Goal: Information Seeking & Learning: Learn about a topic

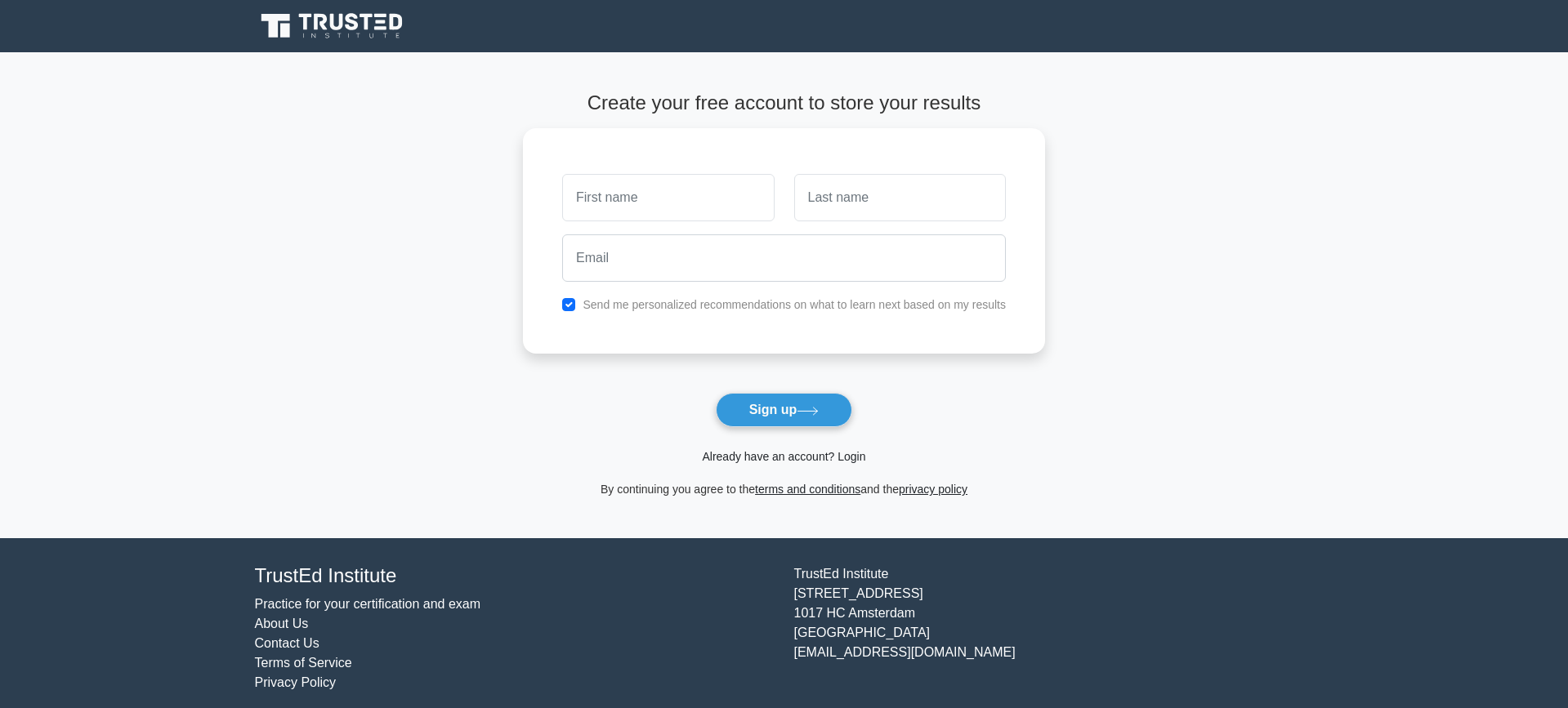
click at [814, 455] on link "Already have an account? Login" at bounding box center [784, 456] width 163 height 13
click at [790, 451] on link "Already have an account? Login" at bounding box center [784, 456] width 163 height 13
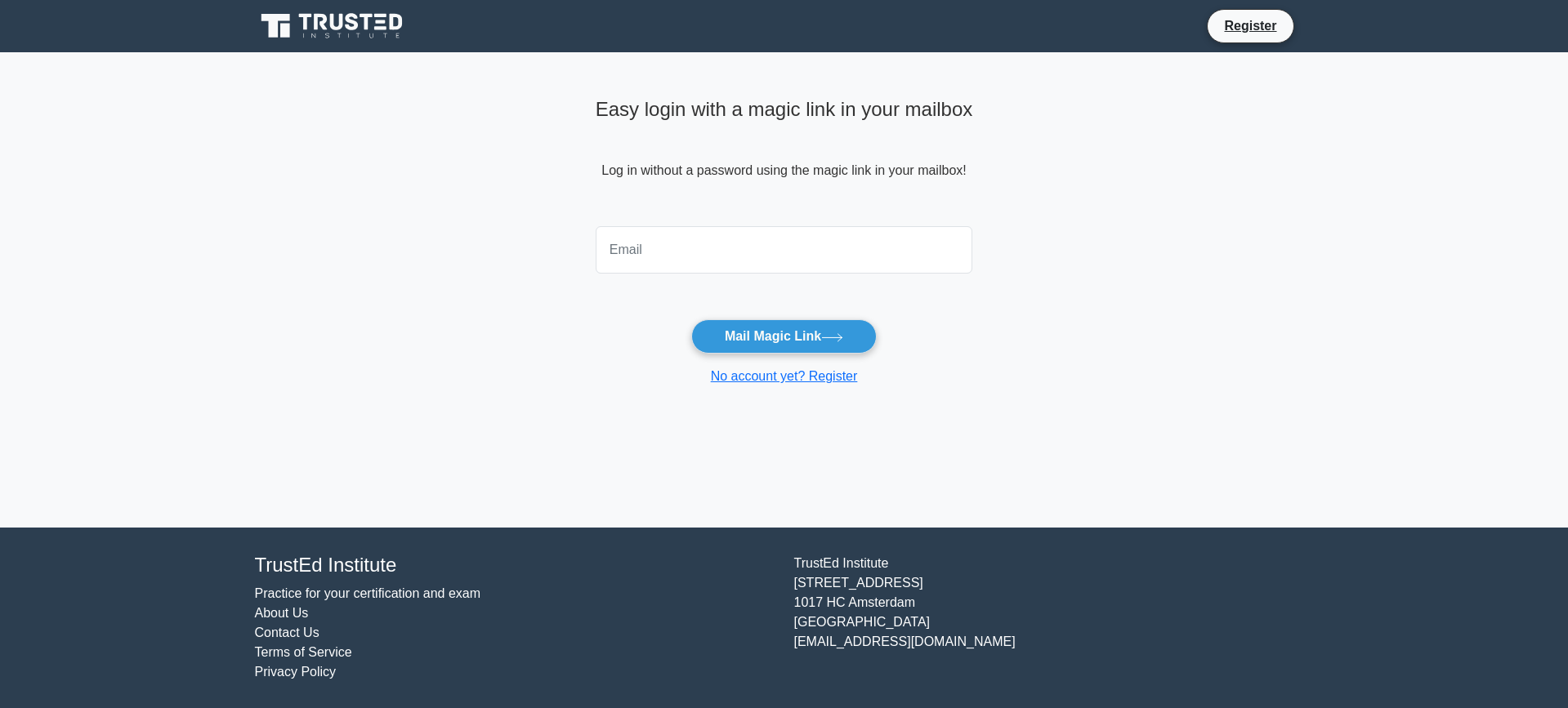
click at [738, 240] on input "email" at bounding box center [784, 250] width 377 height 47
type input "gargiprasad@gmail.com"
click at [793, 337] on button "Mail Magic Link" at bounding box center [784, 336] width 185 height 34
click at [698, 255] on input "email" at bounding box center [784, 250] width 377 height 47
type input "gargiprasad@gmail.com"
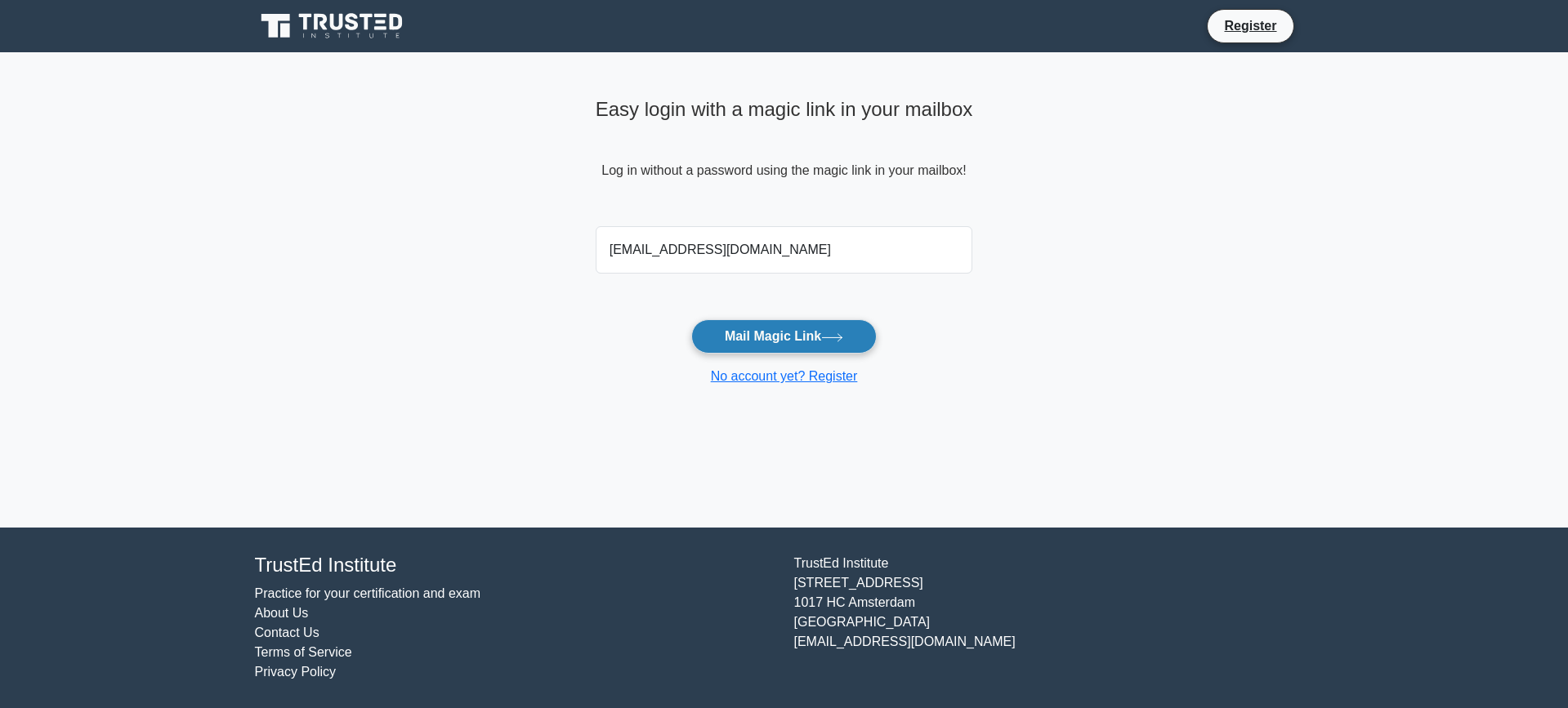
click at [802, 338] on button "Mail Magic Link" at bounding box center [784, 336] width 185 height 34
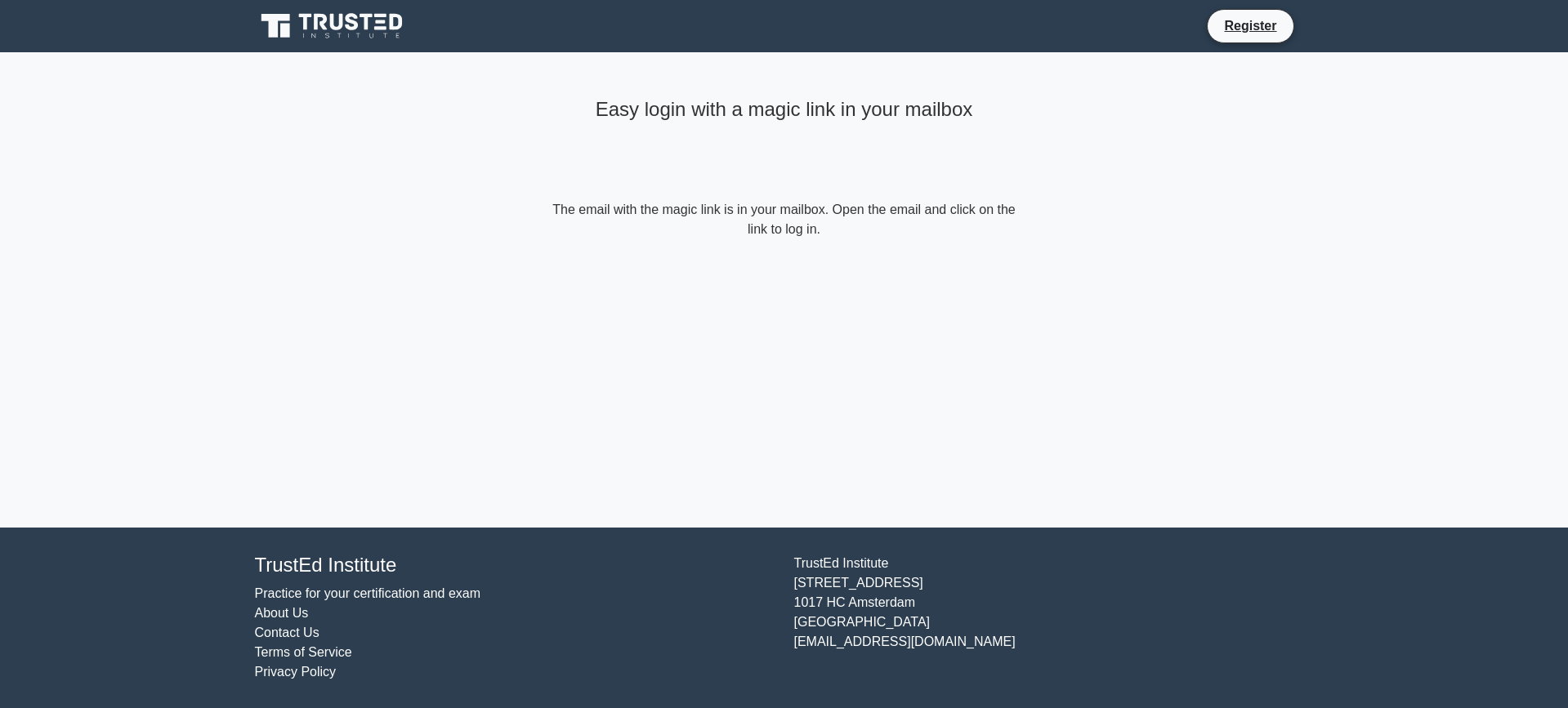
click at [839, 177] on div "Easy login with a magic link in your mailbox" at bounding box center [784, 146] width 471 height 109
drag, startPoint x: 674, startPoint y: 206, endPoint x: 987, endPoint y: 242, distance: 315.1
click at [987, 242] on div "Easy login with a magic link in your mailbox The email with the magic link is i…" at bounding box center [784, 166] width 490 height 227
click at [358, 21] on icon at bounding box center [333, 26] width 157 height 31
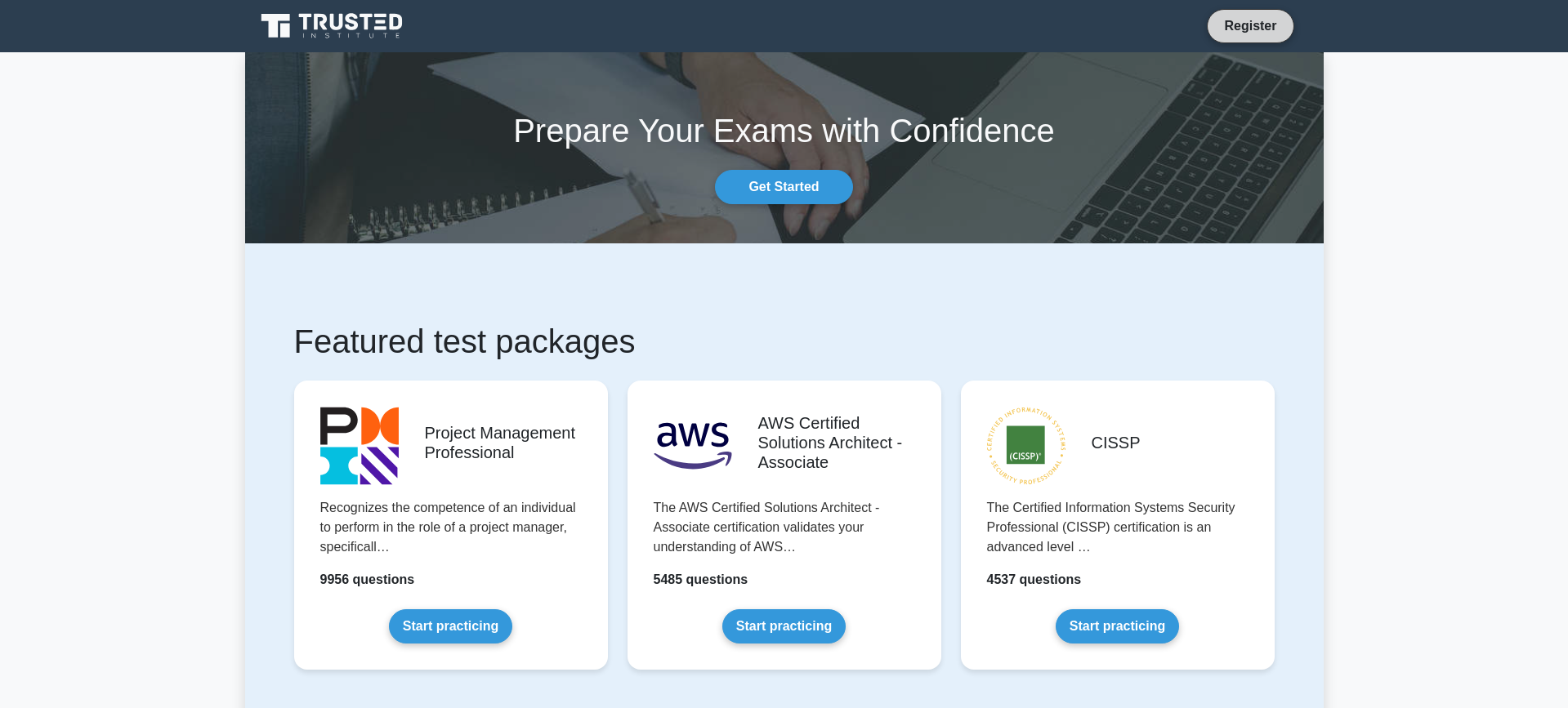
click at [1268, 34] on link "Register" at bounding box center [1249, 25] width 72 height 21
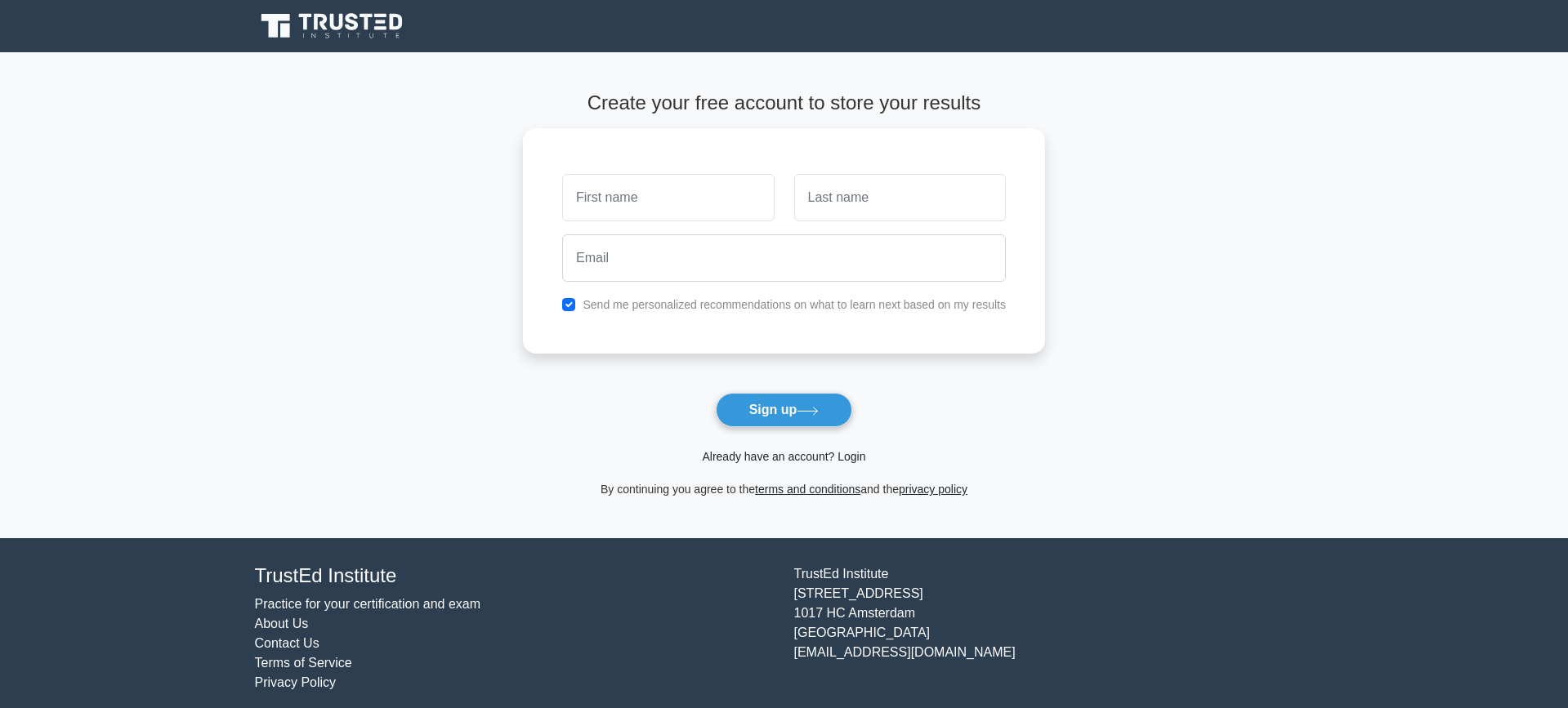
click at [775, 456] on link "Already have an account? Login" at bounding box center [784, 456] width 163 height 13
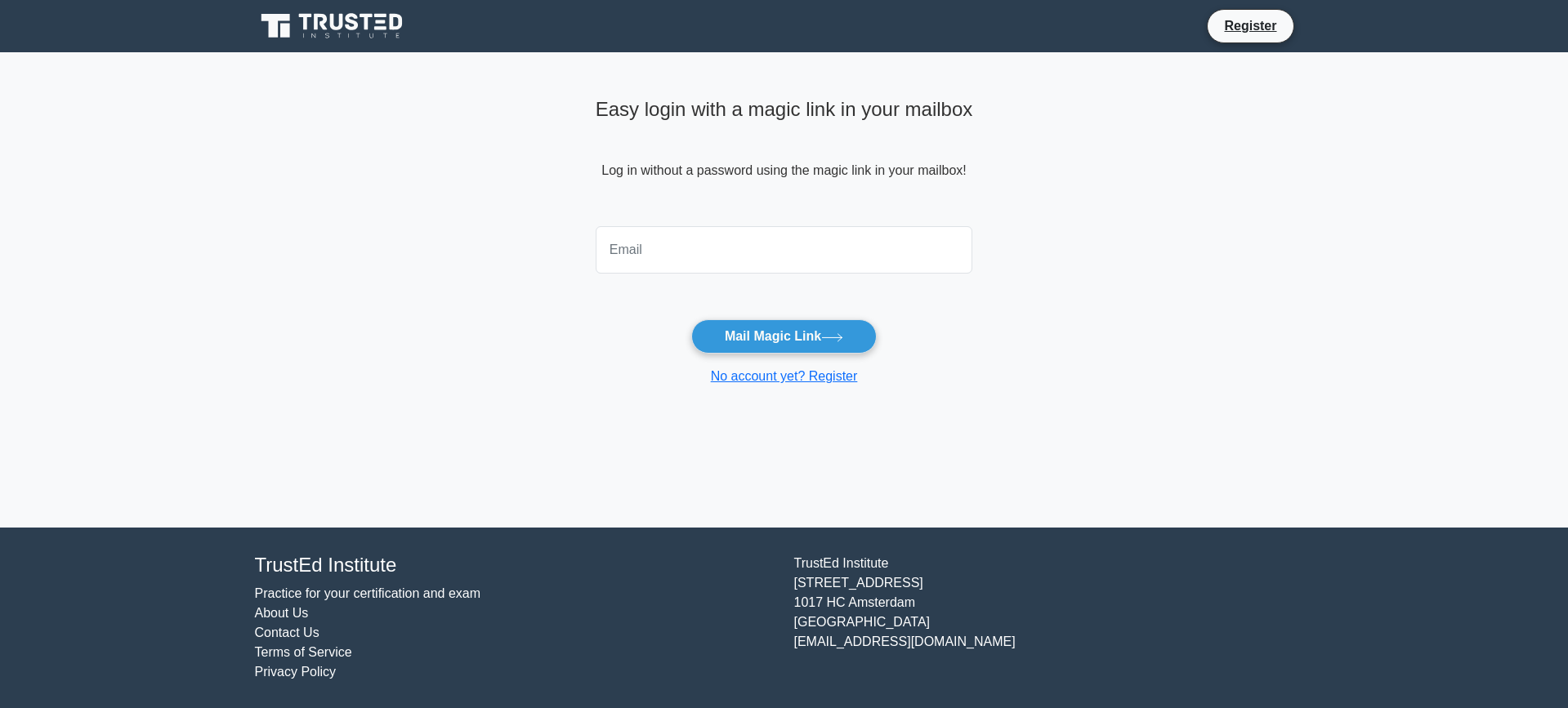
click at [659, 257] on input "email" at bounding box center [784, 250] width 377 height 47
type input "[EMAIL_ADDRESS][DOMAIN_NAME]"
click at [747, 353] on button "Mail Magic Link" at bounding box center [784, 336] width 185 height 34
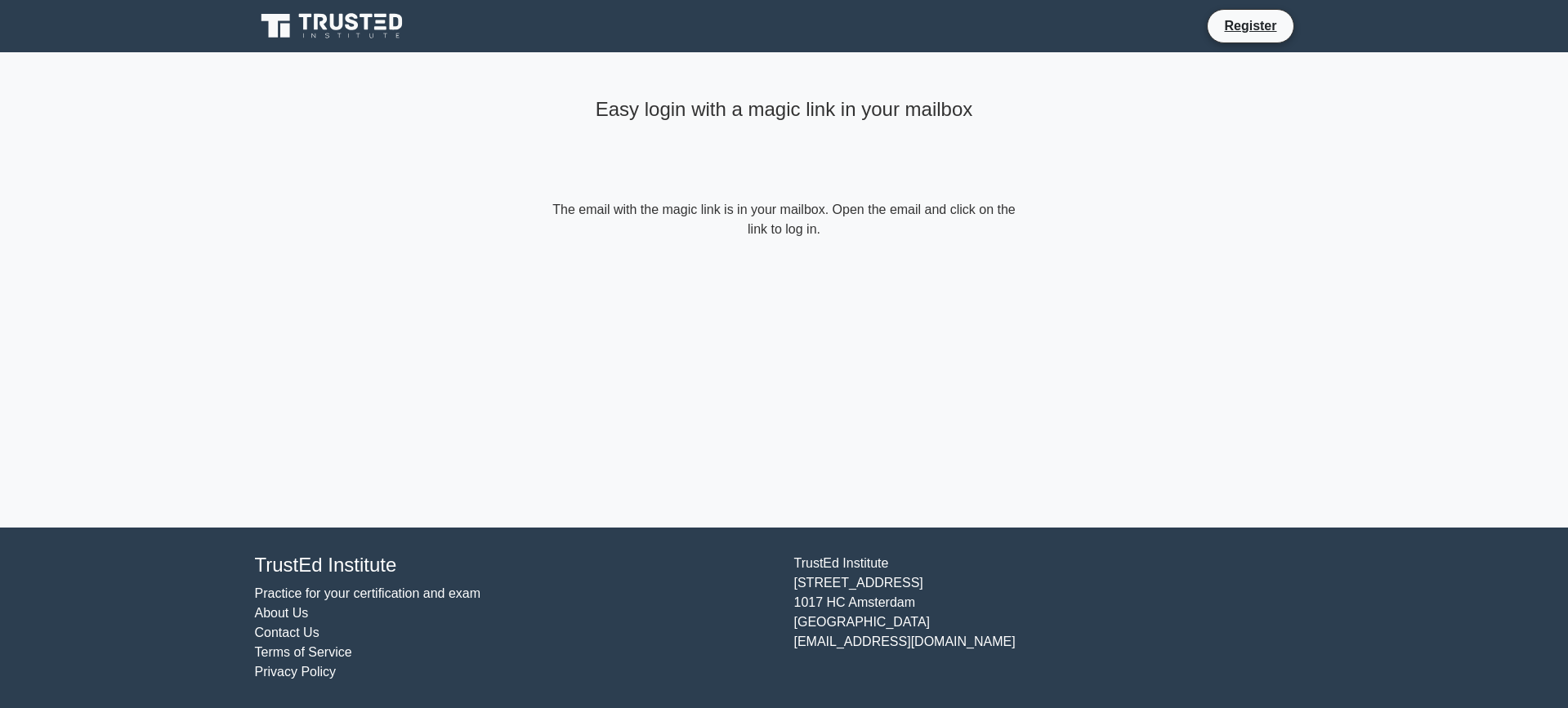
click at [1114, 293] on main "Easy login with a magic link in your mailbox The email with the magic link is i…" at bounding box center [784, 290] width 1568 height 475
click at [1249, 37] on li "Register" at bounding box center [1249, 26] width 86 height 34
click at [375, 37] on icon at bounding box center [333, 26] width 157 height 31
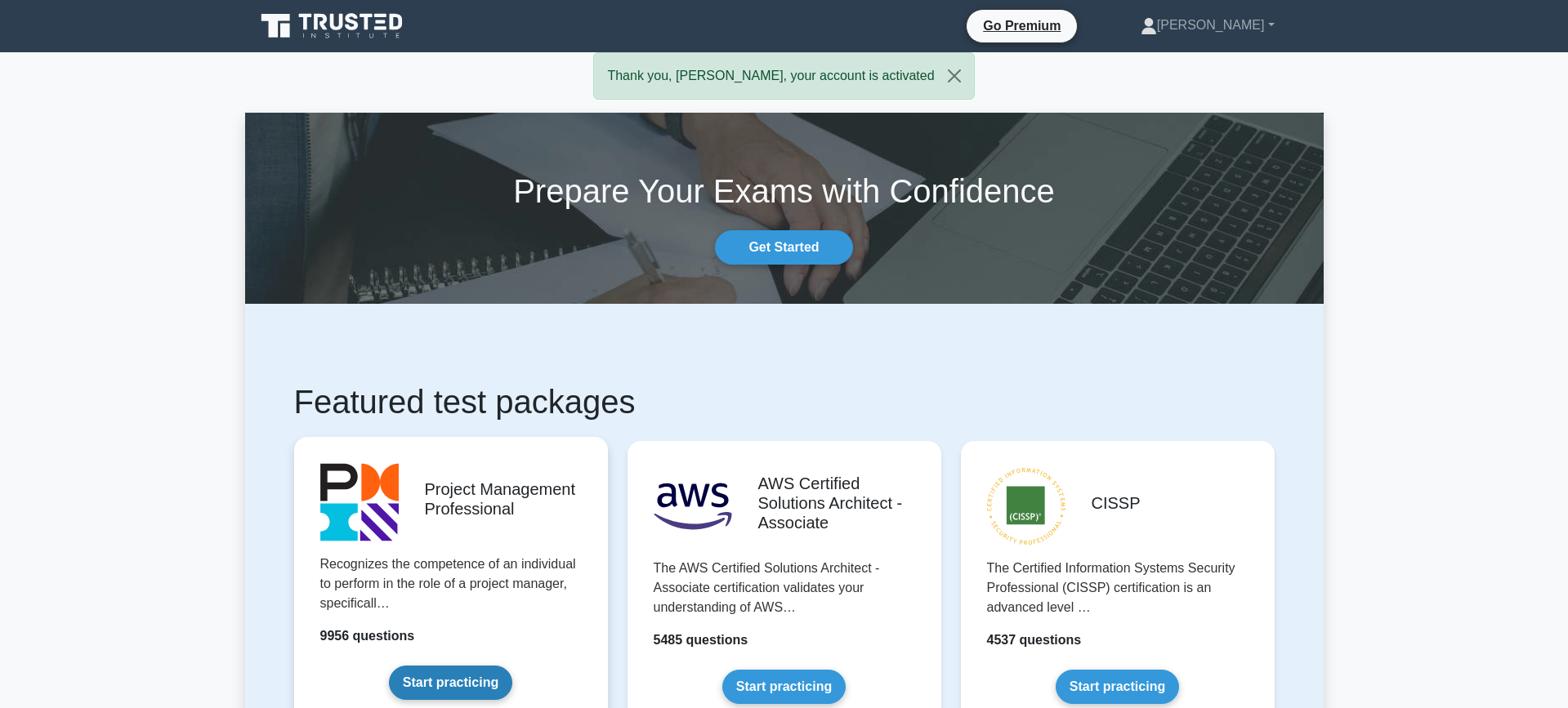
click at [474, 692] on link "Start practicing" at bounding box center [451, 683] width 123 height 34
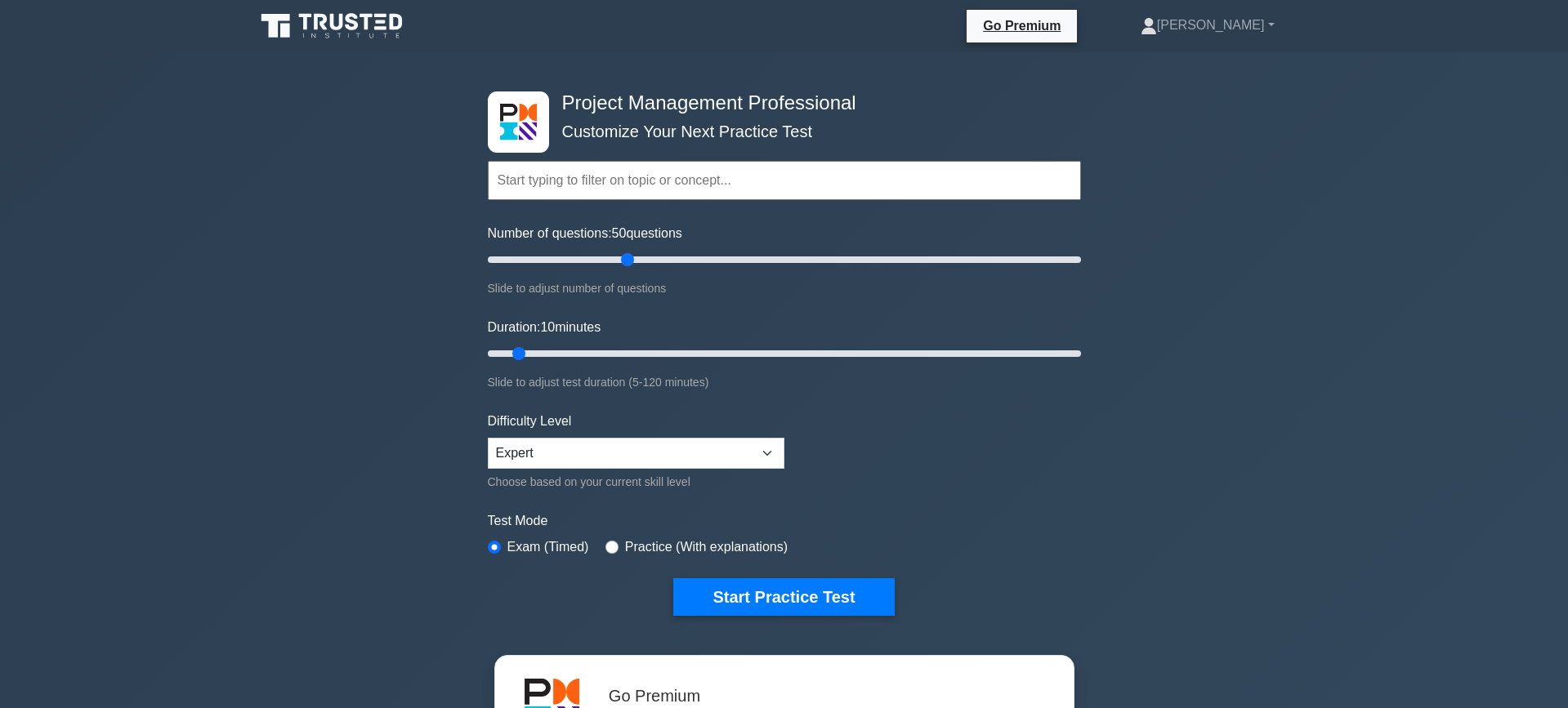
drag, startPoint x: 510, startPoint y: 263, endPoint x: 621, endPoint y: 281, distance: 112.4
type input "50"
click at [630, 267] on input "Number of questions: 50 questions" at bounding box center [784, 260] width 593 height 20
drag, startPoint x: 521, startPoint y: 353, endPoint x: 768, endPoint y: 361, distance: 247.1
type input "60"
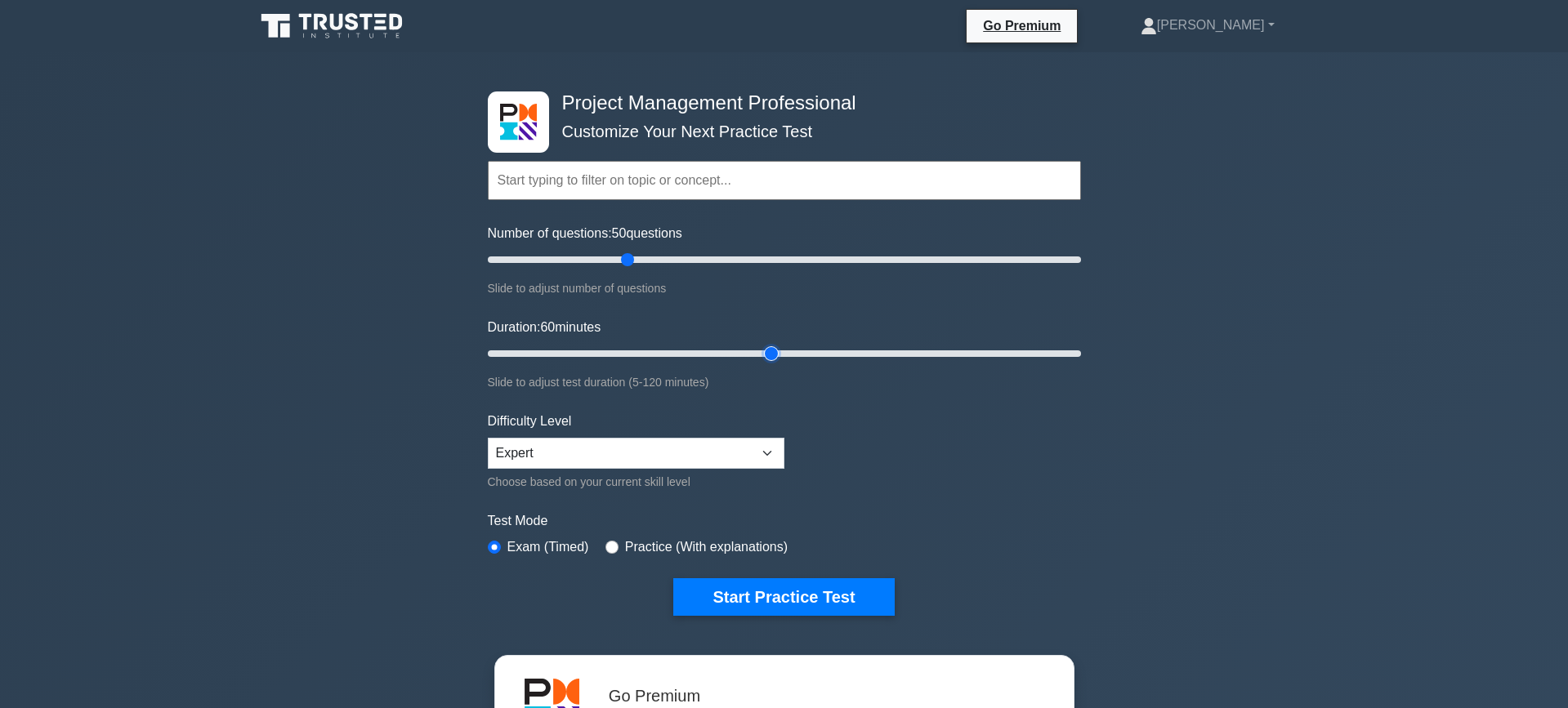
click at [769, 360] on input "Duration: 60 minutes" at bounding box center [784, 354] width 593 height 20
click at [754, 603] on button "Start Practice Test" at bounding box center [783, 596] width 220 height 37
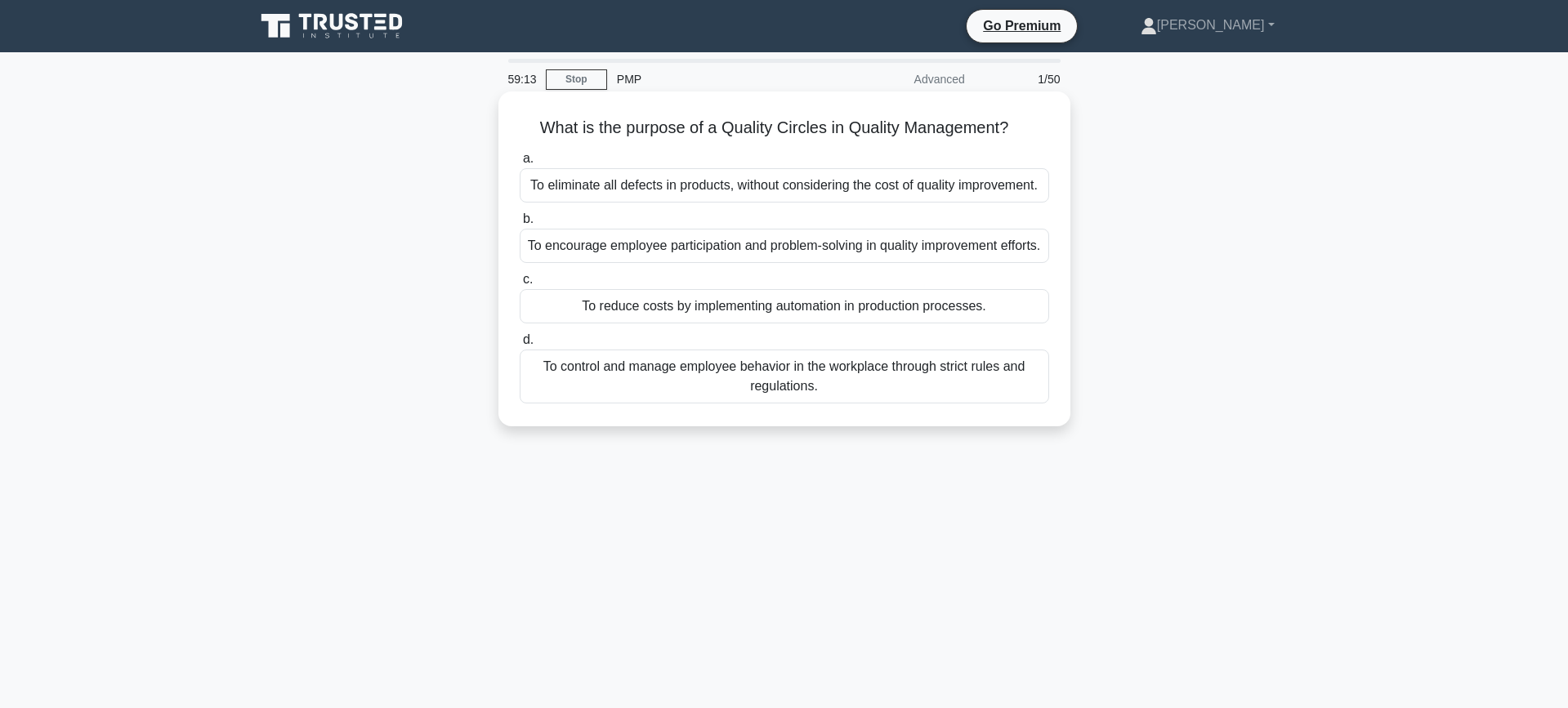
click at [710, 243] on div "To encourage employee participation and problem-solving in quality improvement …" at bounding box center [784, 246] width 530 height 34
click at [520, 225] on input "b. To encourage employee participation and problem-solving in quality improveme…" at bounding box center [520, 219] width 0 height 11
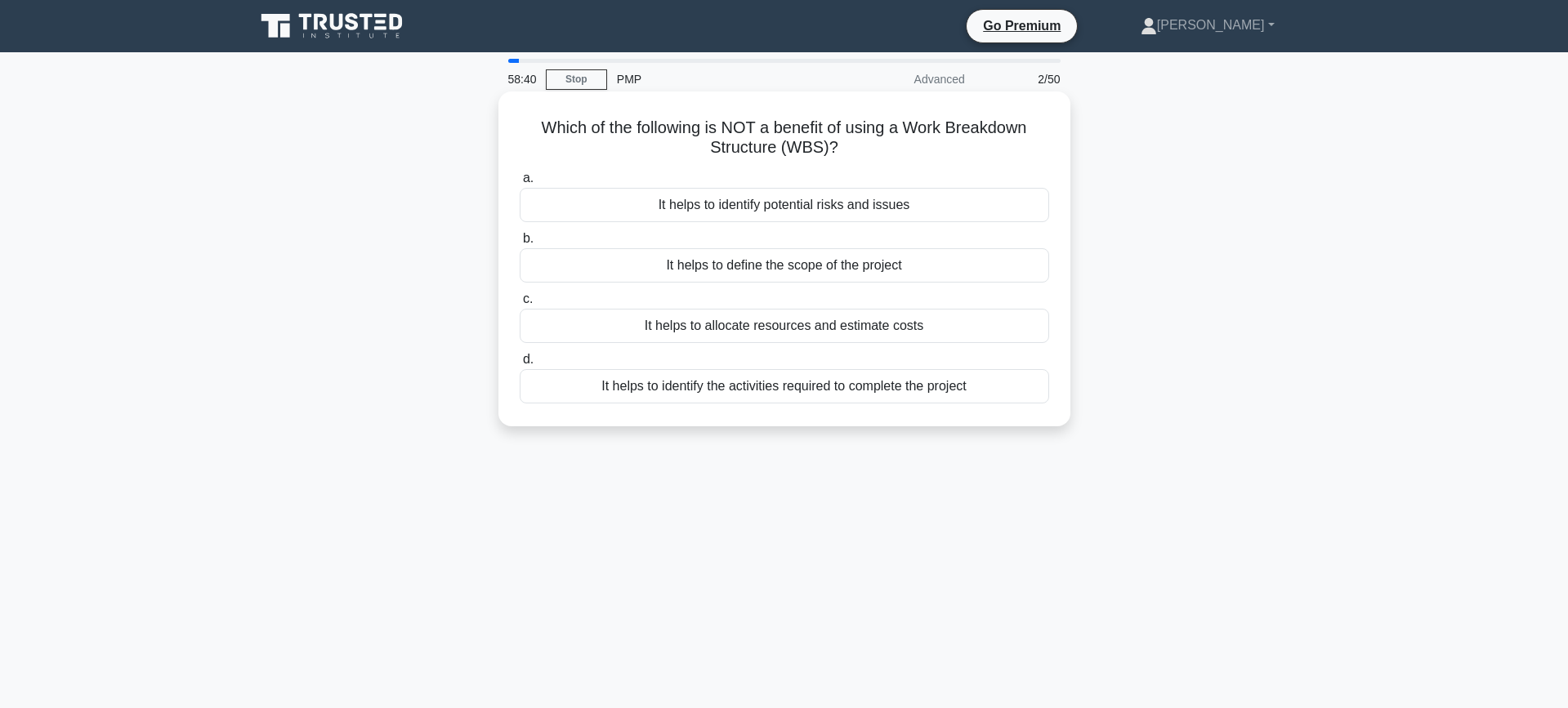
click at [745, 267] on div "It helps to define the scope of the project" at bounding box center [784, 266] width 530 height 34
click at [520, 244] on input "b. It helps to define the scope of the project" at bounding box center [520, 239] width 0 height 11
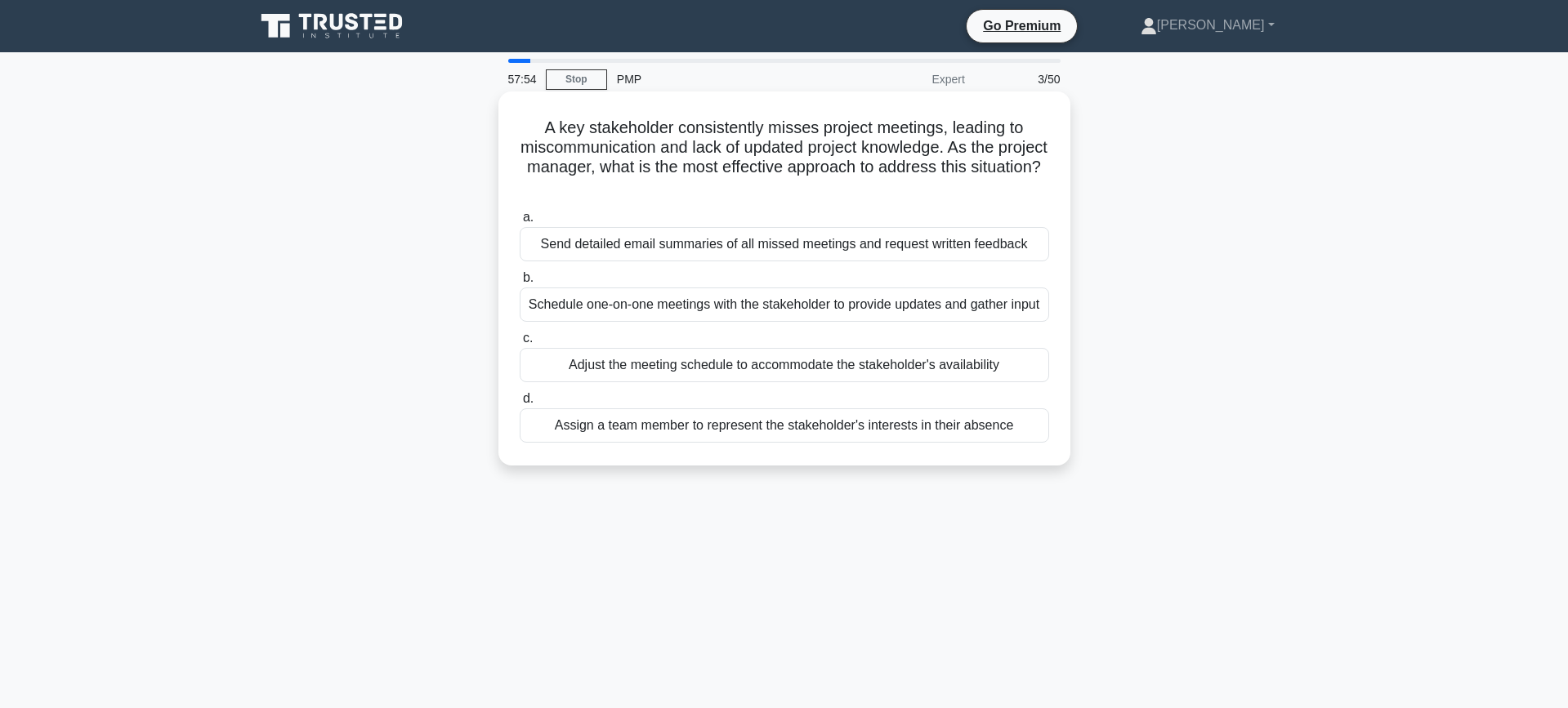
click at [776, 302] on div "Schedule one-on-one meetings with the stakeholder to provide updates and gather…" at bounding box center [784, 305] width 530 height 34
click at [520, 284] on input "b. Schedule one-on-one meetings with the stakeholder to provide updates and gat…" at bounding box center [520, 278] width 0 height 11
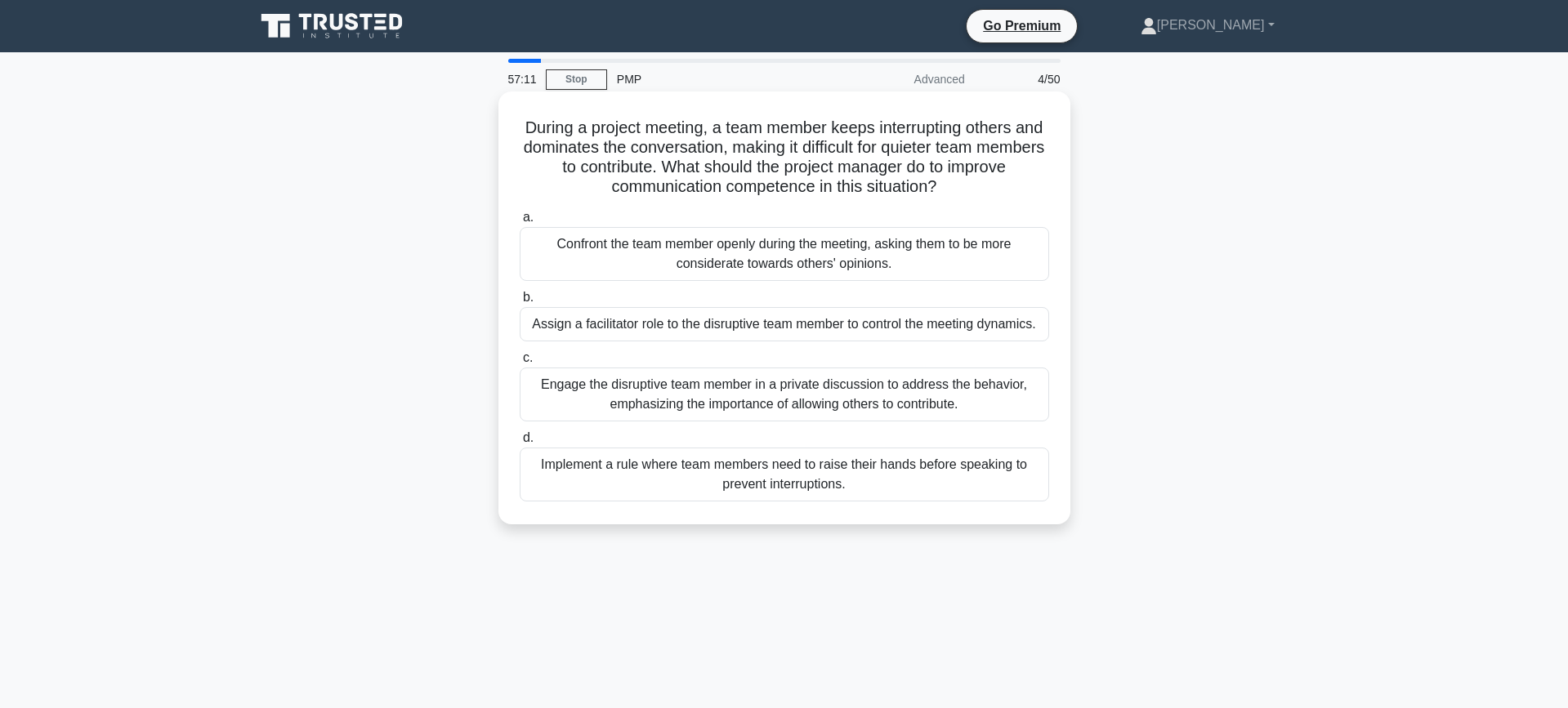
click at [779, 389] on div "Engage the disruptive team member in a private discussion to address the behavi…" at bounding box center [784, 393] width 530 height 53
click at [520, 364] on input "c. Engage the disruptive team member in a private discussion to address the beh…" at bounding box center [520, 358] width 0 height 11
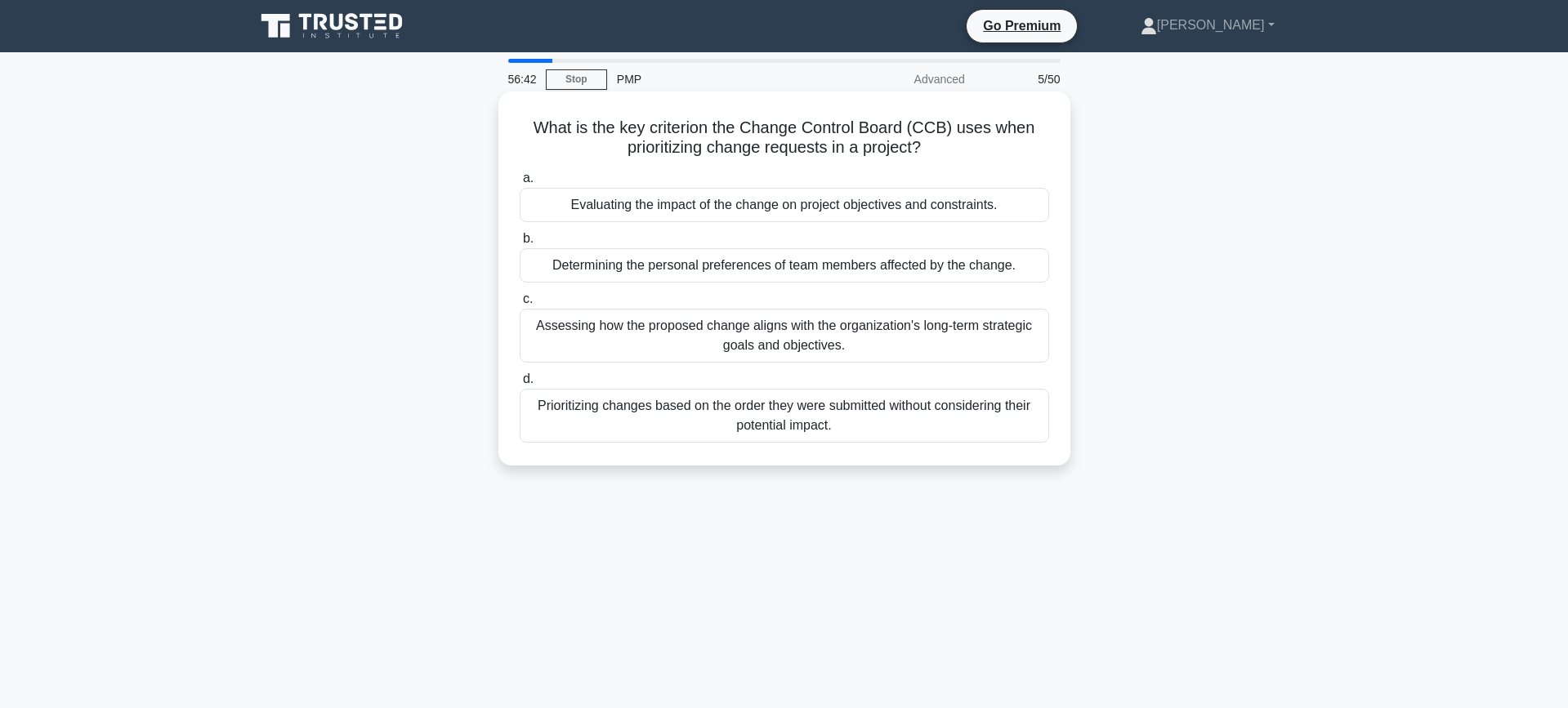
click at [767, 205] on div "Evaluating the impact of the change on project objectives and constraints." at bounding box center [784, 205] width 530 height 34
click at [520, 184] on input "a. Evaluating the impact of the change on project objectives and constraints." at bounding box center [520, 179] width 0 height 11
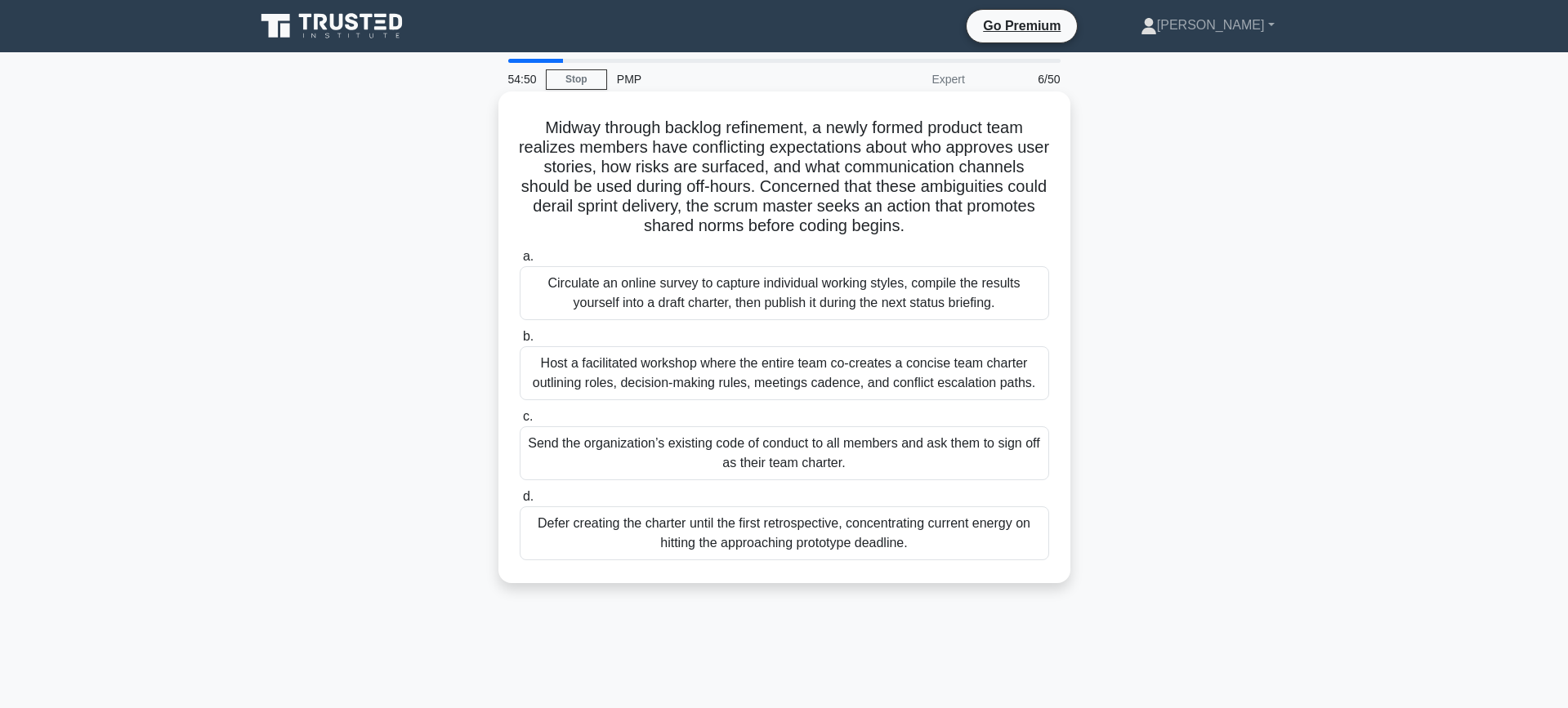
click at [767, 373] on div "Host a facilitated workshop where the entire team co-creates a concise team cha…" at bounding box center [784, 373] width 530 height 53
click at [520, 342] on input "b. Host a facilitated workshop where the entire team co-creates a concise team …" at bounding box center [520, 337] width 0 height 11
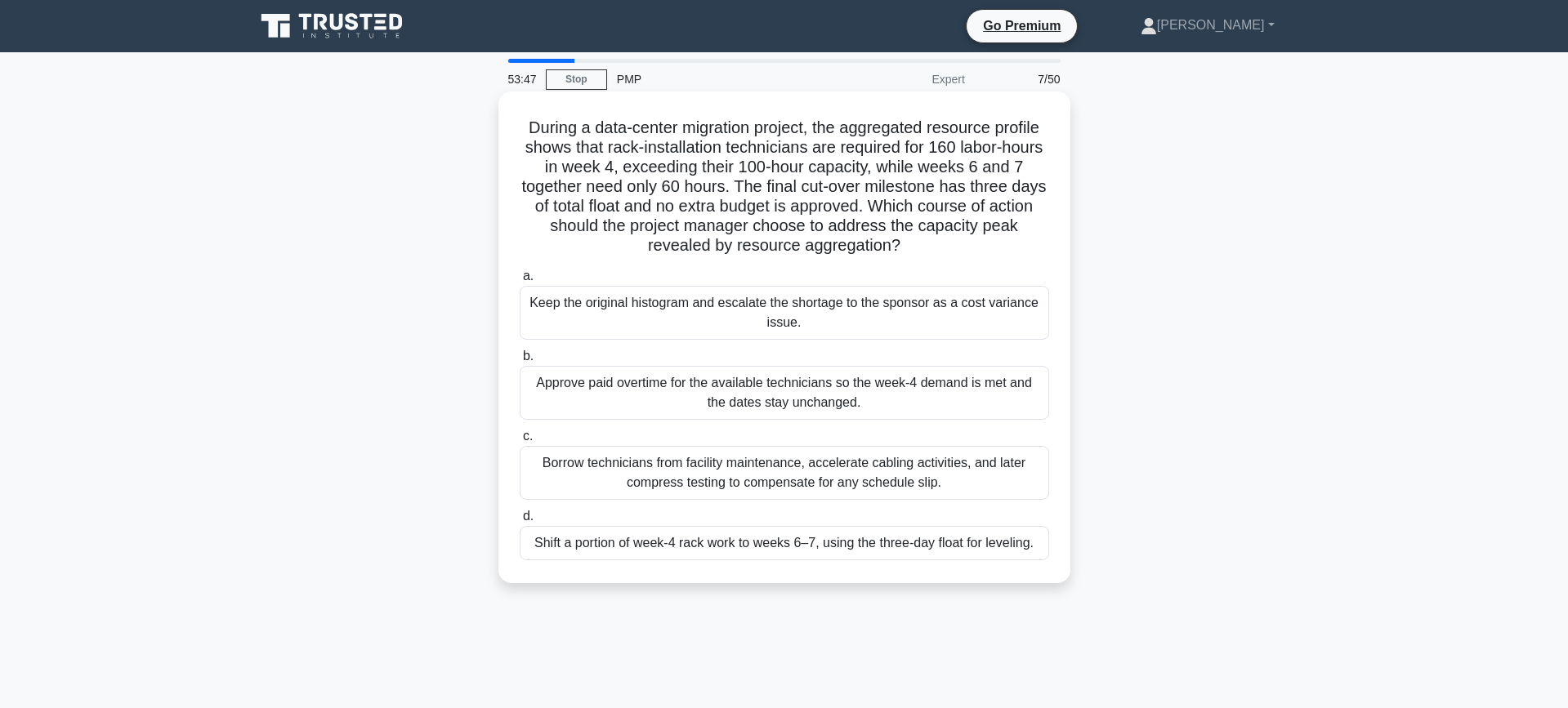
click at [686, 546] on div "Shift a portion of week-4 rack work to weeks 6–7, using the three-day float for…" at bounding box center [784, 543] width 530 height 34
click at [520, 522] on input "d. Shift a portion of week-4 rack work to weeks 6–7, using the three-day float …" at bounding box center [520, 517] width 0 height 11
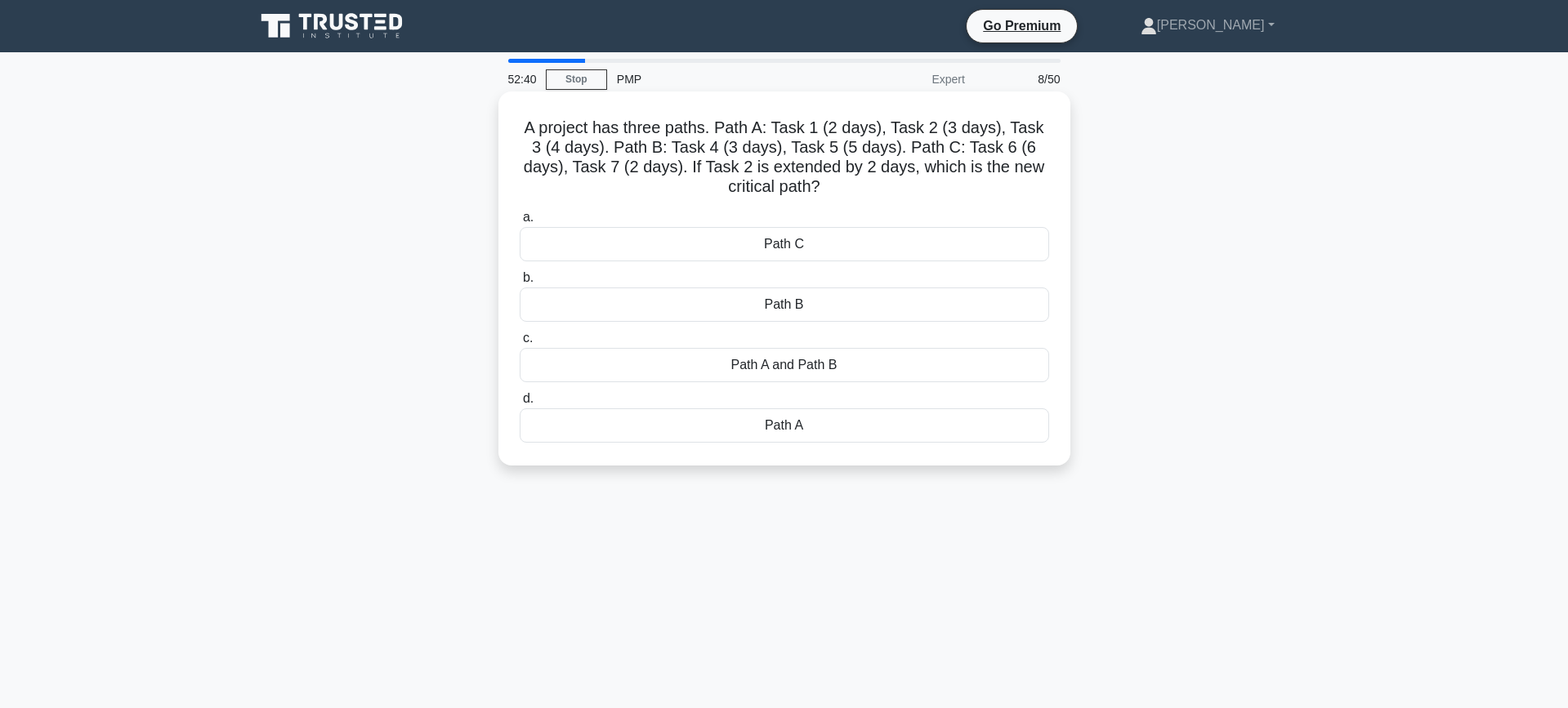
click at [721, 437] on div "Path A" at bounding box center [784, 425] width 530 height 34
click at [520, 404] on input "d. Path A" at bounding box center [520, 399] width 0 height 11
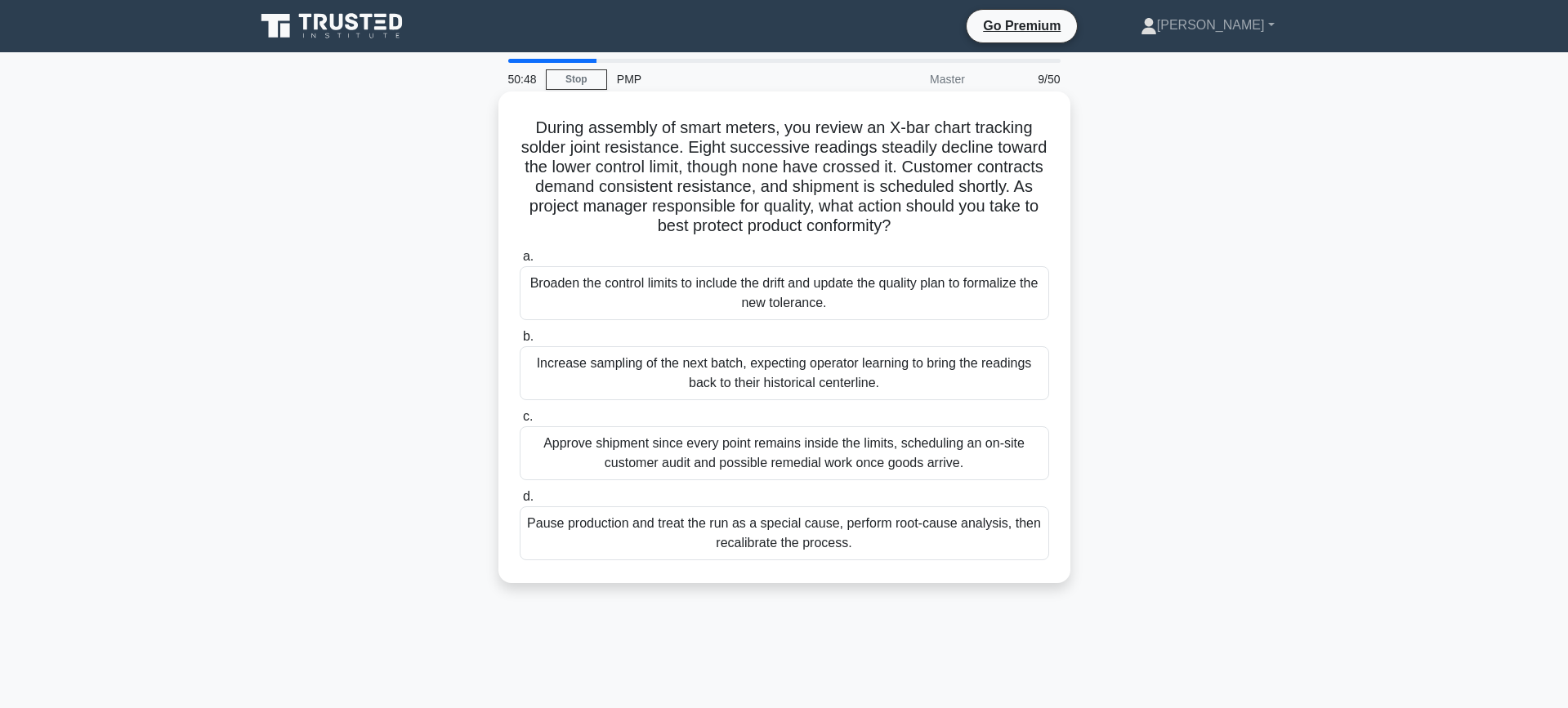
click at [680, 380] on div "Increase sampling of the next batch, expecting operator learning to bring the r…" at bounding box center [784, 373] width 530 height 53
click at [520, 342] on input "b. Increase sampling of the next batch, expecting operator learning to bring th…" at bounding box center [520, 337] width 0 height 11
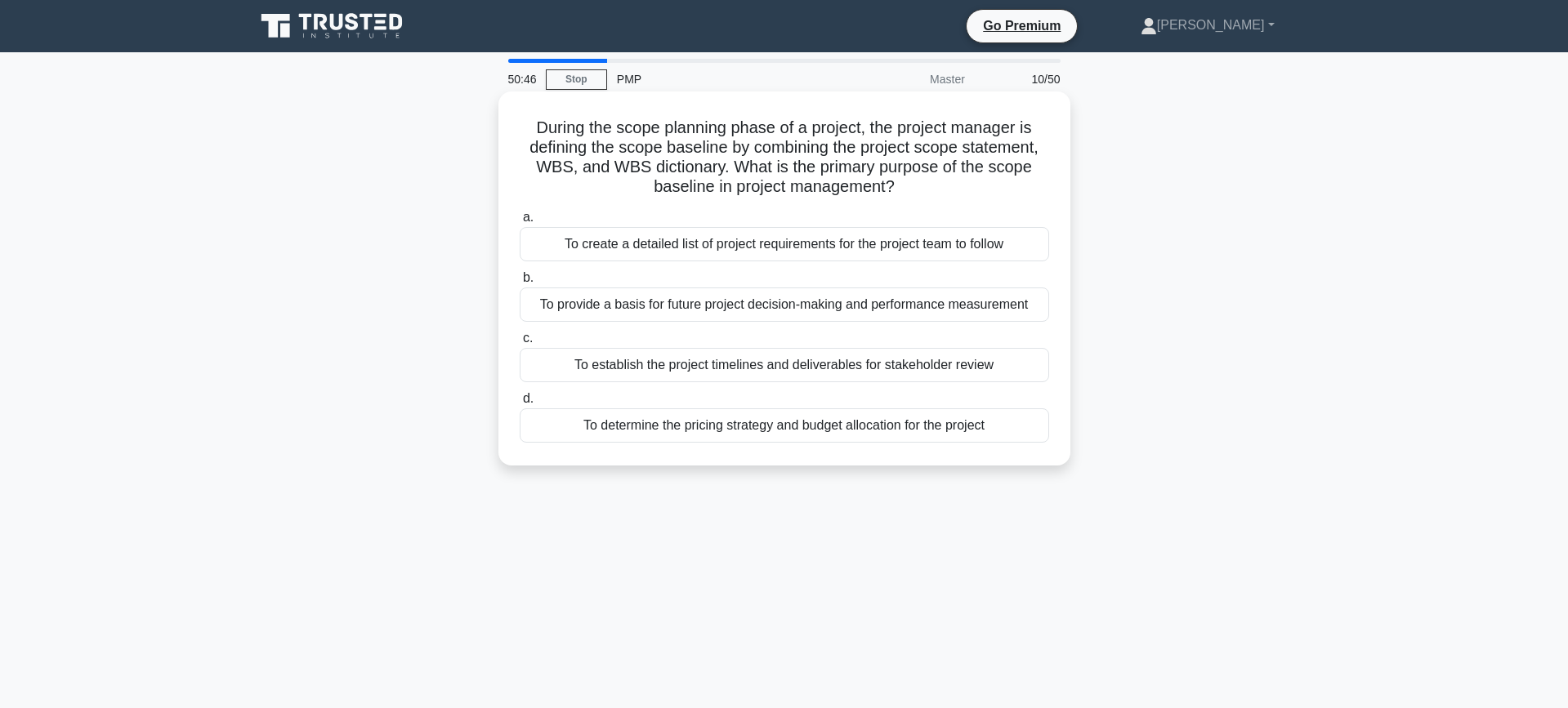
scroll to position [4, 0]
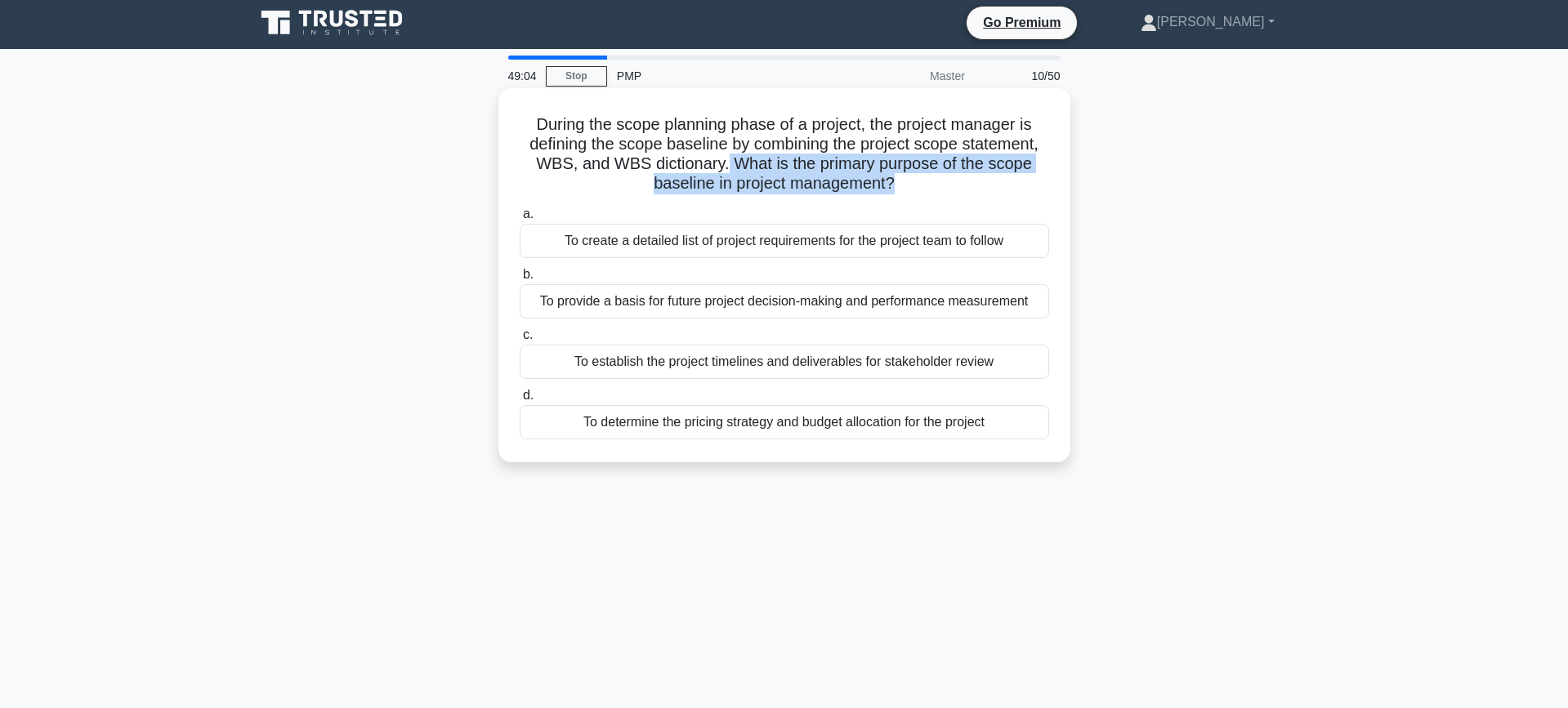
drag, startPoint x: 725, startPoint y: 169, endPoint x: 890, endPoint y: 199, distance: 167.7
click at [890, 199] on div "During the scope planning phase of a project, the project manager is defining t…" at bounding box center [784, 275] width 559 height 361
click at [700, 160] on h5 "During the scope planning phase of a project, the project manager is defining t…" at bounding box center [784, 154] width 532 height 80
drag, startPoint x: 560, startPoint y: 125, endPoint x: 913, endPoint y: 189, distance: 358.8
click at [913, 189] on h5 "During the scope planning phase of a project, the project manager is defining t…" at bounding box center [784, 154] width 532 height 80
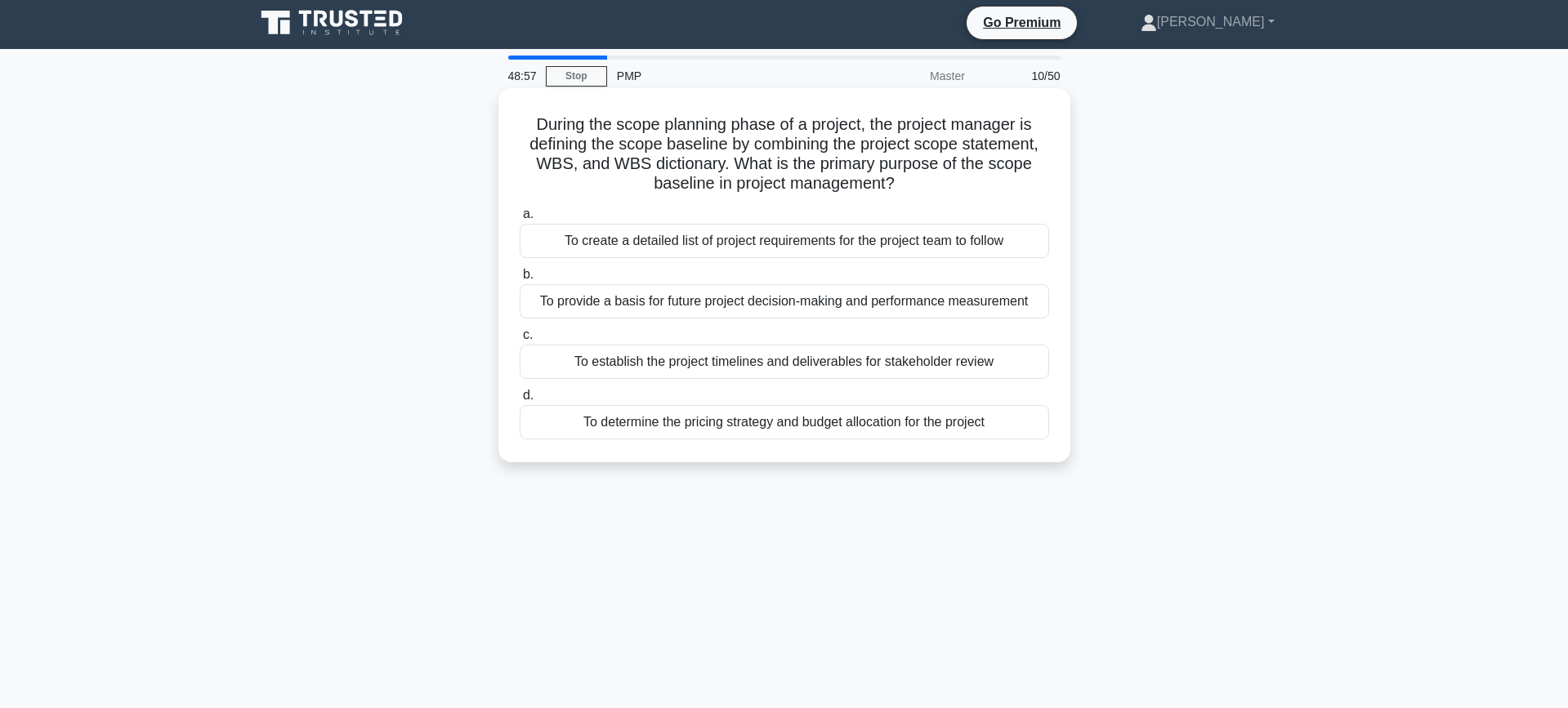
click at [913, 189] on icon ".spinner_0XTQ{transform-origin:center;animation:spinner_y6GP .75s linear infini…" at bounding box center [904, 185] width 20 height 20
drag, startPoint x: 909, startPoint y: 187, endPoint x: 547, endPoint y: 111, distance: 369.9
click at [547, 111] on div "During the scope planning phase of a project, the project manager is defining t…" at bounding box center [784, 275] width 559 height 361
click at [699, 137] on h5 "During the scope planning phase of a project, the project manager is defining t…" at bounding box center [784, 154] width 532 height 80
drag, startPoint x: 599, startPoint y: 132, endPoint x: 897, endPoint y: 191, distance: 303.8
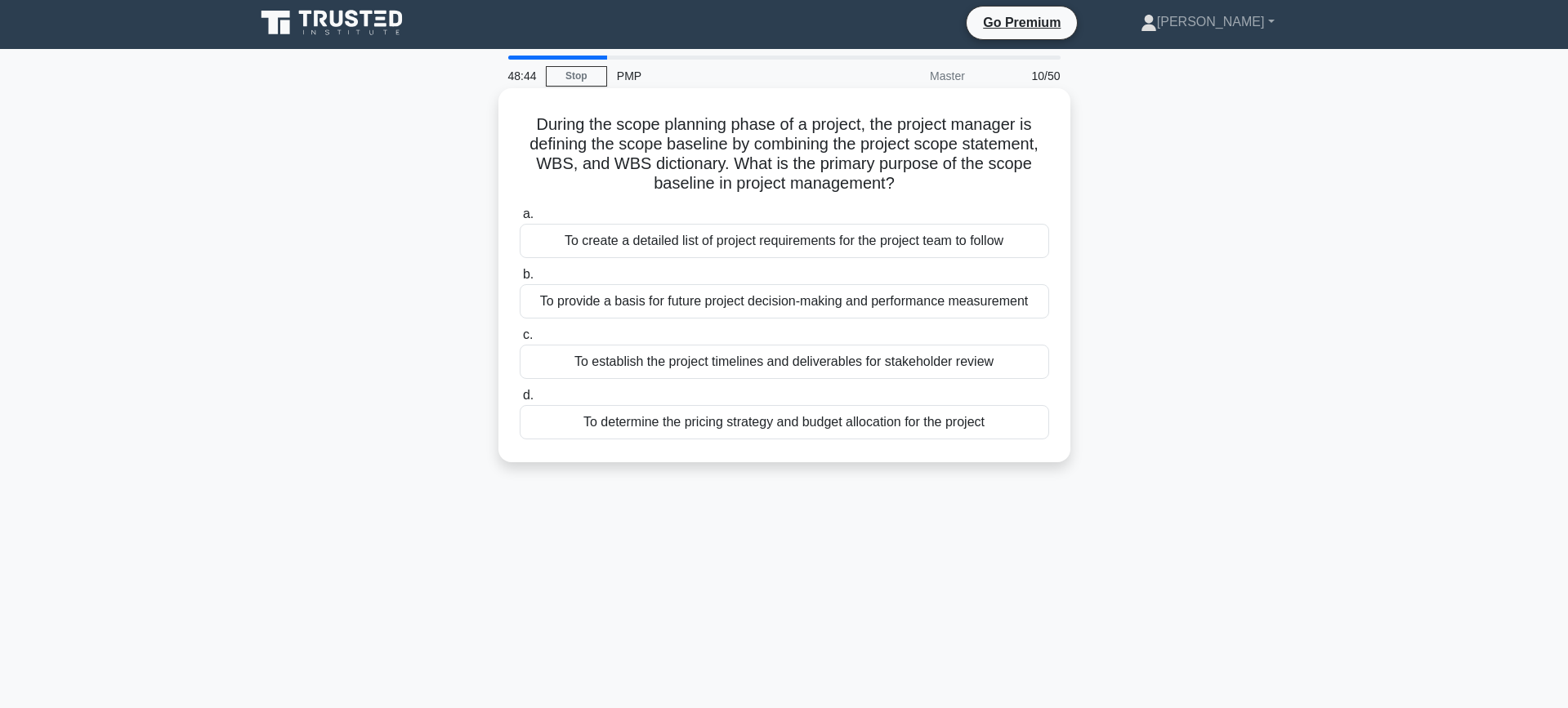
click at [897, 191] on h5 "During the scope planning phase of a project, the project manager is defining t…" at bounding box center [784, 154] width 532 height 80
click at [897, 191] on icon ".spinner_0XTQ{transform-origin:center;animation:spinner_y6GP .75s linear infini…" at bounding box center [904, 185] width 20 height 20
drag, startPoint x: 884, startPoint y: 187, endPoint x: 531, endPoint y: 133, distance: 357.1
click at [531, 133] on h5 "During the scope planning phase of a project, the project manager is defining t…" at bounding box center [784, 154] width 532 height 80
click at [777, 181] on h5 "During the scope planning phase of a project, the project manager is defining t…" at bounding box center [784, 154] width 532 height 80
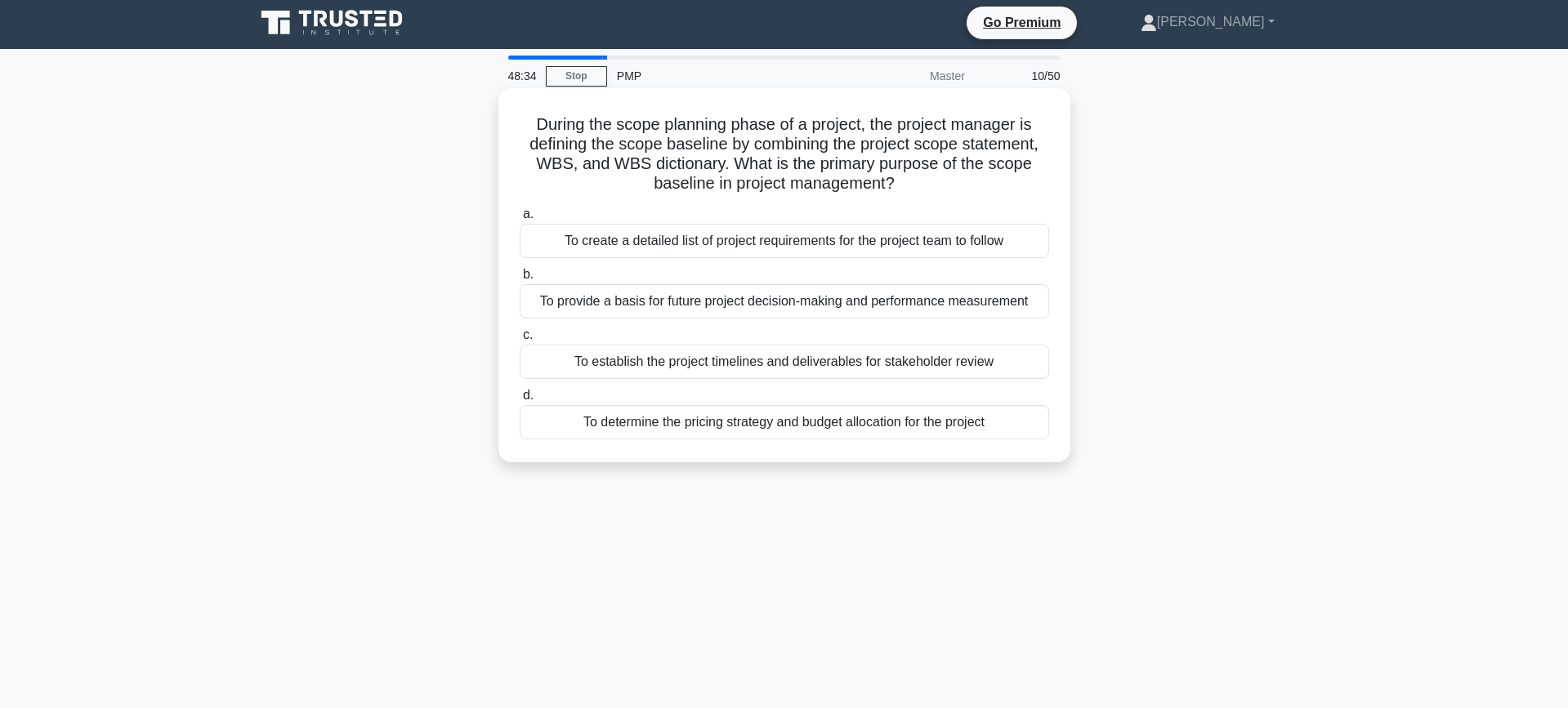
drag, startPoint x: 736, startPoint y: 169, endPoint x: 877, endPoint y: 197, distance: 143.8
click at [877, 197] on div "During the scope planning phase of a project, the project manager is defining t…" at bounding box center [784, 275] width 559 height 361
click at [878, 197] on div "During the scope planning phase of a project, the project manager is defining t…" at bounding box center [784, 275] width 559 height 361
drag, startPoint x: 717, startPoint y: 174, endPoint x: 872, endPoint y: 193, distance: 156.2
click at [872, 193] on h5 "During the scope planning phase of a project, the project manager is defining t…" at bounding box center [784, 154] width 532 height 80
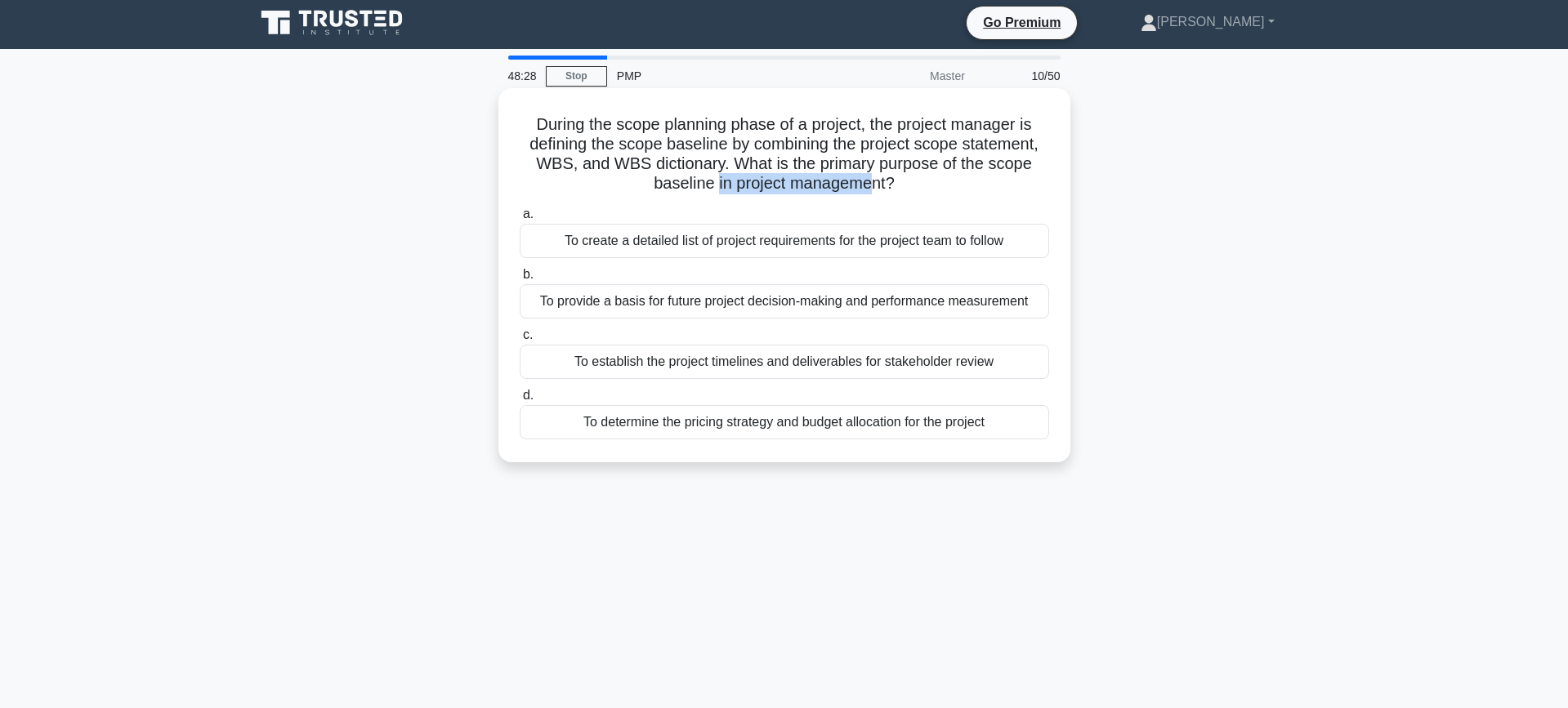
click at [872, 193] on h5 "During the scope planning phase of a project, the project manager is defining t…" at bounding box center [784, 154] width 532 height 80
drag, startPoint x: 893, startPoint y: 188, endPoint x: 531, endPoint y: 115, distance: 369.3
click at [531, 116] on h5 "During the scope planning phase of a project, the project manager is defining t…" at bounding box center [784, 154] width 532 height 80
click at [550, 121] on h5 "During the scope planning phase of a project, the project manager is defining t…" at bounding box center [784, 154] width 532 height 80
drag, startPoint x: 604, startPoint y: 126, endPoint x: 909, endPoint y: 189, distance: 311.4
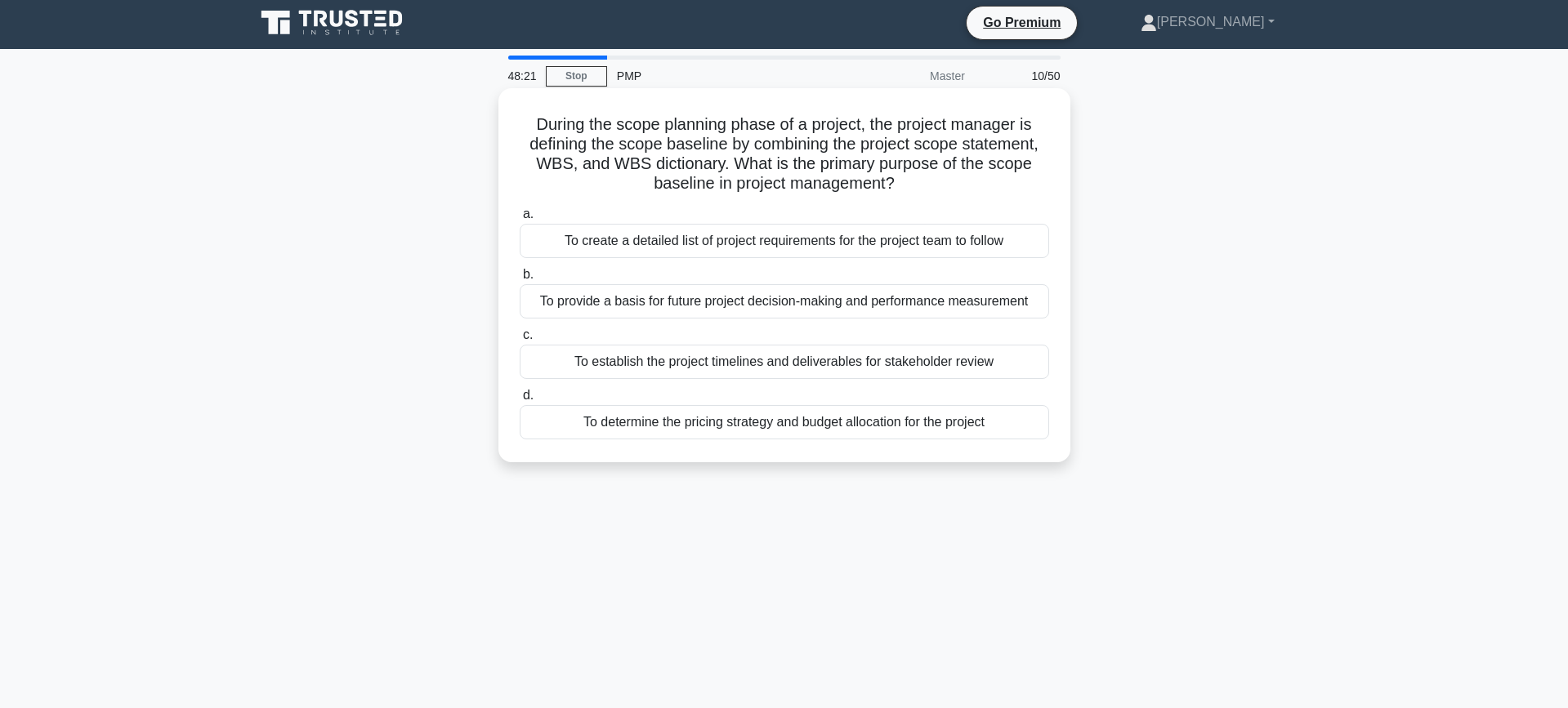
click at [909, 189] on h5 "During the scope planning phase of a project, the project manager is defining t…" at bounding box center [784, 154] width 532 height 80
drag, startPoint x: 731, startPoint y: 166, endPoint x: 722, endPoint y: 163, distance: 9.5
click at [731, 166] on h5 "During the scope planning phase of a project, the project manager is defining t…" at bounding box center [784, 154] width 532 height 80
drag, startPoint x: 680, startPoint y: 153, endPoint x: 765, endPoint y: 177, distance: 88.3
click at [765, 177] on h5 "During the scope planning phase of a project, the project manager is defining t…" at bounding box center [784, 154] width 532 height 80
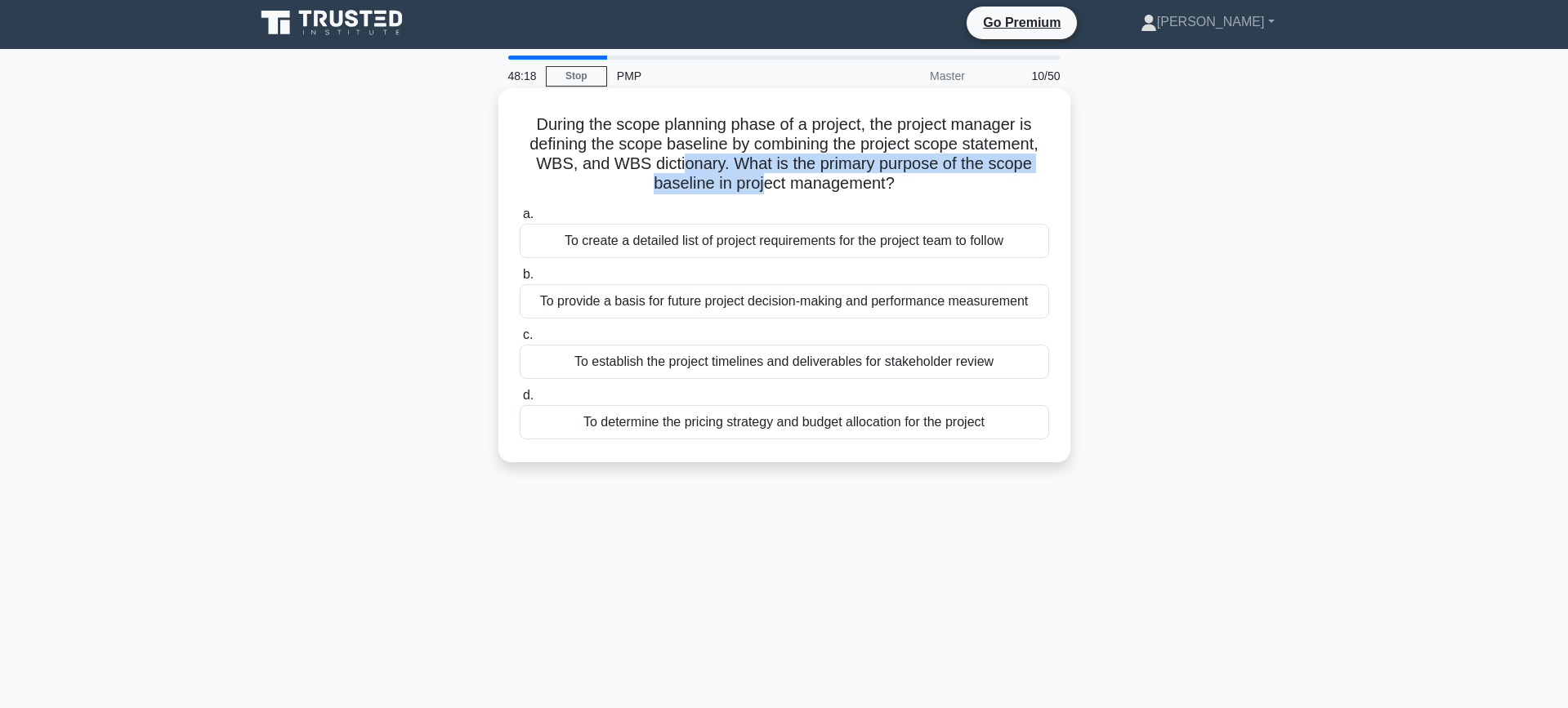
click at [765, 177] on h5 "During the scope planning phase of a project, the project manager is defining t…" at bounding box center [784, 154] width 532 height 80
drag, startPoint x: 612, startPoint y: 142, endPoint x: 891, endPoint y: 198, distance: 284.6
click at [891, 198] on div "During the scope planning phase of a project, the project manager is defining t…" at bounding box center [784, 275] width 559 height 361
click at [823, 184] on h5 "During the scope planning phase of a project, the project manager is defining t…" at bounding box center [784, 154] width 532 height 80
drag, startPoint x: 750, startPoint y: 169, endPoint x: 880, endPoint y: 189, distance: 131.5
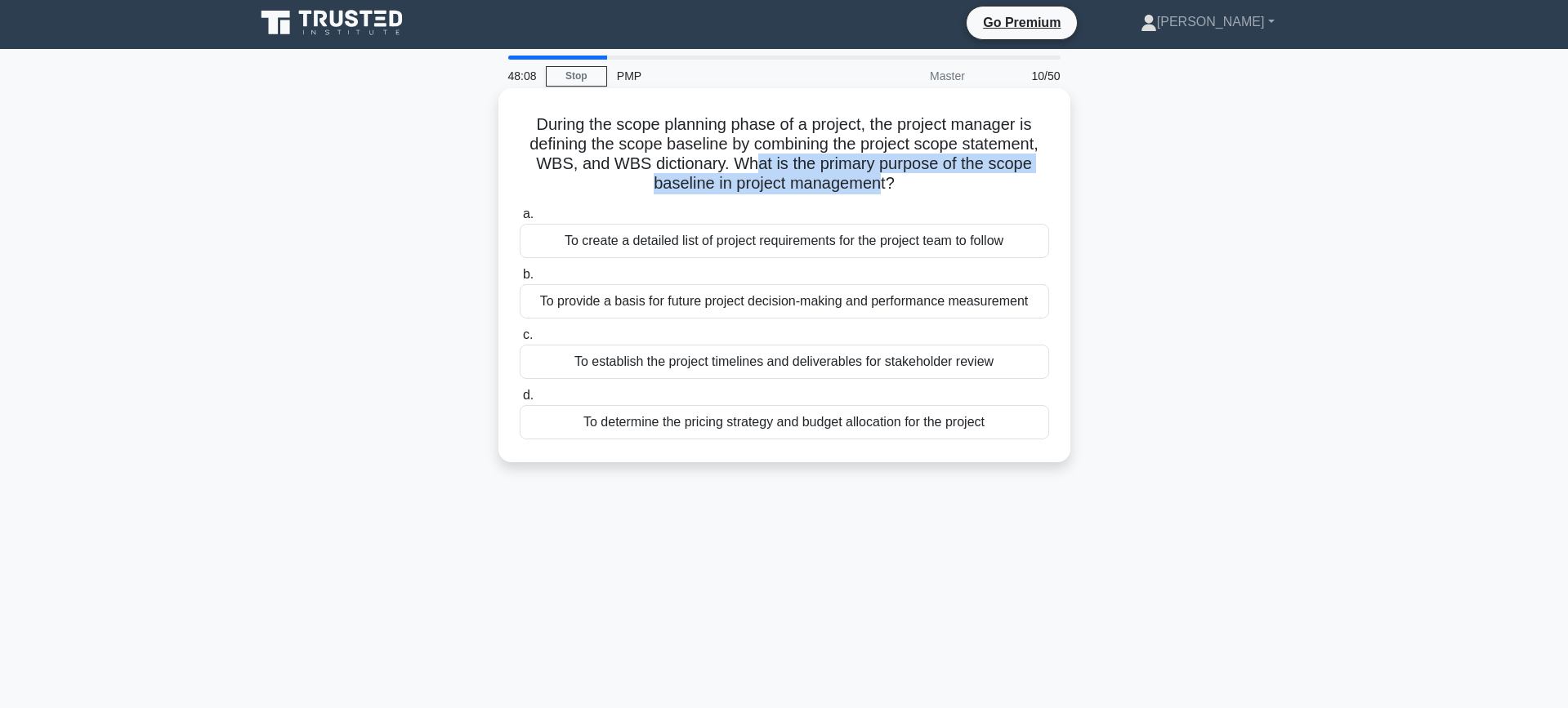
click at [880, 189] on h5 "During the scope planning phase of a project, the project manager is defining t…" at bounding box center [784, 154] width 532 height 80
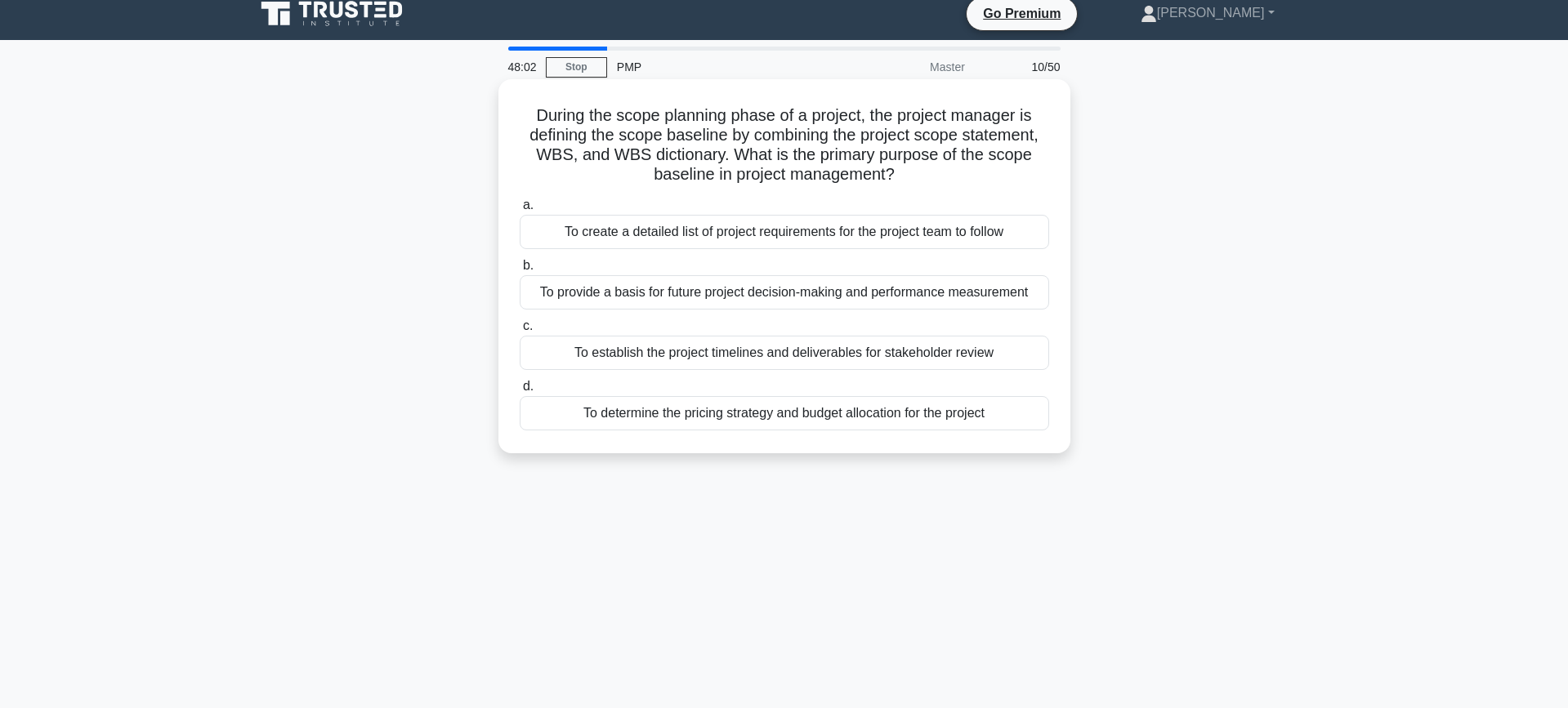
click at [794, 234] on div "To create a detailed list of project requirements for the project team to follow" at bounding box center [784, 232] width 530 height 34
click at [520, 210] on input "a. To create a detailed list of project requirements for the project team to fo…" at bounding box center [520, 206] width 0 height 11
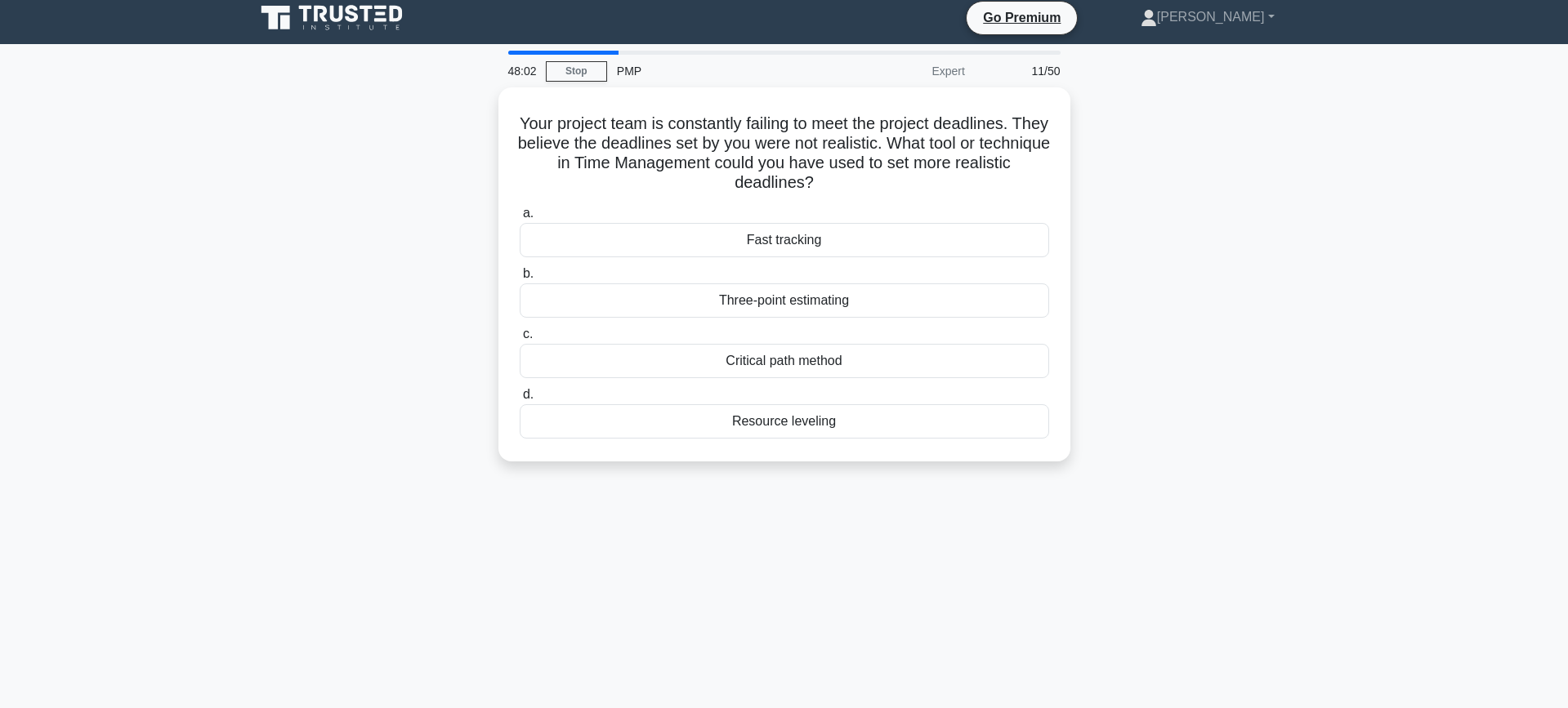
scroll to position [0, 0]
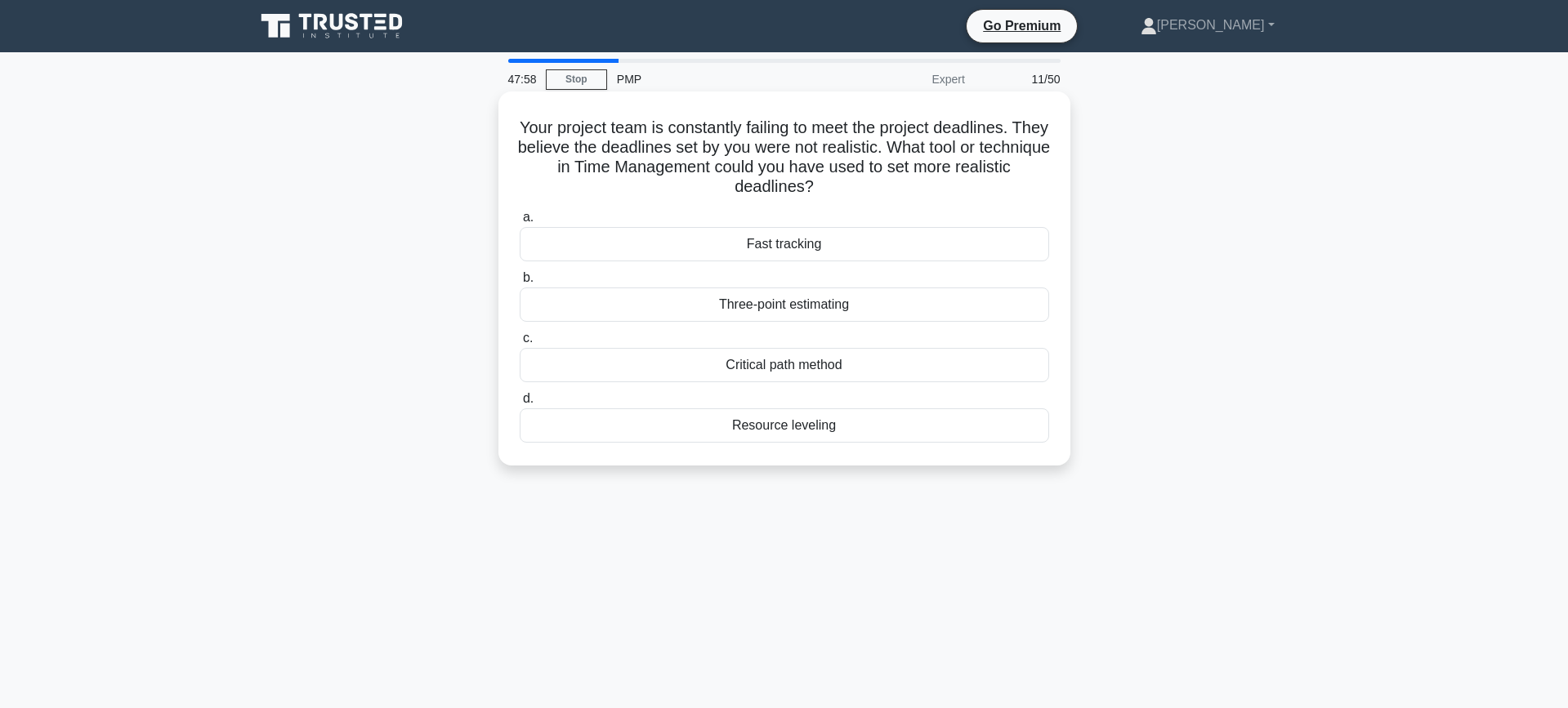
drag, startPoint x: 557, startPoint y: 122, endPoint x: 852, endPoint y: 183, distance: 301.2
click at [852, 183] on h5 "Your project team is constantly failing to meet the project deadlines. They bel…" at bounding box center [784, 158] width 532 height 80
drag, startPoint x: 687, startPoint y: 155, endPoint x: 662, endPoint y: 144, distance: 27.3
click at [687, 155] on h5 "Your project team is constantly failing to meet the project deadlines. They bel…" at bounding box center [784, 158] width 532 height 80
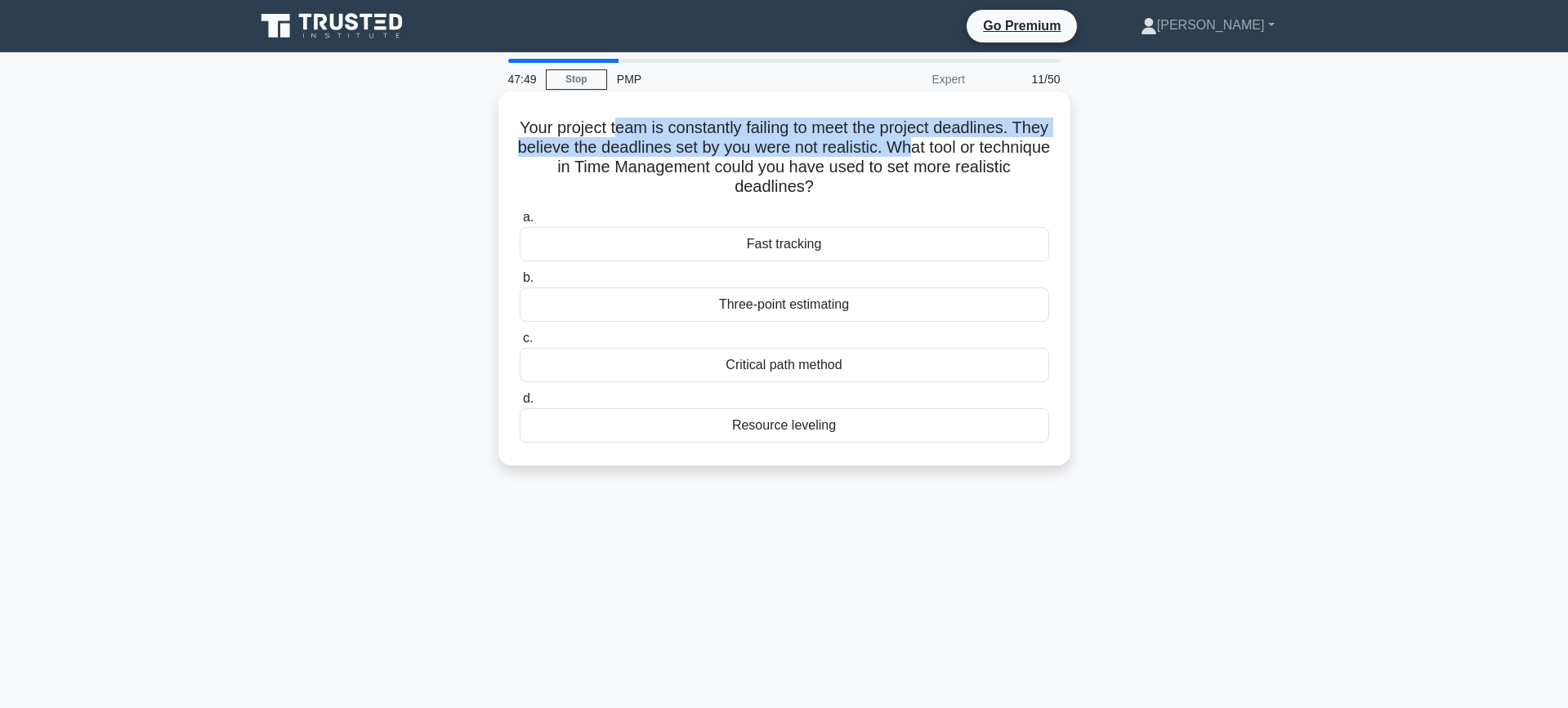
drag, startPoint x: 639, startPoint y: 128, endPoint x: 967, endPoint y: 142, distance: 328.3
click at [967, 142] on h5 "Your project team is constantly failing to meet the project deadlines. They bel…" at bounding box center [784, 158] width 532 height 80
click at [677, 144] on h5 "Your project team is constantly failing to meet the project deadlines. They bel…" at bounding box center [784, 158] width 532 height 80
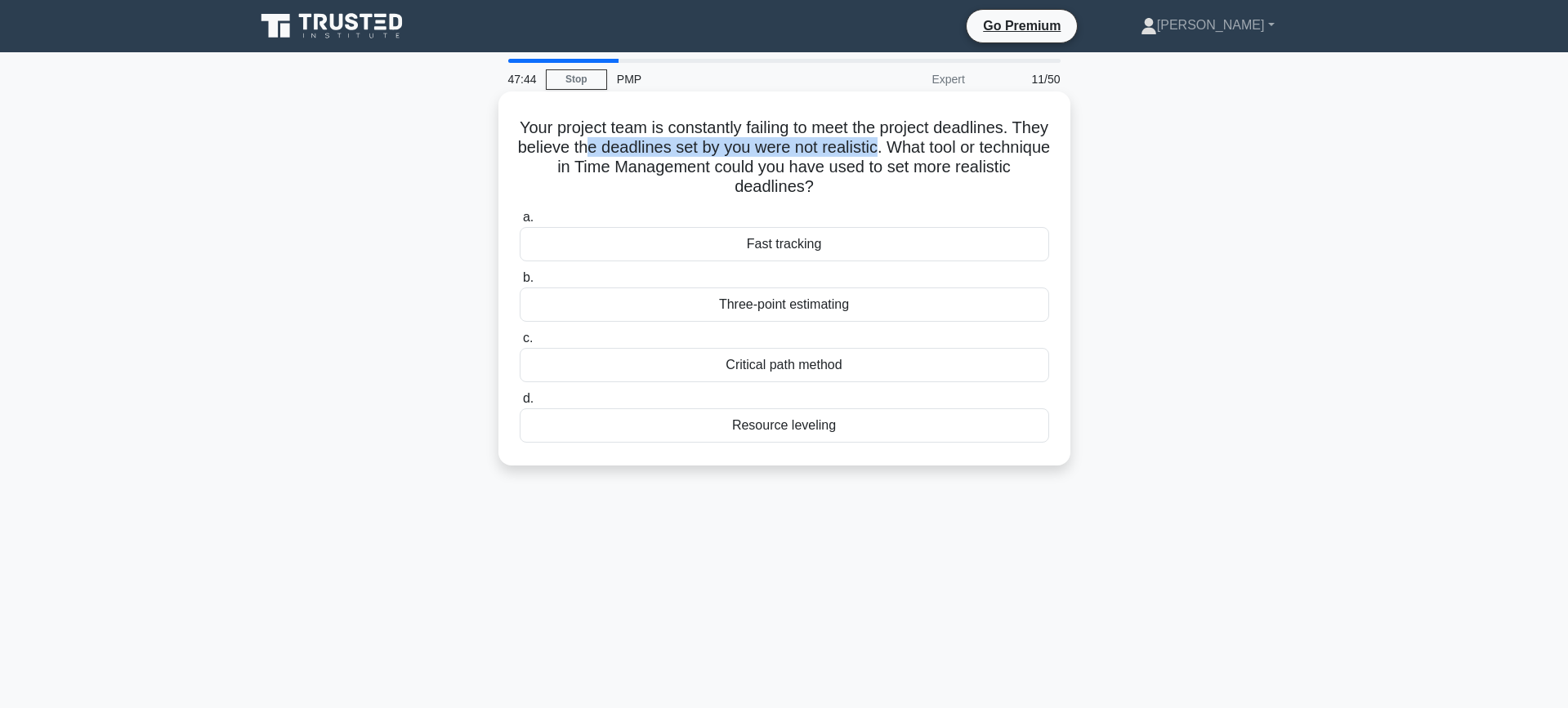
drag, startPoint x: 651, startPoint y: 145, endPoint x: 932, endPoint y: 156, distance: 281.2
click at [932, 156] on h5 "Your project team is constantly failing to meet the project deadlines. They bel…" at bounding box center [784, 158] width 532 height 80
drag, startPoint x: 658, startPoint y: 163, endPoint x: 978, endPoint y: 171, distance: 320.1
click at [987, 171] on h5 "Your project team is constantly failing to meet the project deadlines. They bel…" at bounding box center [784, 158] width 532 height 80
click at [802, 195] on h5 "Your project team is constantly failing to meet the project deadlines. They bel…" at bounding box center [784, 158] width 532 height 80
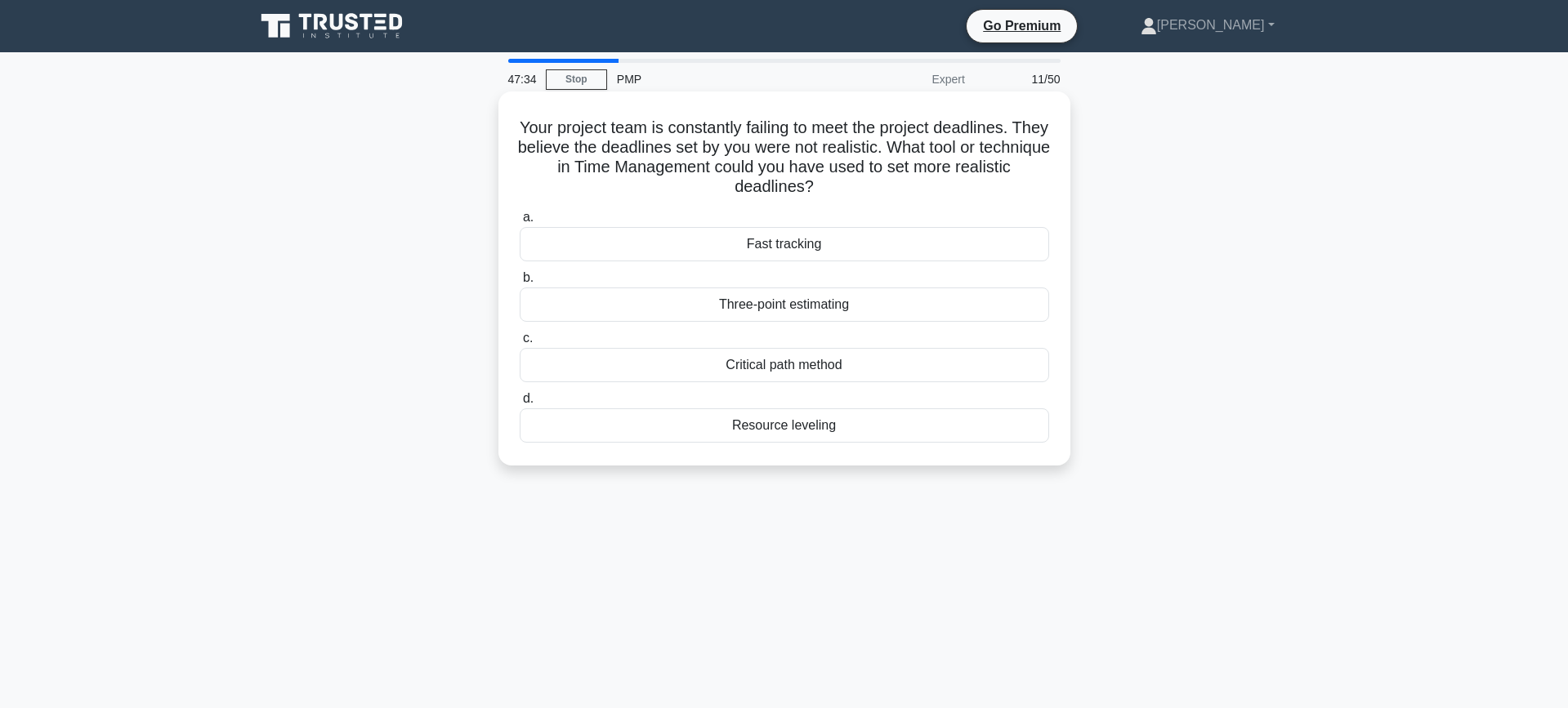
drag, startPoint x: 819, startPoint y: 189, endPoint x: 530, endPoint y: 127, distance: 295.6
click at [530, 127] on h5 "Your project team is constantly failing to meet the project deadlines. They bel…" at bounding box center [784, 158] width 532 height 80
click at [824, 308] on div "Three-point estimating" at bounding box center [784, 305] width 530 height 34
click at [520, 284] on input "b. Three-point estimating" at bounding box center [520, 278] width 0 height 11
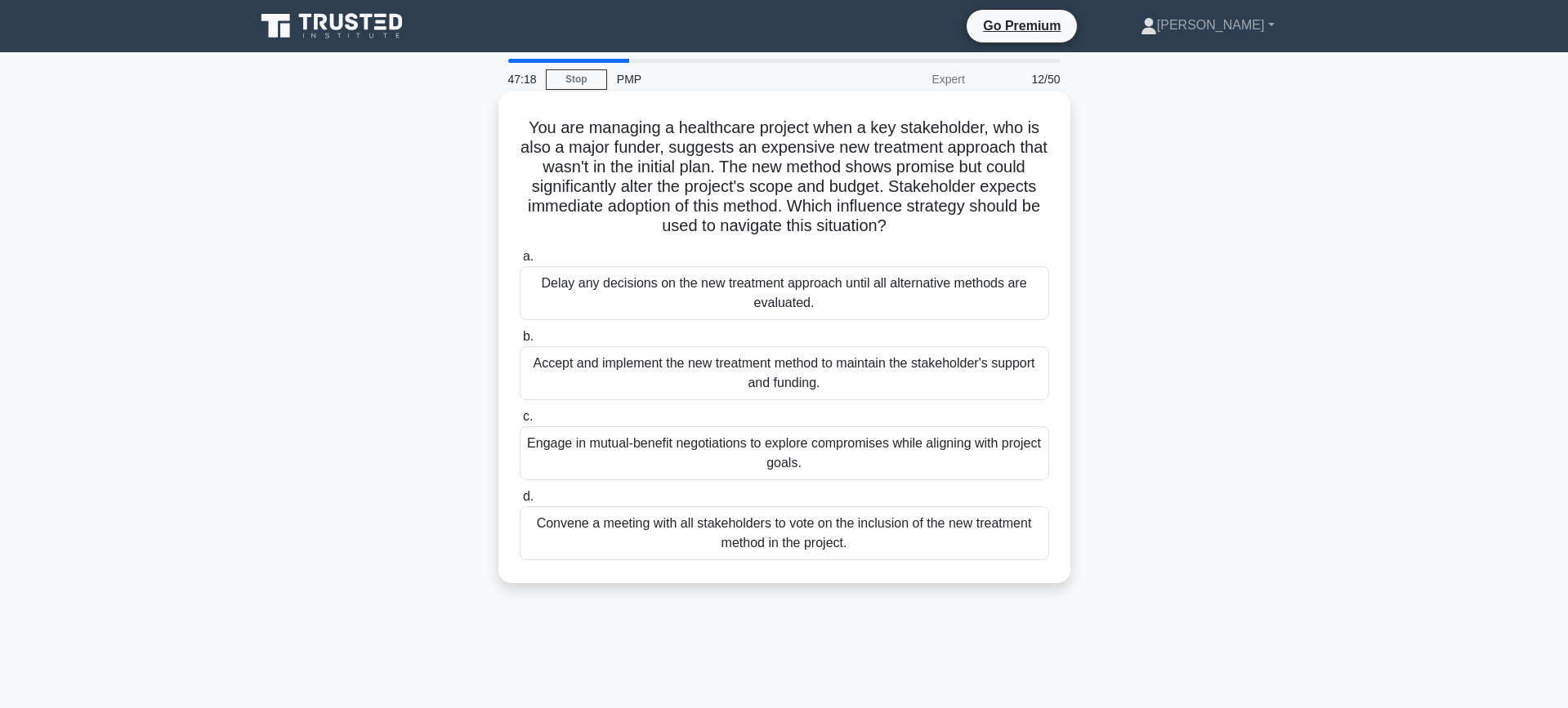
drag, startPoint x: 597, startPoint y: 123, endPoint x: 891, endPoint y: 238, distance: 315.7
click at [893, 238] on div "You are managing a healthcare project when a key stakeholder, who is also a maj…" at bounding box center [784, 337] width 559 height 479
click at [659, 142] on h5 "You are managing a healthcare project when a key stakeholder, who is also a maj…" at bounding box center [784, 178] width 532 height 120
drag, startPoint x: 532, startPoint y: 119, endPoint x: 928, endPoint y: 231, distance: 411.5
click at [928, 231] on h5 "You are managing a healthcare project when a key stakeholder, who is also a maj…" at bounding box center [784, 178] width 532 height 120
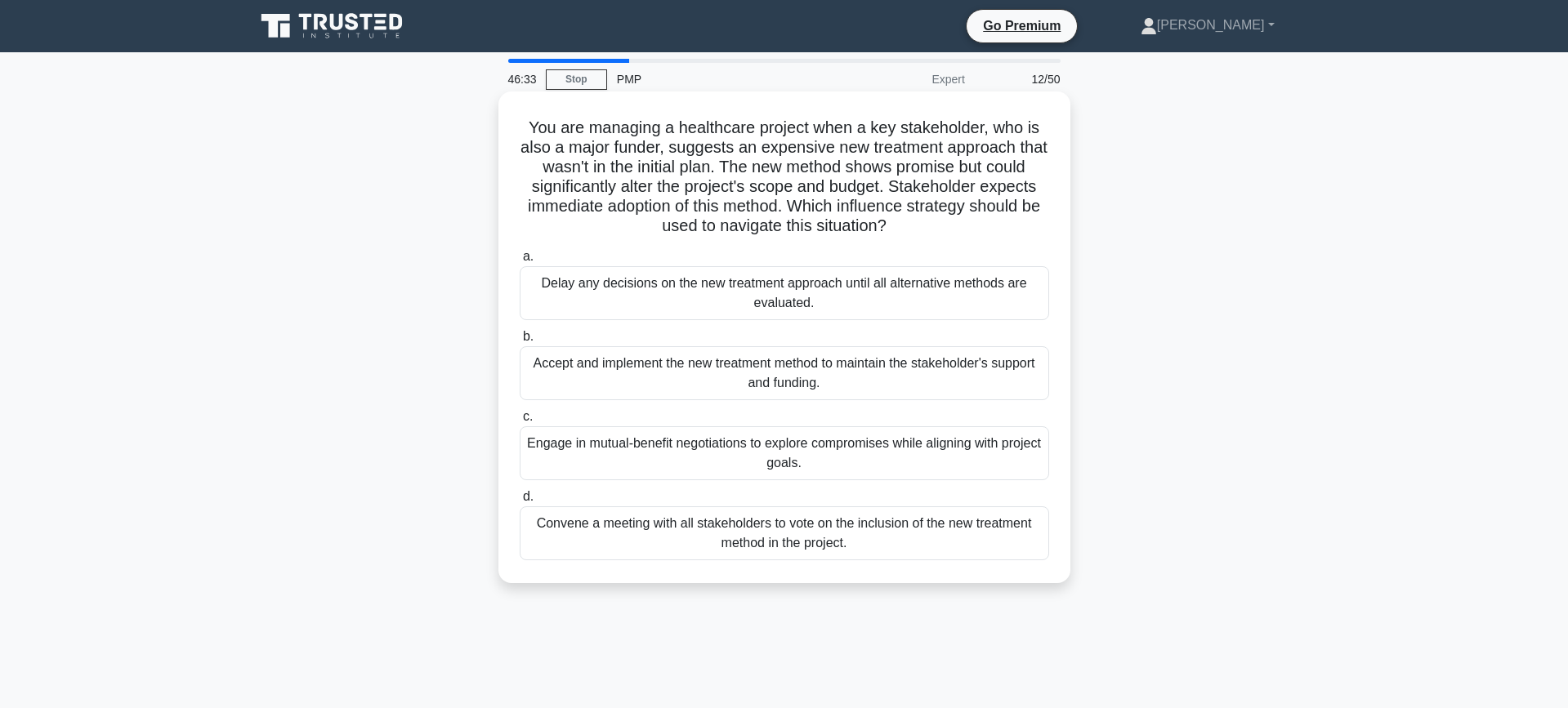
click at [928, 232] on h5 "You are managing a healthcare project when a key stakeholder, who is also a maj…" at bounding box center [784, 178] width 532 height 120
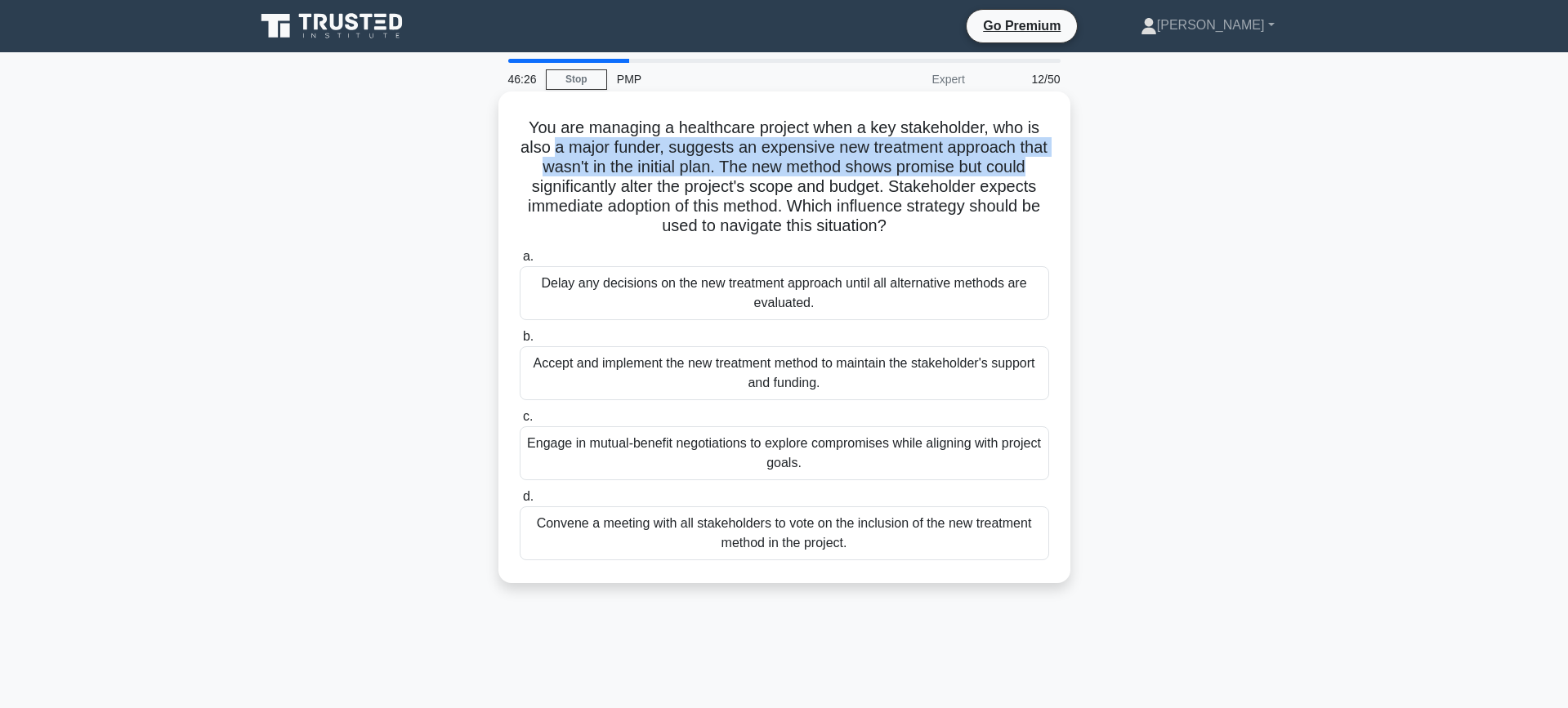
drag, startPoint x: 555, startPoint y: 142, endPoint x: 1000, endPoint y: 174, distance: 446.1
click at [1026, 170] on h5 "You are managing a healthcare project when a key stakeholder, who is also a maj…" at bounding box center [784, 178] width 532 height 120
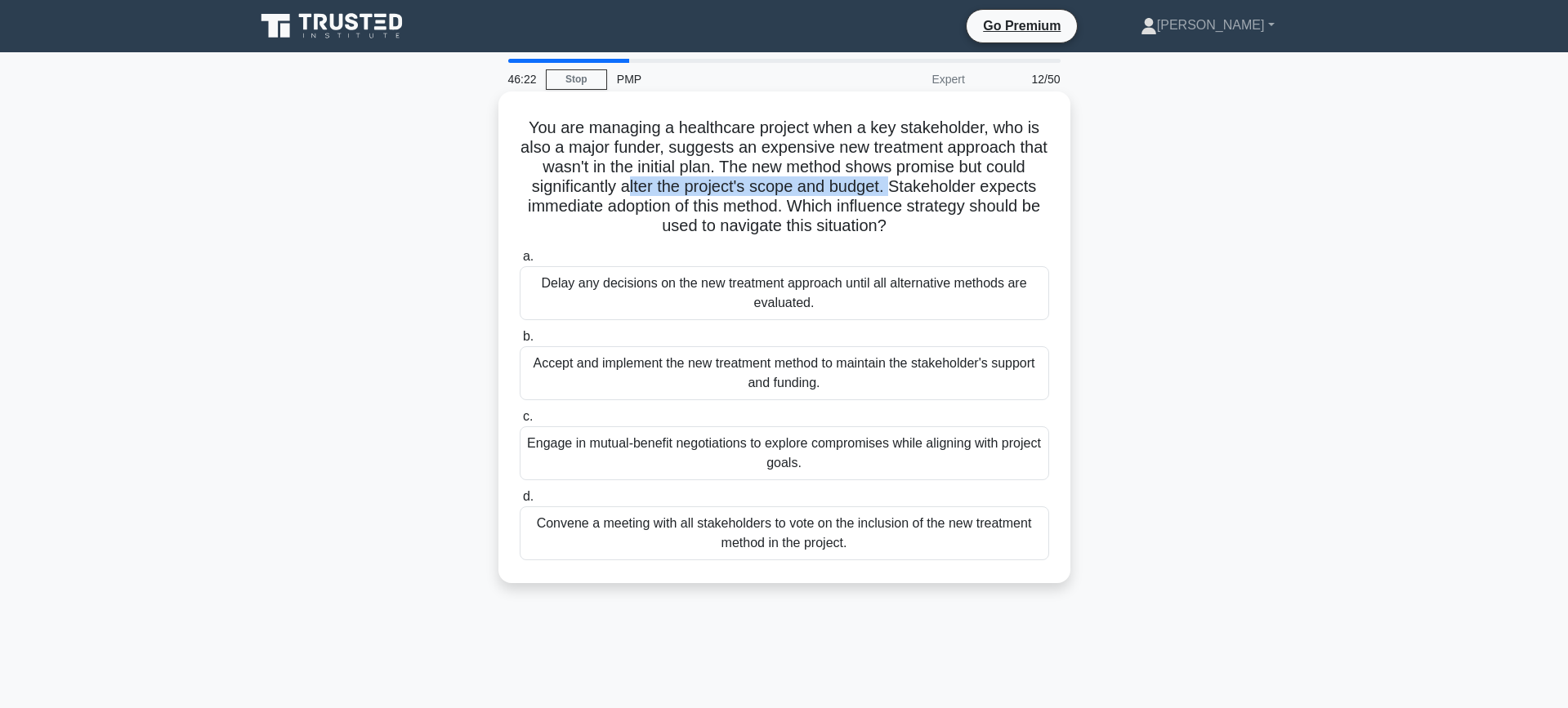
drag, startPoint x: 628, startPoint y: 188, endPoint x: 895, endPoint y: 185, distance: 267.0
click at [895, 185] on h5 "You are managing a healthcare project when a key stakeholder, who is also a maj…" at bounding box center [784, 178] width 532 height 120
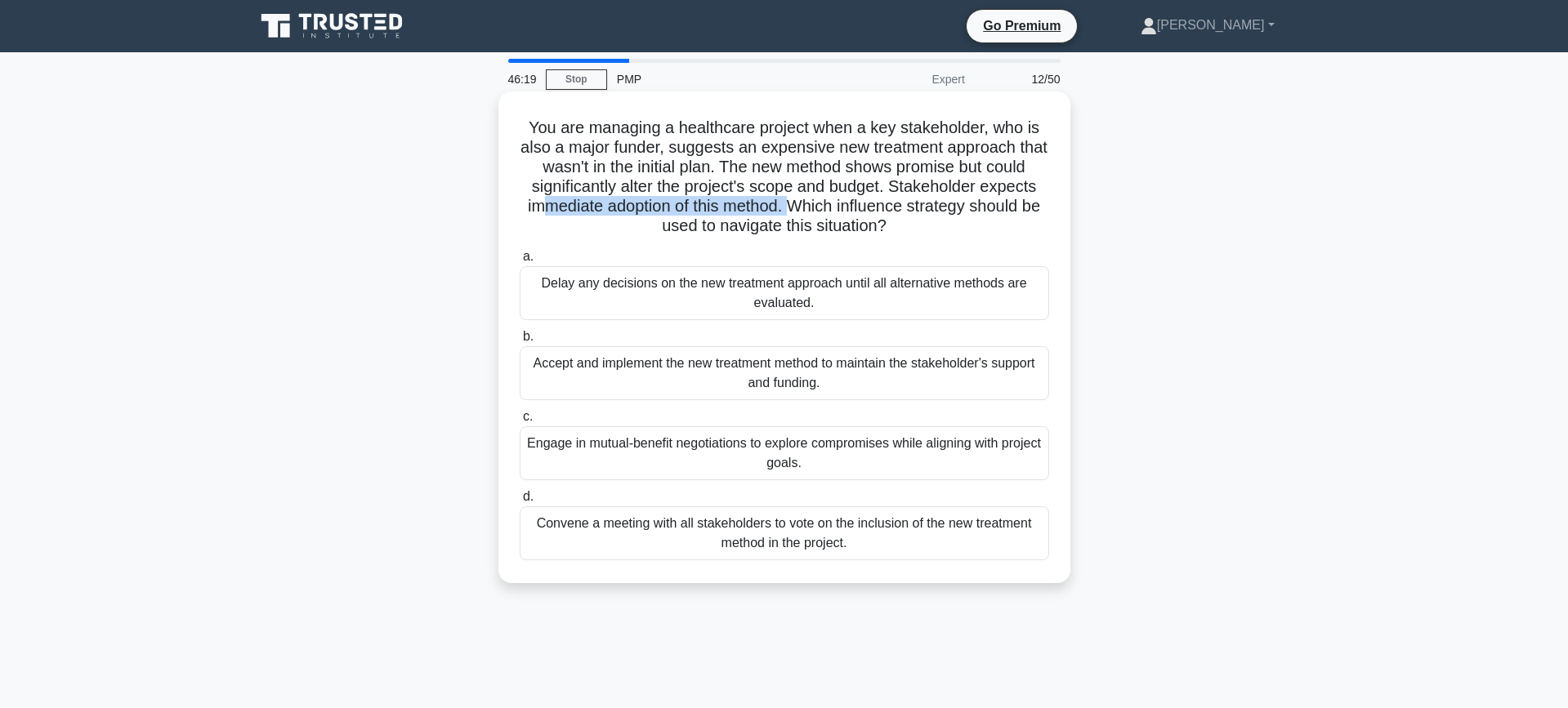
drag, startPoint x: 544, startPoint y: 209, endPoint x: 787, endPoint y: 212, distance: 243.0
click at [787, 212] on h5 "You are managing a healthcare project when a key stakeholder, who is also a maj…" at bounding box center [784, 178] width 532 height 120
drag, startPoint x: 660, startPoint y: 226, endPoint x: 899, endPoint y: 236, distance: 239.2
click at [899, 236] on h5 "You are managing a healthcare project when a key stakeholder, who is also a maj…" at bounding box center [784, 178] width 532 height 120
click at [823, 528] on div "Convene a meeting with all stakeholders to vote on the inclusion of the new tre…" at bounding box center [784, 532] width 530 height 53
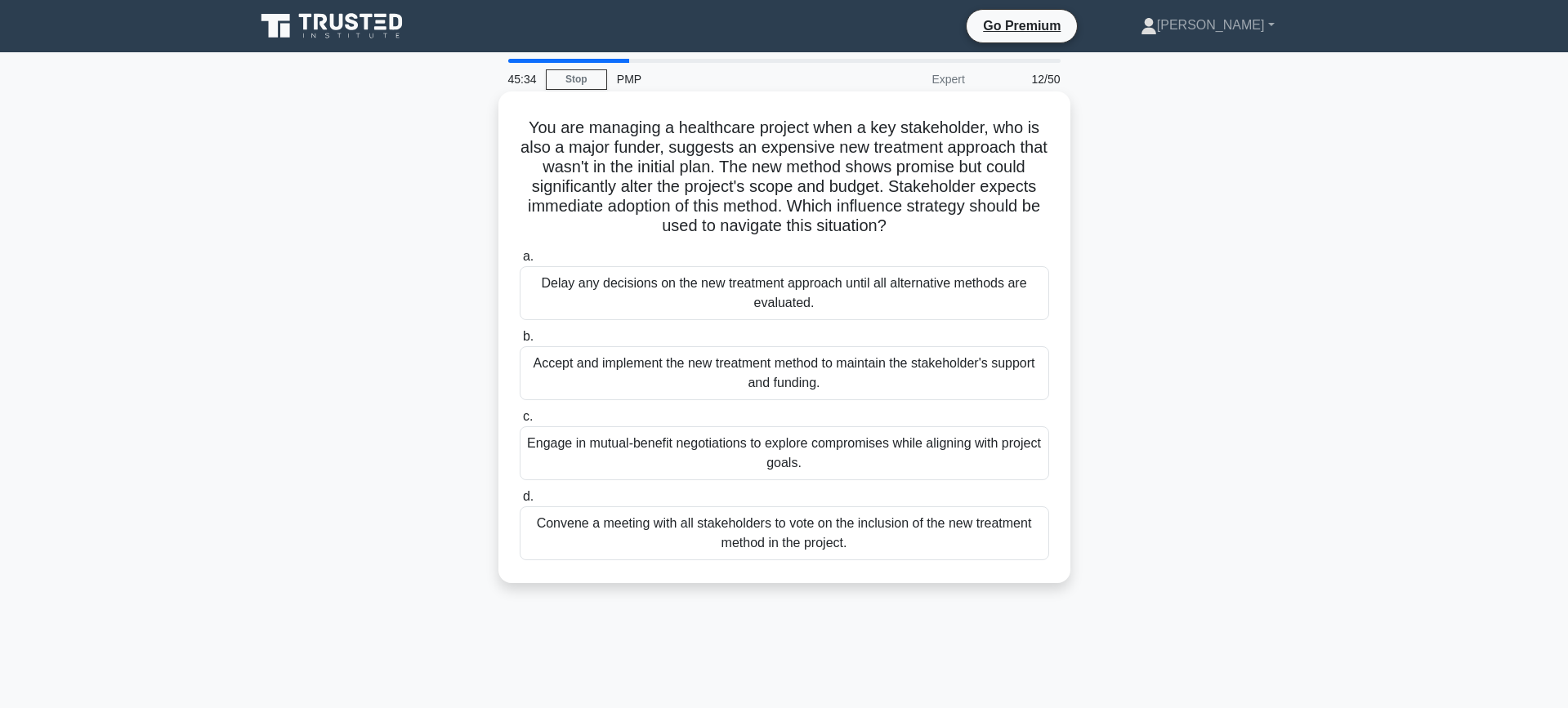
click at [520, 502] on input "d. Convene a meeting with all stakeholders to vote on the inclusion of the new …" at bounding box center [520, 497] width 0 height 11
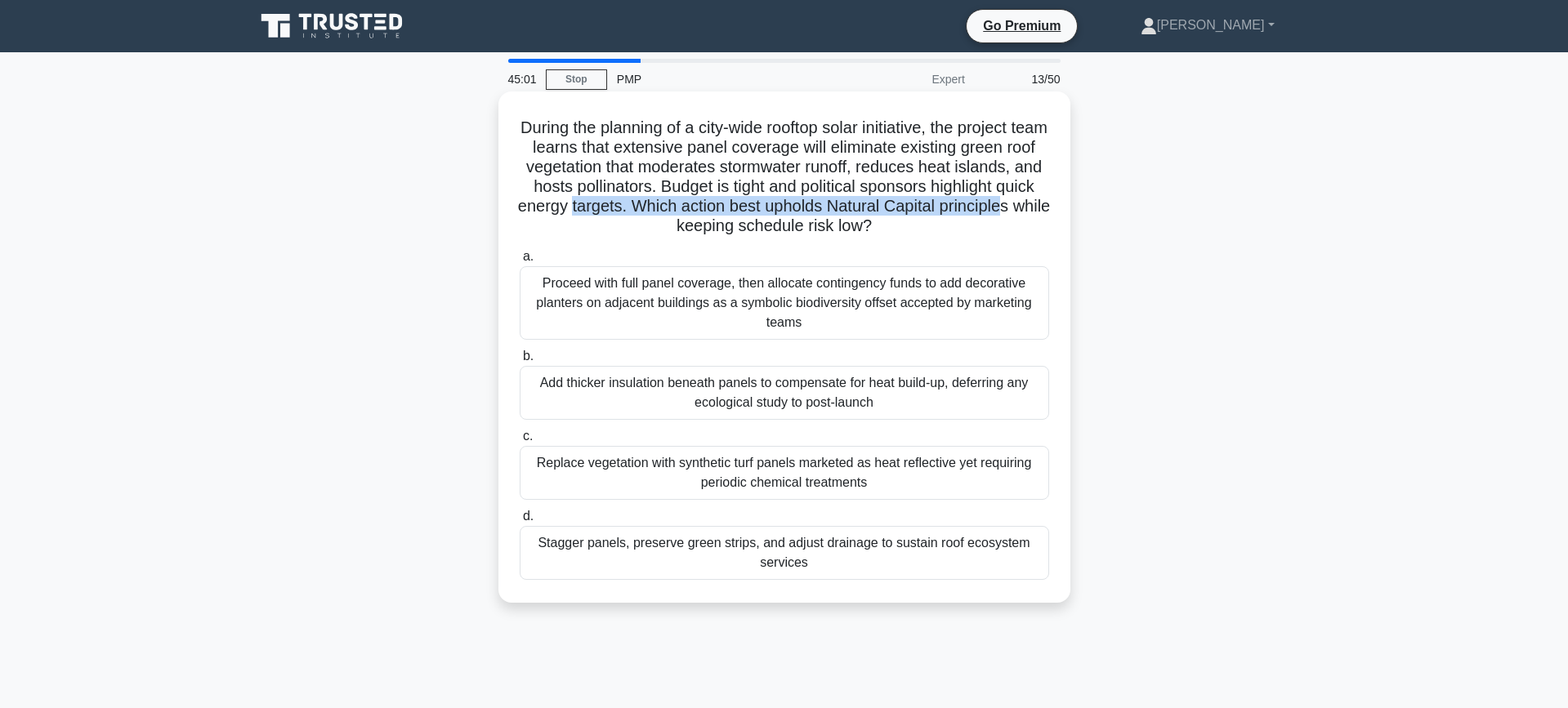
drag, startPoint x: 613, startPoint y: 196, endPoint x: 1038, endPoint y: 210, distance: 425.2
click at [1041, 209] on h5 "During the planning of a city-wide rooftop solar initiative, the project team l…" at bounding box center [784, 178] width 532 height 120
drag, startPoint x: 787, startPoint y: 230, endPoint x: 897, endPoint y: 235, distance: 110.1
click at [897, 235] on h5 "During the planning of a city-wide rooftop solar initiative, the project team l…" at bounding box center [784, 178] width 532 height 120
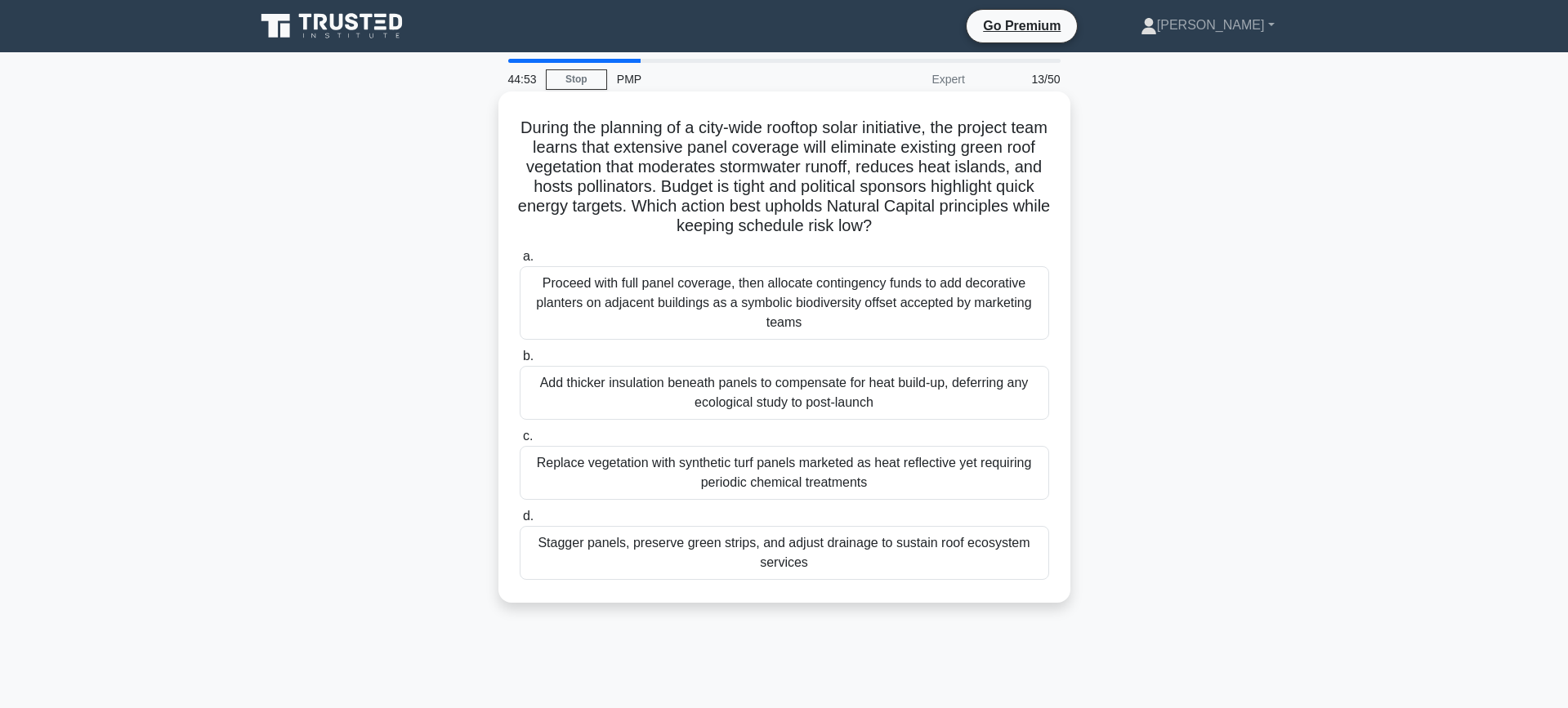
click at [891, 235] on icon ".spinner_0XTQ{transform-origin:center;animation:spinner_y6GP .75s linear infini…" at bounding box center [881, 228] width 20 height 20
drag, startPoint x: 895, startPoint y: 229, endPoint x: 529, endPoint y: 132, distance: 378.6
click at [529, 132] on h5 "During the planning of a city-wide rooftop solar initiative, the project team l…" at bounding box center [784, 178] width 532 height 120
click at [631, 180] on h5 "During the planning of a city-wide rooftop solar initiative, the project team l…" at bounding box center [784, 178] width 532 height 120
click at [992, 542] on div "Stagger panels, preserve green strips, and adjust drainage to sustain roof ecos…" at bounding box center [784, 552] width 530 height 53
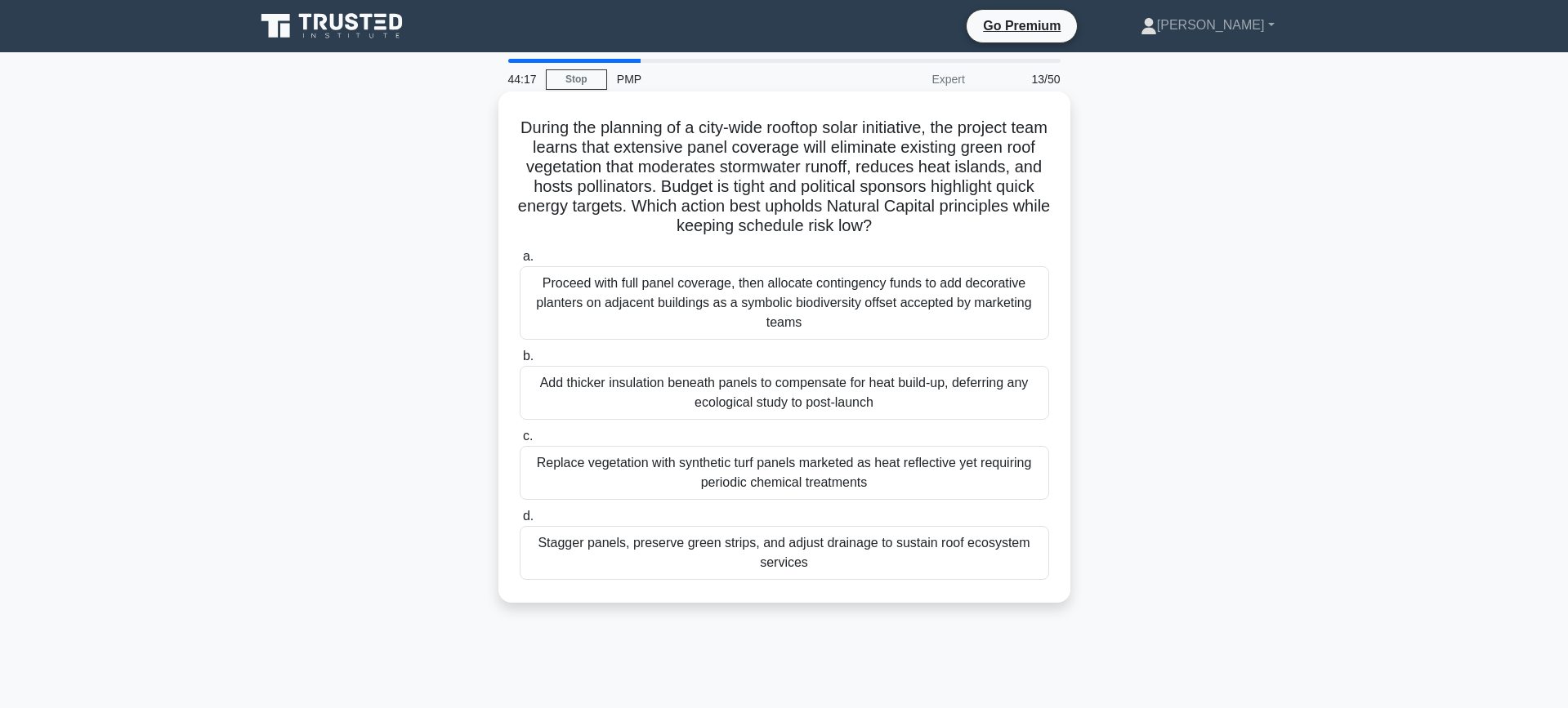
click at [520, 522] on input "d. Stagger panels, preserve green strips, and adjust drainage to sustain roof e…" at bounding box center [520, 517] width 0 height 11
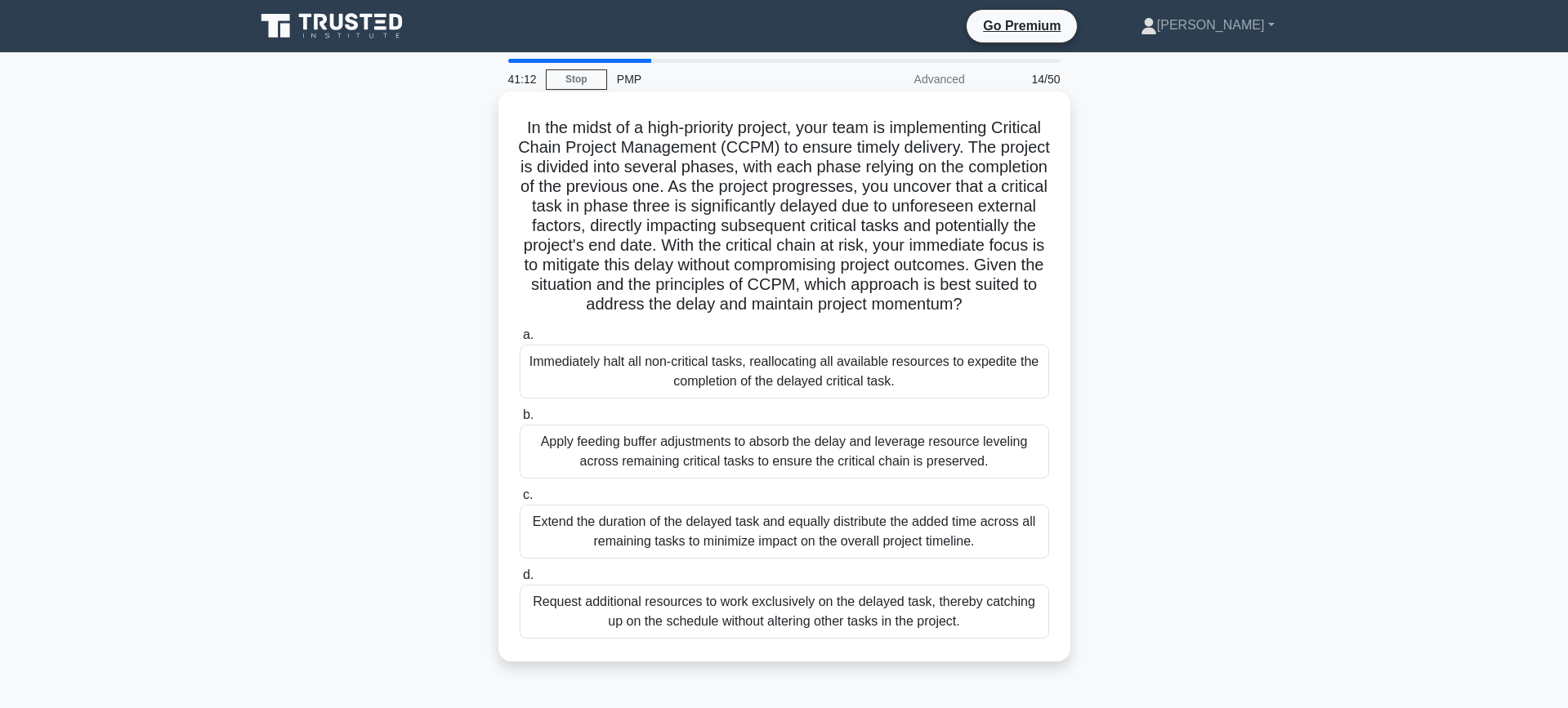
click at [860, 449] on div "Apply feeding buffer adjustments to absorb the delay and leverage resource leve…" at bounding box center [784, 451] width 530 height 53
click at [520, 421] on input "b. Apply feeding buffer adjustments to absorb the delay and leverage resource l…" at bounding box center [520, 415] width 0 height 11
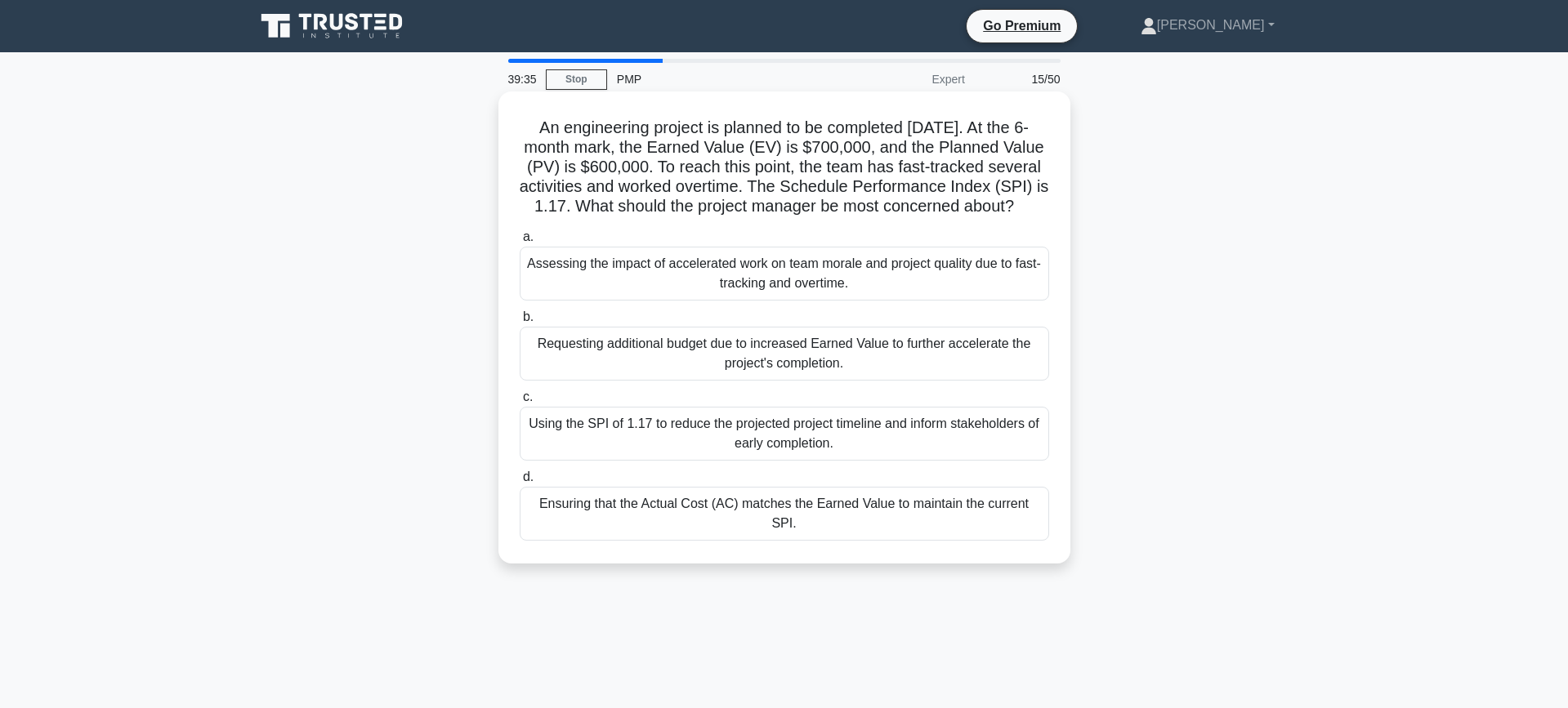
click at [764, 284] on div "Assessing the impact of accelerated work on team morale and project quality due…" at bounding box center [784, 273] width 530 height 53
click at [520, 243] on input "a. Assessing the impact of accelerated work on team morale and project quality …" at bounding box center [520, 238] width 0 height 11
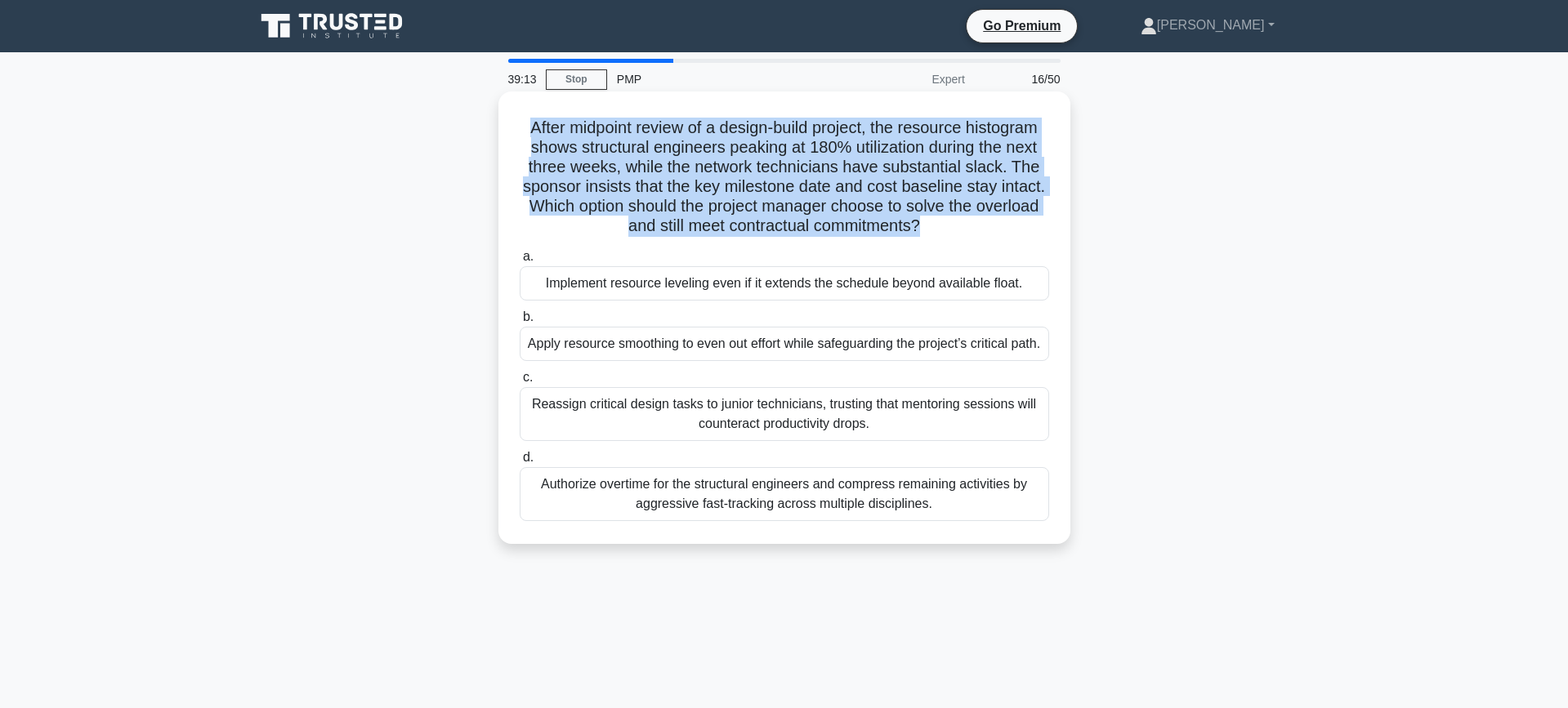
drag, startPoint x: 531, startPoint y: 126, endPoint x: 918, endPoint y: 228, distance: 400.2
click at [918, 228] on h5 "After midpoint review of a design-build project, the resource histogram shows s…" at bounding box center [784, 178] width 532 height 120
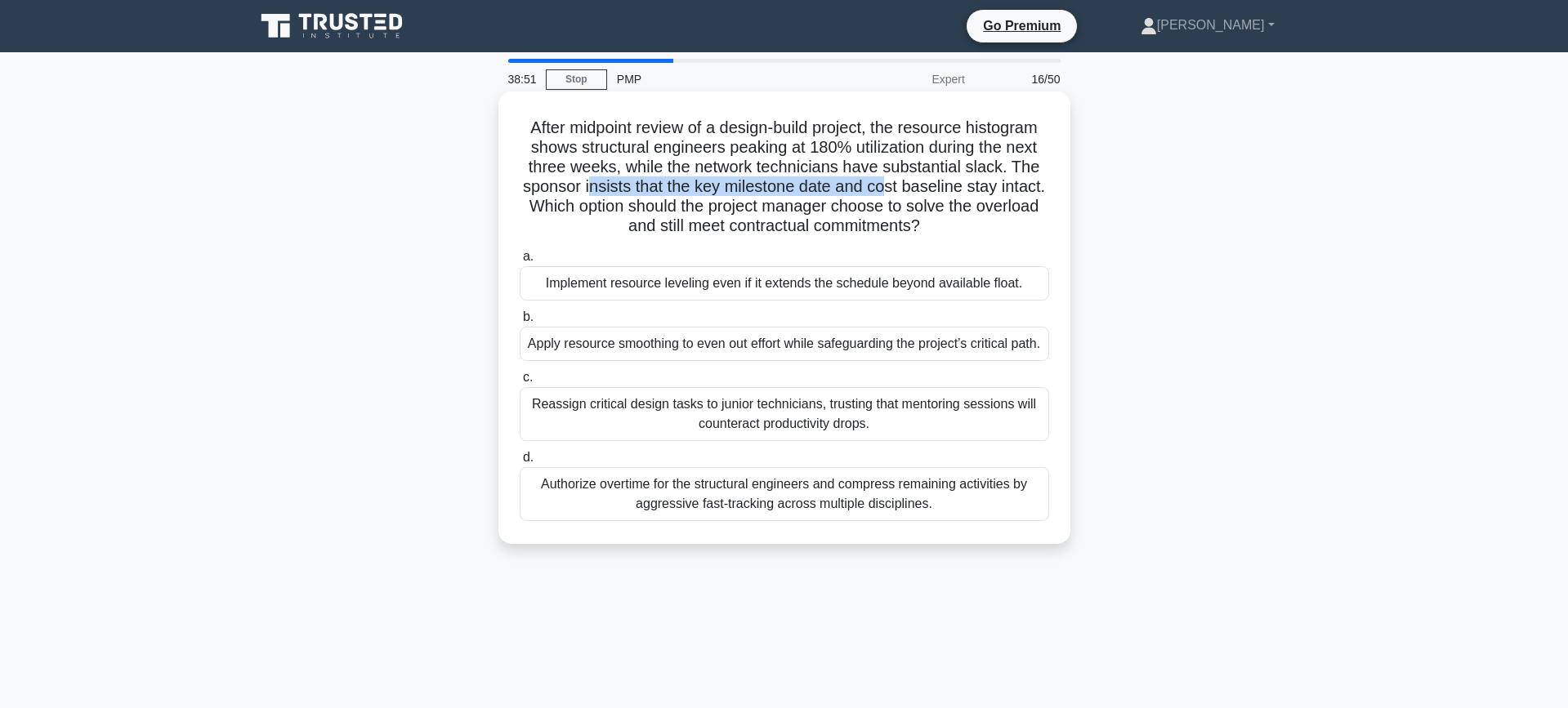
drag, startPoint x: 590, startPoint y: 189, endPoint x: 881, endPoint y: 195, distance: 291.1
click at [881, 195] on h5 "After midpoint review of a design-build project, the resource histogram shows s…" at bounding box center [784, 178] width 532 height 120
drag, startPoint x: 589, startPoint y: 209, endPoint x: 1033, endPoint y: 217, distance: 444.1
click at [1033, 217] on h5 "After midpoint review of a design-build project, the resource histogram shows s…" at bounding box center [784, 178] width 532 height 120
click at [735, 218] on h5 "After midpoint review of a design-build project, the resource histogram shows s…" at bounding box center [784, 178] width 532 height 120
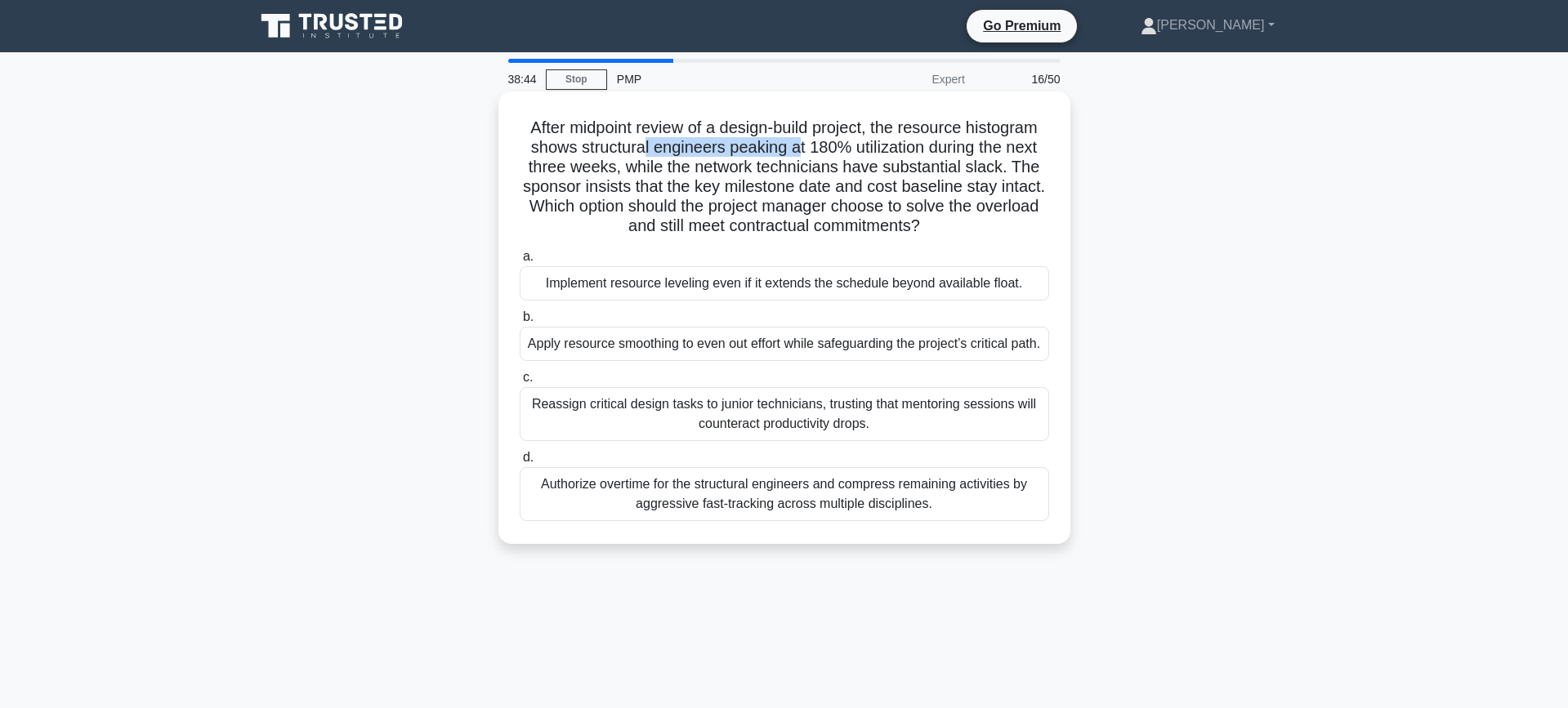
drag, startPoint x: 641, startPoint y: 152, endPoint x: 739, endPoint y: 172, distance: 100.0
click at [795, 152] on h5 "After midpoint review of a design-build project, the resource histogram shows s…" at bounding box center [784, 178] width 532 height 120
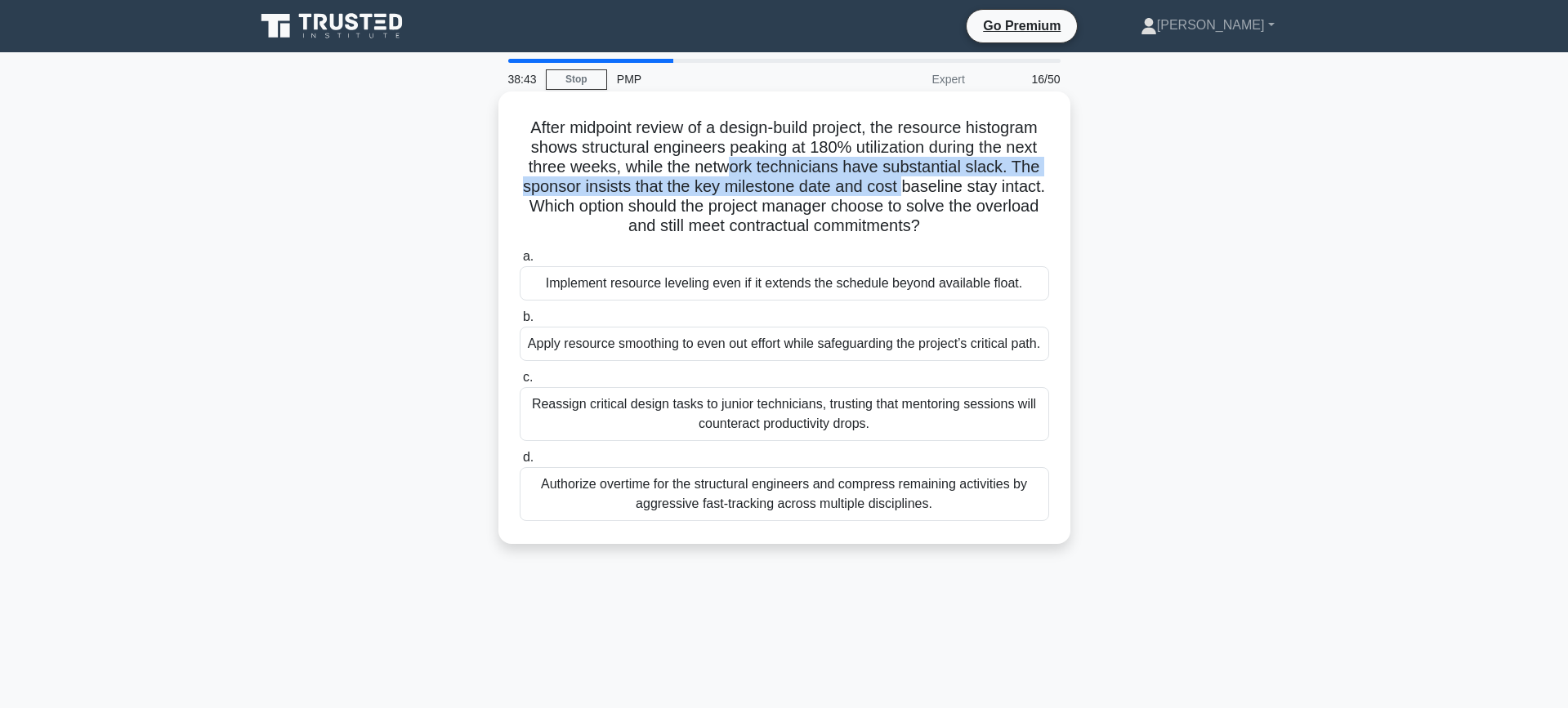
drag, startPoint x: 735, startPoint y: 174, endPoint x: 899, endPoint y: 183, distance: 164.2
click at [900, 181] on h5 "After midpoint review of a design-build project, the resource histogram shows s…" at bounding box center [784, 178] width 532 height 120
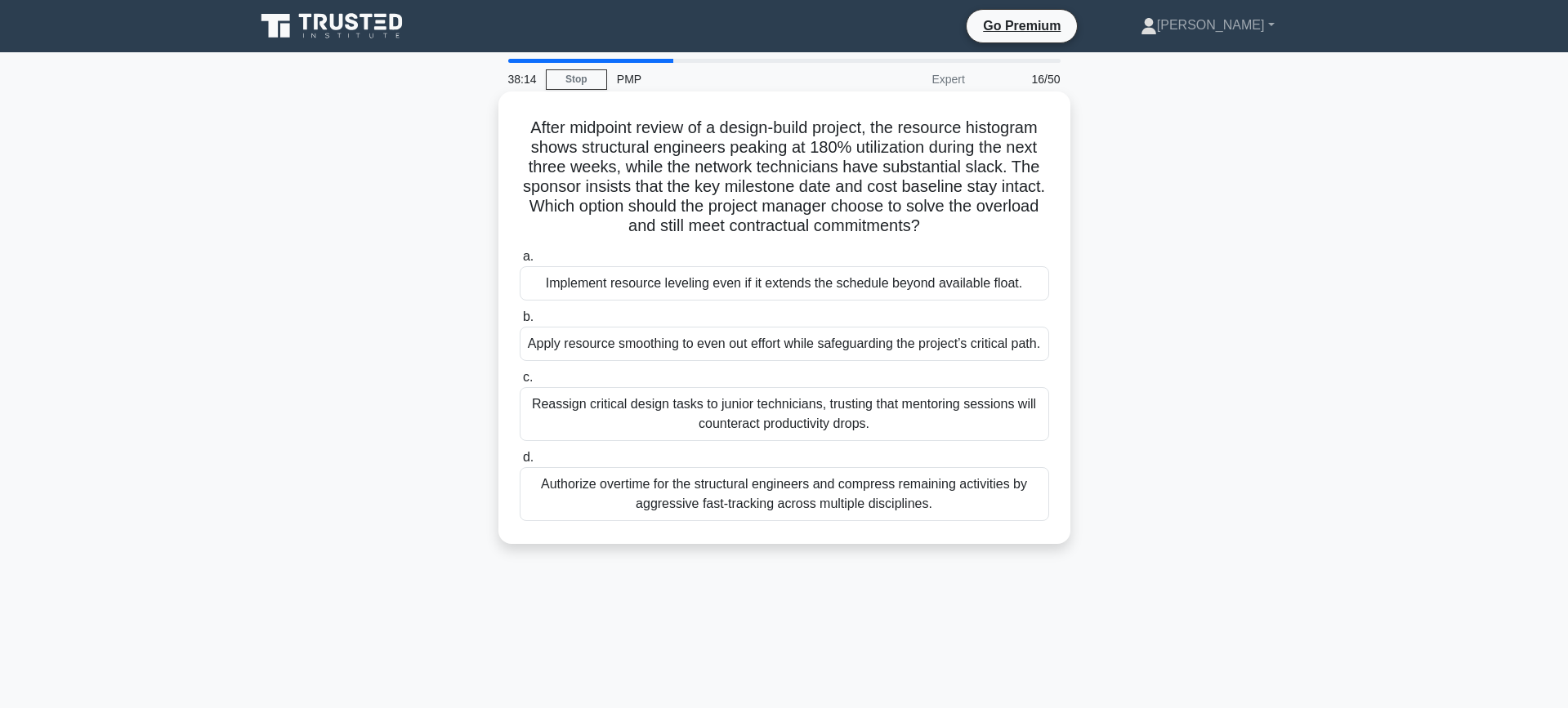
click at [765, 357] on div "Apply resource smoothing to even out effort while safeguarding the project’s cr…" at bounding box center [784, 344] width 530 height 34
click at [520, 323] on input "b. Apply resource smoothing to even out effort while safeguarding the project’s…" at bounding box center [520, 317] width 0 height 11
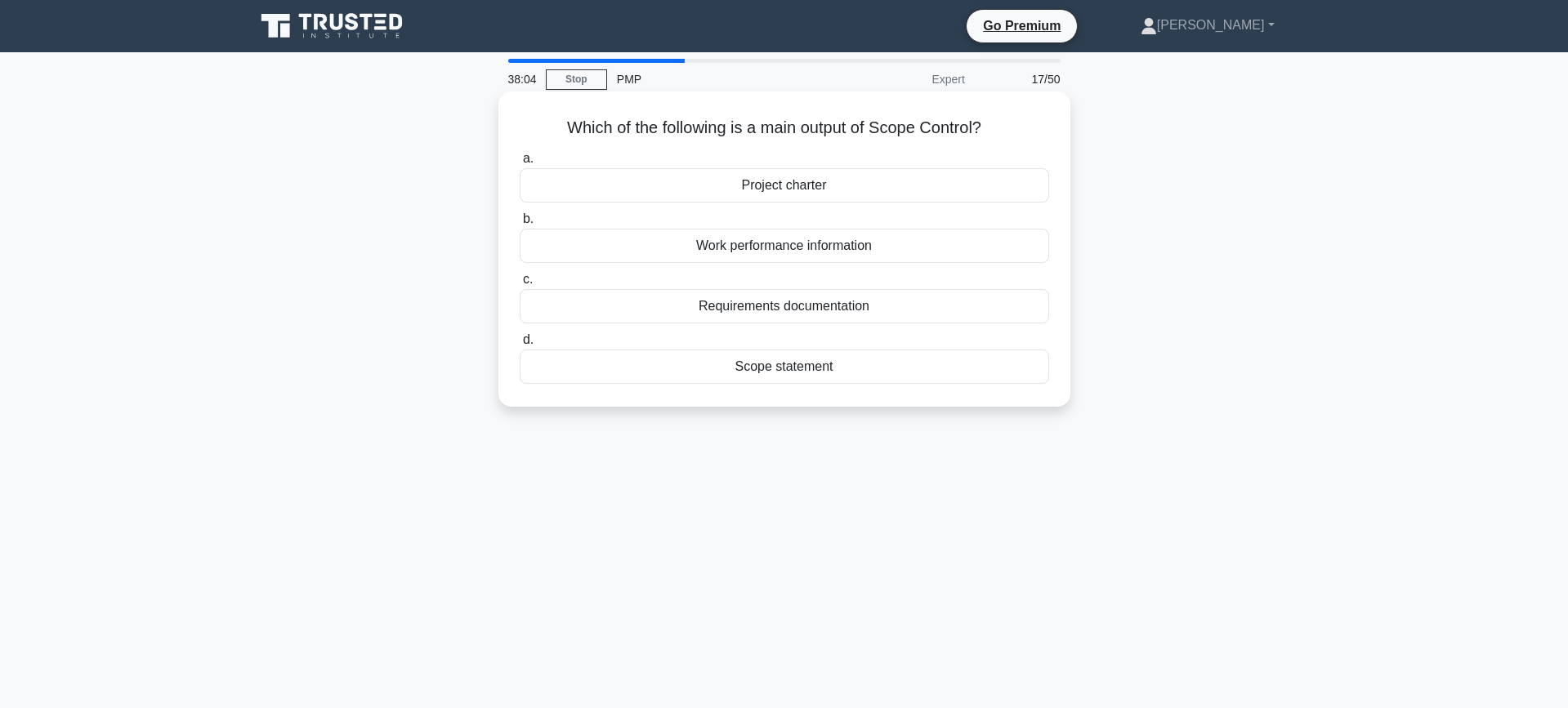
drag, startPoint x: 755, startPoint y: 134, endPoint x: 991, endPoint y: 131, distance: 236.0
click at [991, 131] on h5 "Which of the following is a main output of Scope Control? .spinner_0XTQ{transfo…" at bounding box center [784, 128] width 532 height 21
click at [991, 131] on icon ".spinner_0XTQ{transform-origin:center;animation:spinner_y6GP .75s linear infini…" at bounding box center [991, 130] width 20 height 20
drag, startPoint x: 991, startPoint y: 131, endPoint x: 564, endPoint y: 136, distance: 427.0
click at [564, 136] on h5 "Which of the following is a main output of Scope Control? .spinner_0XTQ{transfo…" at bounding box center [784, 128] width 532 height 21
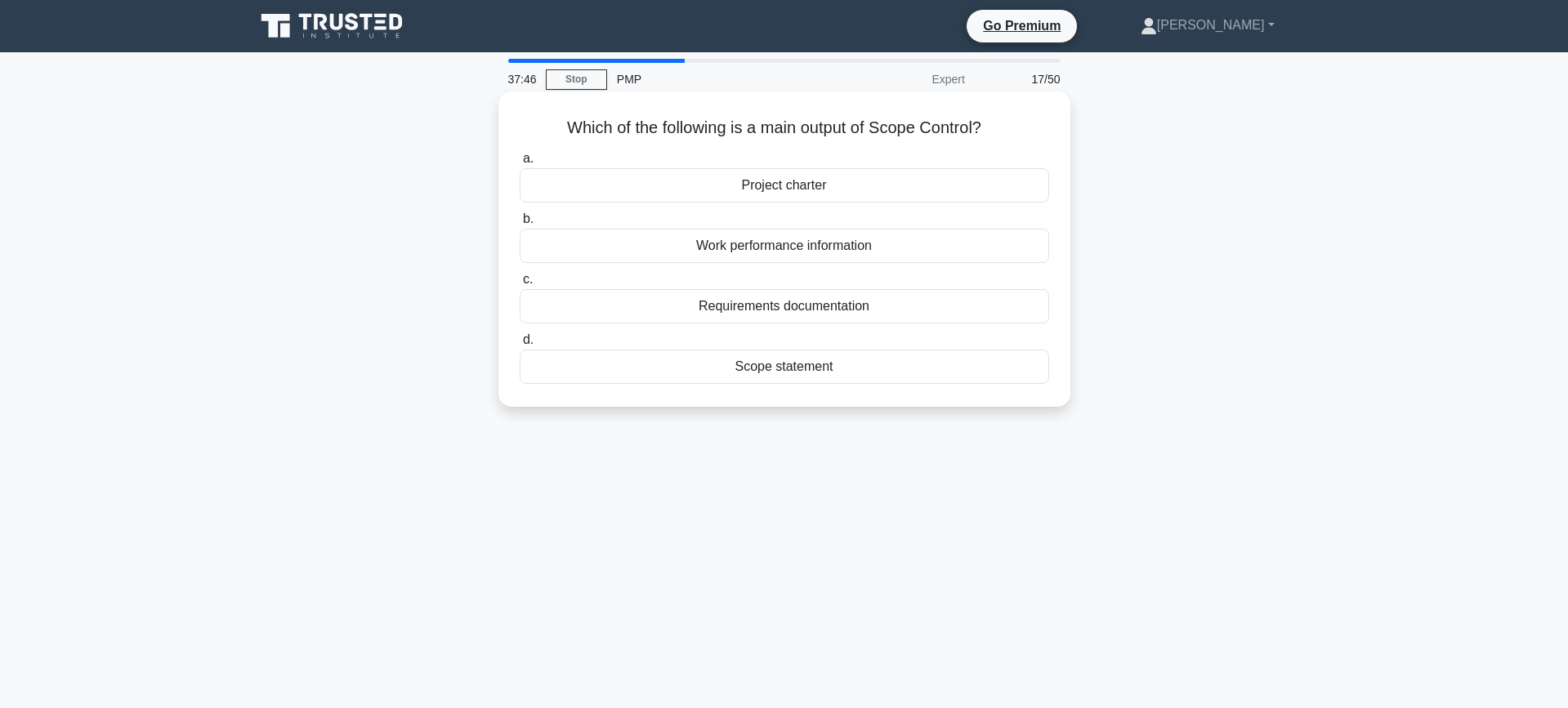
click at [956, 254] on div "Work performance information" at bounding box center [784, 246] width 530 height 34
click at [520, 225] on input "b. Work performance information" at bounding box center [520, 219] width 0 height 11
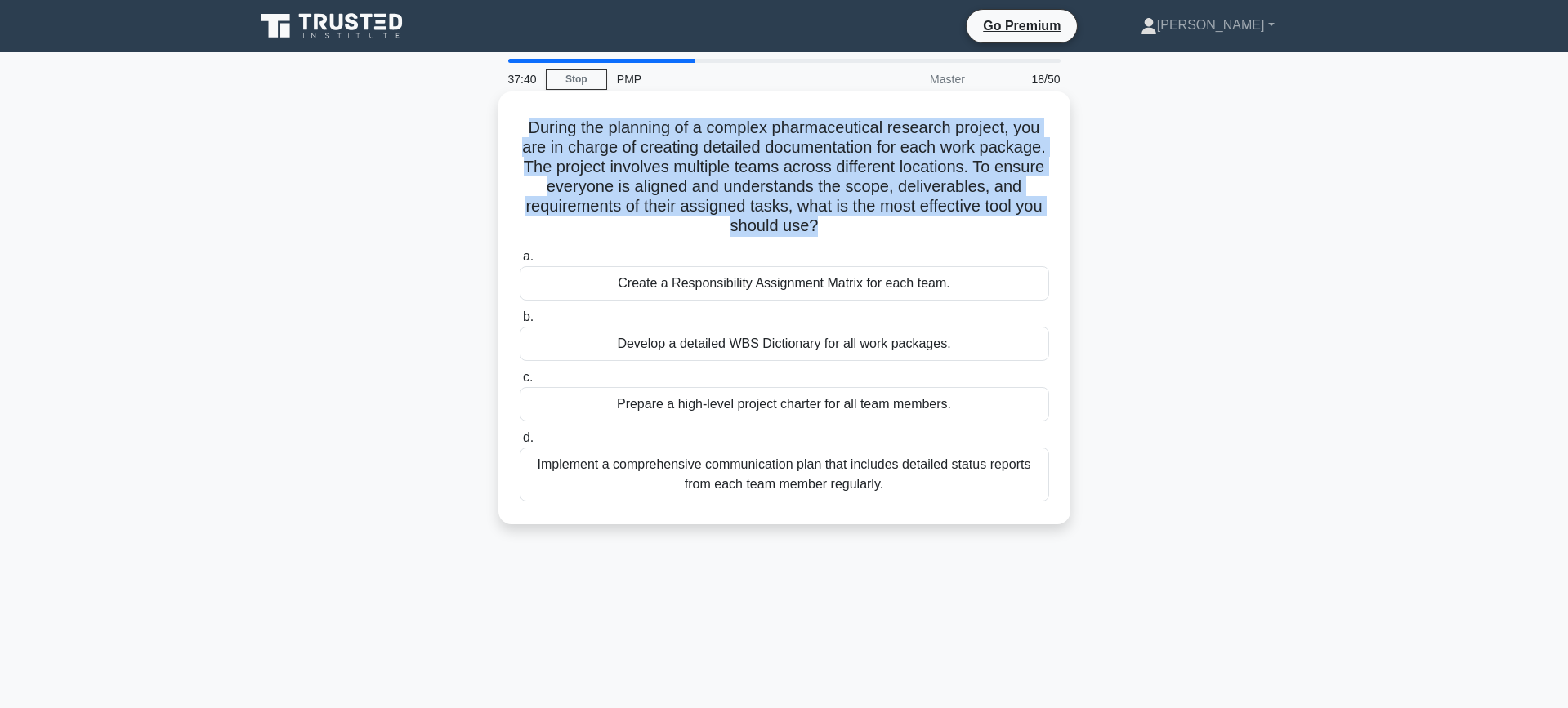
drag, startPoint x: 532, startPoint y: 123, endPoint x: 811, endPoint y: 230, distance: 298.8
click at [811, 230] on h5 "During the planning of a complex pharmaceutical research project, you are in ch…" at bounding box center [784, 178] width 532 height 120
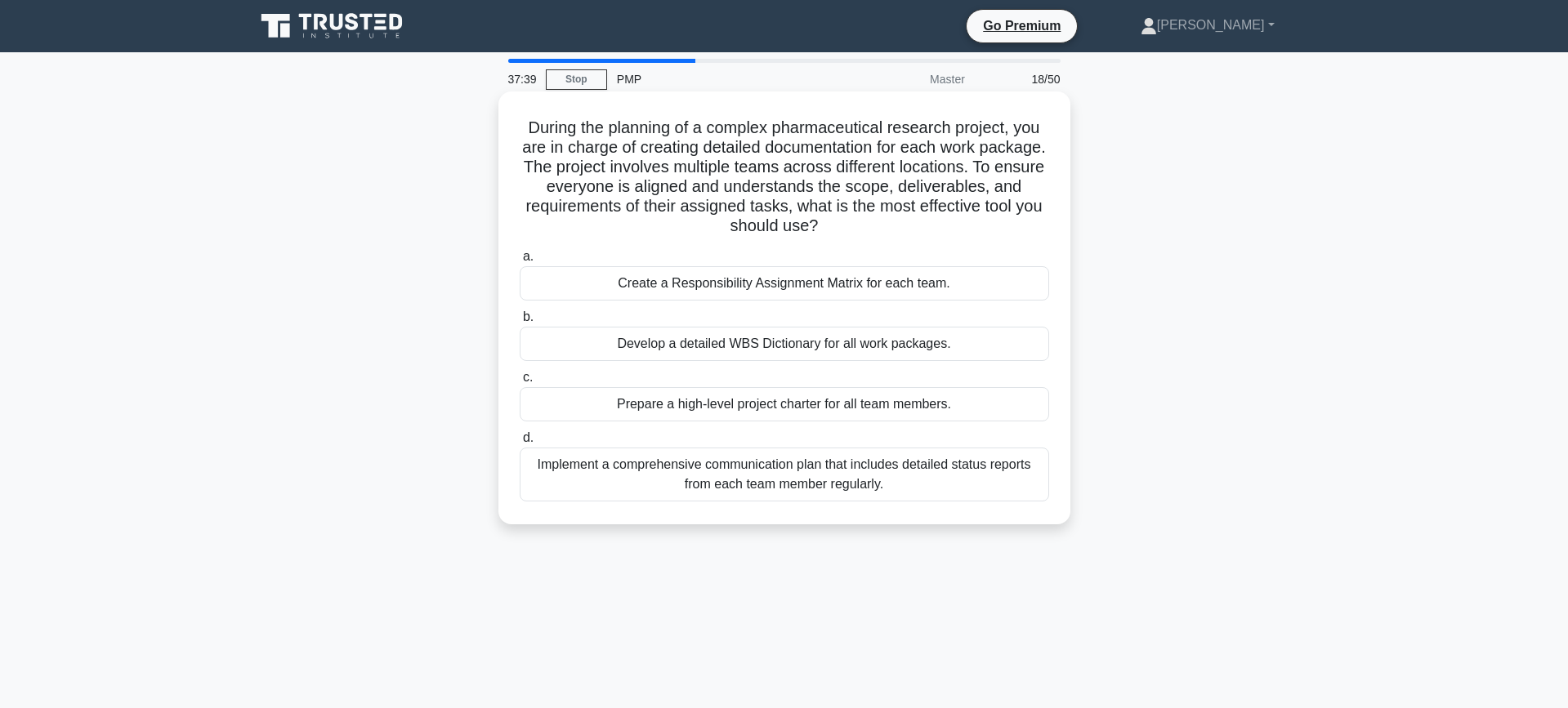
click at [618, 179] on h5 "During the planning of a complex pharmaceutical research project, you are in ch…" at bounding box center [784, 178] width 532 height 120
drag, startPoint x: 609, startPoint y: 141, endPoint x: 1043, endPoint y: 151, distance: 434.1
click at [1047, 151] on h5 "During the planning of a complex pharmaceutical research project, you are in ch…" at bounding box center [784, 178] width 532 height 120
drag, startPoint x: 527, startPoint y: 168, endPoint x: 972, endPoint y: 171, distance: 445.0
click at [972, 171] on h5 "During the planning of a complex pharmaceutical research project, you are in ch…" at bounding box center [784, 178] width 532 height 120
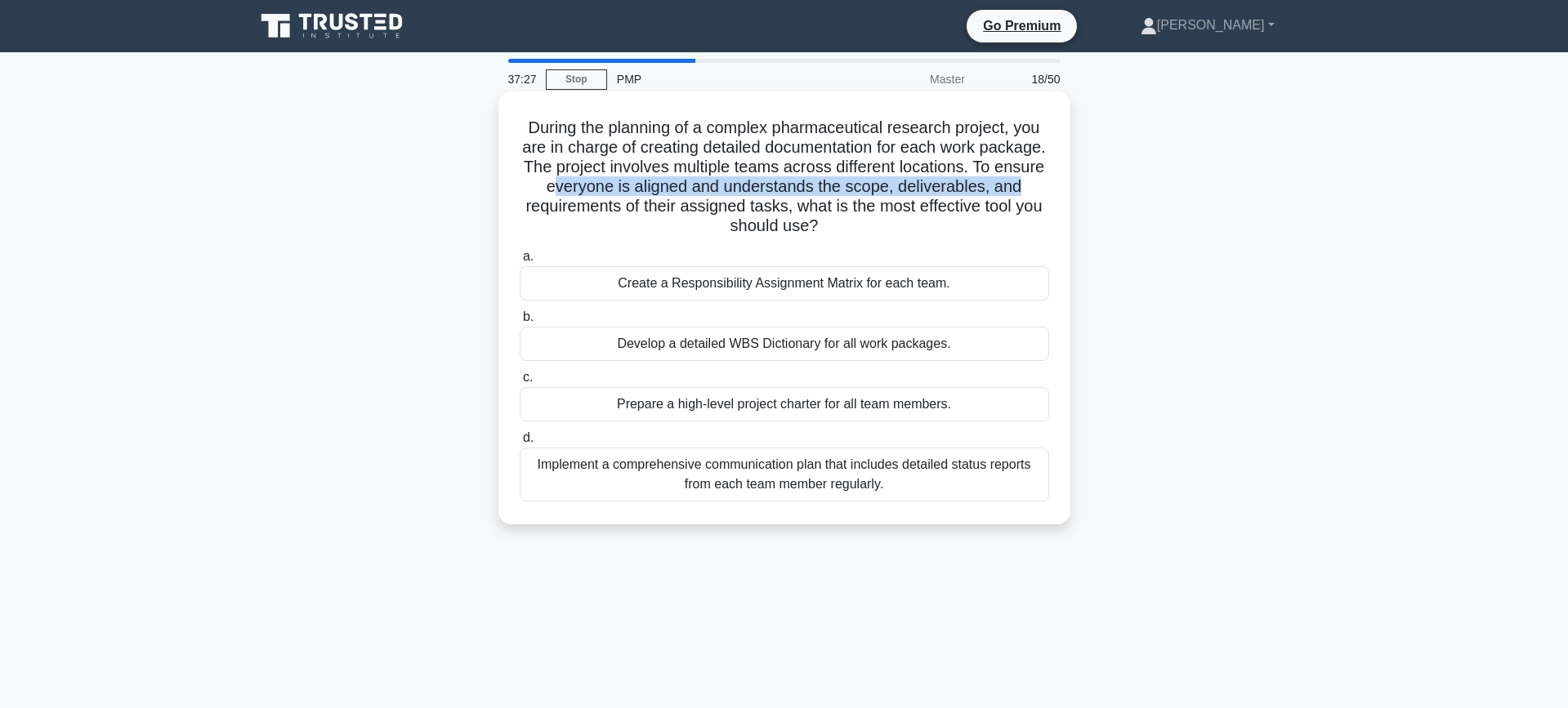
drag, startPoint x: 560, startPoint y: 190, endPoint x: 895, endPoint y: 199, distance: 335.1
click at [1029, 195] on h5 "During the planning of a complex pharmaceutical research project, you are in ch…" at bounding box center [784, 178] width 532 height 120
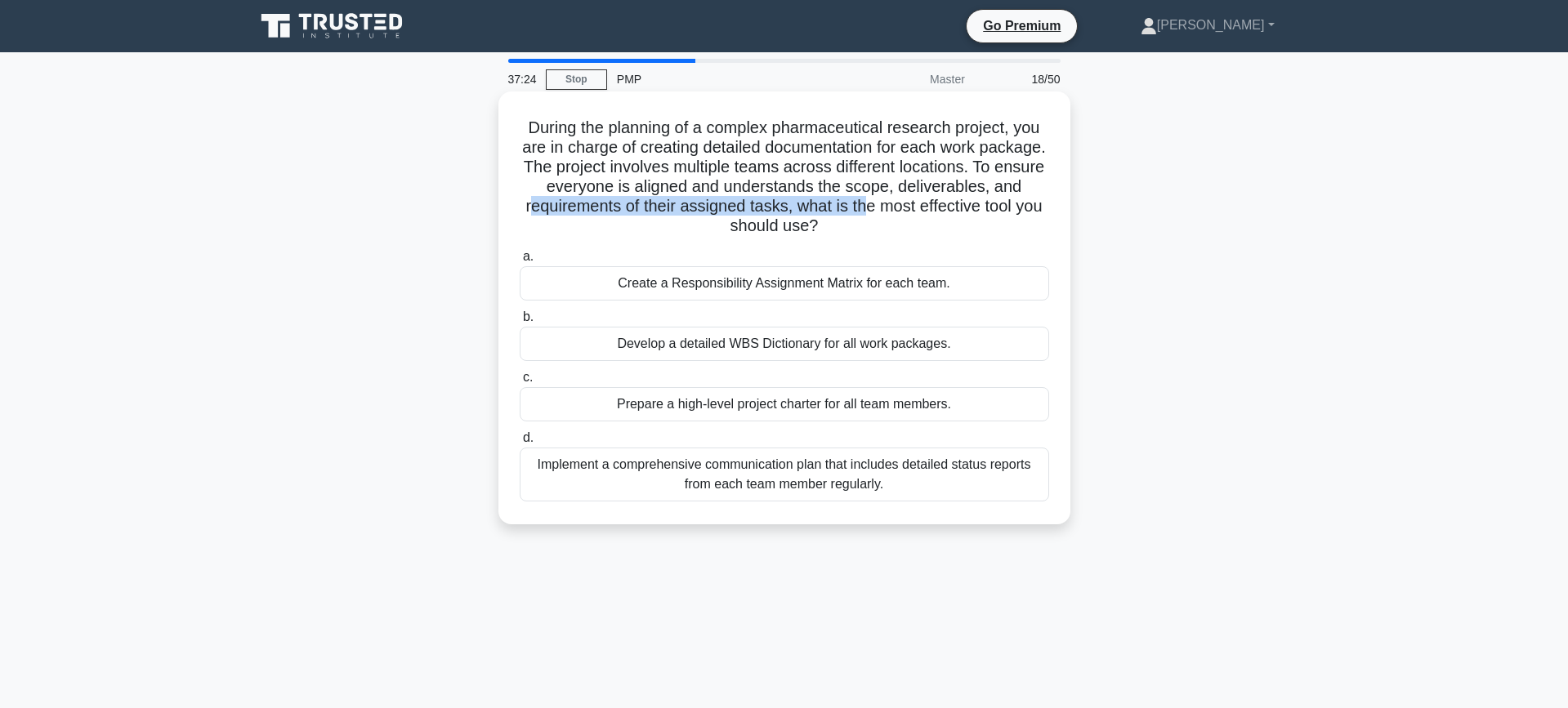
drag, startPoint x: 527, startPoint y: 209, endPoint x: 862, endPoint y: 213, distance: 335.0
click at [862, 213] on h5 "During the planning of a complex pharmaceutical research project, you are in ch…" at bounding box center [784, 178] width 532 height 120
click at [767, 217] on h5 "During the planning of a complex pharmaceutical research project, you are in ch…" at bounding box center [784, 178] width 532 height 120
drag, startPoint x: 546, startPoint y: 168, endPoint x: 832, endPoint y: 224, distance: 291.4
click at [832, 224] on h5 "During the planning of a complex pharmaceutical research project, you are in ch…" at bounding box center [784, 178] width 532 height 120
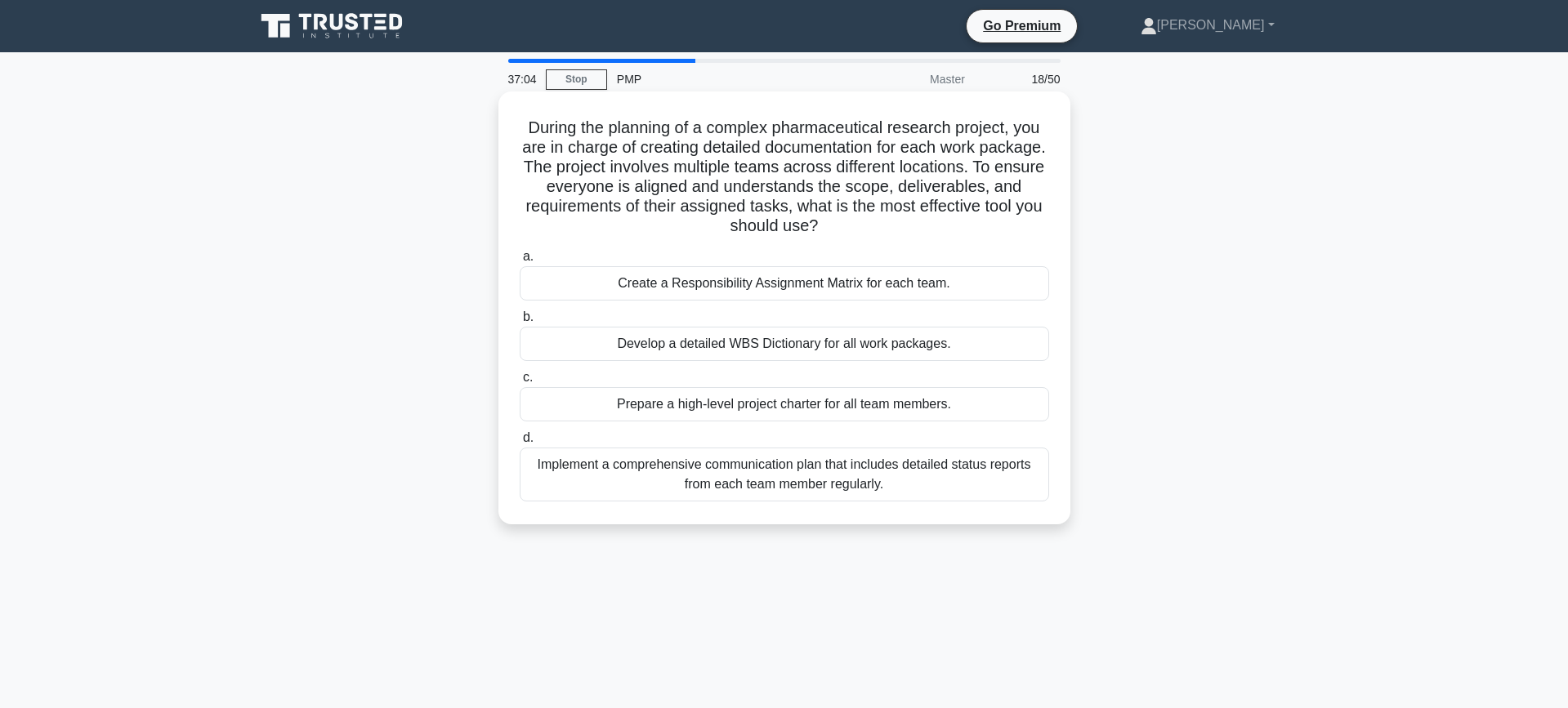
click at [832, 224] on icon ".spinner_0XTQ{transform-origin:center;animation:spinner_y6GP .75s linear infini…" at bounding box center [828, 228] width 20 height 20
drag, startPoint x: 582, startPoint y: 161, endPoint x: 889, endPoint y: 218, distance: 312.2
click at [889, 218] on h5 "During the planning of a complex pharmaceutical research project, you are in ch…" at bounding box center [784, 178] width 532 height 120
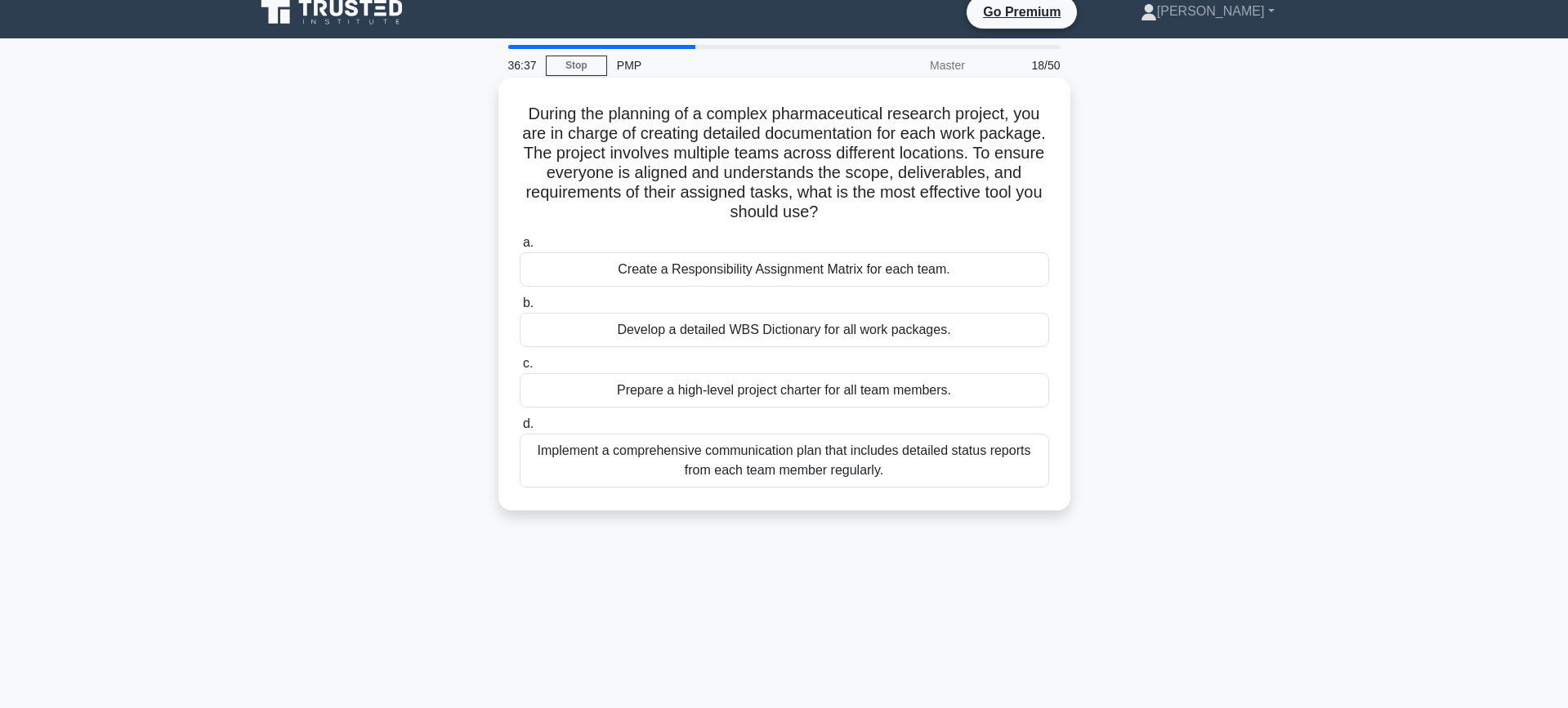
scroll to position [12, 0]
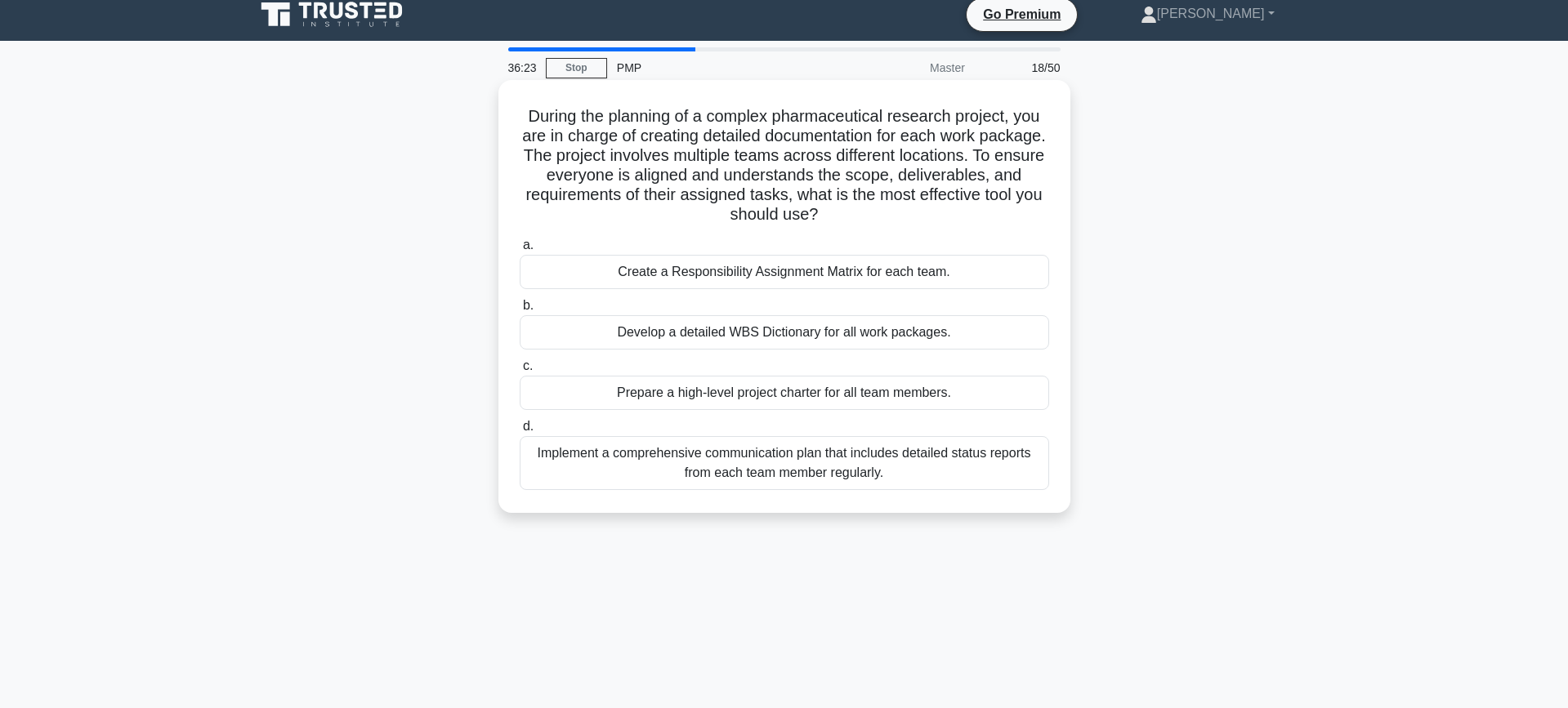
drag, startPoint x: 568, startPoint y: 177, endPoint x: 817, endPoint y: 218, distance: 252.4
click at [817, 218] on h5 "During the planning of a complex pharmaceutical research project, you are in ch…" at bounding box center [784, 166] width 532 height 120
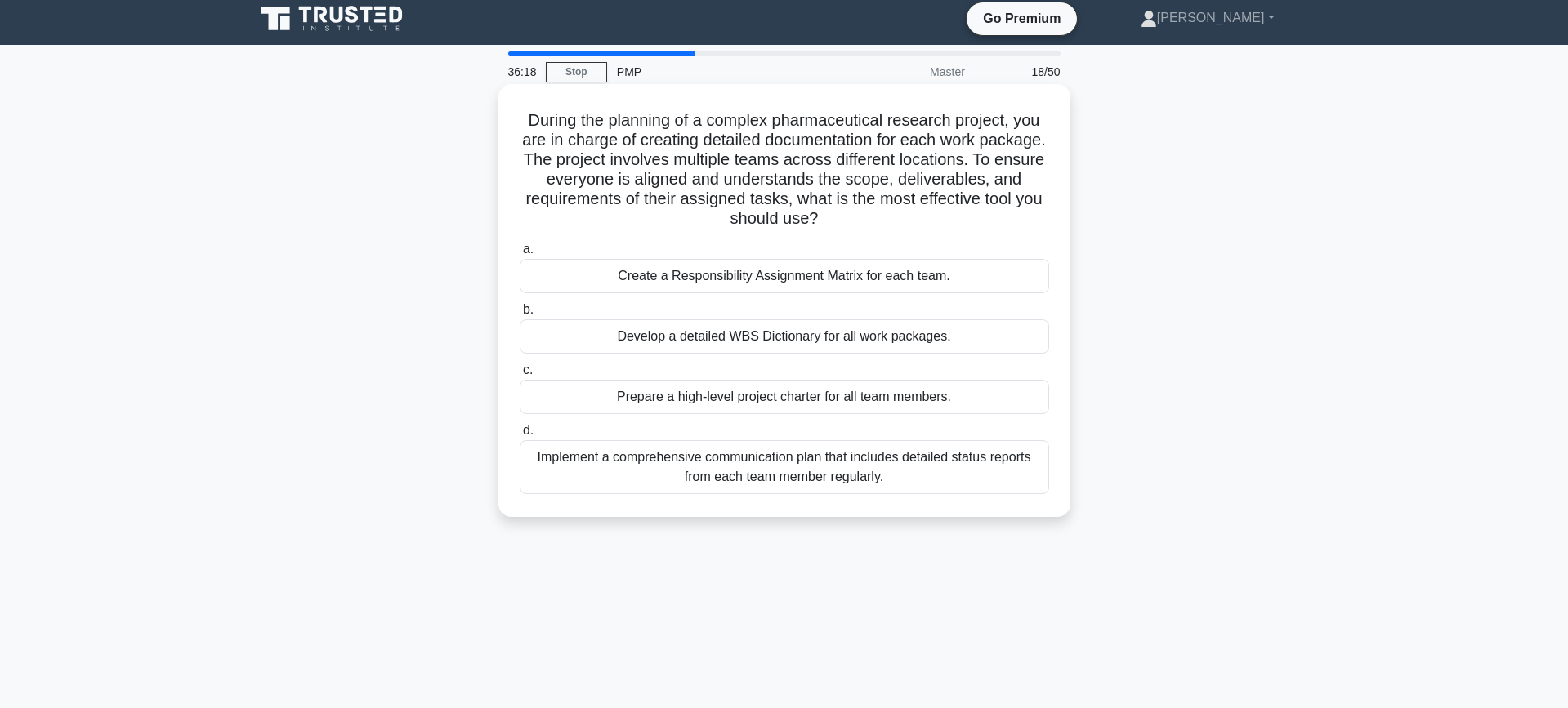
click at [863, 330] on div "Develop a detailed WBS Dictionary for all work packages." at bounding box center [784, 336] width 530 height 34
click at [520, 315] on input "b. Develop a detailed WBS Dictionary for all work packages." at bounding box center [520, 310] width 0 height 11
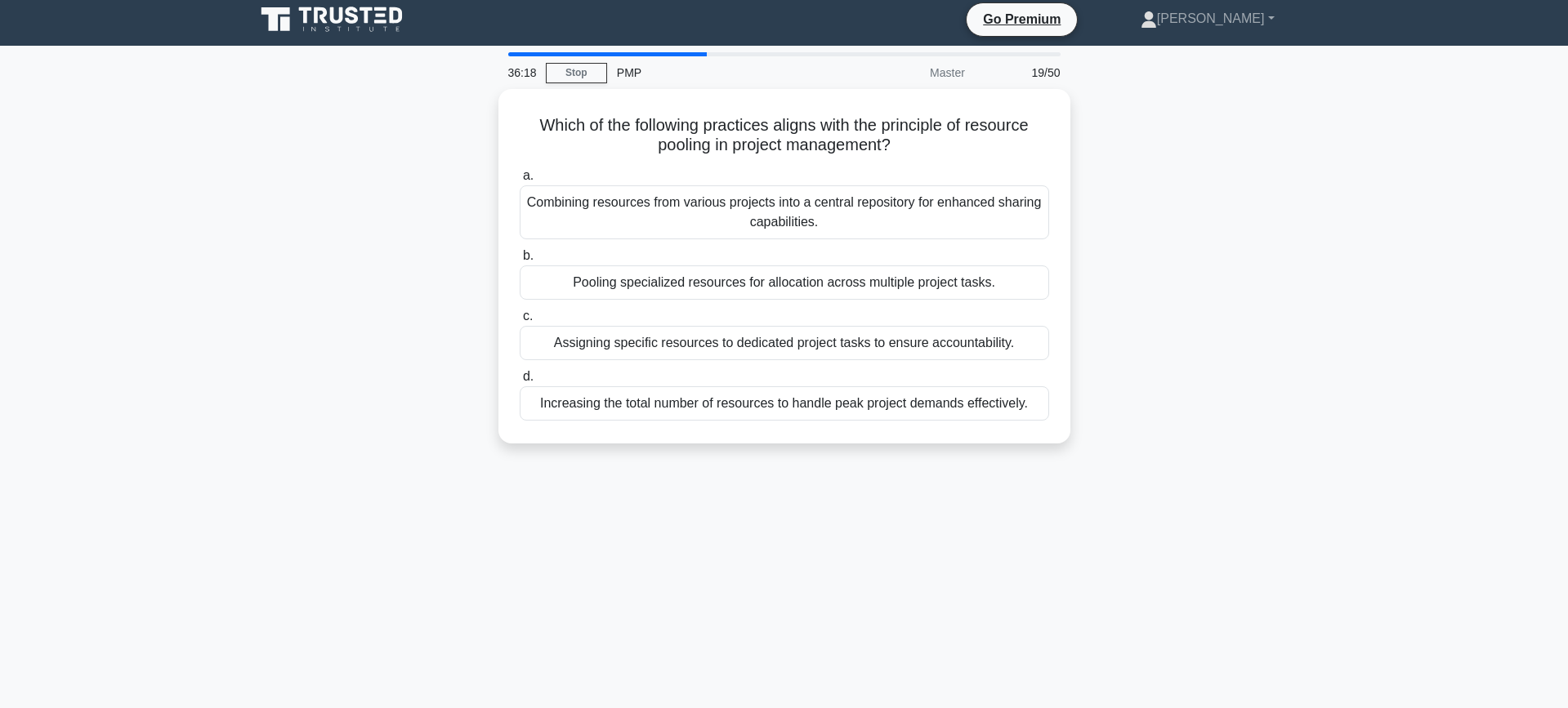
scroll to position [0, 0]
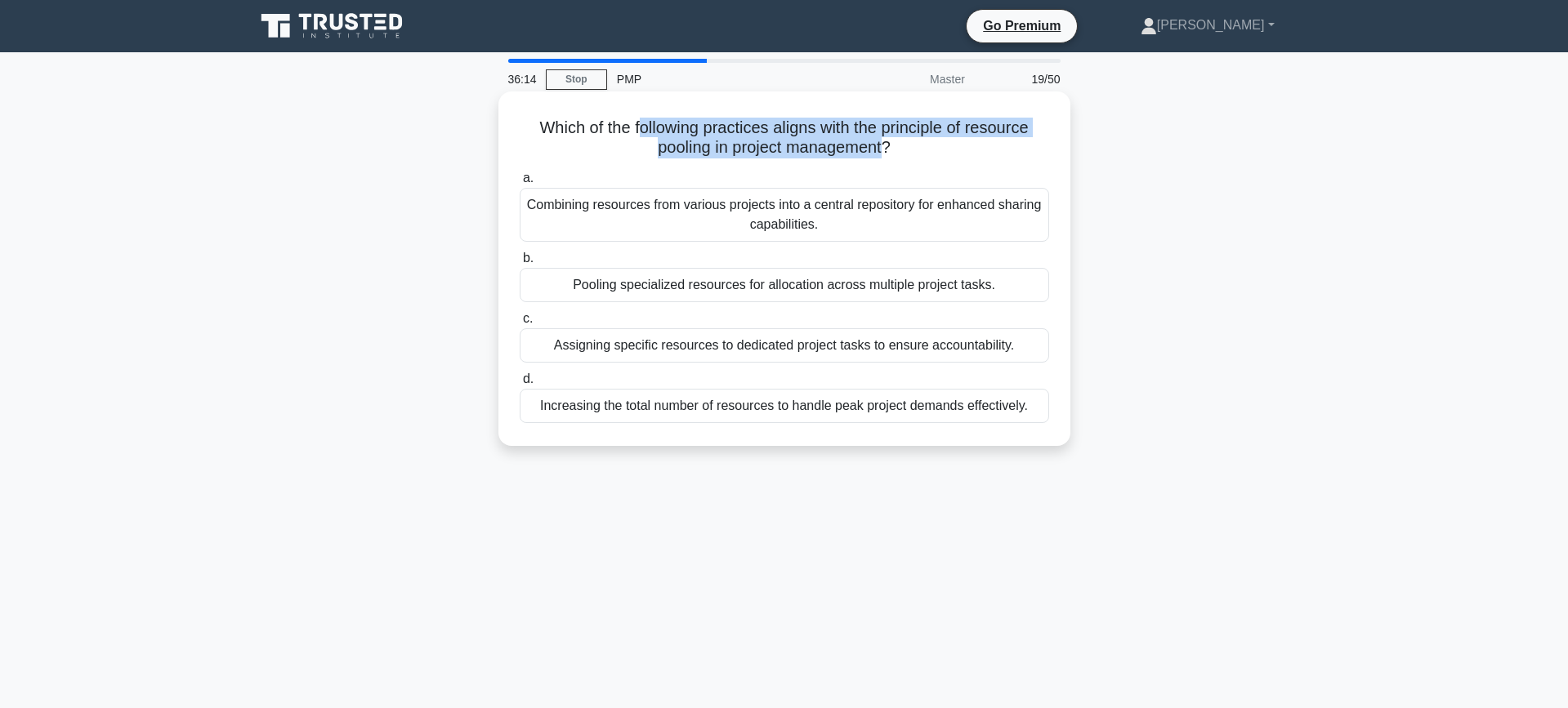
drag, startPoint x: 646, startPoint y: 121, endPoint x: 881, endPoint y: 158, distance: 237.9
click at [881, 158] on h5 "Which of the following practices aligns with the principle of resource pooling …" at bounding box center [784, 138] width 532 height 41
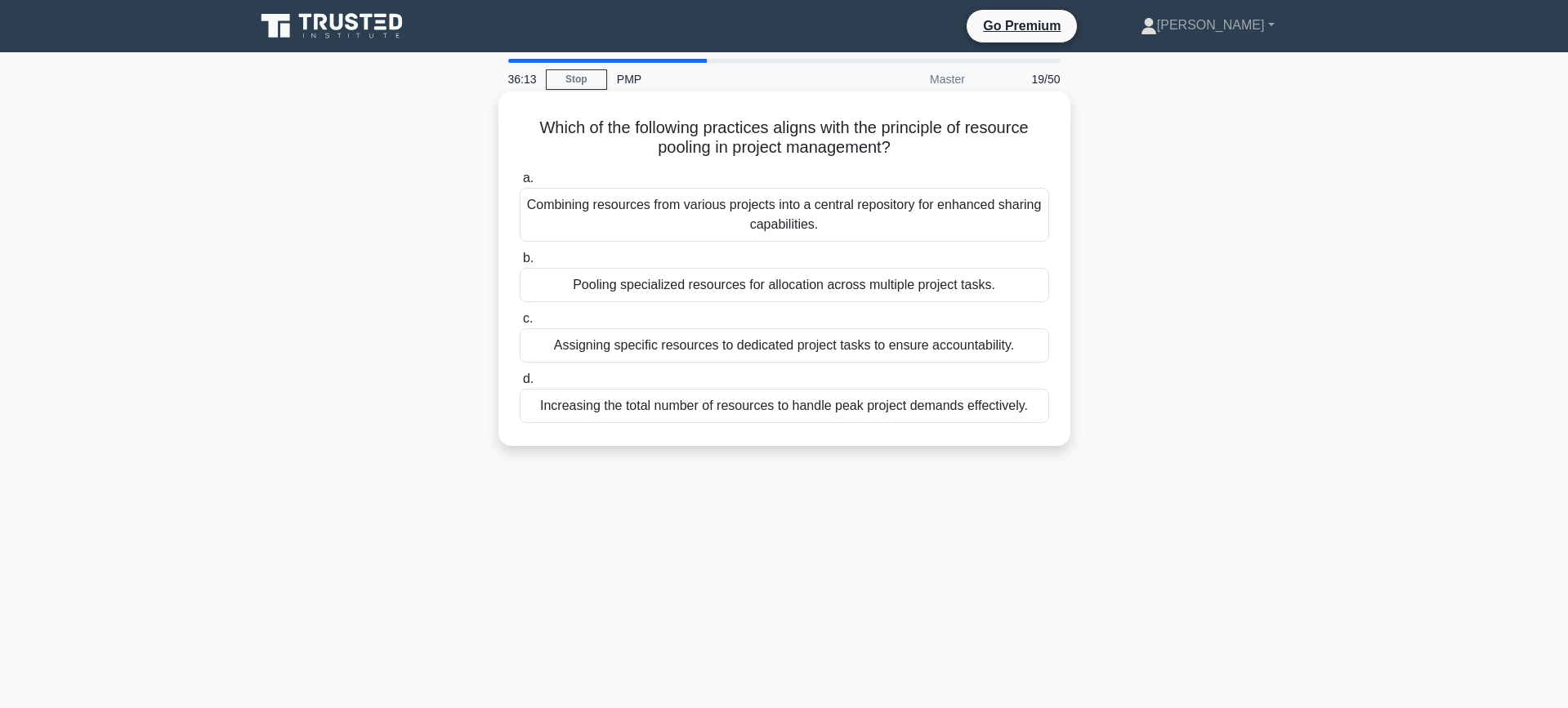
click at [660, 146] on h5 "Which of the following practices aligns with the principle of resource pooling …" at bounding box center [784, 138] width 532 height 41
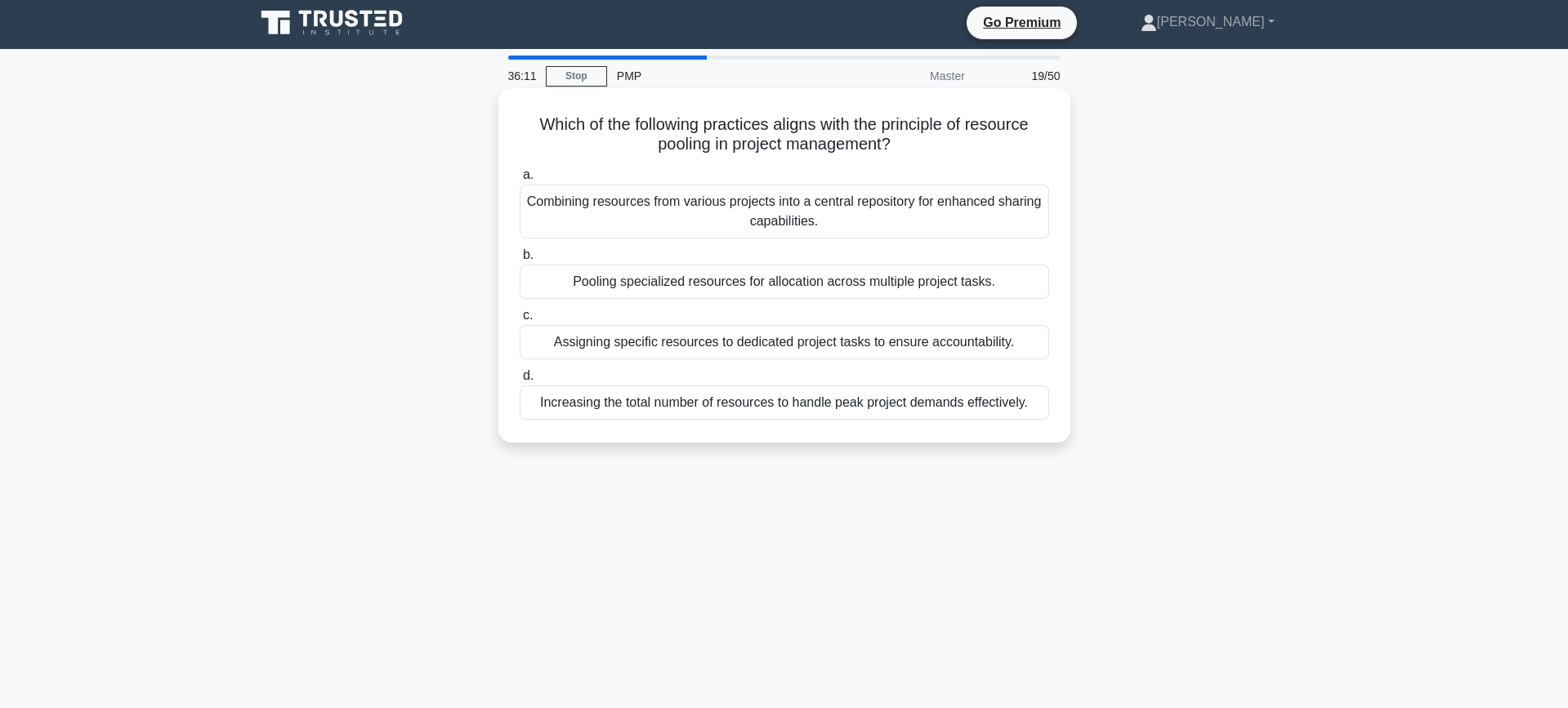
scroll to position [1, 0]
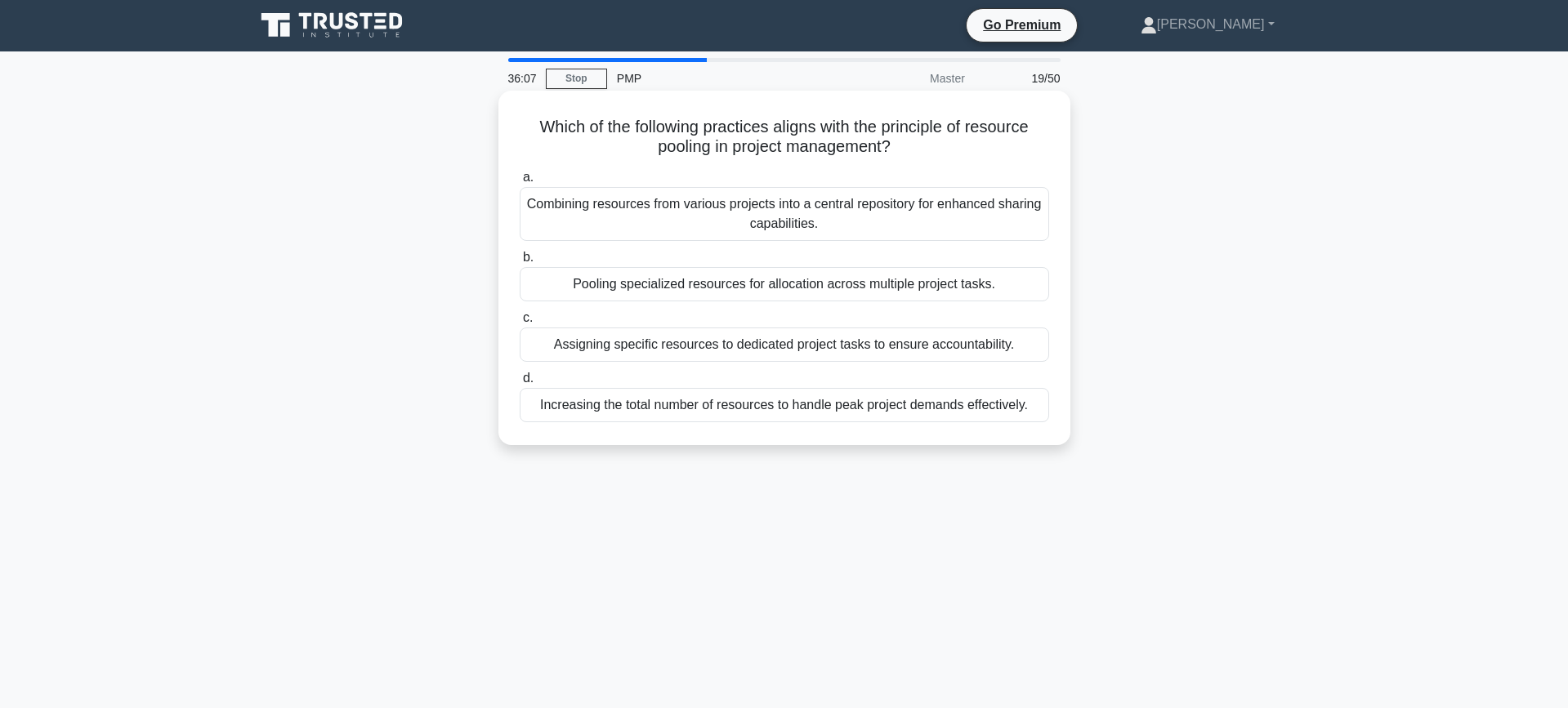
drag, startPoint x: 533, startPoint y: 123, endPoint x: 894, endPoint y: 155, distance: 362.4
click at [894, 155] on h5 "Which of the following practices aligns with the principle of resource pooling …" at bounding box center [784, 137] width 532 height 41
click at [894, 155] on icon ".spinner_0XTQ{transform-origin:center;animation:spinner_y6GP .75s linear infini…" at bounding box center [901, 149] width 20 height 20
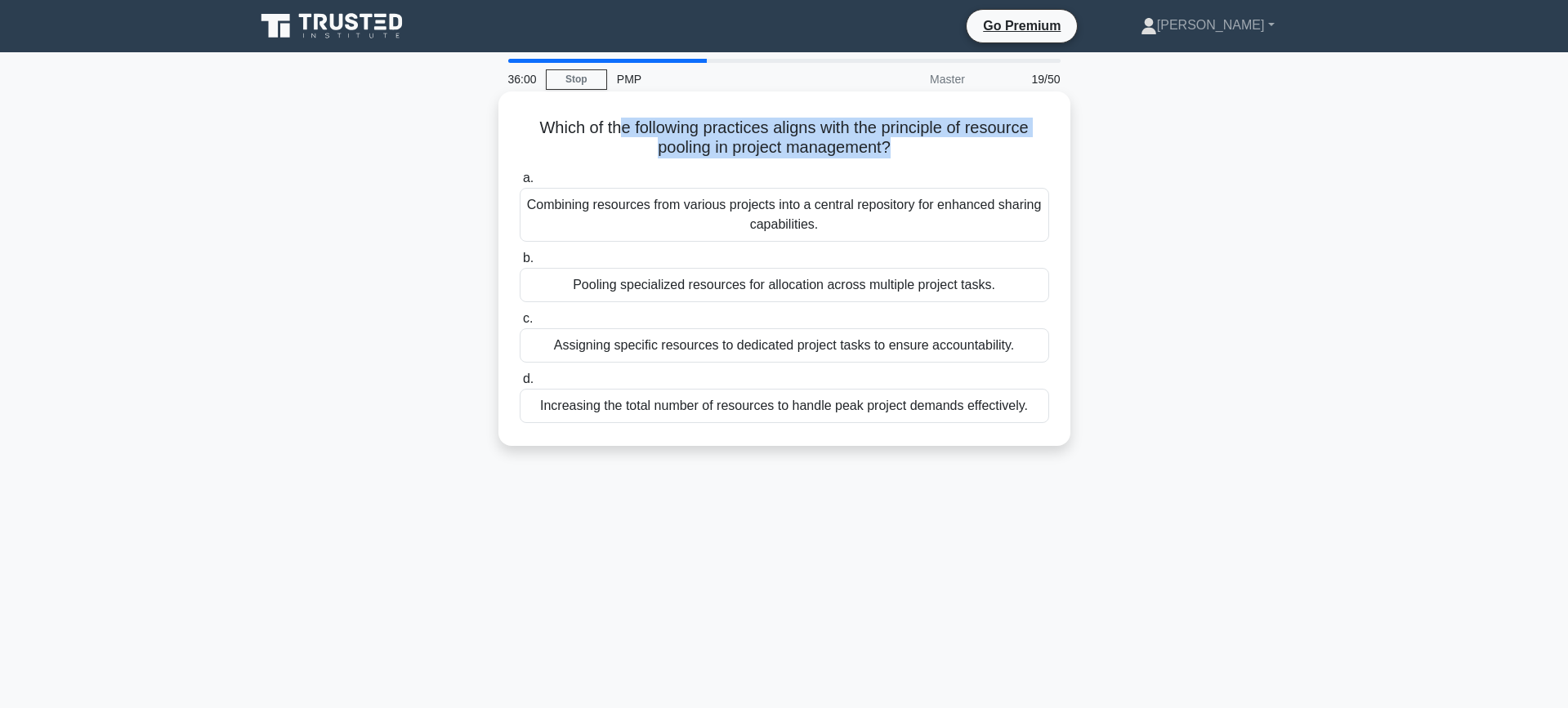
drag, startPoint x: 618, startPoint y: 131, endPoint x: 889, endPoint y: 142, distance: 271.2
click at [889, 142] on h5 "Which of the following practices aligns with the principle of resource pooling …" at bounding box center [784, 138] width 532 height 41
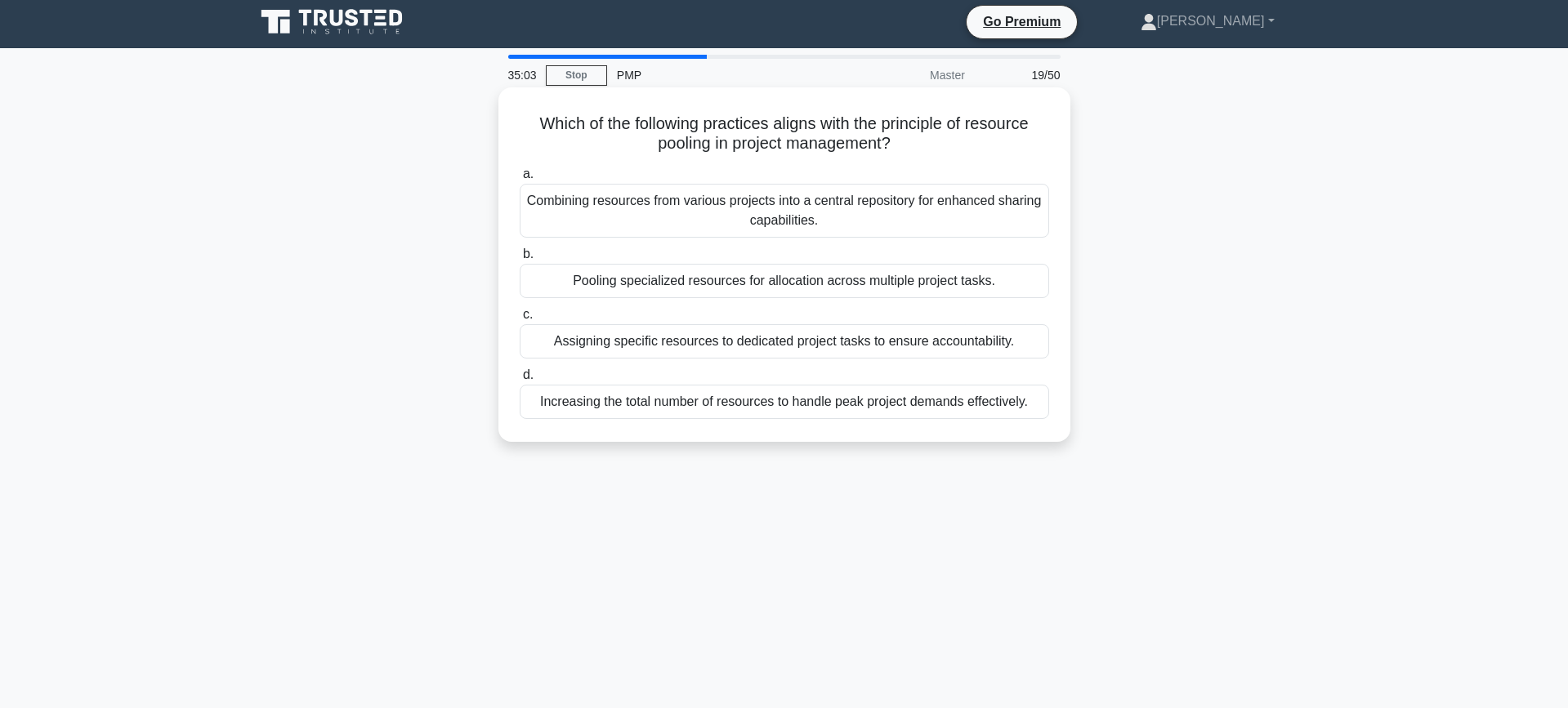
click at [659, 399] on div "Increasing the total number of resources to handle peak project demands effecti…" at bounding box center [784, 402] width 530 height 34
click at [520, 381] on input "d. Increasing the total number of resources to handle peak project demands effe…" at bounding box center [520, 375] width 0 height 11
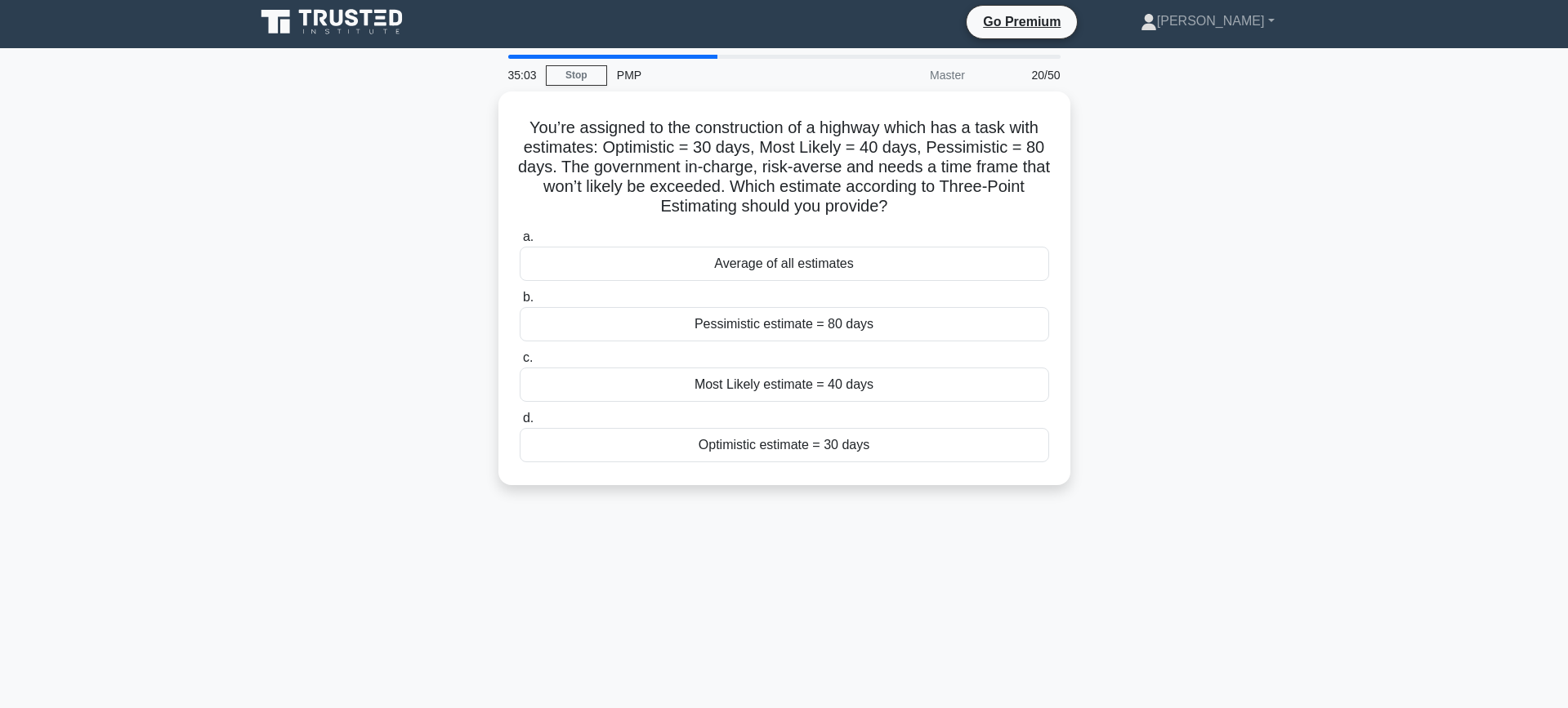
scroll to position [0, 0]
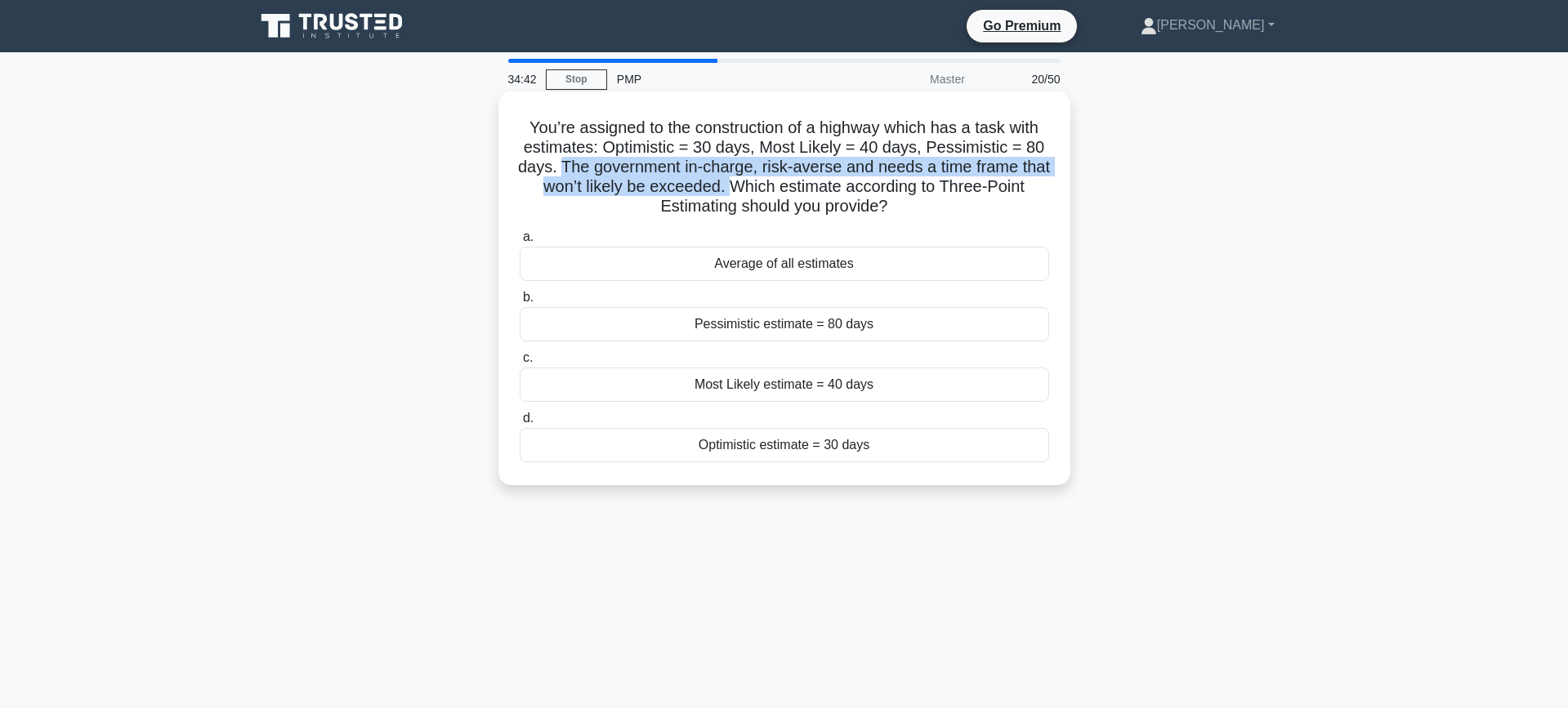
drag, startPoint x: 728, startPoint y: 189, endPoint x: 563, endPoint y: 170, distance: 166.1
click at [563, 170] on h5 "You’re assigned to the construction of a highway which has a task with estimate…" at bounding box center [784, 168] width 532 height 100
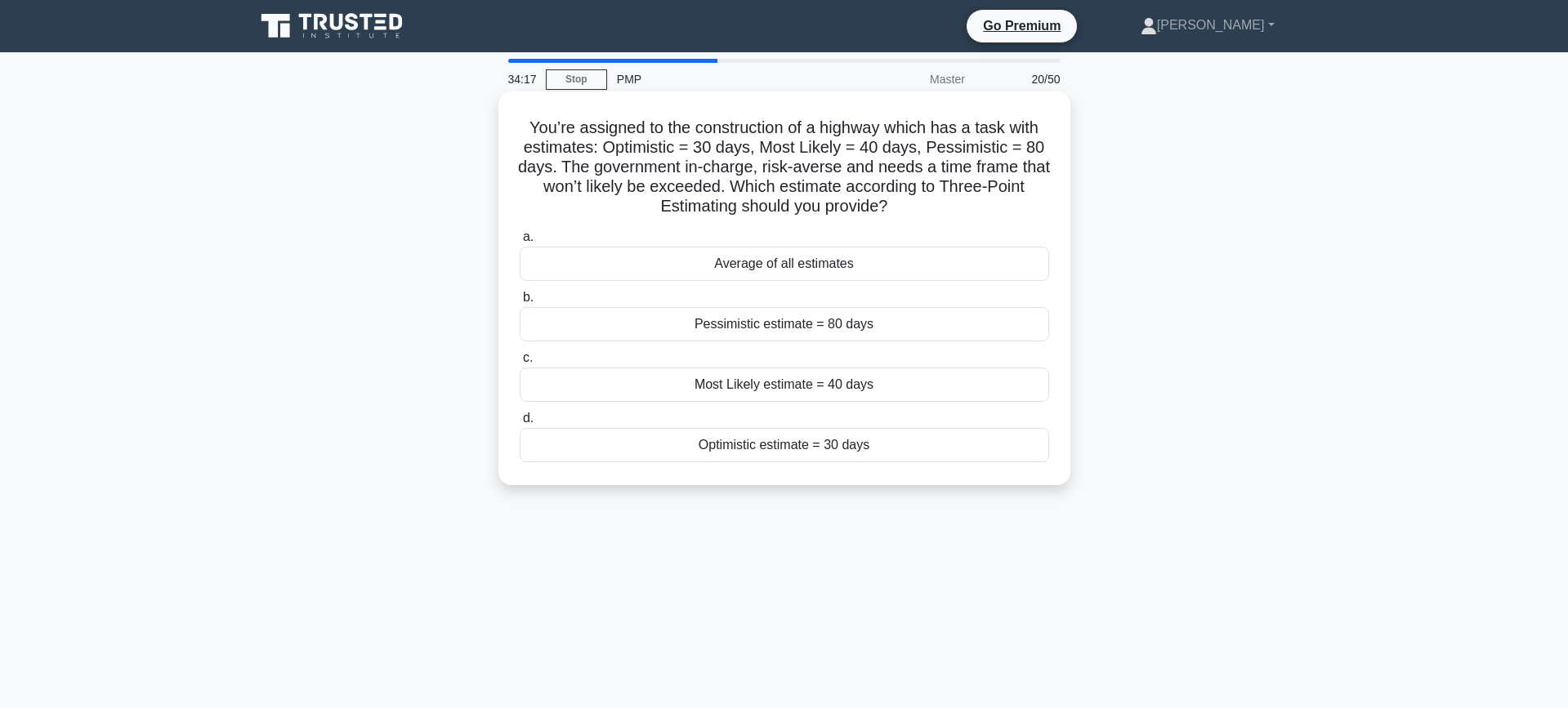
click at [843, 267] on div "Average of all estimates" at bounding box center [784, 264] width 530 height 34
click at [520, 243] on input "a. Average of all estimates" at bounding box center [520, 238] width 0 height 11
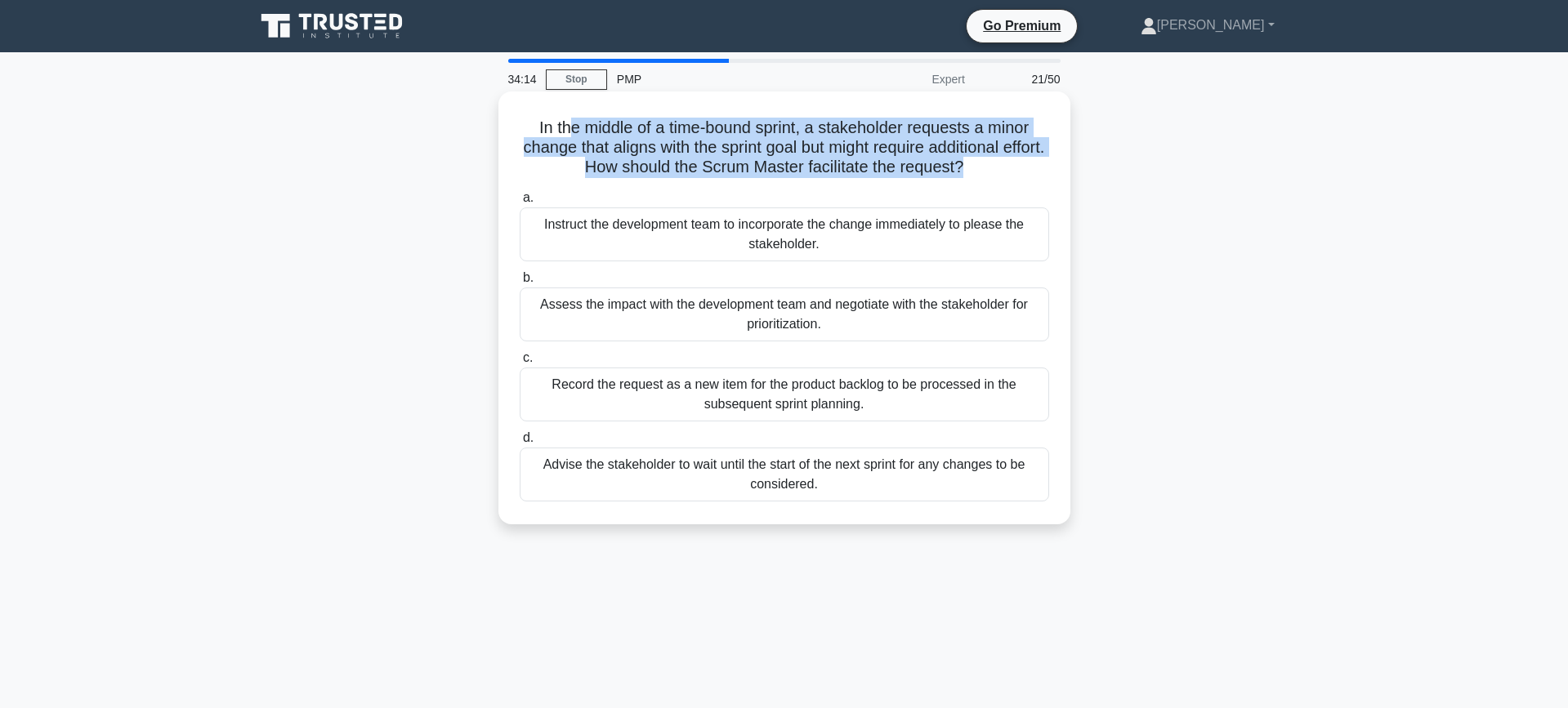
drag, startPoint x: 570, startPoint y: 132, endPoint x: 918, endPoint y: 185, distance: 352.0
click at [918, 185] on div "In the middle of a time-bound sprint, a stakeholder requests a minor change tha…" at bounding box center [784, 307] width 559 height 420
drag, startPoint x: 919, startPoint y: 185, endPoint x: 893, endPoint y: 181, distance: 26.3
click at [918, 185] on div "In the middle of a time-bound sprint, a stakeholder requests a minor change tha…" at bounding box center [784, 307] width 559 height 420
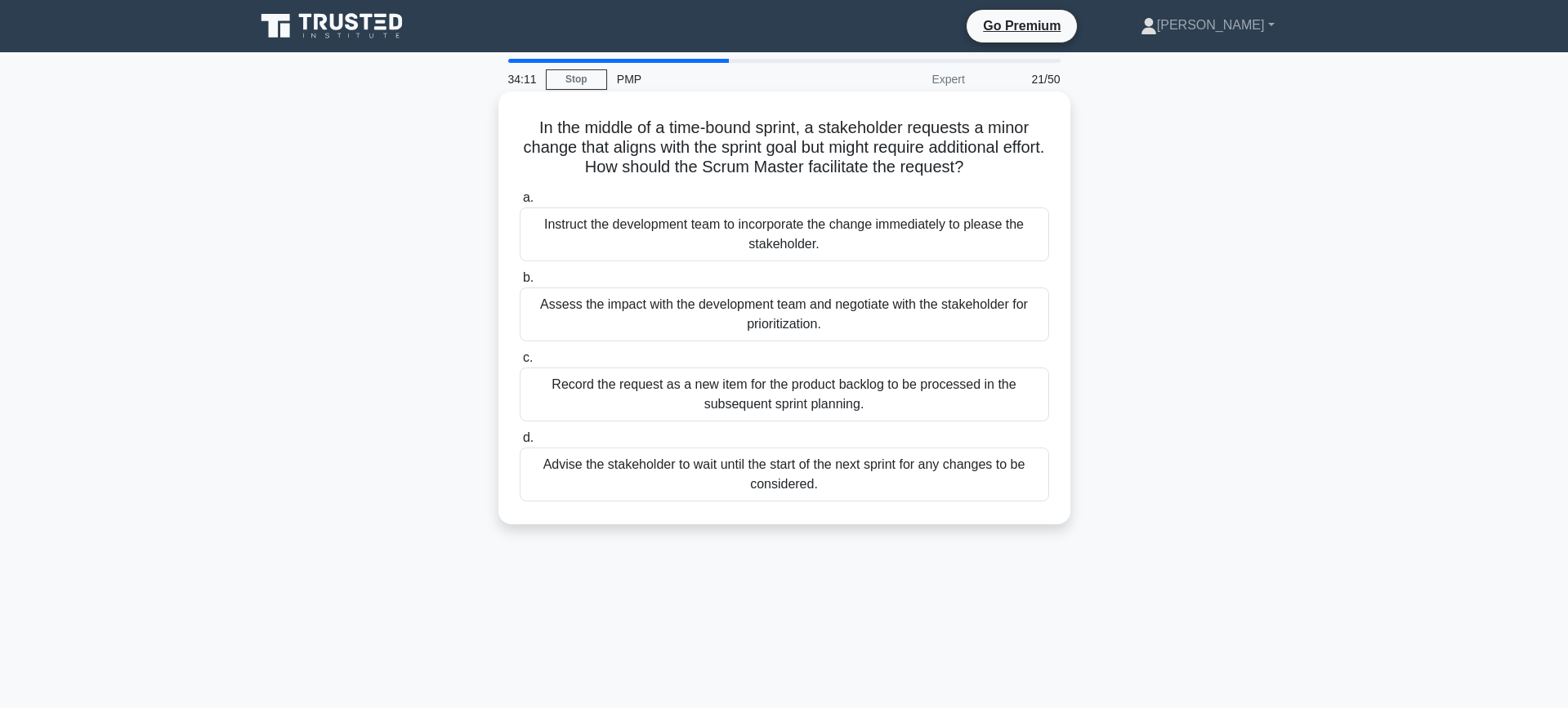
click at [547, 148] on h5 "In the middle of a time-bound sprint, a stakeholder requests a minor change tha…" at bounding box center [784, 148] width 532 height 61
drag, startPoint x: 543, startPoint y: 148, endPoint x: 967, endPoint y: 154, distance: 424.0
click at [967, 154] on h5 "In the middle of a time-bound sprint, a stakeholder requests a minor change tha…" at bounding box center [784, 148] width 532 height 61
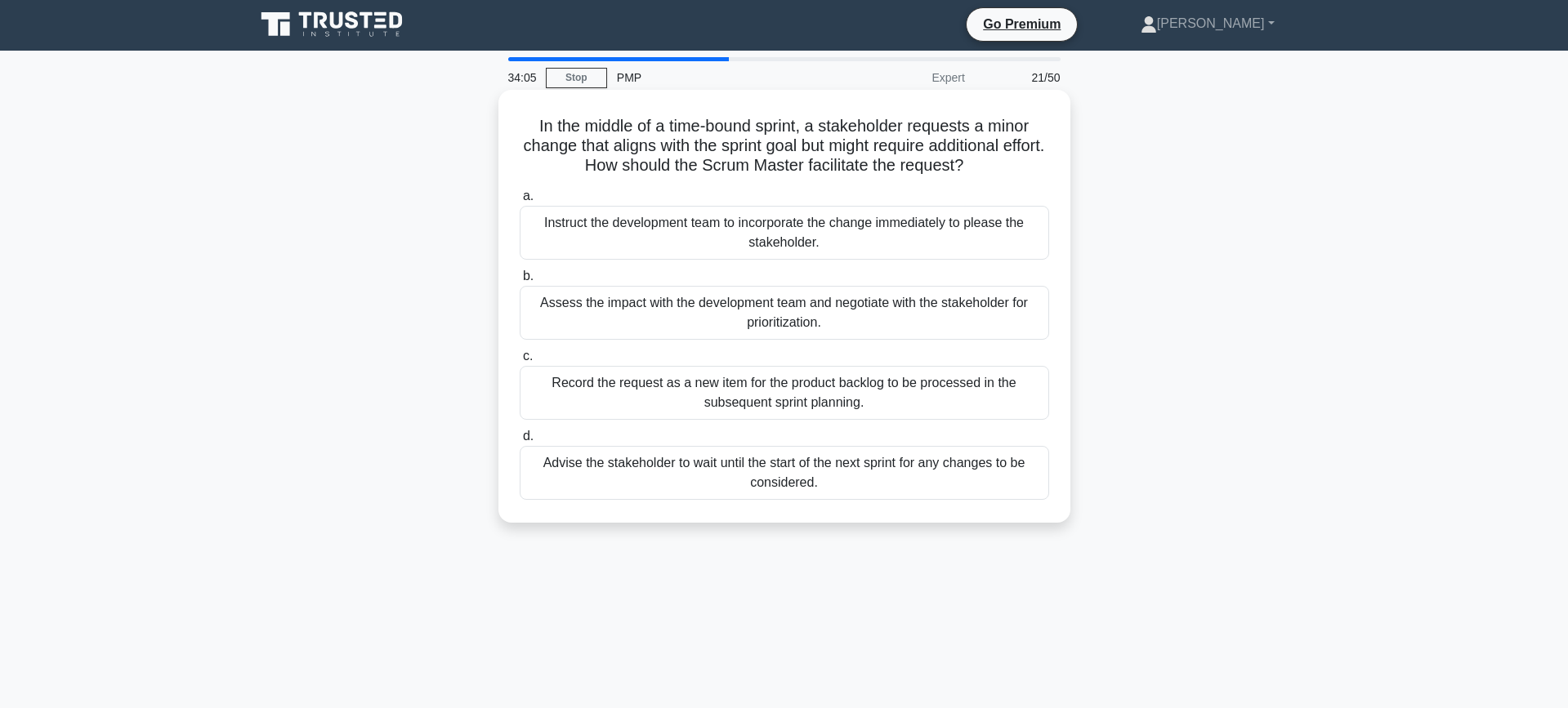
click at [923, 160] on h5 "In the middle of a time-bound sprint, a stakeholder requests a minor change tha…" at bounding box center [784, 146] width 532 height 61
drag, startPoint x: 589, startPoint y: 164, endPoint x: 998, endPoint y: 178, distance: 409.2
click at [998, 178] on div "In the middle of a time-bound sprint, a stakeholder requests a minor change tha…" at bounding box center [784, 306] width 559 height 420
click at [741, 329] on div "Assess the impact with the development team and negotiate with the stakeholder …" at bounding box center [784, 312] width 530 height 53
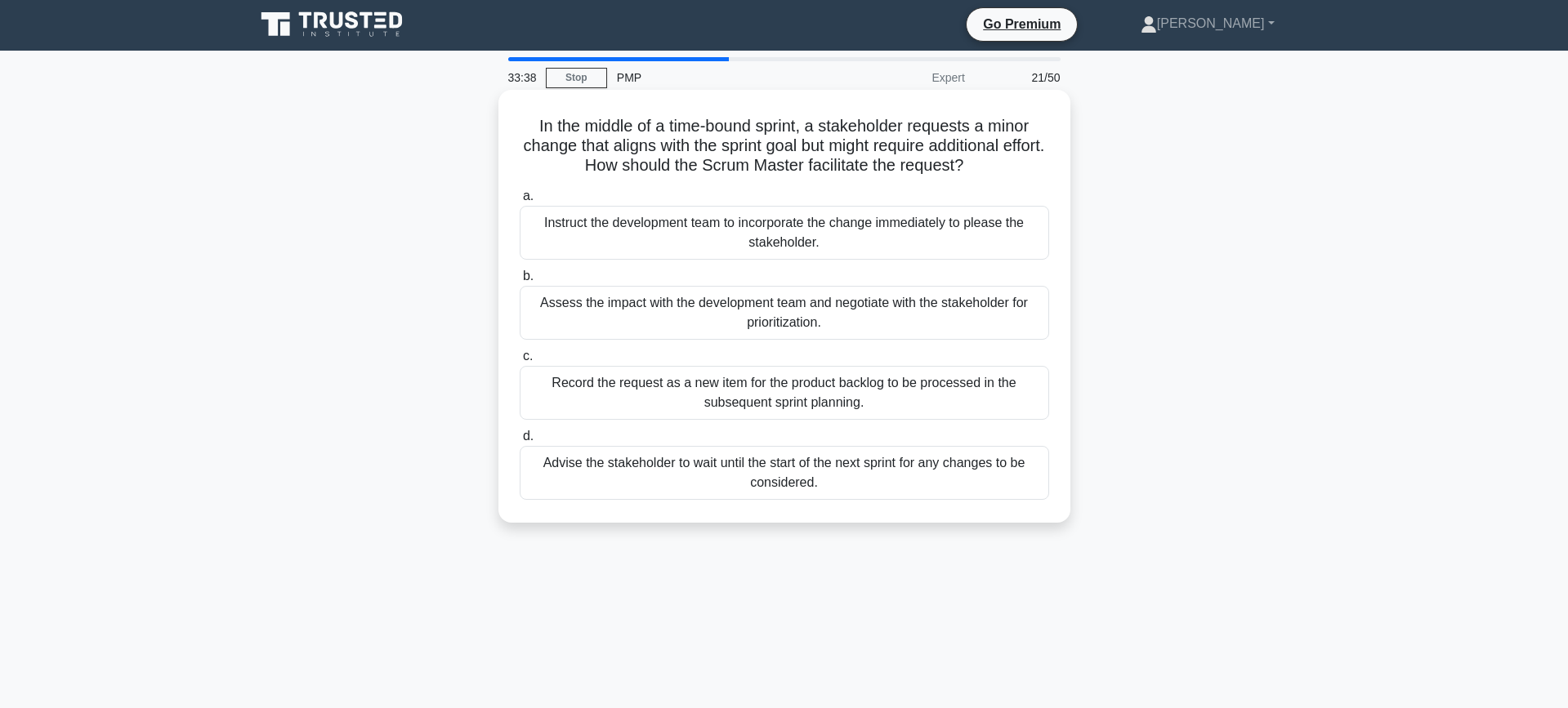
click at [520, 282] on input "b. Assess the impact with the development team and negotiate with the stakehold…" at bounding box center [520, 276] width 0 height 11
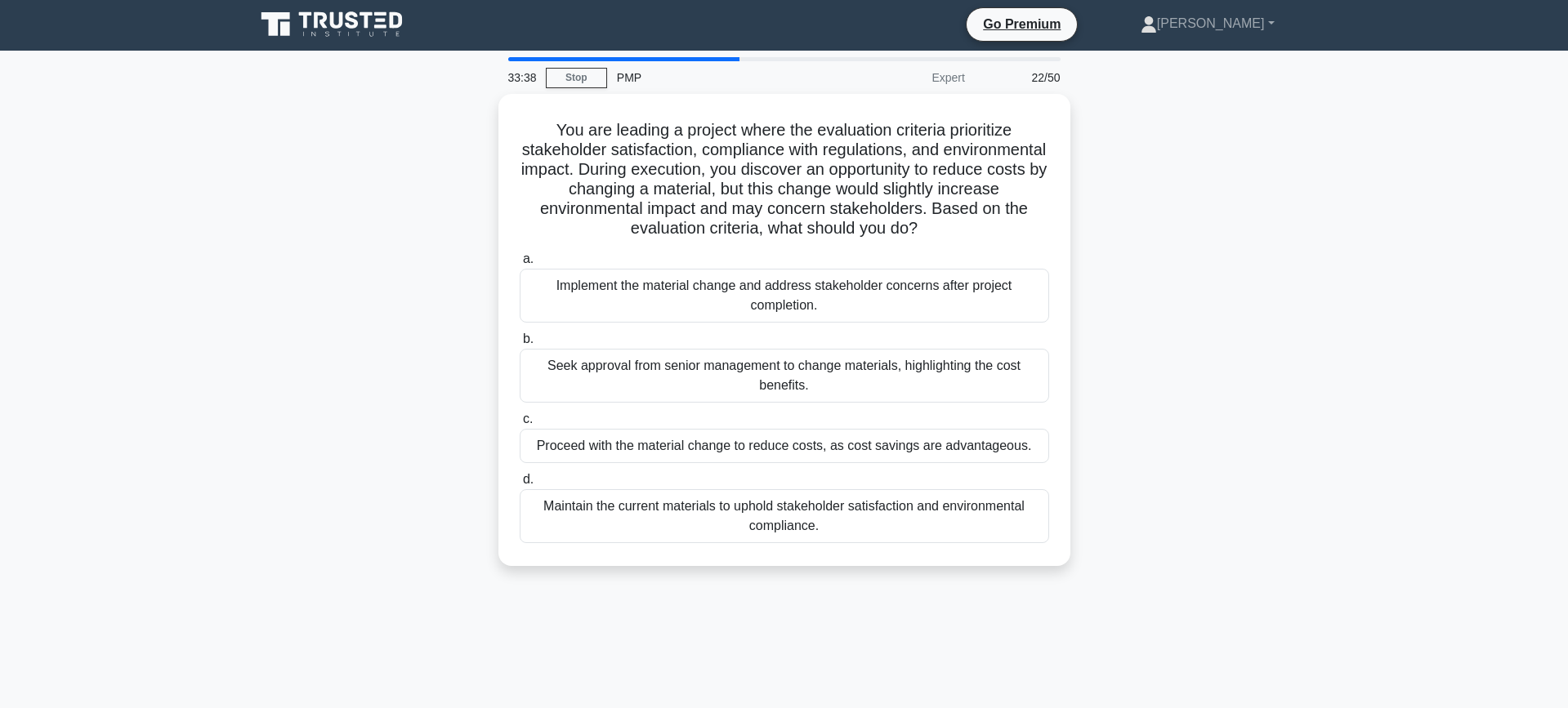
scroll to position [0, 0]
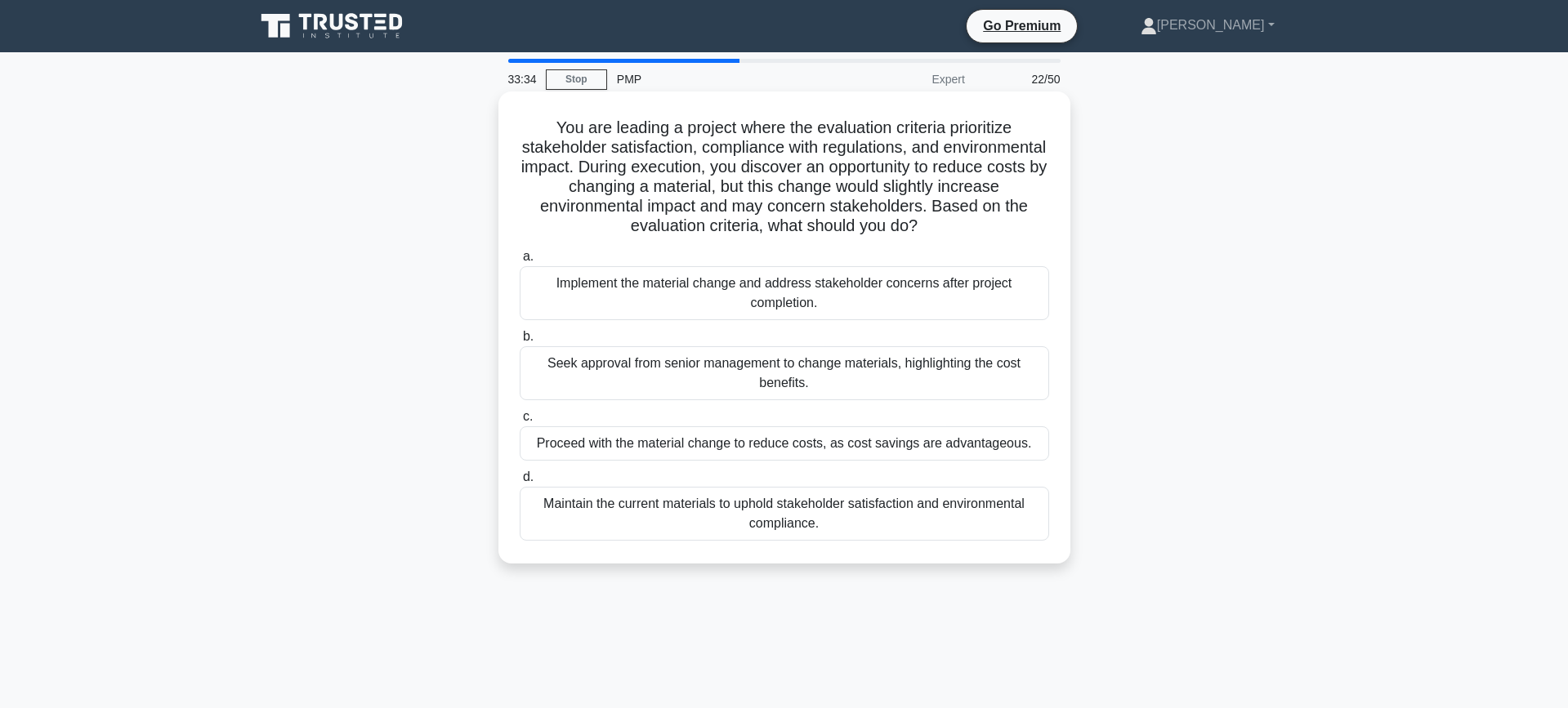
drag, startPoint x: 665, startPoint y: 136, endPoint x: 895, endPoint y: 238, distance: 251.6
click at [895, 238] on div "You are leading a project where the evaluation criteria prioritize stakeholder …" at bounding box center [784, 327] width 559 height 459
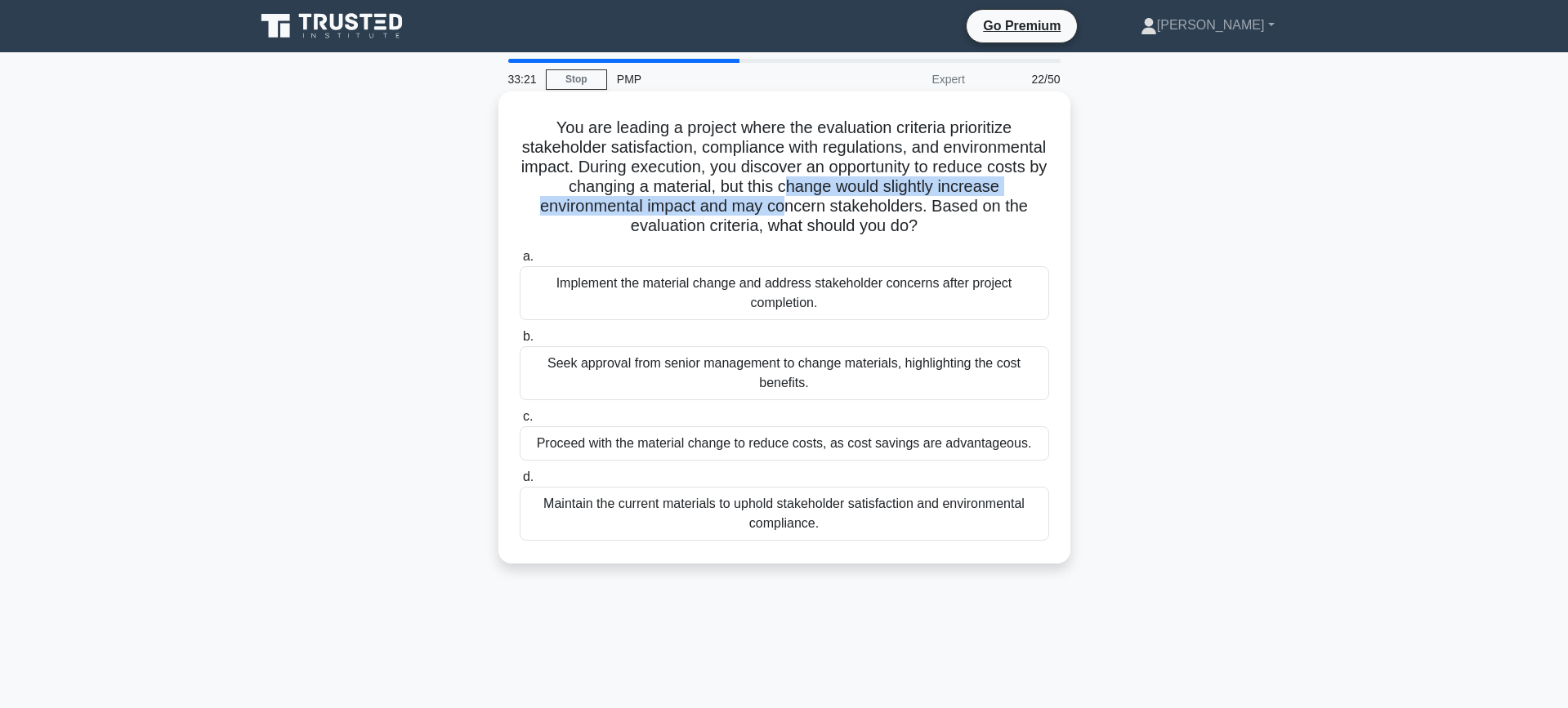
click at [787, 196] on h5 "You are leading a project where the evaluation criteria prioritize stakeholder …" at bounding box center [784, 178] width 532 height 120
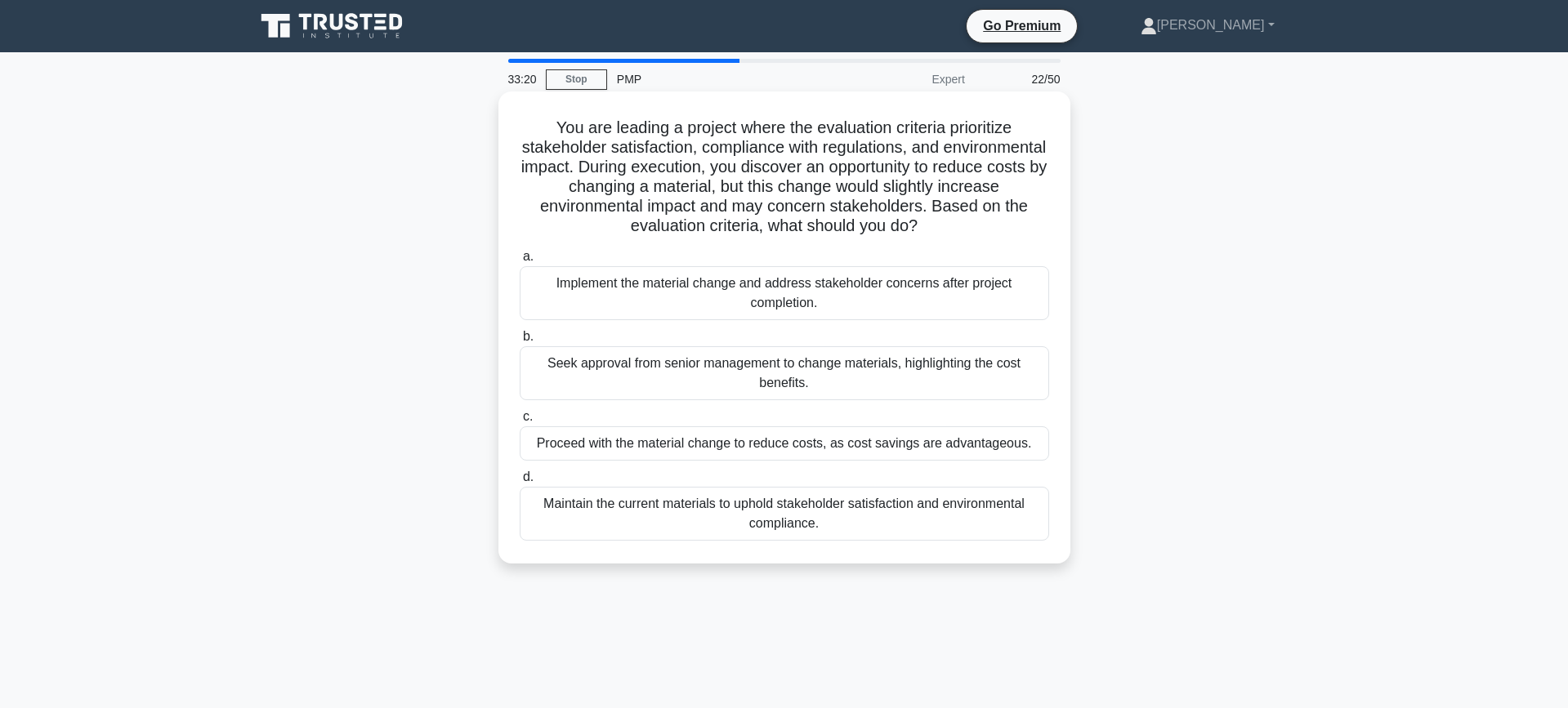
click at [784, 195] on h5 "You are leading a project where the evaluation criteria prioritize stakeholder …" at bounding box center [784, 178] width 532 height 120
drag, startPoint x: 568, startPoint y: 132, endPoint x: 918, endPoint y: 235, distance: 364.8
click at [918, 235] on h5 "You are leading a project where the evaluation criteria prioritize stakeholder …" at bounding box center [784, 178] width 532 height 120
click at [896, 506] on div "Maintain the current materials to uphold stakeholder satisfaction and environme…" at bounding box center [784, 513] width 530 height 53
click at [520, 482] on input "d. Maintain the current materials to uphold stakeholder satisfaction and enviro…" at bounding box center [520, 478] width 0 height 11
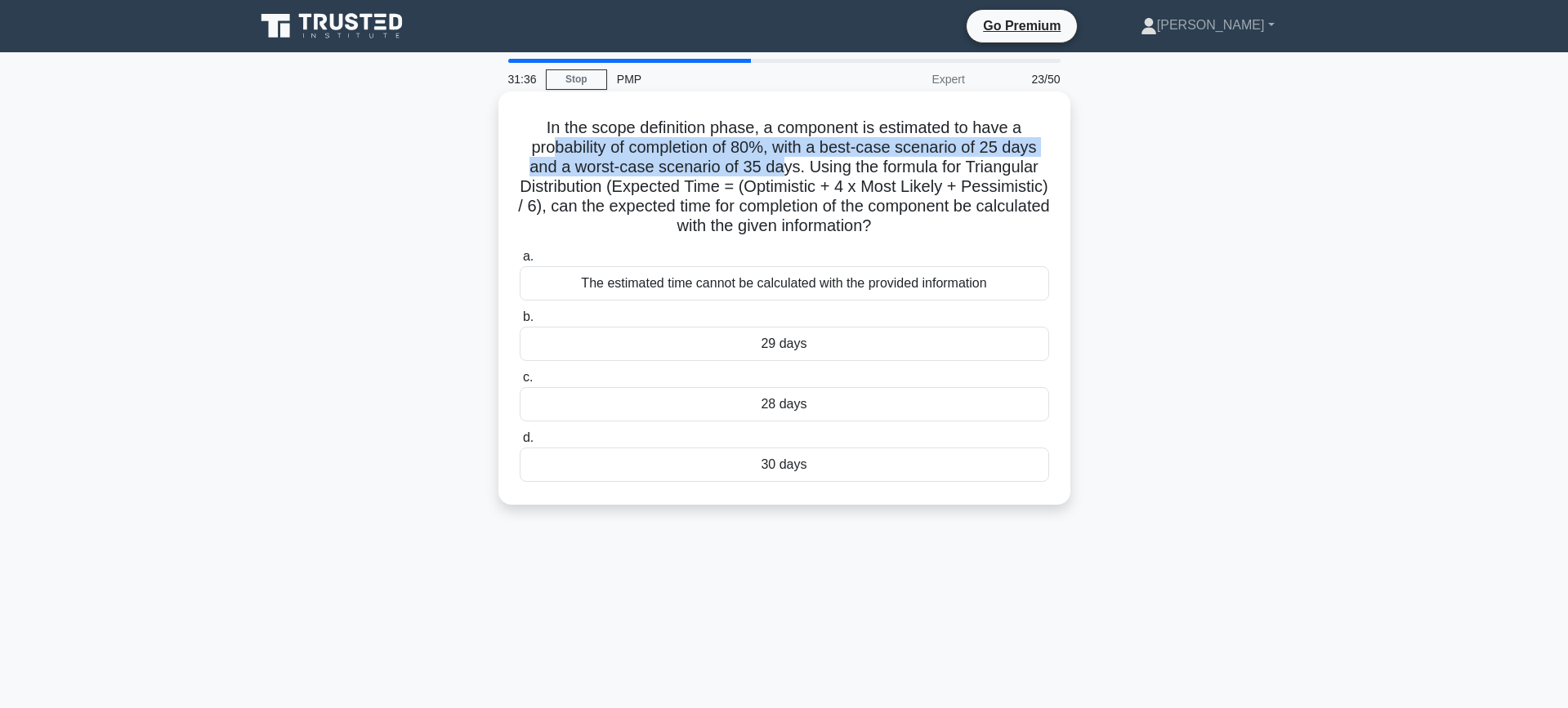
drag, startPoint x: 550, startPoint y: 143, endPoint x: 784, endPoint y: 159, distance: 234.5
click at [784, 159] on h5 "In the scope definition phase, a component is estimated to have a probability o…" at bounding box center [784, 178] width 532 height 120
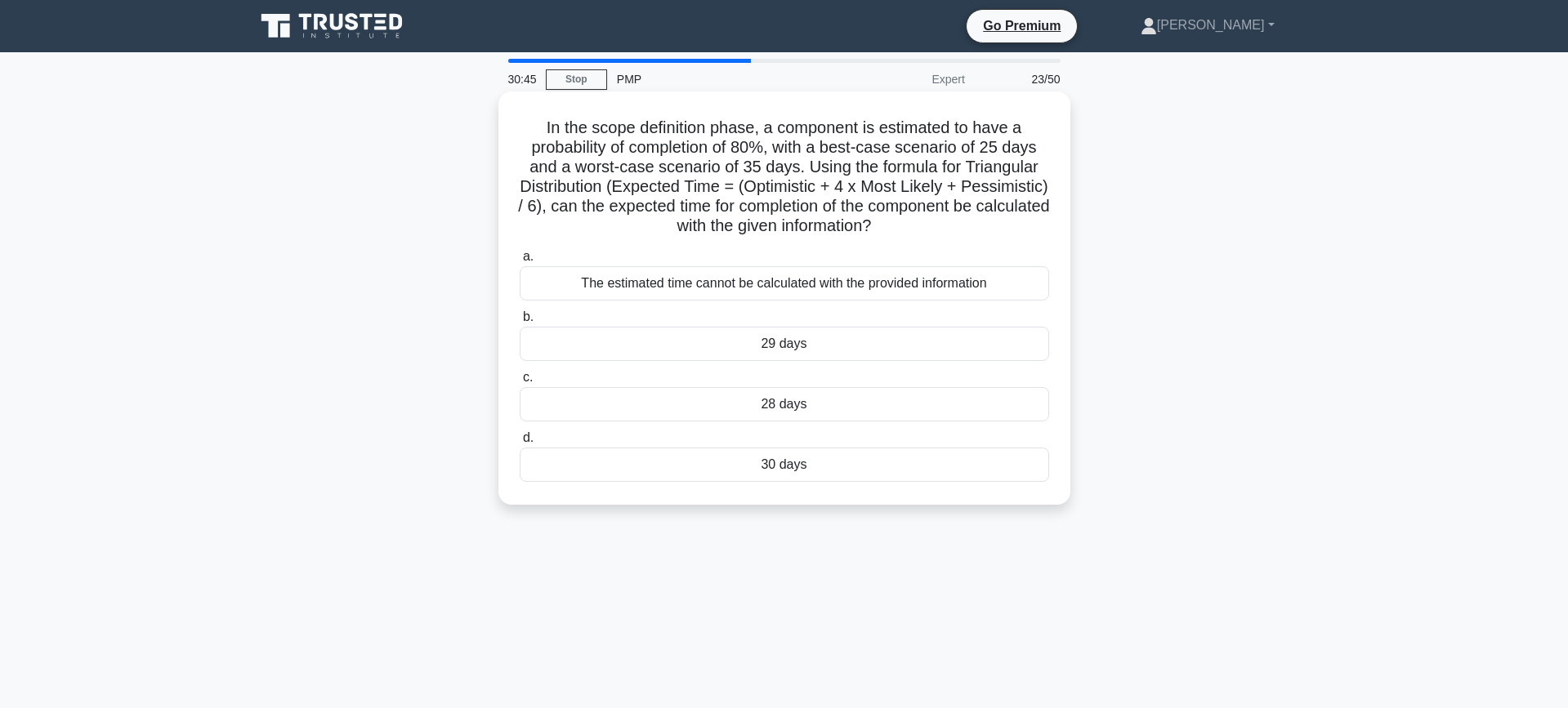
click at [894, 285] on div "The estimated time cannot be calculated with the provided information" at bounding box center [784, 284] width 530 height 34
click at [520, 262] on input "a. The estimated time cannot be calculated with the provided information" at bounding box center [520, 257] width 0 height 11
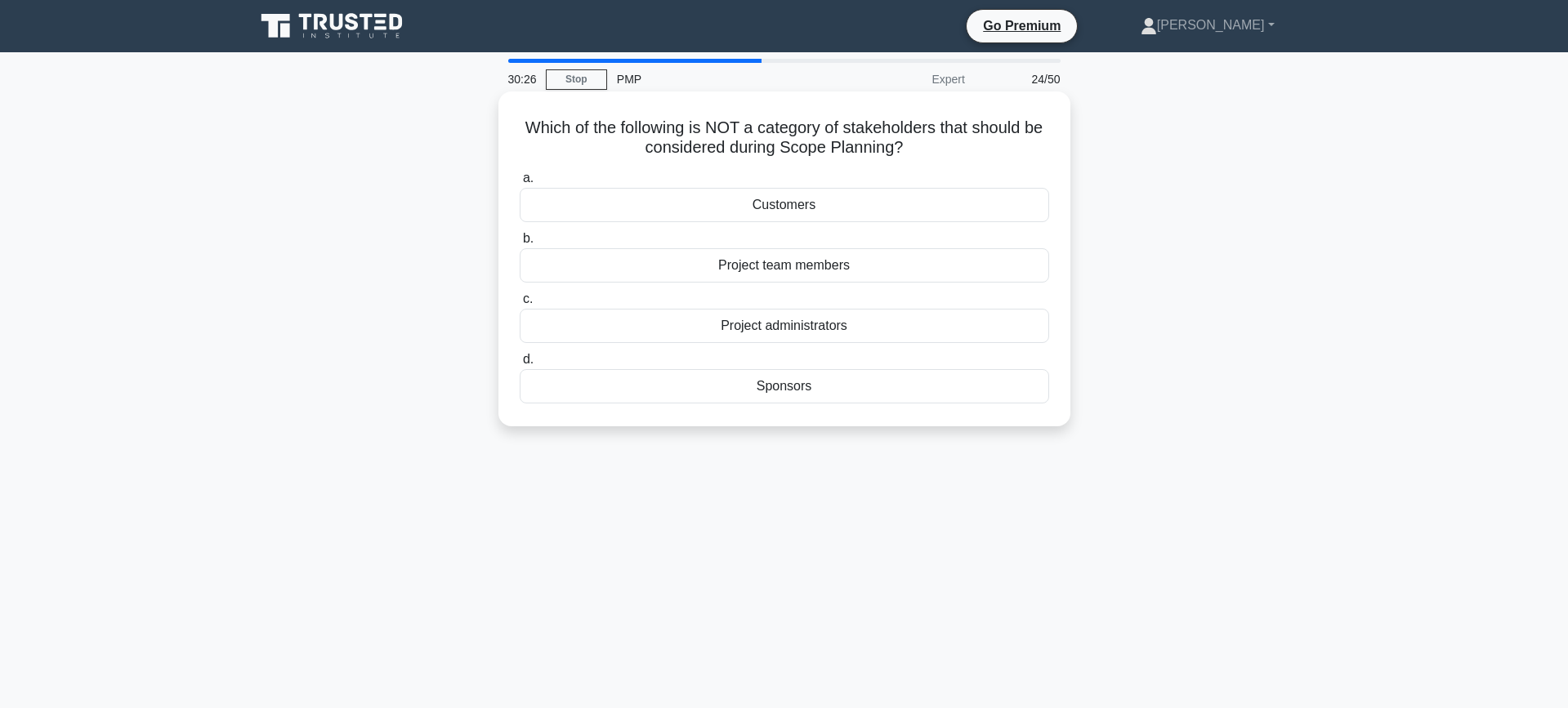
click at [750, 325] on div "Project administrators" at bounding box center [784, 325] width 530 height 34
click at [520, 305] on input "c. Project administrators" at bounding box center [520, 299] width 0 height 11
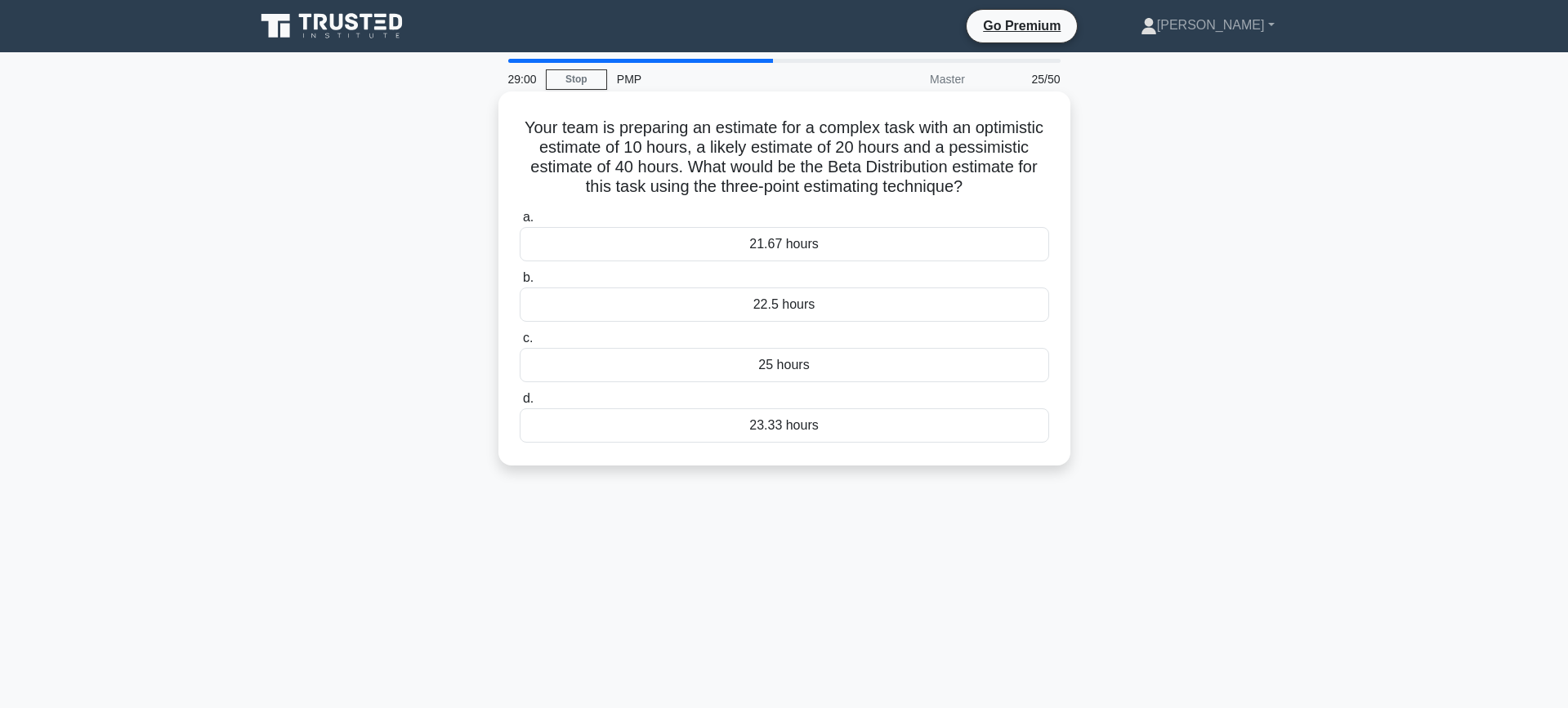
scroll to position [2, 0]
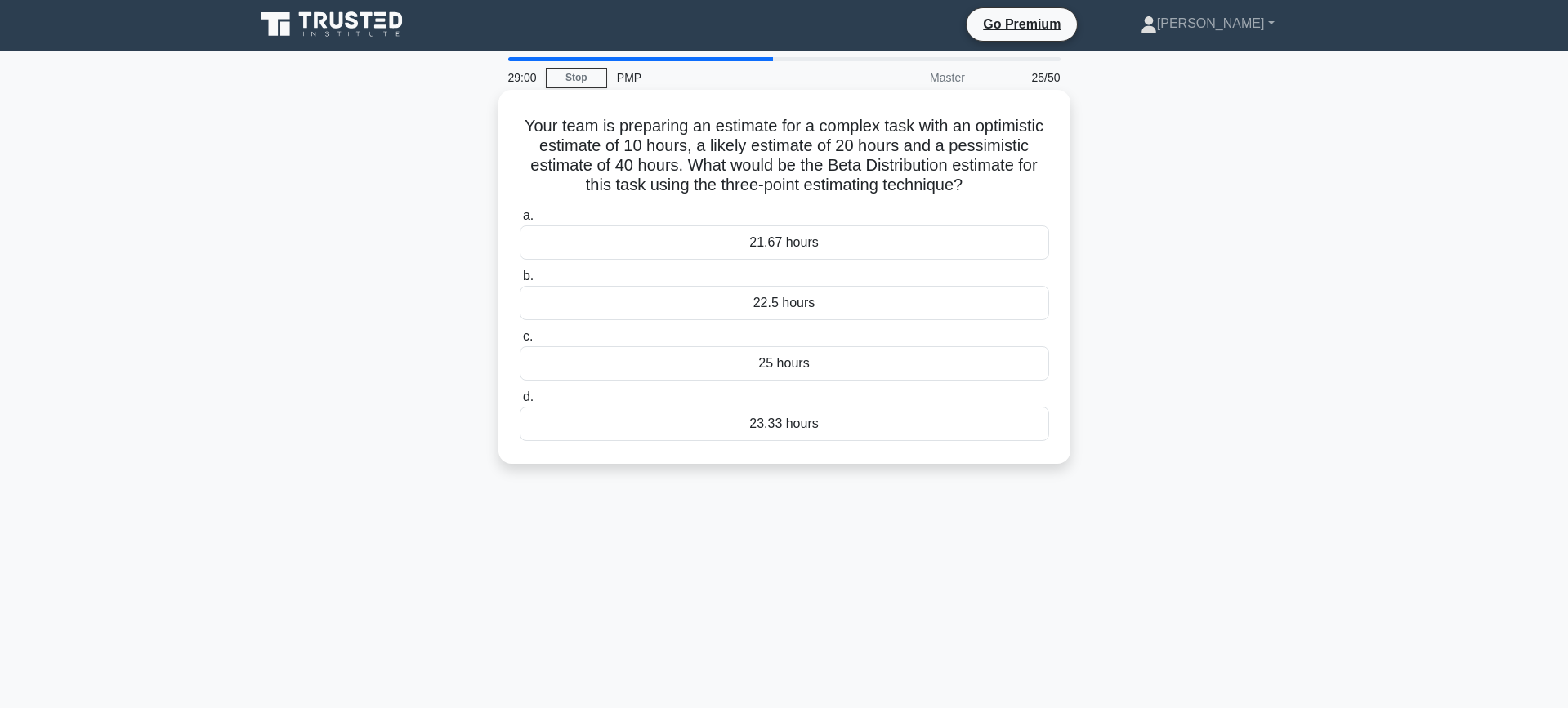
click at [849, 237] on div "21.67 hours" at bounding box center [784, 243] width 530 height 34
click at [520, 221] on input "a. 21.67 hours" at bounding box center [520, 216] width 0 height 11
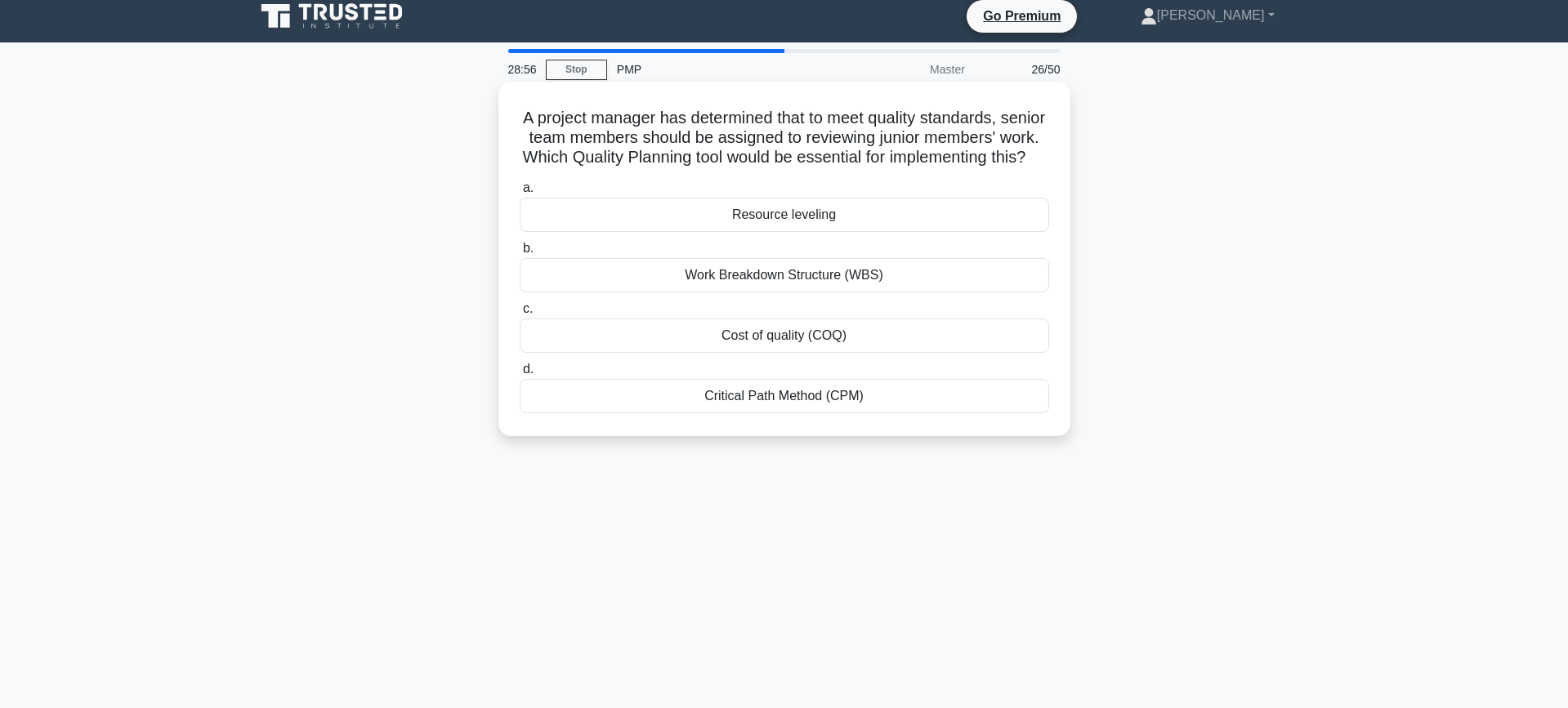
scroll to position [9, 0]
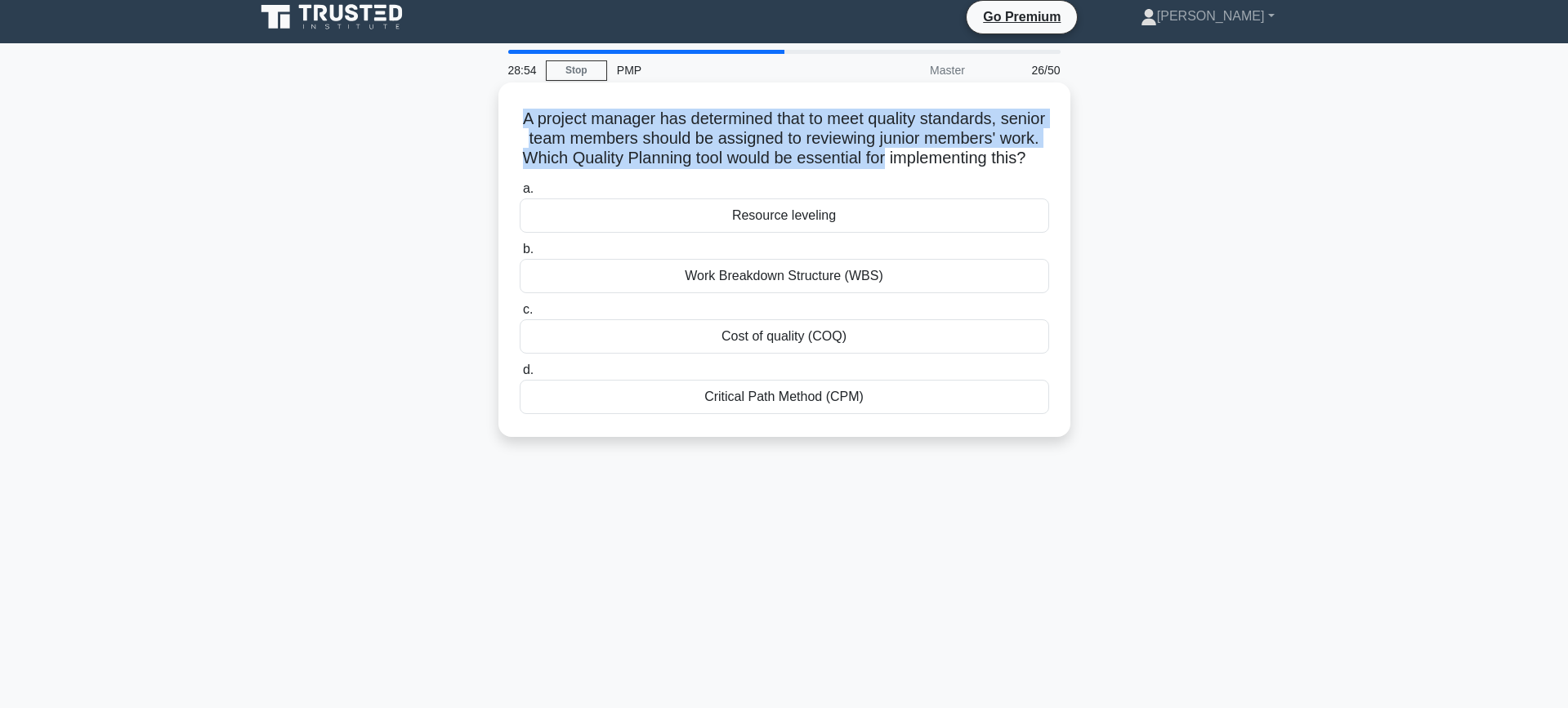
drag, startPoint x: 560, startPoint y: 109, endPoint x: 882, endPoint y: 158, distance: 325.7
click at [882, 158] on h5 "A project manager has determined that to meet quality standards, senior team me…" at bounding box center [784, 139] width 532 height 61
click at [725, 144] on h5 "A project manager has determined that to meet quality standards, senior team me…" at bounding box center [784, 139] width 532 height 61
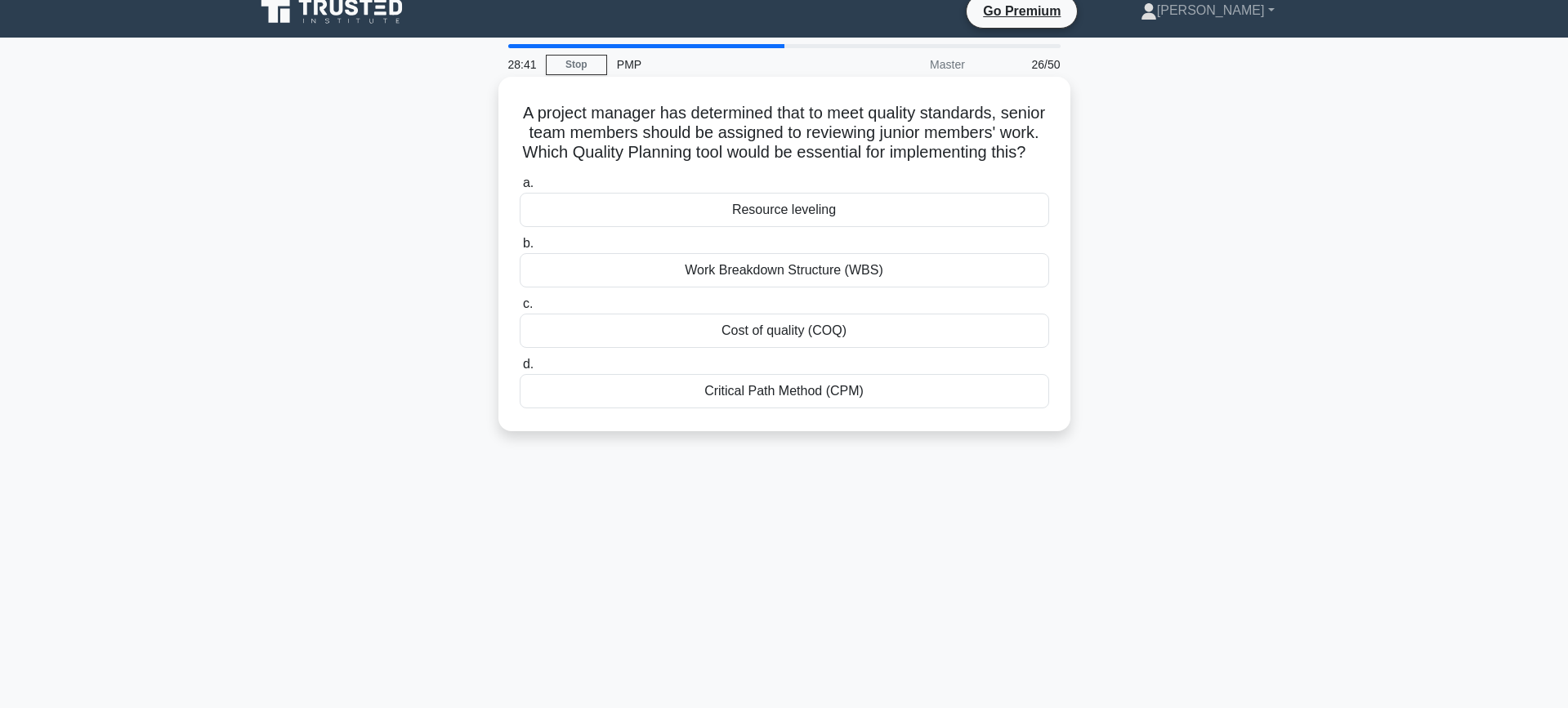
scroll to position [18, 0]
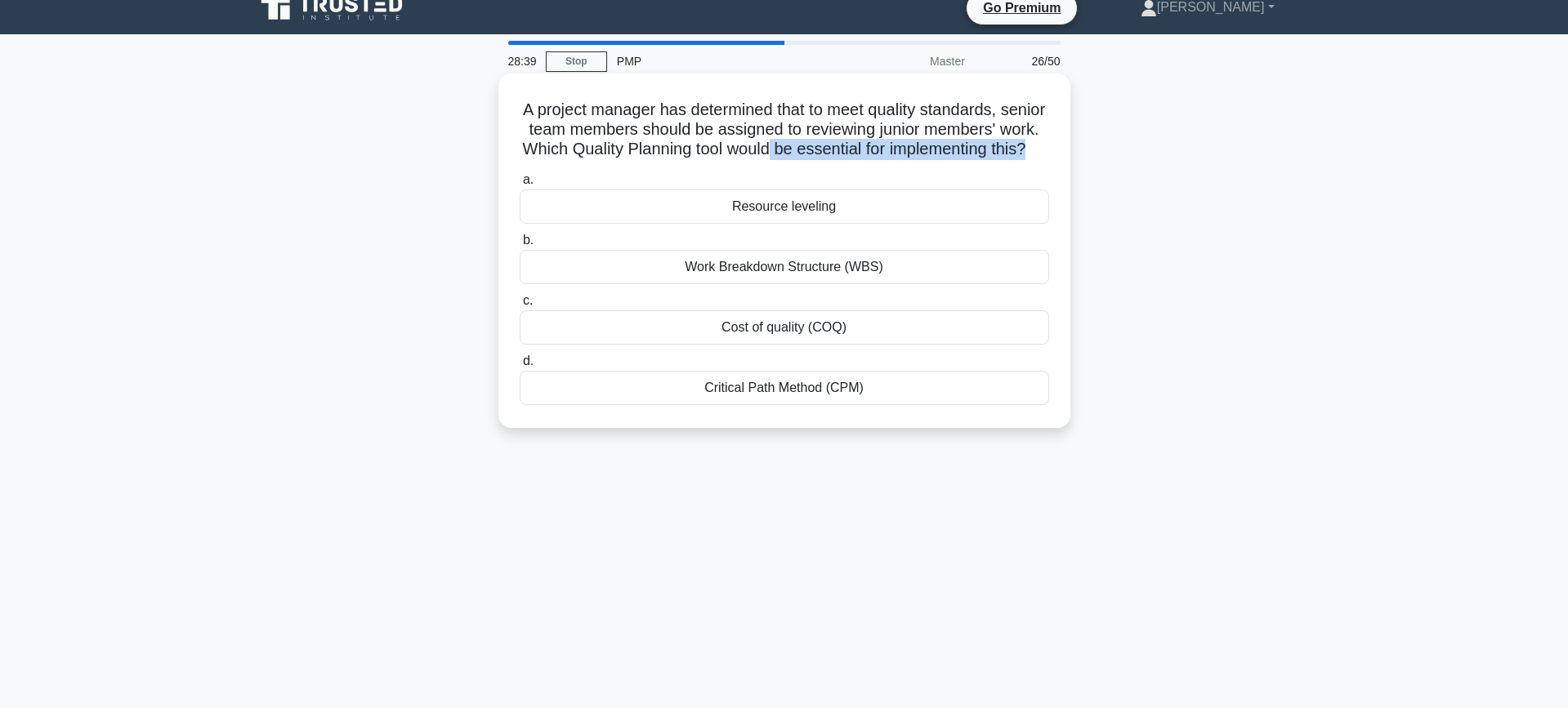
drag, startPoint x: 766, startPoint y: 149, endPoint x: 996, endPoint y: 164, distance: 230.5
click at [996, 164] on div "A project manager has determined that to meet quality standards, senior team me…" at bounding box center [784, 250] width 559 height 342
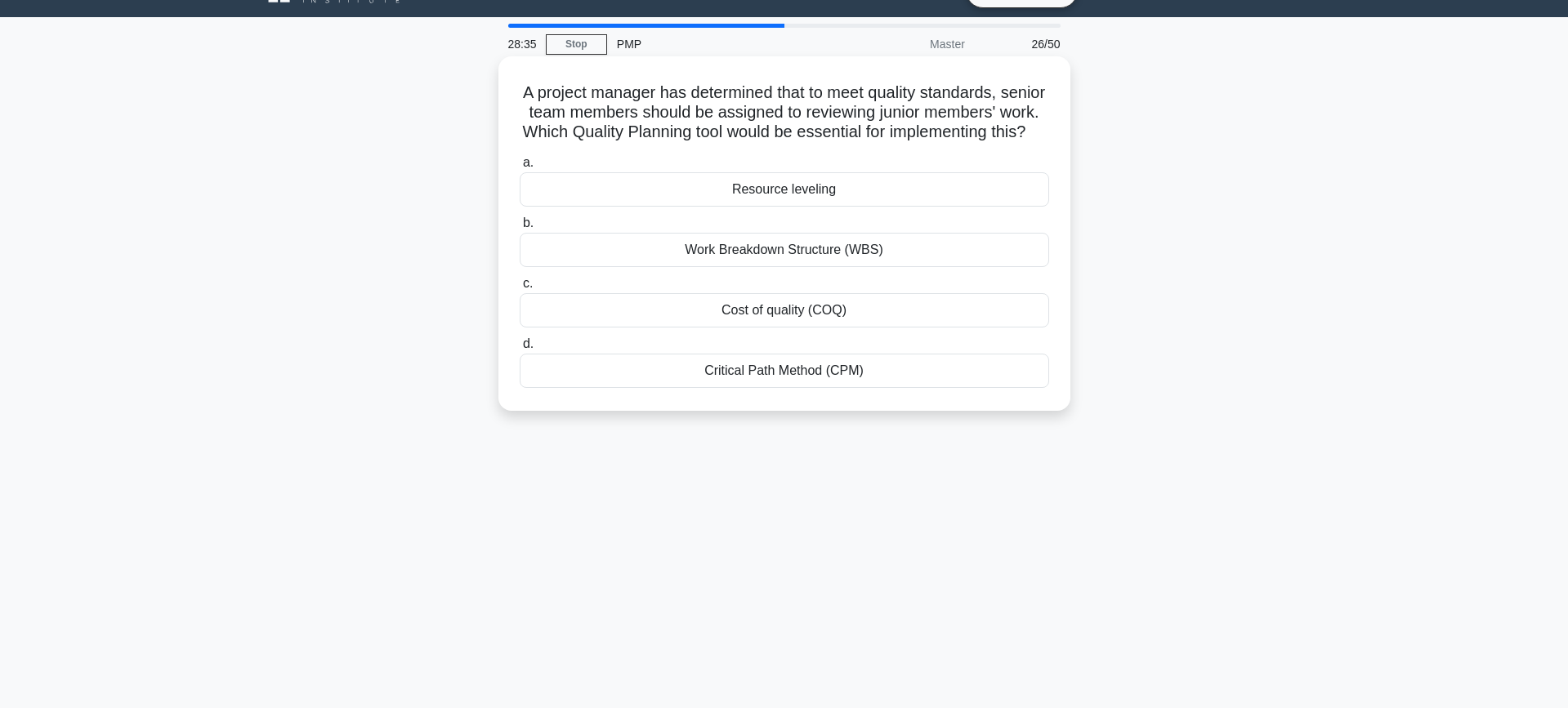
click at [797, 324] on div "Cost of quality (COQ)" at bounding box center [784, 310] width 530 height 34
click at [520, 289] on input "c. Cost of quality (COQ)" at bounding box center [520, 284] width 0 height 11
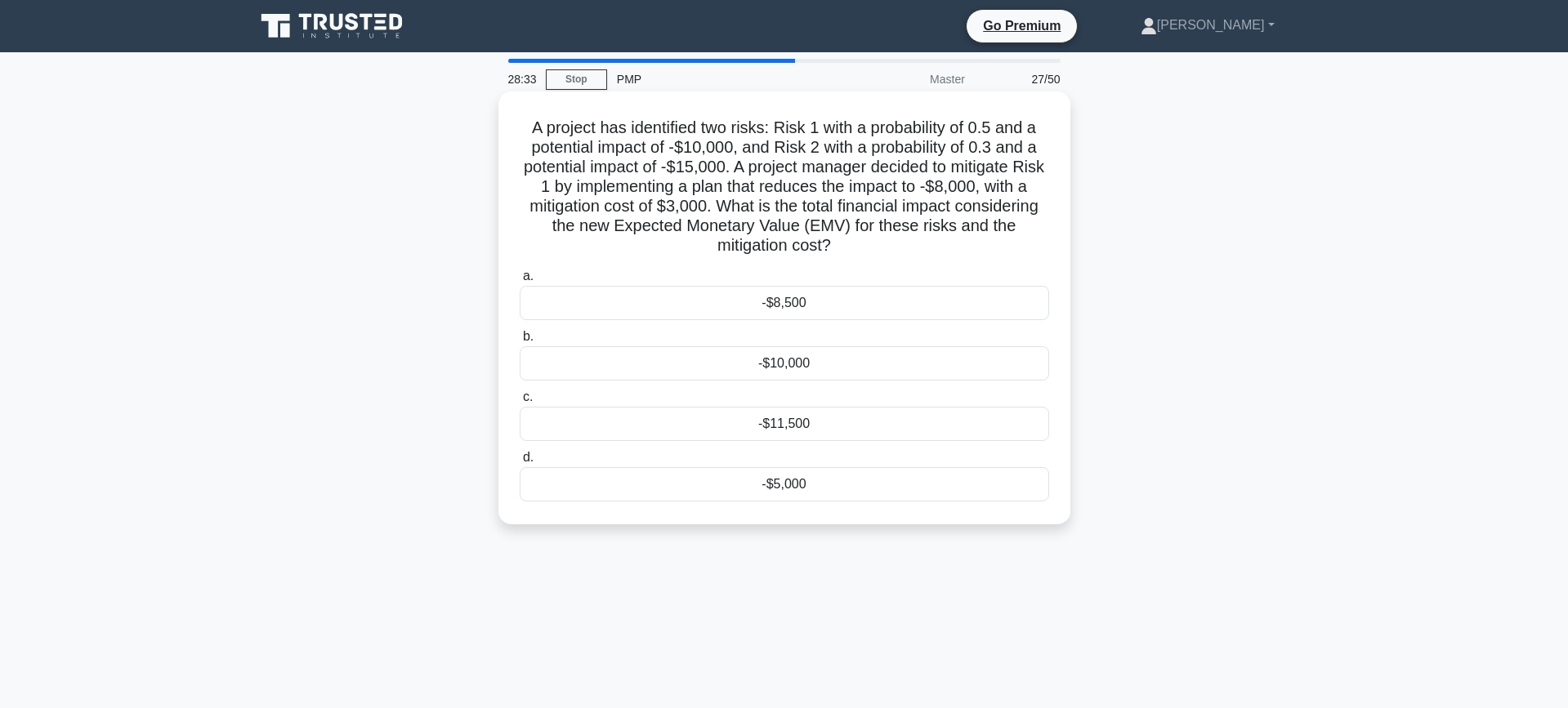
scroll to position [0, 0]
drag, startPoint x: 657, startPoint y: 131, endPoint x: 857, endPoint y: 256, distance: 235.8
click at [857, 256] on h5 "A project has identified two risks: Risk 1 with a probability of 0.5 and a pote…" at bounding box center [784, 187] width 532 height 139
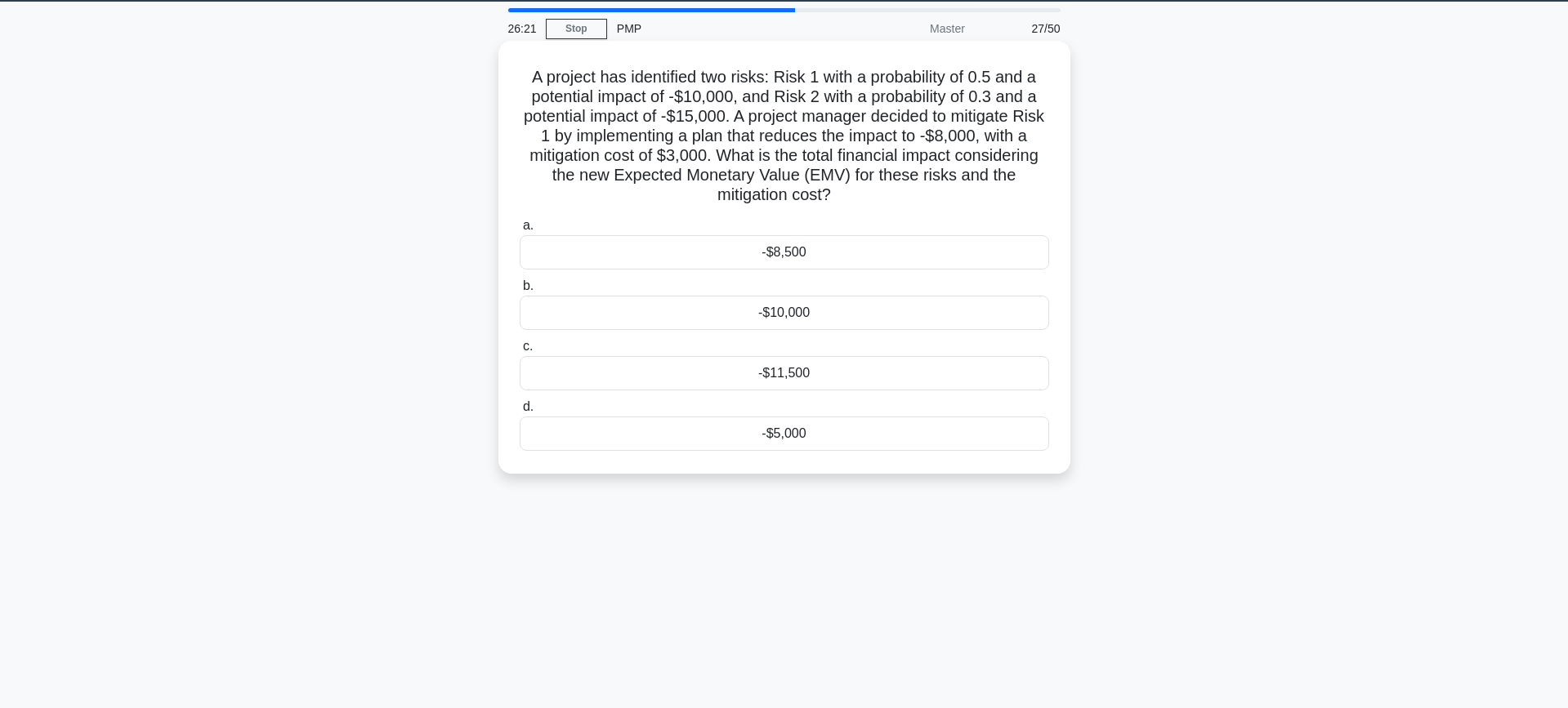
scroll to position [50, 0]
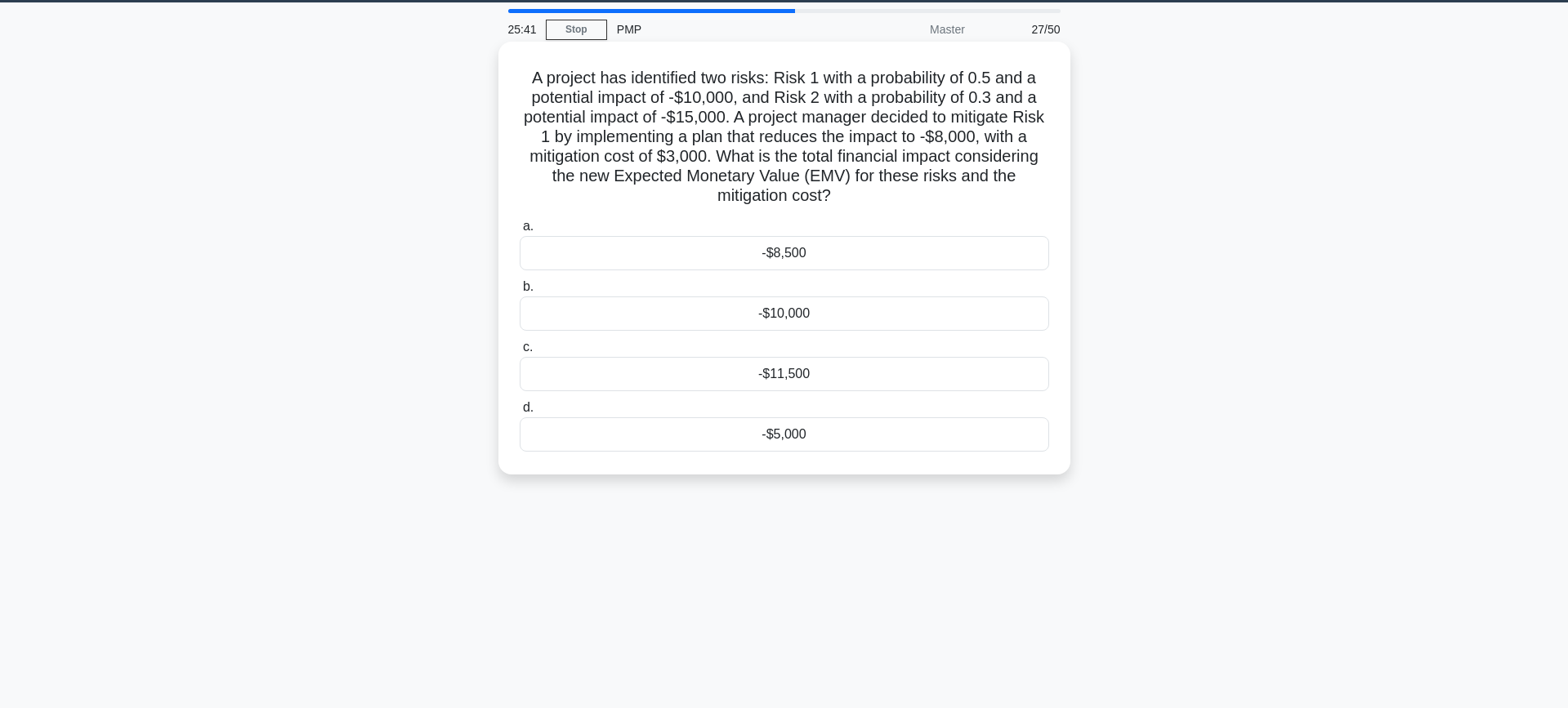
click at [815, 435] on div "-$5,000" at bounding box center [784, 434] width 530 height 34
click at [520, 413] on input "d. -$5,000" at bounding box center [520, 408] width 0 height 11
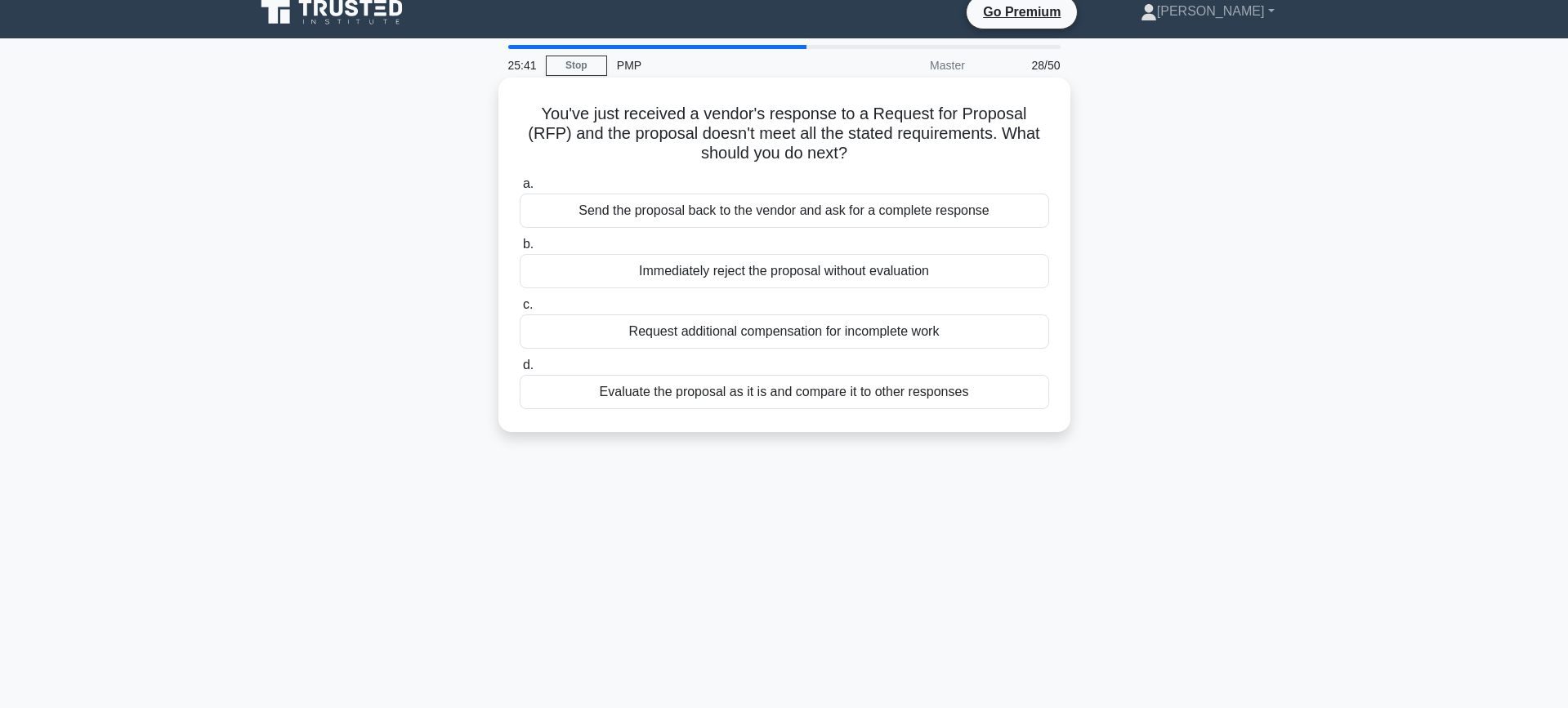
scroll to position [0, 0]
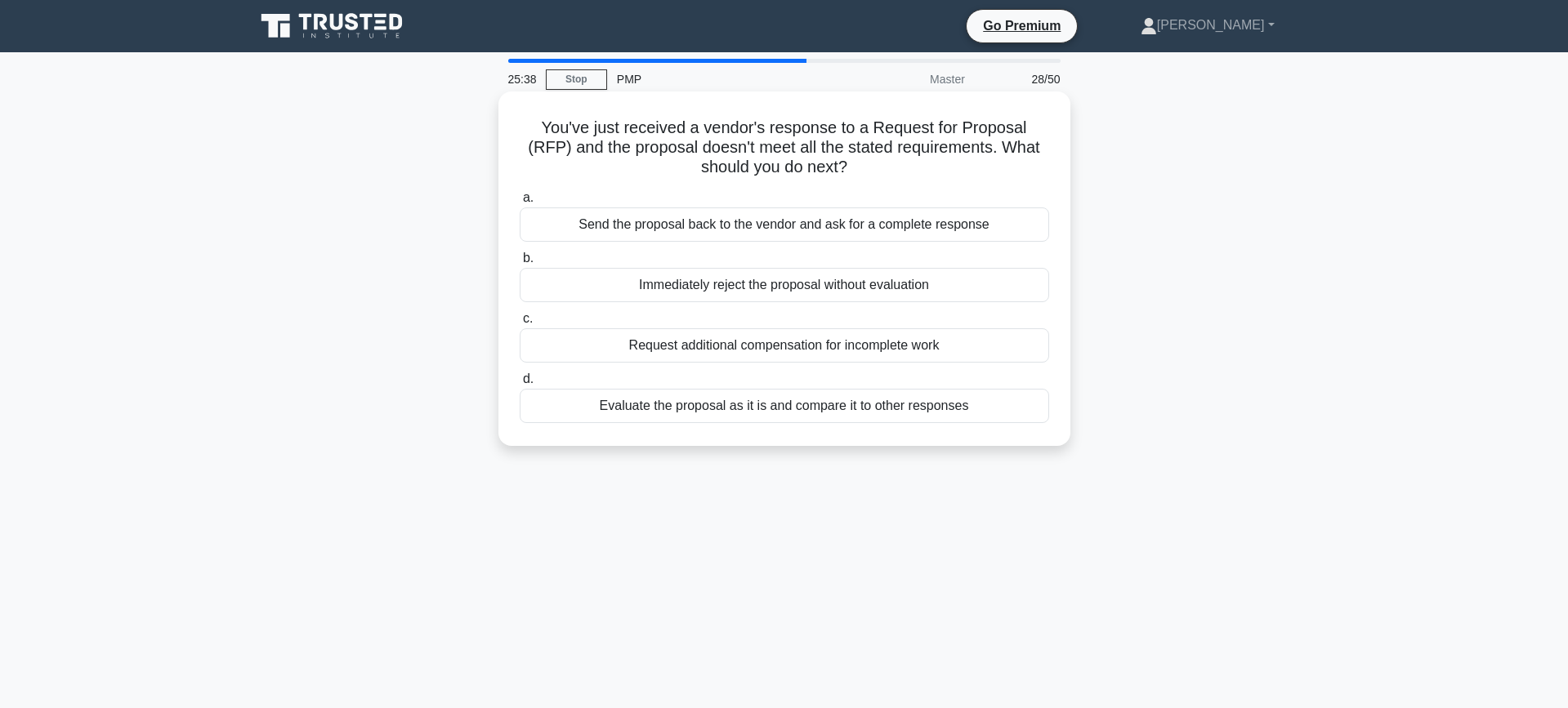
drag, startPoint x: 633, startPoint y: 124, endPoint x: 863, endPoint y: 174, distance: 235.4
click at [863, 174] on h5 "You've just received a vendor's response to a Request for Proposal (RFP) and th…" at bounding box center [784, 148] width 532 height 61
drag, startPoint x: 658, startPoint y: 159, endPoint x: 628, endPoint y: 152, distance: 30.8
click at [657, 159] on h5 "You've just received a vendor's response to a Request for Proposal (RFP) and th…" at bounding box center [784, 148] width 532 height 61
drag, startPoint x: 603, startPoint y: 149, endPoint x: 971, endPoint y: 165, distance: 368.3
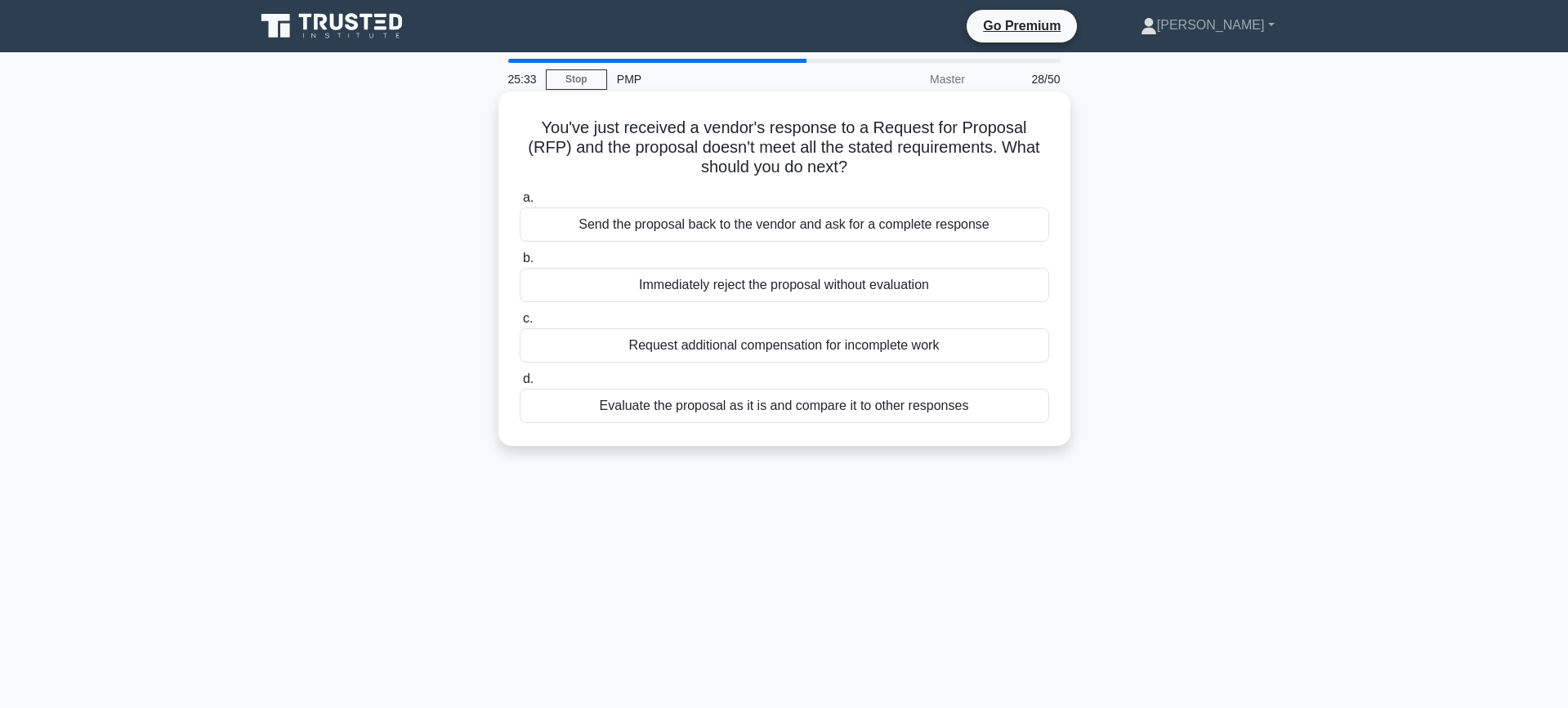
click at [971, 165] on h5 "You've just received a vendor's response to a Request for Proposal (RFP) and th…" at bounding box center [784, 148] width 532 height 61
click at [922, 413] on div "Evaluate the proposal as it is and compare it to other responses" at bounding box center [784, 406] width 530 height 34
click at [520, 384] on input "d. Evaluate the proposal as it is and compare it to other responses" at bounding box center [520, 380] width 0 height 11
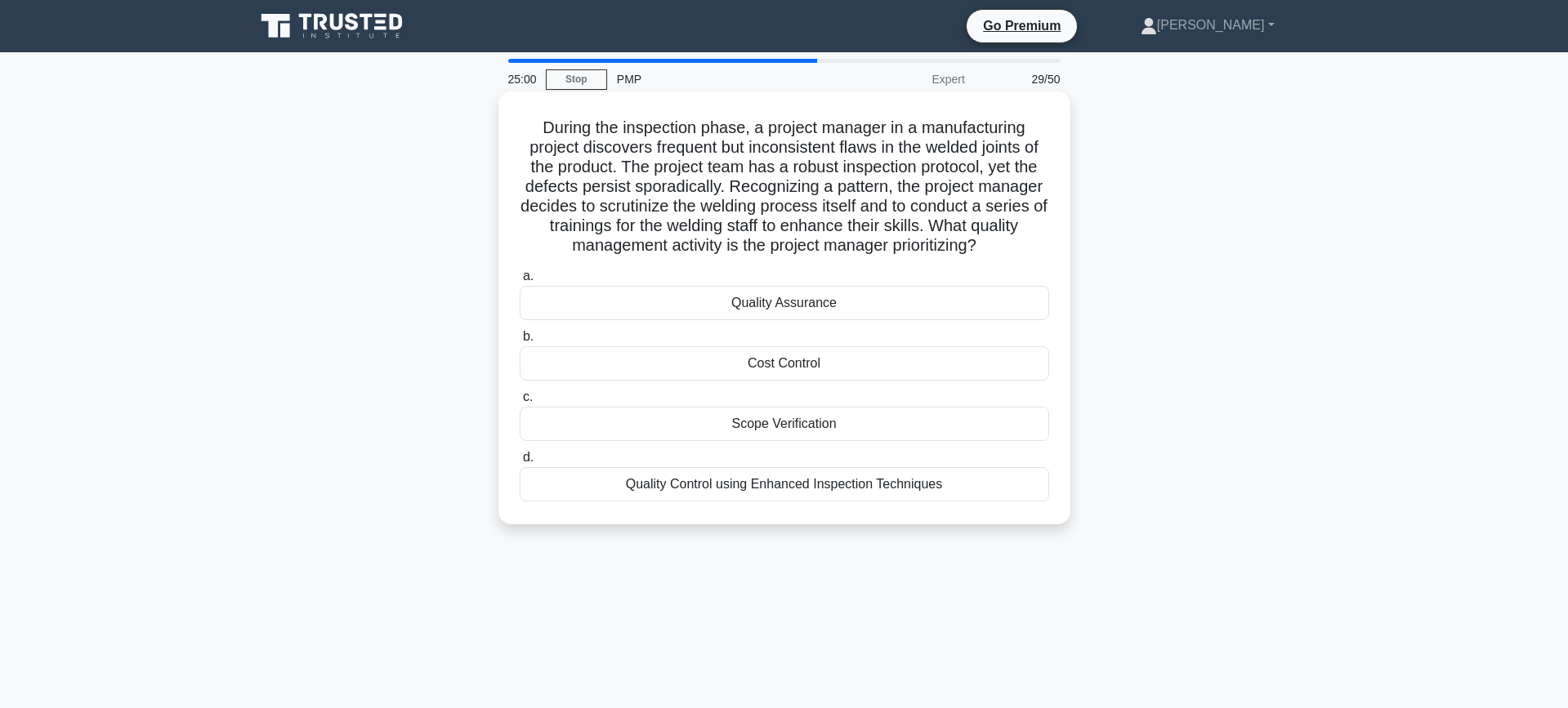
drag, startPoint x: 609, startPoint y: 127, endPoint x: 921, endPoint y: 259, distance: 338.8
click at [921, 259] on div "During the inspection phase, a project manager in a manufacturing project disco…" at bounding box center [784, 307] width 559 height 420
click at [908, 151] on h5 "During the inspection phase, a project manager in a manufacturing project disco…" at bounding box center [784, 187] width 532 height 139
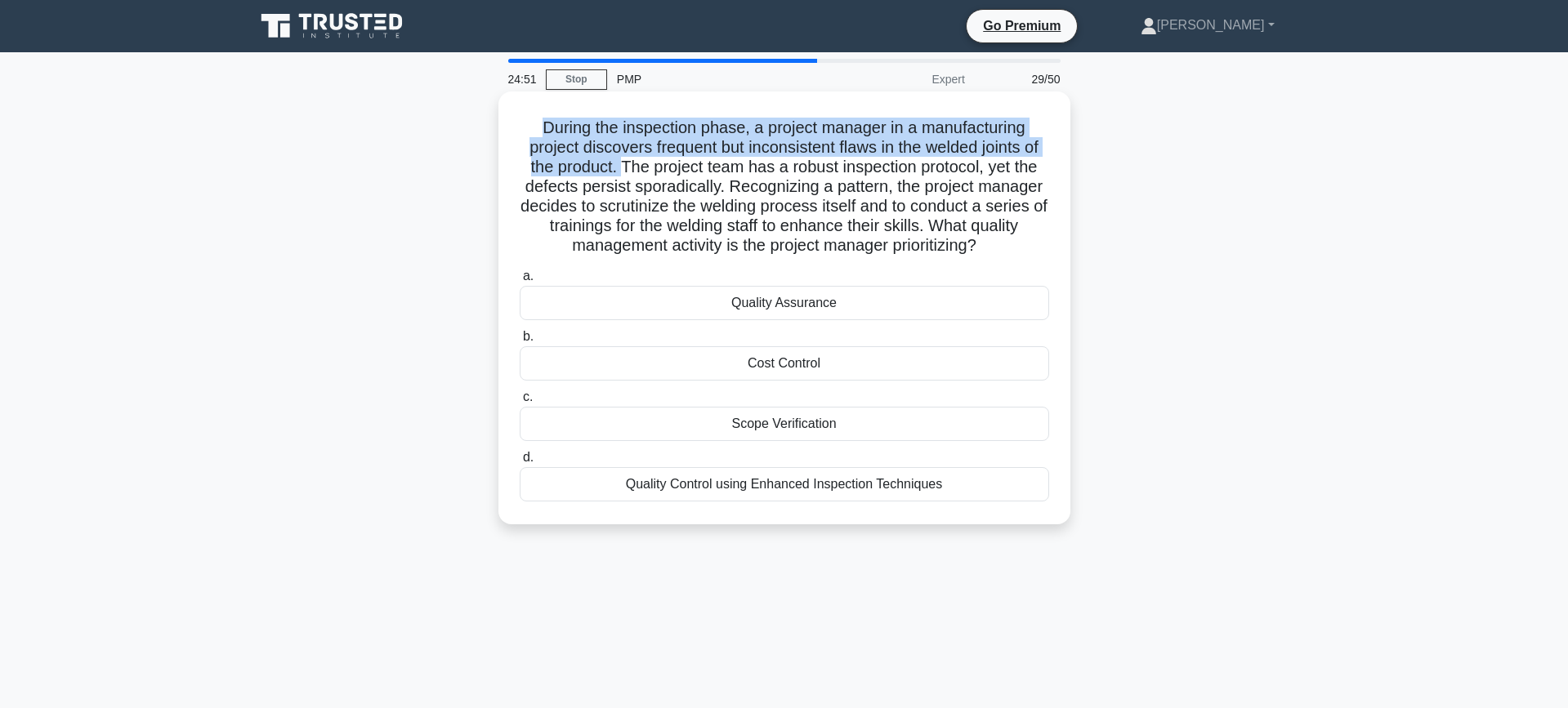
drag, startPoint x: 617, startPoint y: 170, endPoint x: 532, endPoint y: 121, distance: 98.1
click at [532, 121] on h5 "During the inspection phase, a project manager in a manufacturing project disco…" at bounding box center [784, 187] width 532 height 139
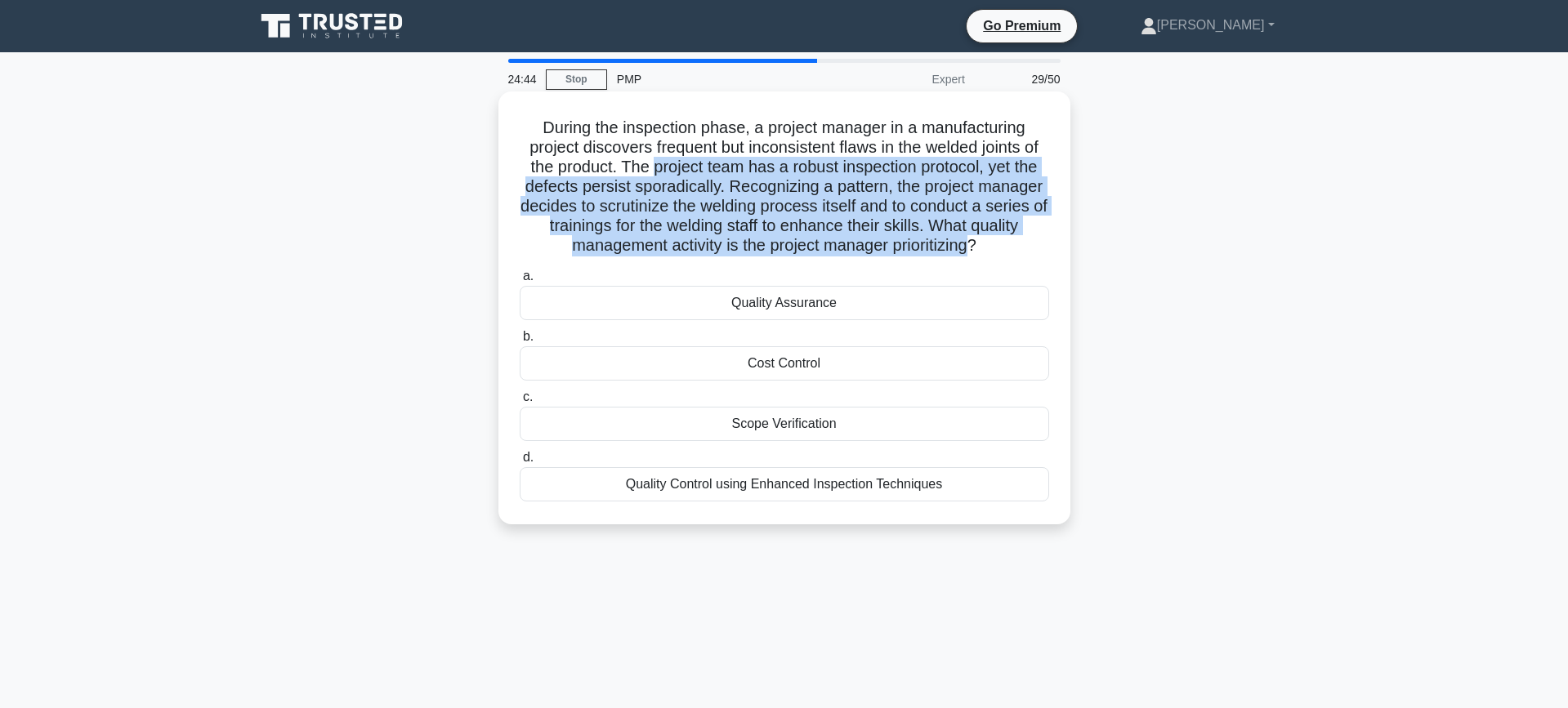
drag, startPoint x: 654, startPoint y: 170, endPoint x: 963, endPoint y: 243, distance: 317.5
click at [963, 243] on h5 "During the inspection phase, a project manager in a manufacturing project disco…" at bounding box center [784, 187] width 532 height 139
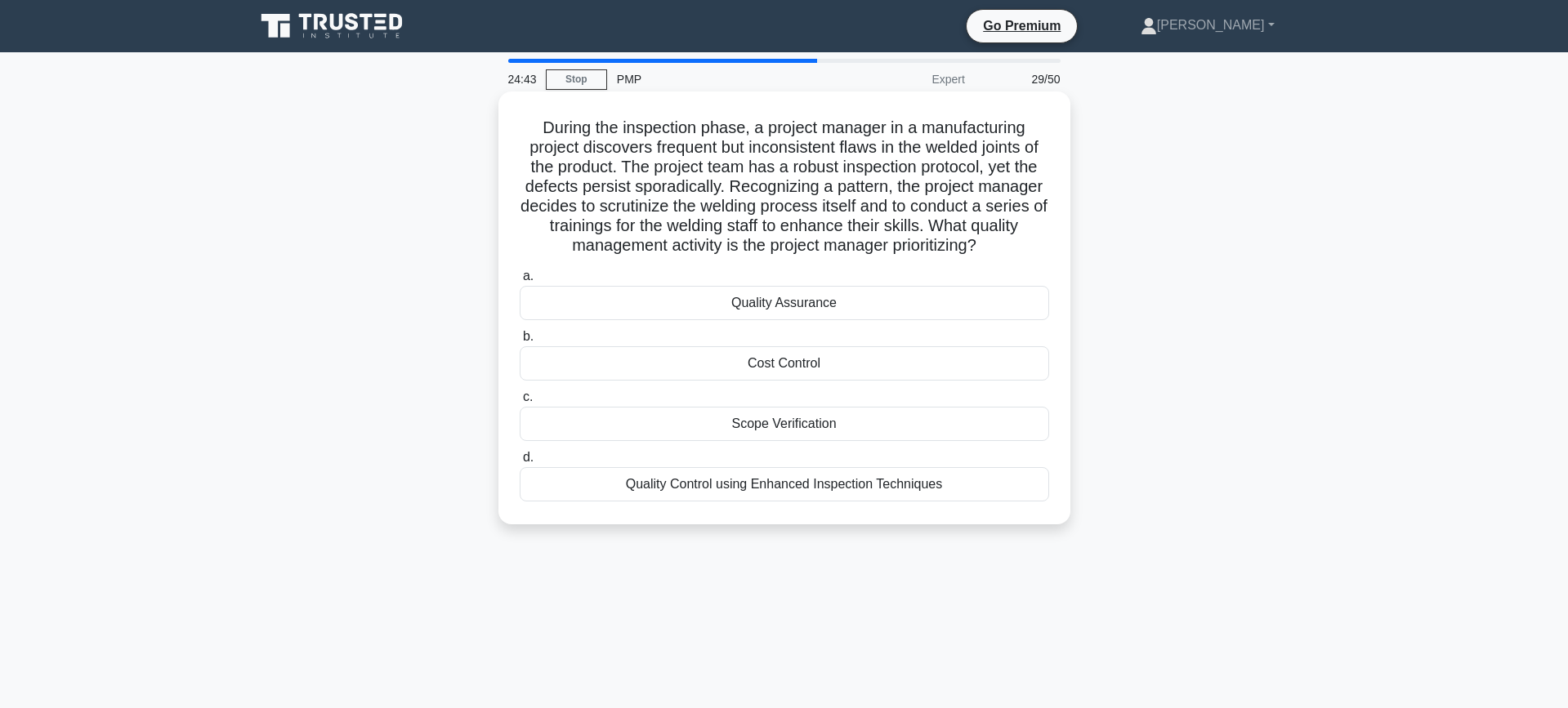
drag, startPoint x: 936, startPoint y: 235, endPoint x: 917, endPoint y: 229, distance: 19.9
click at [935, 235] on h5 "During the inspection phase, a project manager in a manufacturing project disco…" at bounding box center [784, 187] width 532 height 139
click at [815, 204] on h5 "During the inspection phase, a project manager in a manufacturing project disco…" at bounding box center [784, 187] width 532 height 139
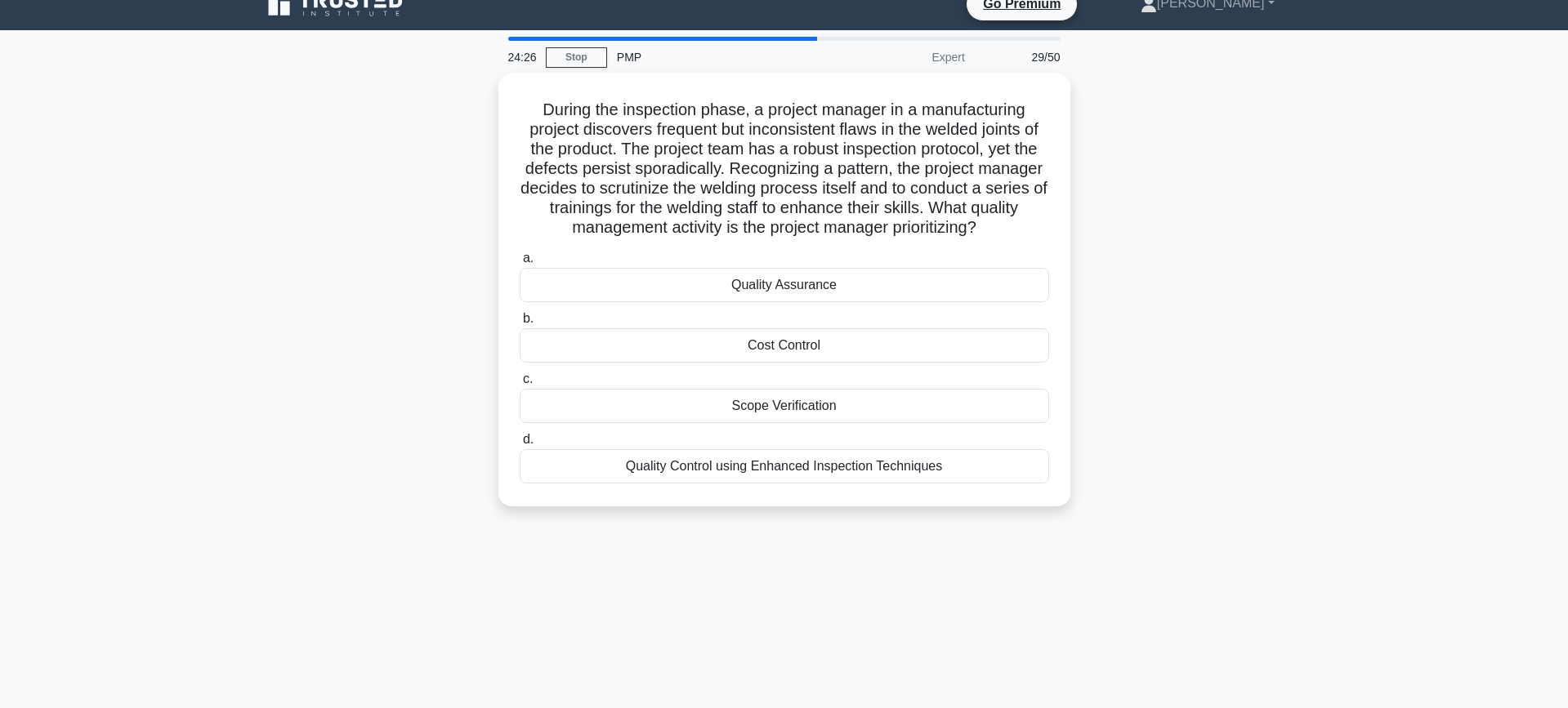
scroll to position [31, 0]
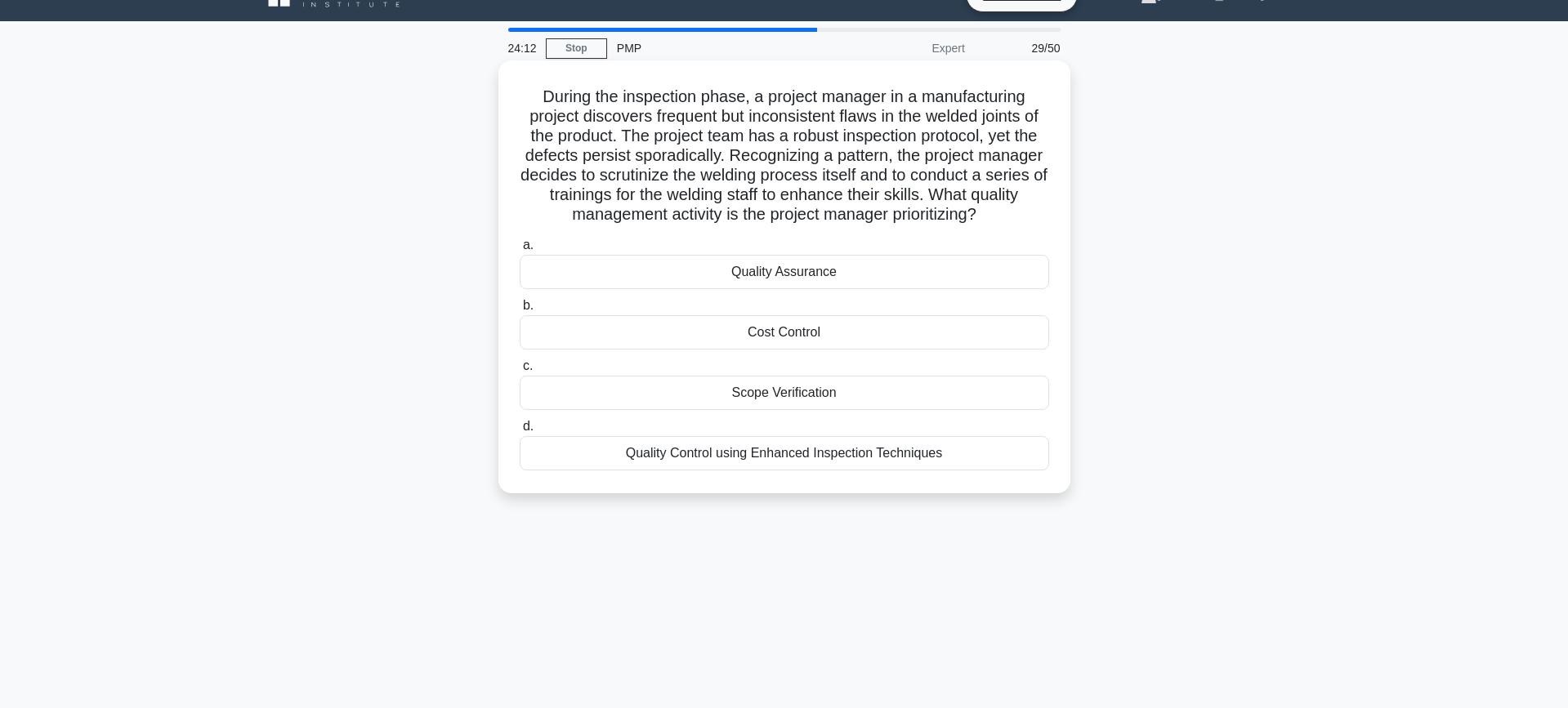
click at [861, 459] on div "Quality Control using Enhanced Inspection Techniques" at bounding box center [784, 453] width 530 height 34
click at [520, 432] on input "d. Quality Control using Enhanced Inspection Techniques" at bounding box center [520, 427] width 0 height 11
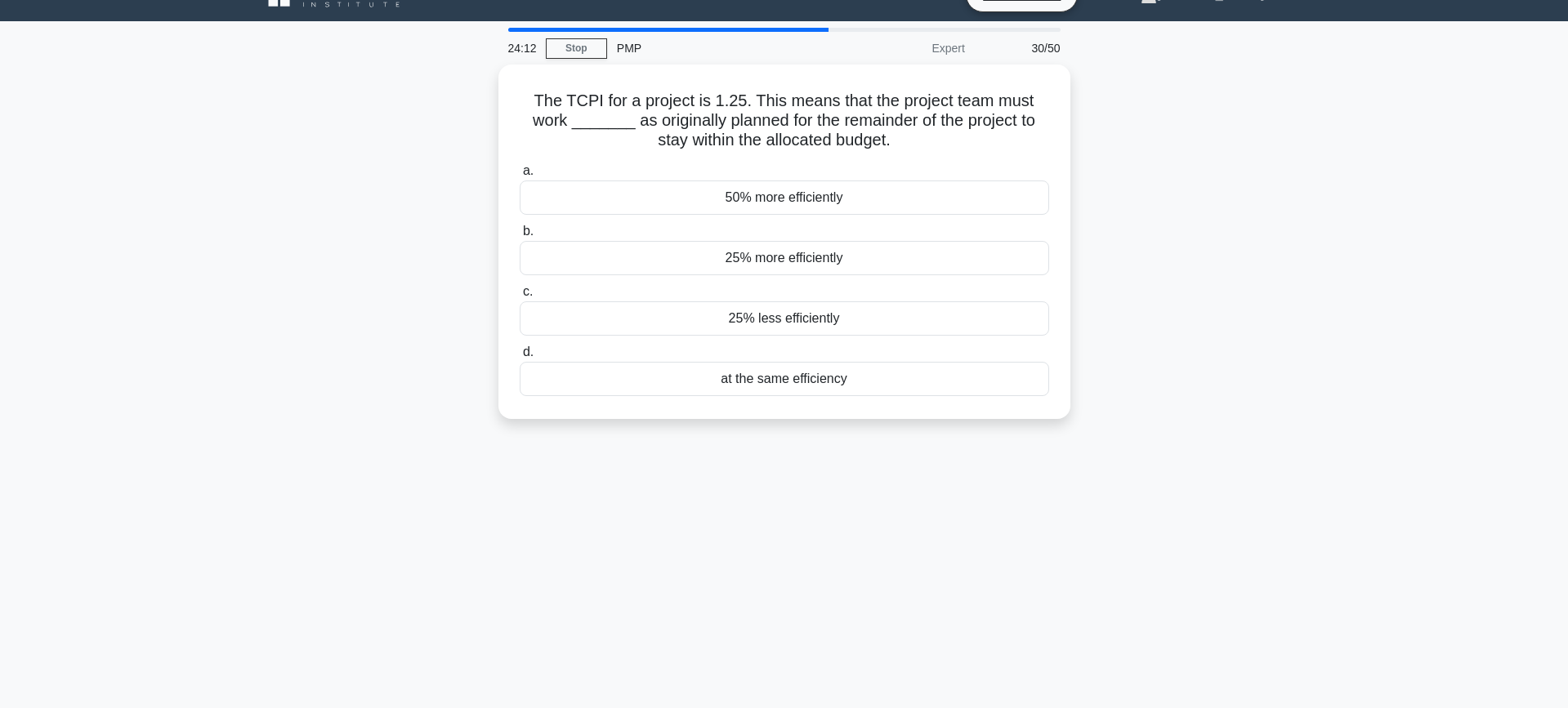
scroll to position [0, 0]
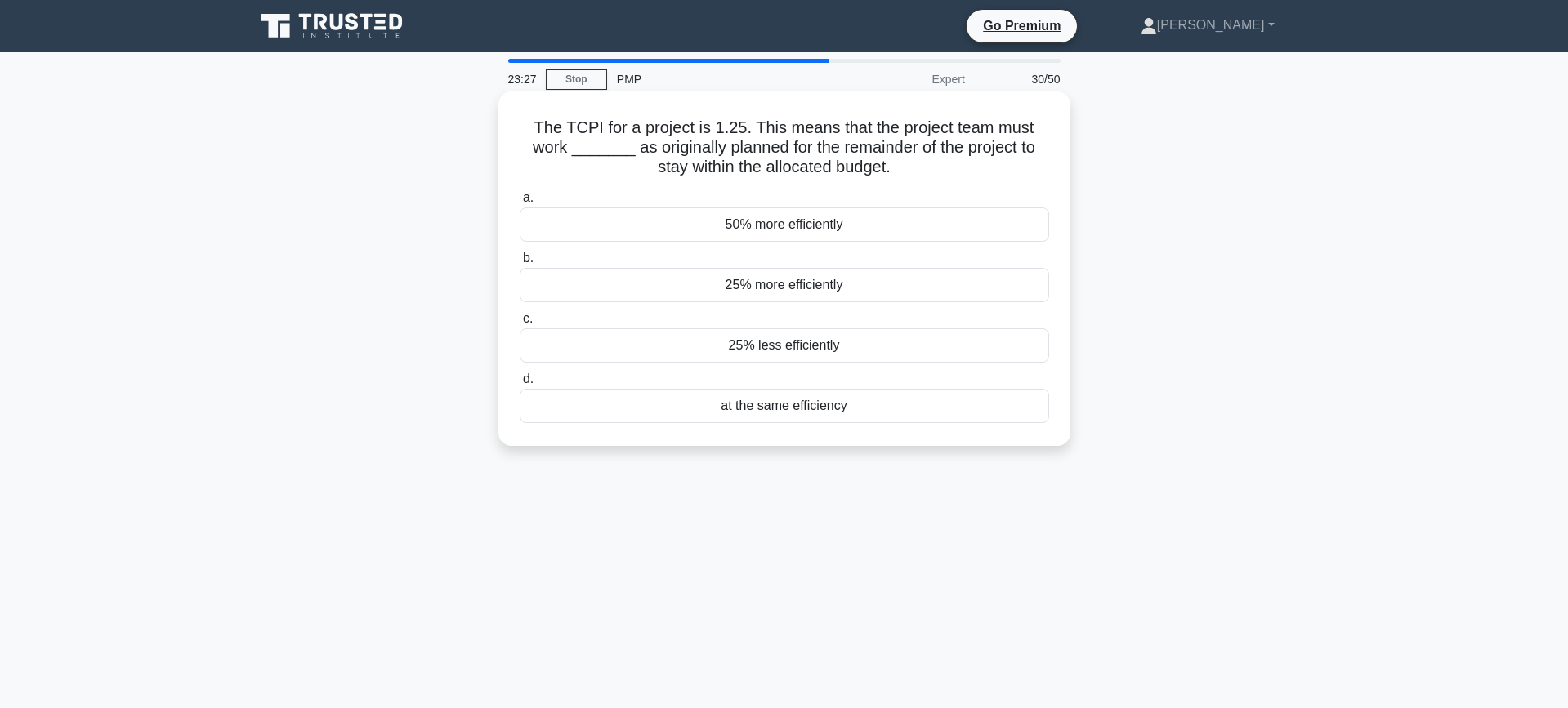
click at [794, 287] on div "25% more efficiently" at bounding box center [784, 285] width 530 height 34
click at [520, 264] on input "b. 25% more efficiently" at bounding box center [520, 258] width 0 height 11
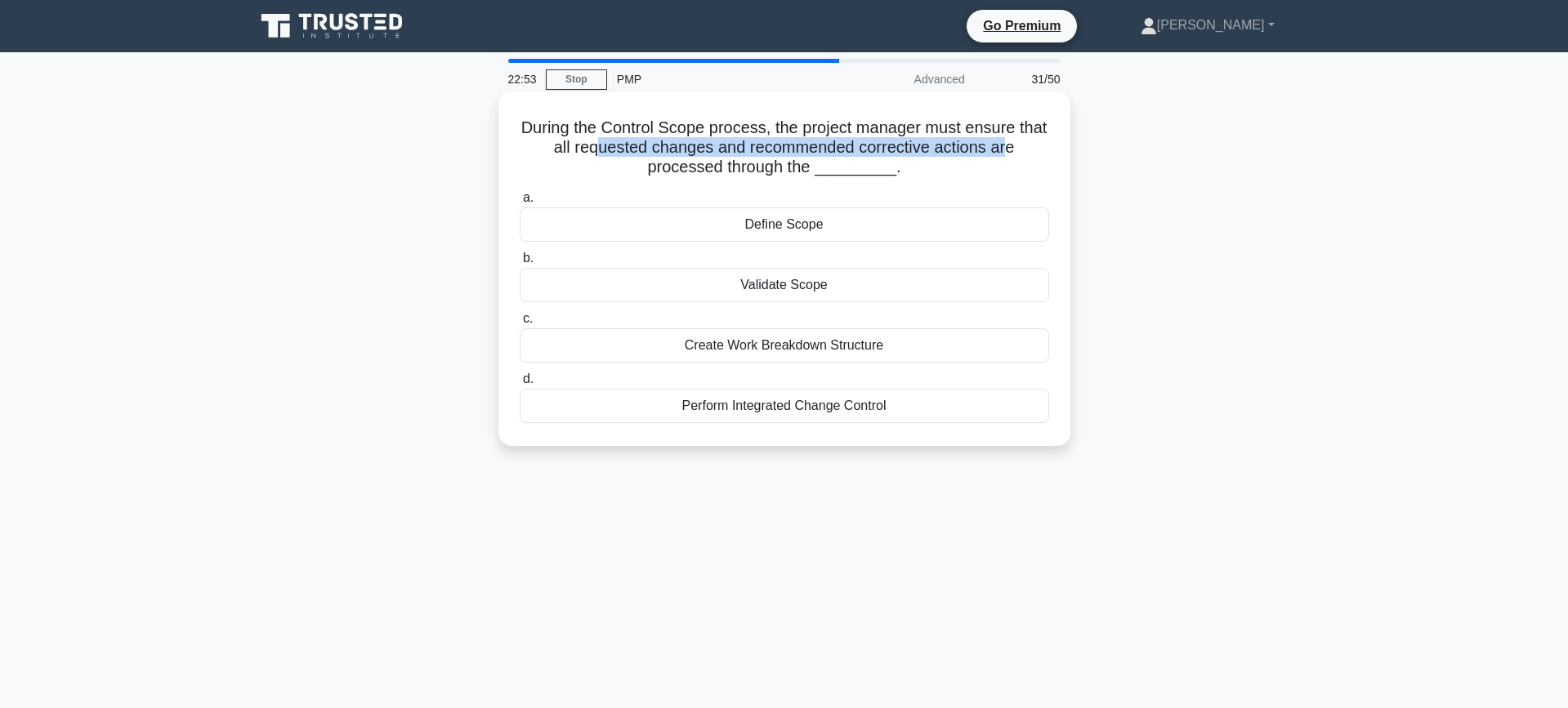
drag, startPoint x: 599, startPoint y: 150, endPoint x: 999, endPoint y: 157, distance: 400.1
click at [1001, 156] on h5 "During the Control Scope process, the project manager must ensure that all requ…" at bounding box center [784, 148] width 532 height 61
click at [741, 173] on h5 "During the Control Scope process, the project manager must ensure that all requ…" at bounding box center [784, 148] width 532 height 61
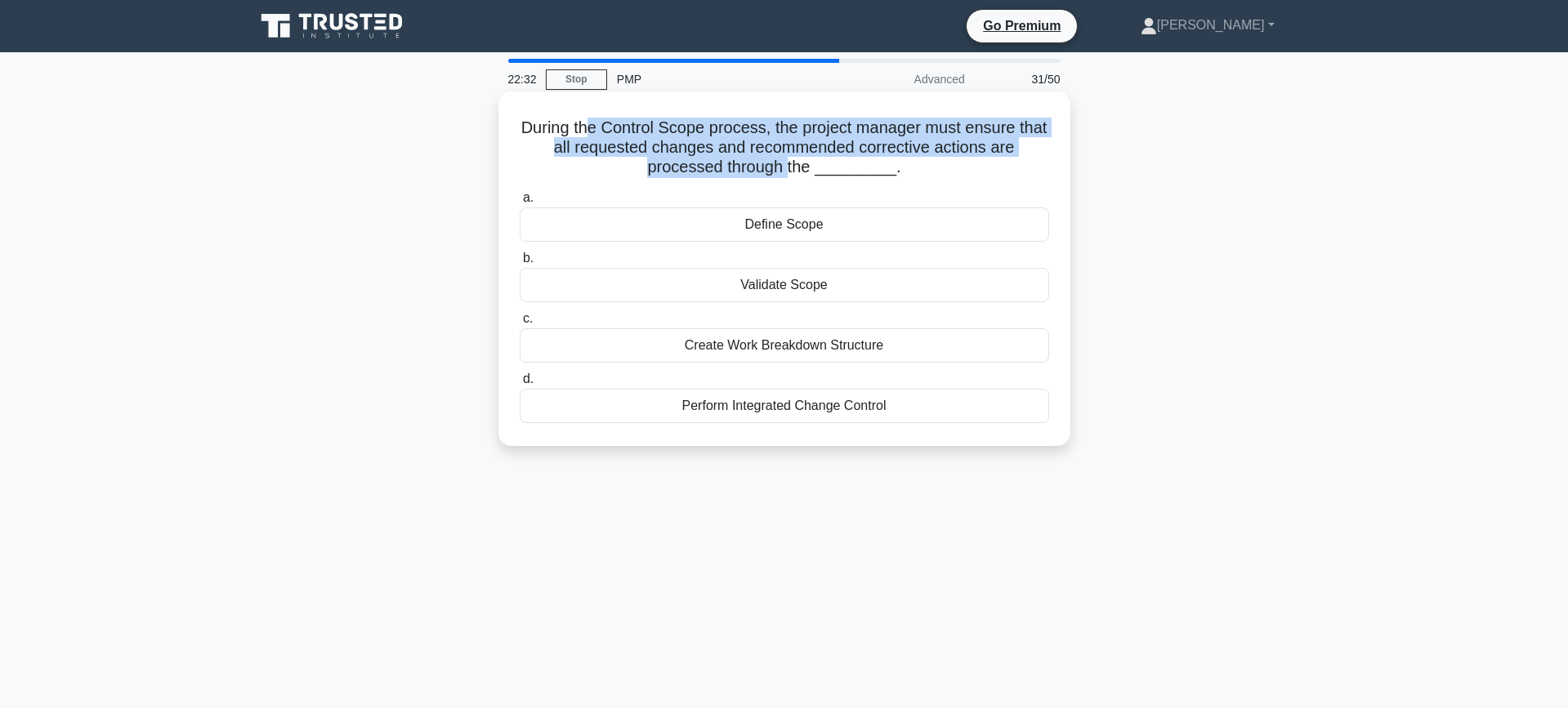
drag, startPoint x: 778, startPoint y: 170, endPoint x: 591, endPoint y: 120, distance: 193.6
click at [591, 120] on h5 "During the Control Scope process, the project manager must ensure that all requ…" at bounding box center [784, 148] width 532 height 61
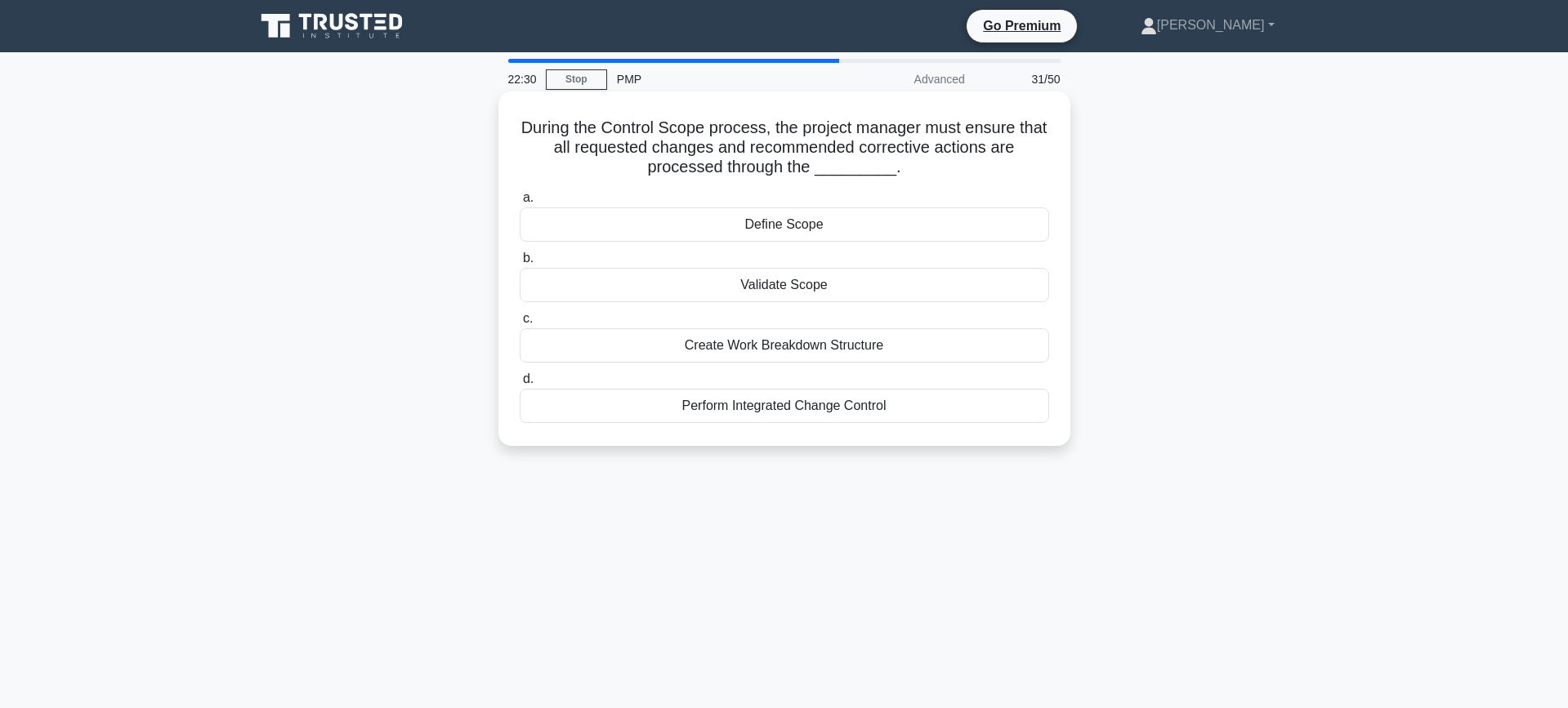
click at [774, 417] on div "Perform Integrated Change Control" at bounding box center [784, 406] width 530 height 34
click at [520, 384] on input "d. Perform Integrated Change Control" at bounding box center [520, 380] width 0 height 11
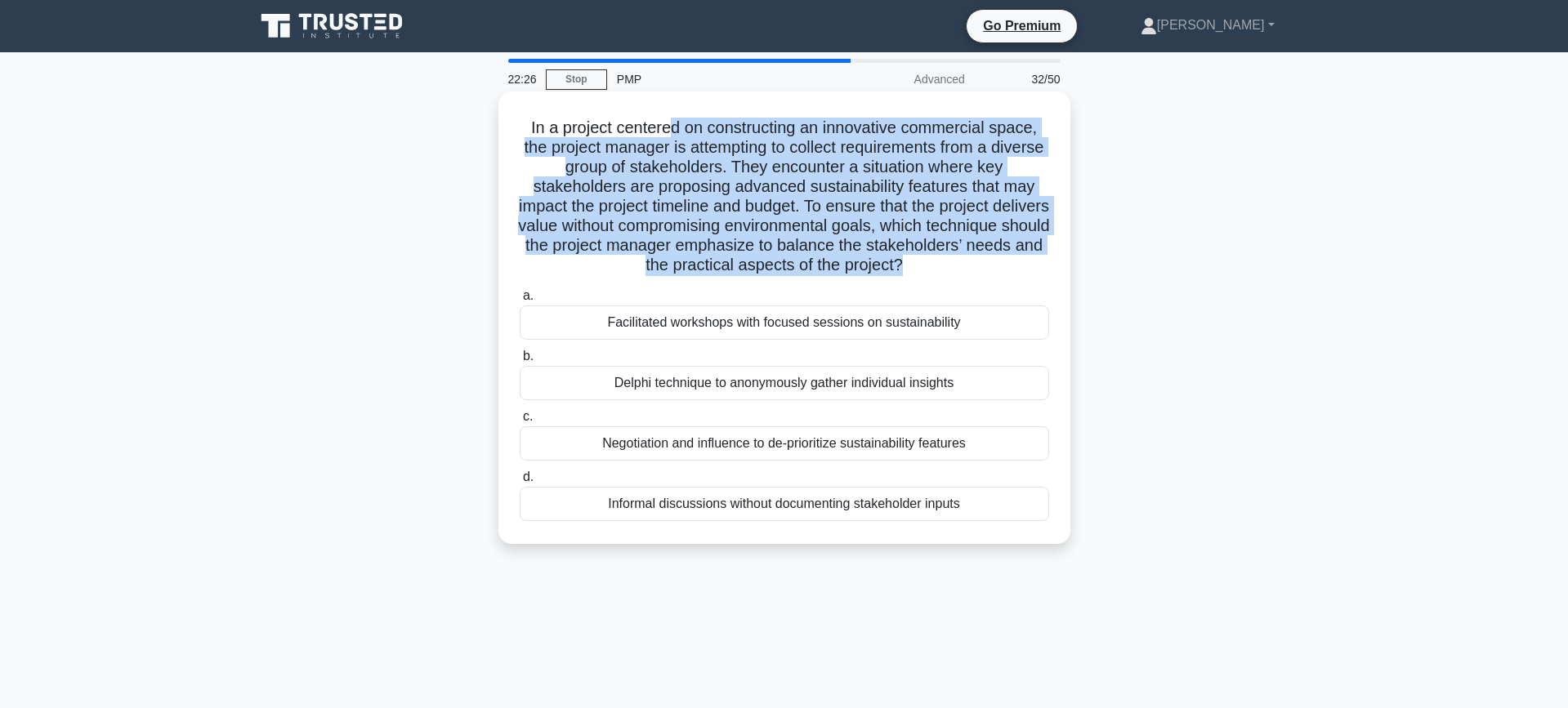
drag, startPoint x: 674, startPoint y: 124, endPoint x: 986, endPoint y: 264, distance: 342.0
click at [986, 264] on h5 "In a project centered on constructing an innovative commercial space, the proje…" at bounding box center [784, 197] width 532 height 159
click at [716, 225] on h5 "In a project centered on constructing an innovative commercial space, the proje…" at bounding box center [784, 197] width 532 height 159
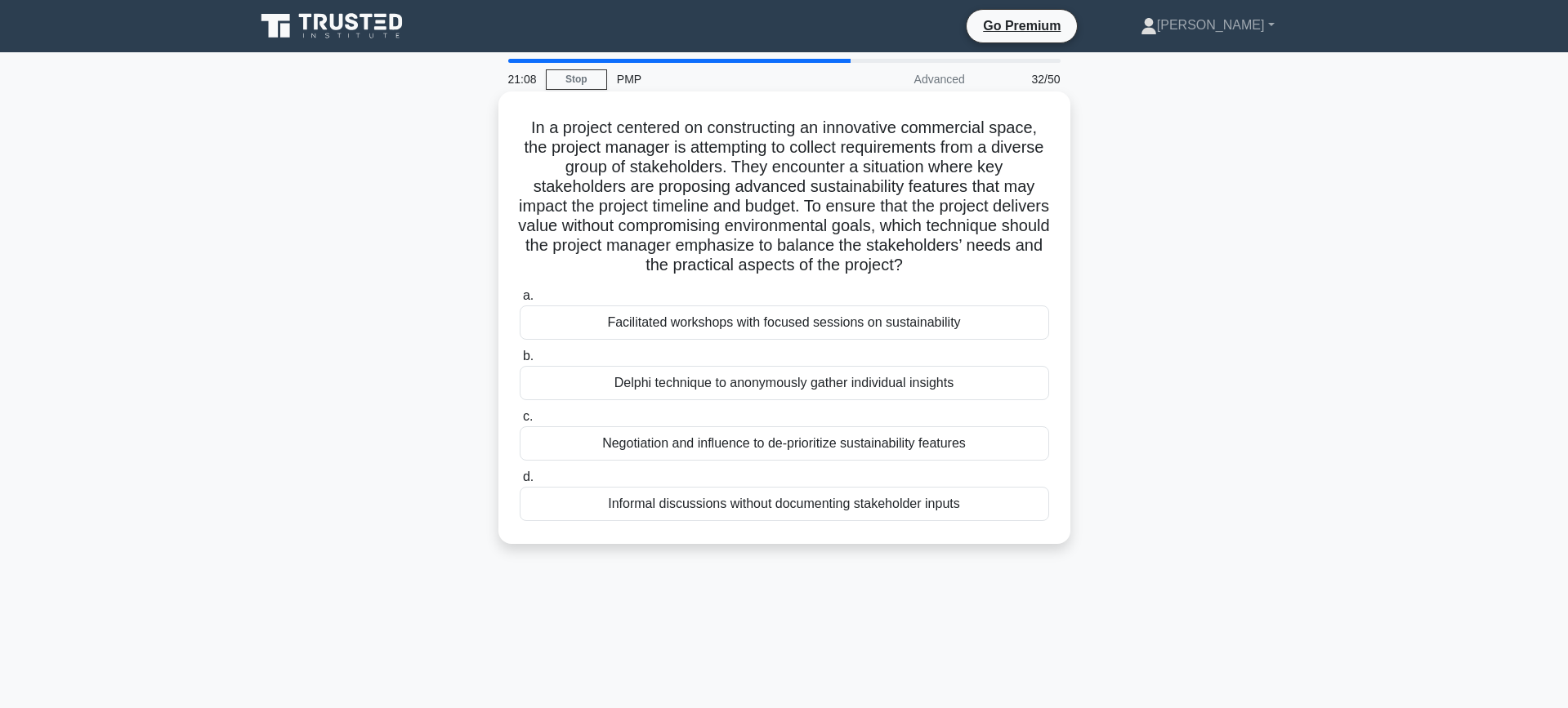
click at [784, 316] on div "Facilitated workshops with focused sessions on sustainability" at bounding box center [784, 323] width 530 height 34
click at [520, 301] on input "a. Facilitated workshops with focused sessions on sustainability" at bounding box center [520, 296] width 0 height 11
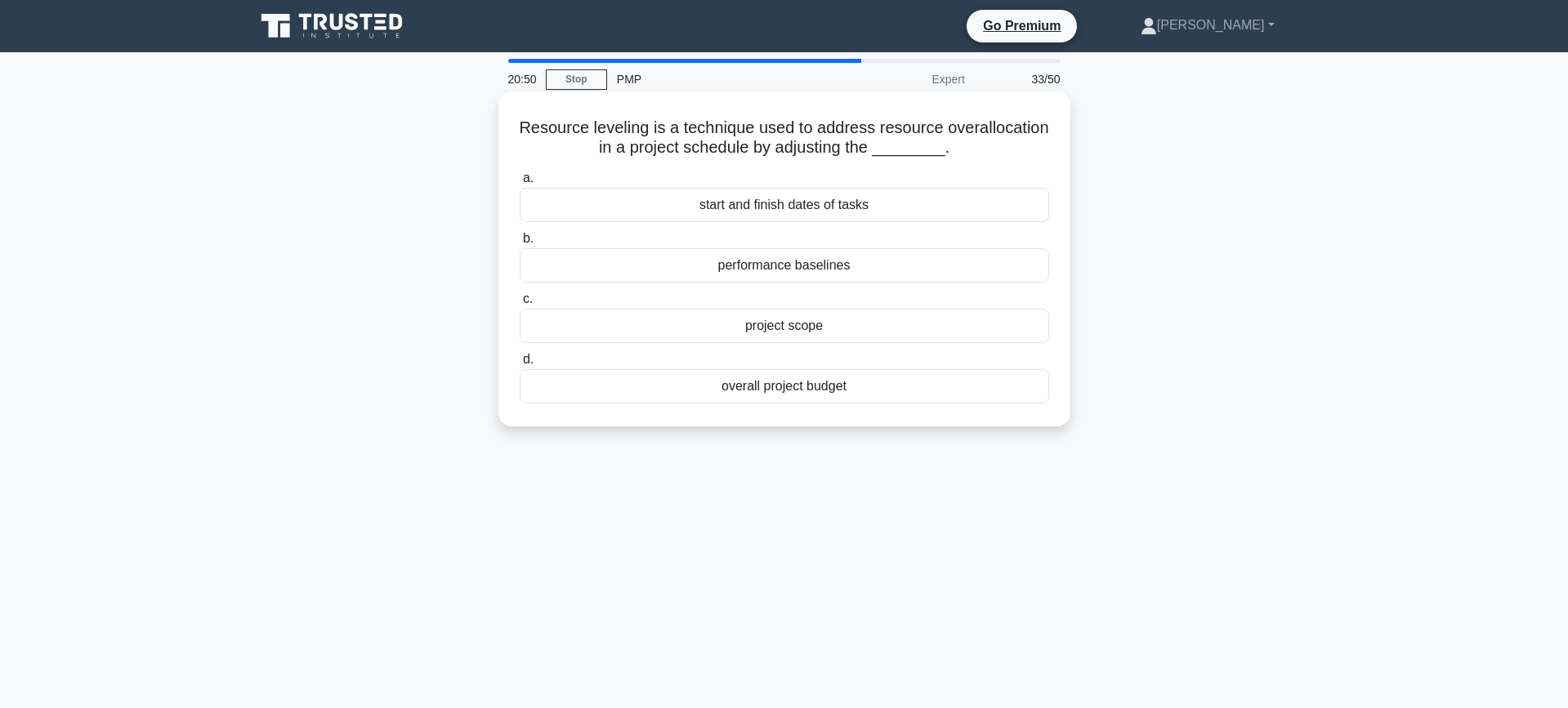
click at [824, 209] on div "start and finish dates of tasks" at bounding box center [784, 205] width 530 height 34
click at [520, 184] on input "a. start and finish dates of tasks" at bounding box center [520, 179] width 0 height 11
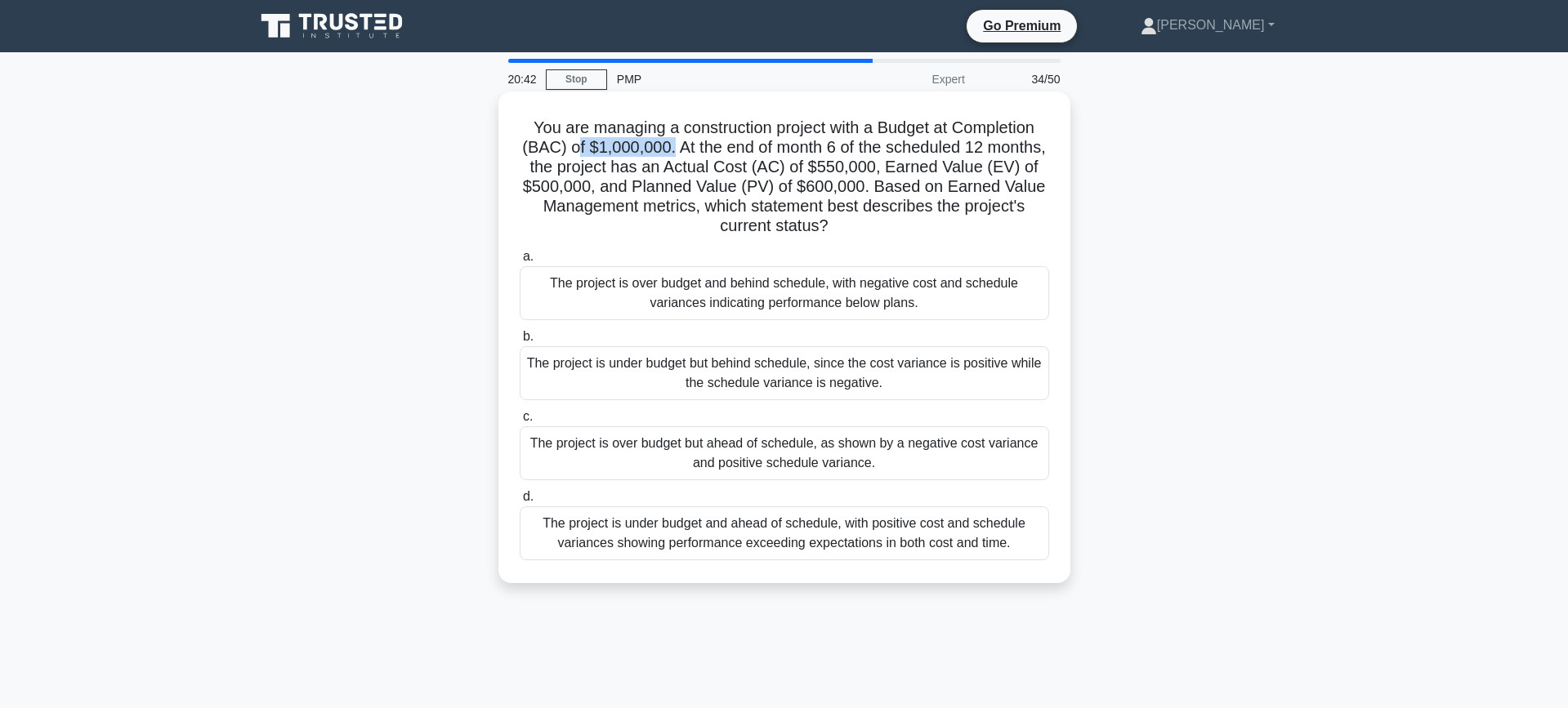
drag, startPoint x: 673, startPoint y: 147, endPoint x: 578, endPoint y: 144, distance: 95.0
click at [578, 144] on h5 "You are managing a construction project with a Budget at Completion (BAC) of $1…" at bounding box center [784, 178] width 532 height 120
click at [602, 144] on h5 "You are managing a construction project with a Budget at Completion (BAC) of $1…" at bounding box center [784, 178] width 532 height 120
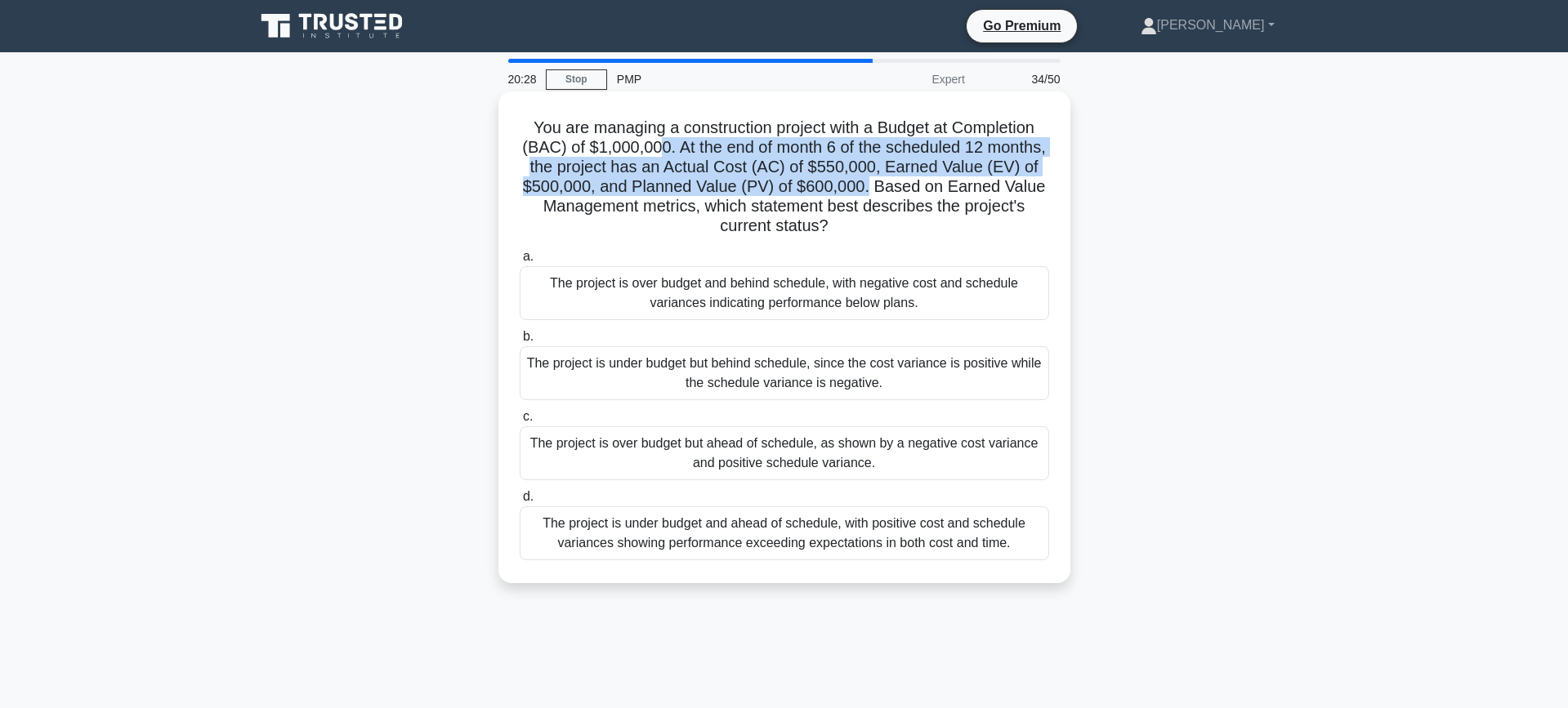
drag, startPoint x: 868, startPoint y: 191, endPoint x: 662, endPoint y: 144, distance: 211.3
click at [662, 144] on h5 "You are managing a construction project with a Budget at Completion (BAC) of $1…" at bounding box center [784, 178] width 532 height 120
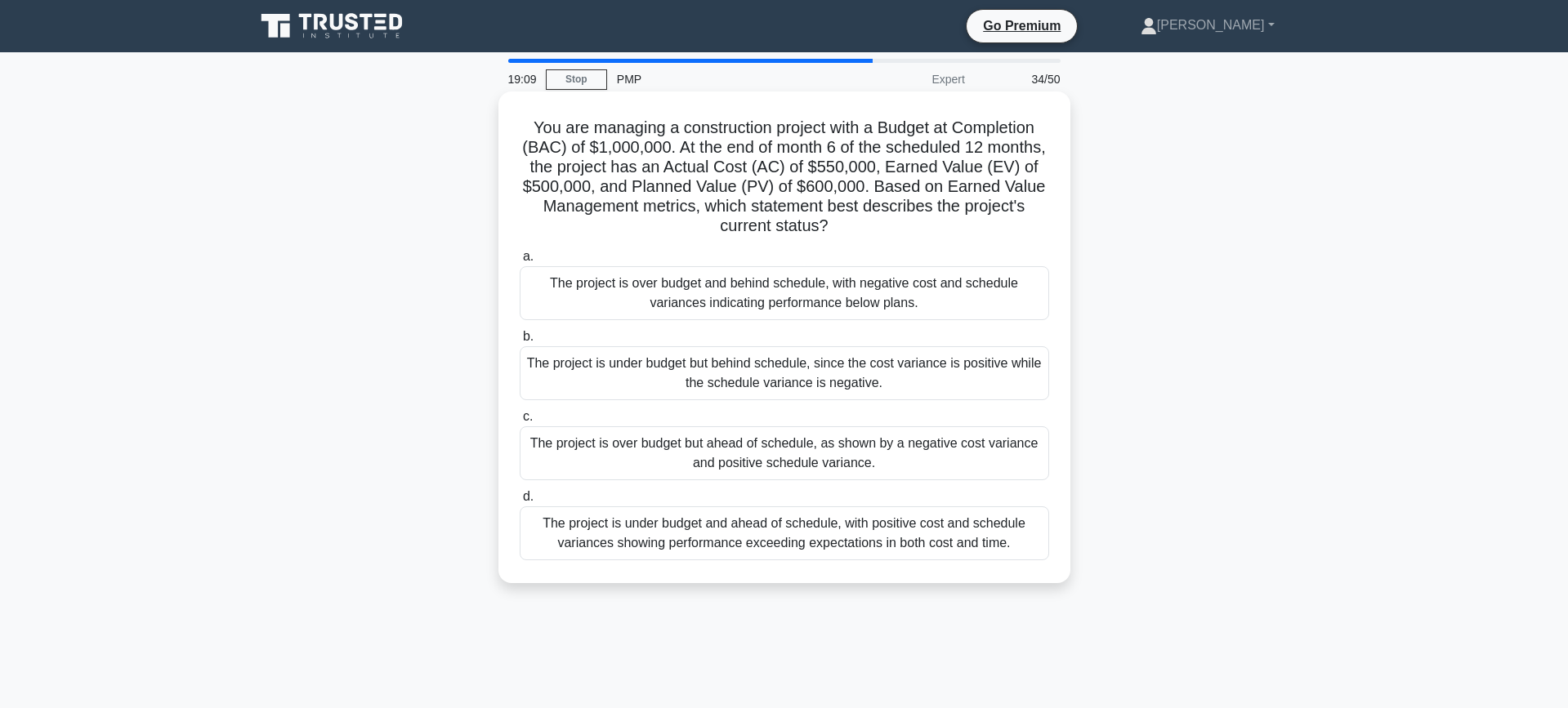
click at [698, 292] on div "The project is over budget and behind schedule, with negative cost and schedule…" at bounding box center [784, 293] width 530 height 53
click at [520, 262] on input "a. The project is over budget and behind schedule, with negative cost and sched…" at bounding box center [520, 257] width 0 height 11
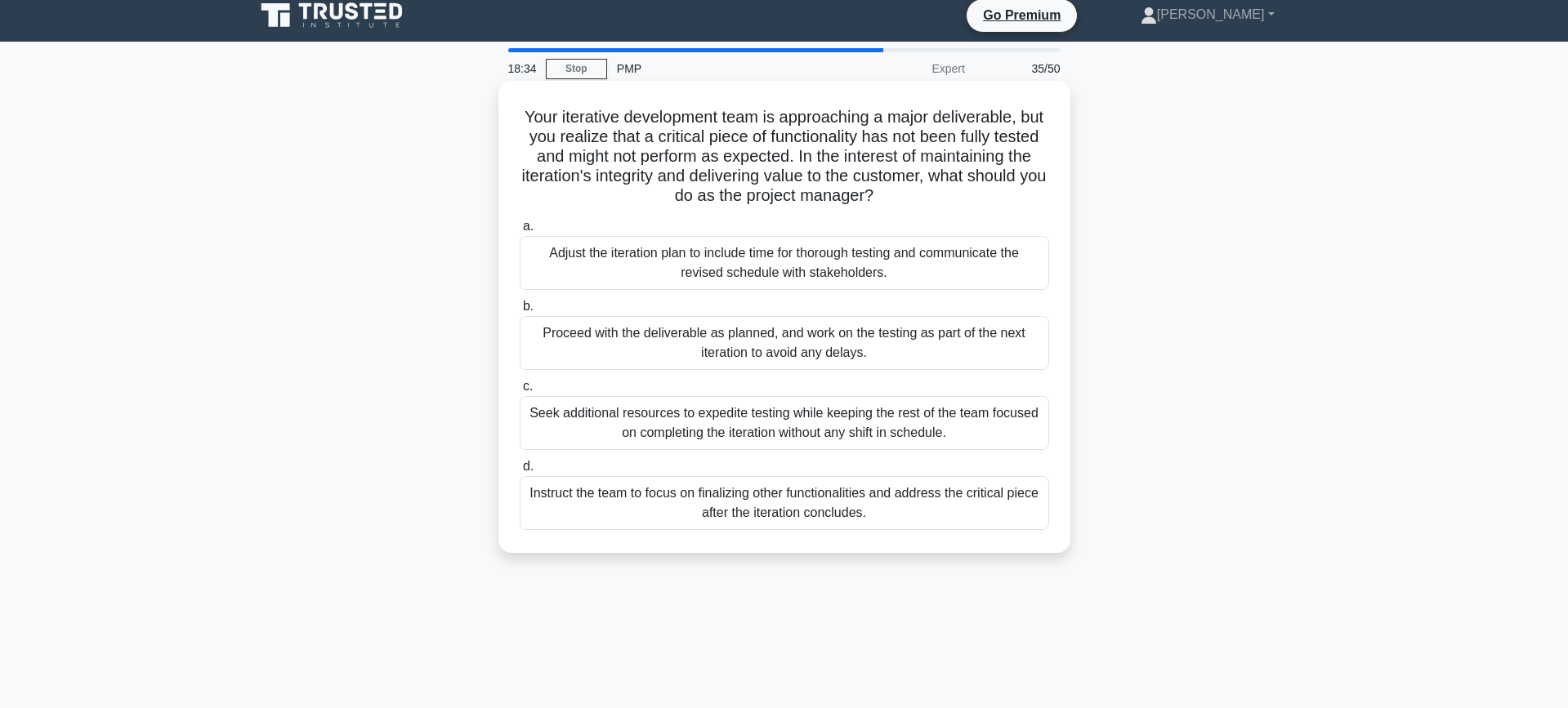
scroll to position [9, 0]
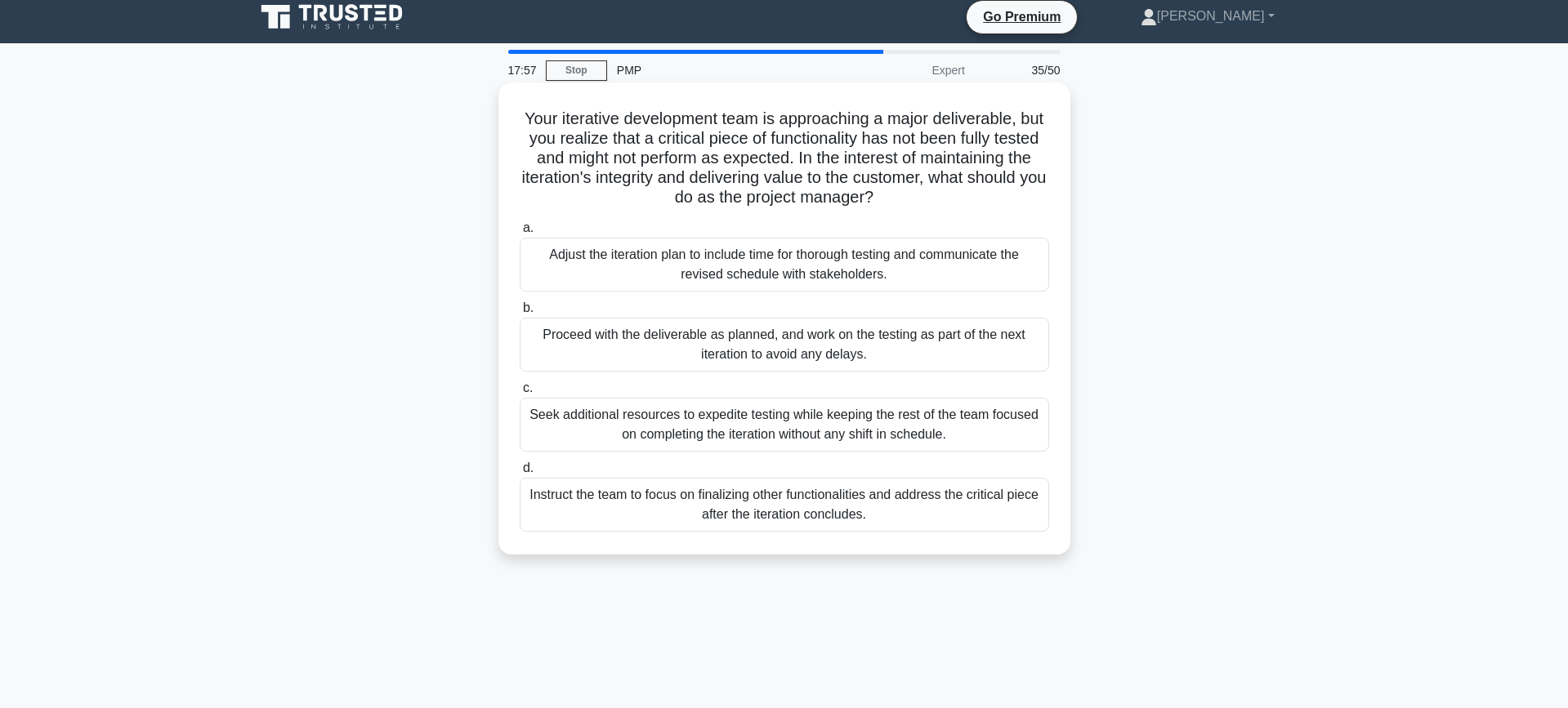
click at [803, 259] on div "Adjust the iteration plan to include time for thorough testing and communicate …" at bounding box center [784, 264] width 530 height 53
click at [520, 234] on input "a. Adjust the iteration plan to include time for thorough testing and communica…" at bounding box center [520, 228] width 0 height 11
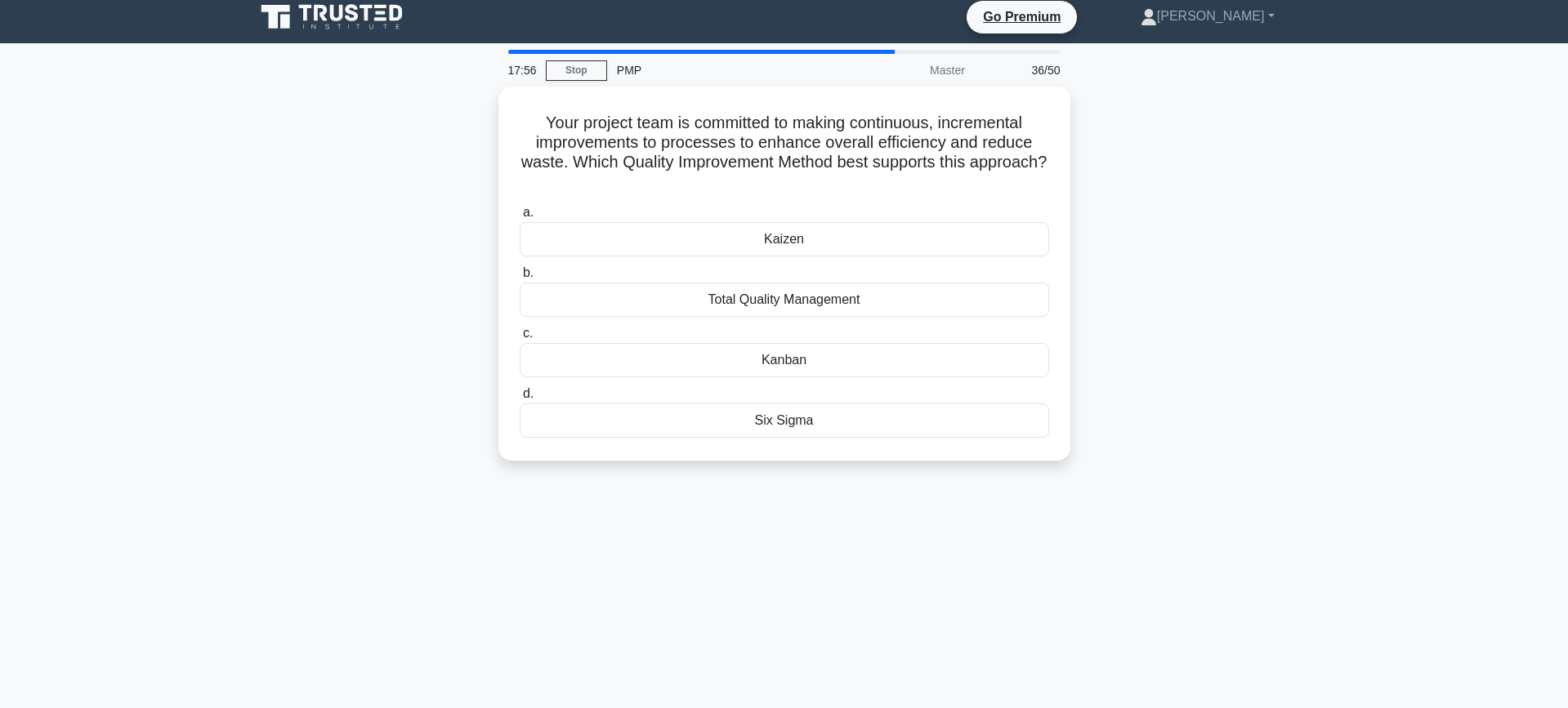
scroll to position [0, 0]
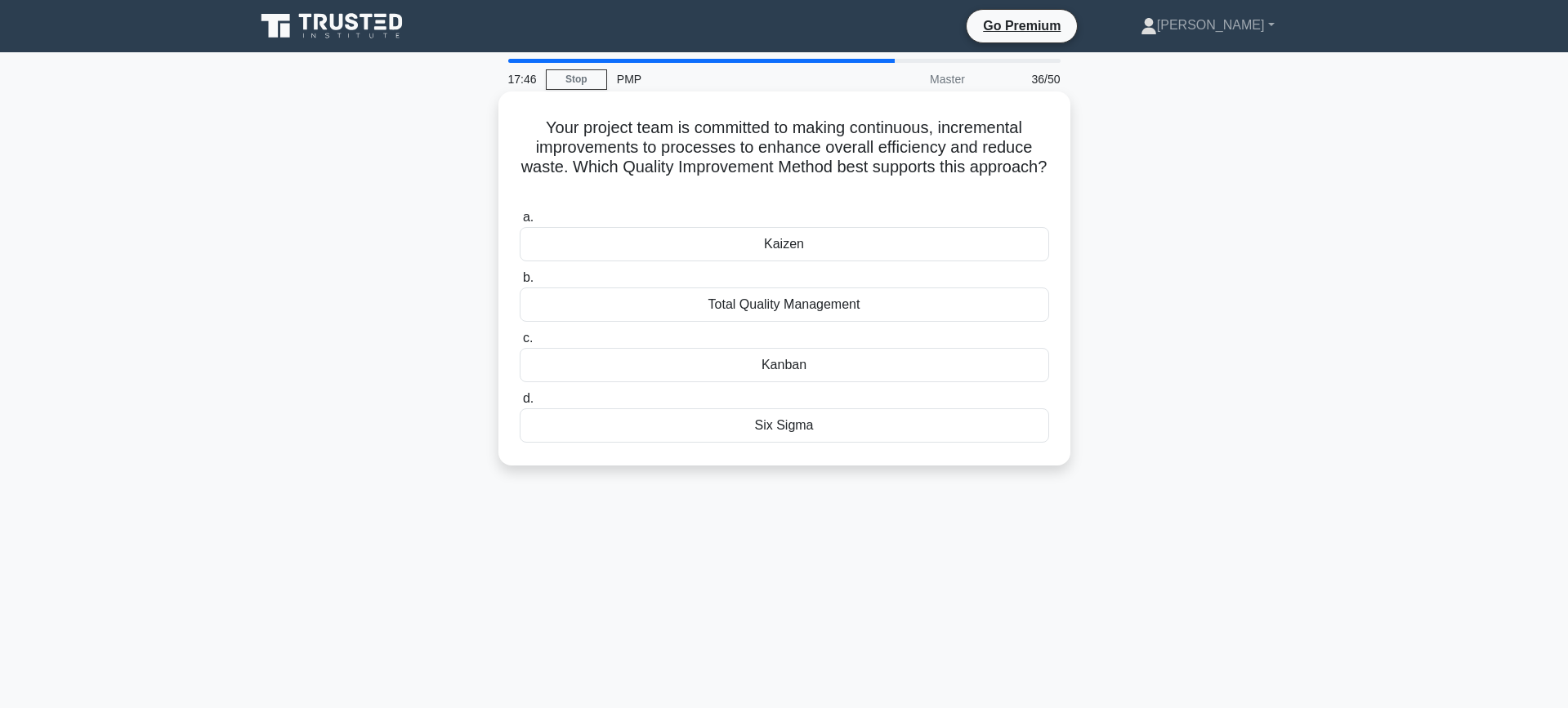
click at [831, 243] on div "Kaizen" at bounding box center [784, 244] width 530 height 34
click at [520, 223] on input "a. Kaizen" at bounding box center [520, 218] width 0 height 11
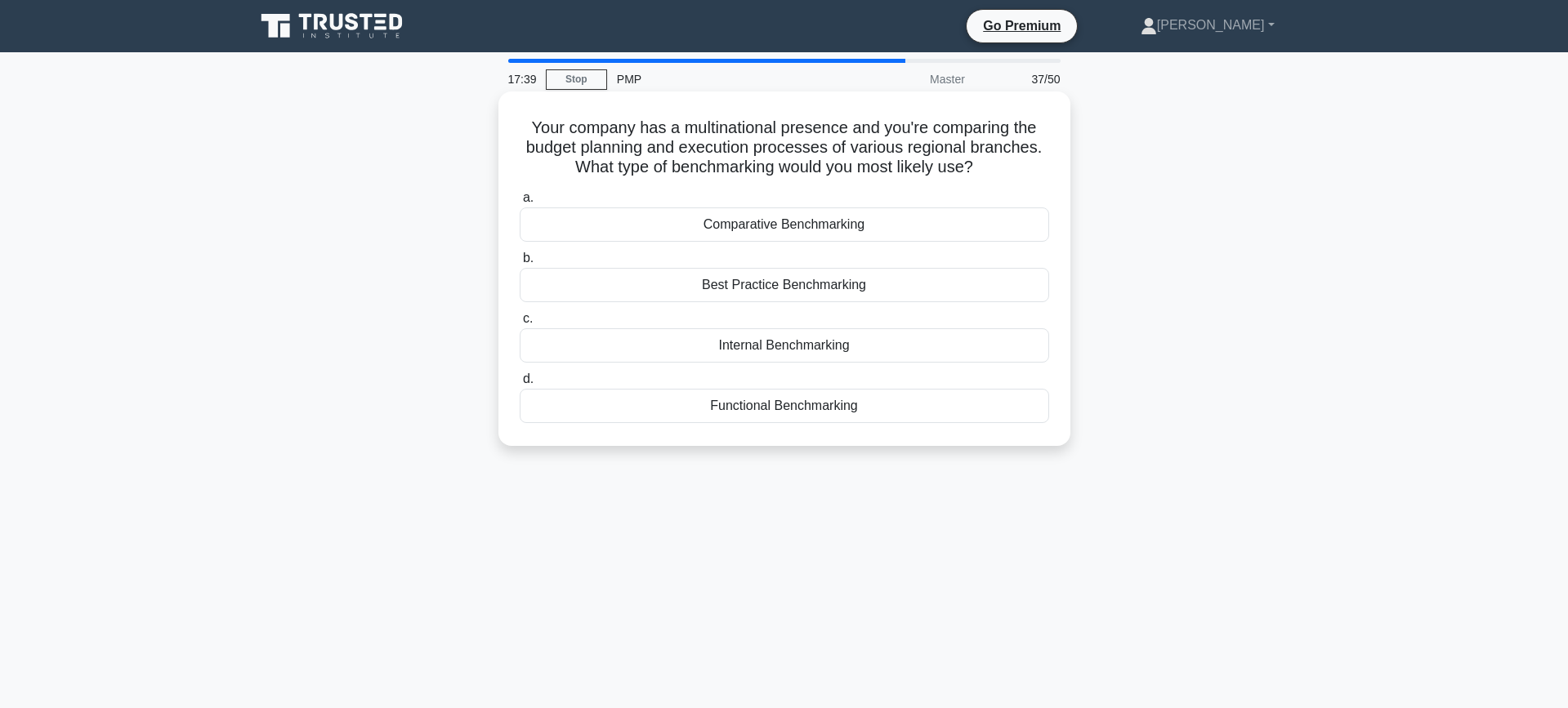
drag, startPoint x: 813, startPoint y: 132, endPoint x: 1015, endPoint y: 169, distance: 205.4
click at [1015, 169] on h5 "Your company has a multinational presence and you're comparing the budget plann…" at bounding box center [784, 148] width 532 height 61
drag, startPoint x: 804, startPoint y: 157, endPoint x: 674, endPoint y: 148, distance: 130.3
click at [802, 156] on h5 "Your company has a multinational presence and you're comparing the budget plann…" at bounding box center [784, 148] width 532 height 61
drag, startPoint x: 583, startPoint y: 148, endPoint x: 988, endPoint y: 173, distance: 405.8
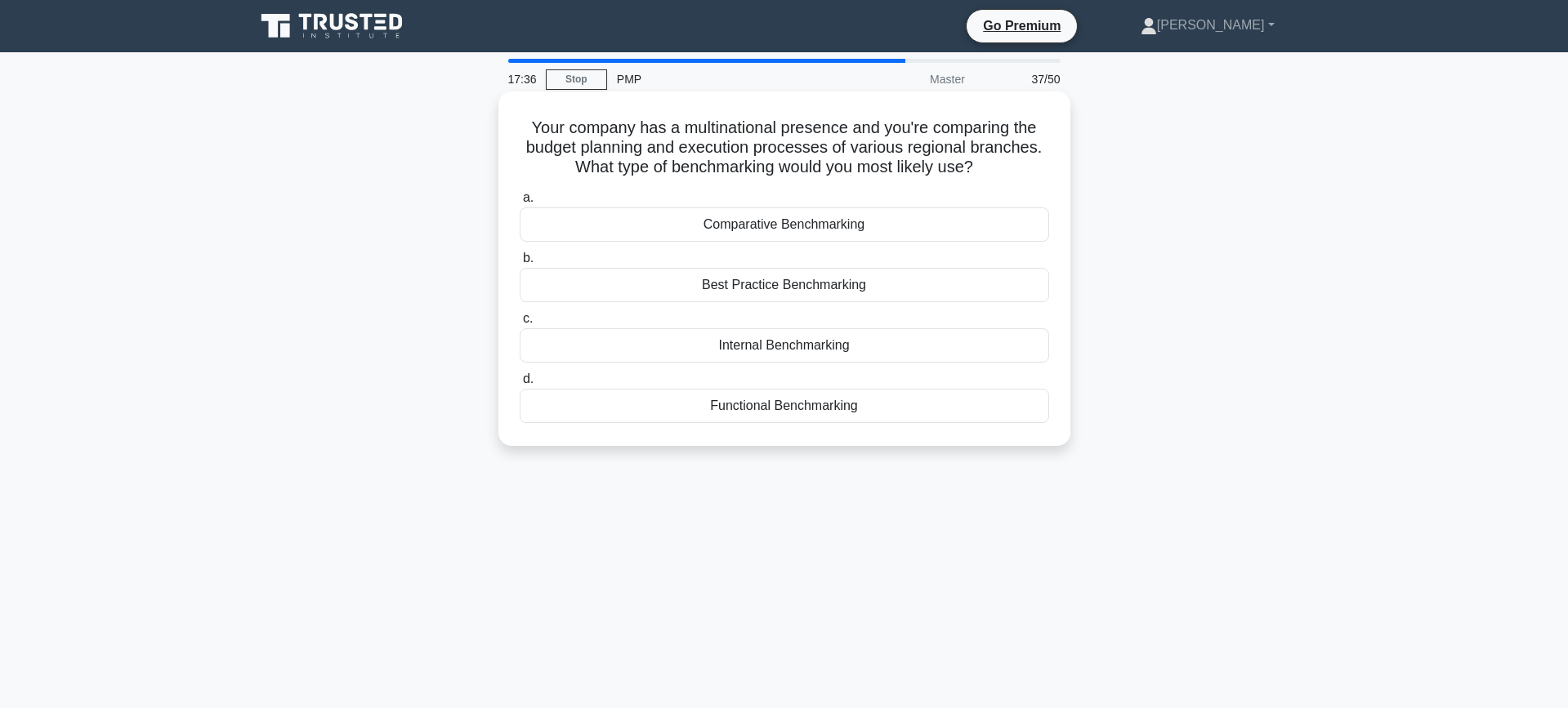
click at [988, 173] on h5 "Your company has a multinational presence and you're comparing the budget plann…" at bounding box center [784, 148] width 532 height 61
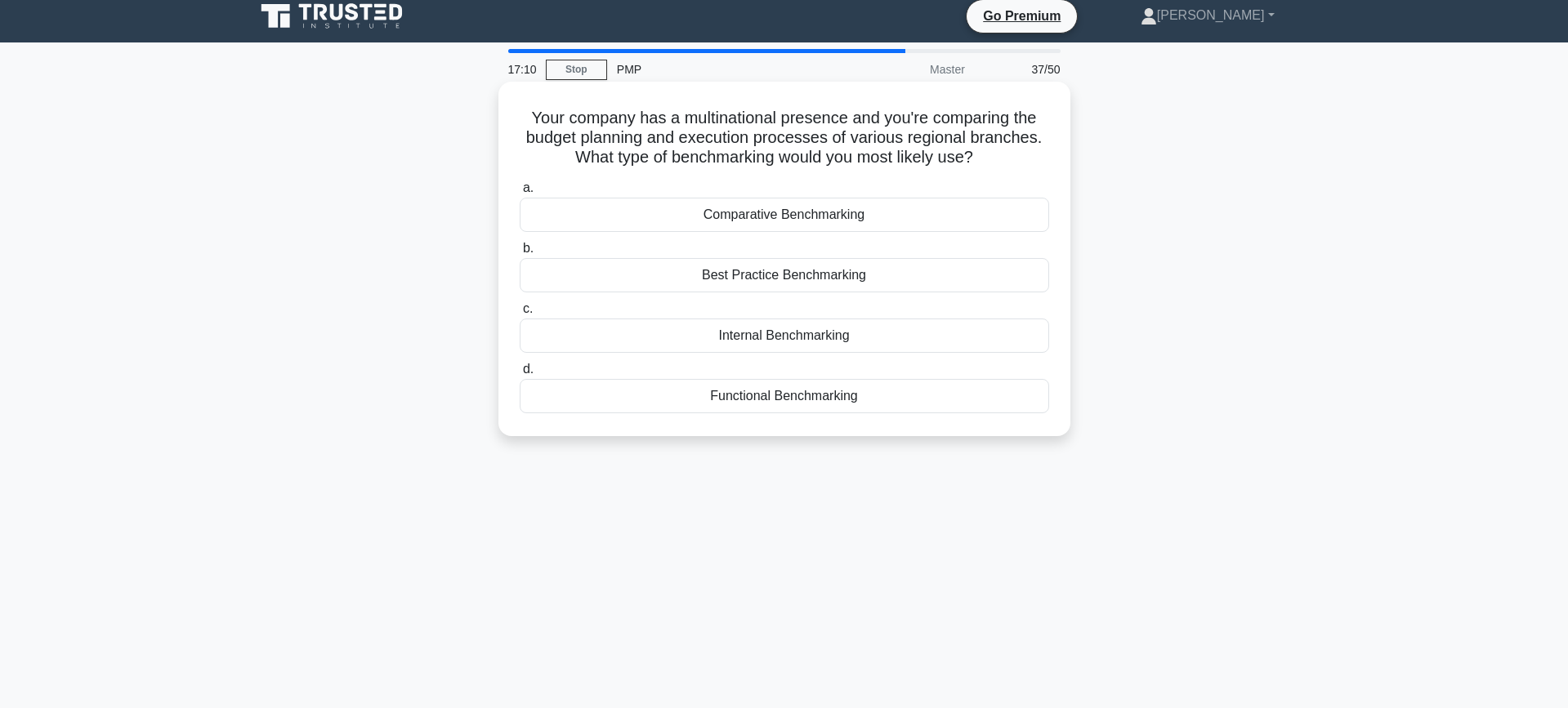
click at [846, 213] on div "Comparative Benchmarking" at bounding box center [784, 215] width 530 height 34
click at [520, 193] on input "a. Comparative Benchmarking" at bounding box center [520, 189] width 0 height 11
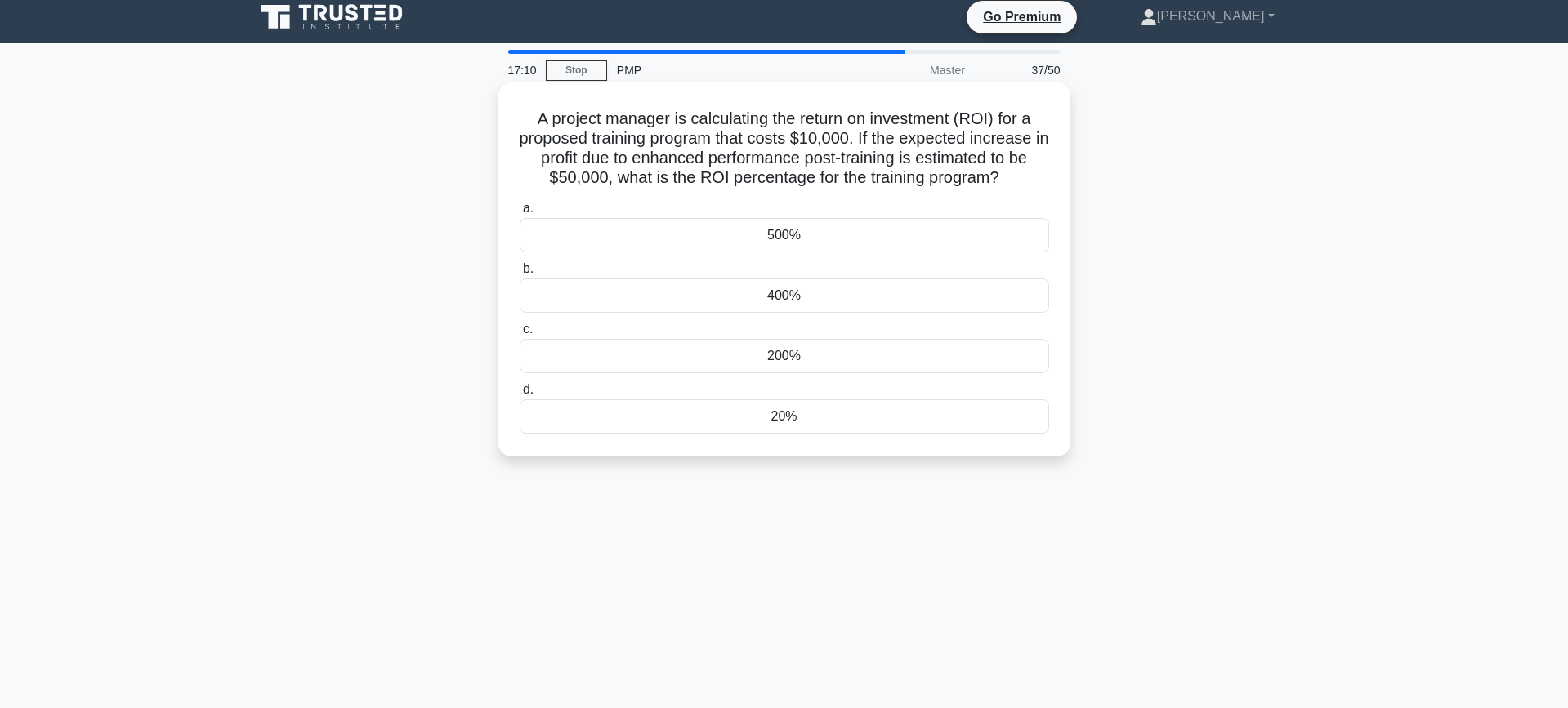
scroll to position [0, 0]
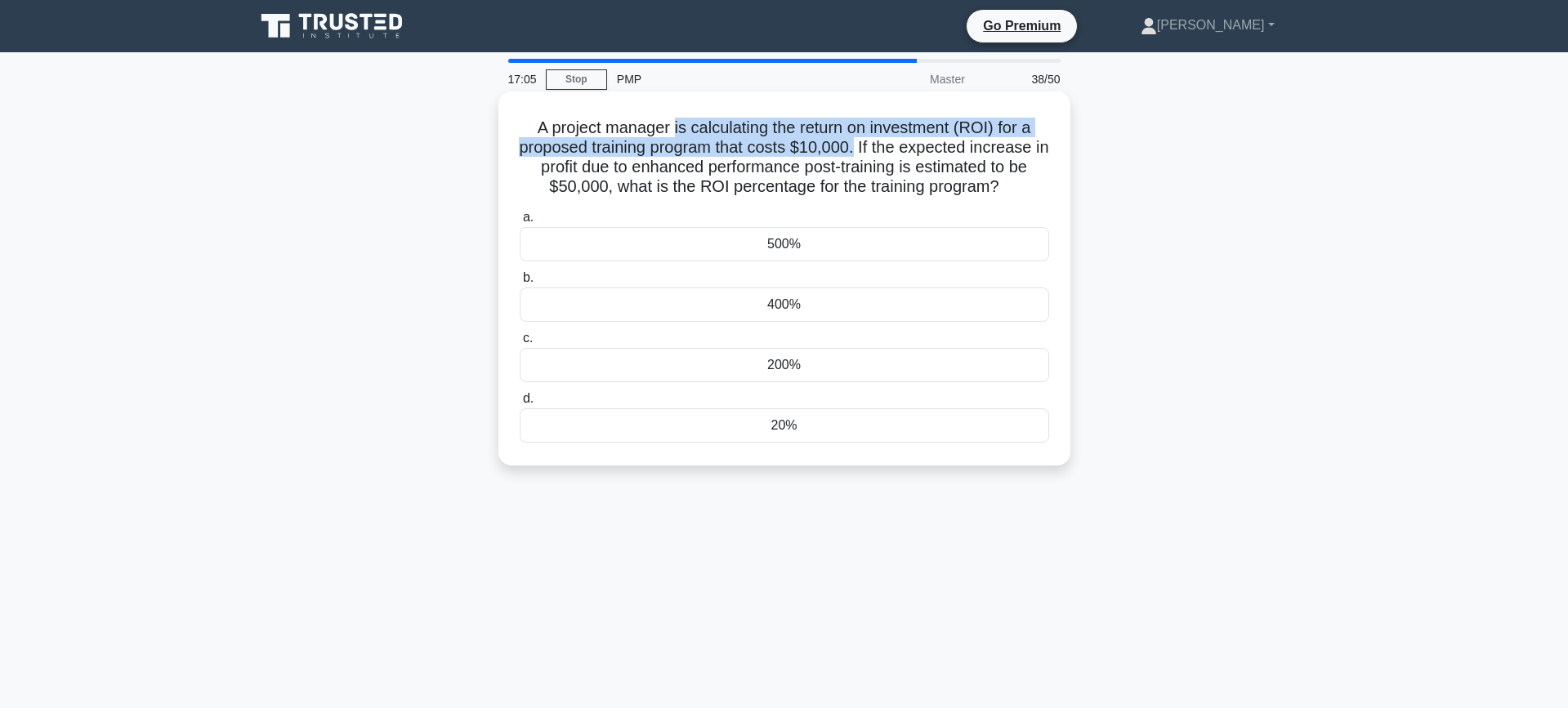
drag, startPoint x: 672, startPoint y: 125, endPoint x: 854, endPoint y: 156, distance: 184.6
click at [854, 156] on h5 "A project manager is calculating the return on investment (ROI) for a proposed …" at bounding box center [784, 158] width 532 height 80
click at [842, 155] on h5 "A project manager is calculating the return on investment (ROI) for a proposed …" at bounding box center [784, 158] width 532 height 80
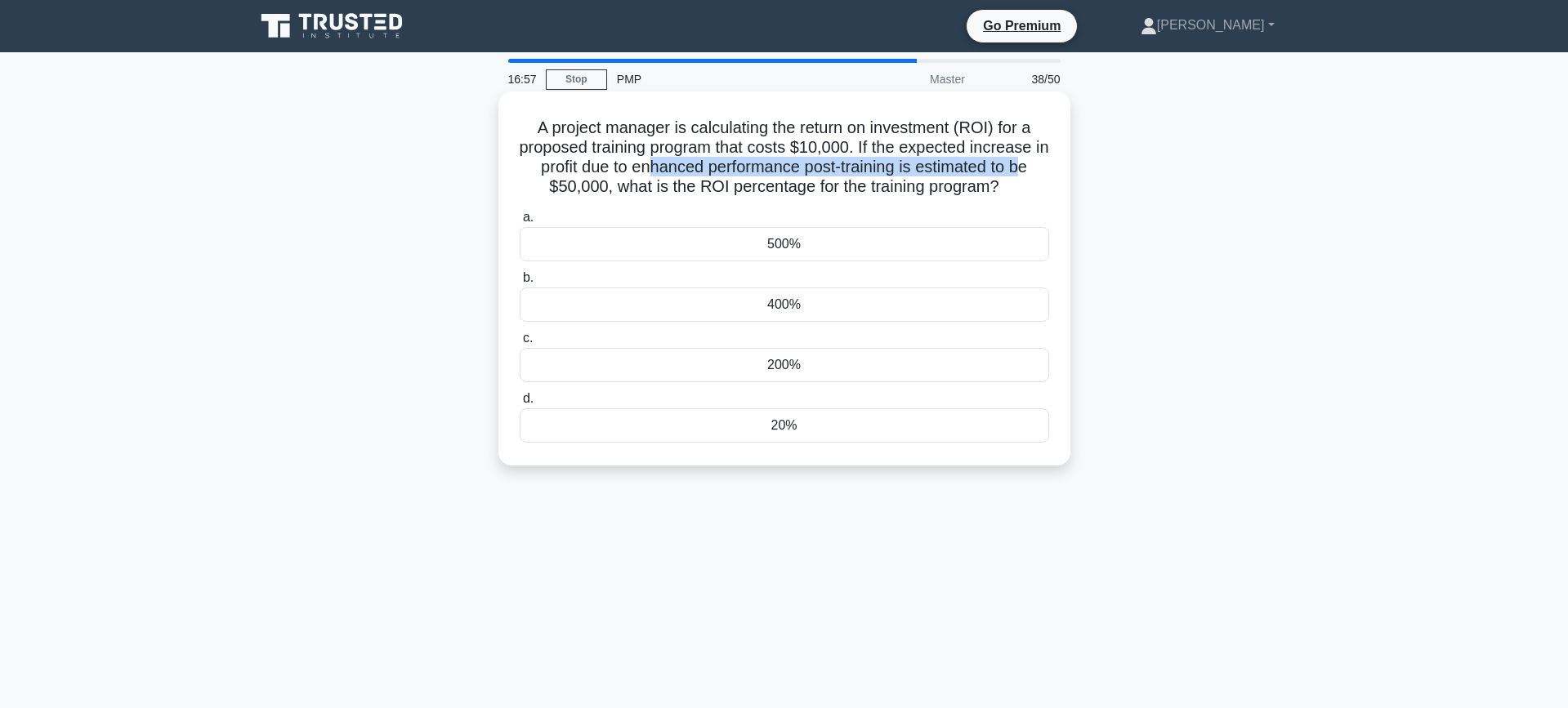
drag, startPoint x: 654, startPoint y: 163, endPoint x: 1021, endPoint y: 172, distance: 367.1
click at [1021, 172] on h5 "A project manager is calculating the return on investment (ROI) for a proposed …" at bounding box center [784, 158] width 532 height 80
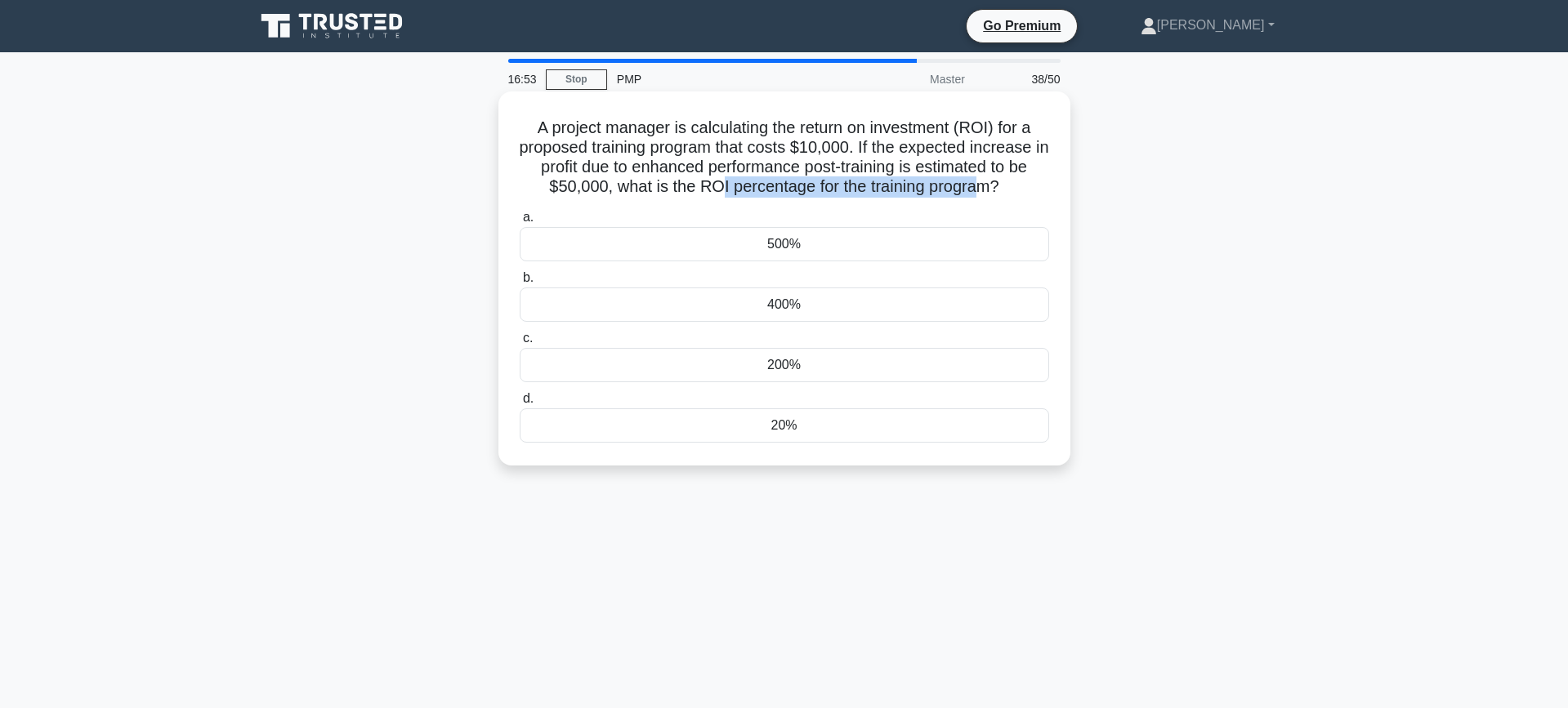
drag, startPoint x: 715, startPoint y: 189, endPoint x: 982, endPoint y: 193, distance: 267.0
click at [982, 193] on h5 "A project manager is calculating the return on investment (ROI) for a proposed …" at bounding box center [784, 158] width 532 height 80
click at [964, 191] on h5 "A project manager is calculating the return on investment (ROI) for a proposed …" at bounding box center [784, 158] width 532 height 80
drag, startPoint x: 991, startPoint y: 188, endPoint x: 537, endPoint y: 136, distance: 457.0
click at [511, 133] on div "A project manager is calculating the return on investment (ROI) for a proposed …" at bounding box center [784, 278] width 559 height 361
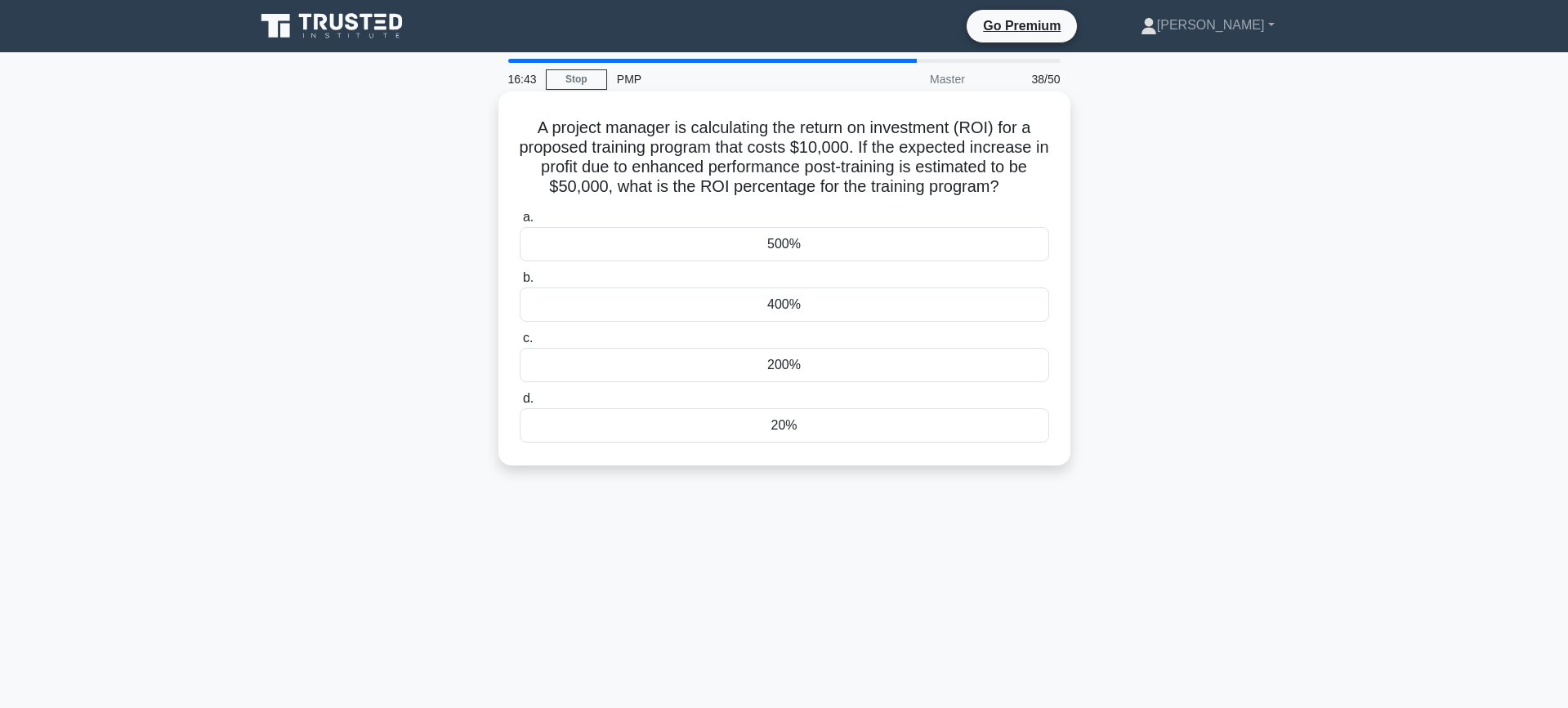
click at [686, 165] on h5 "A project manager is calculating the return on investment (ROI) for a proposed …" at bounding box center [784, 158] width 532 height 80
drag, startPoint x: 666, startPoint y: 190, endPoint x: 1002, endPoint y: 195, distance: 336.0
click at [1002, 195] on h5 "A project manager is calculating the return on investment (ROI) for a proposed …" at bounding box center [784, 158] width 532 height 80
click at [1000, 195] on h5 "A project manager is calculating the return on investment (ROI) for a proposed …" at bounding box center [784, 158] width 532 height 80
click at [781, 253] on div "500%" at bounding box center [784, 244] width 530 height 34
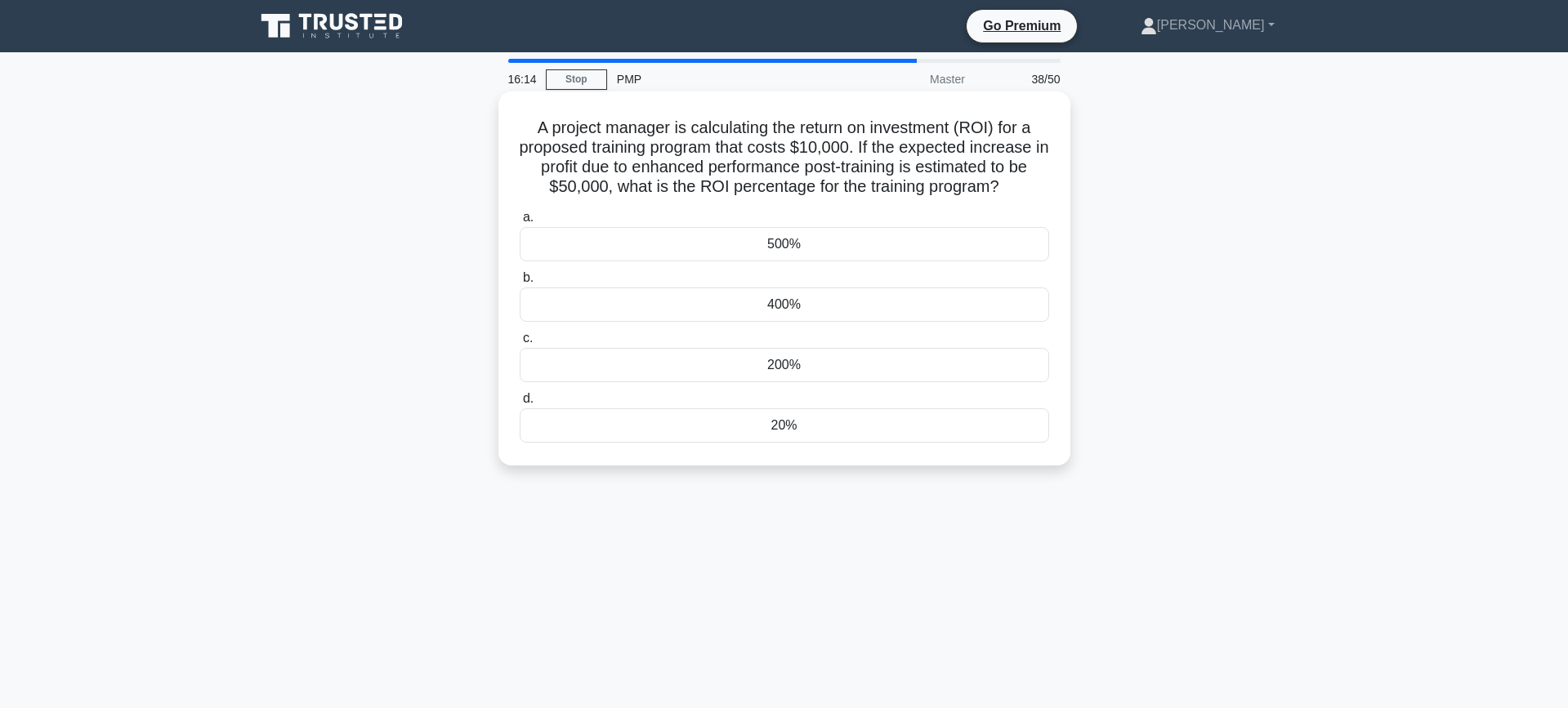
click at [520, 223] on input "a. 500%" at bounding box center [520, 218] width 0 height 11
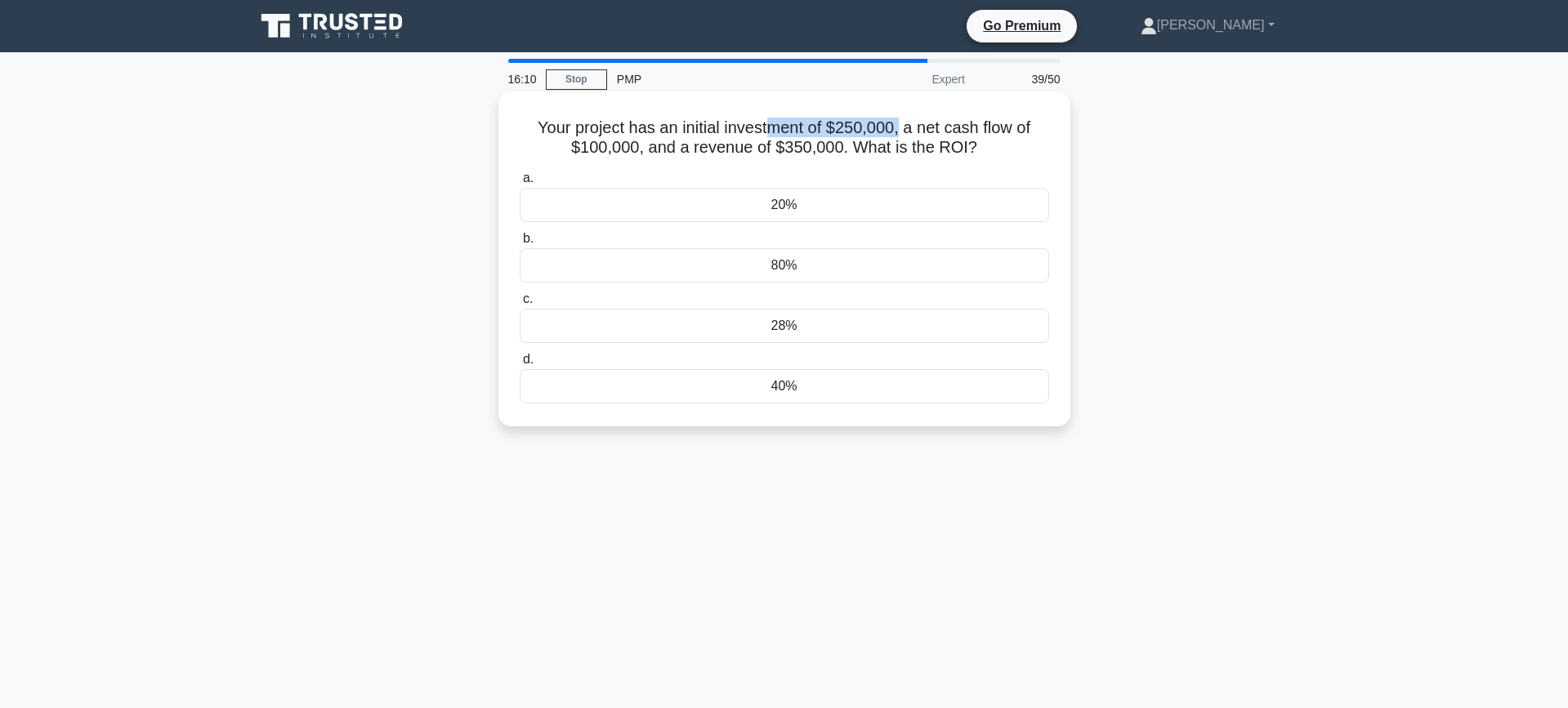
drag, startPoint x: 770, startPoint y: 124, endPoint x: 900, endPoint y: 131, distance: 130.2
click at [900, 131] on h5 "Your project has an initial investment of $250,000, a net cash flow of $100,000…" at bounding box center [784, 138] width 532 height 41
drag, startPoint x: 593, startPoint y: 144, endPoint x: 840, endPoint y: 147, distance: 247.0
click at [840, 147] on h5 "Your project has an initial investment of $250,000, a net cash flow of $100,000…" at bounding box center [784, 138] width 532 height 41
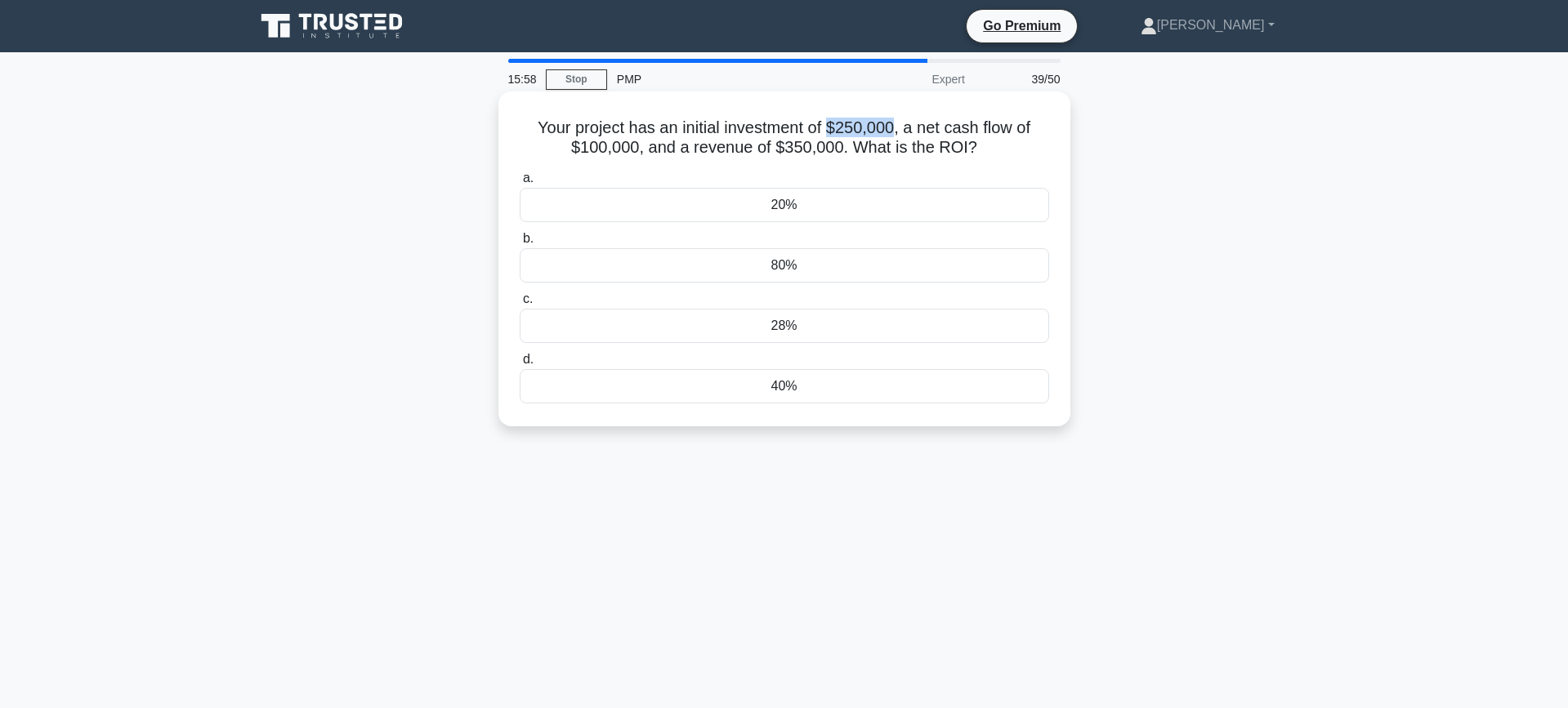
drag, startPoint x: 830, startPoint y: 132, endPoint x: 896, endPoint y: 131, distance: 66.0
click at [896, 131] on h5 "Your project has an initial investment of $250,000, a net cash flow of $100,000…" at bounding box center [784, 138] width 532 height 41
drag, startPoint x: 643, startPoint y: 148, endPoint x: 984, endPoint y: 143, distance: 341.0
click at [984, 143] on h5 "Your project has an initial investment of $250,000, a net cash flow of $100,000…" at bounding box center [784, 138] width 532 height 41
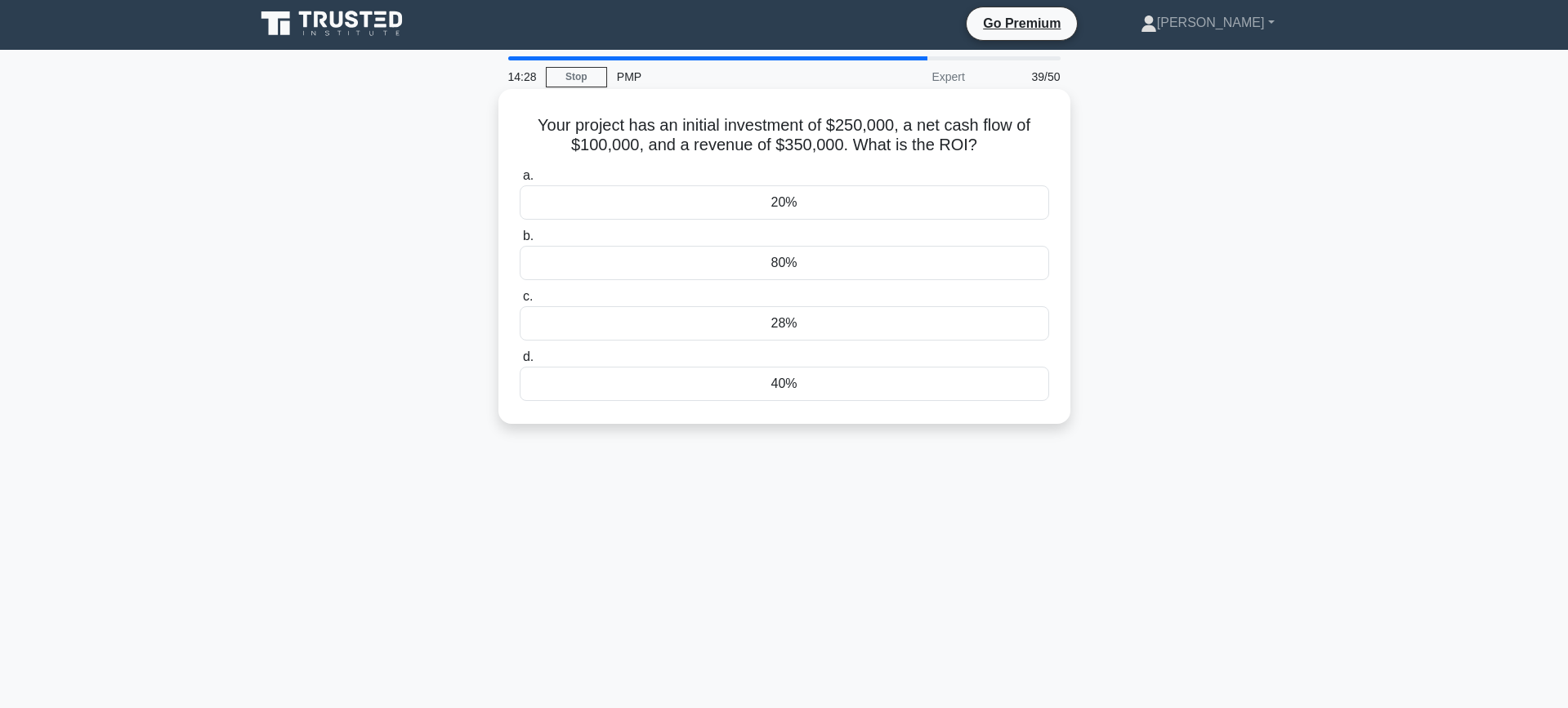
click at [815, 263] on div "80%" at bounding box center [784, 263] width 530 height 34
click at [520, 242] on input "b. 80%" at bounding box center [520, 237] width 0 height 11
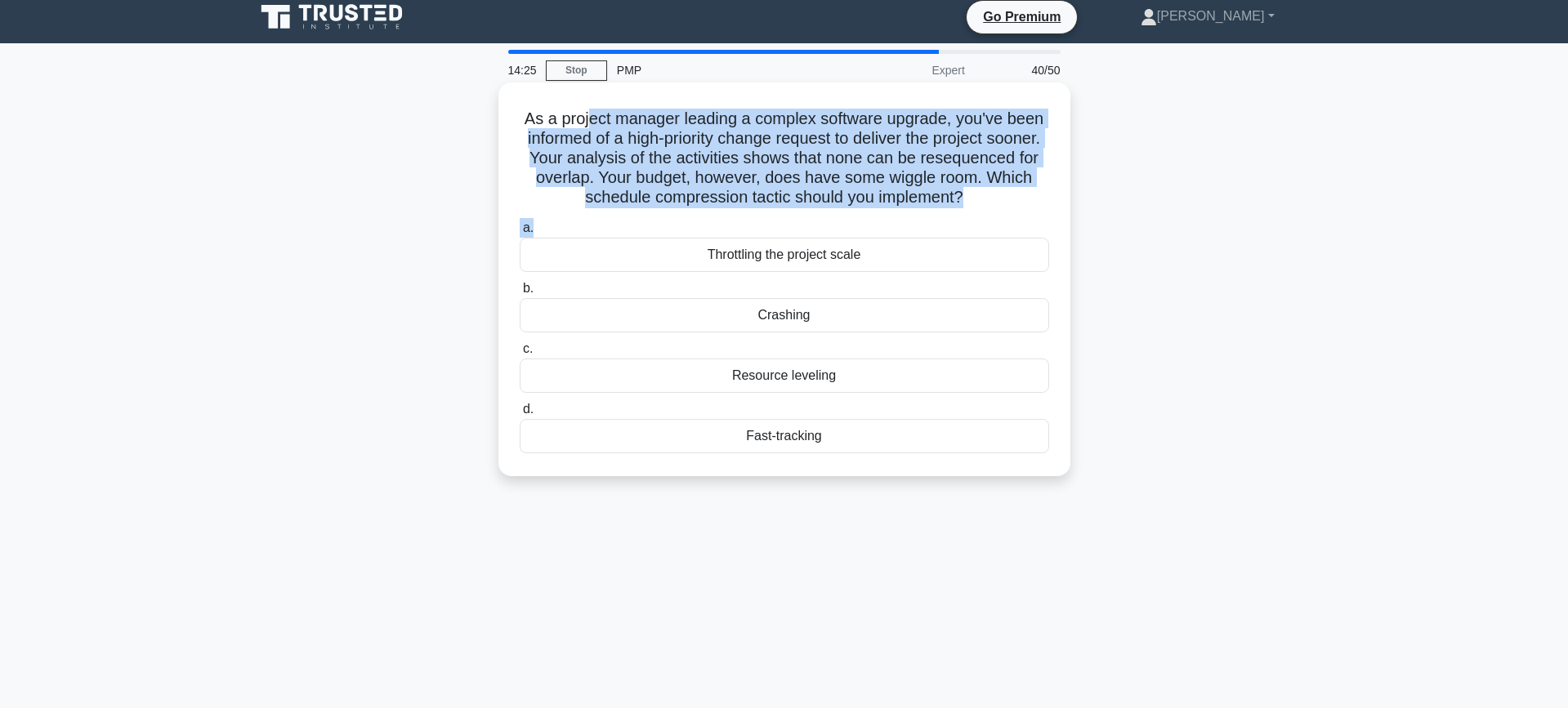
scroll to position [11, 0]
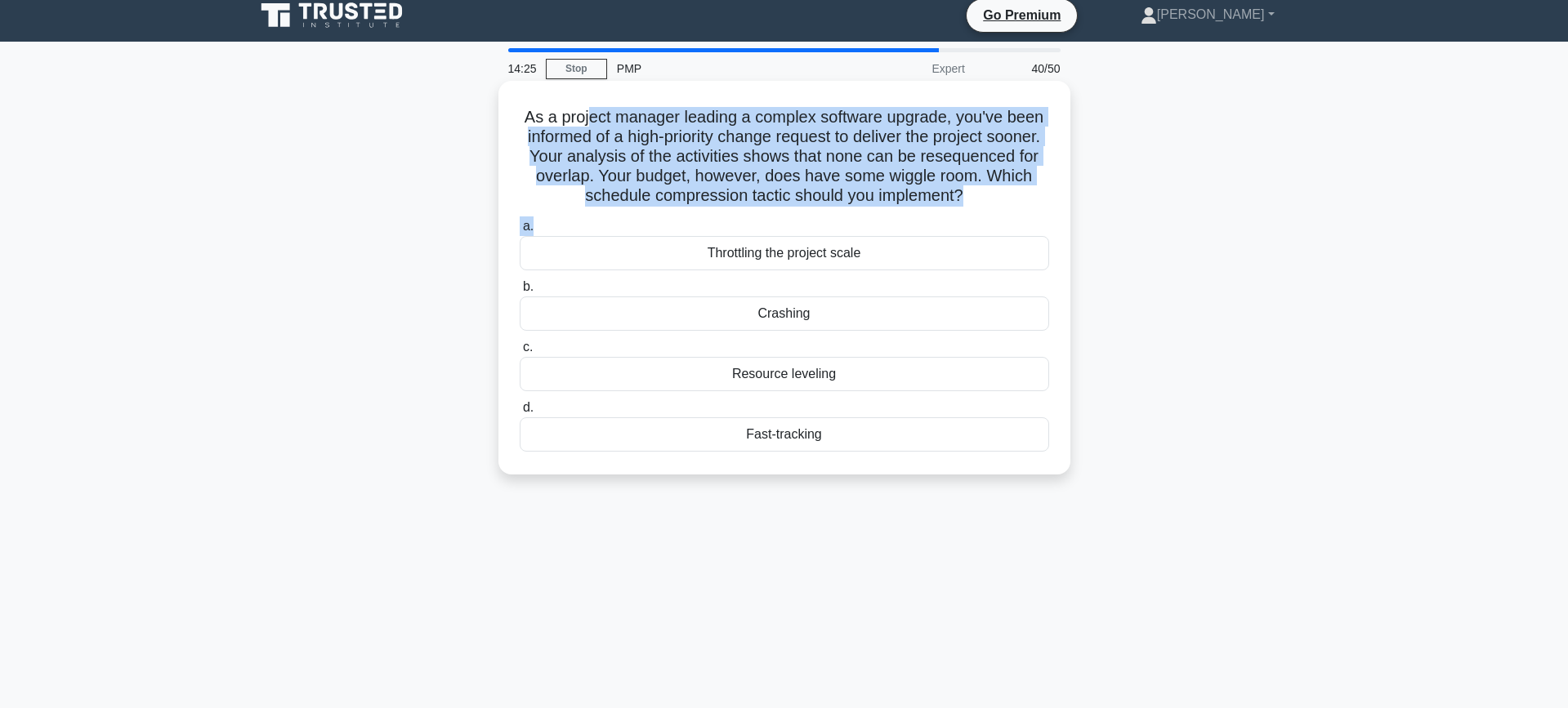
drag, startPoint x: 617, startPoint y: 130, endPoint x: 969, endPoint y: 218, distance: 362.8
click at [969, 218] on div "As a project manager leading a complex software upgrade, you've been informed o…" at bounding box center [784, 277] width 559 height 381
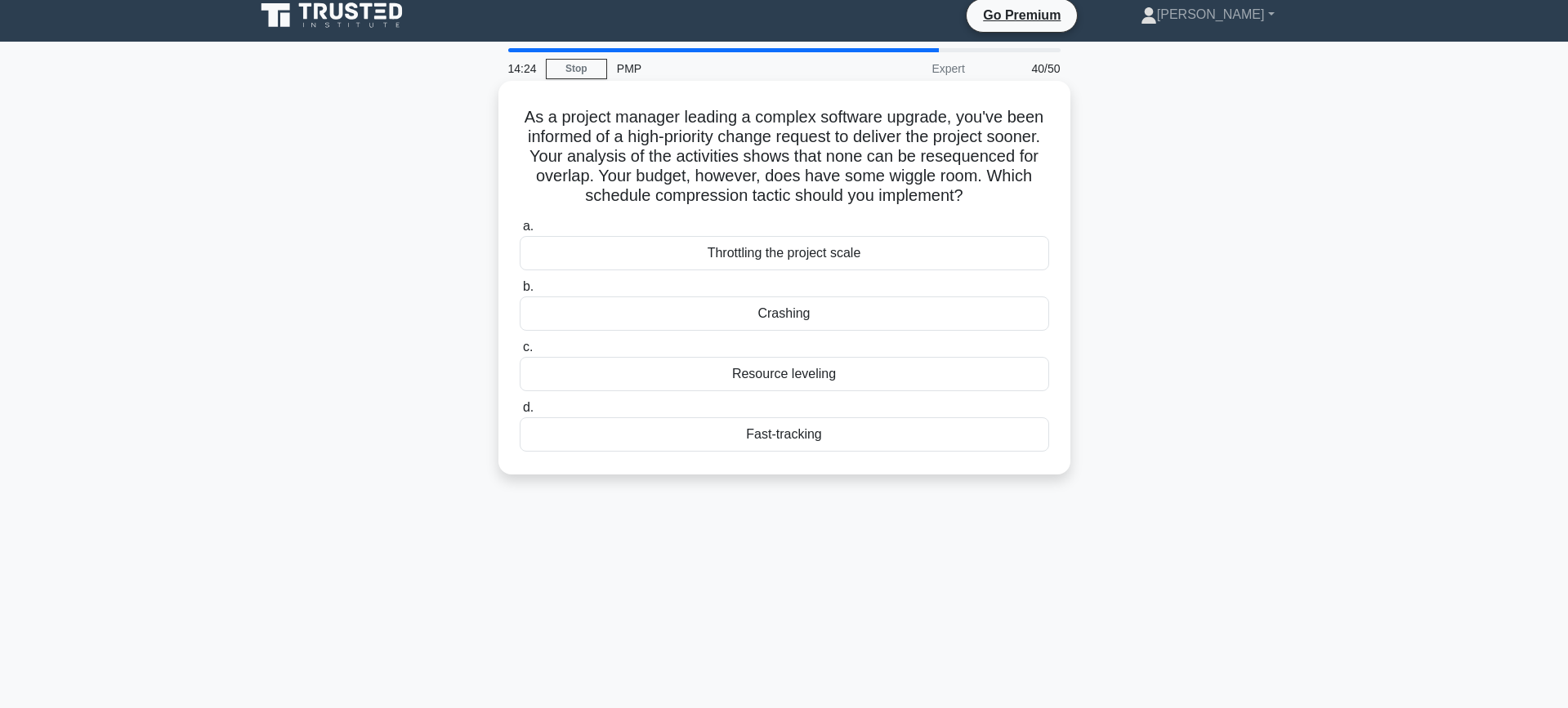
drag, startPoint x: 939, startPoint y: 202, endPoint x: 920, endPoint y: 199, distance: 19.2
click at [937, 202] on h5 "As a project manager leading a complex software upgrade, you've been informed o…" at bounding box center [784, 157] width 532 height 100
click at [696, 379] on div "Resource leveling" at bounding box center [784, 374] width 530 height 34
click at [520, 353] on input "c. Resource leveling" at bounding box center [520, 347] width 0 height 11
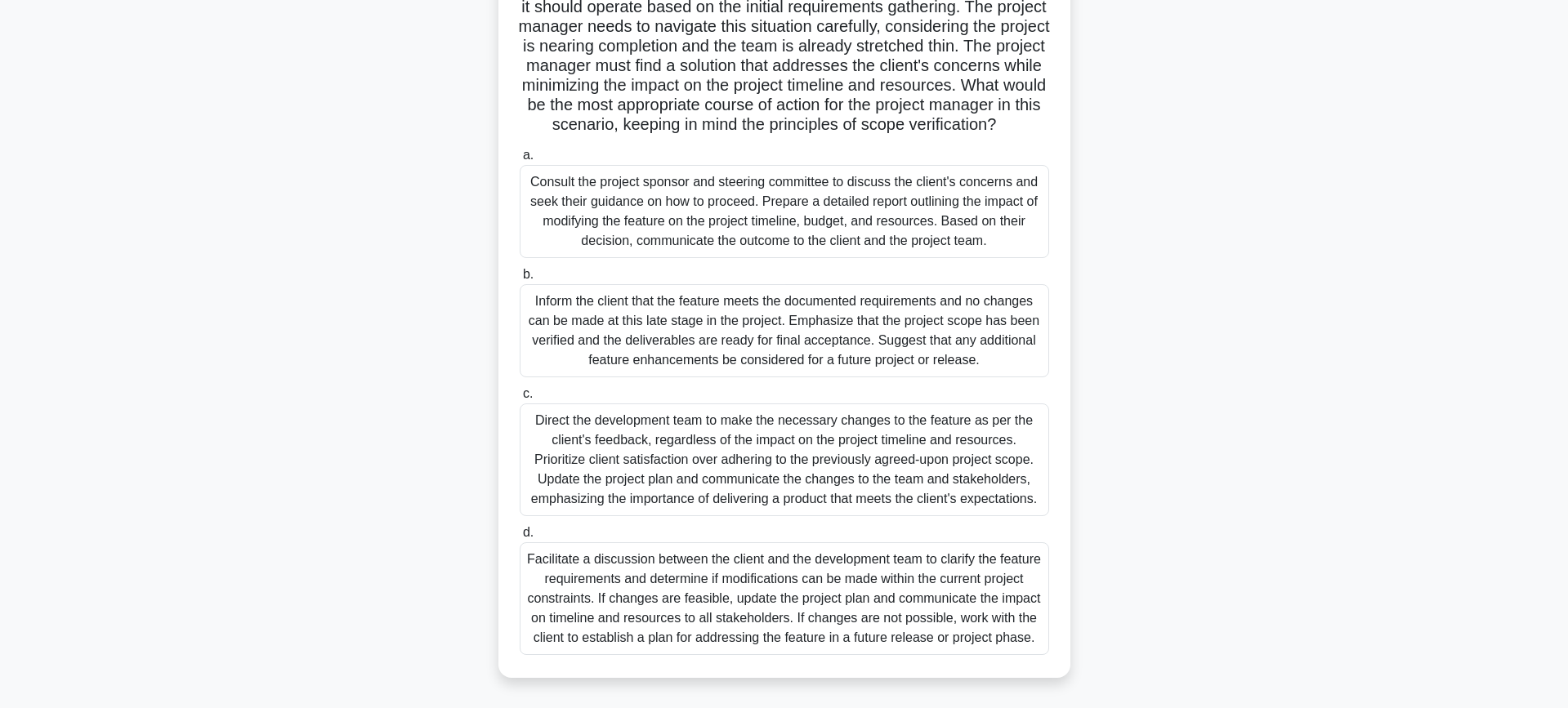
scroll to position [239, 0]
click at [832, 565] on div "Facilitate a discussion between the client and the development team to clarify …" at bounding box center [784, 598] width 530 height 112
click at [520, 538] on input "d. Facilitate a discussion between the client and the development team to clari…" at bounding box center [520, 533] width 0 height 11
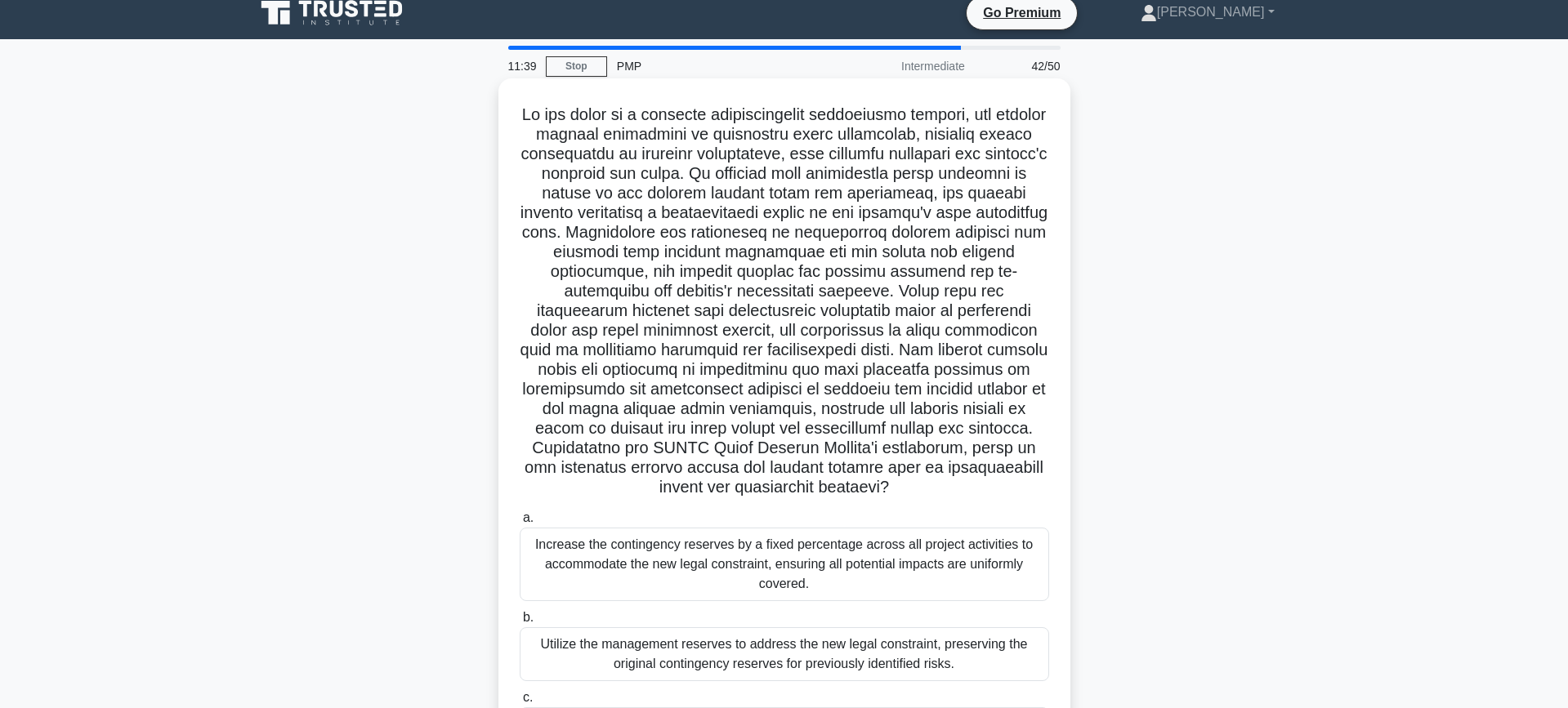
scroll to position [0, 0]
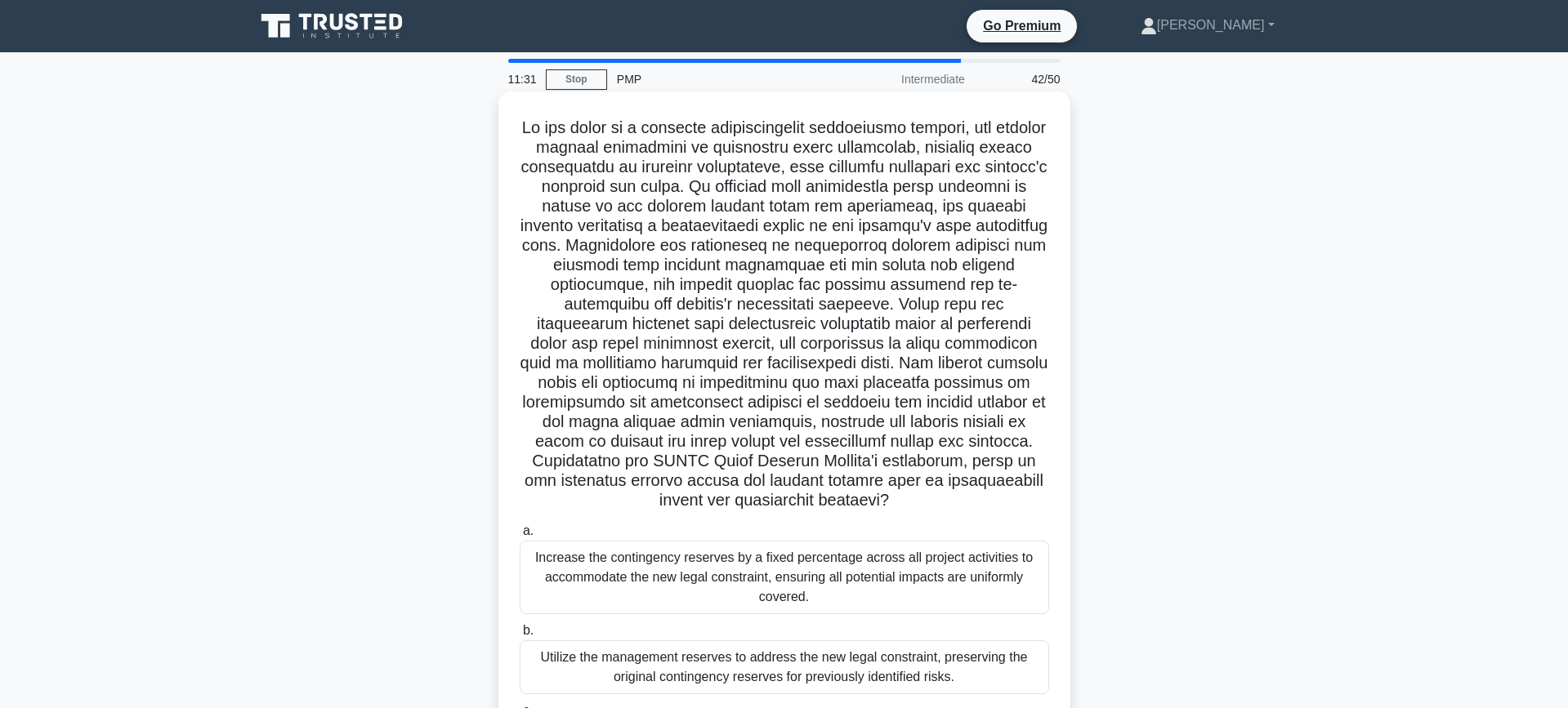
drag, startPoint x: 528, startPoint y: 131, endPoint x: 842, endPoint y: 491, distance: 477.7
click at [842, 491] on h5 ".spinner_0XTQ{transform-origin:center;animation:spinner_y6GP .75s linear infini…" at bounding box center [784, 315] width 532 height 393
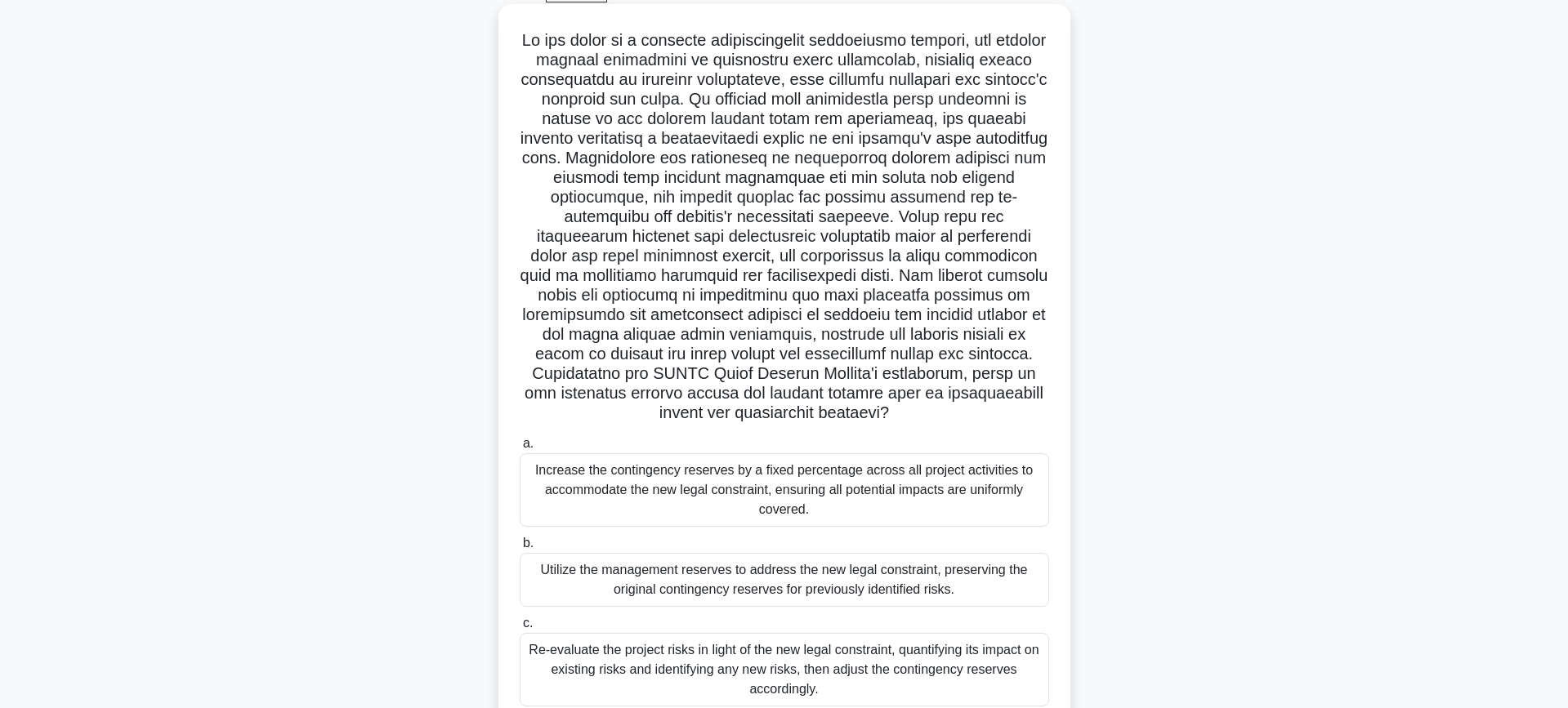
scroll to position [90, 0]
click at [713, 218] on h5 ".spinner_0XTQ{transform-origin:center;animation:spinner_y6GP .75s linear infini…" at bounding box center [784, 225] width 532 height 393
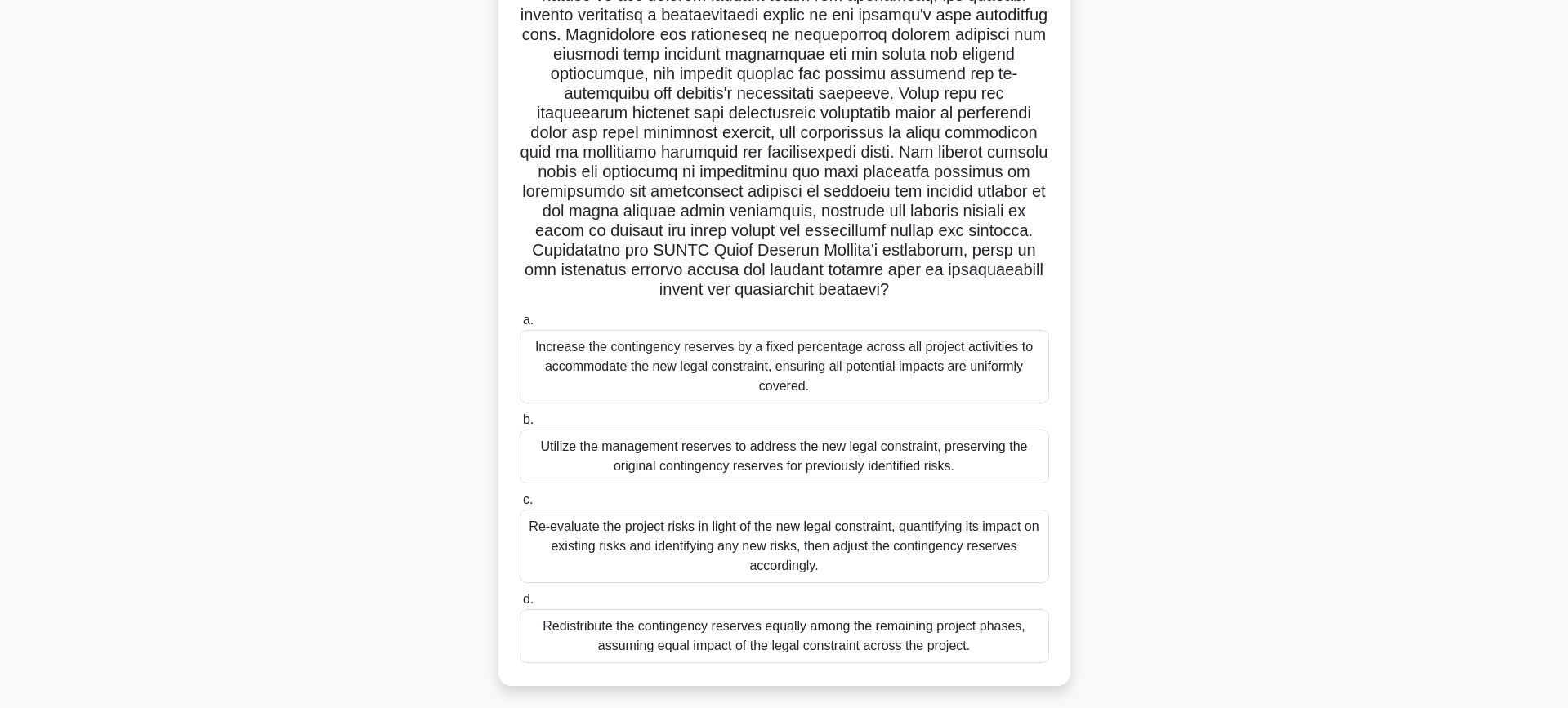
scroll to position [219, 0]
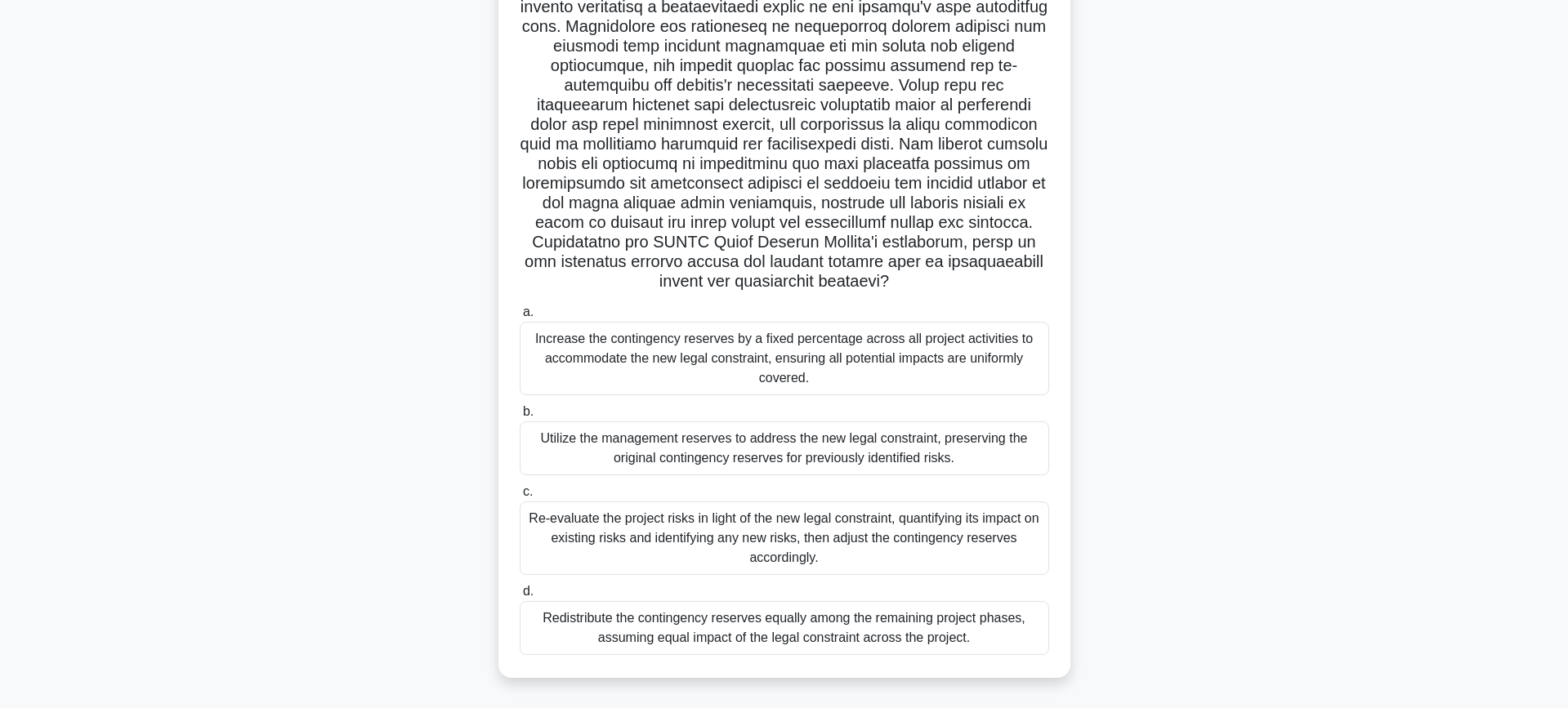
click at [853, 544] on div "Re-evaluate the project risks in light of the new legal constraint, quantifying…" at bounding box center [784, 538] width 530 height 73
click at [520, 498] on input "c. Re-evaluate the project risks in light of the new legal constraint, quantify…" at bounding box center [520, 492] width 0 height 11
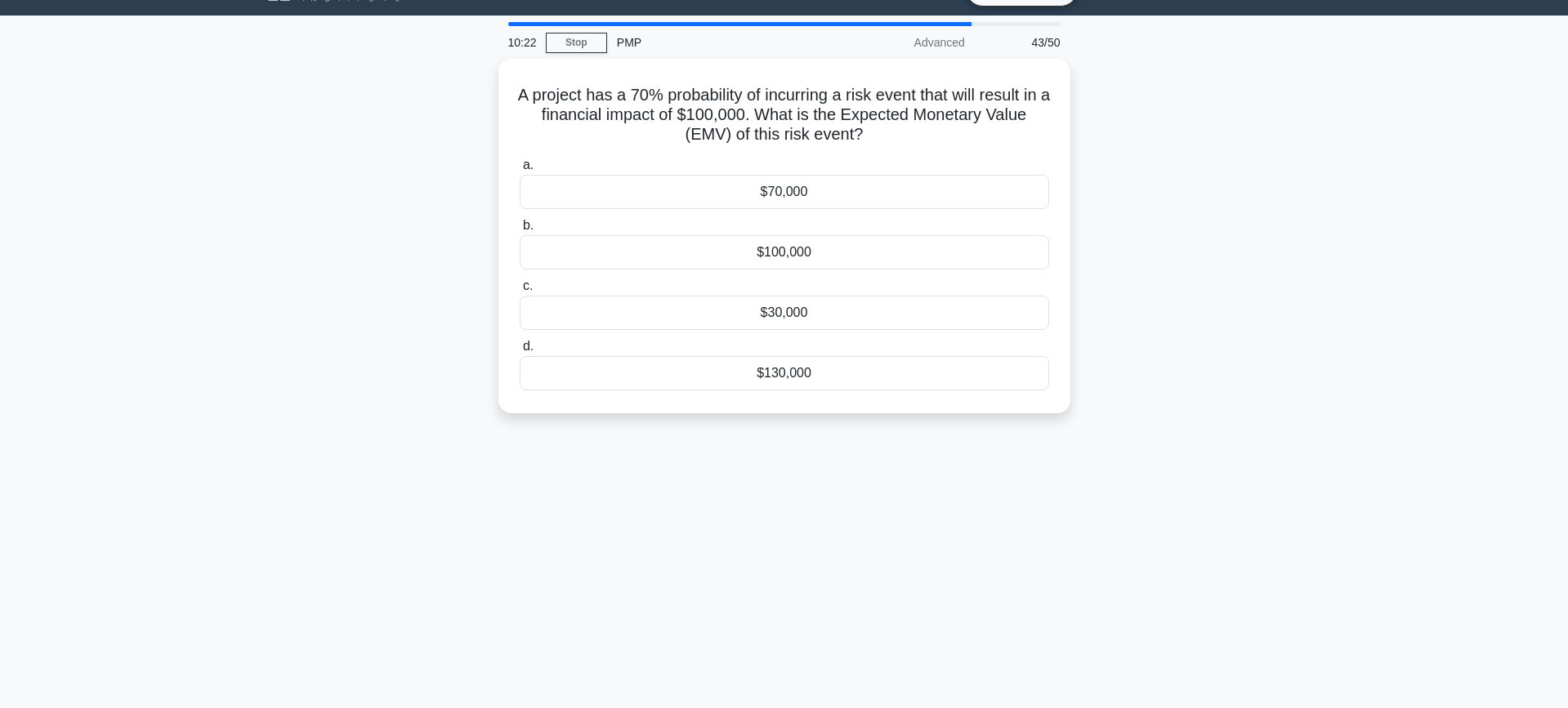
scroll to position [0, 0]
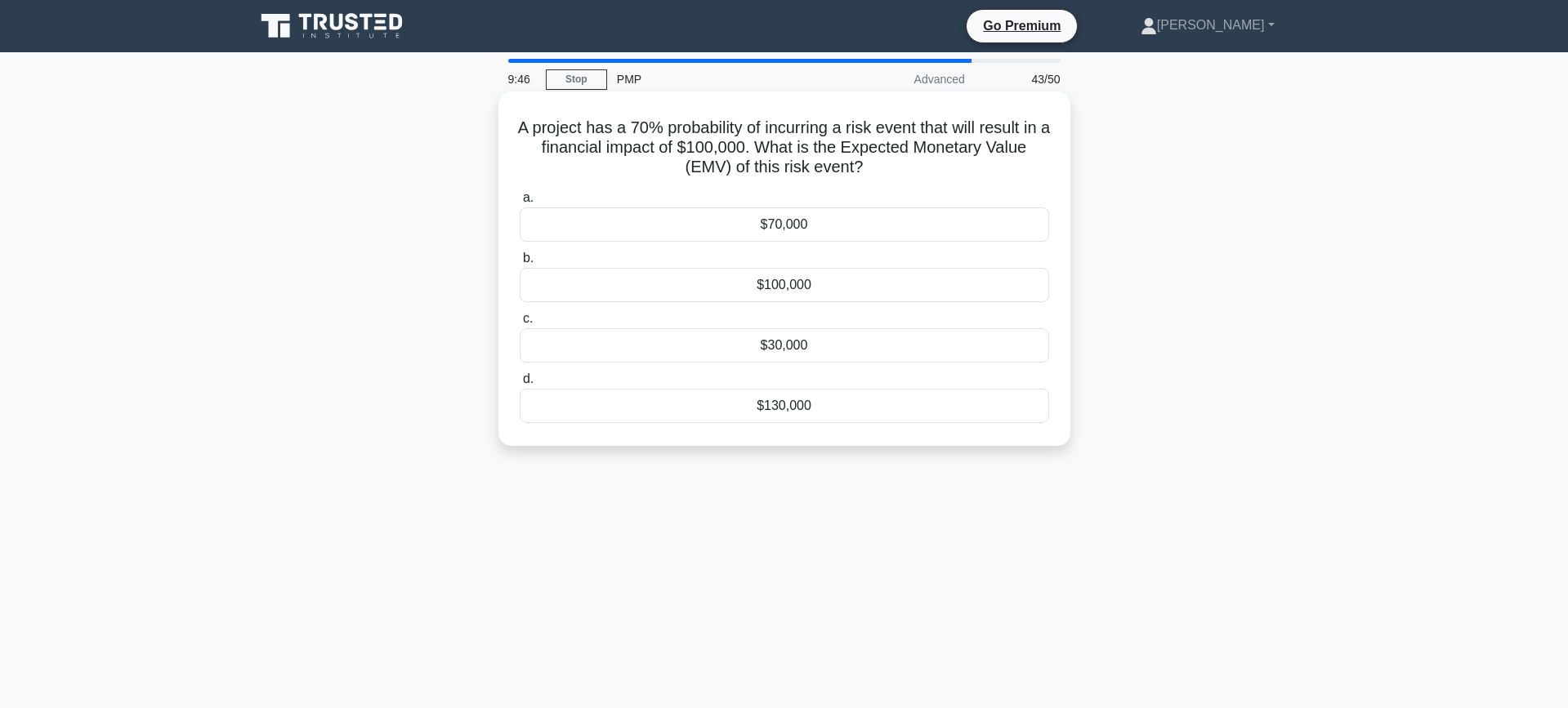
click at [676, 276] on div "$100,000" at bounding box center [784, 285] width 530 height 34
click at [520, 264] on input "b. $100,000" at bounding box center [520, 258] width 0 height 11
click at [807, 342] on div "Risk Identification" at bounding box center [784, 345] width 530 height 34
click at [520, 325] on input "c. Risk Identification" at bounding box center [520, 319] width 0 height 11
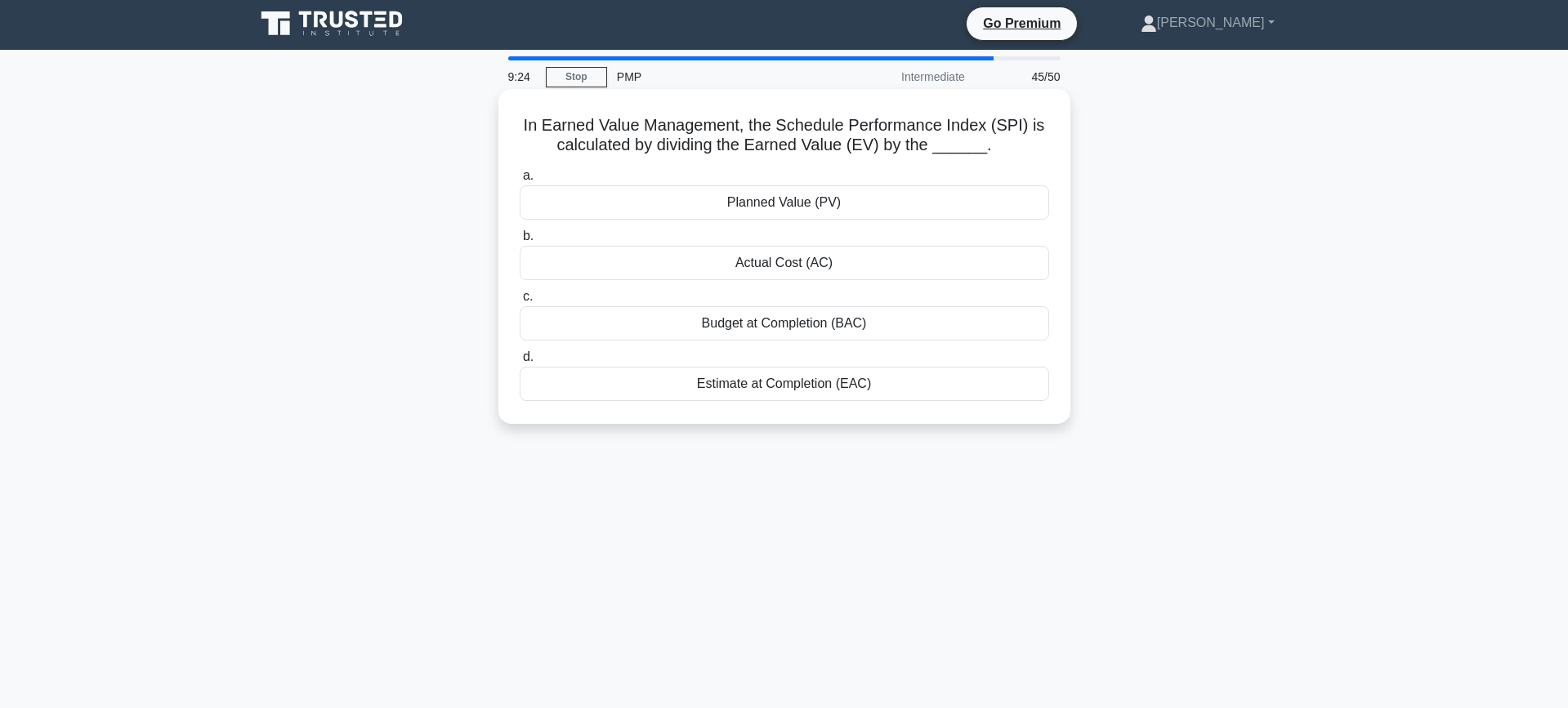
scroll to position [0, 0]
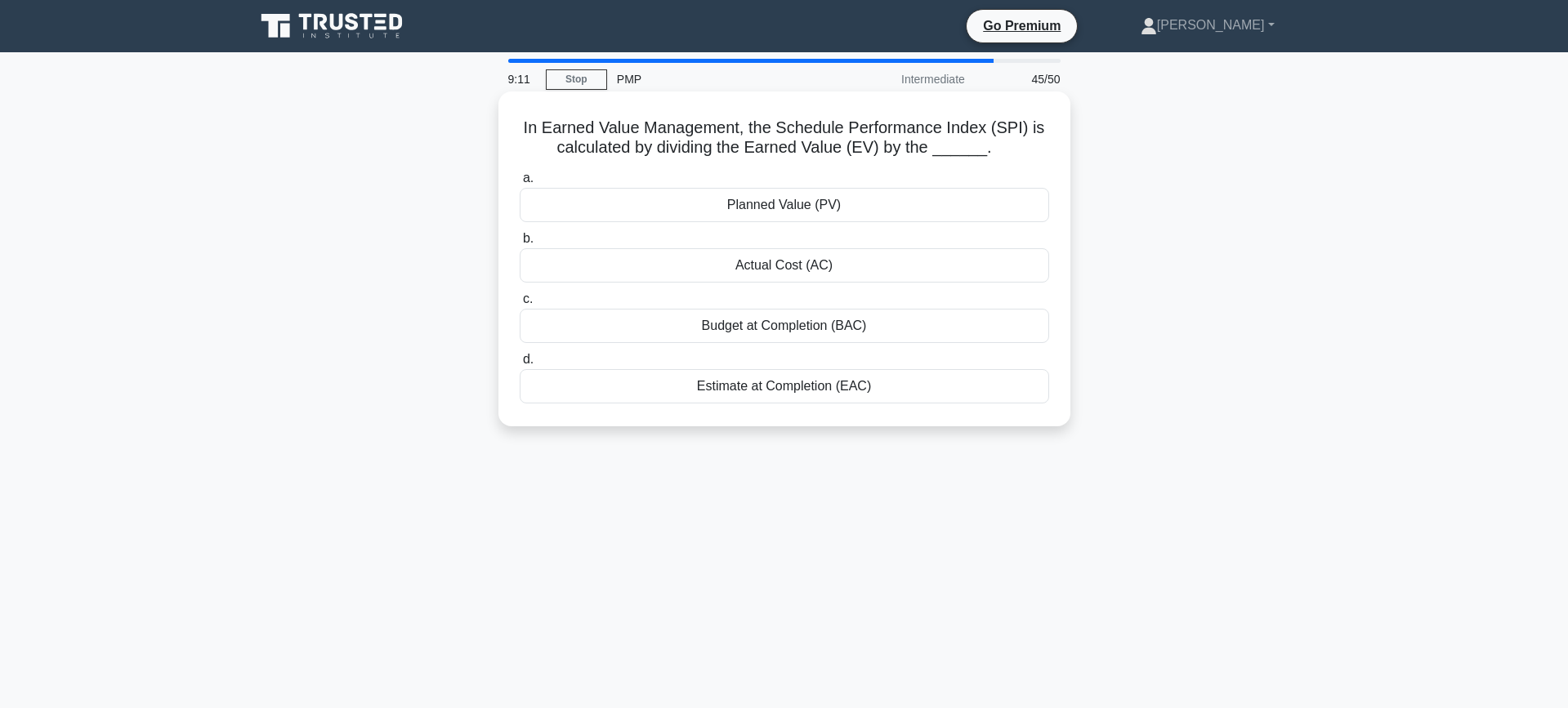
click at [852, 206] on div "Planned Value (PV)" at bounding box center [784, 205] width 530 height 34
click at [520, 184] on input "a. Planned Value (PV)" at bounding box center [520, 179] width 0 height 11
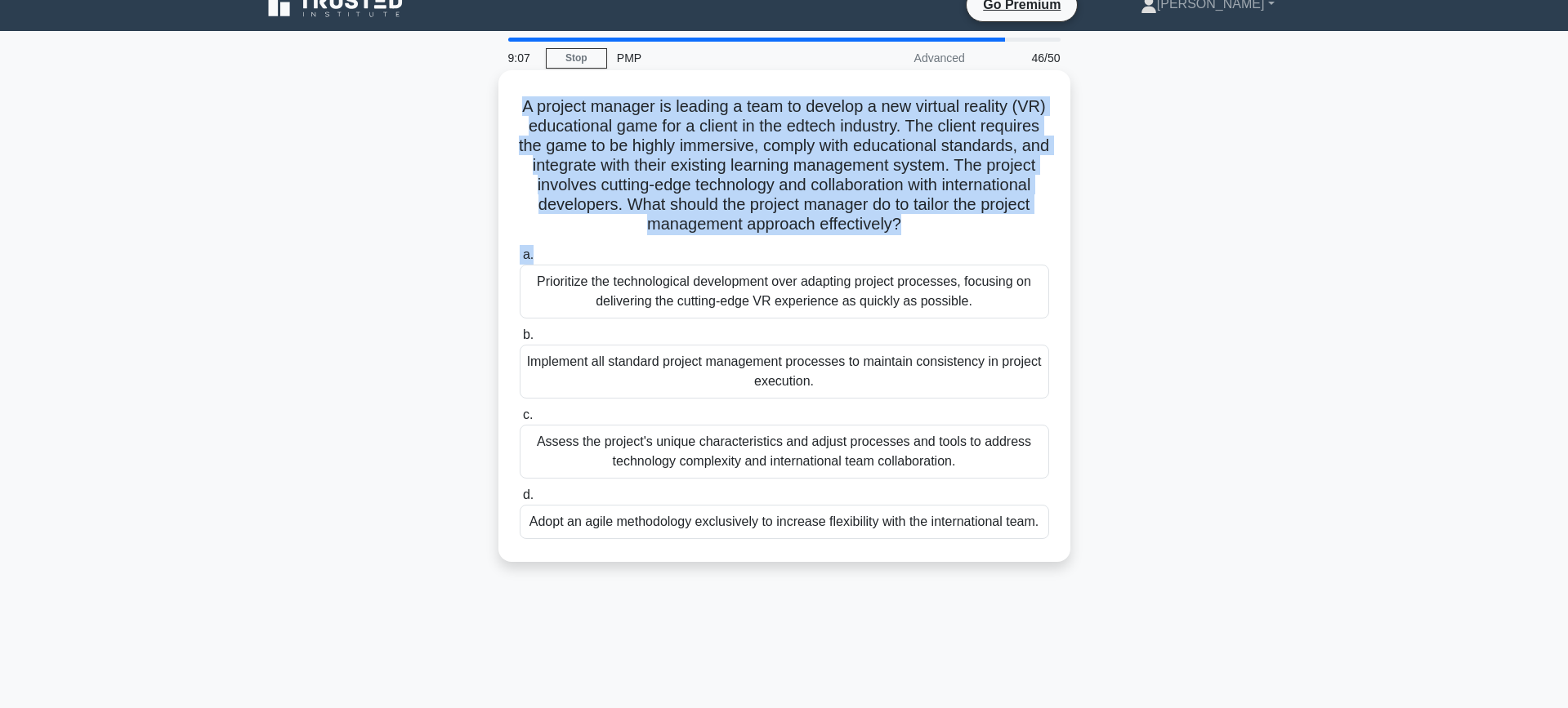
drag, startPoint x: 516, startPoint y: 126, endPoint x: 994, endPoint y: 251, distance: 494.1
click at [997, 251] on div "A project manager is leading a team to develop a new virtual reality (VR) educa…" at bounding box center [784, 316] width 559 height 479
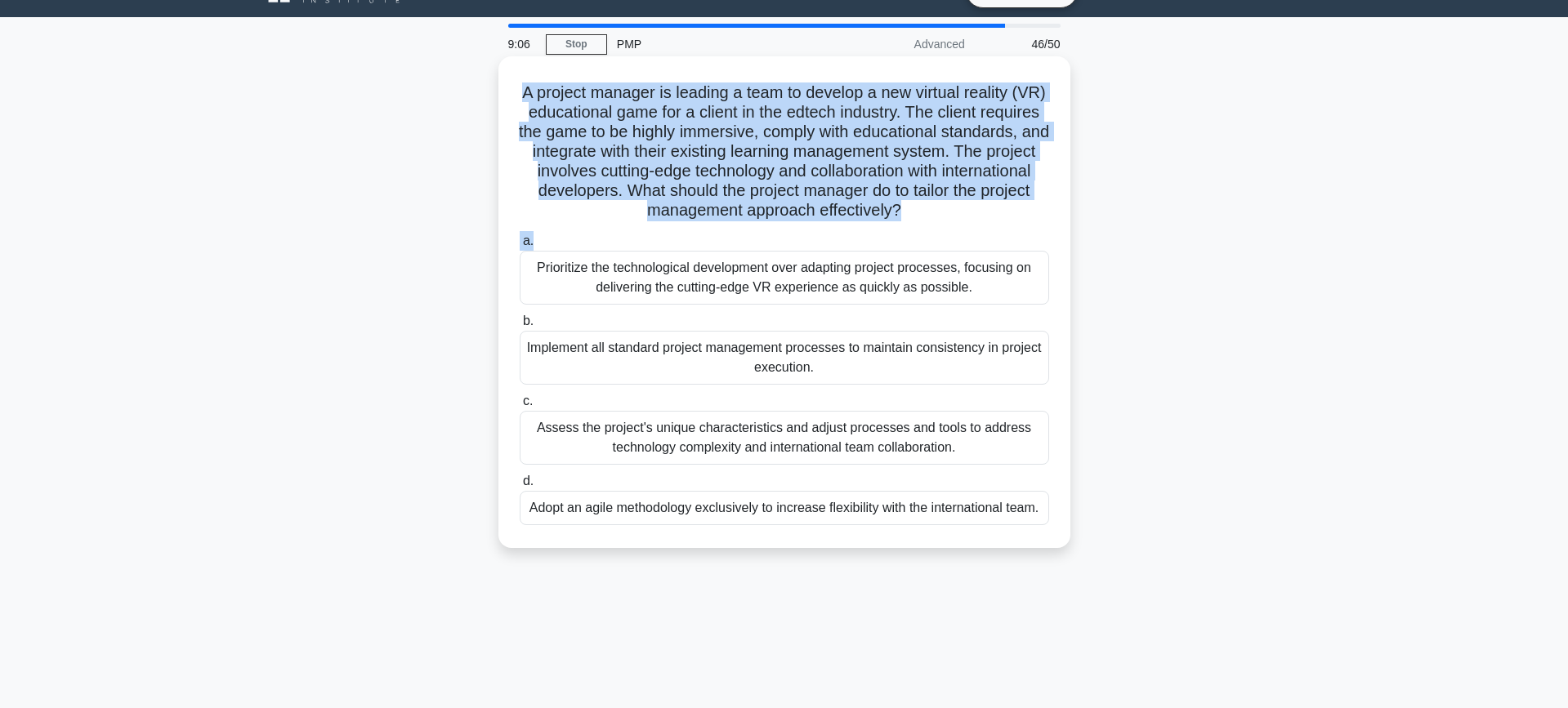
click at [885, 210] on h5 "A project manager is leading a team to develop a new virtual reality (VR) educa…" at bounding box center [784, 151] width 532 height 139
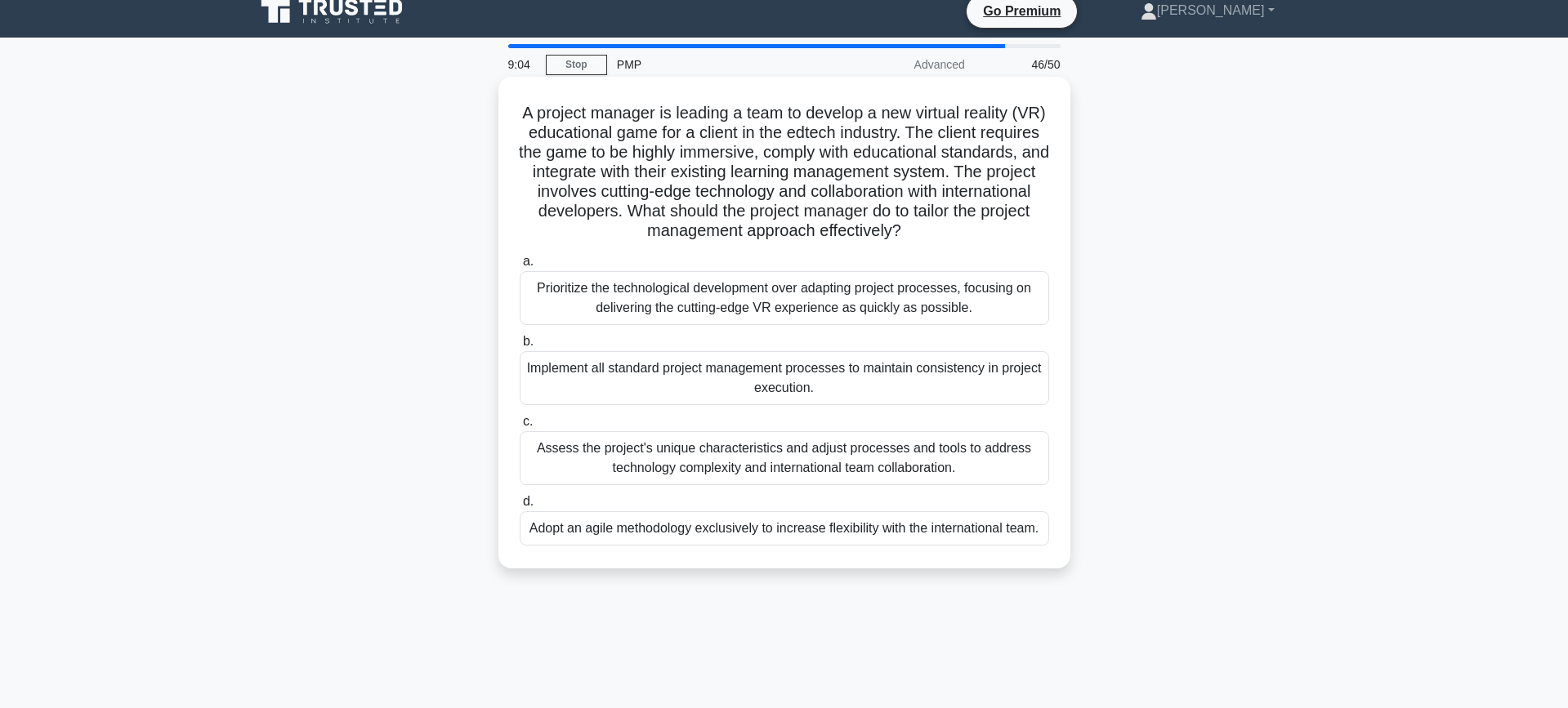
scroll to position [13, 0]
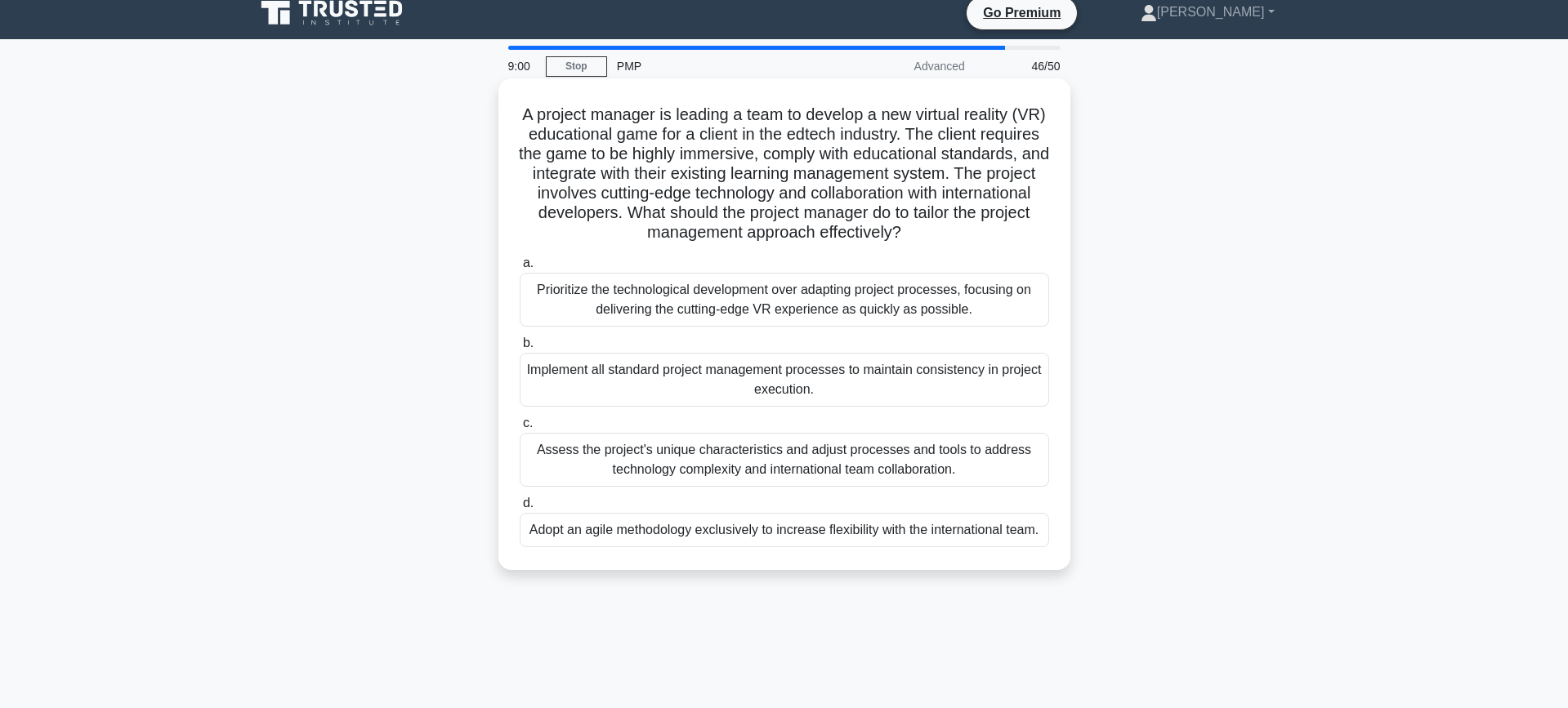
drag, startPoint x: 558, startPoint y: 136, endPoint x: 967, endPoint y: 247, distance: 423.8
click at [967, 247] on div "A project manager is leading a team to develop a new virtual reality (VR) educa…" at bounding box center [784, 325] width 559 height 479
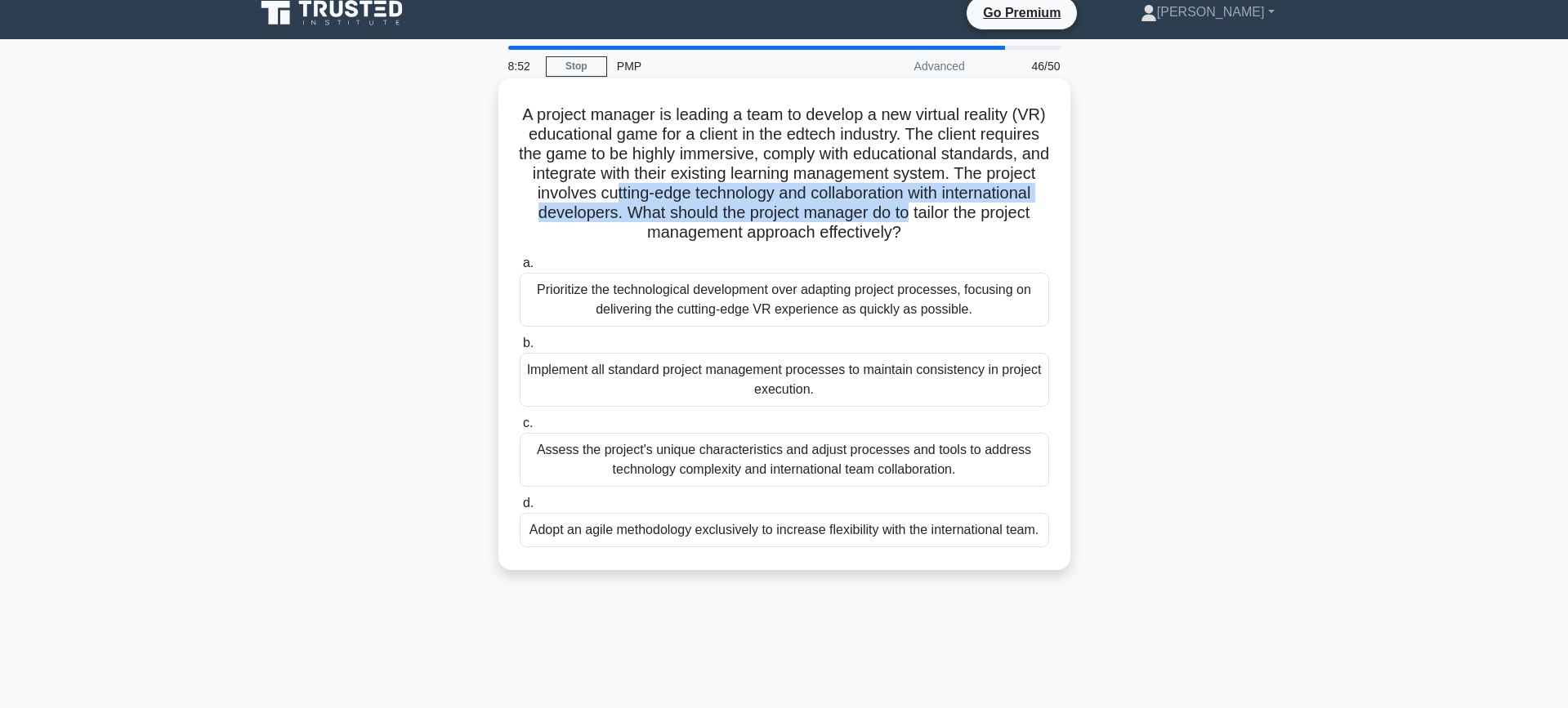
drag, startPoint x: 687, startPoint y: 186, endPoint x: 989, endPoint y: 204, distance: 302.5
click at [993, 204] on h5 "A project manager is leading a team to develop a new virtual reality (VR) educa…" at bounding box center [784, 173] width 532 height 139
click at [643, 209] on h5 "A project manager is leading a team to develop a new virtual reality (VR) educa…" at bounding box center [784, 173] width 532 height 139
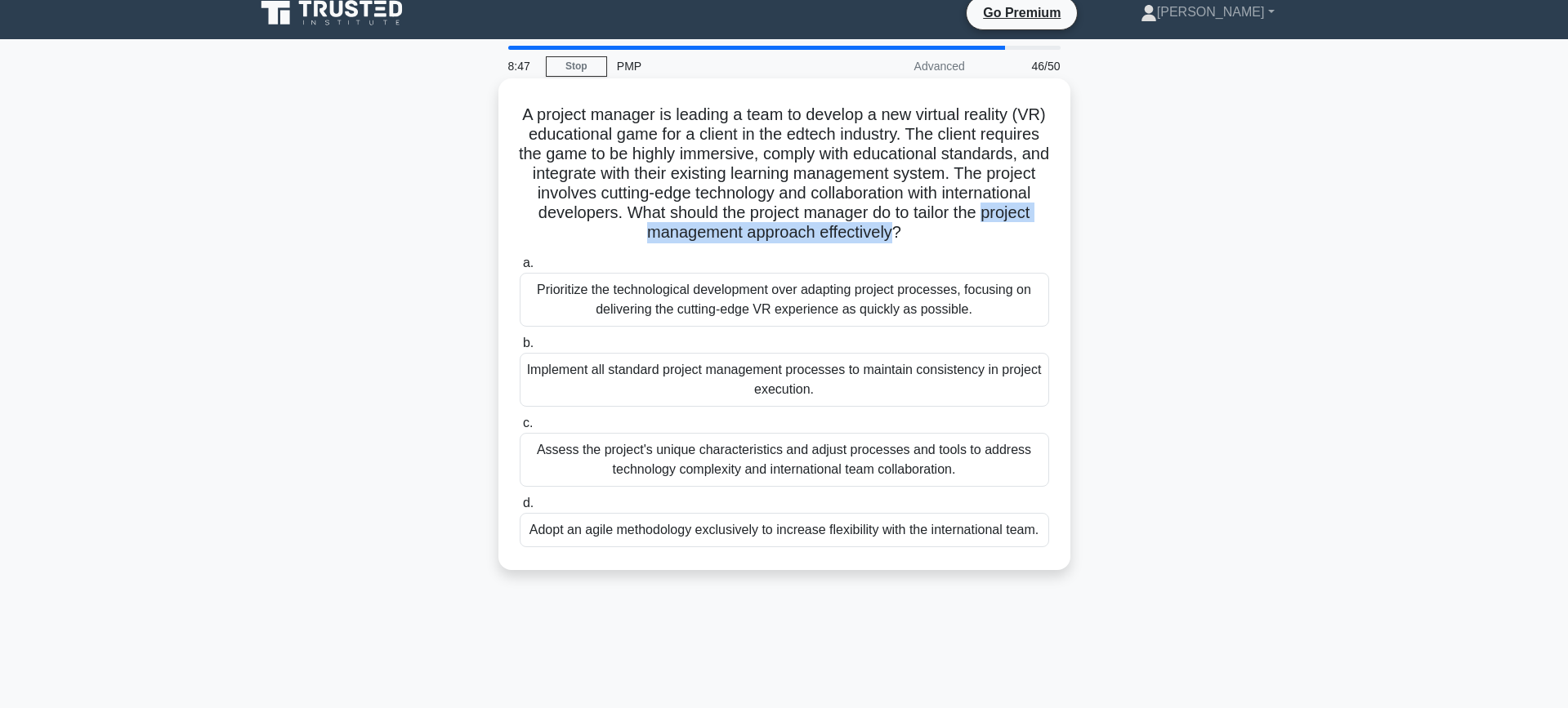
drag, startPoint x: 633, startPoint y: 228, endPoint x: 930, endPoint y: 236, distance: 297.1
click at [930, 236] on h5 "A project manager is leading a team to develop a new virtual reality (VR) educa…" at bounding box center [784, 173] width 532 height 139
click at [716, 214] on h5 "A project manager is leading a team to develop a new virtual reality (VR) educa…" at bounding box center [784, 173] width 532 height 139
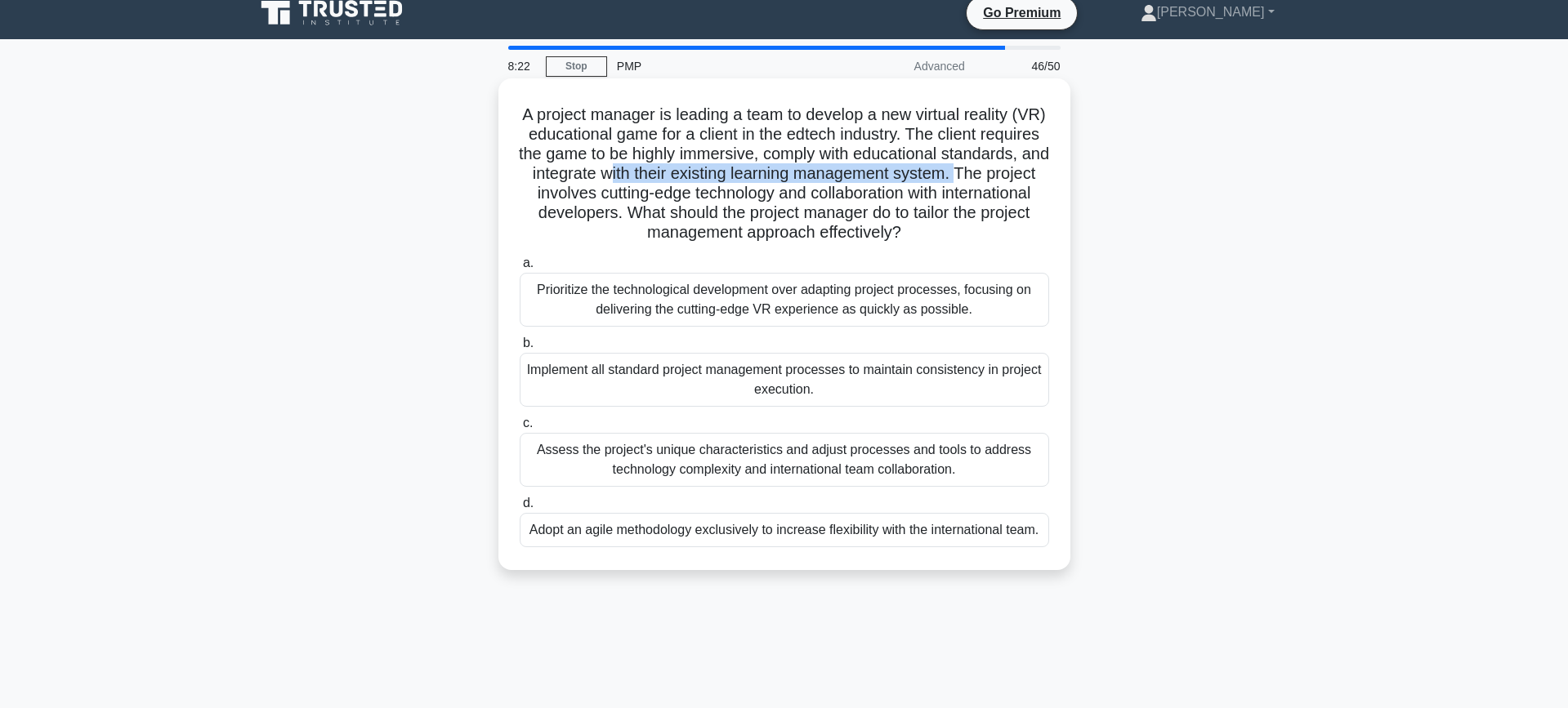
drag, startPoint x: 649, startPoint y: 176, endPoint x: 1000, endPoint y: 170, distance: 351.1
click at [1000, 170] on h5 "A project manager is leading a team to develop a new virtual reality (VR) educa…" at bounding box center [784, 173] width 532 height 139
drag, startPoint x: 712, startPoint y: 201, endPoint x: 950, endPoint y: 242, distance: 241.5
click at [950, 242] on h5 "A project manager is leading a team to develop a new virtual reality (VR) educa…" at bounding box center [784, 173] width 532 height 139
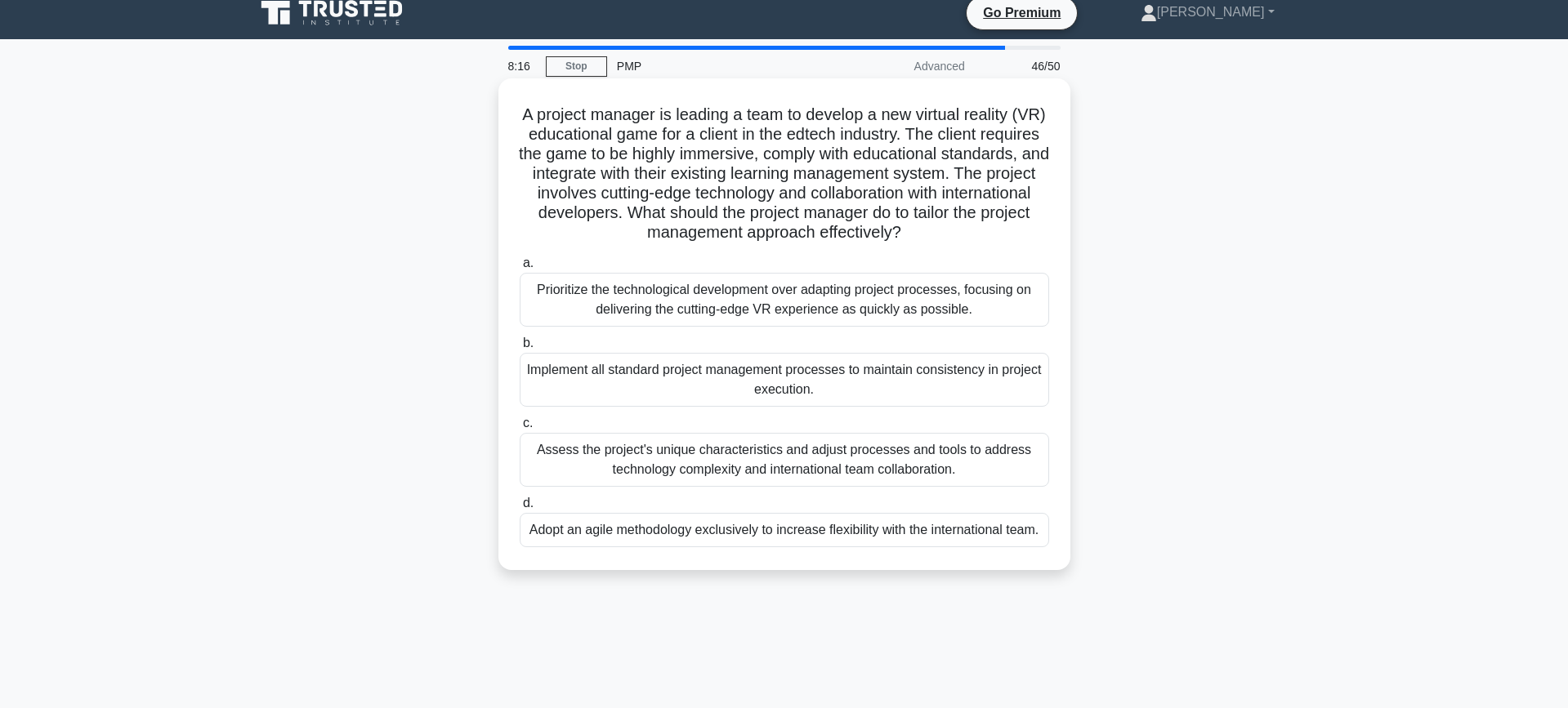
click at [904, 457] on div "Assess the project's unique characteristics and adjust processes and tools to a…" at bounding box center [784, 459] width 530 height 53
click at [520, 429] on input "c. Assess the project's unique characteristics and adjust processes and tools t…" at bounding box center [520, 423] width 0 height 11
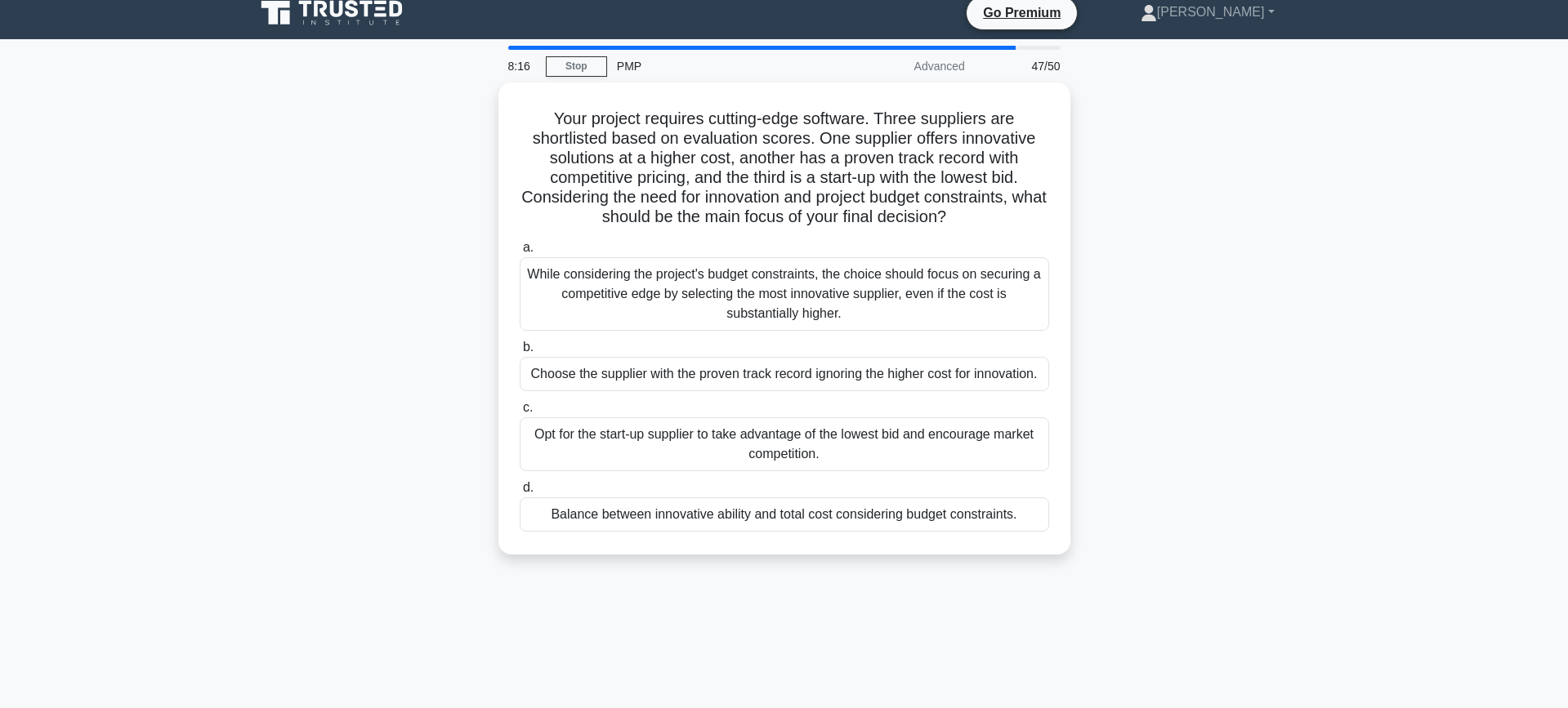
scroll to position [0, 0]
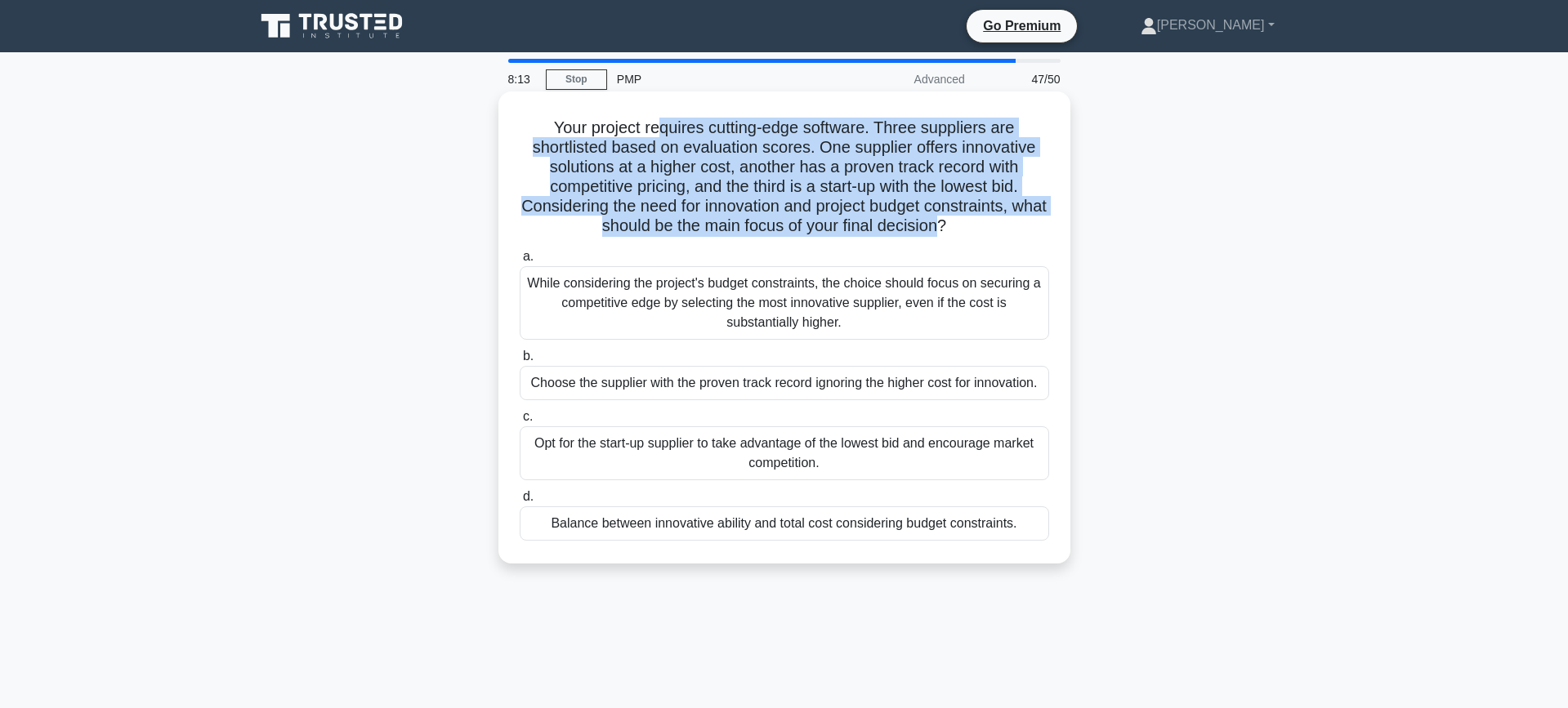
drag, startPoint x: 692, startPoint y: 131, endPoint x: 936, endPoint y: 228, distance: 262.6
click at [936, 228] on h5 "Your project requires cutting-edge software. Three suppliers are shortlisted ba…" at bounding box center [784, 178] width 532 height 120
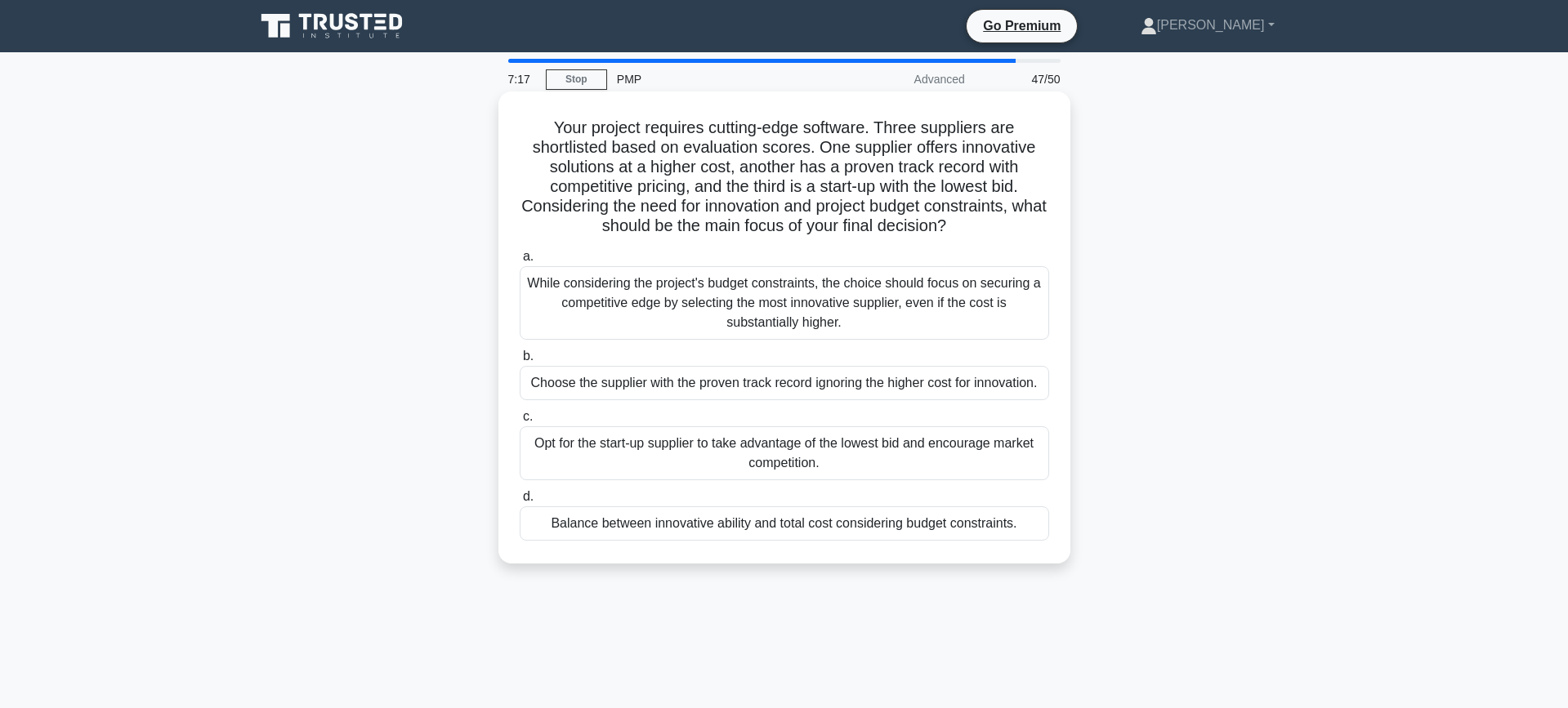
click at [763, 524] on div "Balance between innovative ability and total cost considering budget constraint…" at bounding box center [784, 523] width 530 height 34
click at [520, 502] on input "d. Balance between innovative ability and total cost considering budget constra…" at bounding box center [520, 497] width 0 height 11
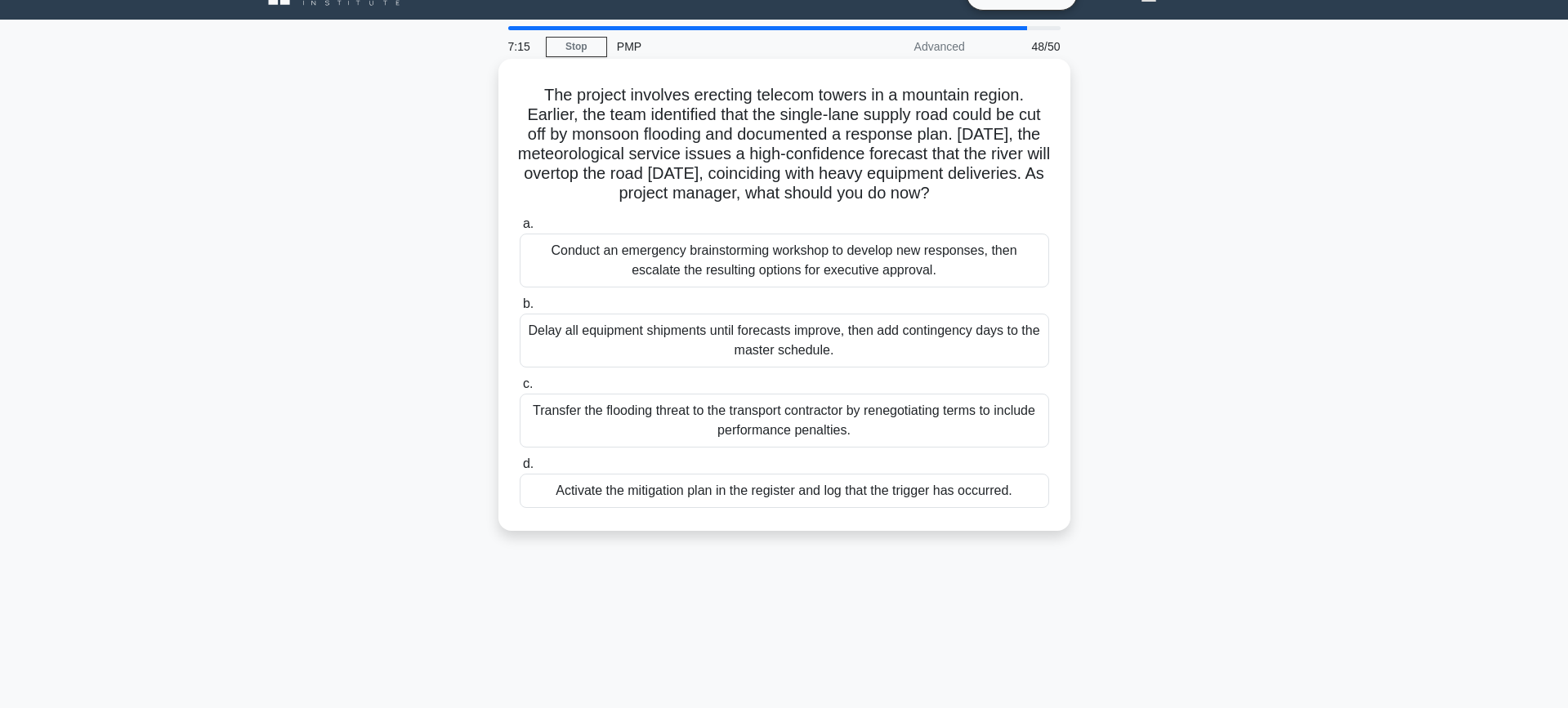
scroll to position [42, 0]
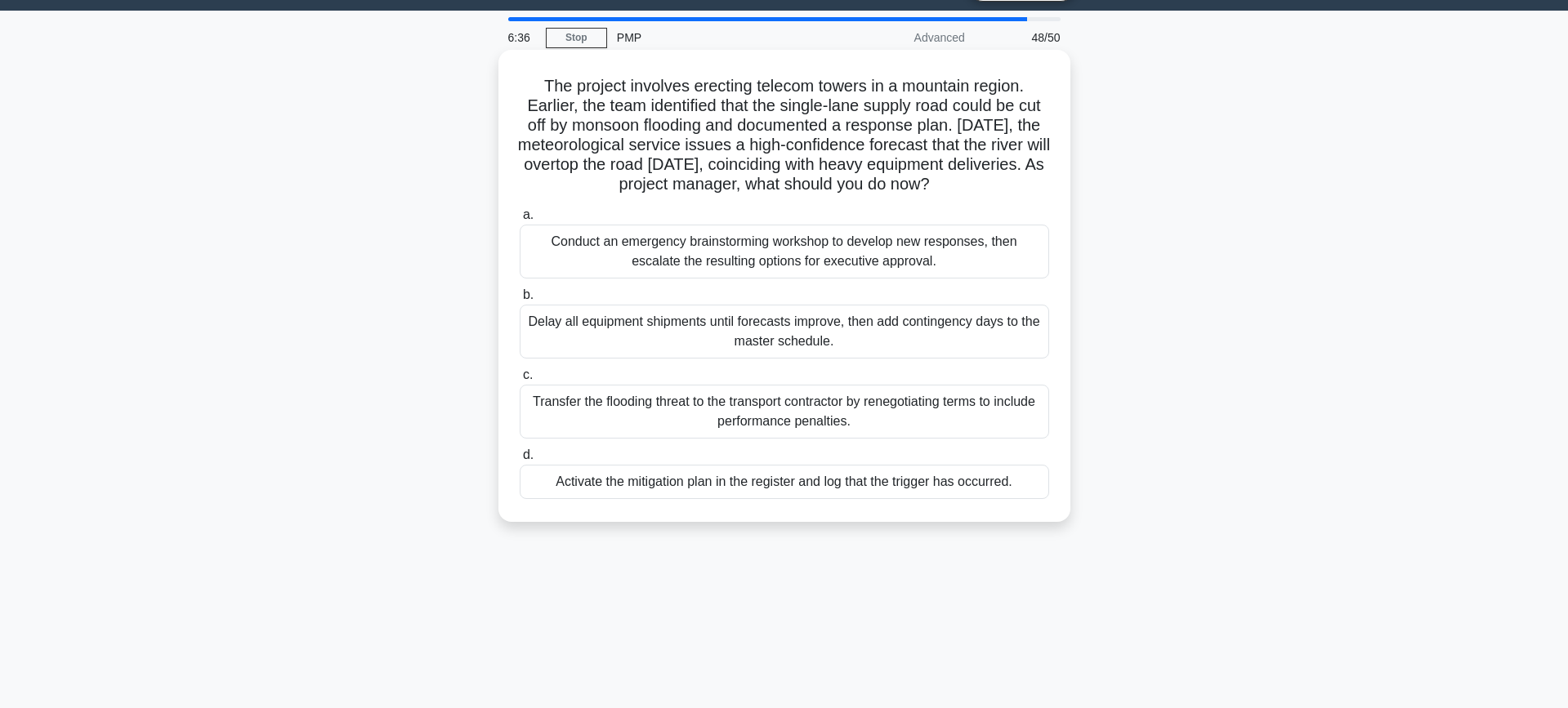
click at [820, 260] on div "Conduct an emergency brainstorming workshop to develop new responses, then esca…" at bounding box center [784, 251] width 530 height 53
click at [520, 220] on input "a. Conduct an emergency brainstorming workshop to develop new responses, then e…" at bounding box center [520, 215] width 0 height 11
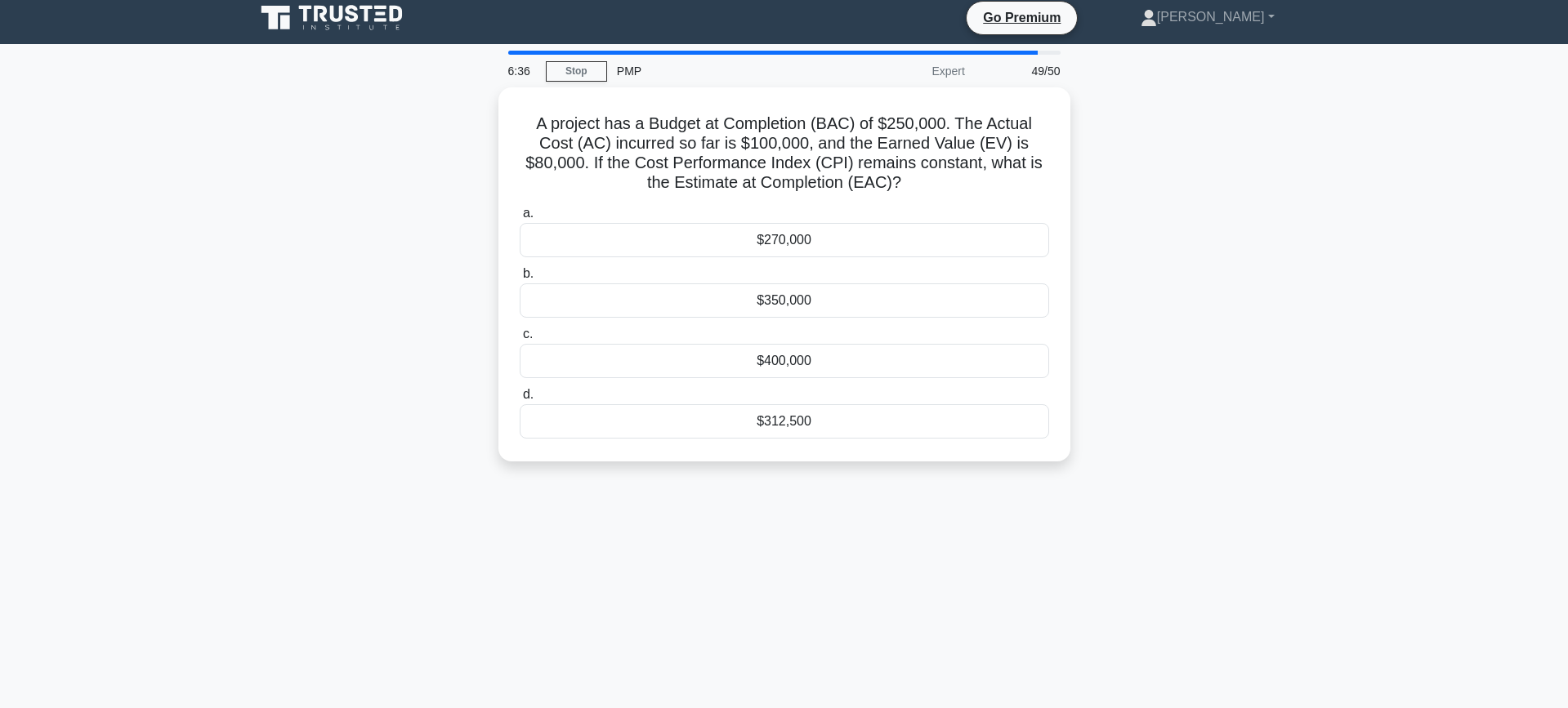
scroll to position [0, 0]
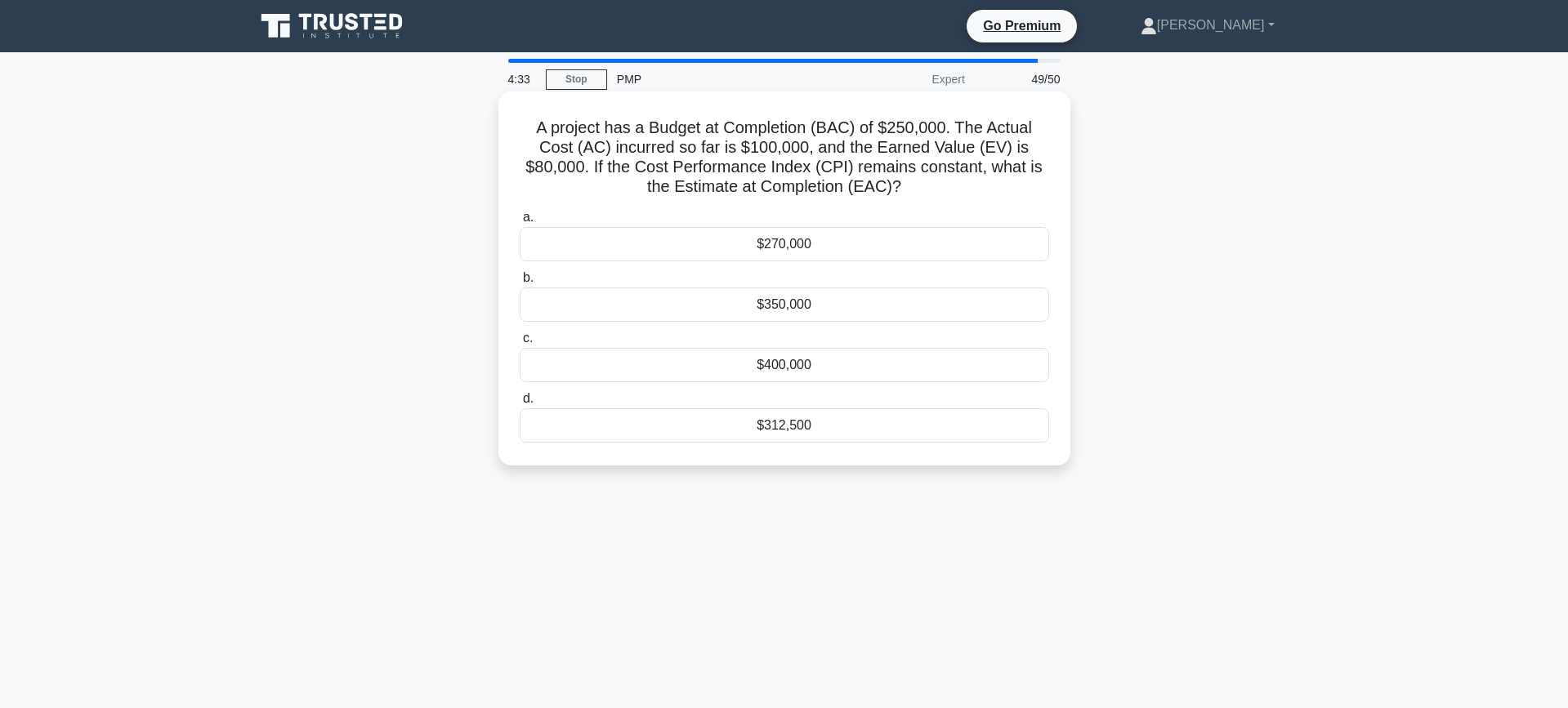
drag, startPoint x: 608, startPoint y: 168, endPoint x: 920, endPoint y: 185, distance: 312.5
click at [920, 185] on h5 "A project has a Budget at Completion (BAC) of $250,000. The Actual Cost (AC) in…" at bounding box center [784, 158] width 532 height 80
click at [769, 315] on div "$350,000" at bounding box center [784, 305] width 530 height 34
click at [520, 284] on input "b. $350,000" at bounding box center [520, 278] width 0 height 11
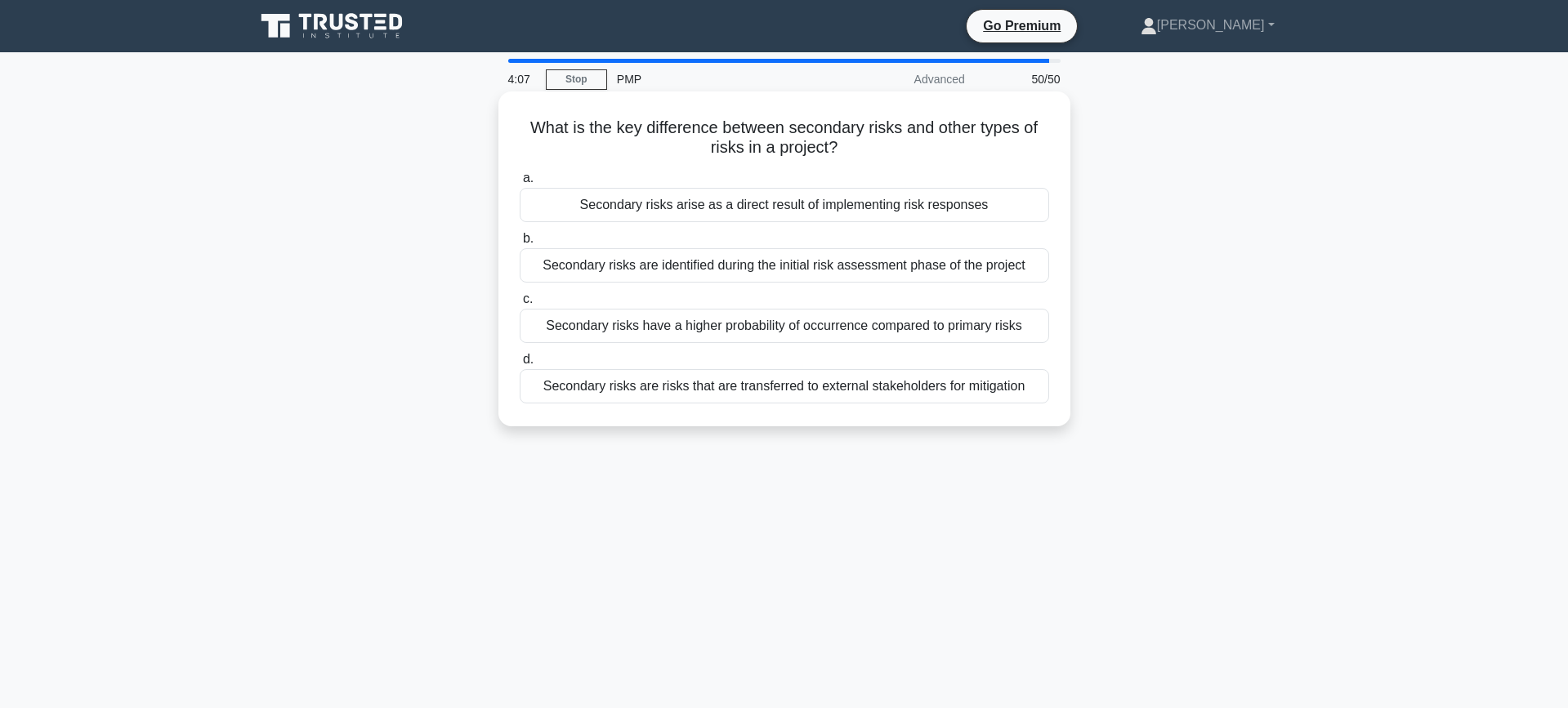
drag, startPoint x: 589, startPoint y: 126, endPoint x: 835, endPoint y: 160, distance: 248.3
click at [835, 160] on div "What is the key difference between secondary risks and other types of risks in …" at bounding box center [784, 258] width 559 height 322
click at [698, 141] on h5 "What is the key difference between secondary risks and other types of risks in …" at bounding box center [784, 138] width 532 height 41
drag, startPoint x: 695, startPoint y: 127, endPoint x: 1035, endPoint y: 135, distance: 340.1
click at [1036, 135] on h5 "What is the key difference between secondary risks and other types of risks in …" at bounding box center [784, 138] width 532 height 41
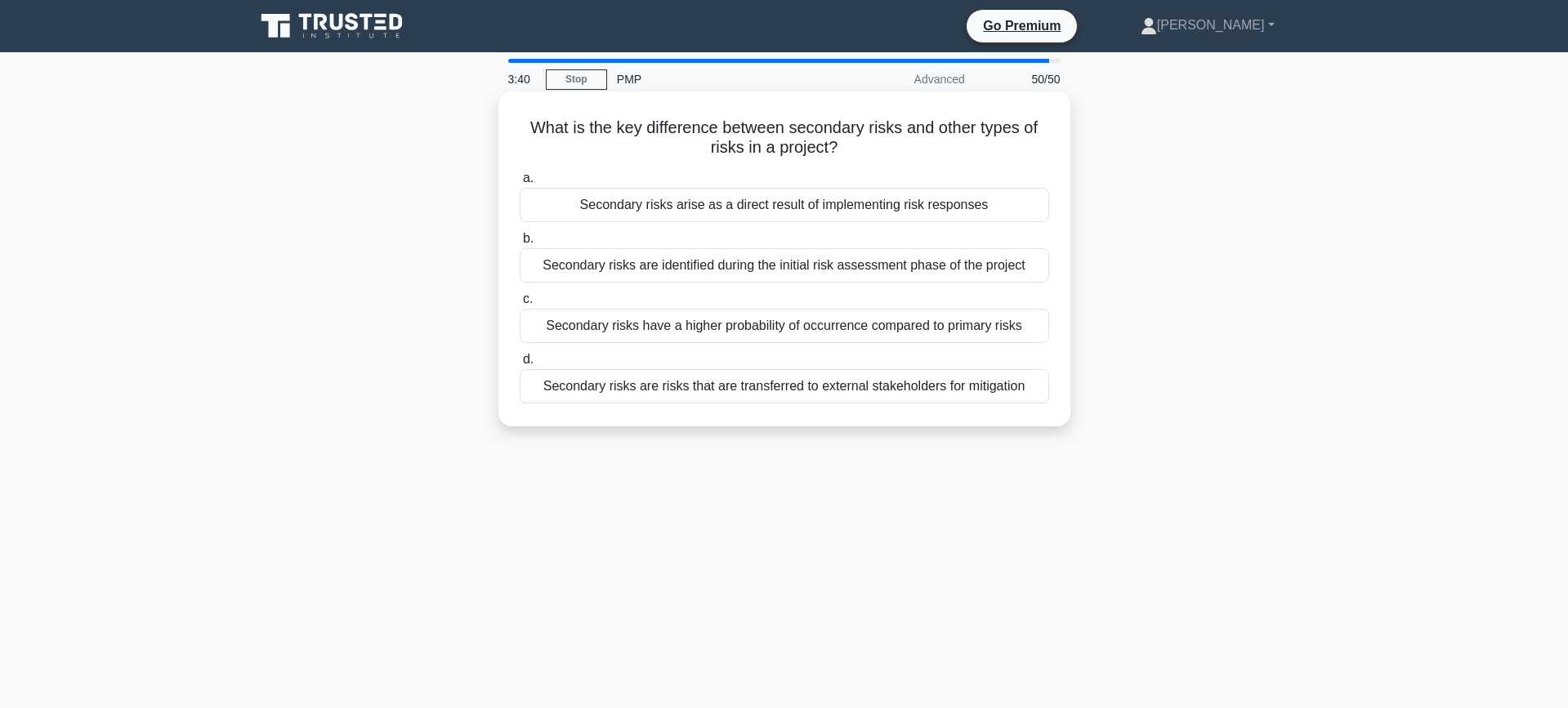
click at [638, 136] on h5 "What is the key difference between secondary risks and other types of risks in …" at bounding box center [784, 138] width 532 height 41
click at [998, 212] on div "Secondary risks arise as a direct result of implementing risk responses" at bounding box center [784, 205] width 530 height 34
click at [520, 184] on input "a. Secondary risks arise as a direct result of implementing risk responses" at bounding box center [520, 179] width 0 height 11
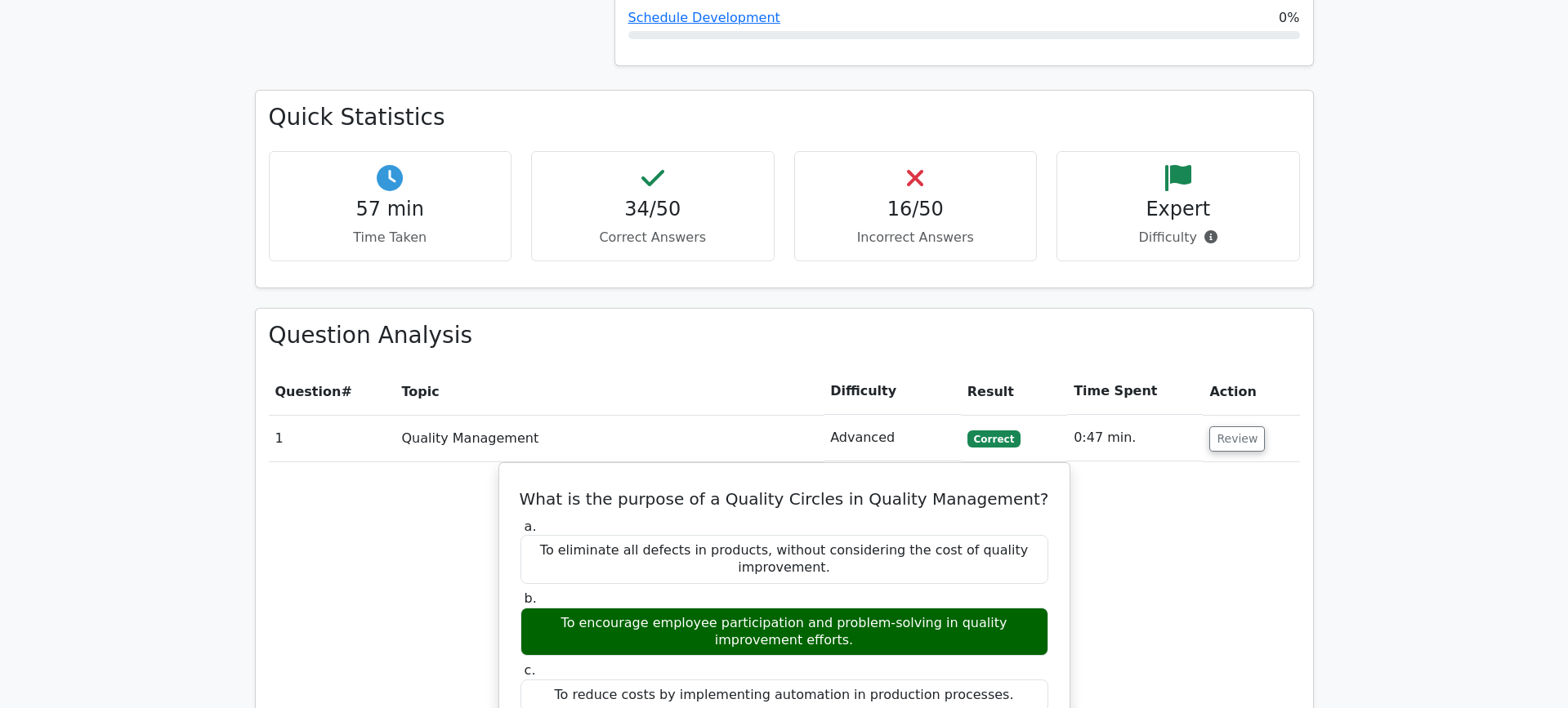
scroll to position [1881, 0]
click at [930, 223] on p "Incorrect Answers" at bounding box center [916, 233] width 216 height 20
drag, startPoint x: 884, startPoint y: 141, endPoint x: 950, endPoint y: 146, distance: 66.2
click at [950, 193] on h4 "16/50" at bounding box center [916, 205] width 216 height 24
click at [919, 193] on h4 "16/50" at bounding box center [916, 205] width 216 height 24
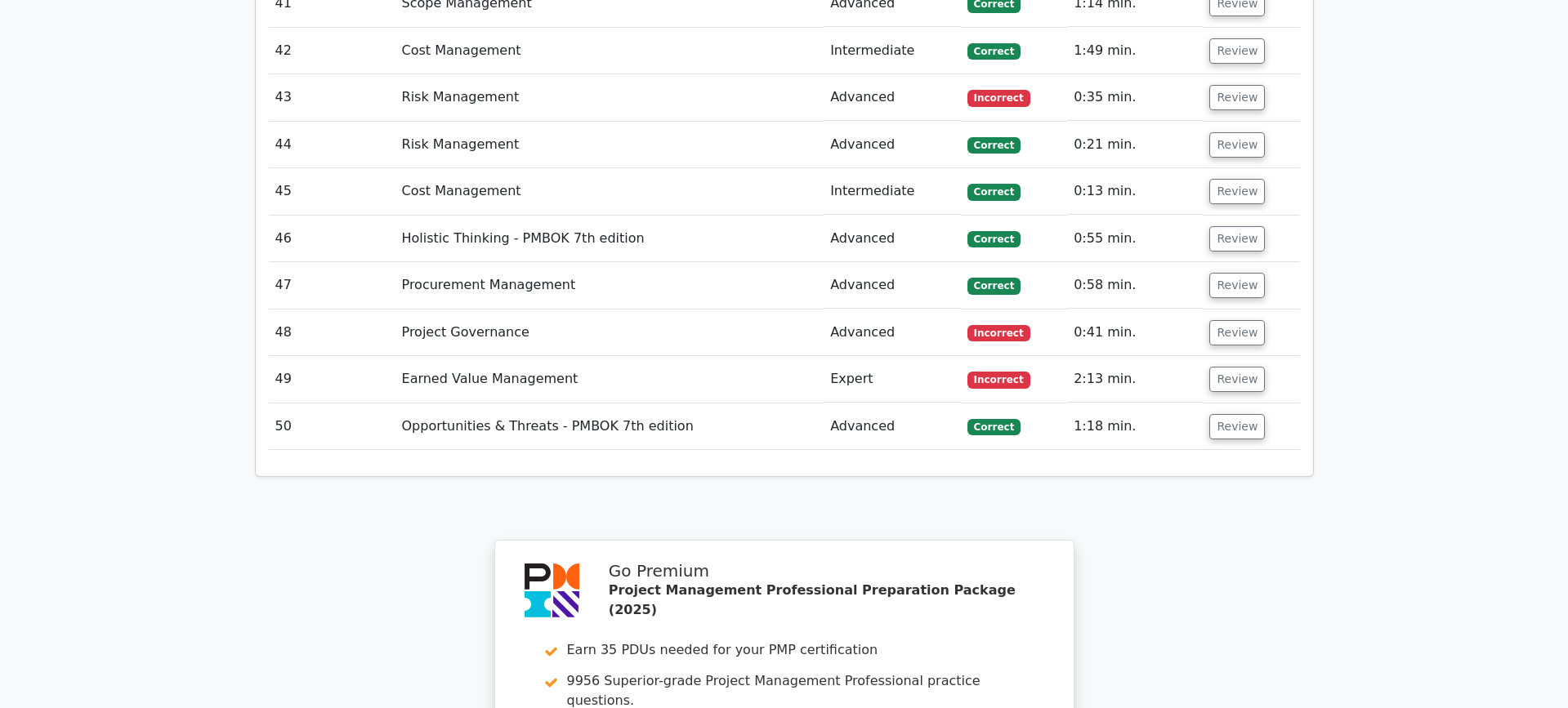
scroll to position [4884, 0]
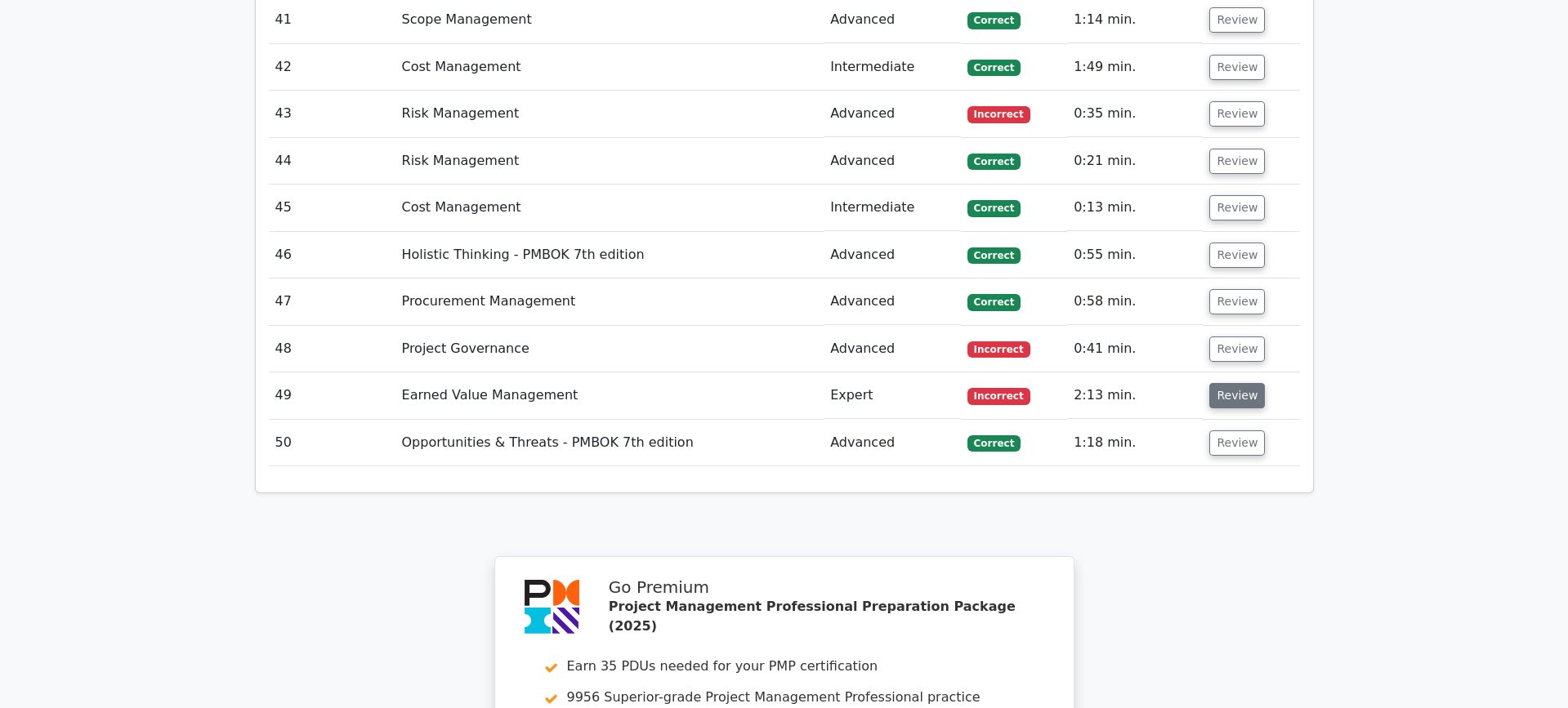
click at [1230, 383] on button "Review" at bounding box center [1236, 395] width 55 height 25
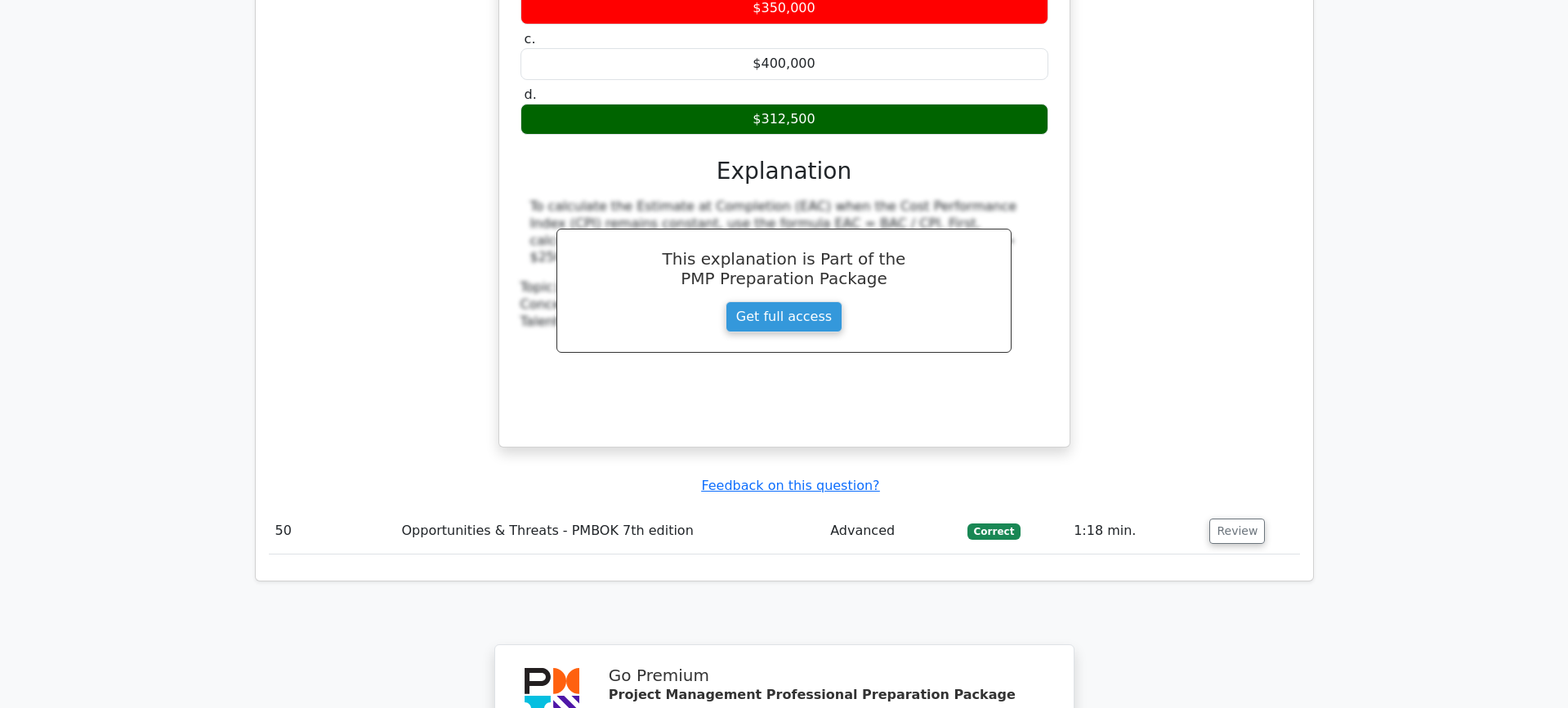
scroll to position [5499, 0]
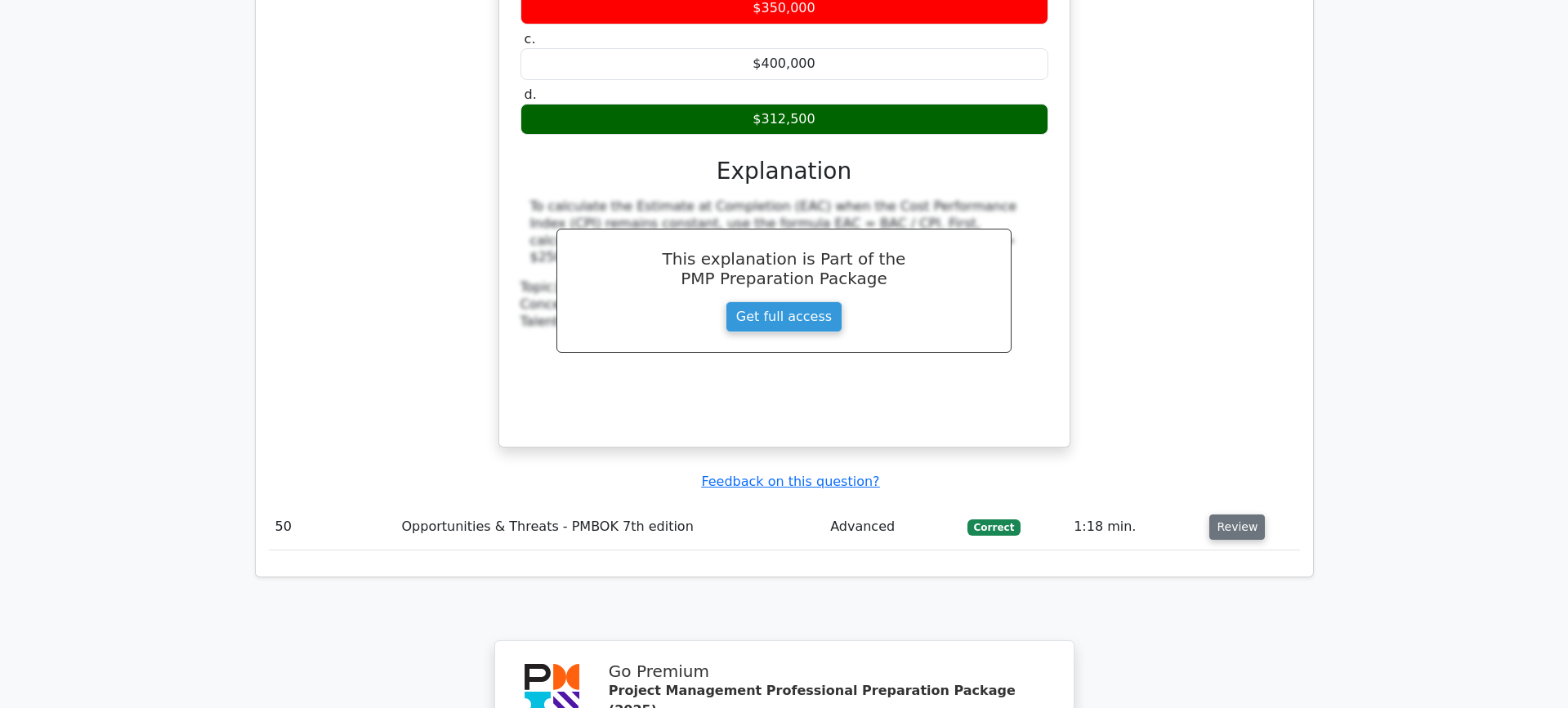
click at [1232, 514] on button "Review" at bounding box center [1236, 527] width 55 height 25
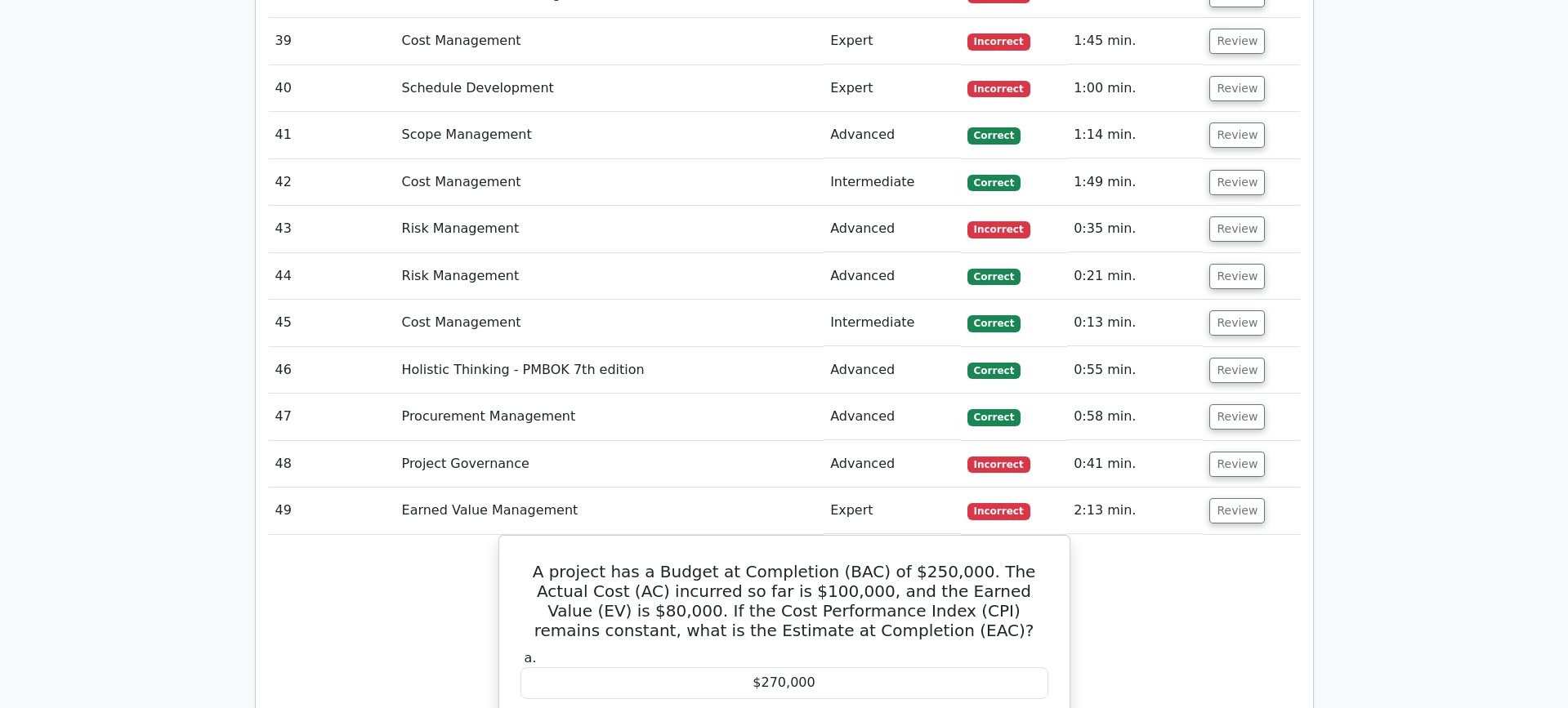
scroll to position [4743, 0]
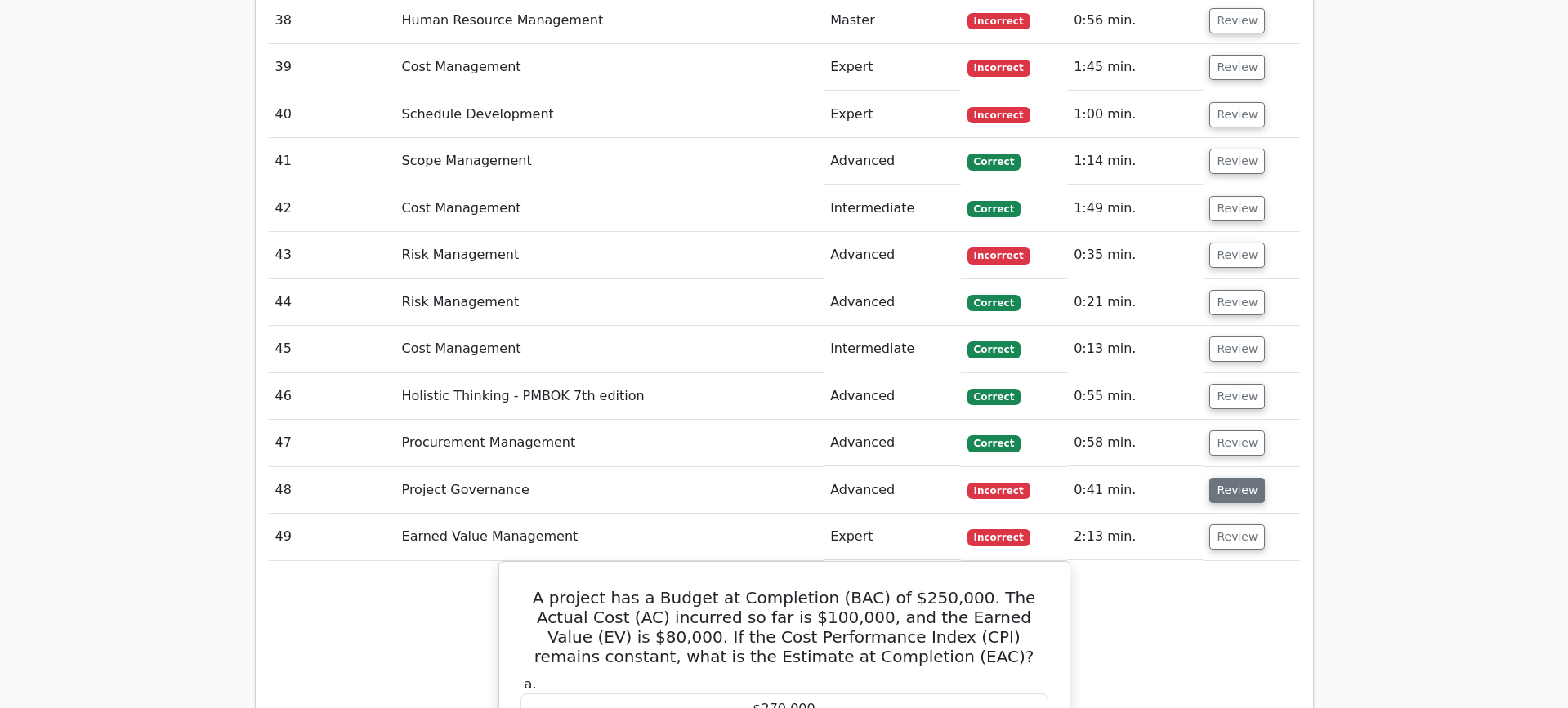
click at [1237, 478] on button "Review" at bounding box center [1236, 490] width 55 height 25
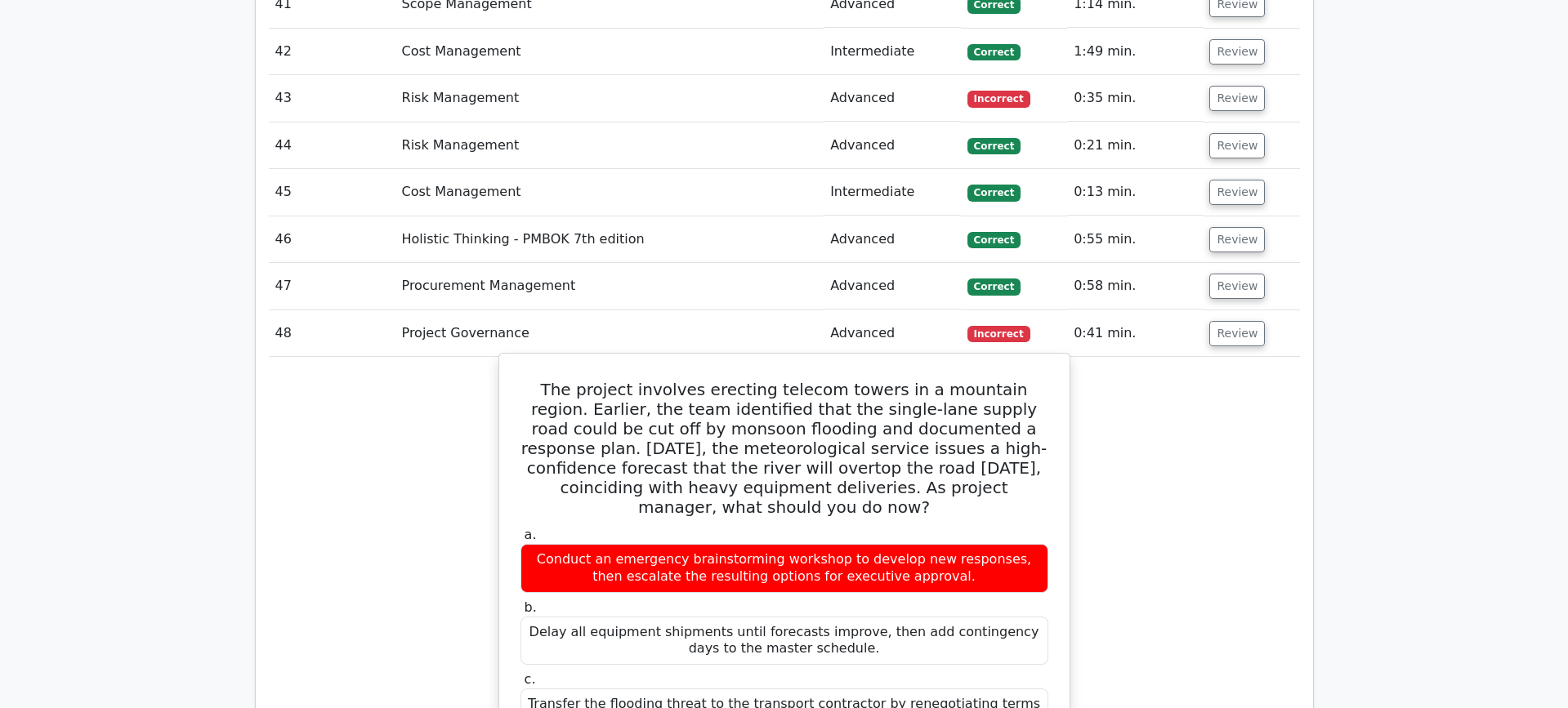
scroll to position [4904, 0]
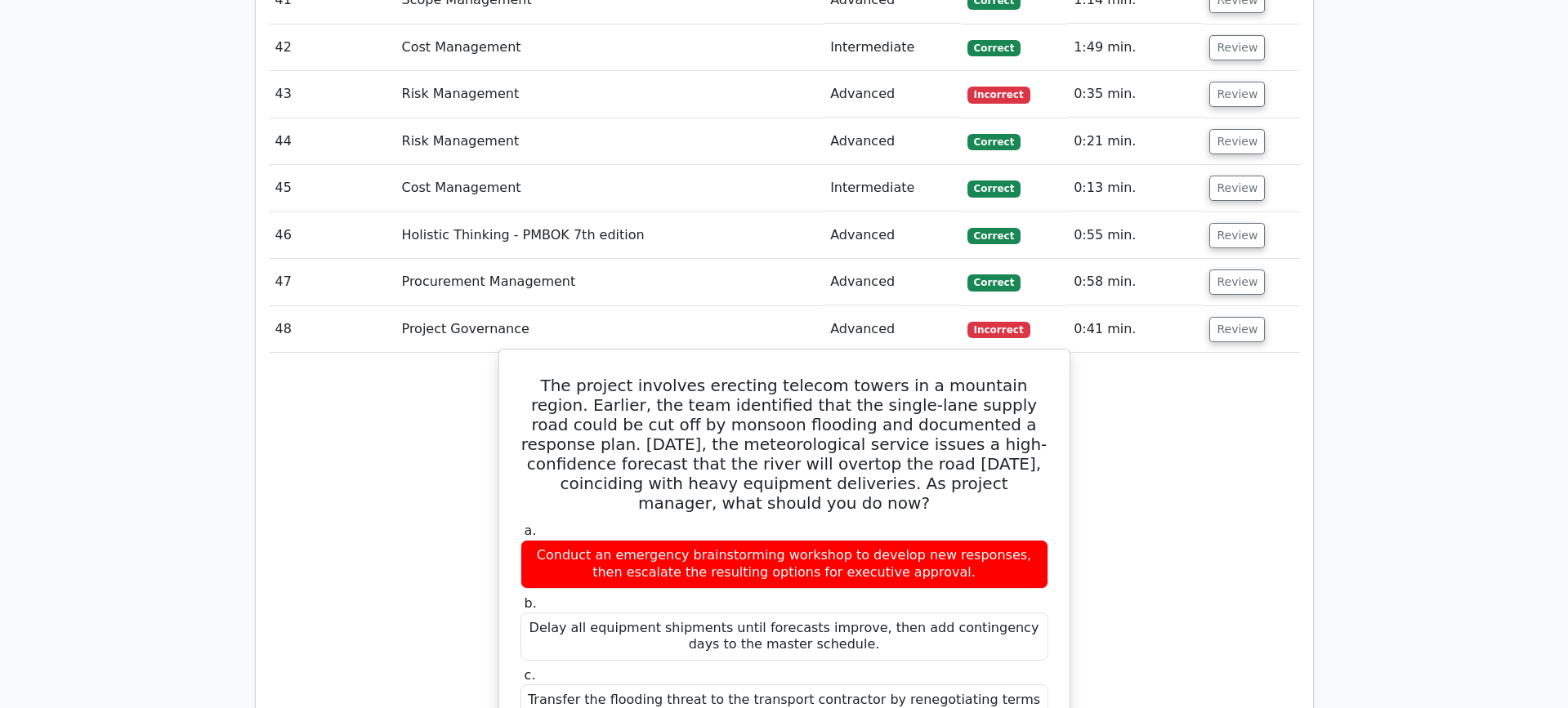
drag, startPoint x: 585, startPoint y: 313, endPoint x: 1009, endPoint y: 410, distance: 435.0
click at [1009, 410] on h5 "The project involves erecting telecom towers in a mountain region. Earlier, the…" at bounding box center [784, 443] width 531 height 137
click at [1008, 410] on h5 "The project involves erecting telecom towers in a mountain region. Earlier, the…" at bounding box center [784, 443] width 531 height 137
click at [1007, 410] on h5 "The project involves erecting telecom towers in a mountain region. Earlier, the…" at bounding box center [784, 443] width 531 height 137
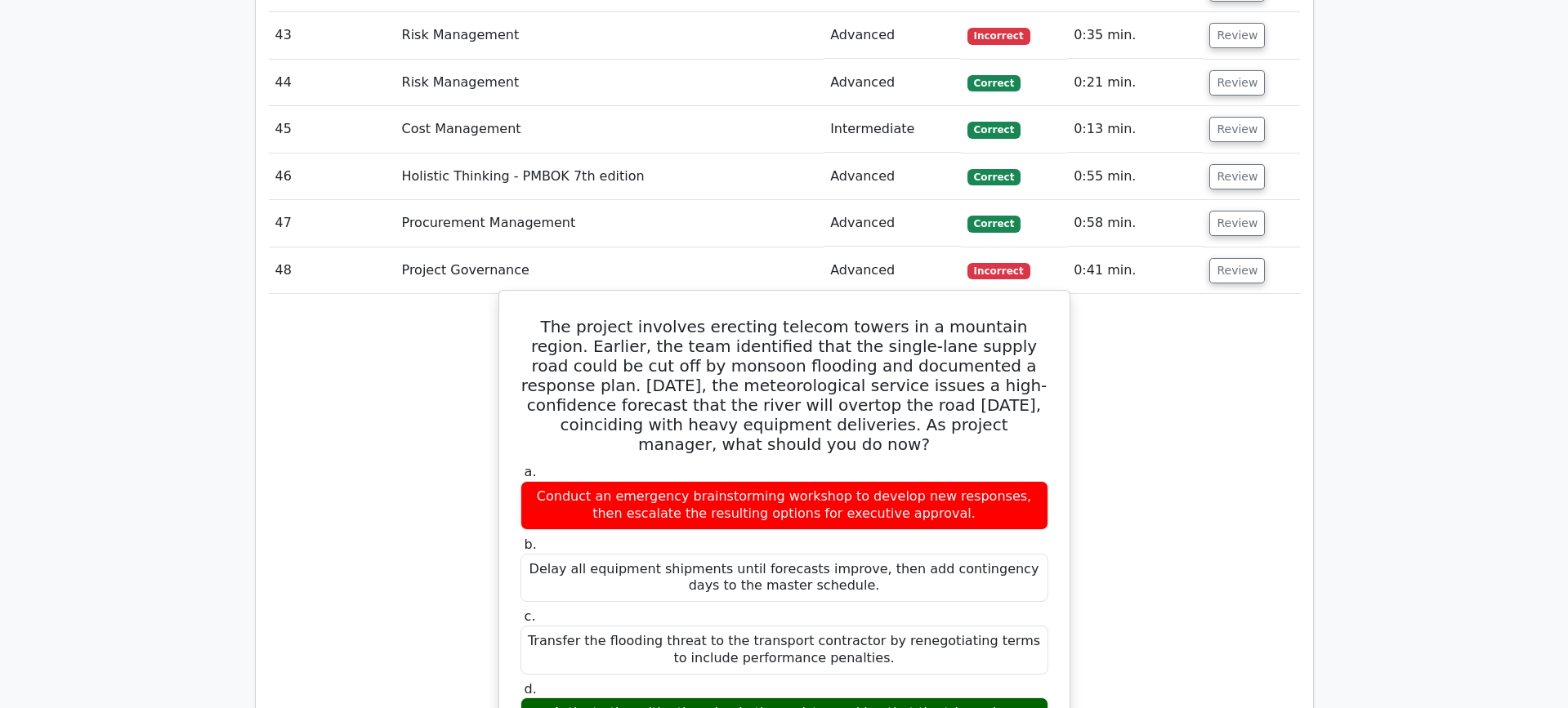
scroll to position [4967, 0]
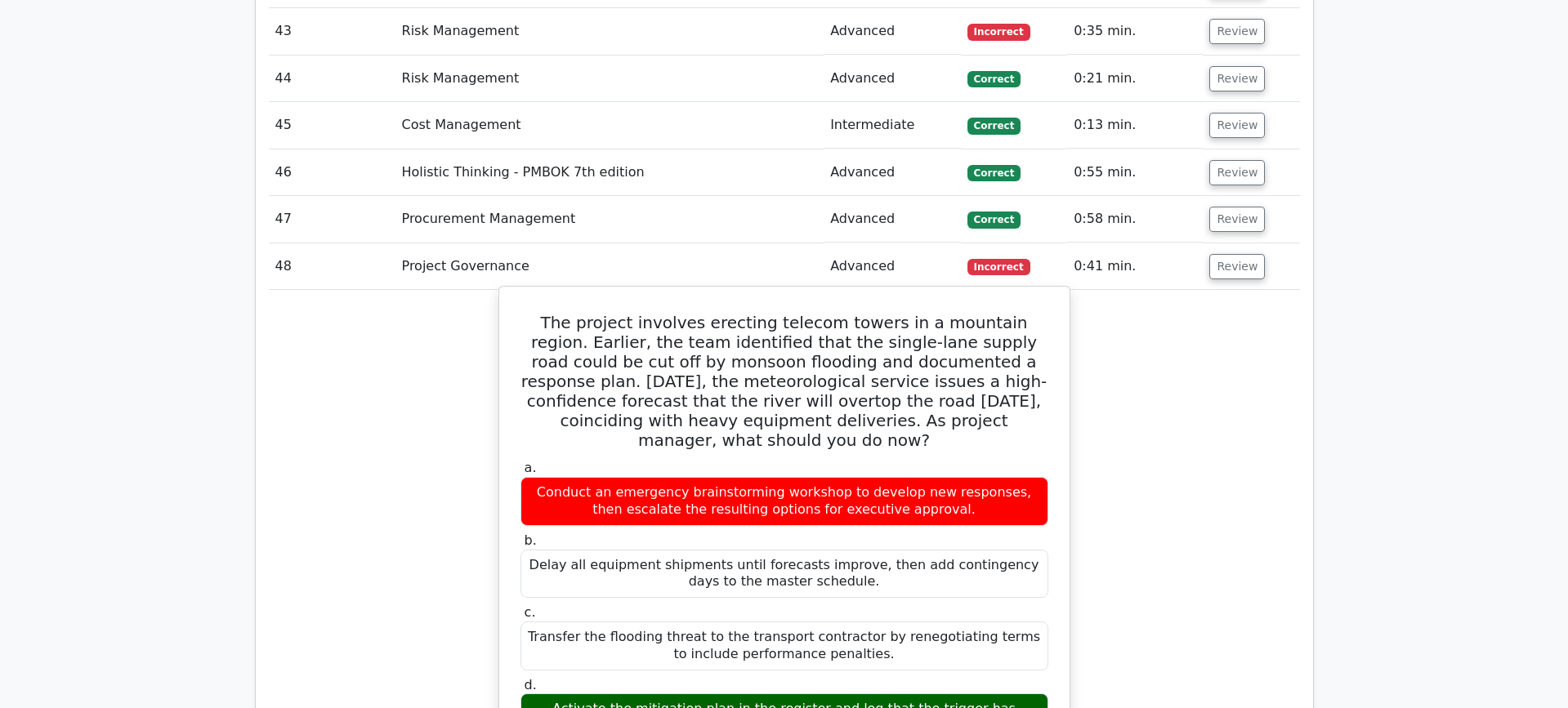
drag, startPoint x: 543, startPoint y: 251, endPoint x: 994, endPoint y: 351, distance: 462.0
click at [994, 351] on h5 "The project involves erecting telecom towers in a mountain region. Earlier, the…" at bounding box center [784, 381] width 531 height 137
click at [900, 340] on h5 "The project involves erecting telecom towers in a mountain region. Earlier, the…" at bounding box center [784, 381] width 531 height 137
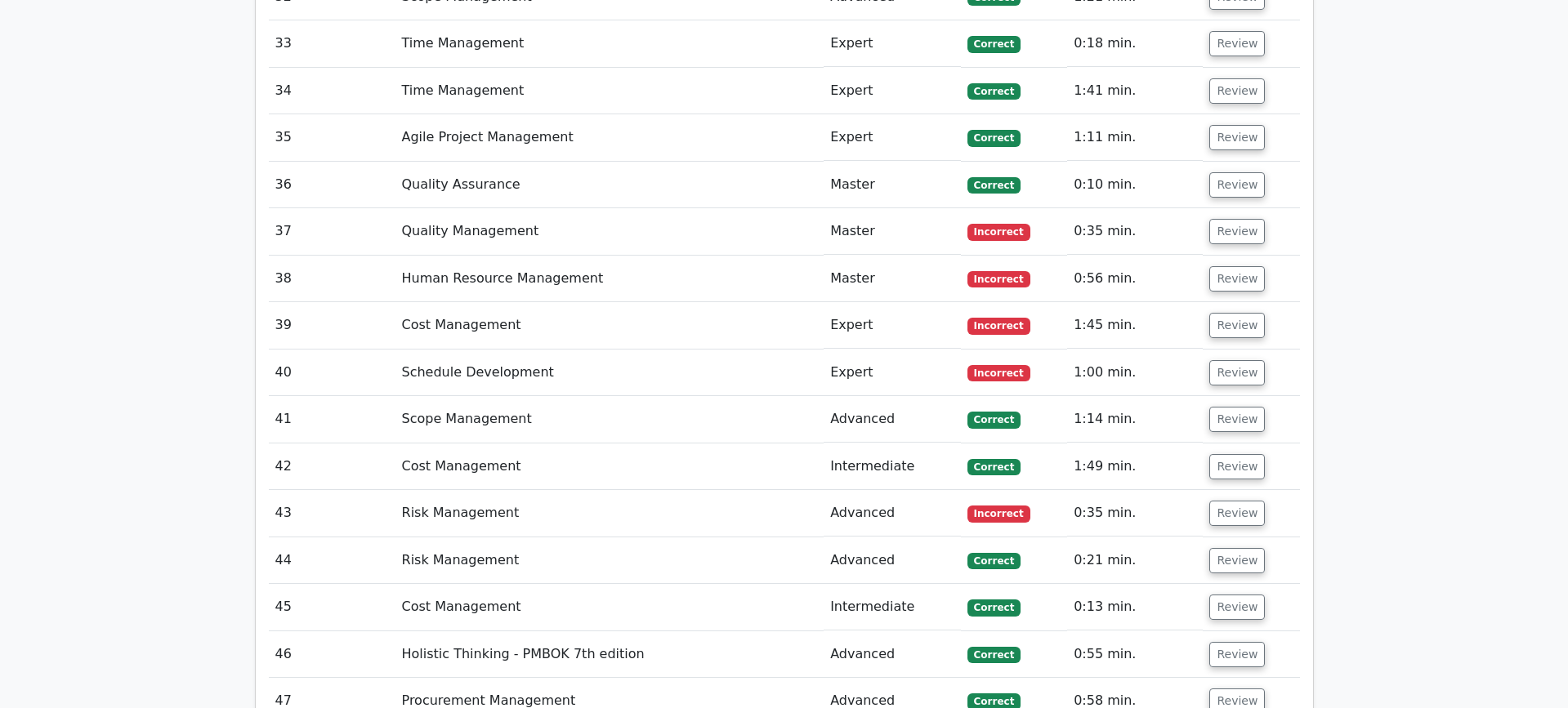
scroll to position [4479, 0]
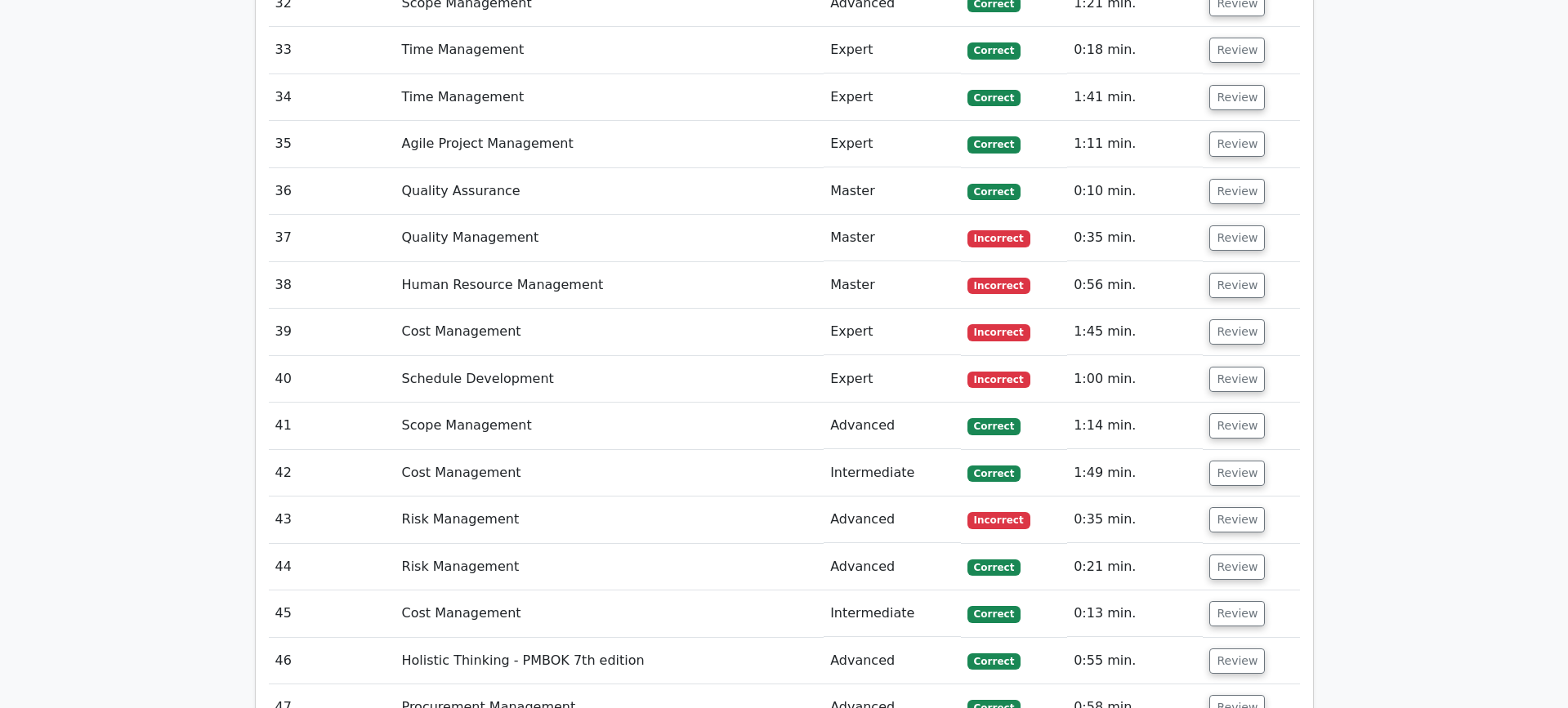
click at [1197, 497] on td "0:35 min." at bounding box center [1135, 519] width 136 height 46
click at [1234, 507] on button "Review" at bounding box center [1236, 519] width 55 height 25
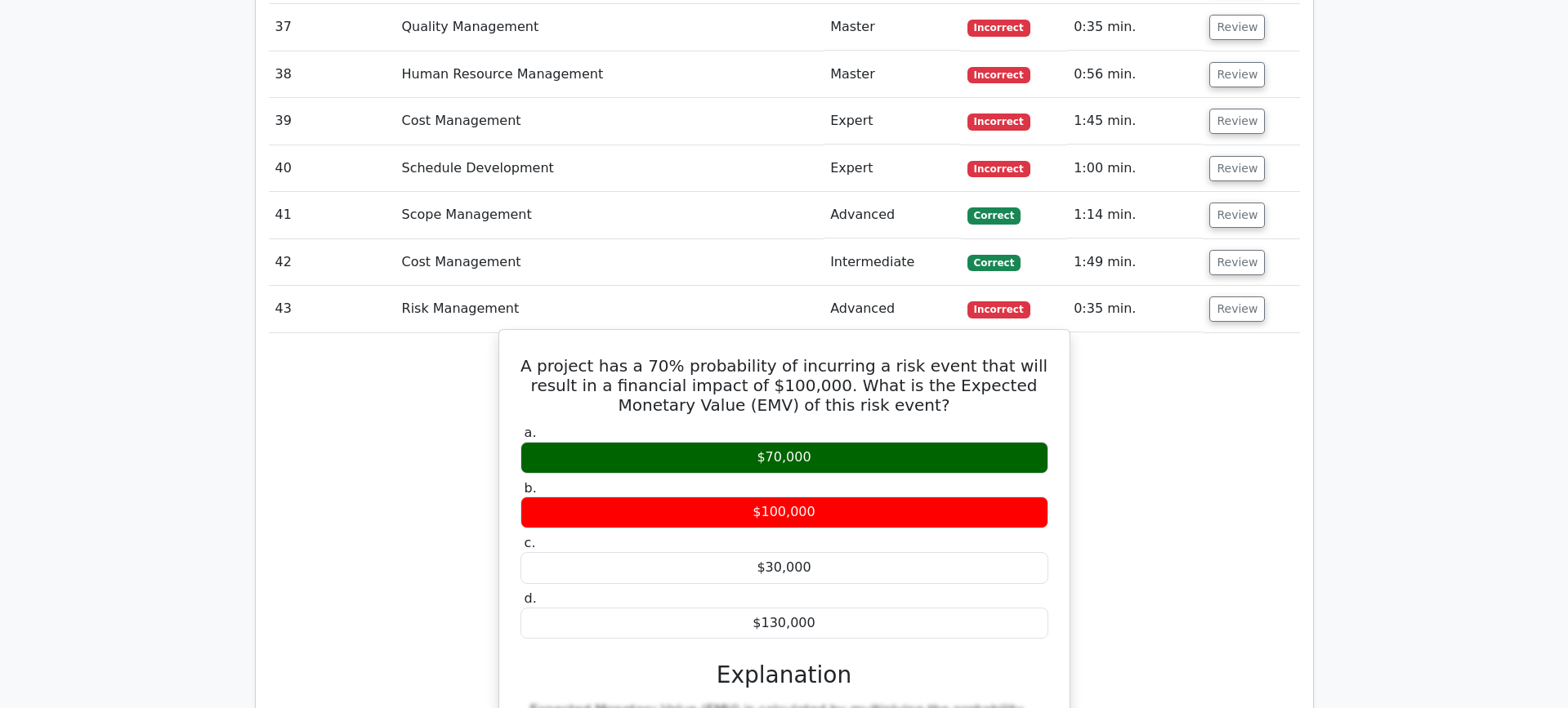
scroll to position [4693, 0]
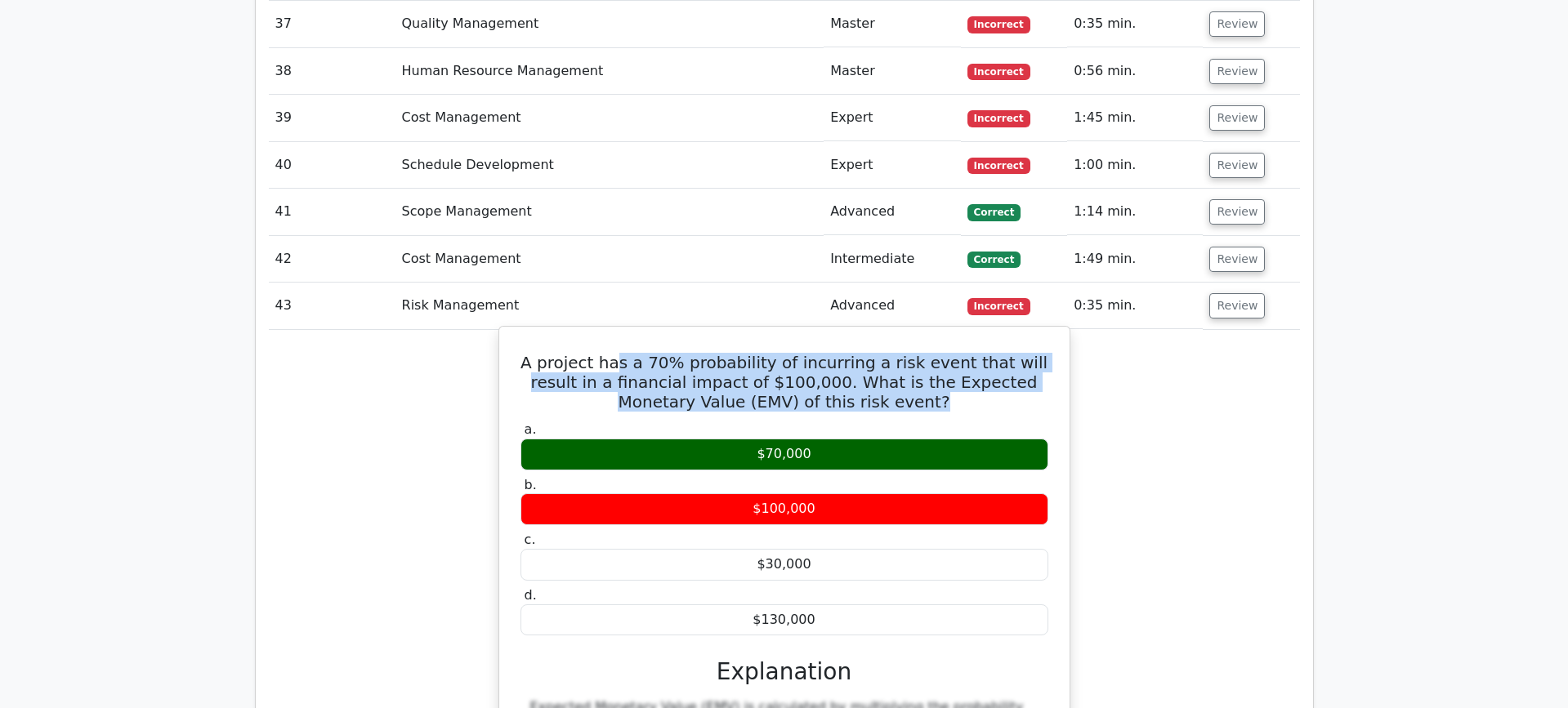
drag, startPoint x: 618, startPoint y: 285, endPoint x: 940, endPoint y: 321, distance: 324.0
click at [940, 353] on h5 "A project has a 70% probability of incurring a risk event that will result in a…" at bounding box center [784, 382] width 531 height 59
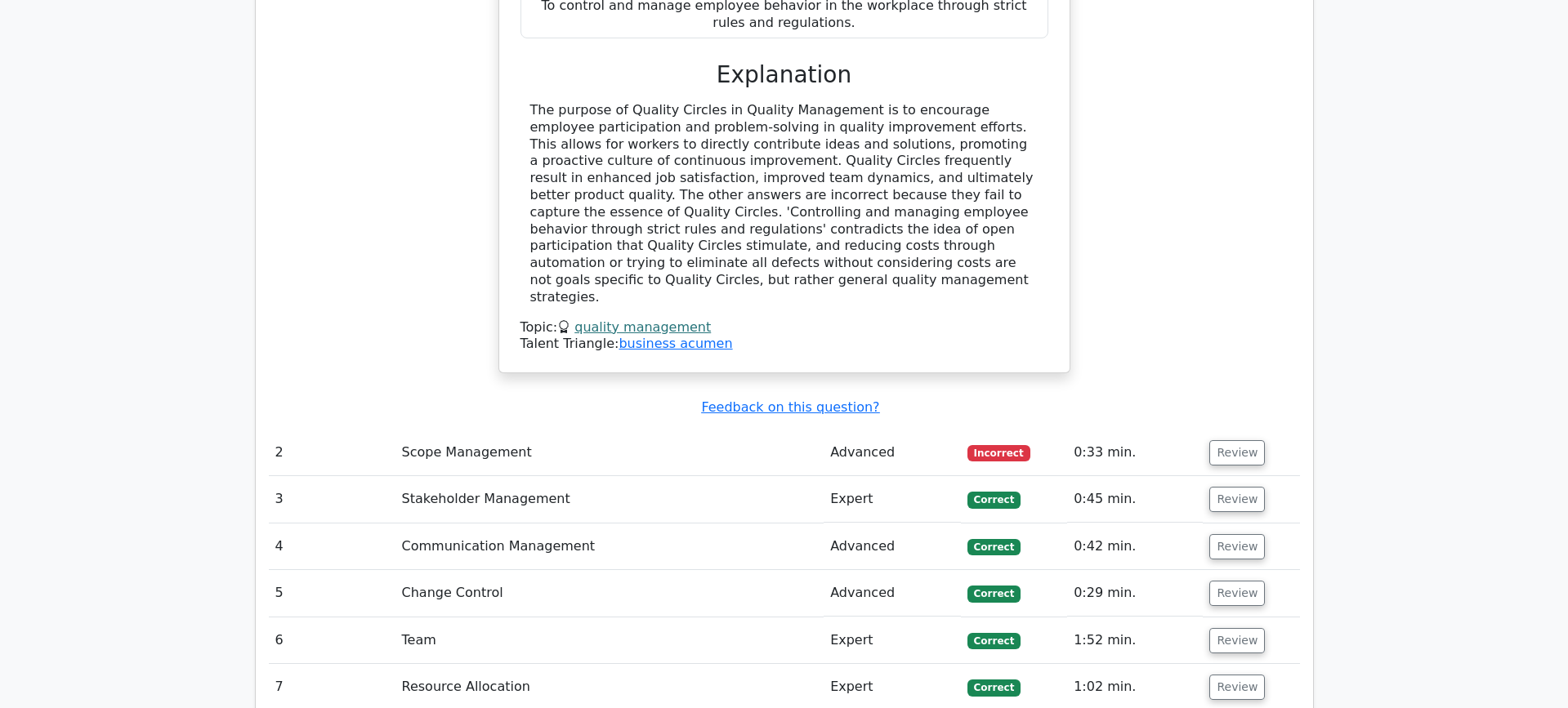
scroll to position [2701, 0]
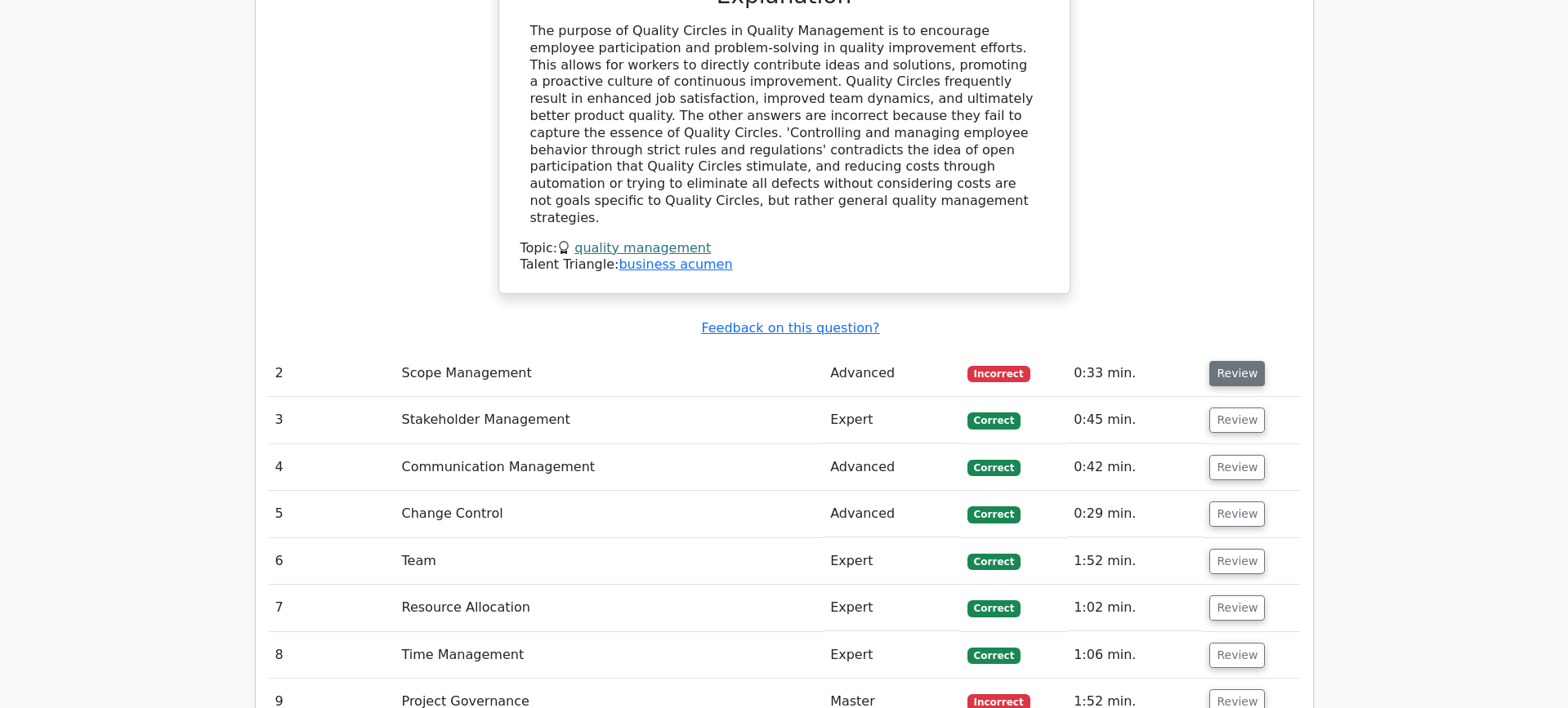
click at [1237, 361] on button "Review" at bounding box center [1236, 373] width 55 height 25
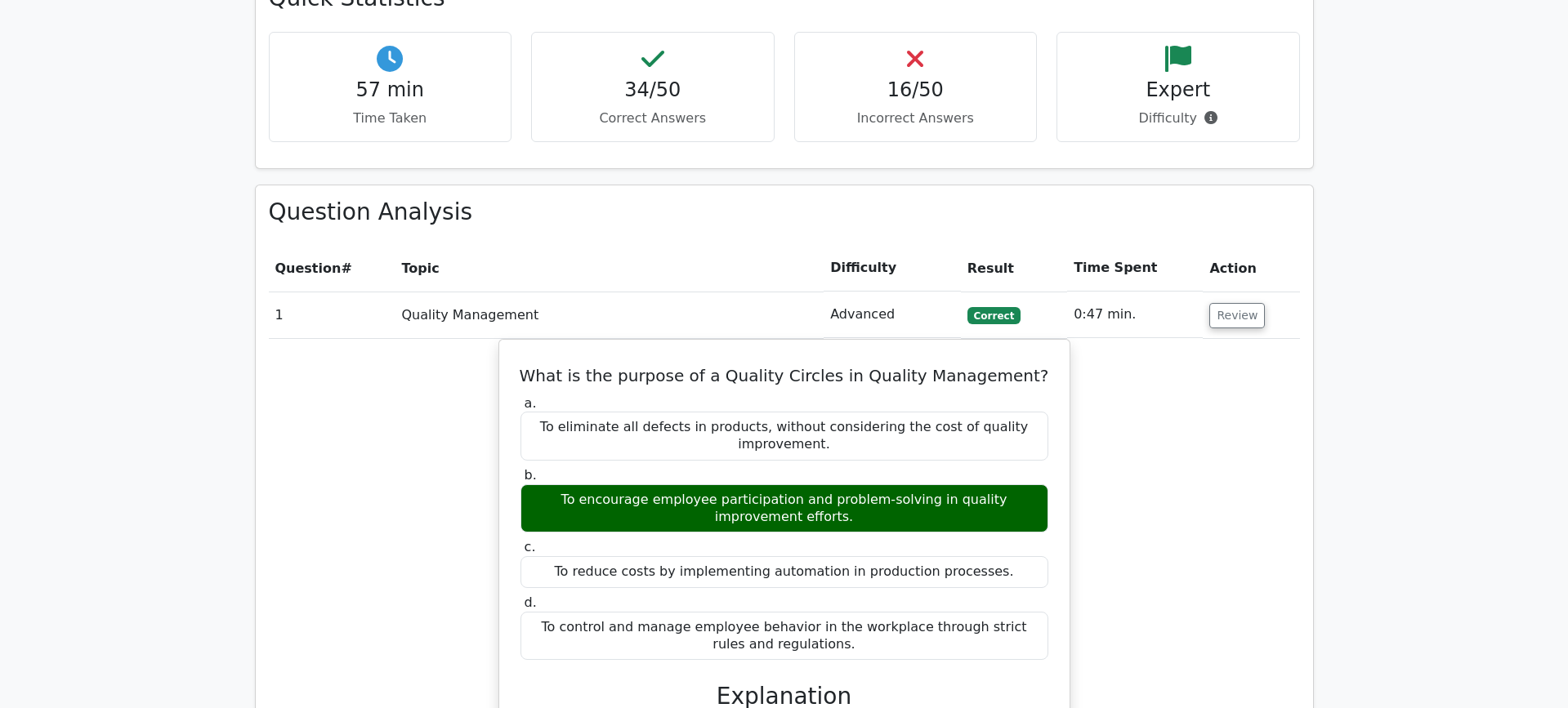
scroll to position [1937, 0]
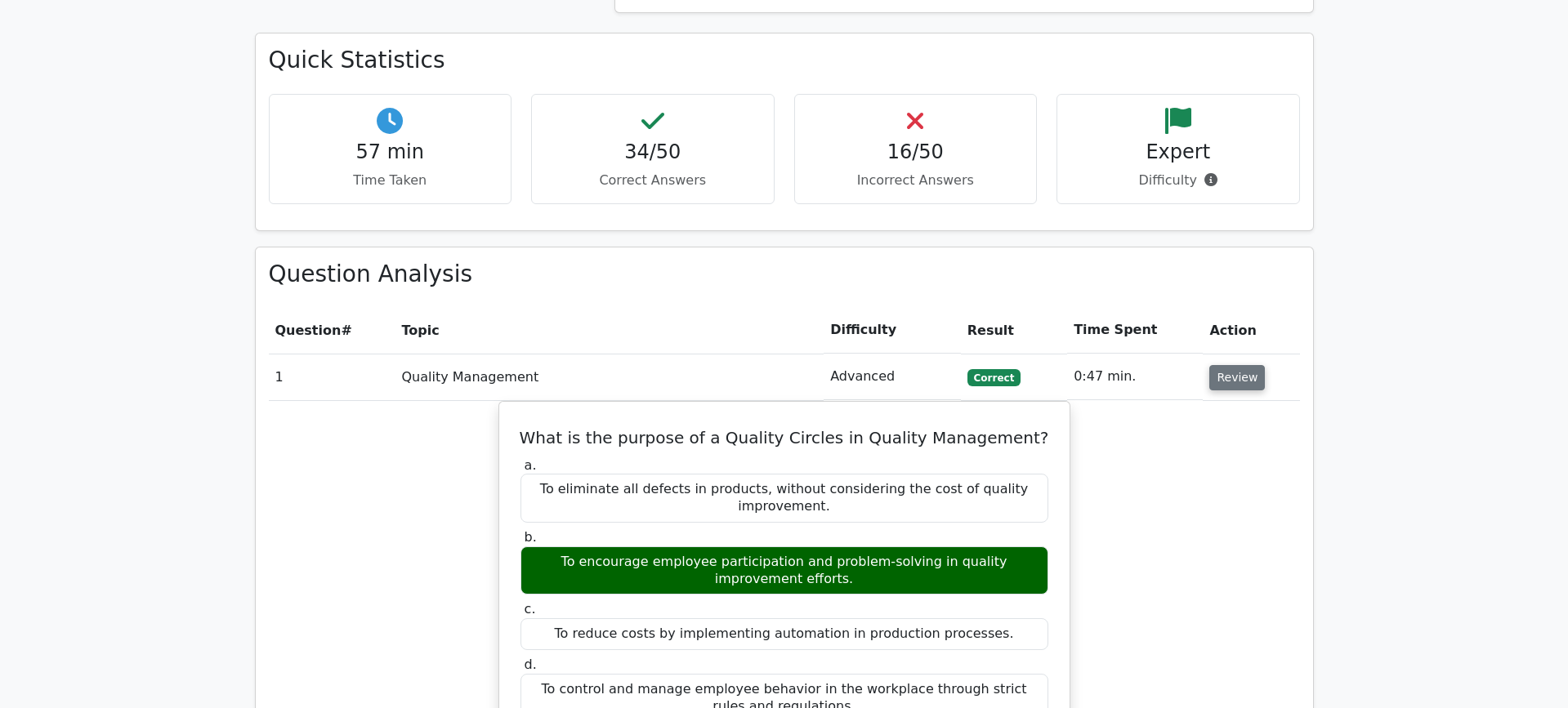
click at [1227, 365] on button "Review" at bounding box center [1236, 378] width 55 height 25
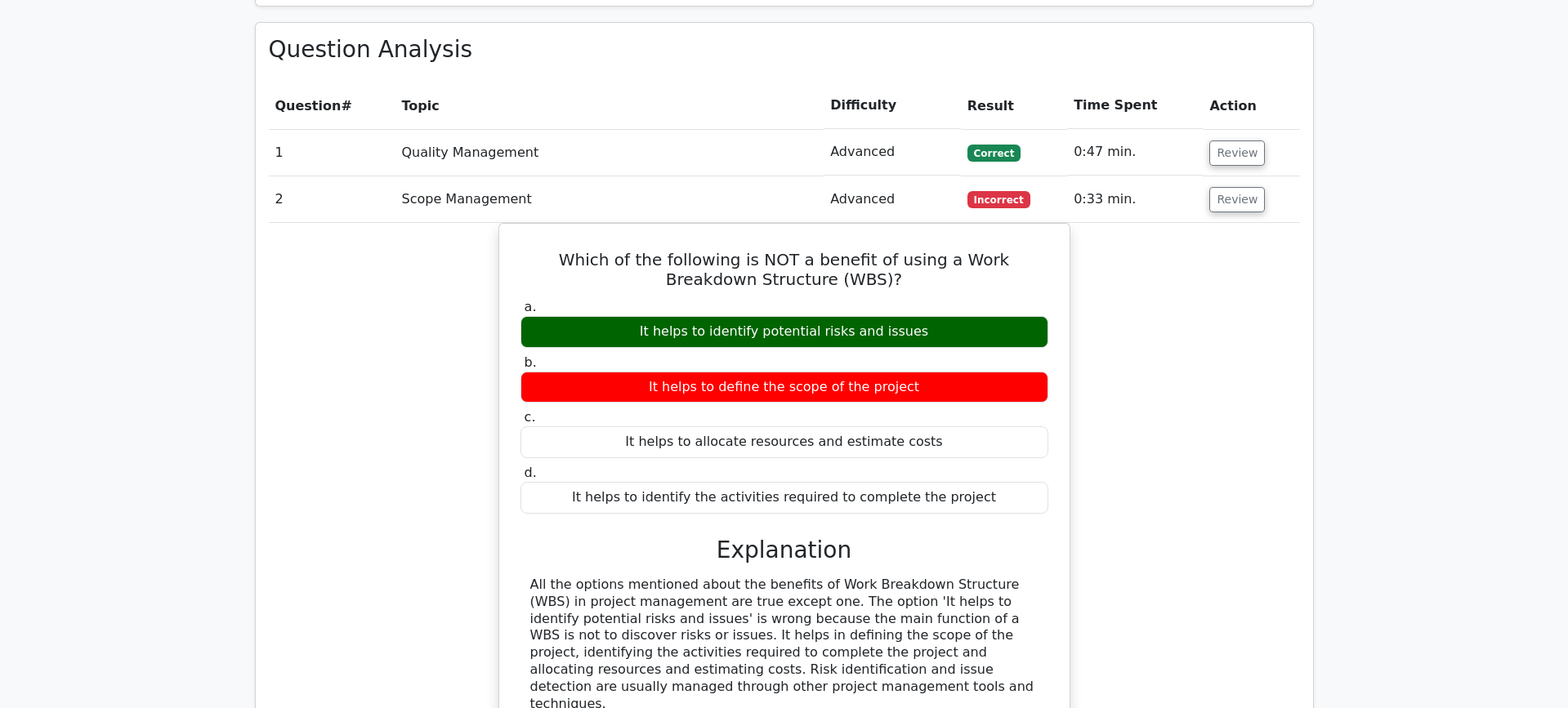
scroll to position [2195, 0]
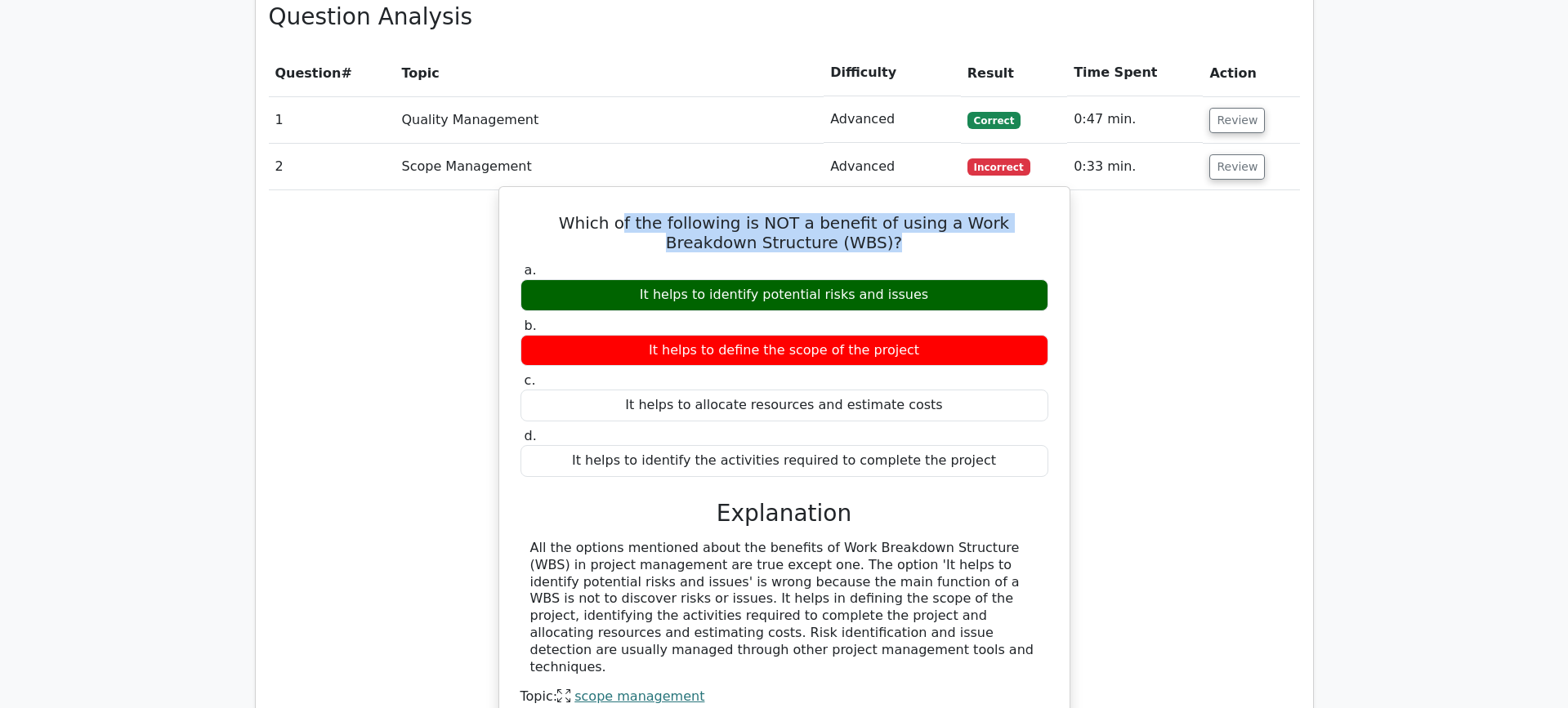
drag, startPoint x: 599, startPoint y: 165, endPoint x: 1004, endPoint y: 177, distance: 405.2
click at [1004, 213] on h5 "Which of the following is NOT a benefit of using a Work Breakdown Structure (WB…" at bounding box center [784, 232] width 531 height 39
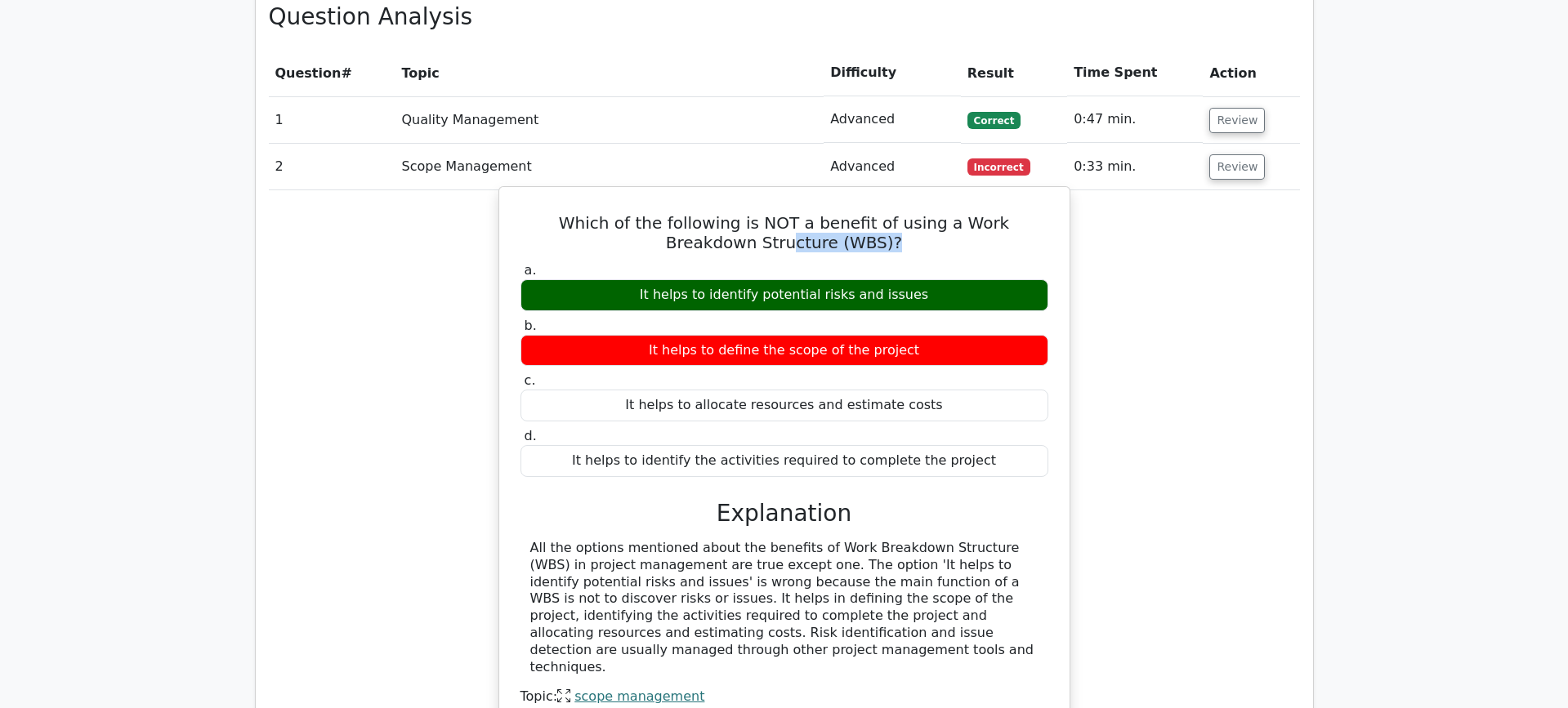
drag, startPoint x: 750, startPoint y: 187, endPoint x: 851, endPoint y: 187, distance: 101.0
click at [851, 213] on h5 "Which of the following is NOT a benefit of using a Work Breakdown Structure (WB…" at bounding box center [784, 232] width 531 height 39
drag, startPoint x: 579, startPoint y: 505, endPoint x: 986, endPoint y: 597, distance: 417.3
click at [986, 597] on div "All the options mentioned about the benefits of Work Breakdown Structure (WBS) …" at bounding box center [784, 607] width 508 height 136
drag, startPoint x: 986, startPoint y: 597, endPoint x: 978, endPoint y: 596, distance: 8.1
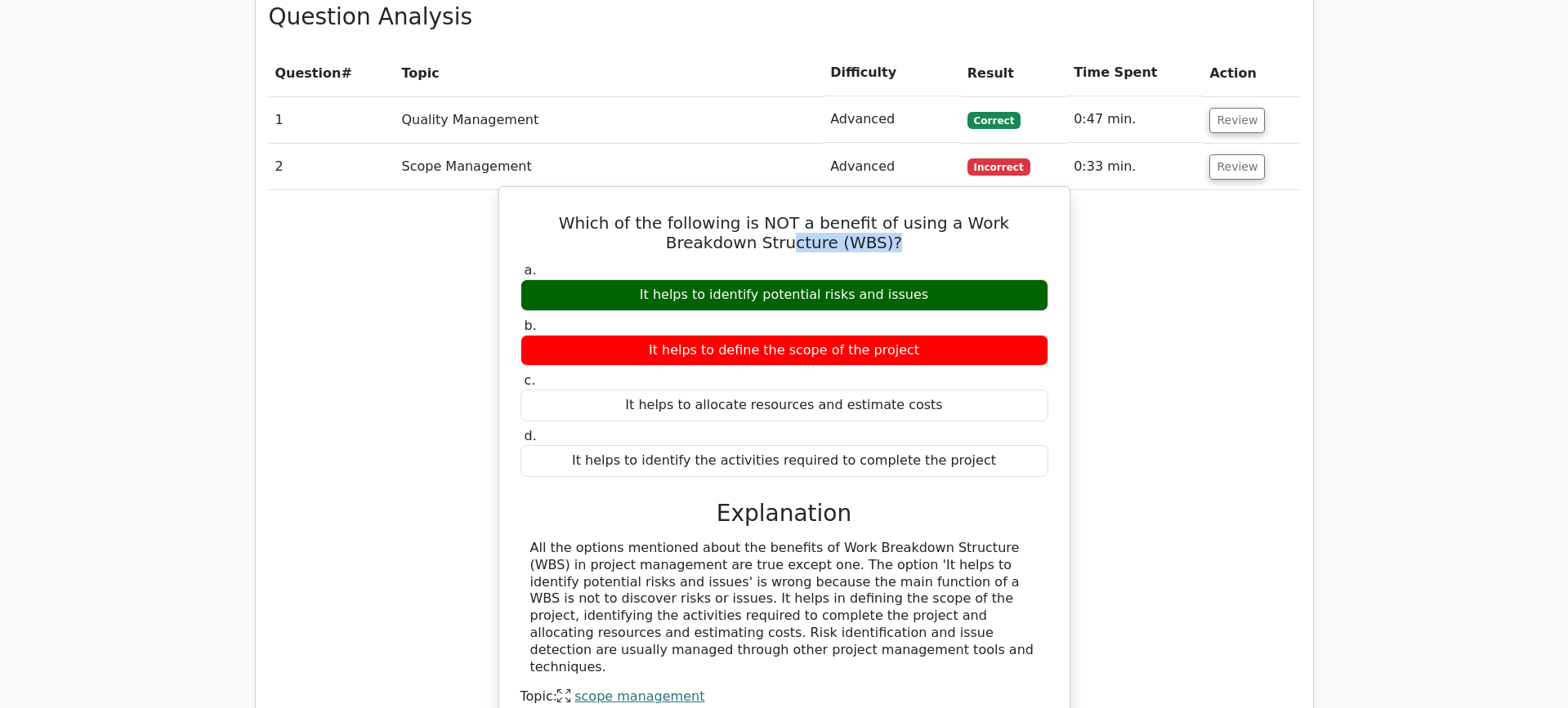
click at [985, 597] on div "All the options mentioned about the benefits of Work Breakdown Structure (WBS) …" at bounding box center [784, 607] width 508 height 136
drag, startPoint x: 604, startPoint y: 516, endPoint x: 740, endPoint y: 587, distance: 153.4
click at [740, 587] on div "All the options mentioned about the benefits of Work Breakdown Structure (WBS) …" at bounding box center [784, 607] width 508 height 136
drag, startPoint x: 731, startPoint y: 563, endPoint x: 842, endPoint y: 594, distance: 115.2
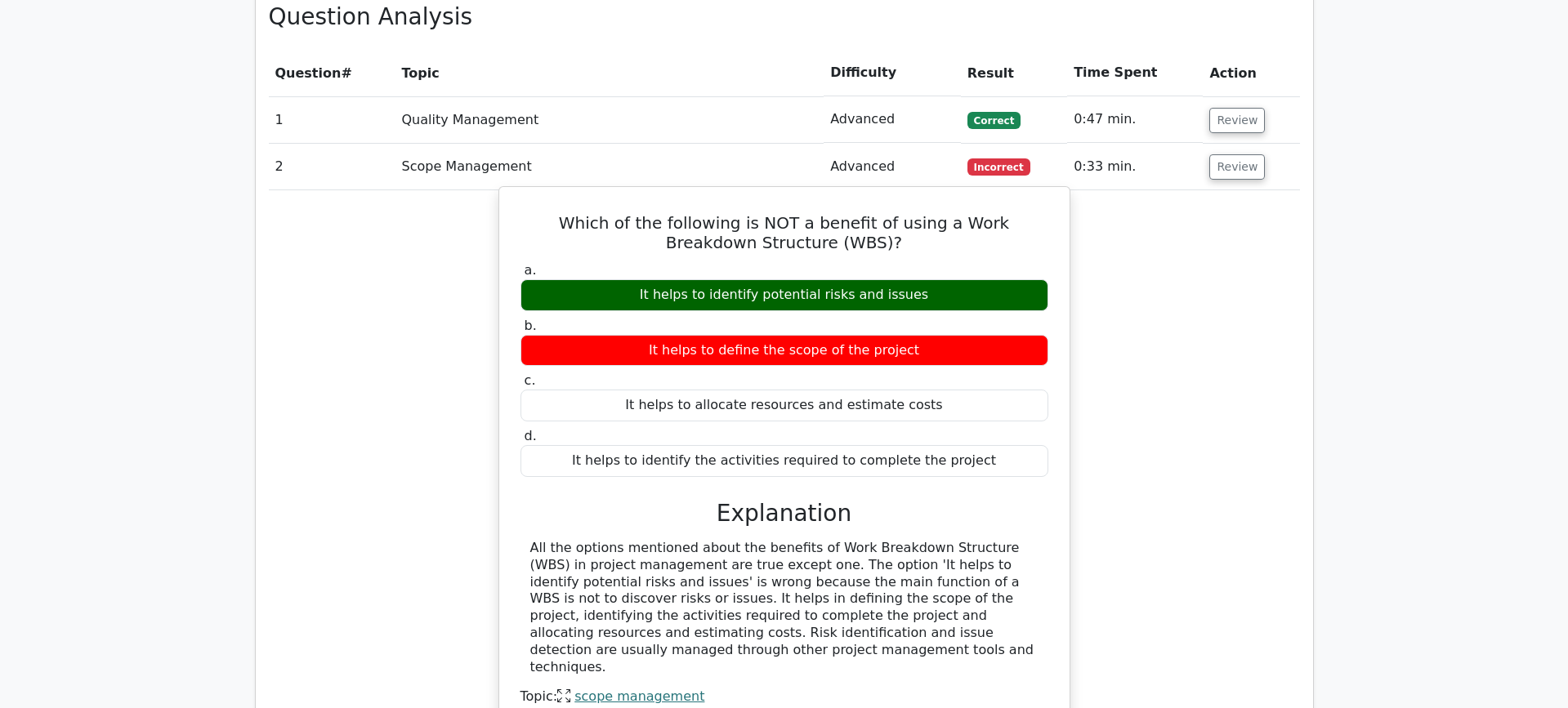
click at [842, 594] on div "All the options mentioned about the benefits of Work Breakdown Structure (WBS) …" at bounding box center [784, 607] width 508 height 136
click at [839, 591] on div "All the options mentioned about the benefits of Work Breakdown Structure (WBS) …" at bounding box center [784, 607] width 508 height 136
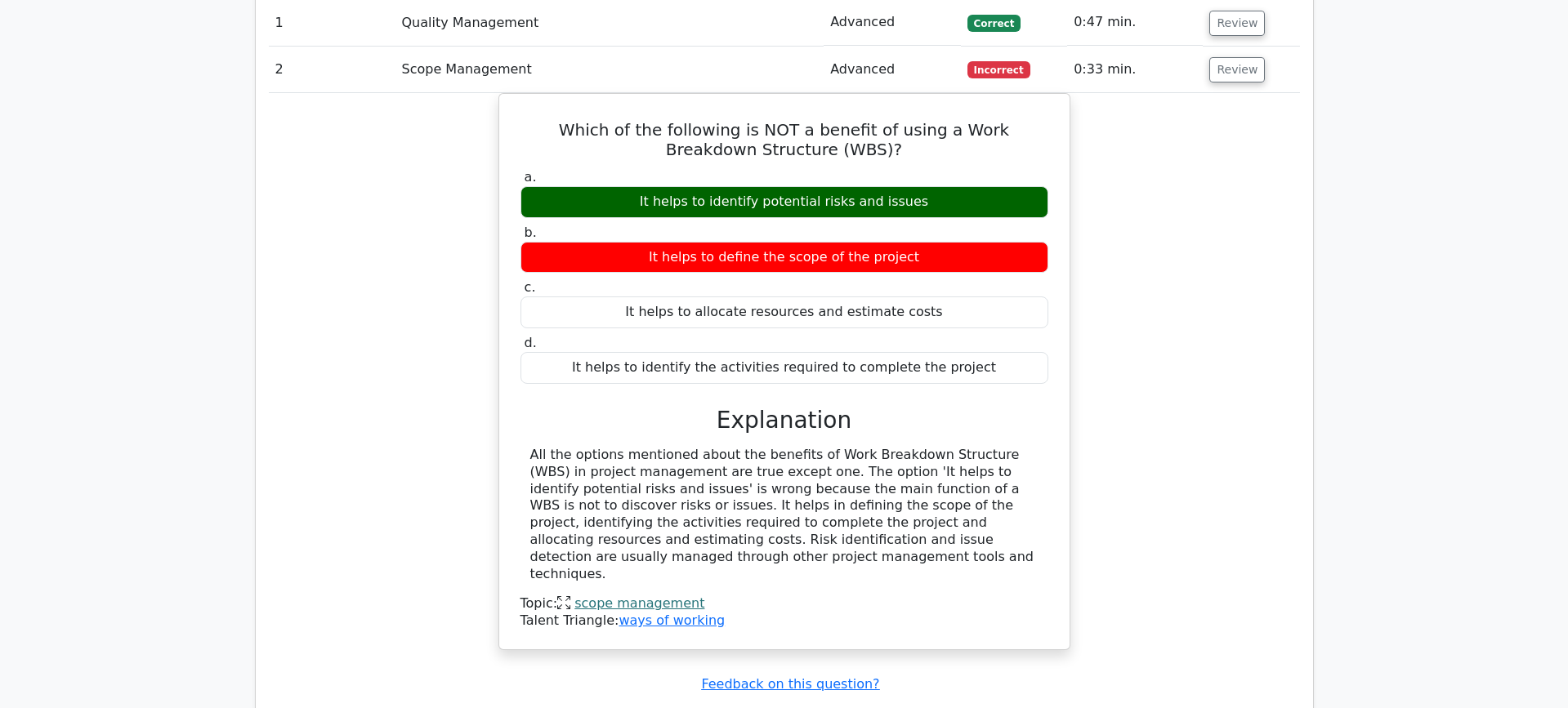
scroll to position [0, 10]
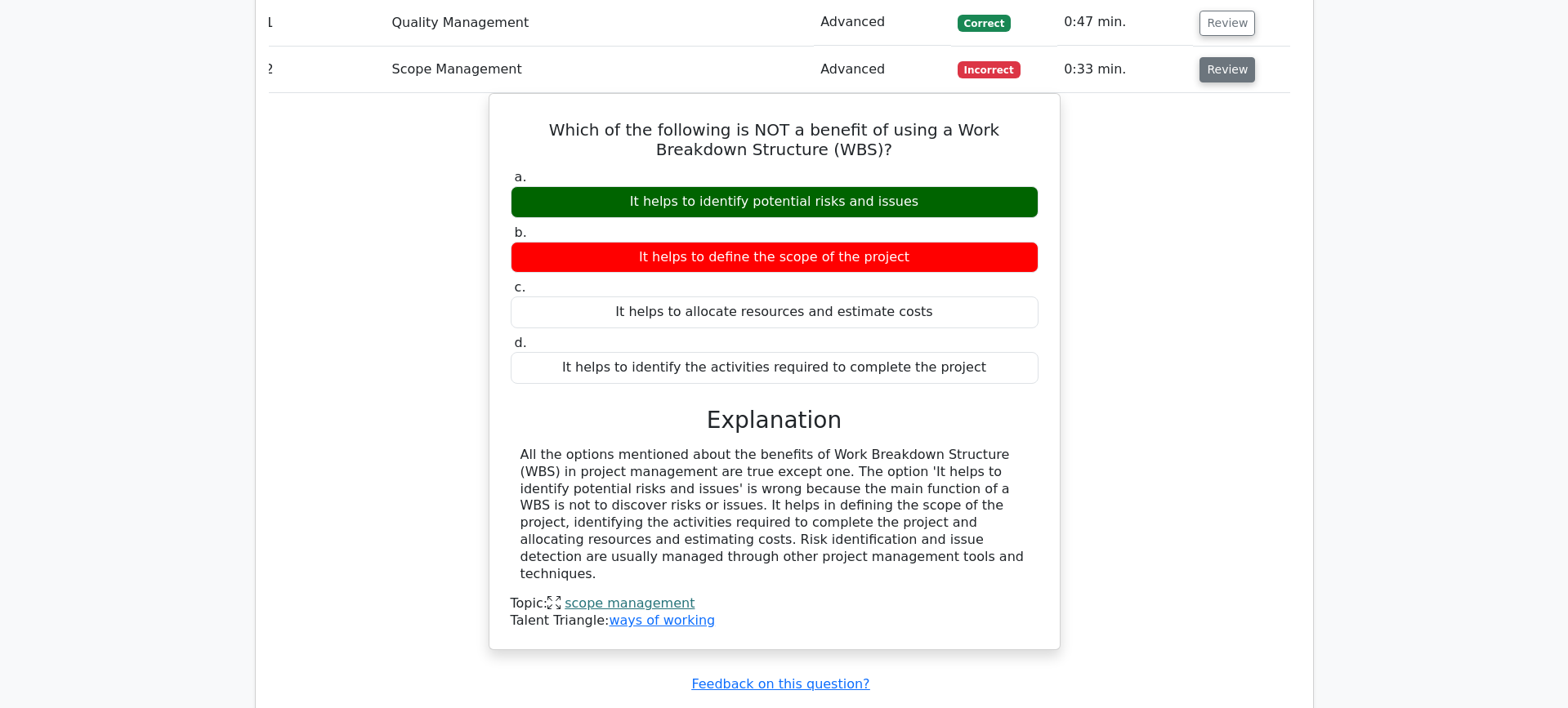
click at [1222, 57] on button "Review" at bounding box center [1226, 70] width 55 height 25
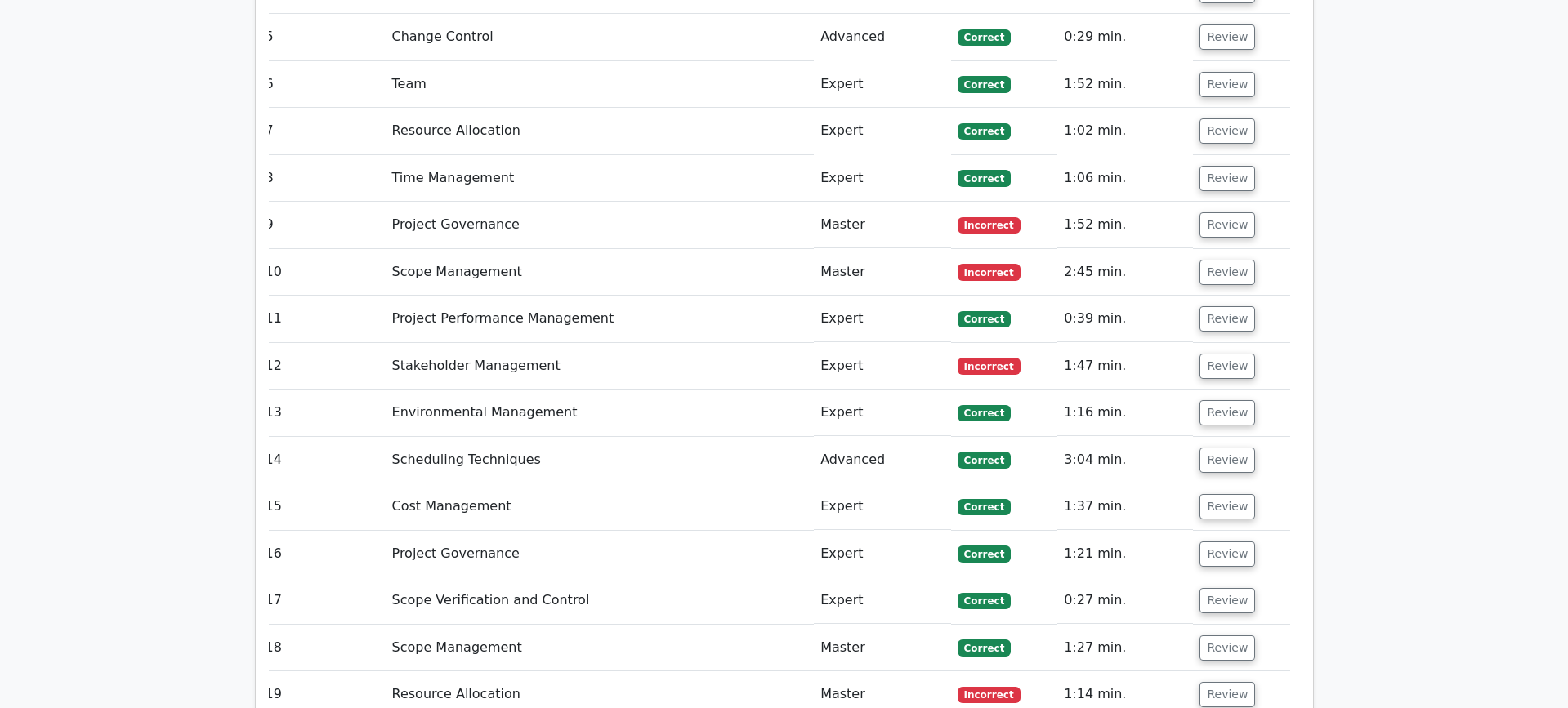
scroll to position [2476, 0]
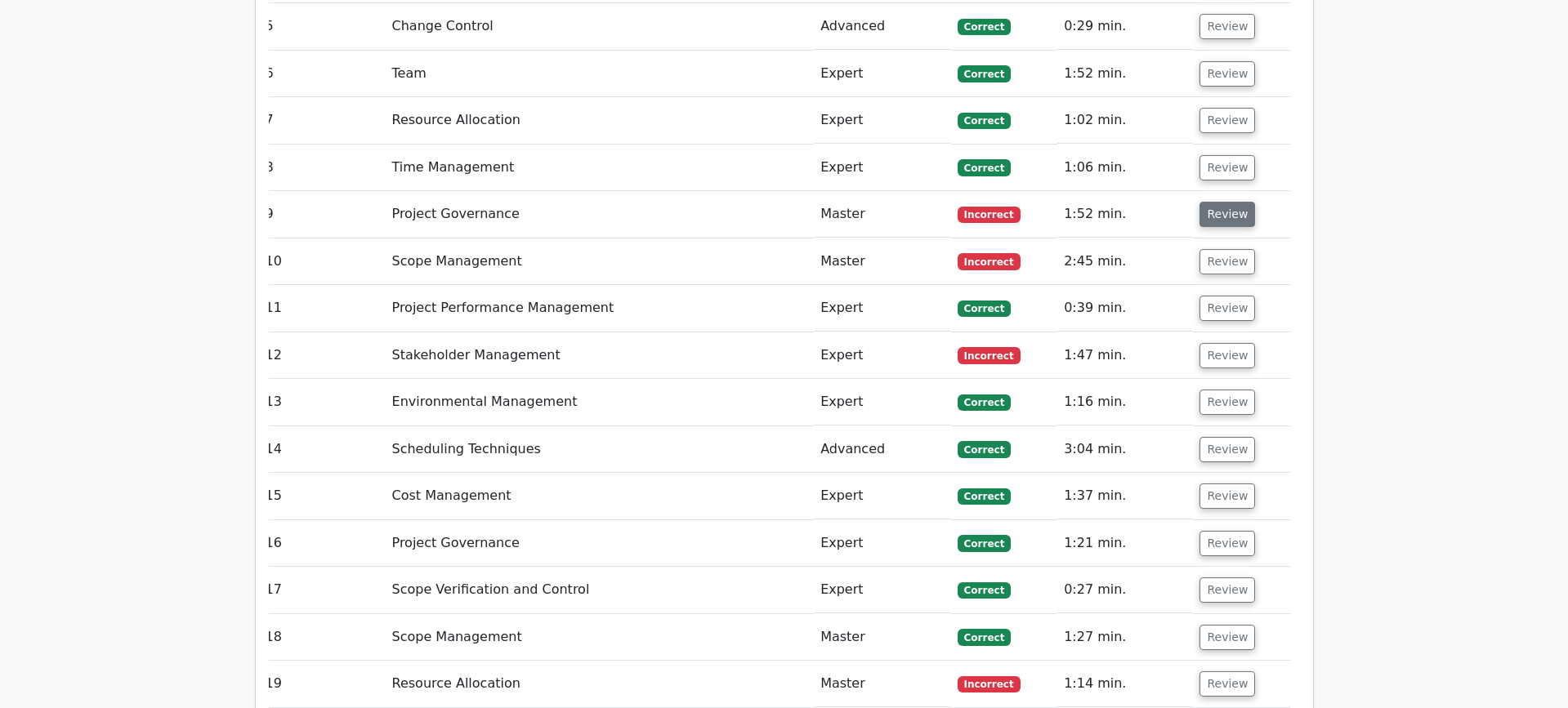
click at [1205, 201] on button "Review" at bounding box center [1226, 214] width 55 height 25
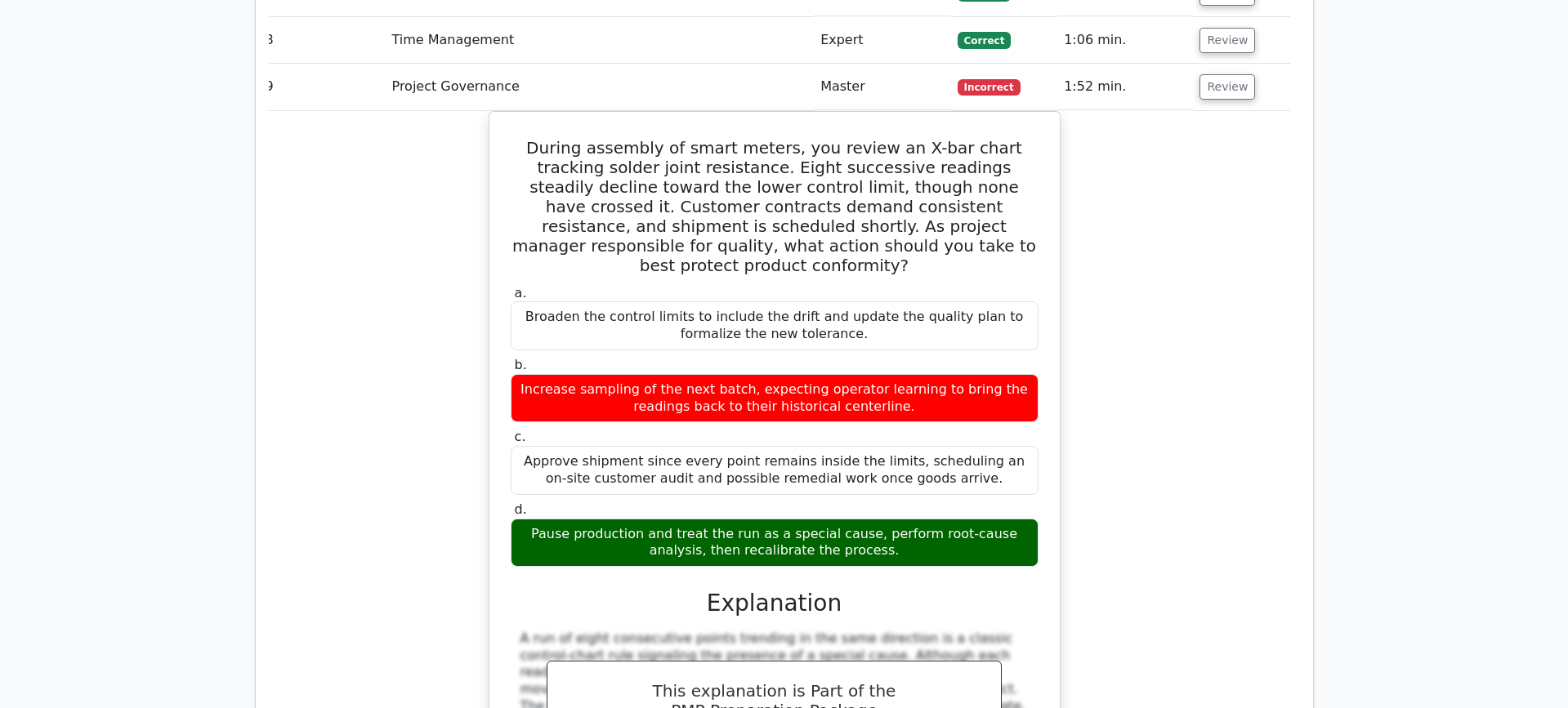
scroll to position [2606, 0]
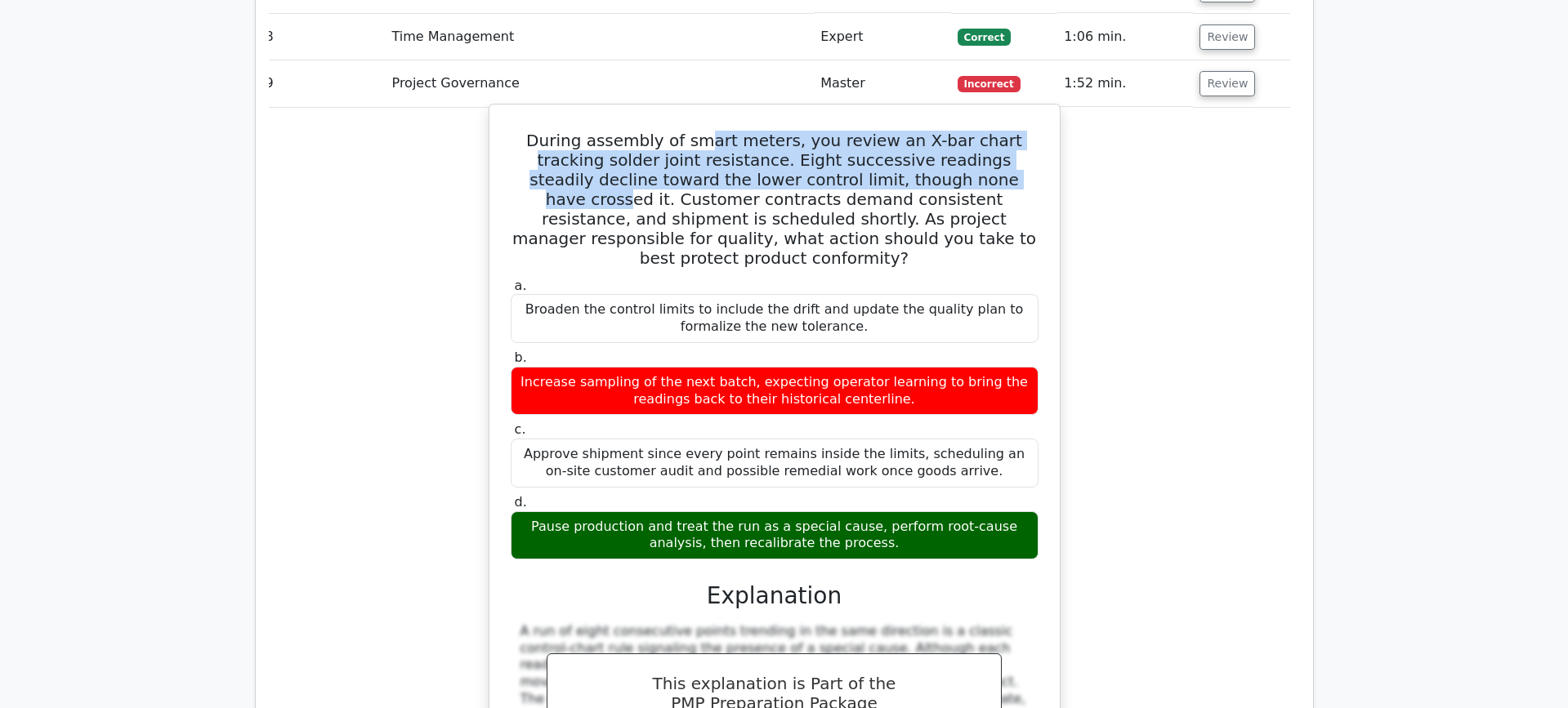
drag, startPoint x: 686, startPoint y: 75, endPoint x: 852, endPoint y: 115, distance: 170.8
click at [852, 131] on h5 "During assembly of smart meters, you review an X-bar chart tracking solder join…" at bounding box center [774, 199] width 531 height 137
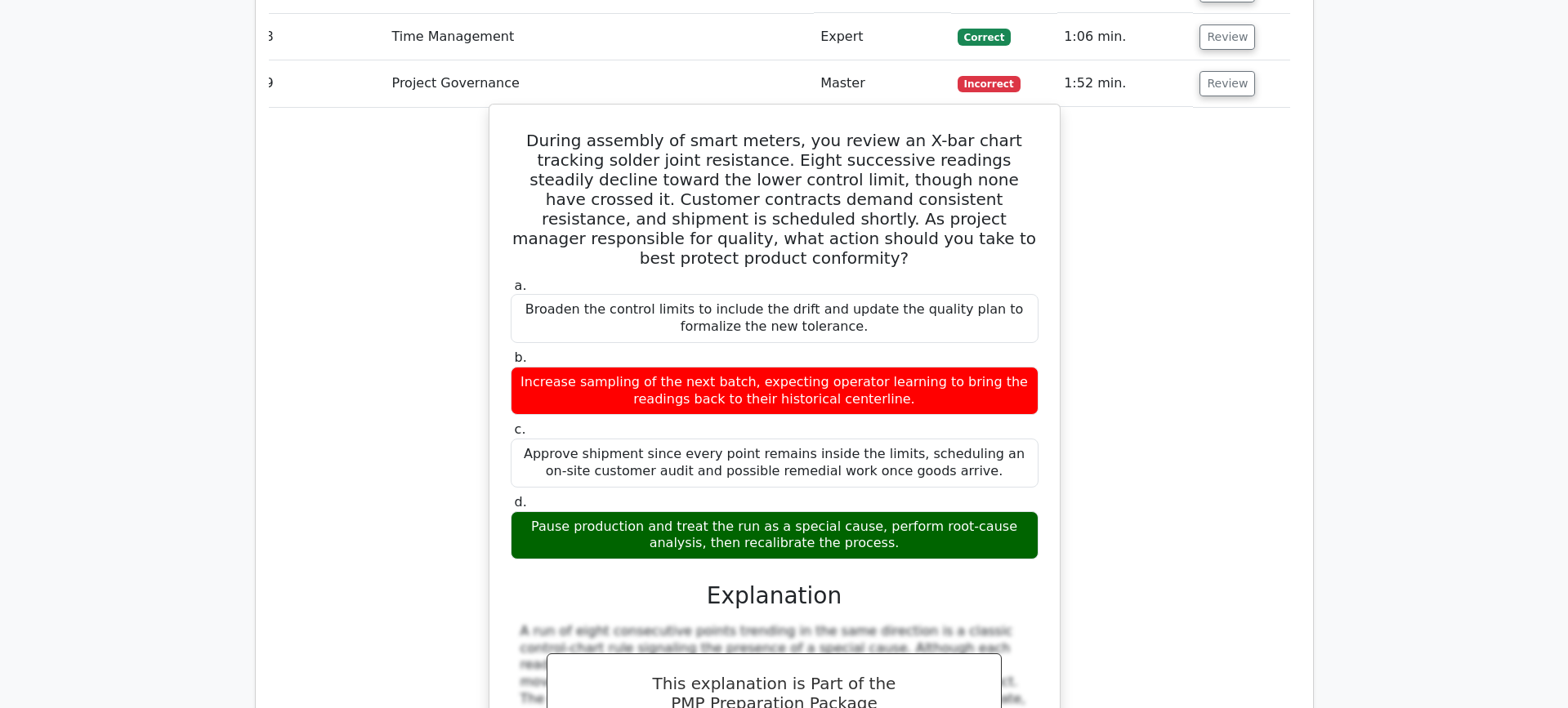
drag, startPoint x: 852, startPoint y: 115, endPoint x: 841, endPoint y: 113, distance: 11.2
click at [851, 131] on h5 "During assembly of smart meters, you review an X-bar chart tracking solder join…" at bounding box center [774, 199] width 531 height 137
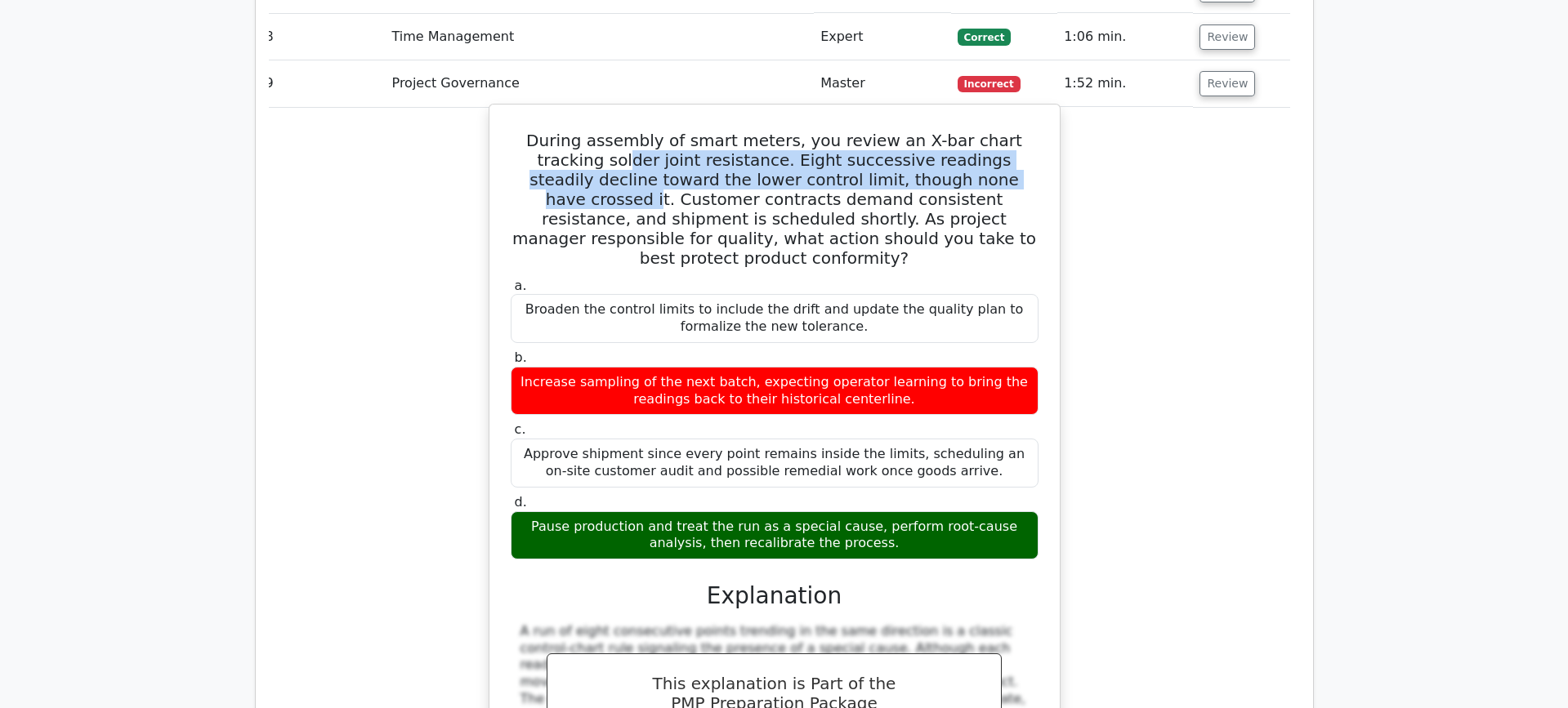
drag, startPoint x: 538, startPoint y: 102, endPoint x: 876, endPoint y: 111, distance: 338.1
click at [876, 131] on h5 "During assembly of smart meters, you review an X-bar chart tracking solder join…" at bounding box center [774, 199] width 531 height 137
click at [683, 131] on h5 "During assembly of smart meters, you review an X-bar chart tracking solder join…" at bounding box center [774, 199] width 531 height 137
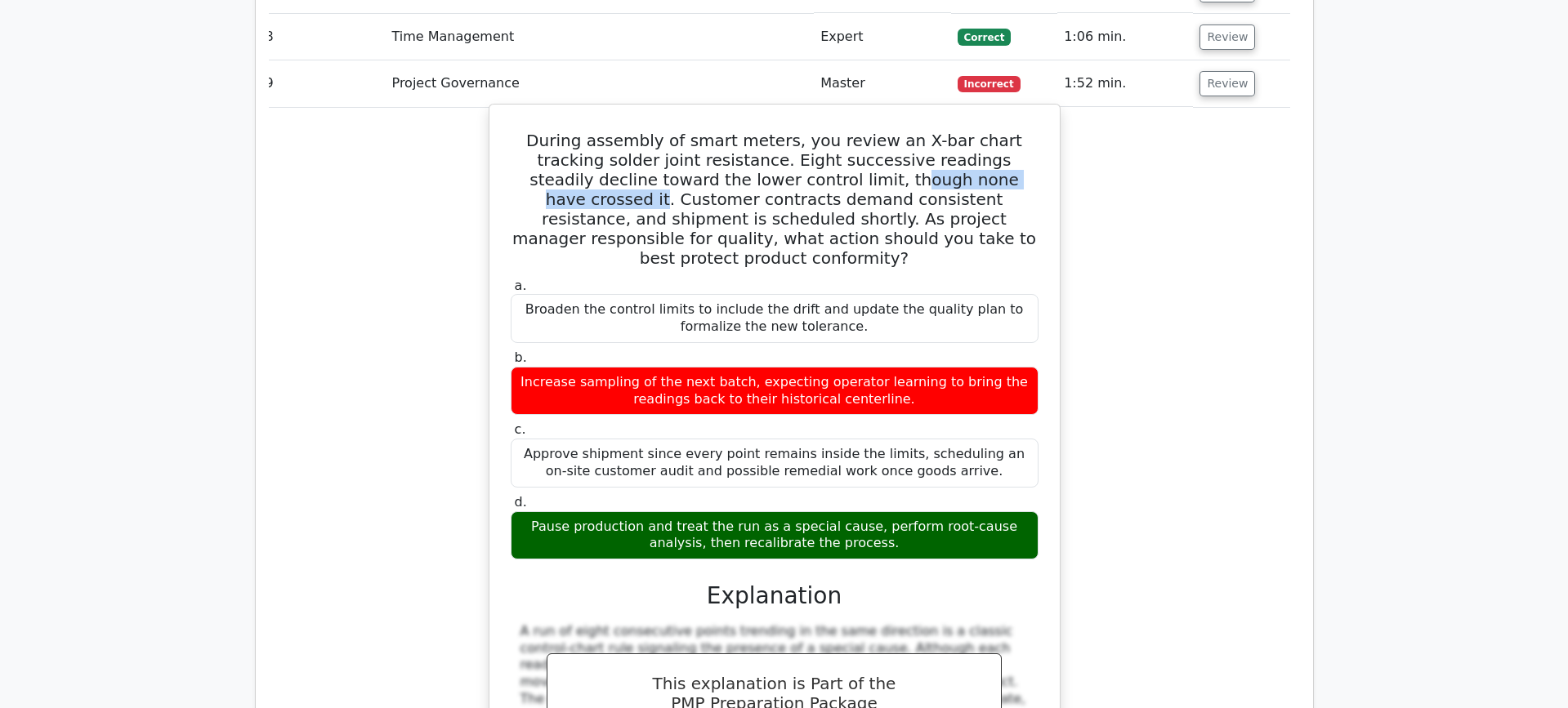
drag, startPoint x: 688, startPoint y: 121, endPoint x: 883, endPoint y: 130, distance: 195.2
click at [883, 131] on h5 "During assembly of smart meters, you review an X-bar chart tracking solder join…" at bounding box center [774, 199] width 531 height 137
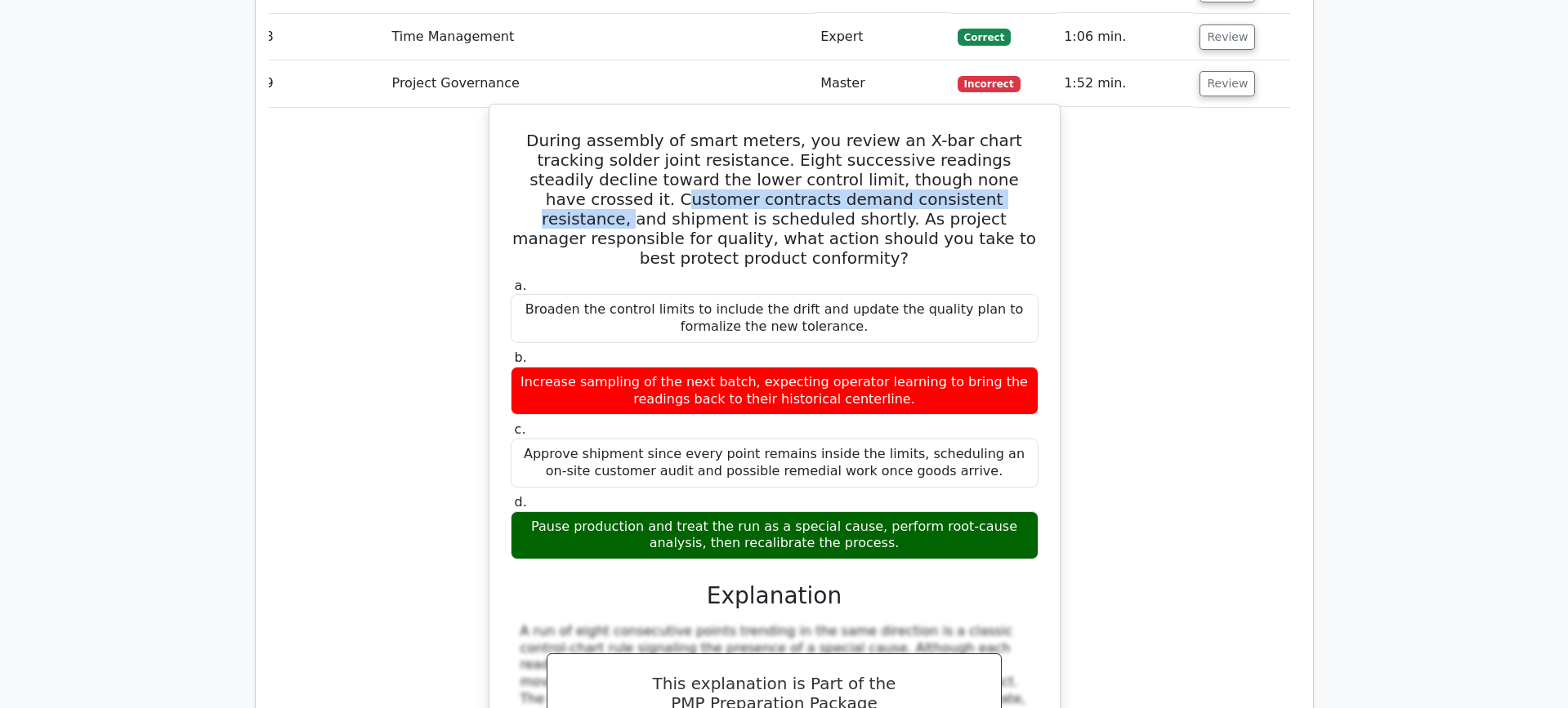
drag, startPoint x: 901, startPoint y: 122, endPoint x: 753, endPoint y: 142, distance: 149.3
click at [751, 142] on h5 "During assembly of smart meters, you review an X-bar chart tracking solder join…" at bounding box center [774, 199] width 531 height 137
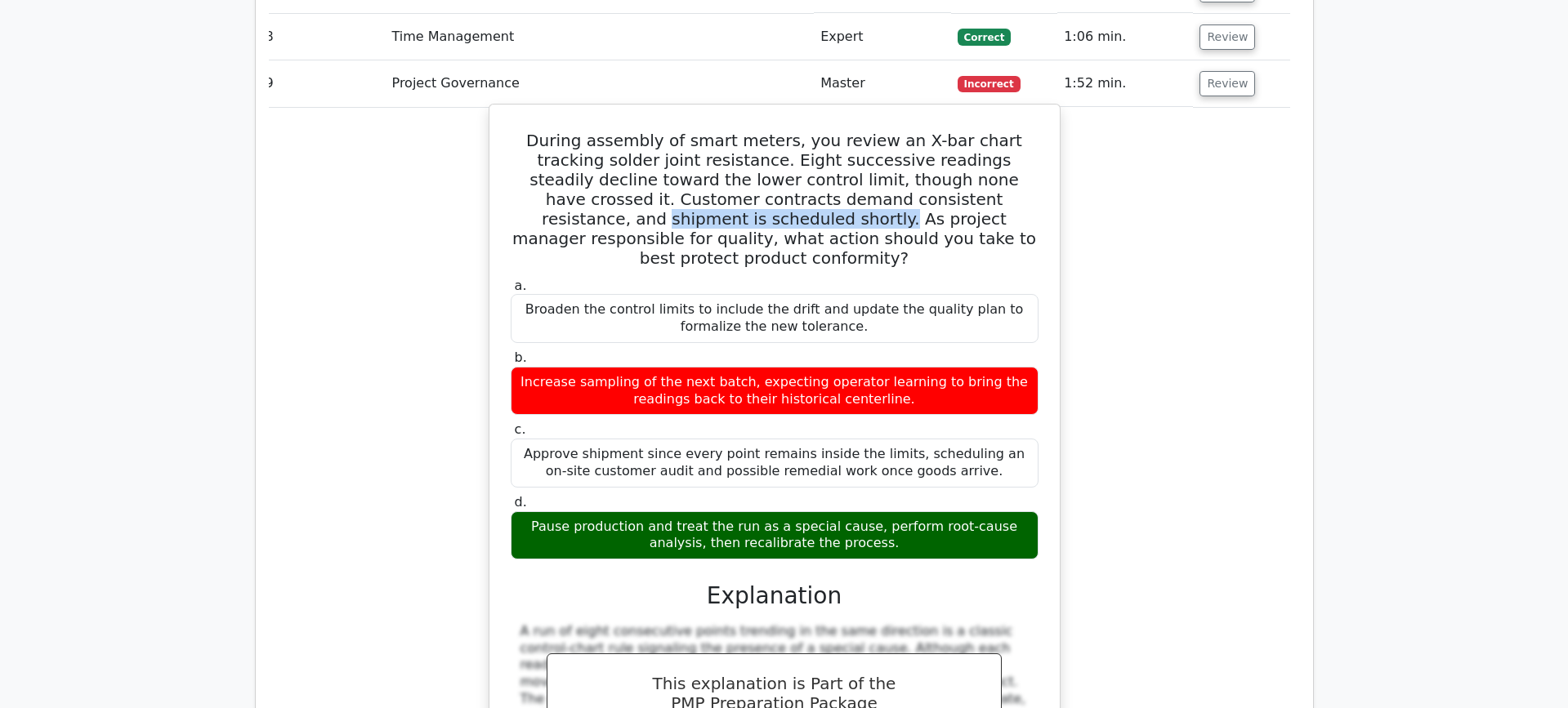
drag, startPoint x: 796, startPoint y: 142, endPoint x: 975, endPoint y: 147, distance: 179.1
click at [1003, 146] on h5 "During assembly of smart meters, you review an X-bar chart tracking solder join…" at bounding box center [774, 199] width 531 height 137
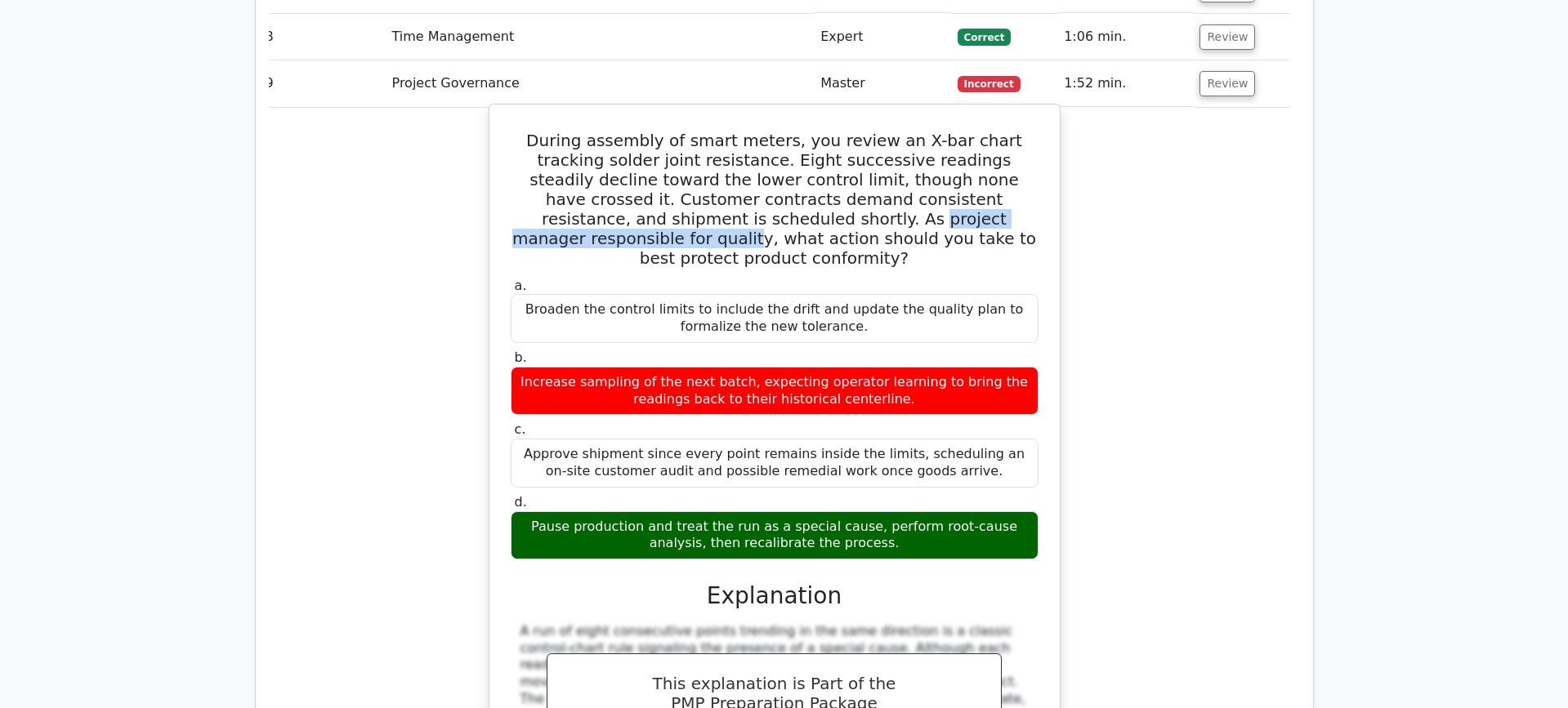
drag, startPoint x: 795, startPoint y: 155, endPoint x: 514, endPoint y: 152, distance: 281.0
click at [514, 152] on h5 "During assembly of smart meters, you review an X-bar chart tracking solder join…" at bounding box center [774, 199] width 531 height 137
click at [650, 168] on h5 "During assembly of smart meters, you review an X-bar chart tracking solder join…" at bounding box center [774, 199] width 531 height 137
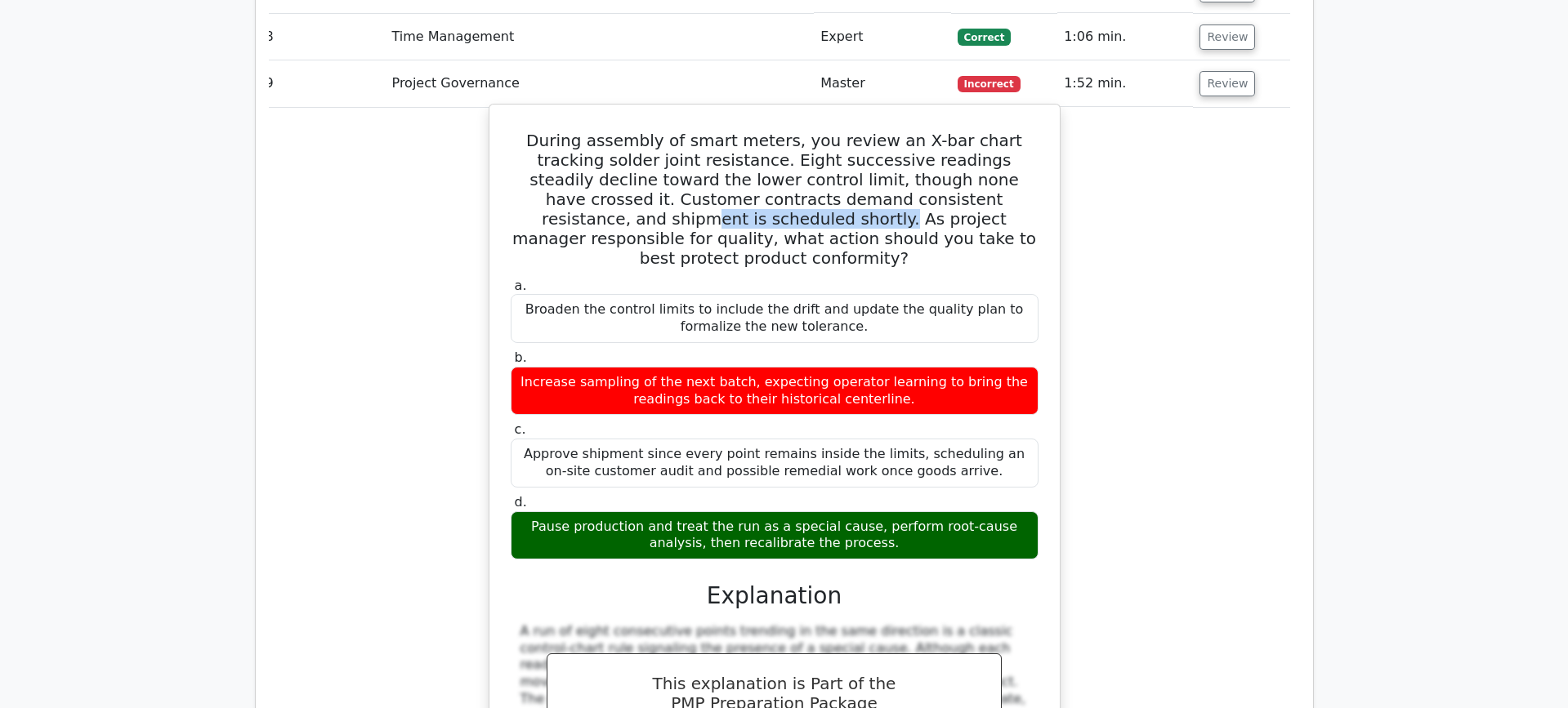
drag, startPoint x: 822, startPoint y: 141, endPoint x: 1003, endPoint y: 145, distance: 181.0
click at [1003, 145] on h5 "During assembly of smart meters, you review an X-bar chart tracking solder join…" at bounding box center [774, 199] width 531 height 137
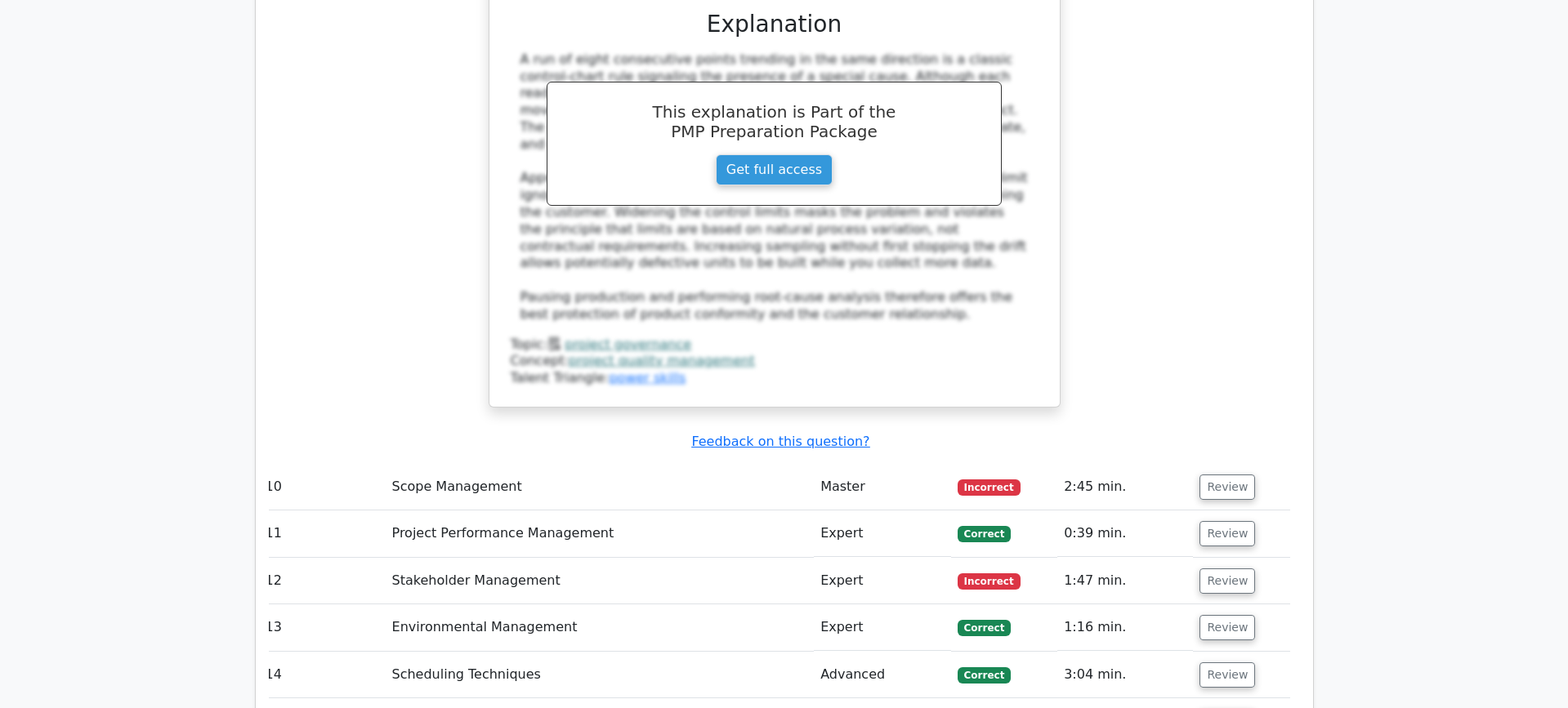
scroll to position [3187, 0]
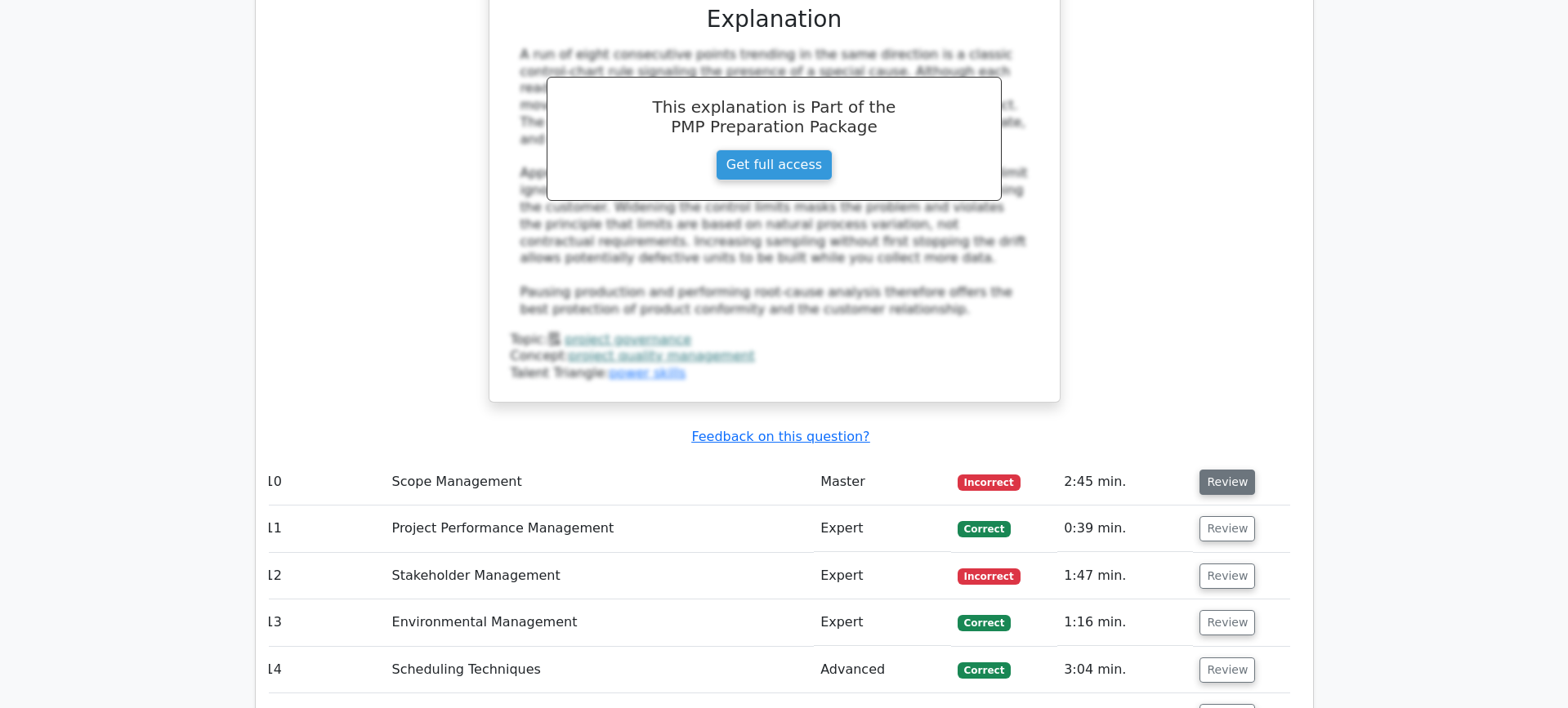
click at [1224, 470] on button "Review" at bounding box center [1226, 482] width 55 height 25
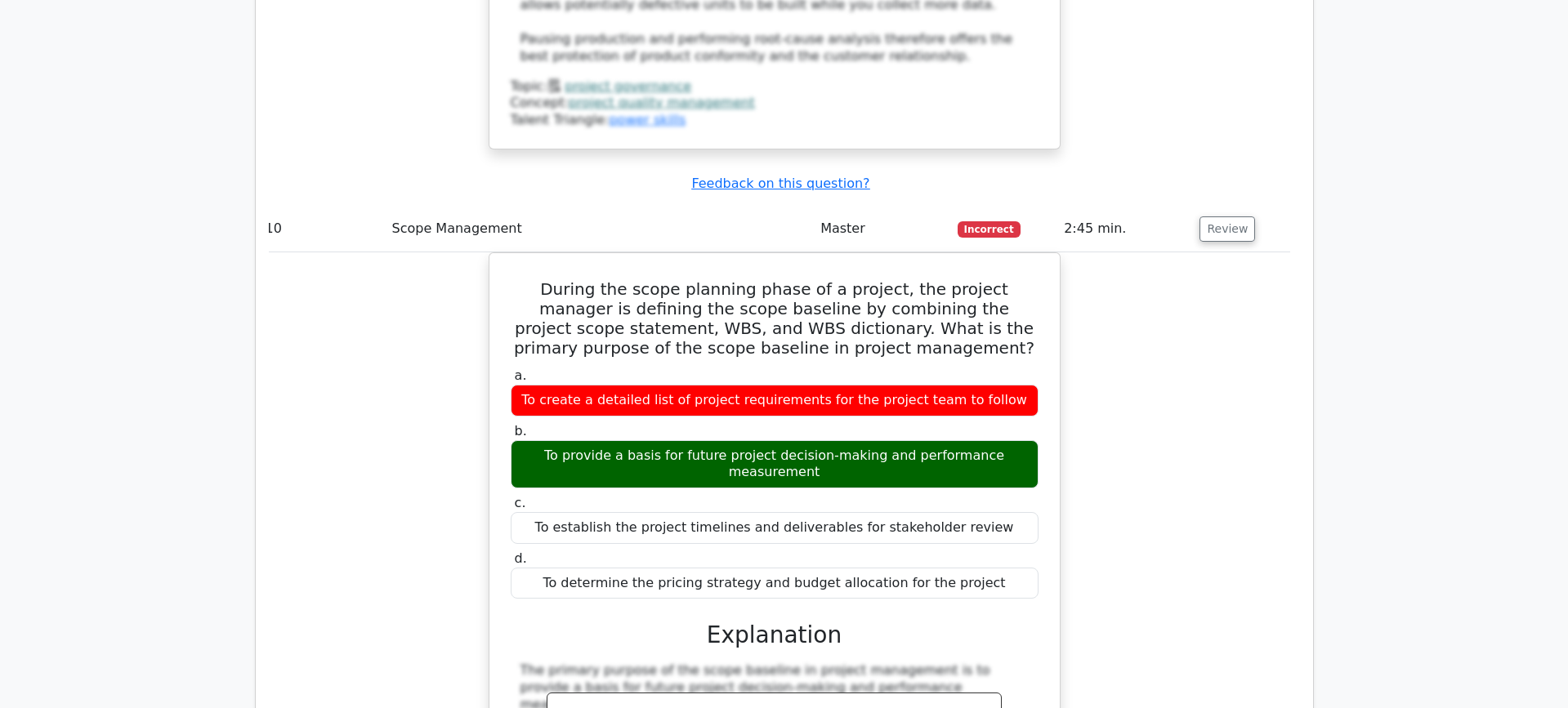
scroll to position [3448, 0]
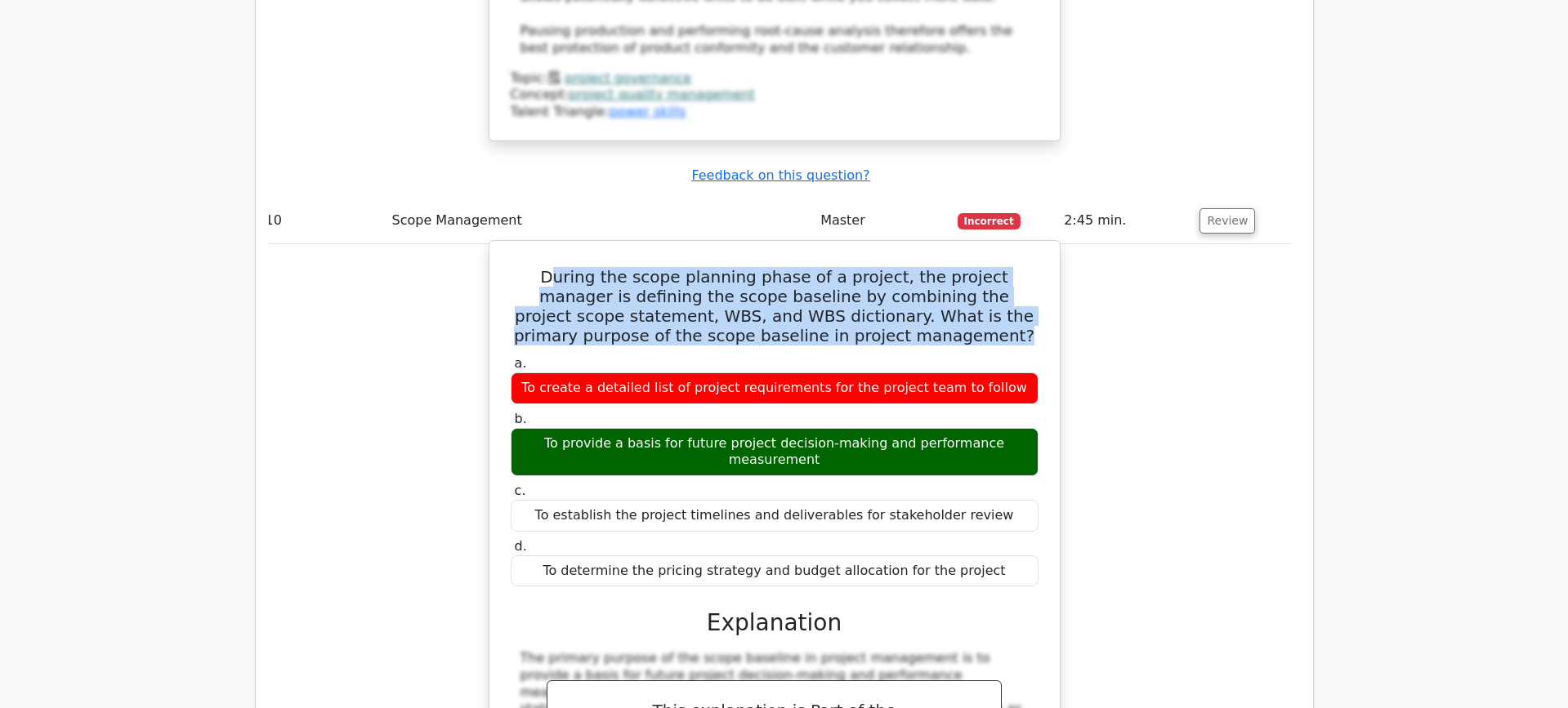
drag, startPoint x: 556, startPoint y: 200, endPoint x: 904, endPoint y: 264, distance: 353.8
click at [904, 267] on h5 "During the scope planning phase of a project, the project manager is defining t…" at bounding box center [774, 306] width 531 height 78
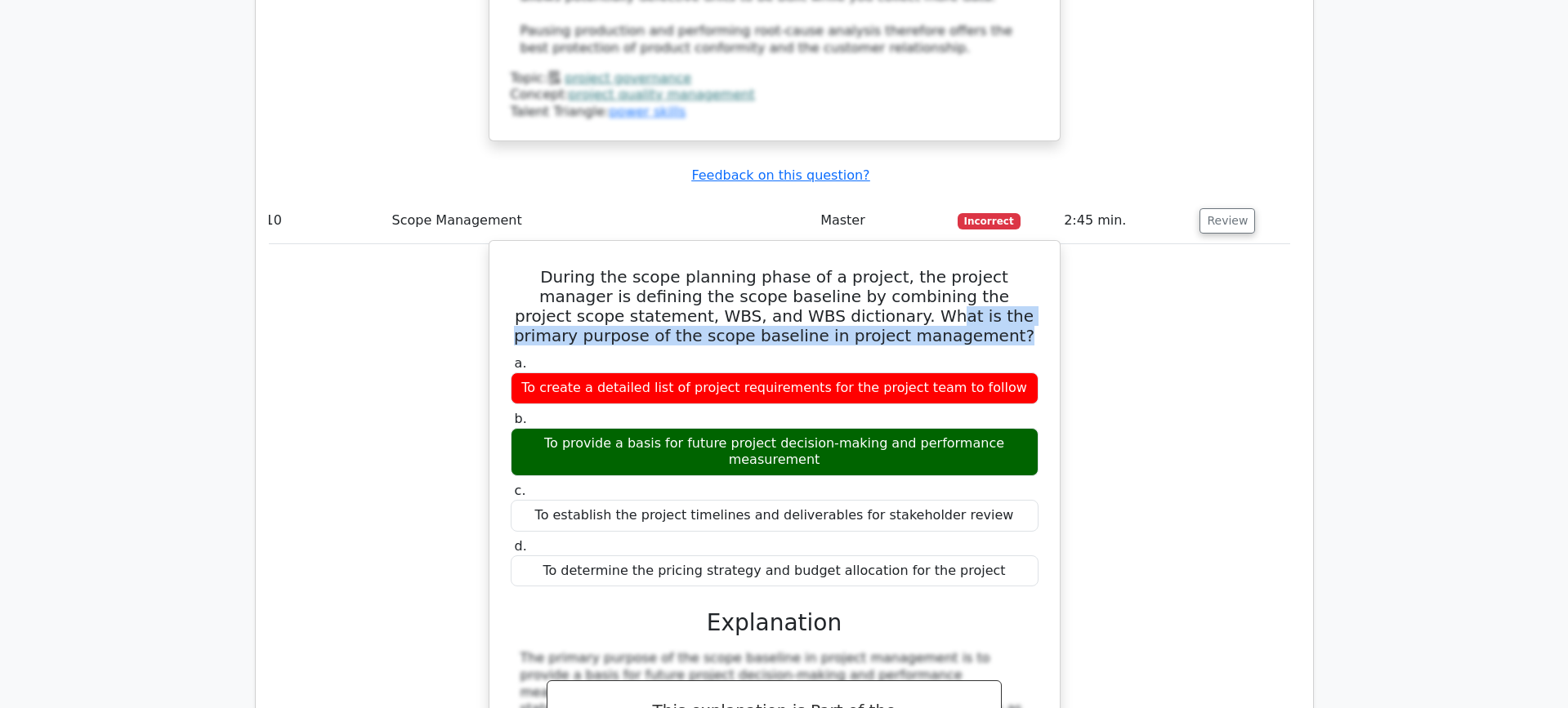
drag, startPoint x: 742, startPoint y: 235, endPoint x: 904, endPoint y: 265, distance: 164.8
click at [904, 267] on h5 "During the scope planning phase of a project, the project manager is defining t…" at bounding box center [774, 306] width 531 height 78
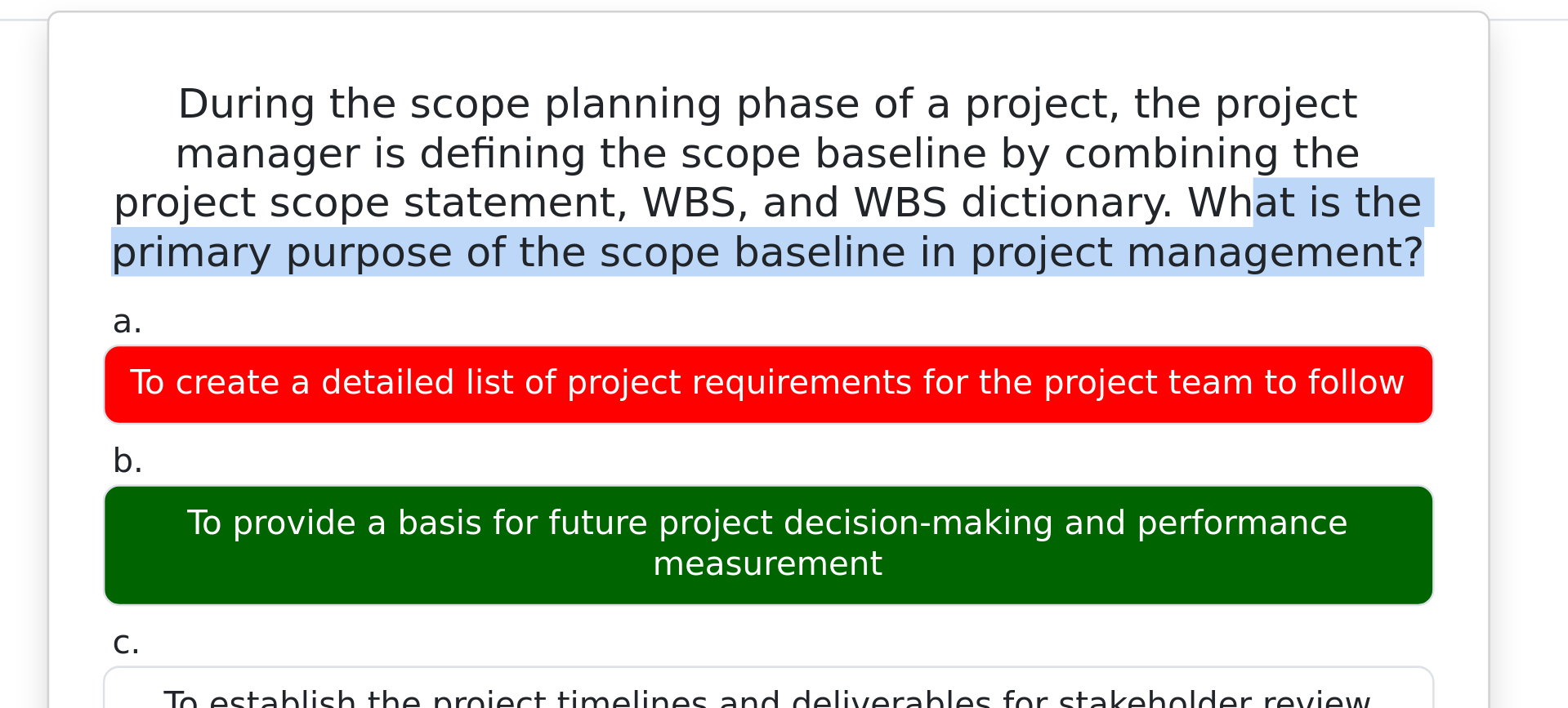
scroll to position [3499, 0]
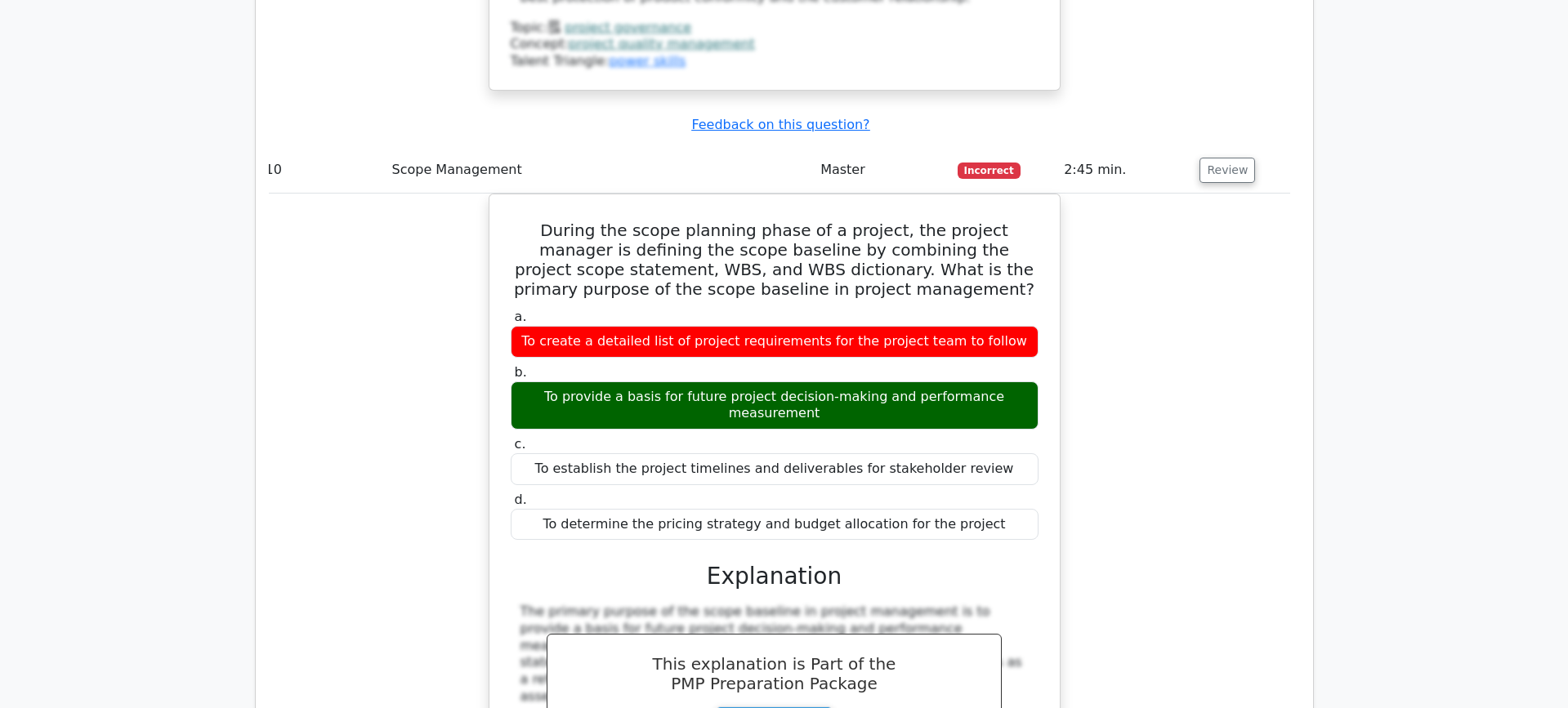
click at [1193, 372] on div "During the scope planning phase of a project, the project manager is defining t…" at bounding box center [774, 594] width 1031 height 802
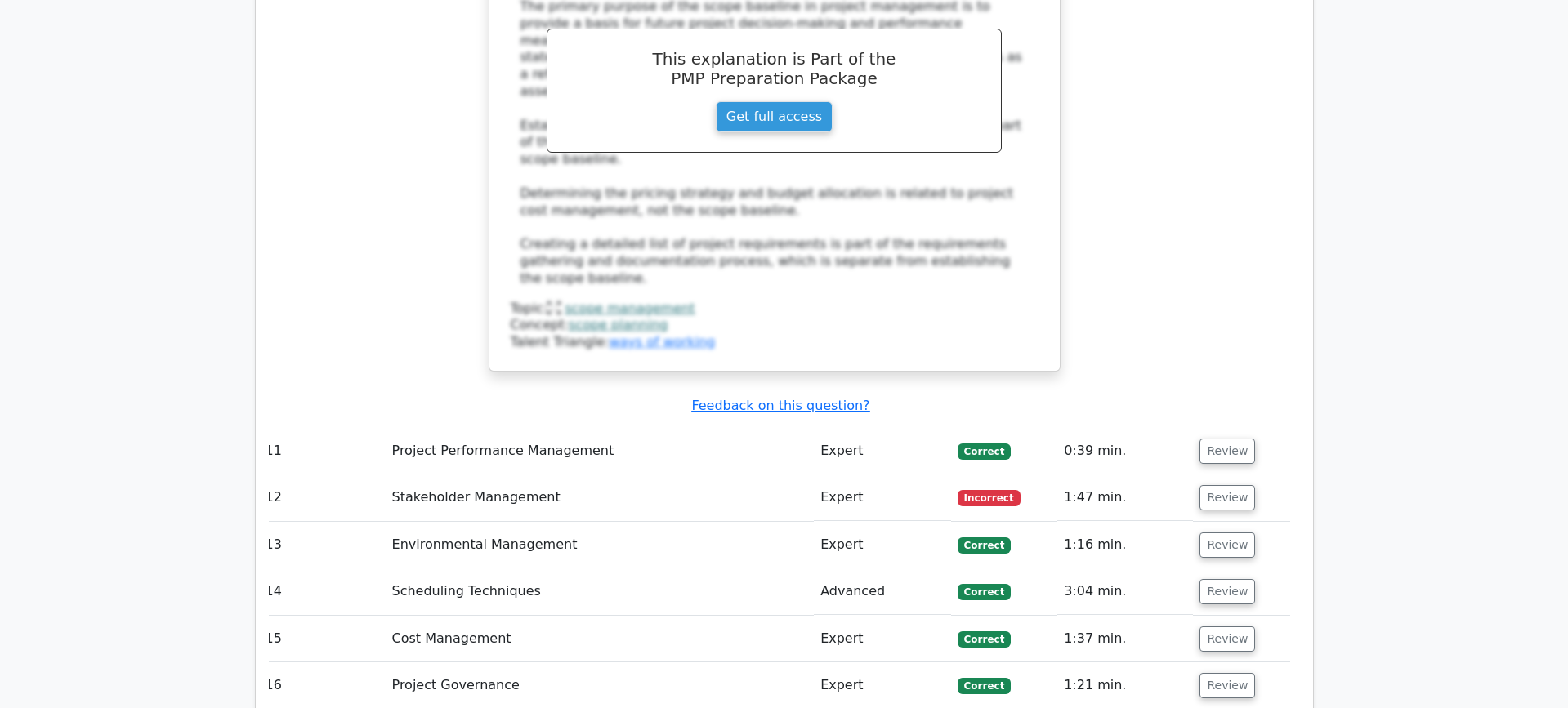
scroll to position [4150, 0]
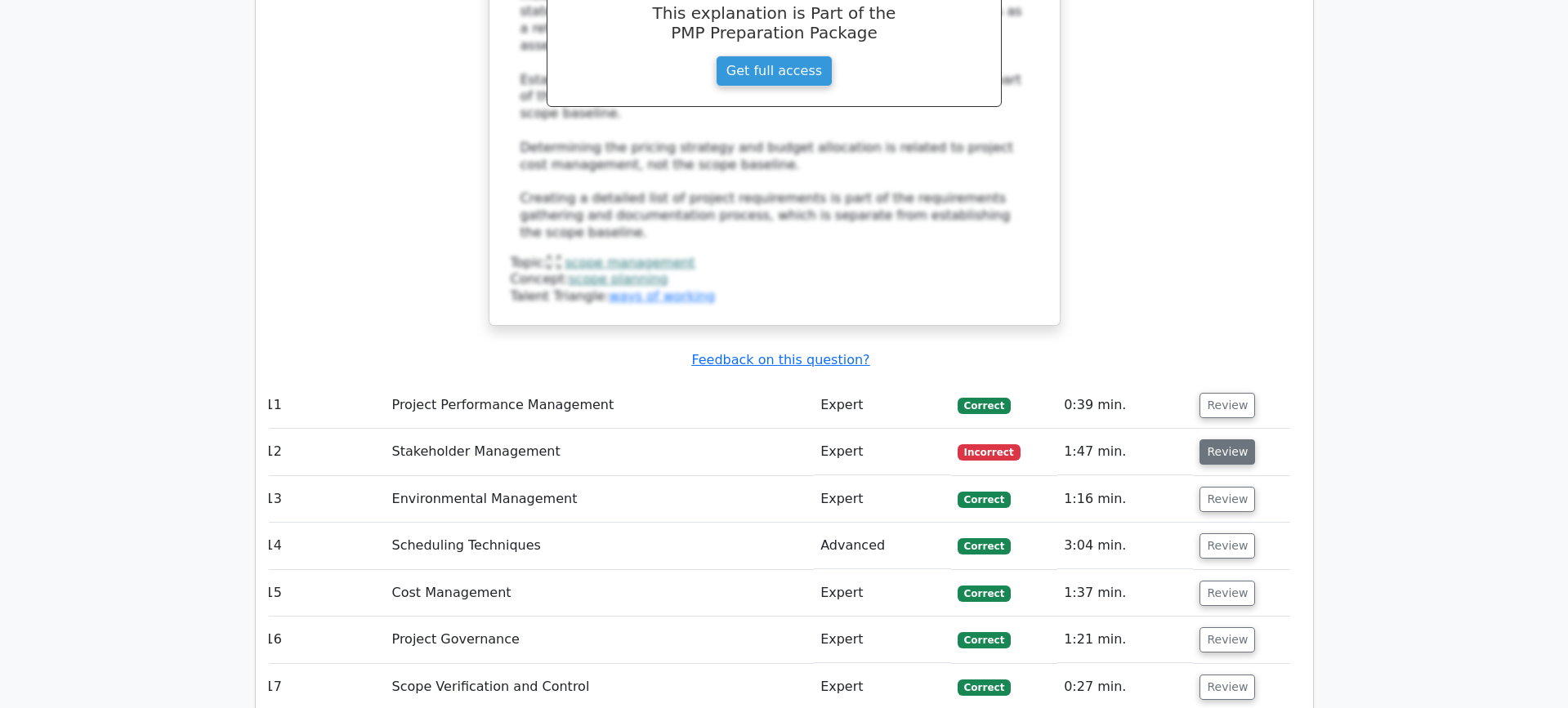
click at [1216, 440] on button "Review" at bounding box center [1226, 452] width 55 height 25
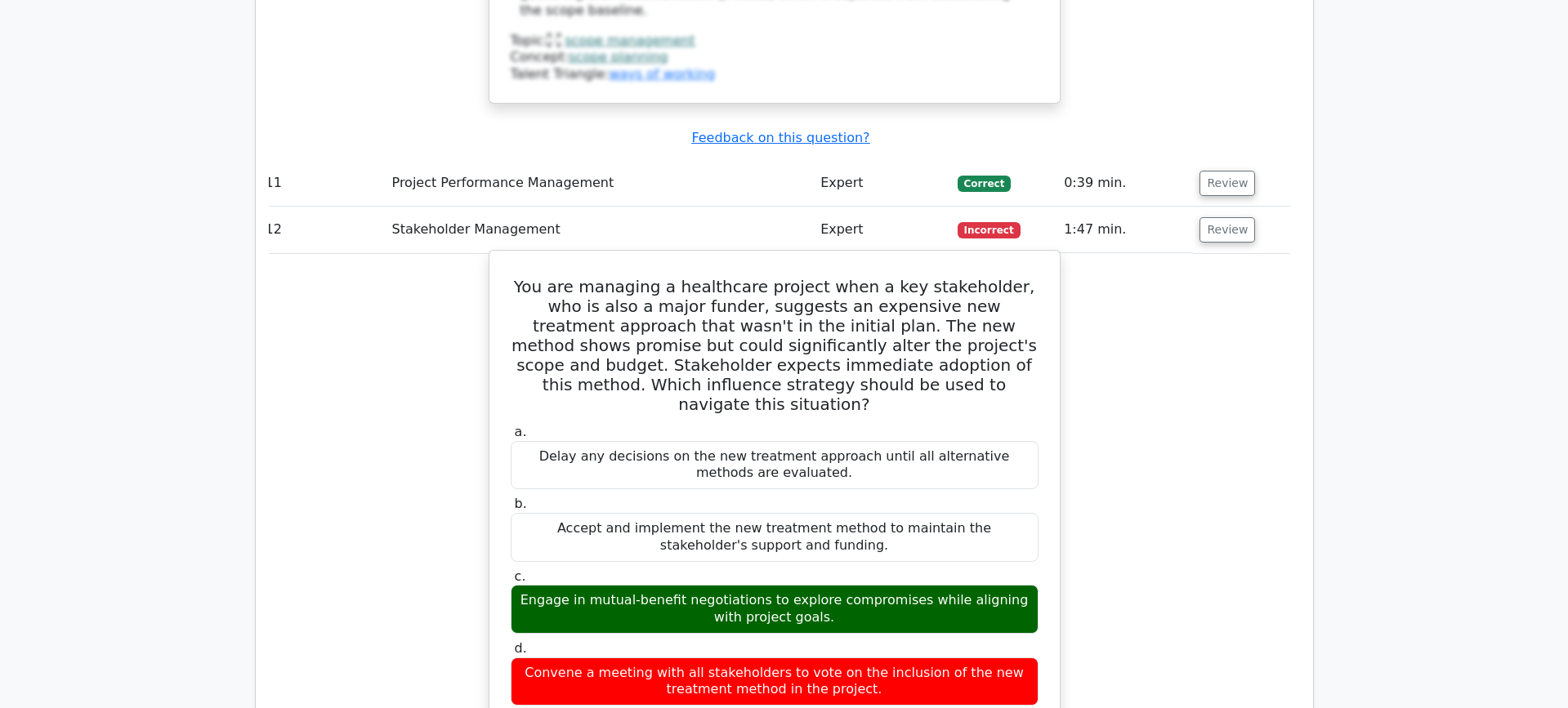
scroll to position [0, 0]
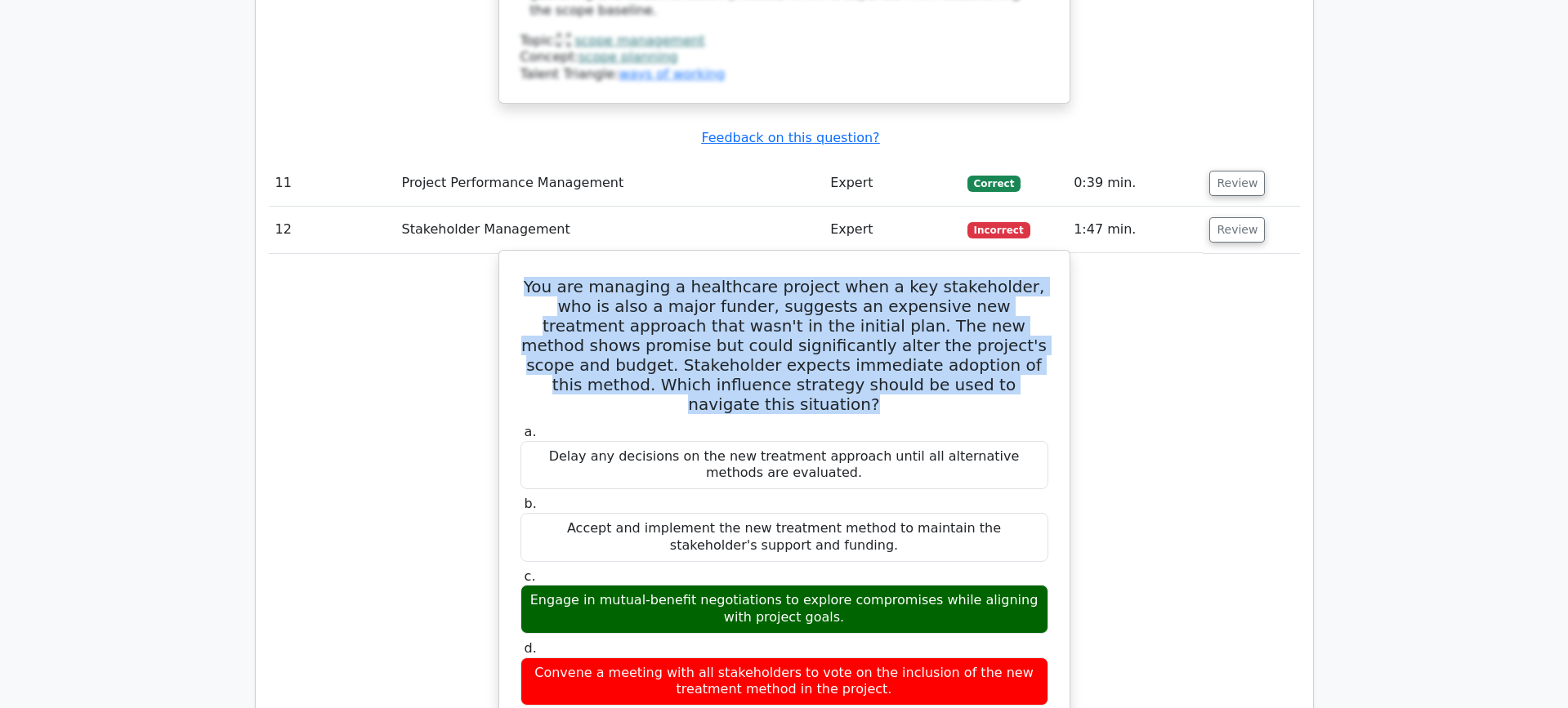
drag, startPoint x: 531, startPoint y: 152, endPoint x: 907, endPoint y: 255, distance: 389.9
click at [907, 276] on h5 "You are managing a healthcare project when a key stakeholder, who is also a maj…" at bounding box center [784, 344] width 531 height 137
click at [901, 276] on h5 "You are managing a healthcare project when a key stakeholder, who is also a maj…" at bounding box center [784, 344] width 531 height 137
drag, startPoint x: 887, startPoint y: 250, endPoint x: 537, endPoint y: 160, distance: 361.4
click at [537, 276] on h5 "You are managing a healthcare project when a key stakeholder, who is also a maj…" at bounding box center [784, 344] width 531 height 137
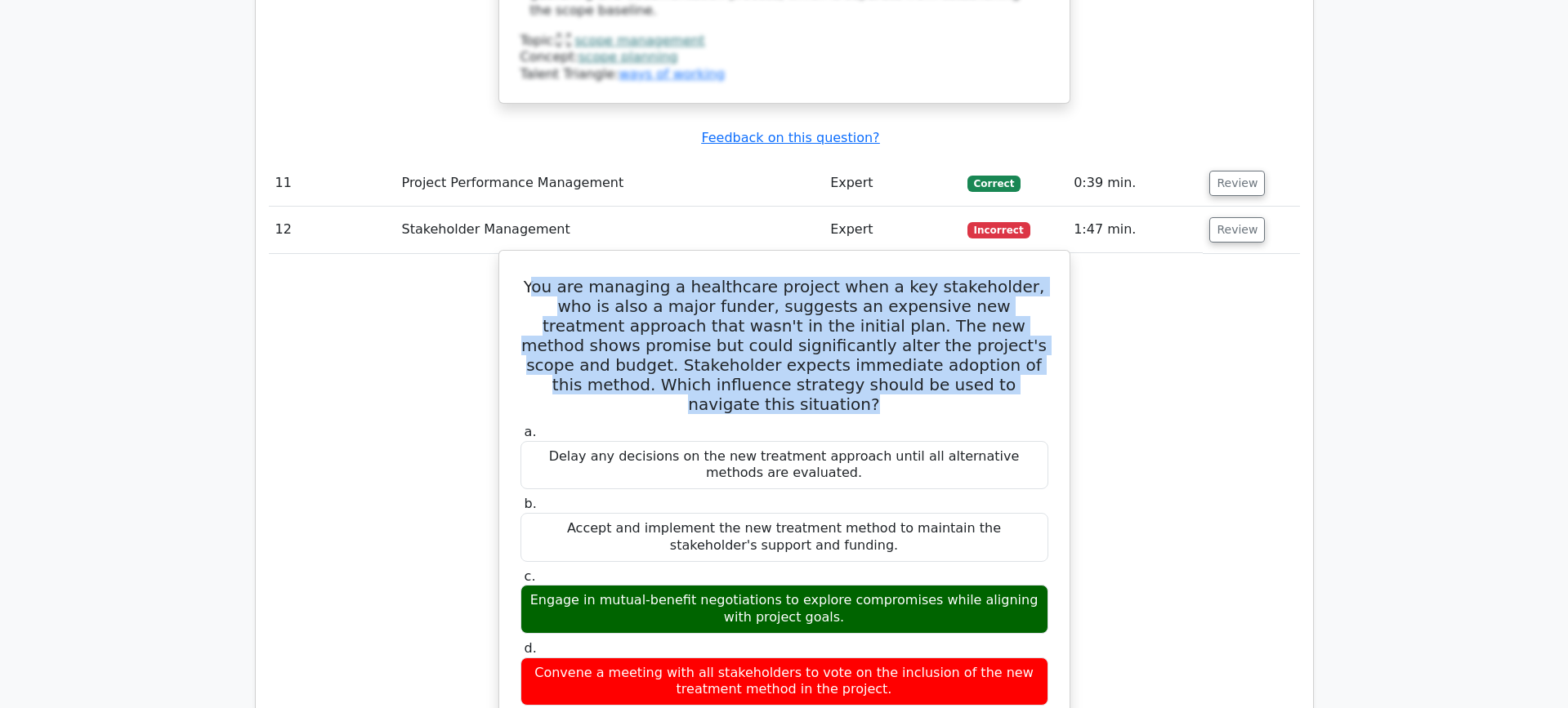
click at [537, 276] on h5 "You are managing a healthcare project when a key stakeholder, who is also a maj…" at bounding box center [784, 344] width 531 height 137
drag, startPoint x: 530, startPoint y: 157, endPoint x: 931, endPoint y: 273, distance: 417.4
click at [931, 273] on div "You are managing a healthcare project when a key stakeholder, who is also a maj…" at bounding box center [784, 687] width 557 height 860
click at [931, 421] on div "a. Delay any decisions on the new treatment approach until all alternative meth…" at bounding box center [784, 565] width 547 height 289
drag, startPoint x: 553, startPoint y: 159, endPoint x: 906, endPoint y: 259, distance: 366.9
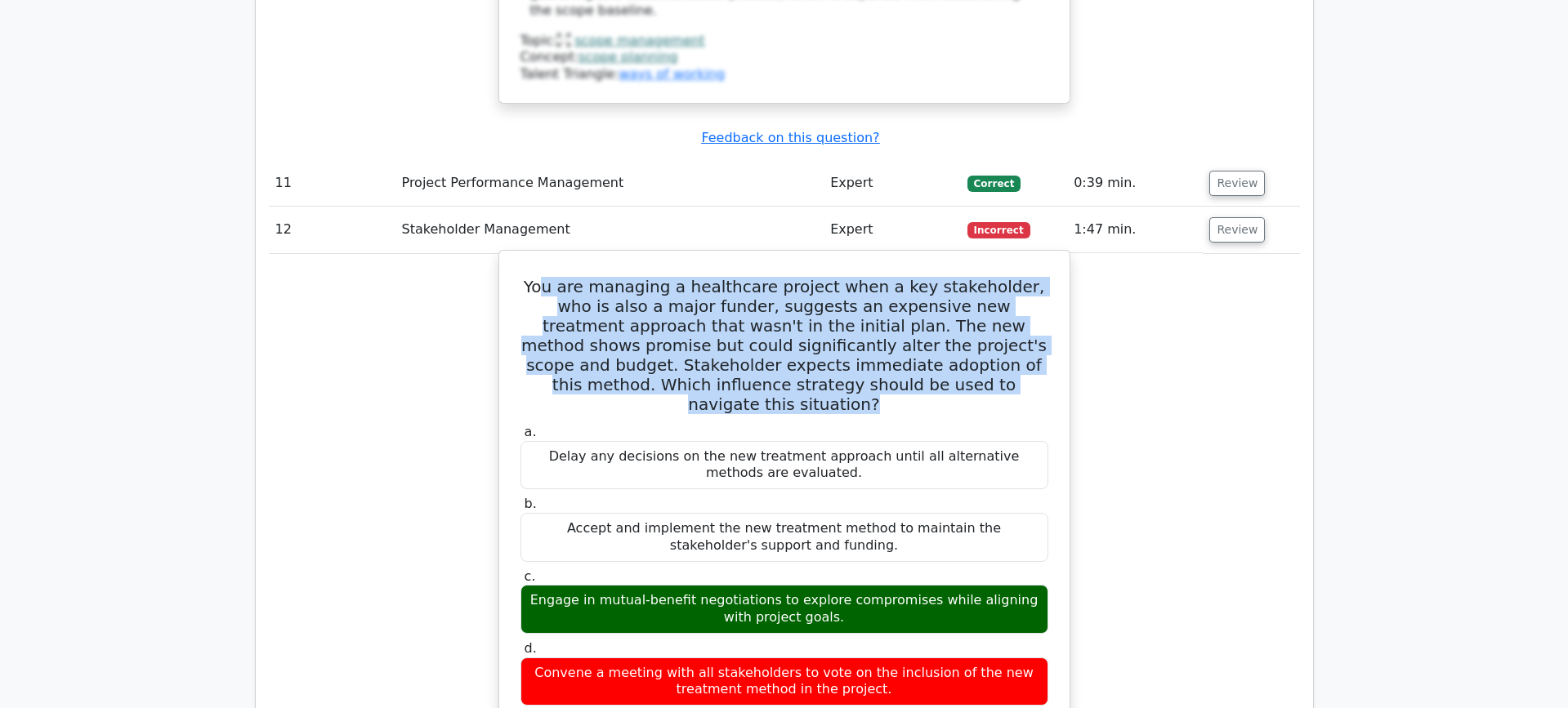
click at [906, 276] on h5 "You are managing a healthcare project when a key stakeholder, who is also a maj…" at bounding box center [784, 344] width 531 height 137
drag, startPoint x: 891, startPoint y: 253, endPoint x: 521, endPoint y: 165, distance: 380.3
click at [516, 257] on div "You are managing a healthcare project when a key stakeholder, who is also a maj…" at bounding box center [784, 687] width 557 height 860
click at [711, 276] on h5 "You are managing a healthcare project when a key stakeholder, who is also a maj…" at bounding box center [784, 344] width 531 height 137
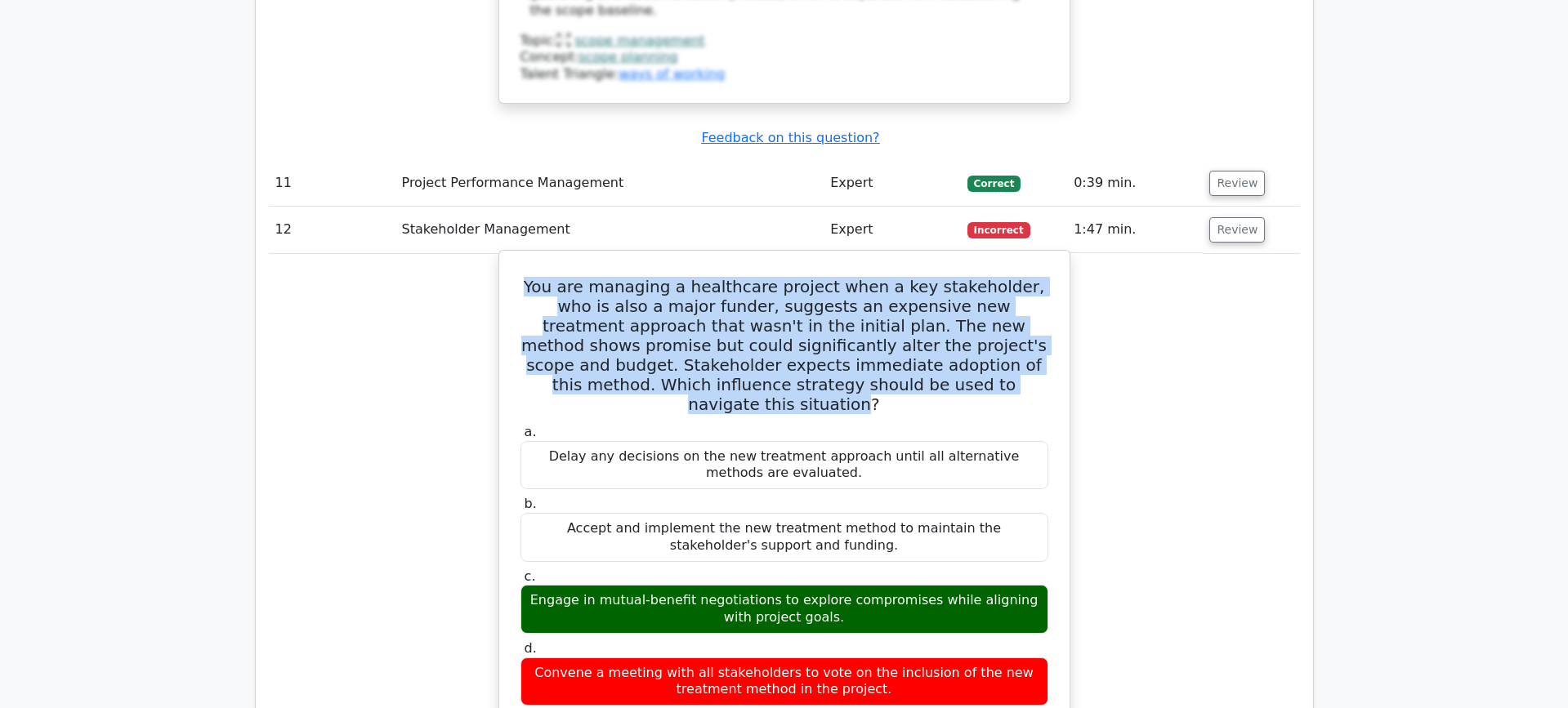
drag, startPoint x: 539, startPoint y: 154, endPoint x: 886, endPoint y: 257, distance: 362.0
click at [886, 276] on h5 "You are managing a healthcare project when a key stakeholder, who is also a maj…" at bounding box center [784, 344] width 531 height 137
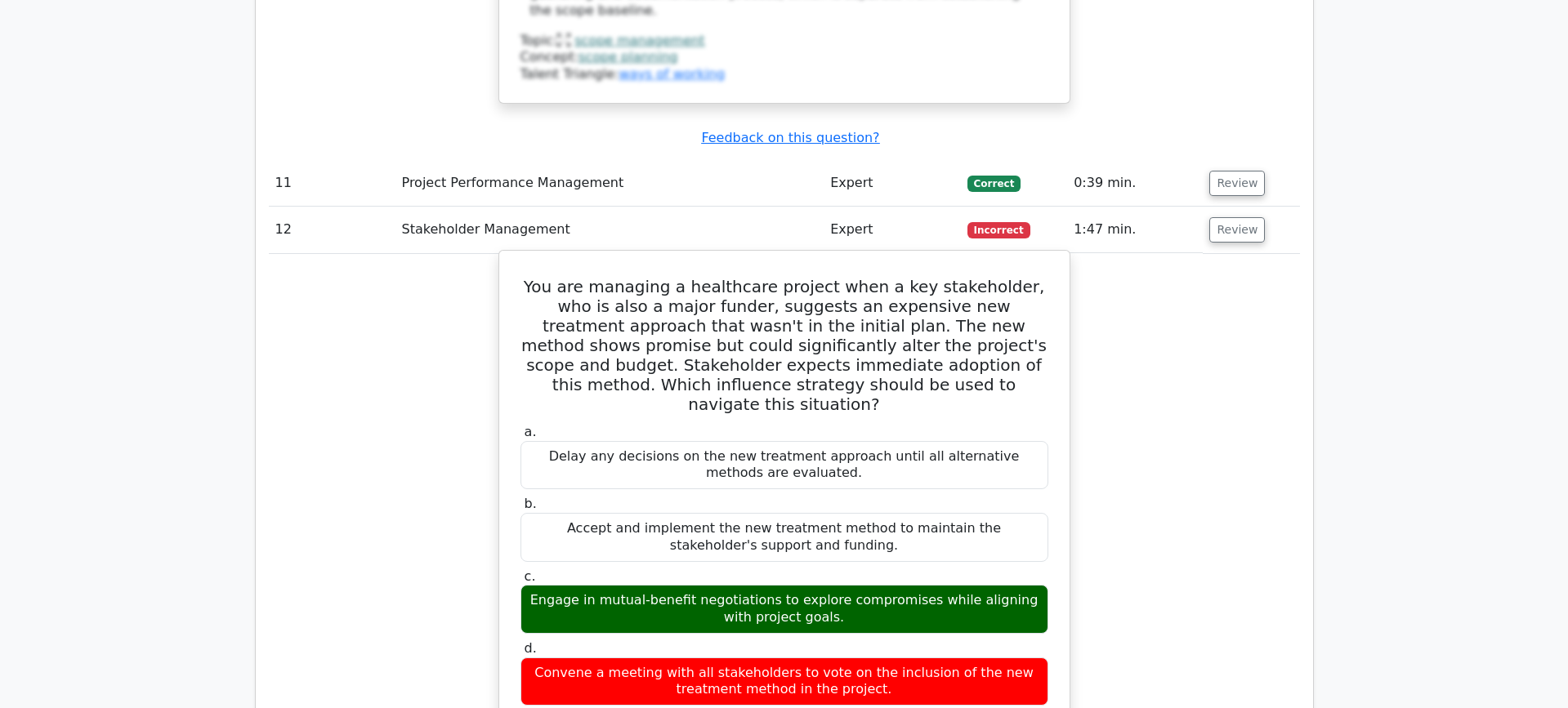
click at [896, 276] on h5 "You are managing a healthcare project when a key stakeholder, who is also a maj…" at bounding box center [784, 344] width 531 height 137
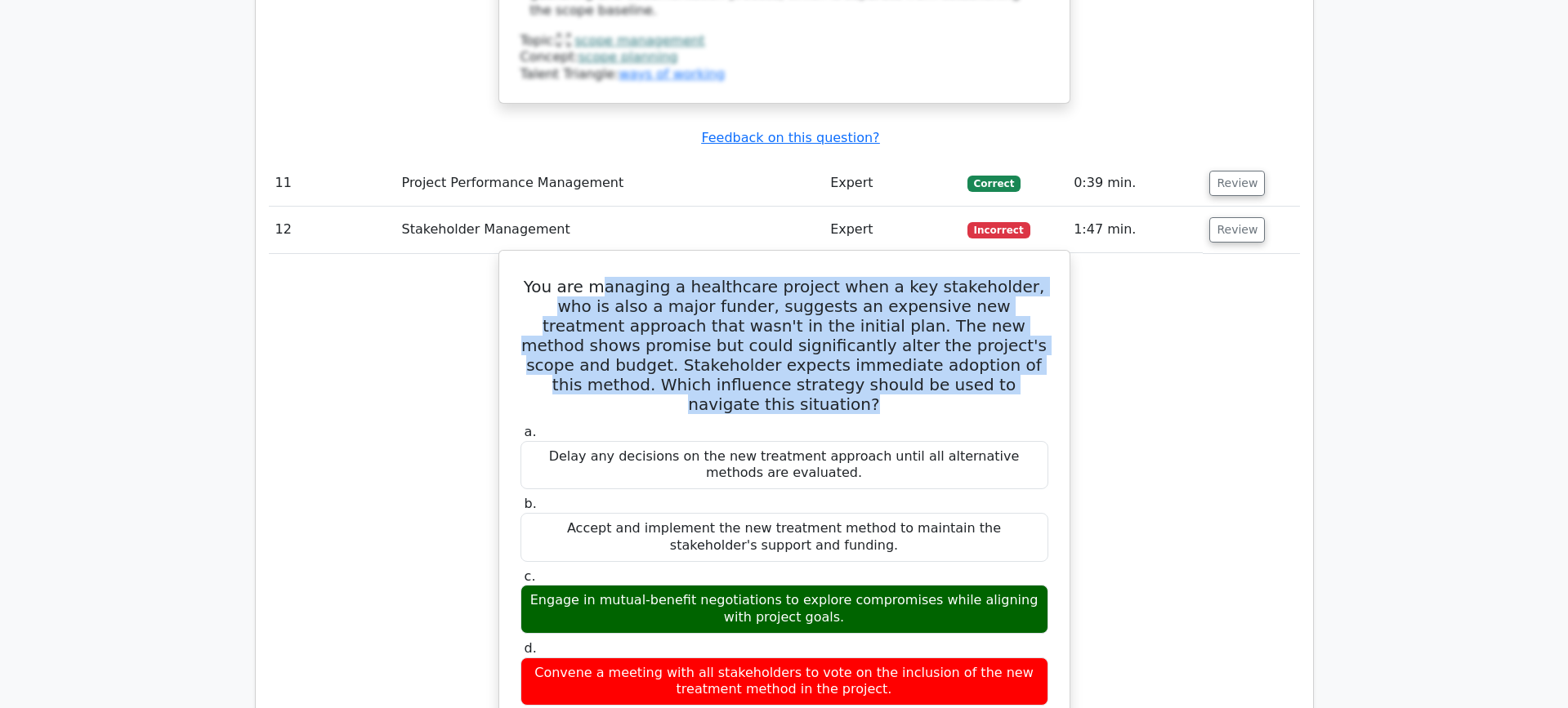
drag, startPoint x: 620, startPoint y: 166, endPoint x: 923, endPoint y: 253, distance: 315.2
click at [923, 276] on h5 "You are managing a healthcare project when a key stakeholder, who is also a maj…" at bounding box center [784, 344] width 531 height 137
click at [921, 276] on h5 "You are managing a healthcare project when a key stakeholder, who is also a maj…" at bounding box center [784, 344] width 531 height 137
drag, startPoint x: 909, startPoint y: 251, endPoint x: 523, endPoint y: 157, distance: 397.3
click at [523, 276] on h5 "You are managing a healthcare project when a key stakeholder, who is also a maj…" at bounding box center [784, 344] width 531 height 137
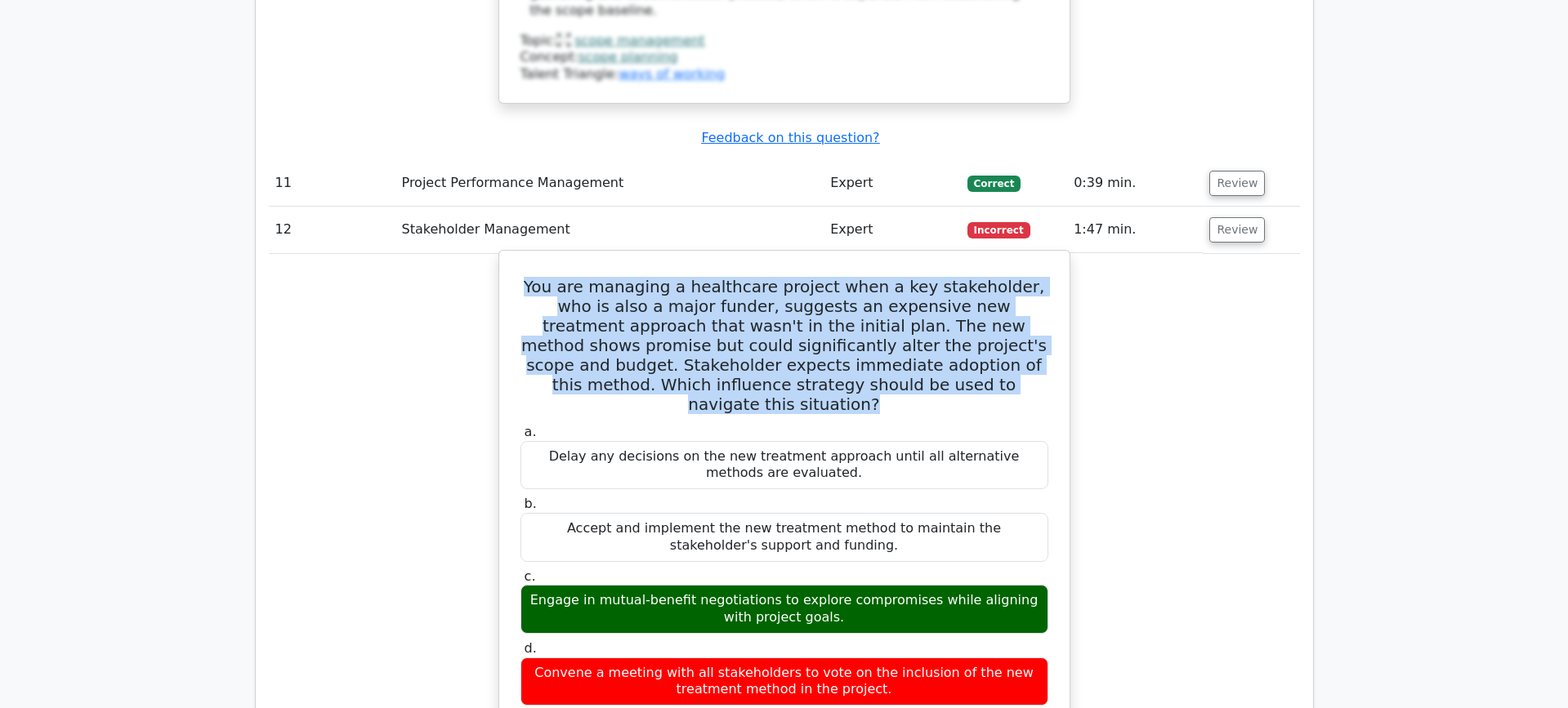
click at [523, 276] on h5 "You are managing a healthcare project when a key stakeholder, who is also a maj…" at bounding box center [784, 344] width 531 height 137
drag, startPoint x: 531, startPoint y: 155, endPoint x: 907, endPoint y: 257, distance: 389.6
click at [907, 276] on h5 "You are managing a healthcare project when a key stakeholder, who is also a maj…" at bounding box center [784, 344] width 531 height 137
click at [698, 276] on h5 "You are managing a healthcare project when a key stakeholder, who is also a maj…" at bounding box center [784, 344] width 531 height 137
drag, startPoint x: 531, startPoint y: 158, endPoint x: 906, endPoint y: 274, distance: 392.5
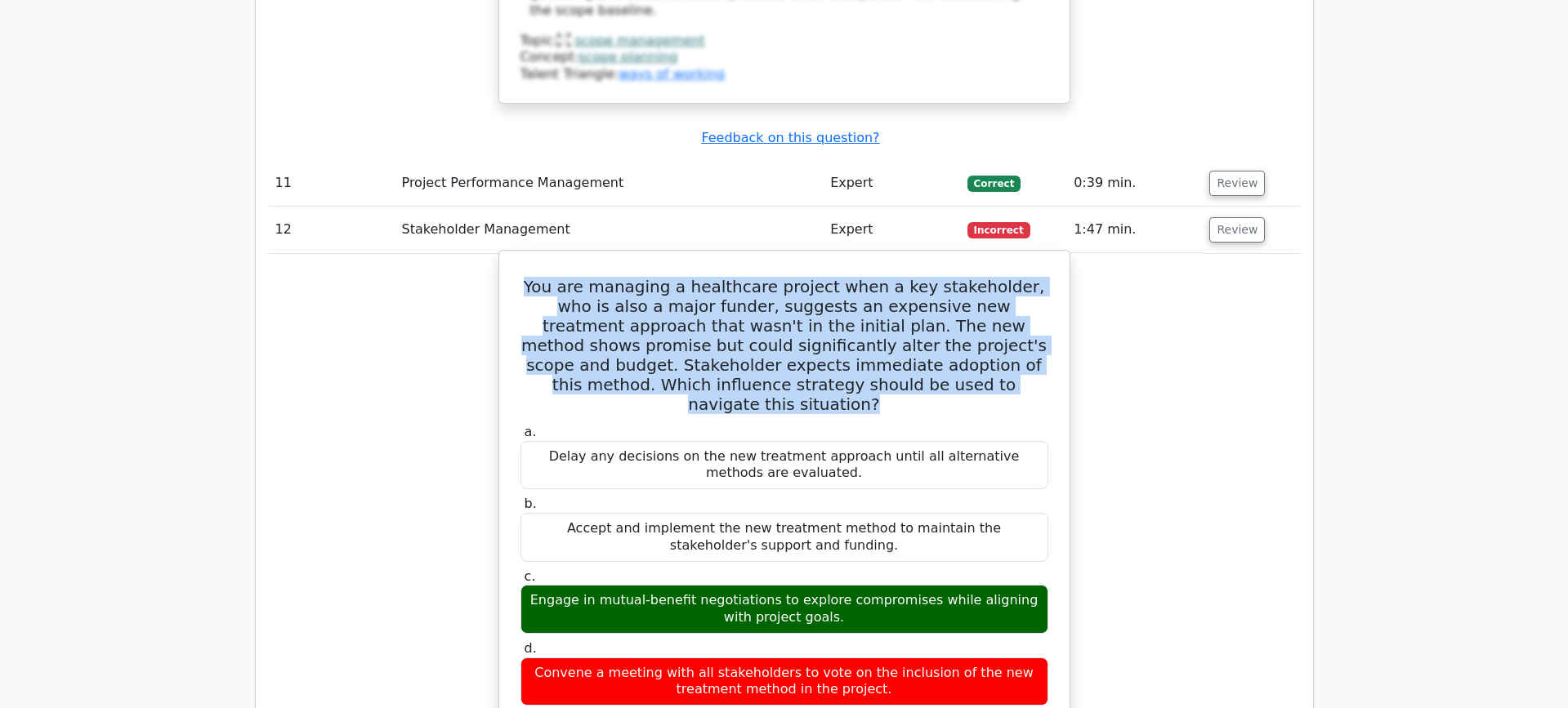
click at [906, 274] on div "You are managing a healthcare project when a key stakeholder, who is also a maj…" at bounding box center [784, 687] width 557 height 860
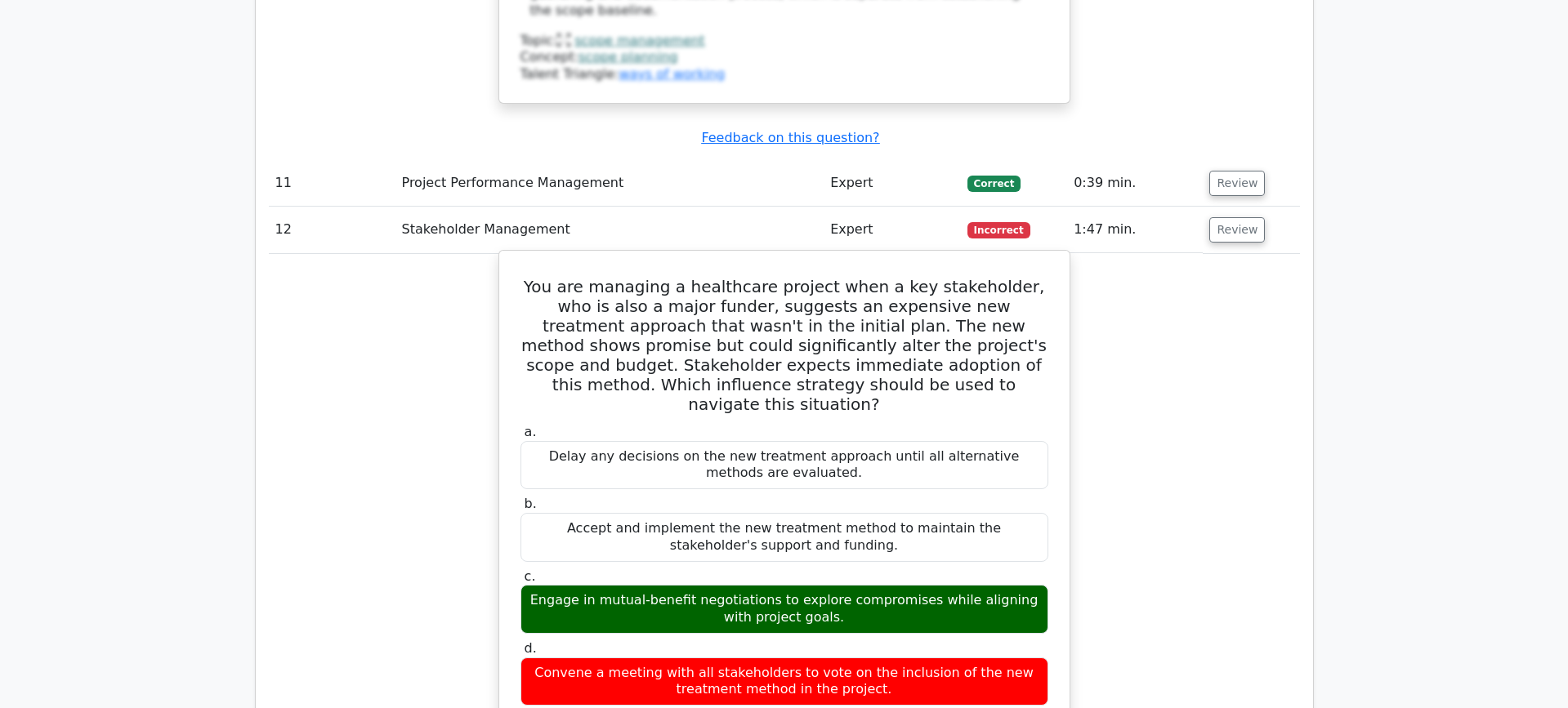
click at [889, 276] on h5 "You are managing a healthcare project when a key stakeholder, who is also a maj…" at bounding box center [784, 344] width 531 height 137
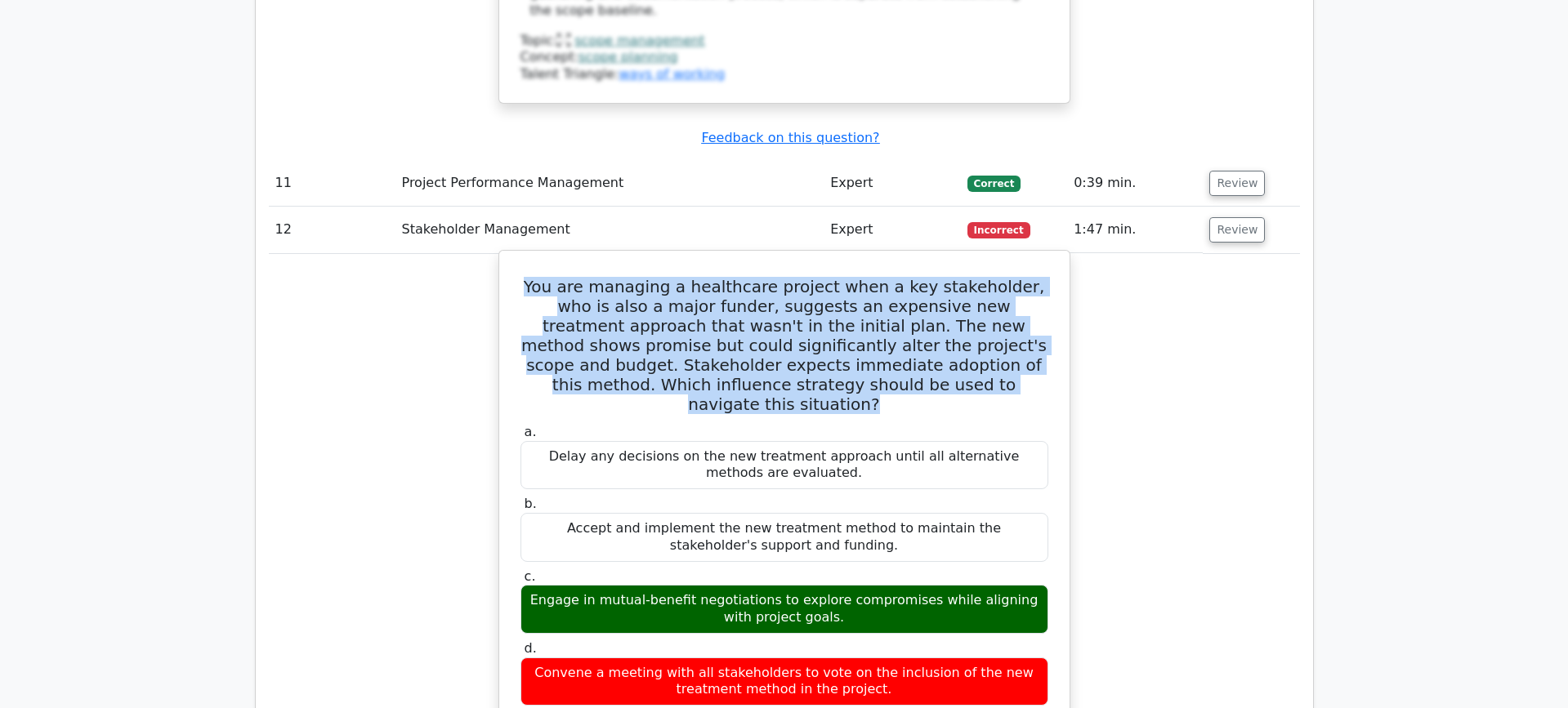
drag, startPoint x: 901, startPoint y: 257, endPoint x: 507, endPoint y: 150, distance: 408.3
click at [507, 257] on div "You are managing a healthcare project when a key stakeholder, who is also a maj…" at bounding box center [784, 687] width 557 height 860
click at [687, 276] on h5 "You are managing a healthcare project when a key stakeholder, who is also a maj…" at bounding box center [784, 344] width 531 height 137
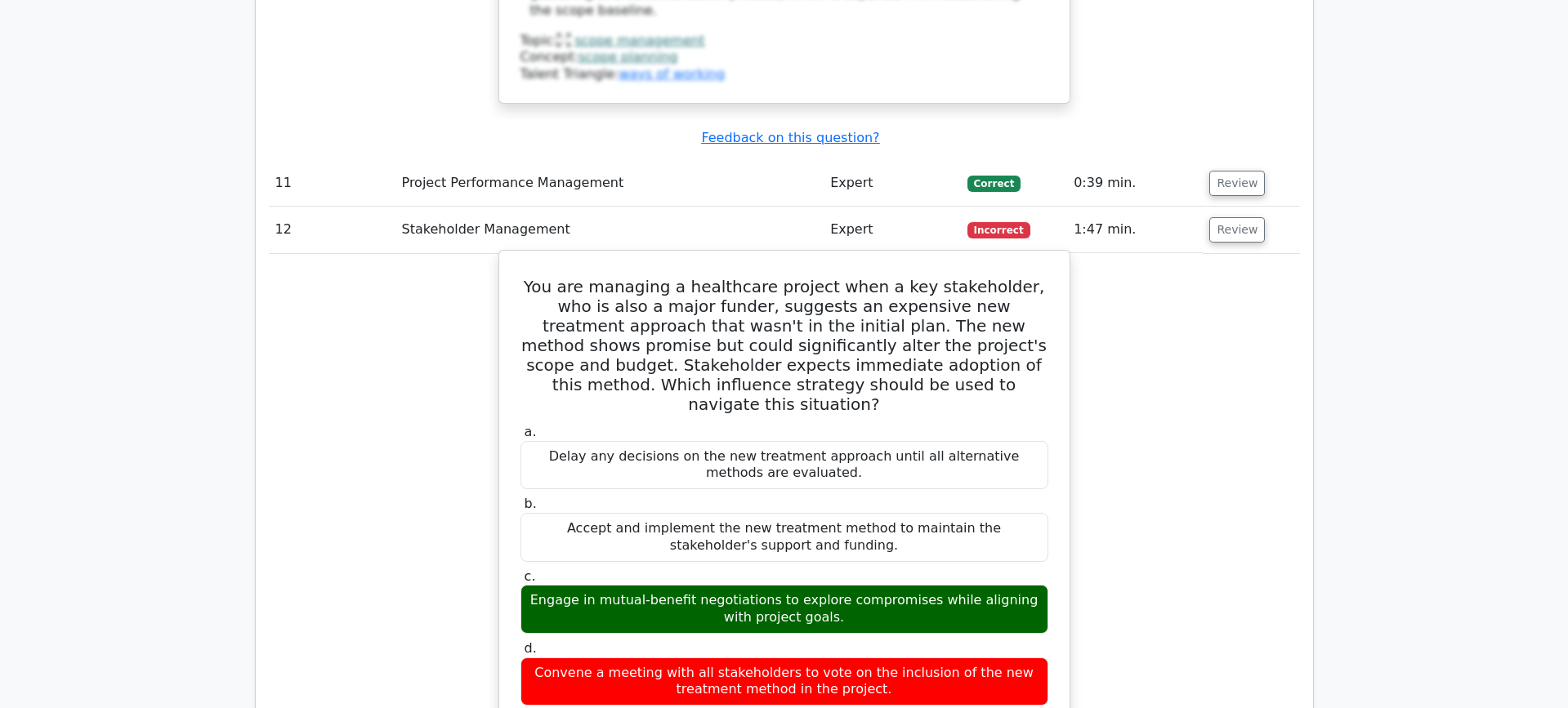
drag, startPoint x: 634, startPoint y: 192, endPoint x: 599, endPoint y: 181, distance: 36.7
click at [634, 276] on h5 "You are managing a healthcare project when a key stakeholder, who is also a maj…" at bounding box center [784, 344] width 531 height 137
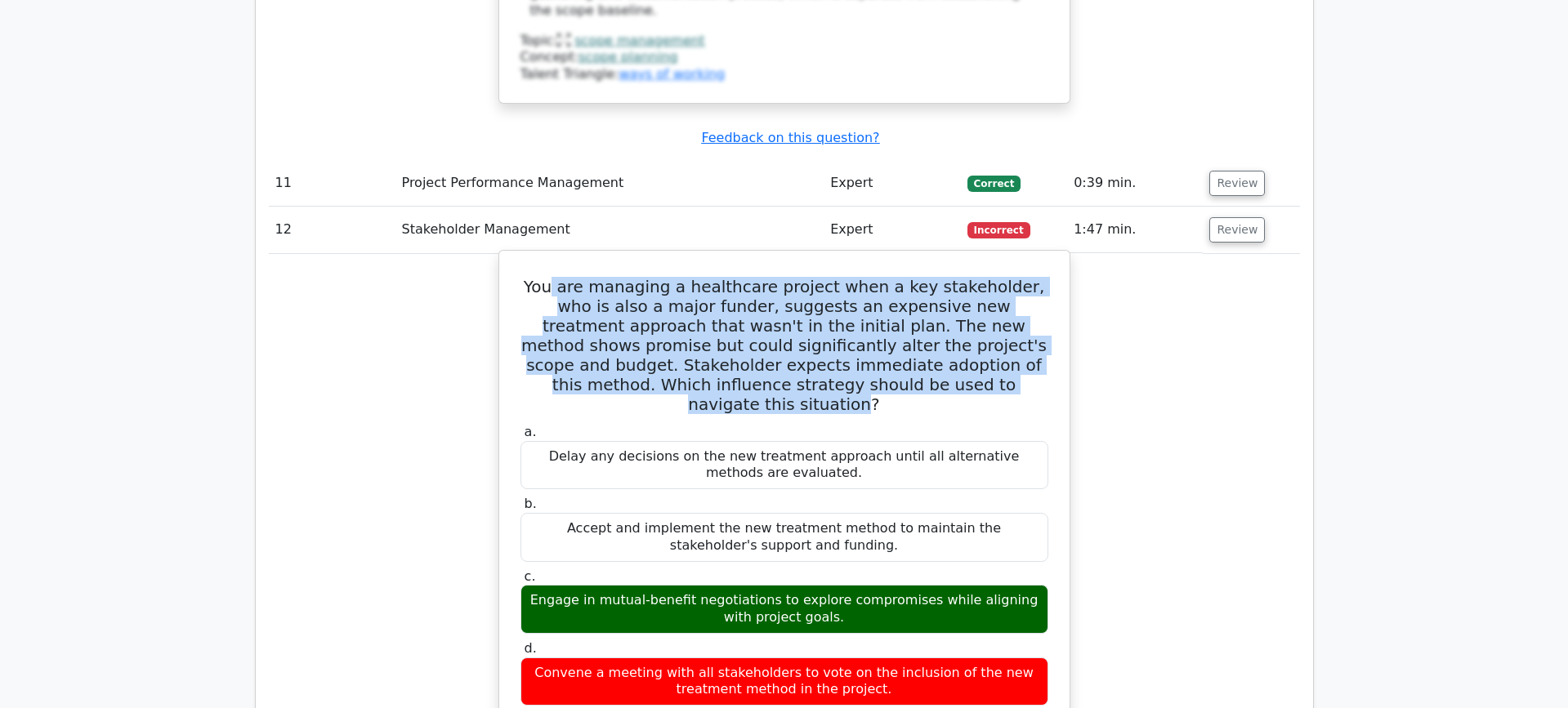
drag, startPoint x: 555, startPoint y: 154, endPoint x: 891, endPoint y: 247, distance: 348.6
click at [890, 276] on h5 "You are managing a healthcare project when a key stakeholder, who is also a maj…" at bounding box center [784, 344] width 531 height 137
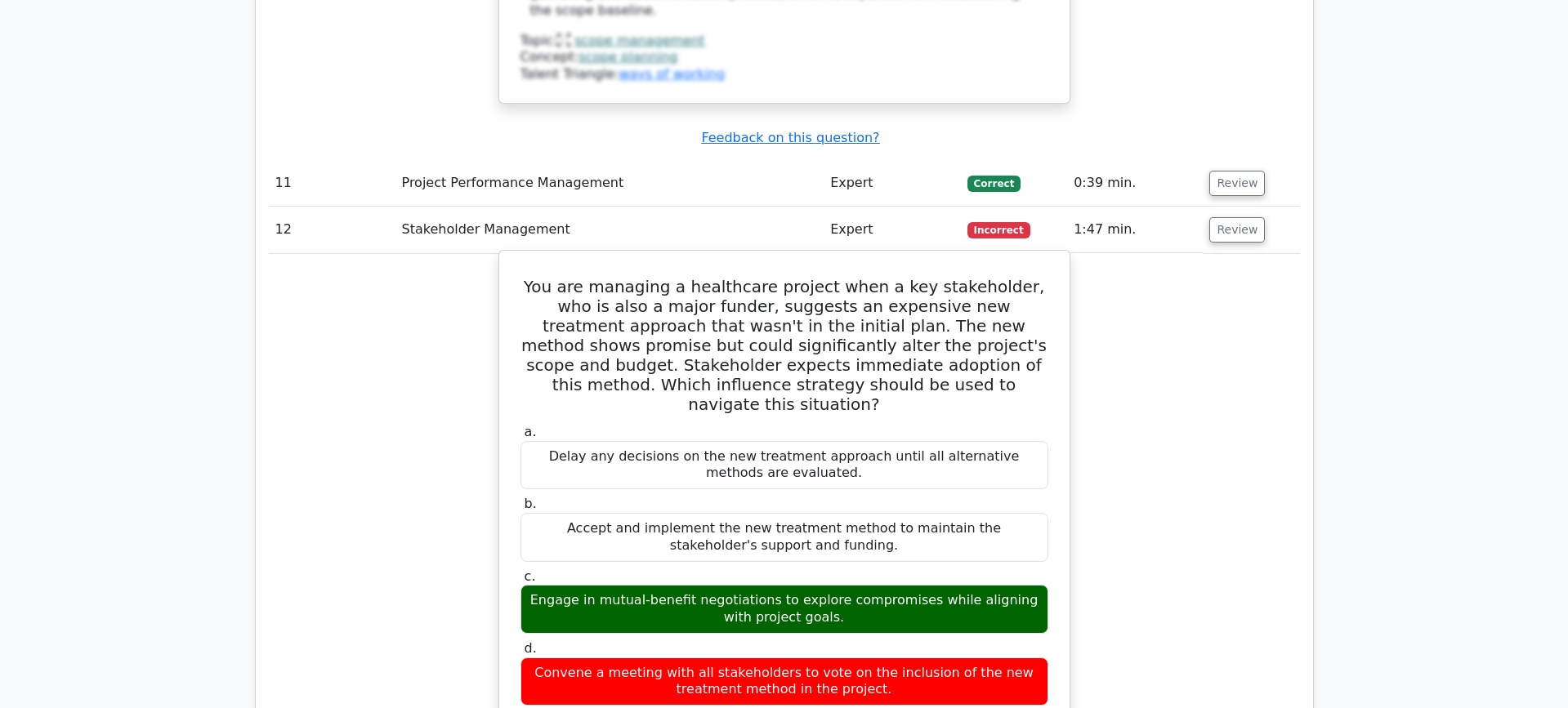
click at [891, 276] on h5 "You are managing a healthcare project when a key stakeholder, who is also a maj…" at bounding box center [784, 344] width 531 height 137
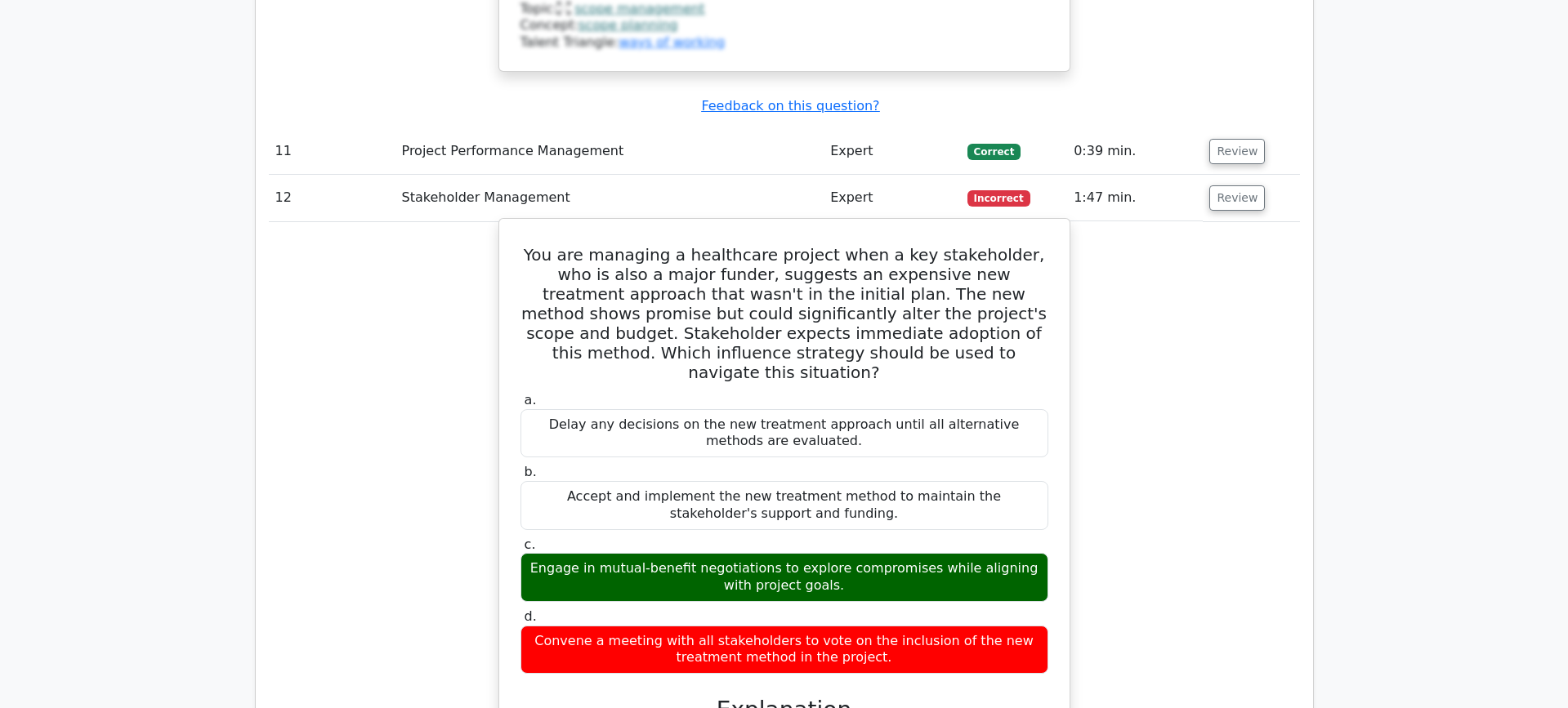
scroll to position [4406, 0]
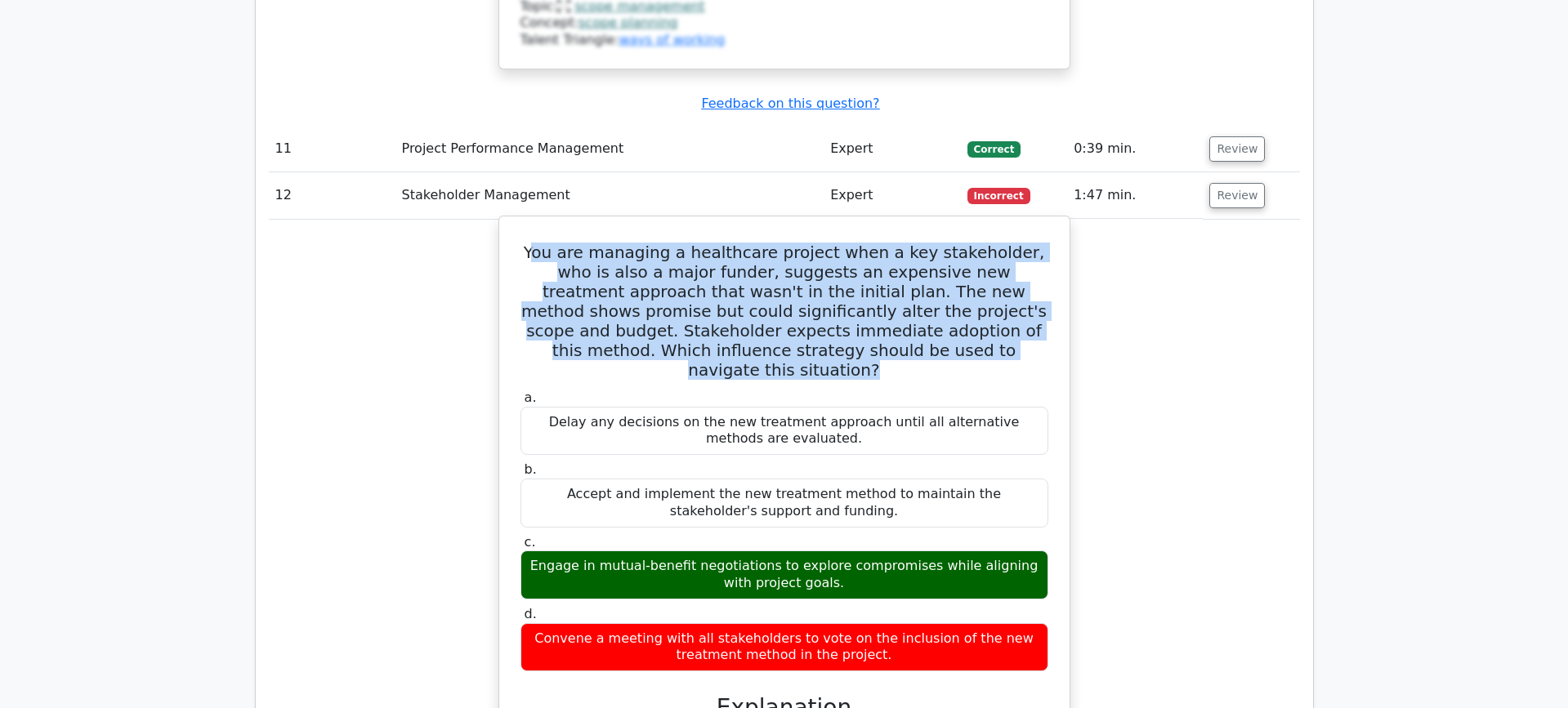
drag, startPoint x: 840, startPoint y: 201, endPoint x: 538, endPoint y: 120, distance: 312.7
click at [538, 243] on h5 "You are managing a healthcare project when a key stakeholder, who is also a maj…" at bounding box center [784, 311] width 531 height 137
click at [695, 243] on h5 "You are managing a healthcare project when a key stakeholder, who is also a maj…" at bounding box center [784, 311] width 531 height 137
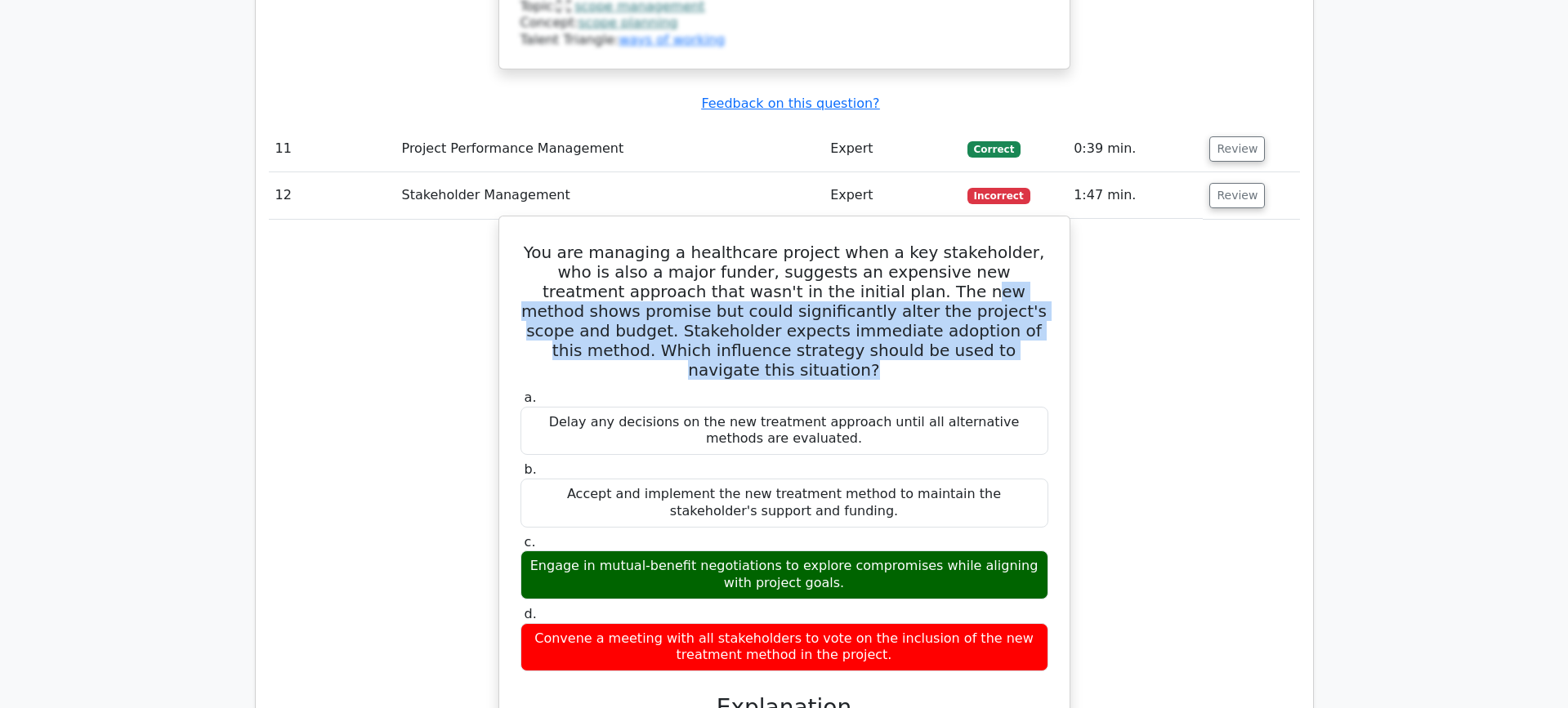
drag, startPoint x: 761, startPoint y: 166, endPoint x: 901, endPoint y: 230, distance: 153.9
click at [901, 230] on div "You are managing a healthcare project when a key stakeholder, who is also a maj…" at bounding box center [784, 653] width 557 height 860
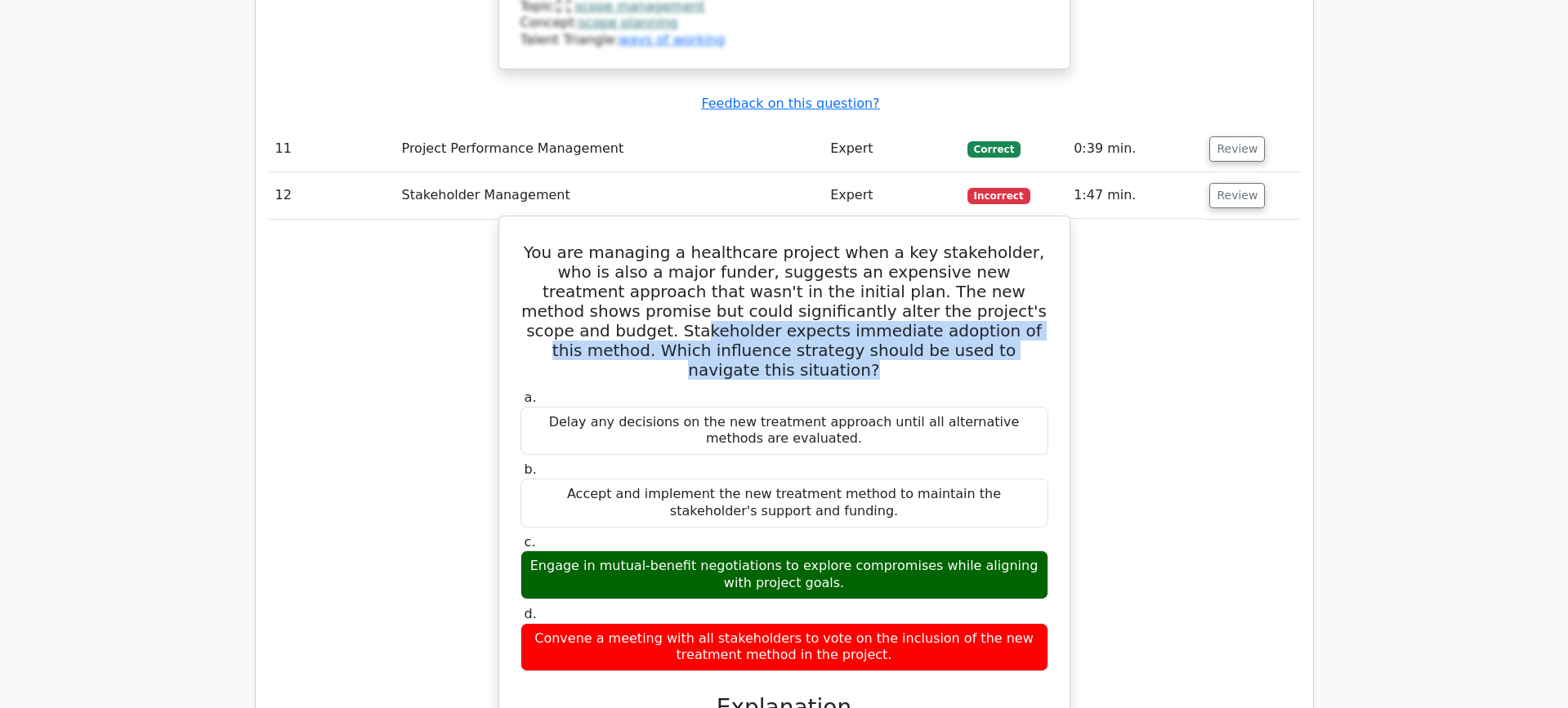
drag, startPoint x: 927, startPoint y: 186, endPoint x: 921, endPoint y: 219, distance: 33.5
click at [921, 243] on h5 "You are managing a healthcare project when a key stakeholder, who is also a maj…" at bounding box center [784, 311] width 531 height 137
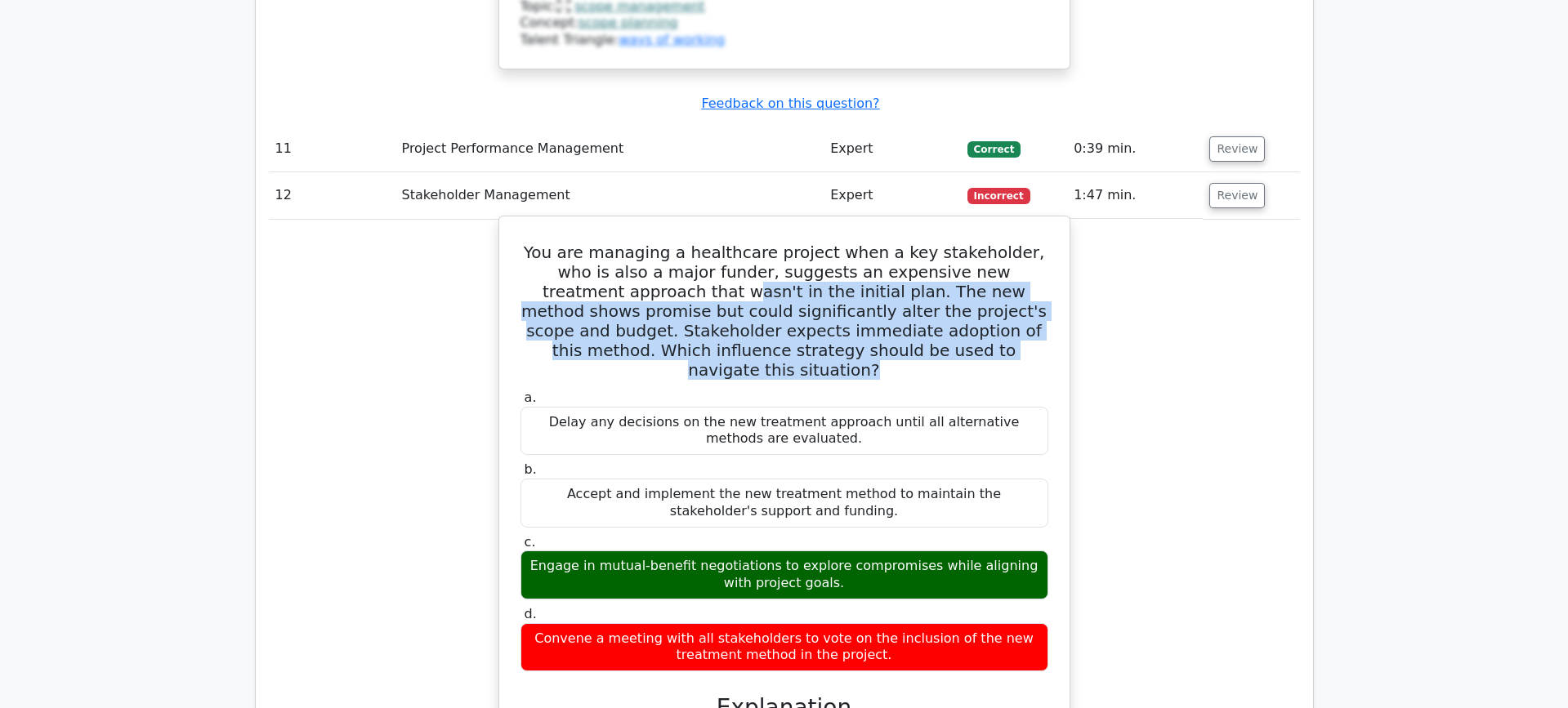
drag, startPoint x: 918, startPoint y: 218, endPoint x: 554, endPoint y: 155, distance: 369.4
click at [554, 243] on h5 "You are managing a healthcare project when a key stakeholder, who is also a maj…" at bounding box center [784, 311] width 531 height 137
drag, startPoint x: 555, startPoint y: 155, endPoint x: 890, endPoint y: 229, distance: 343.1
click at [890, 243] on h5 "You are managing a healthcare project when a key stakeholder, who is also a maj…" at bounding box center [784, 311] width 531 height 137
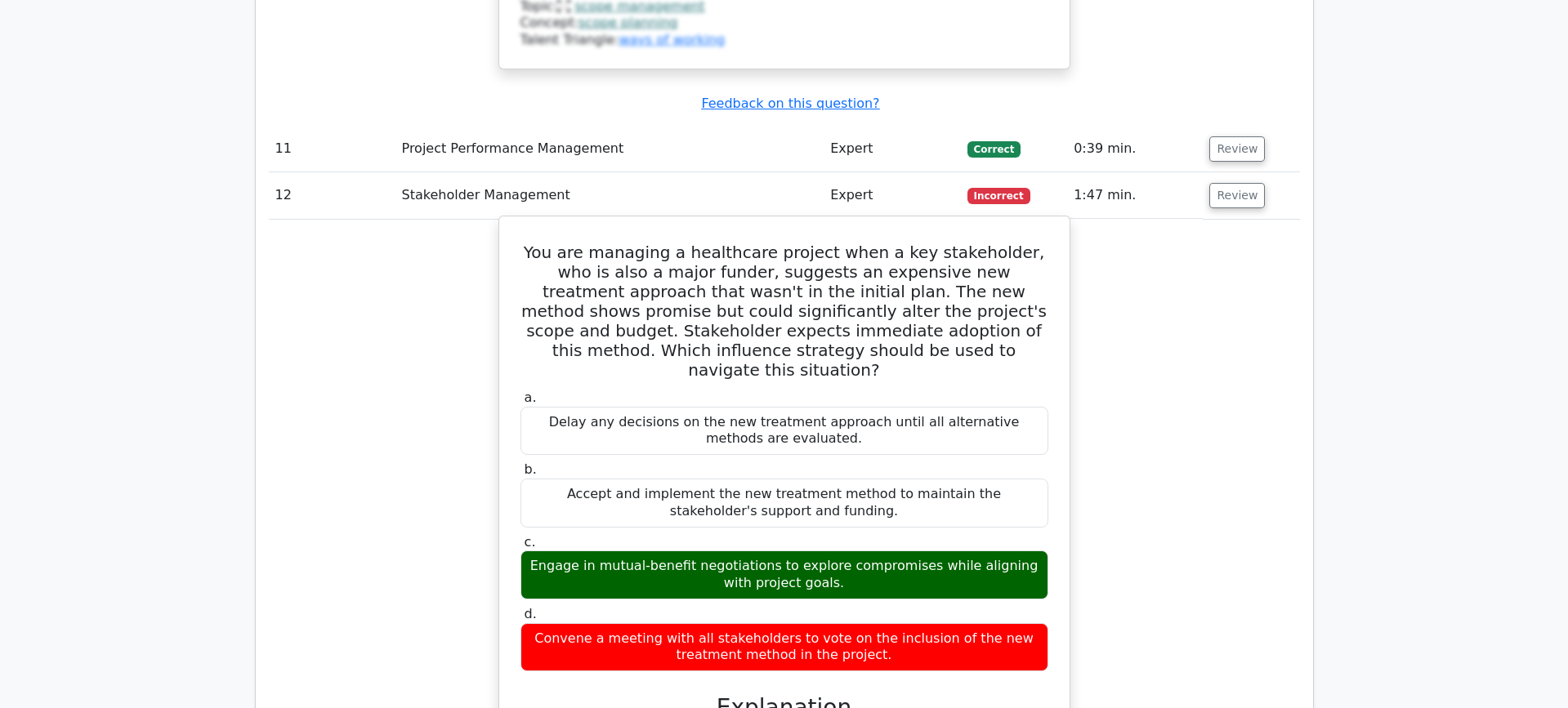
click at [720, 243] on h5 "You are managing a healthcare project when a key stakeholder, who is also a maj…" at bounding box center [784, 311] width 531 height 137
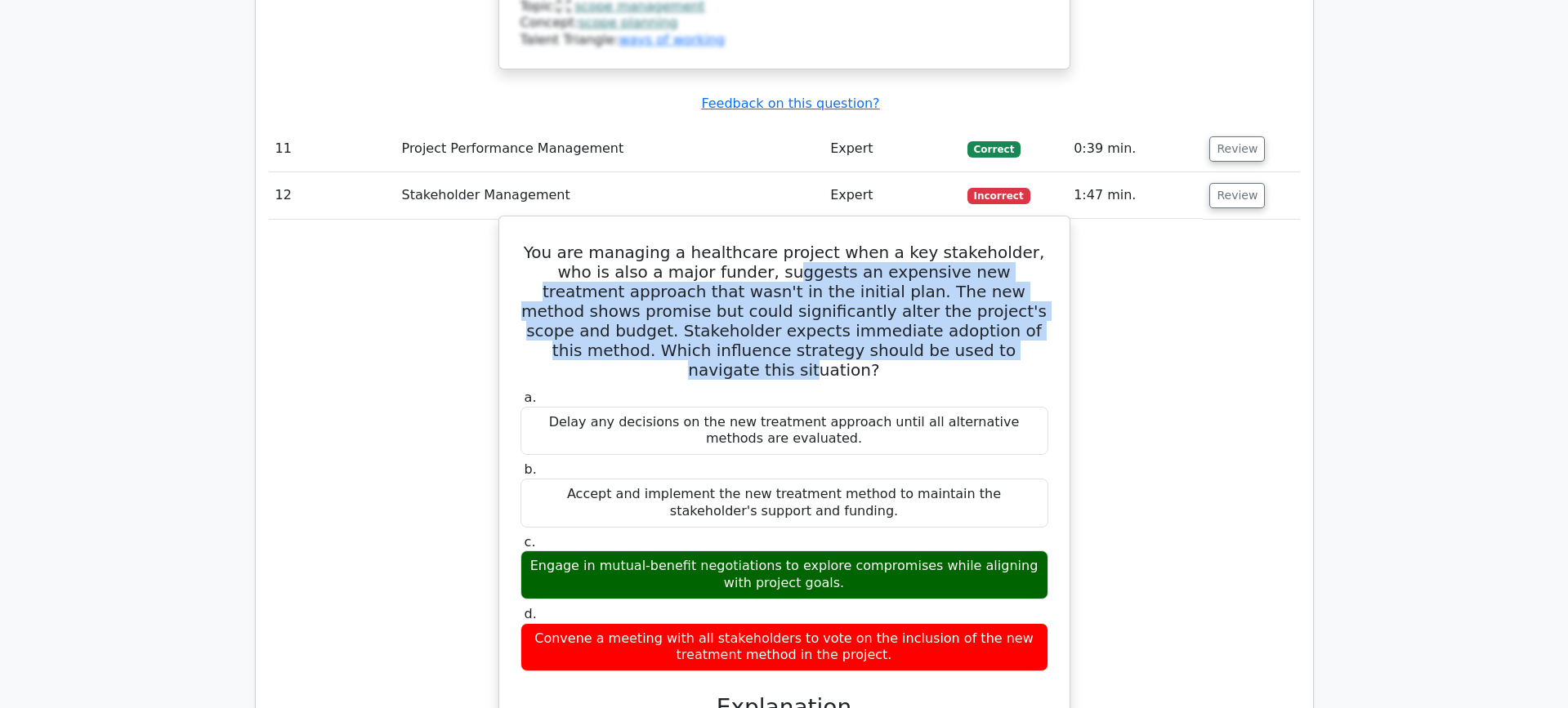
drag, startPoint x: 687, startPoint y: 150, endPoint x: 846, endPoint y: 214, distance: 171.4
click at [846, 243] on h5 "You are managing a healthcare project when a key stakeholder, who is also a maj…" at bounding box center [784, 311] width 531 height 137
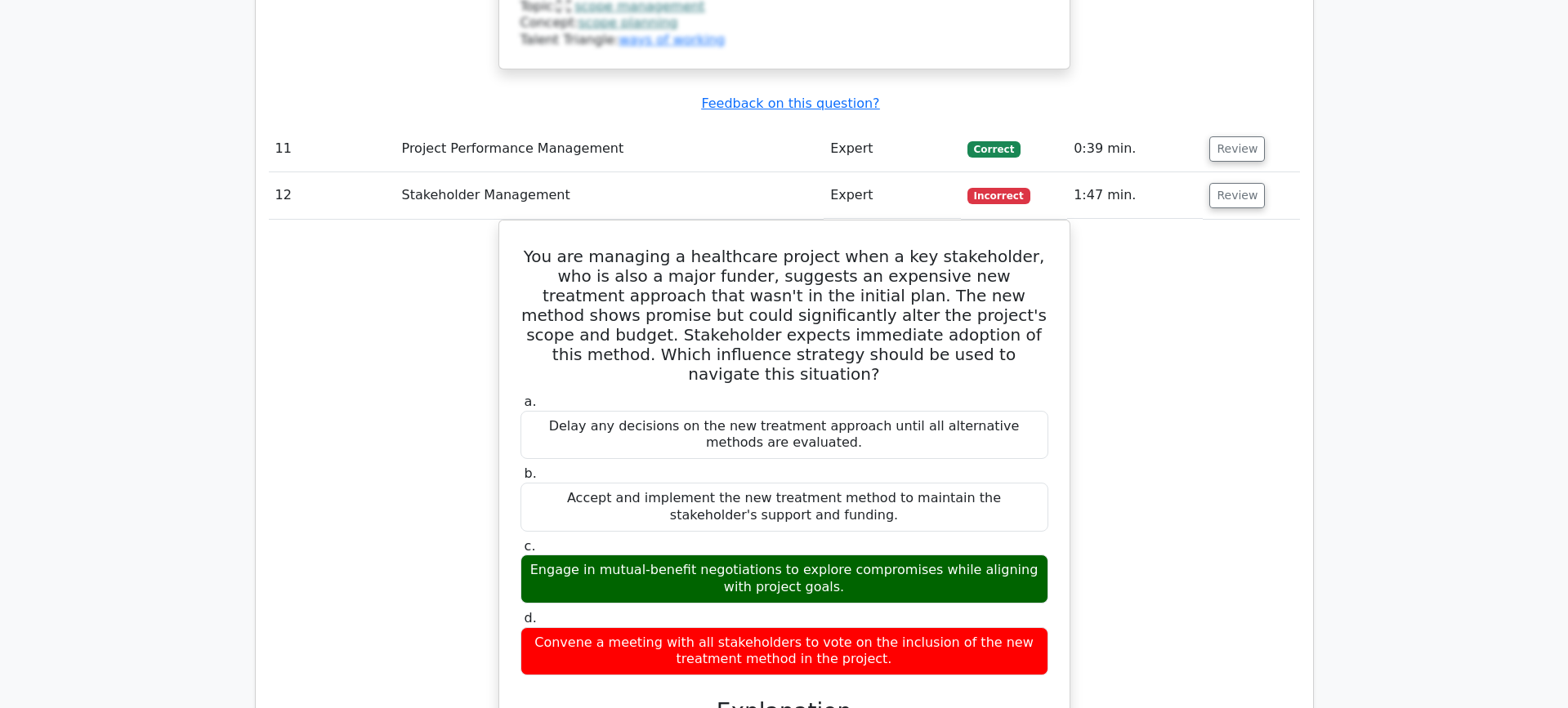
click at [1081, 474] on div "You are managing a healthcare project when a key stakeholder, who is also a maj…" at bounding box center [784, 666] width 1031 height 895
drag, startPoint x: 1077, startPoint y: 63, endPoint x: 1152, endPoint y: 88, distance: 79.1
click at [1129, 172] on td "1:47 min." at bounding box center [1135, 195] width 136 height 46
click at [1163, 343] on div "You are managing a healthcare project when a key stakeholder, who is also a maj…" at bounding box center [784, 666] width 1031 height 895
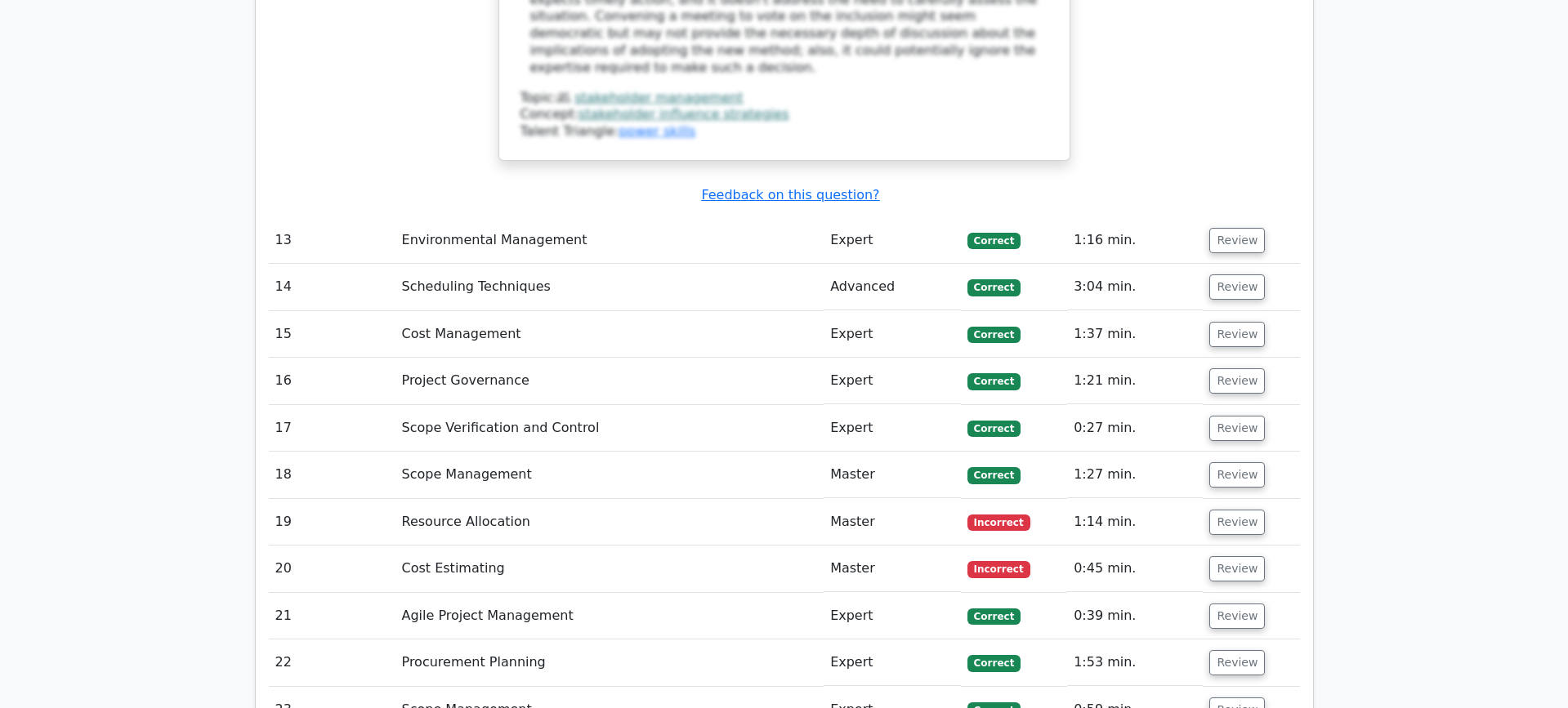
scroll to position [5389, 0]
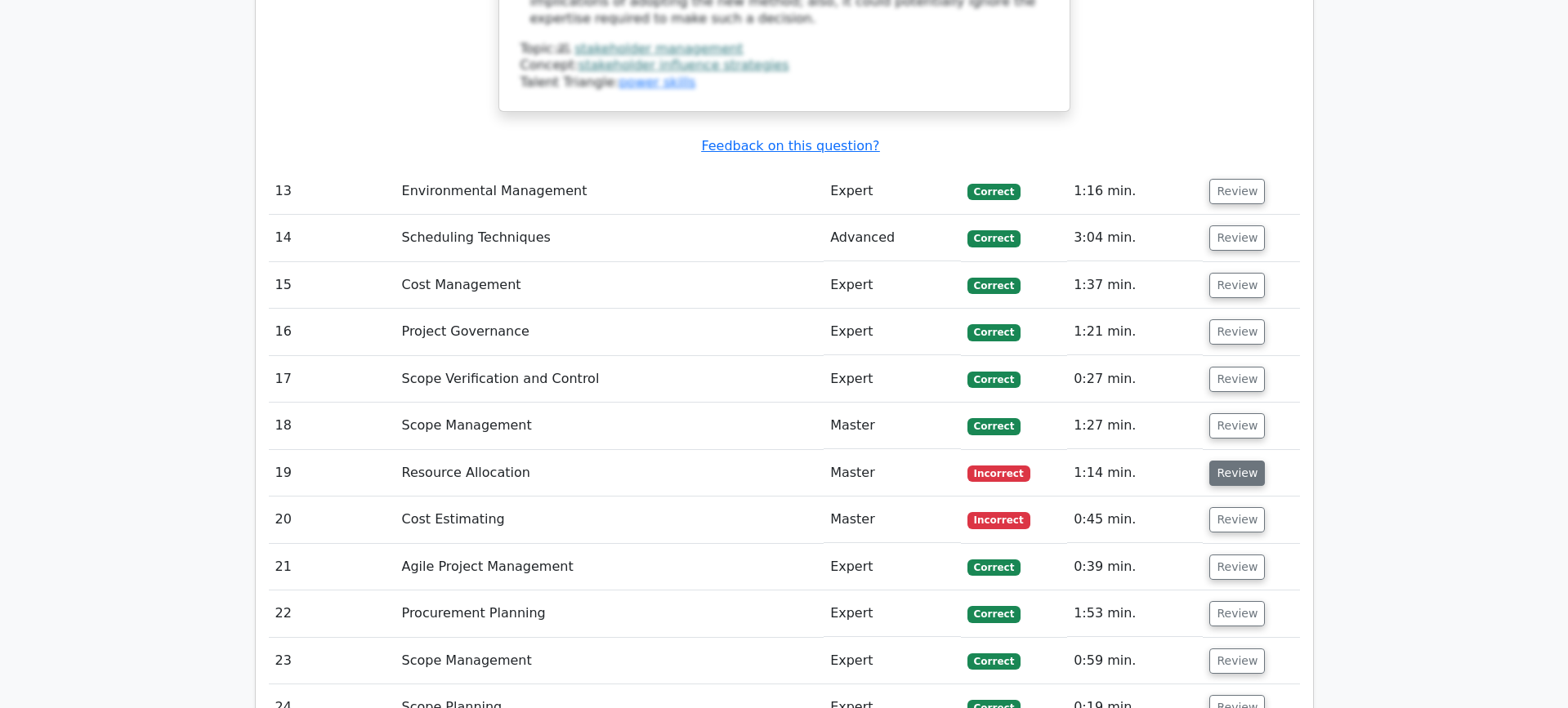
click at [1222, 461] on button "Review" at bounding box center [1236, 473] width 55 height 25
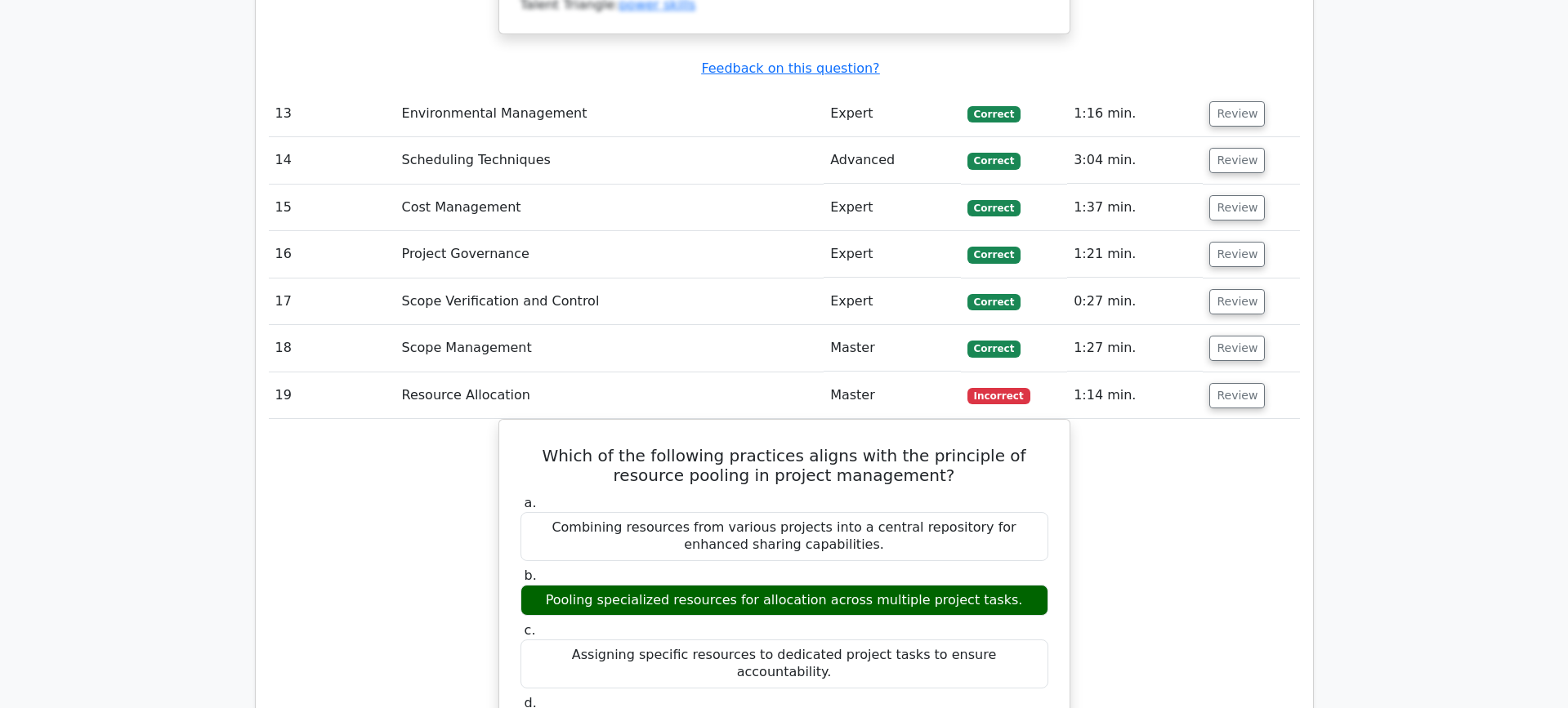
scroll to position [0, 10]
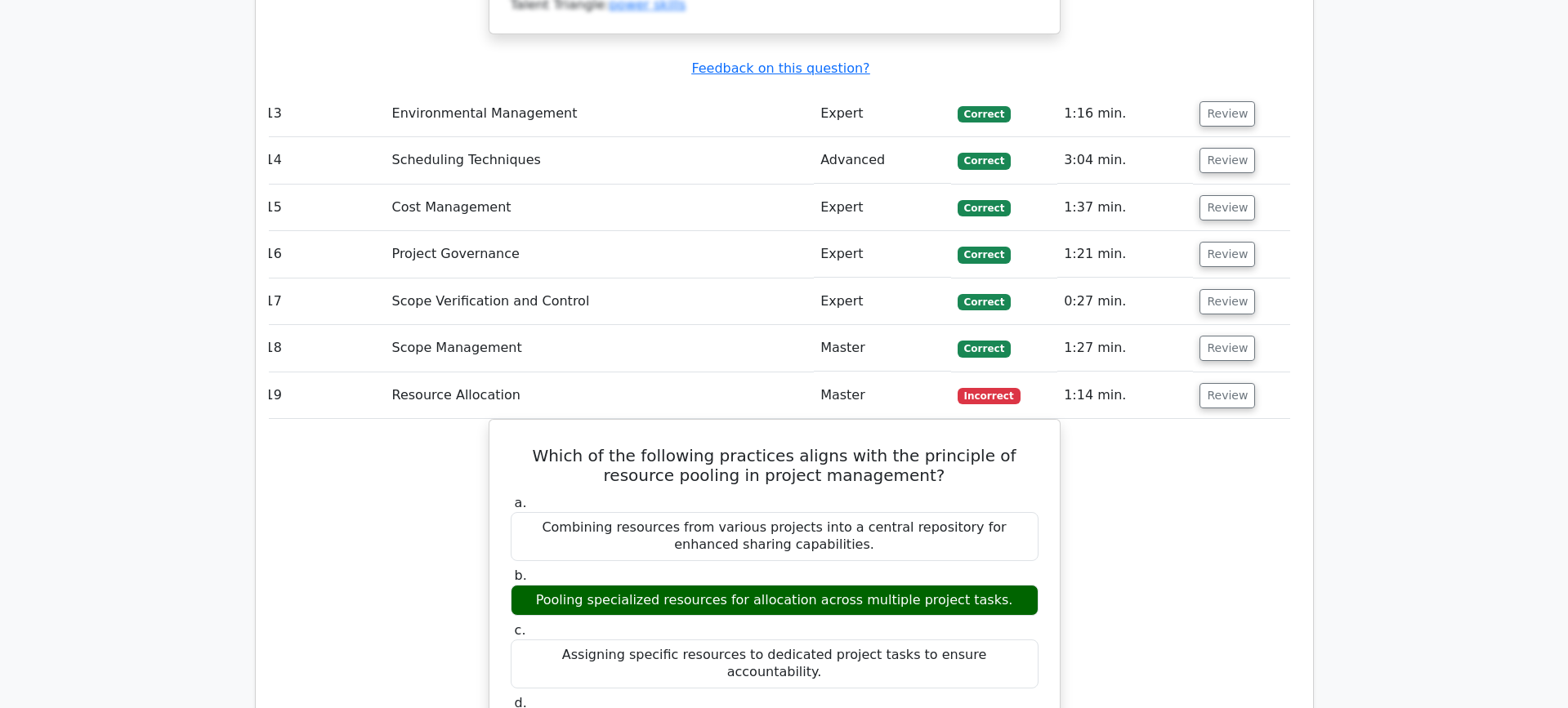
drag, startPoint x: 1066, startPoint y: 211, endPoint x: 1132, endPoint y: 212, distance: 66.0
click at [1132, 373] on td "1:14 min." at bounding box center [1125, 395] width 136 height 46
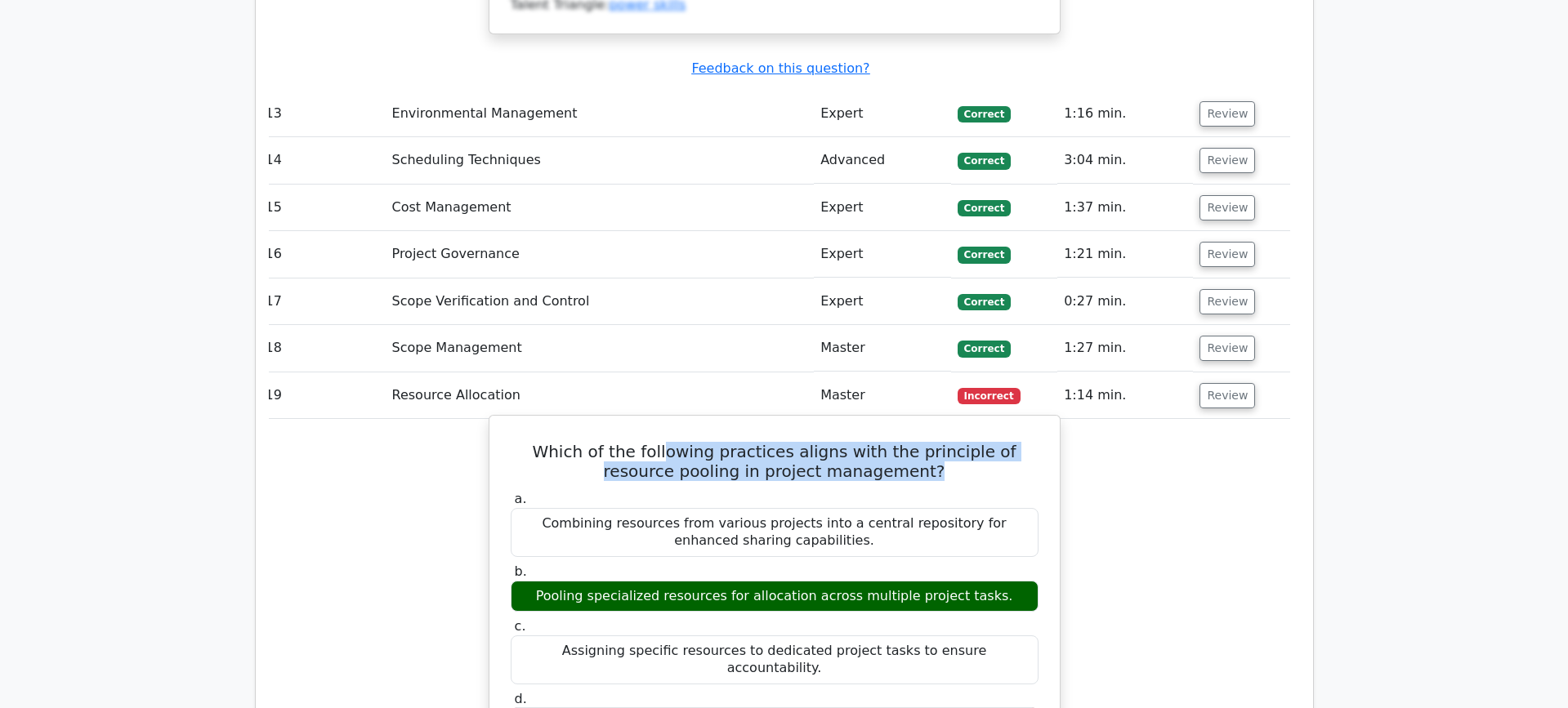
drag, startPoint x: 645, startPoint y: 259, endPoint x: 916, endPoint y: 295, distance: 273.4
click at [916, 441] on h5 "Which of the following practices aligns with the principle of resource pooling …" at bounding box center [774, 461] width 531 height 39
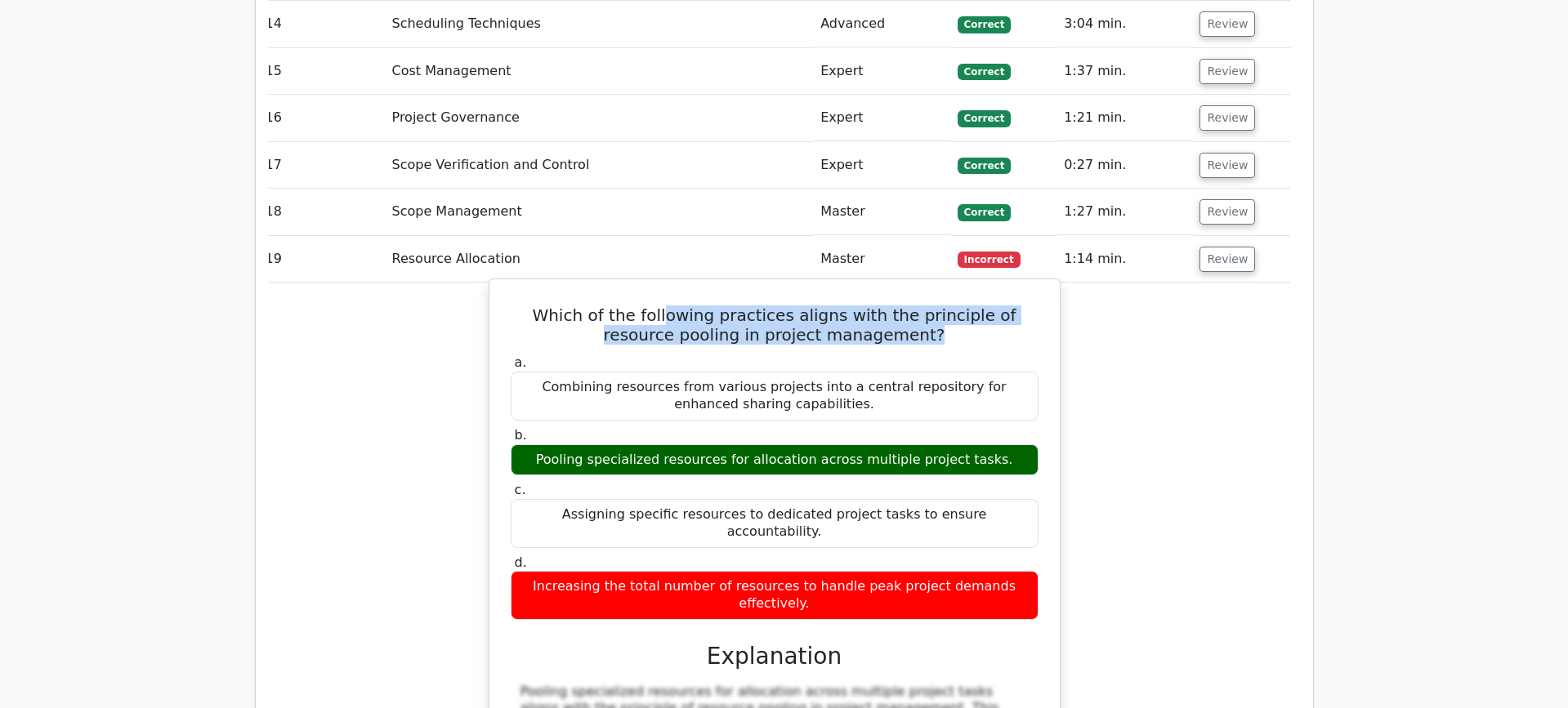
scroll to position [0, 2]
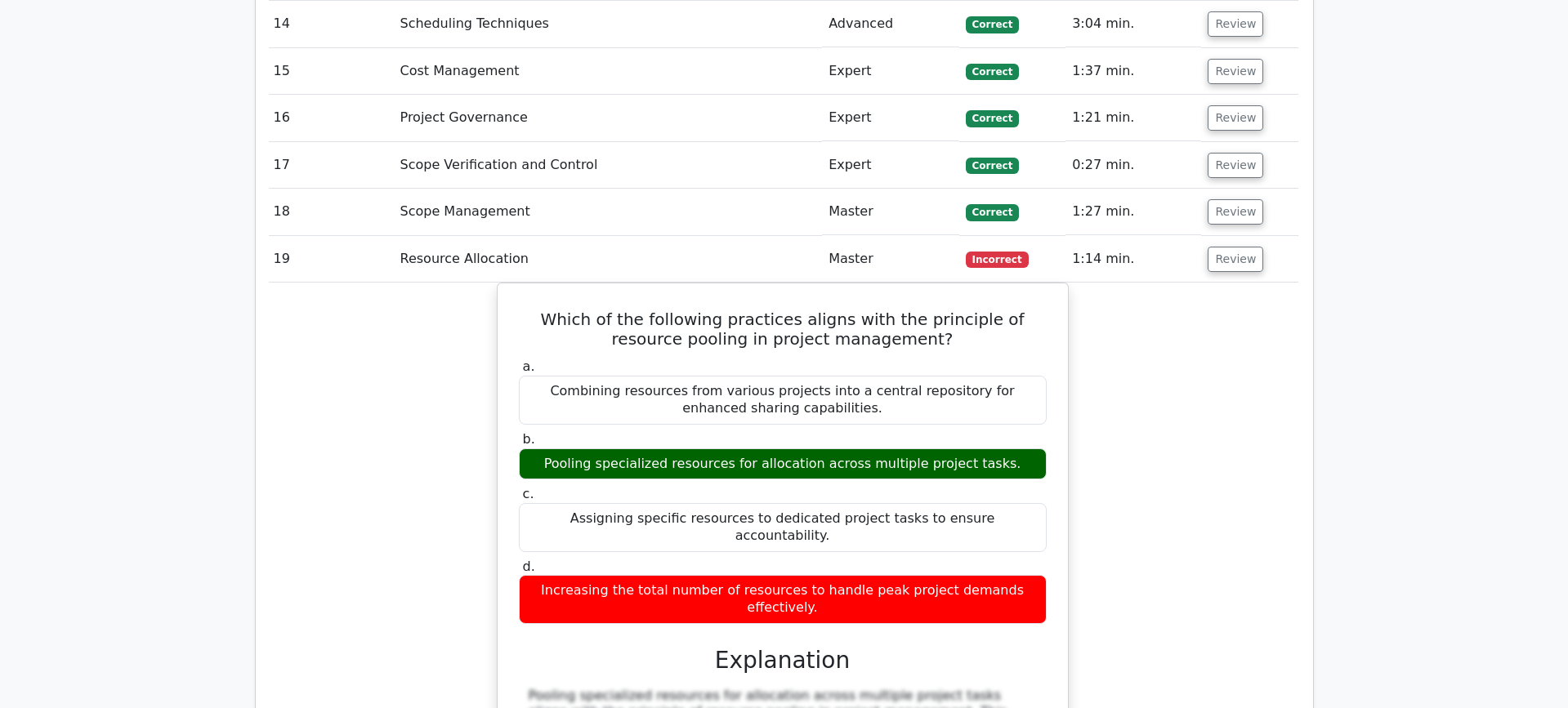
click at [1154, 369] on div "Which of the following practices aligns with the principle of resource pooling …" at bounding box center [783, 619] width 1031 height 673
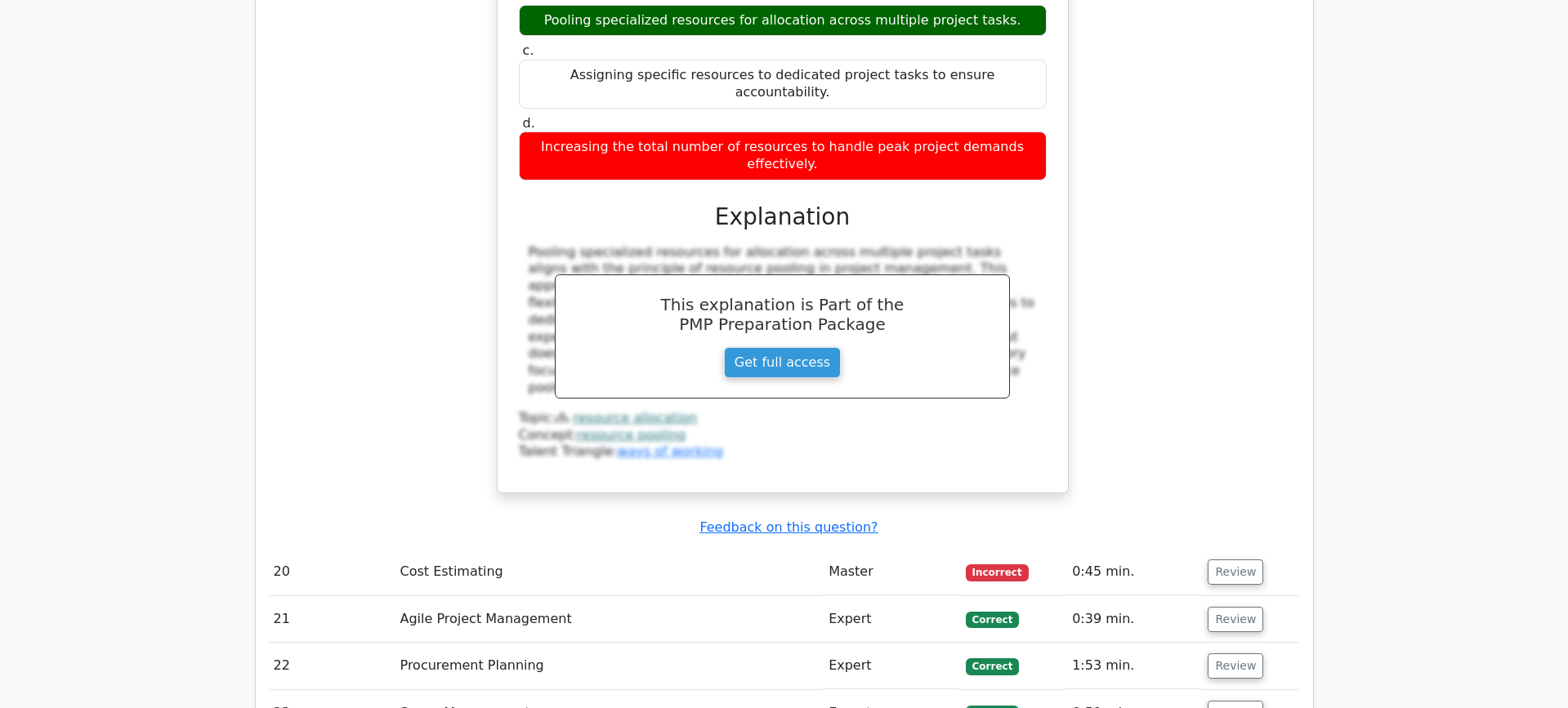
scroll to position [6057, 0]
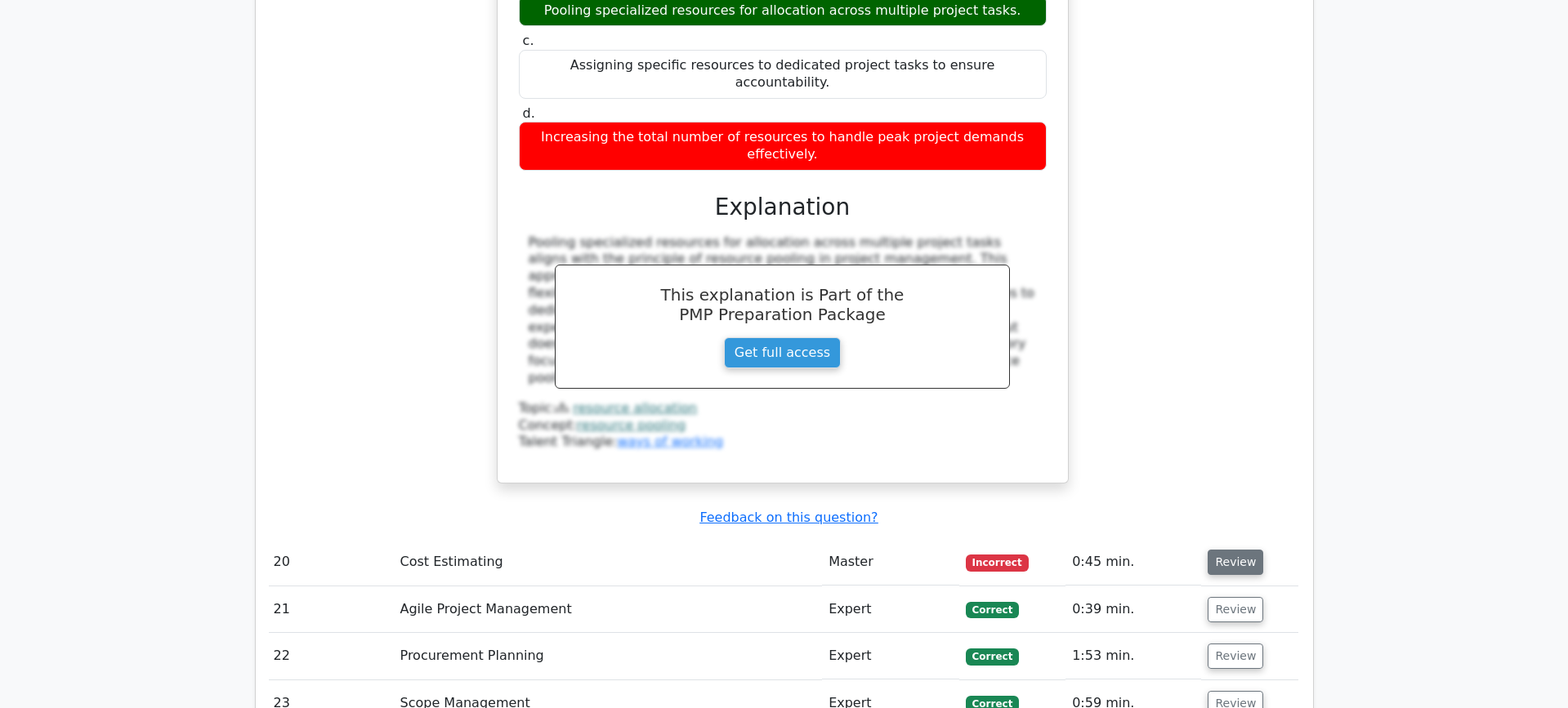
click at [1243, 549] on button "Review" at bounding box center [1234, 562] width 55 height 25
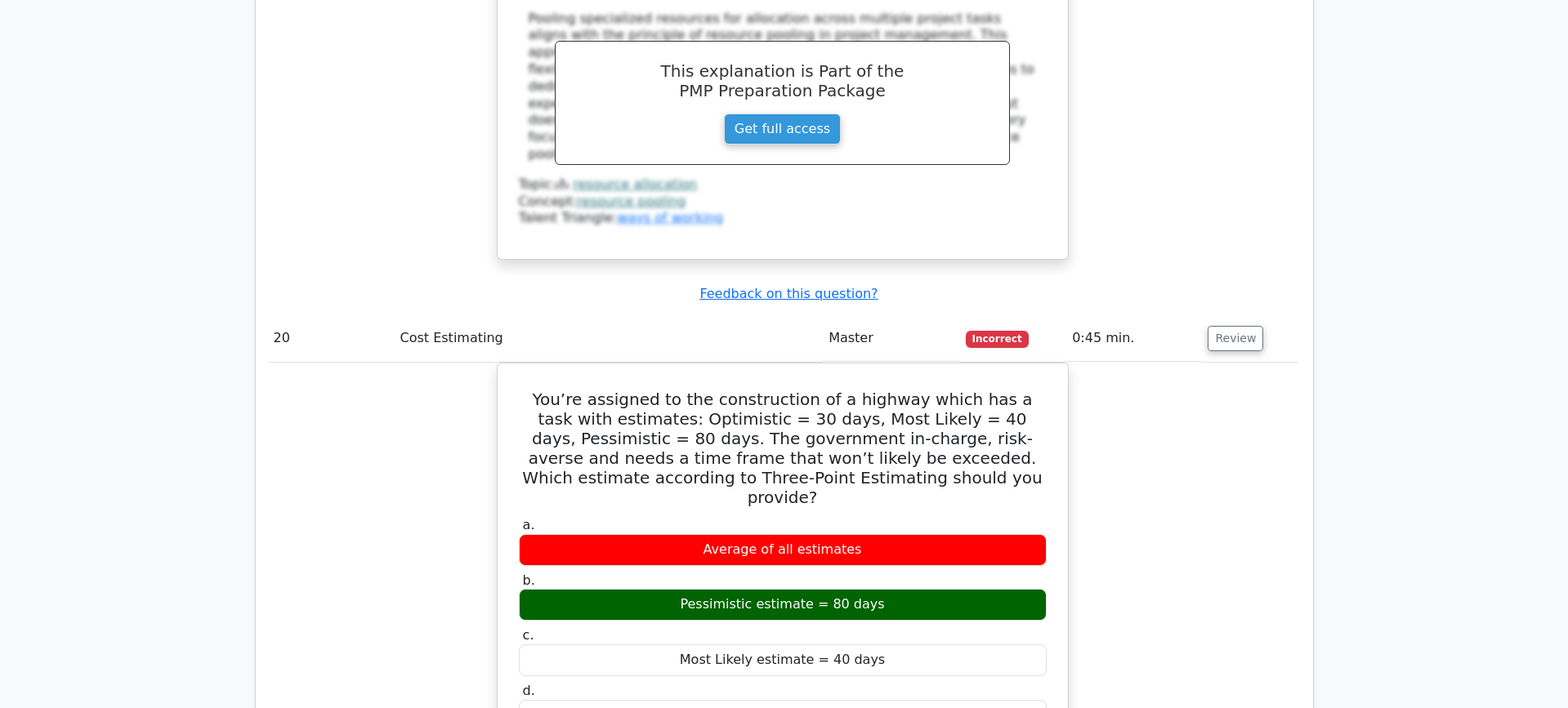
scroll to position [6284, 0]
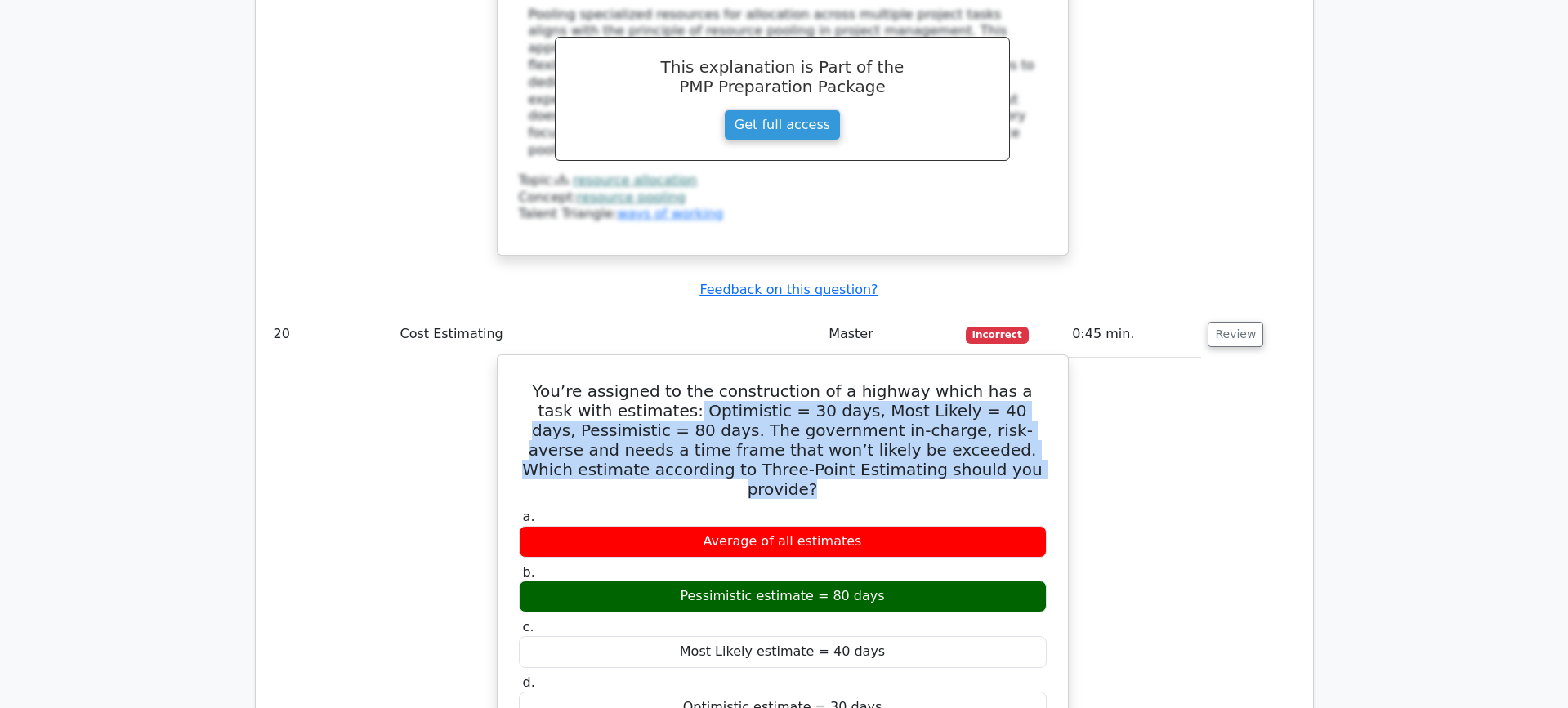
drag, startPoint x: 595, startPoint y: 191, endPoint x: 926, endPoint y: 262, distance: 338.5
click at [926, 382] on h5 "You’re assigned to the construction of a highway which has a task with estimate…" at bounding box center [782, 441] width 531 height 118
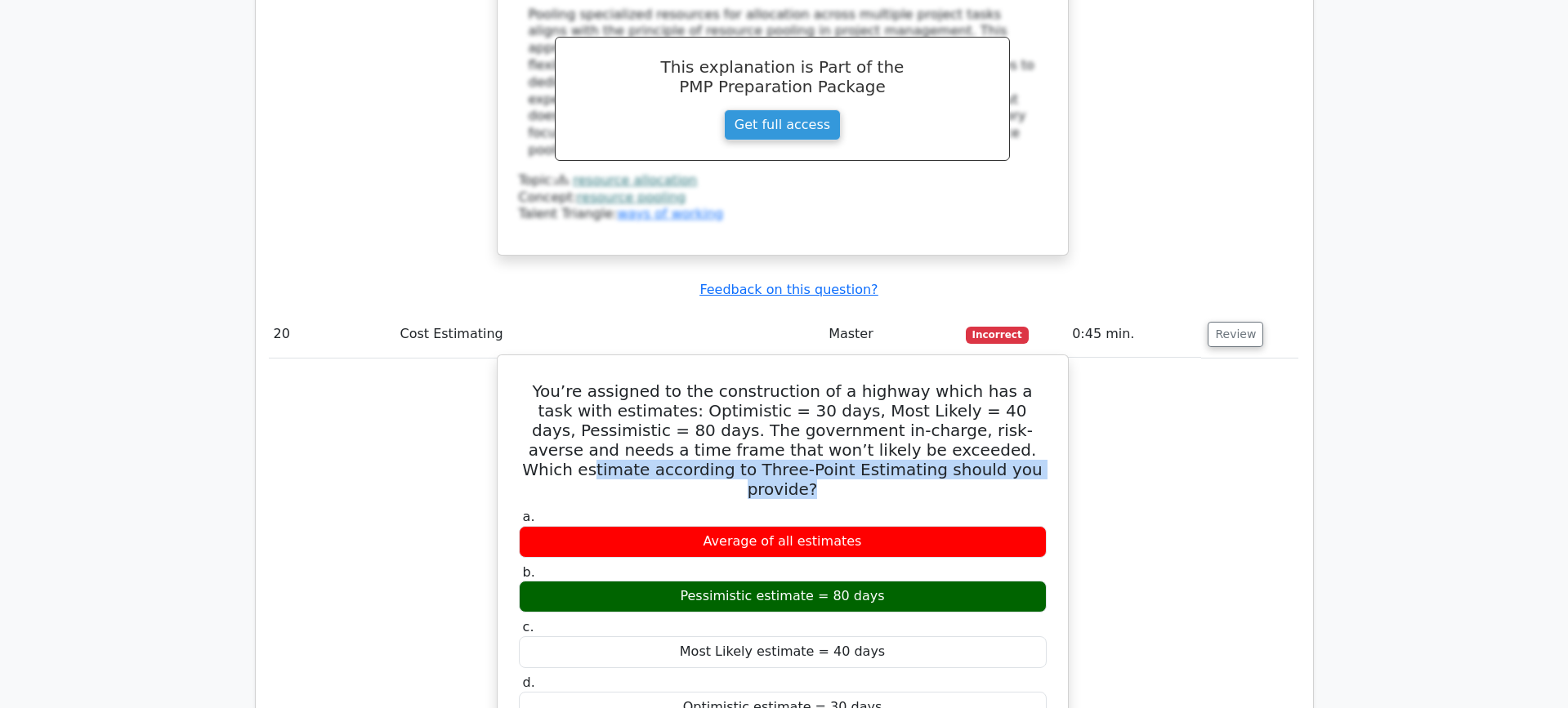
drag, startPoint x: 926, startPoint y: 262, endPoint x: 806, endPoint y: 229, distance: 124.5
click at [806, 382] on h5 "You’re assigned to the construction of a highway which has a task with estimate…" at bounding box center [782, 441] width 531 height 118
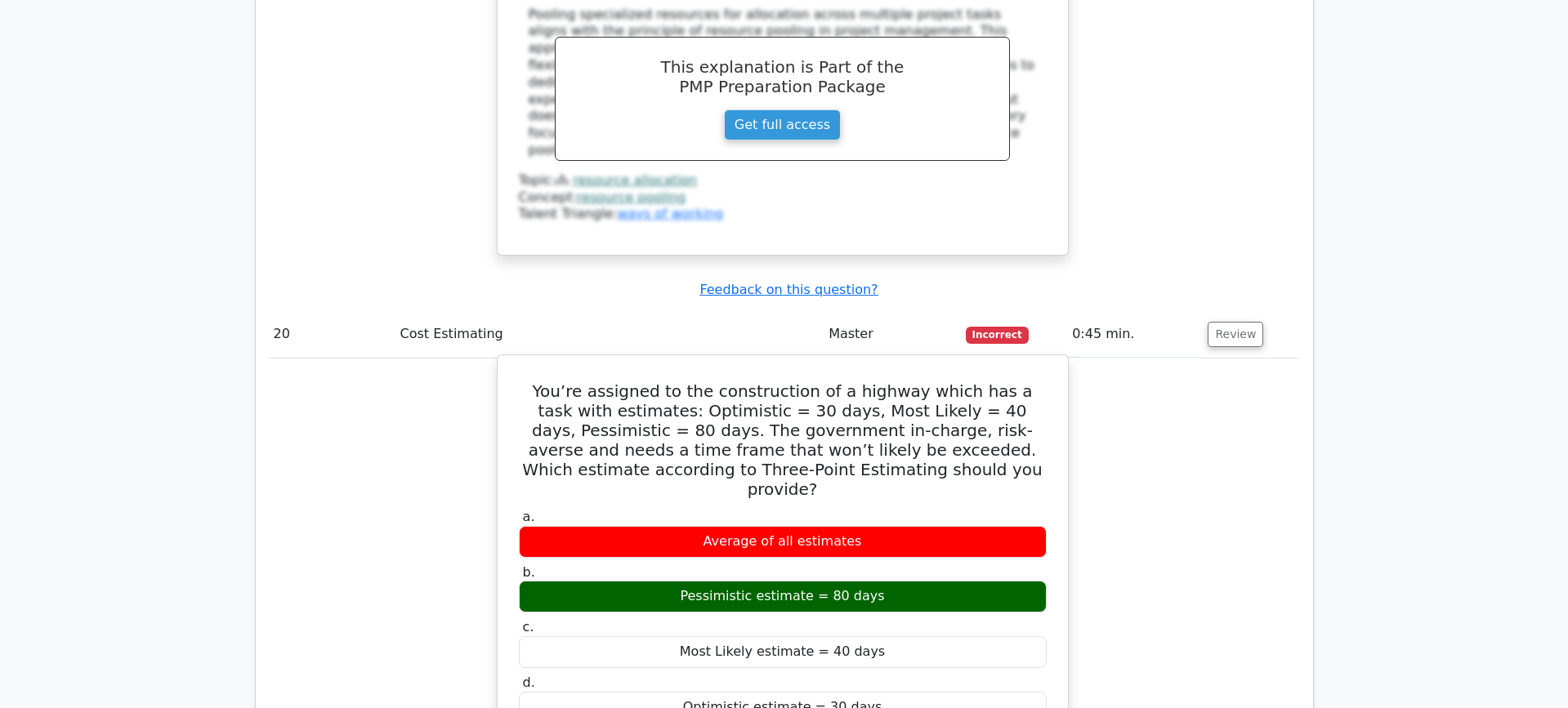
drag, startPoint x: 806, startPoint y: 228, endPoint x: 791, endPoint y: 228, distance: 15.0
click at [806, 382] on h5 "You’re assigned to the construction of a highway which has a task with estimate…" at bounding box center [782, 441] width 531 height 118
drag, startPoint x: 918, startPoint y: 195, endPoint x: 1037, endPoint y: 191, distance: 119.1
click at [1037, 382] on h5 "You’re assigned to the construction of a highway which has a task with estimate…" at bounding box center [782, 441] width 531 height 118
drag, startPoint x: 860, startPoint y: 209, endPoint x: 779, endPoint y: 210, distance: 81.0
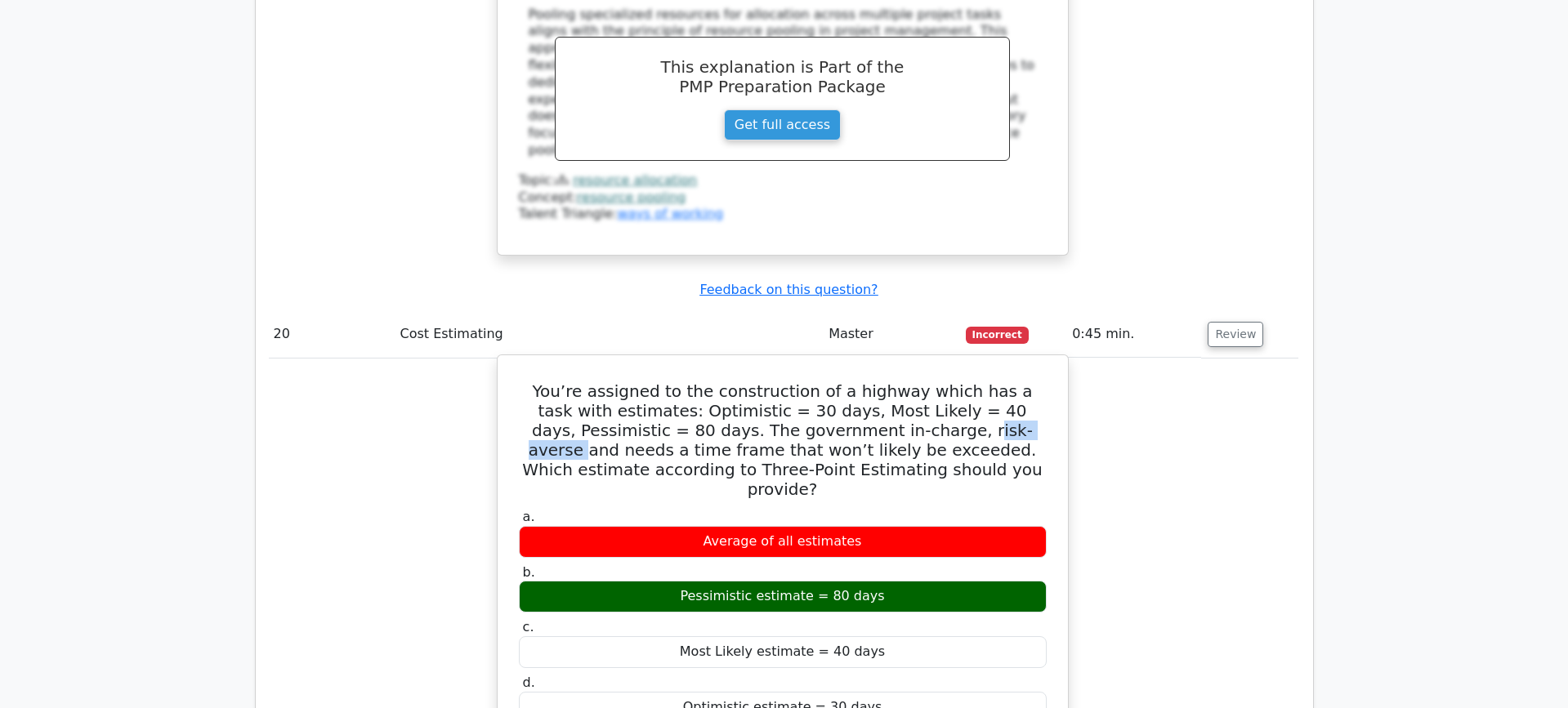
click at [779, 382] on h5 "You’re assigned to the construction of a highway which has a task with estimate…" at bounding box center [782, 441] width 531 height 118
drag, startPoint x: 840, startPoint y: 240, endPoint x: 893, endPoint y: 238, distance: 53.0
click at [840, 382] on h5 "You’re assigned to the construction of a highway which has a task with estimate…" at bounding box center [782, 441] width 531 height 118
drag, startPoint x: 949, startPoint y: 235, endPoint x: 745, endPoint y: 247, distance: 204.4
click at [745, 382] on h5 "You’re assigned to the construction of a highway which has a task with estimate…" at bounding box center [782, 441] width 531 height 118
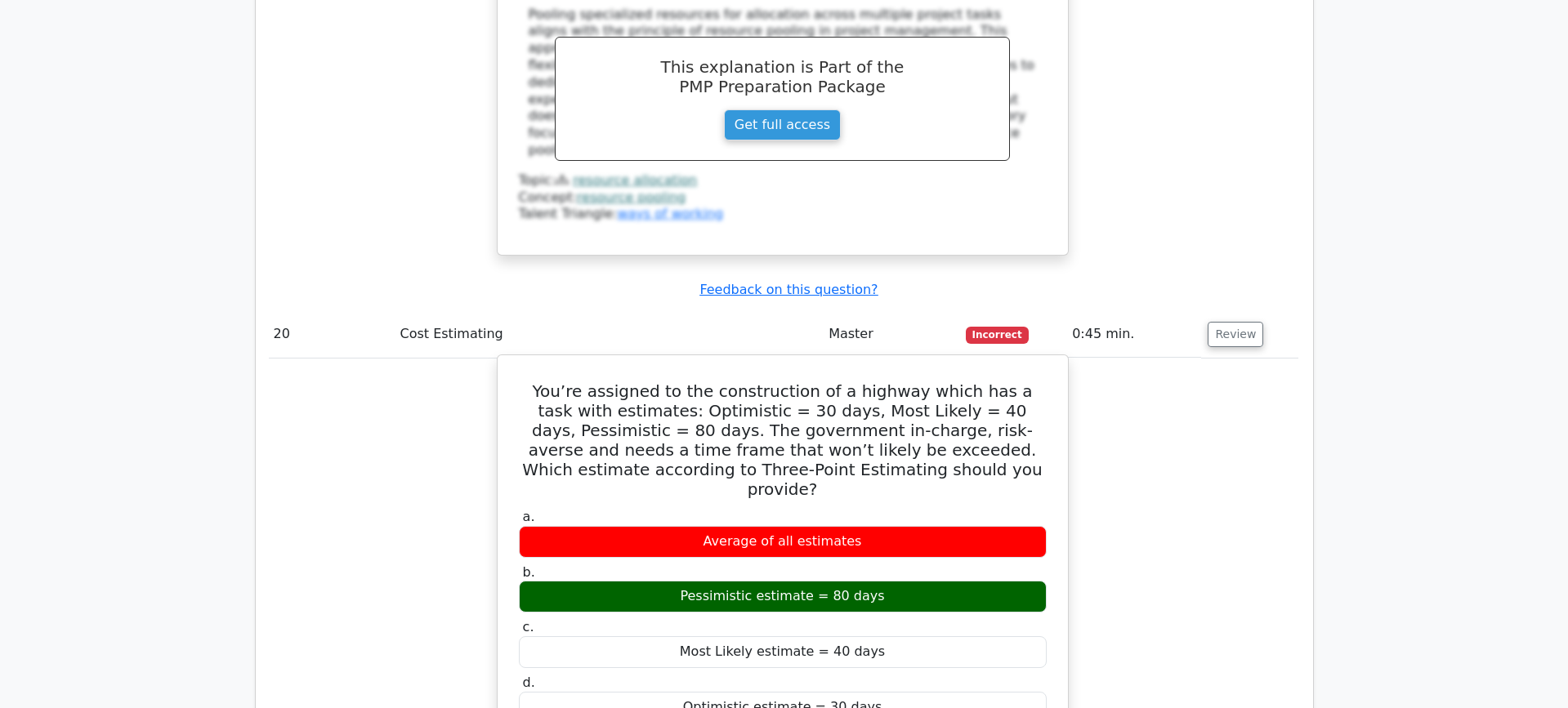
drag, startPoint x: 844, startPoint y: 229, endPoint x: 813, endPoint y: 219, distance: 32.6
click at [844, 382] on h5 "You’re assigned to the construction of a highway which has a task with estimate…" at bounding box center [782, 441] width 531 height 118
drag, startPoint x: 776, startPoint y: 209, endPoint x: 866, endPoint y: 218, distance: 90.4
click at [860, 382] on h5 "You’re assigned to the construction of a highway which has a task with estimate…" at bounding box center [782, 441] width 531 height 118
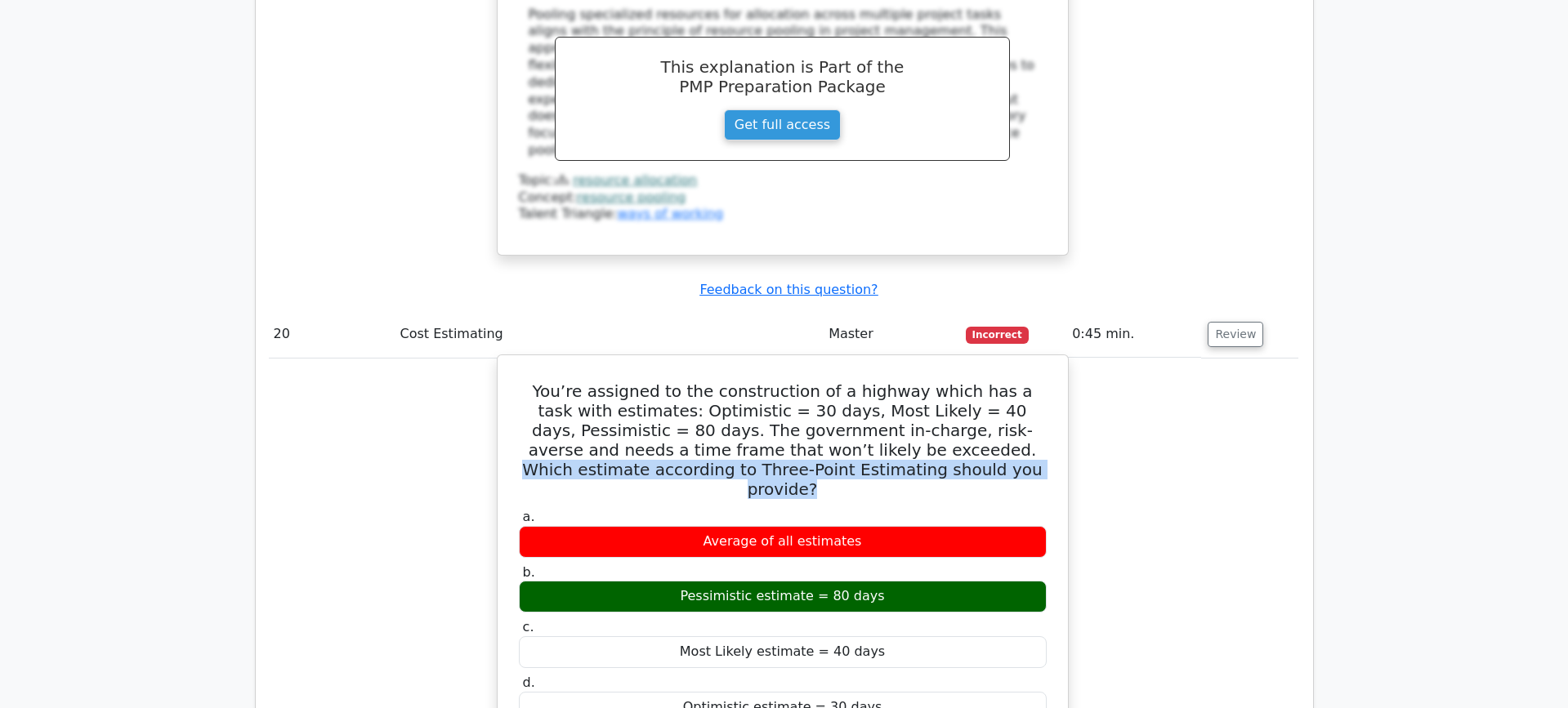
drag, startPoint x: 753, startPoint y: 233, endPoint x: 907, endPoint y: 256, distance: 155.7
click at [895, 382] on h5 "You’re assigned to the construction of a highway which has a task with estimate…" at bounding box center [782, 441] width 531 height 118
click at [975, 382] on h5 "You’re assigned to the construction of a highway which has a task with estimate…" at bounding box center [782, 441] width 531 height 118
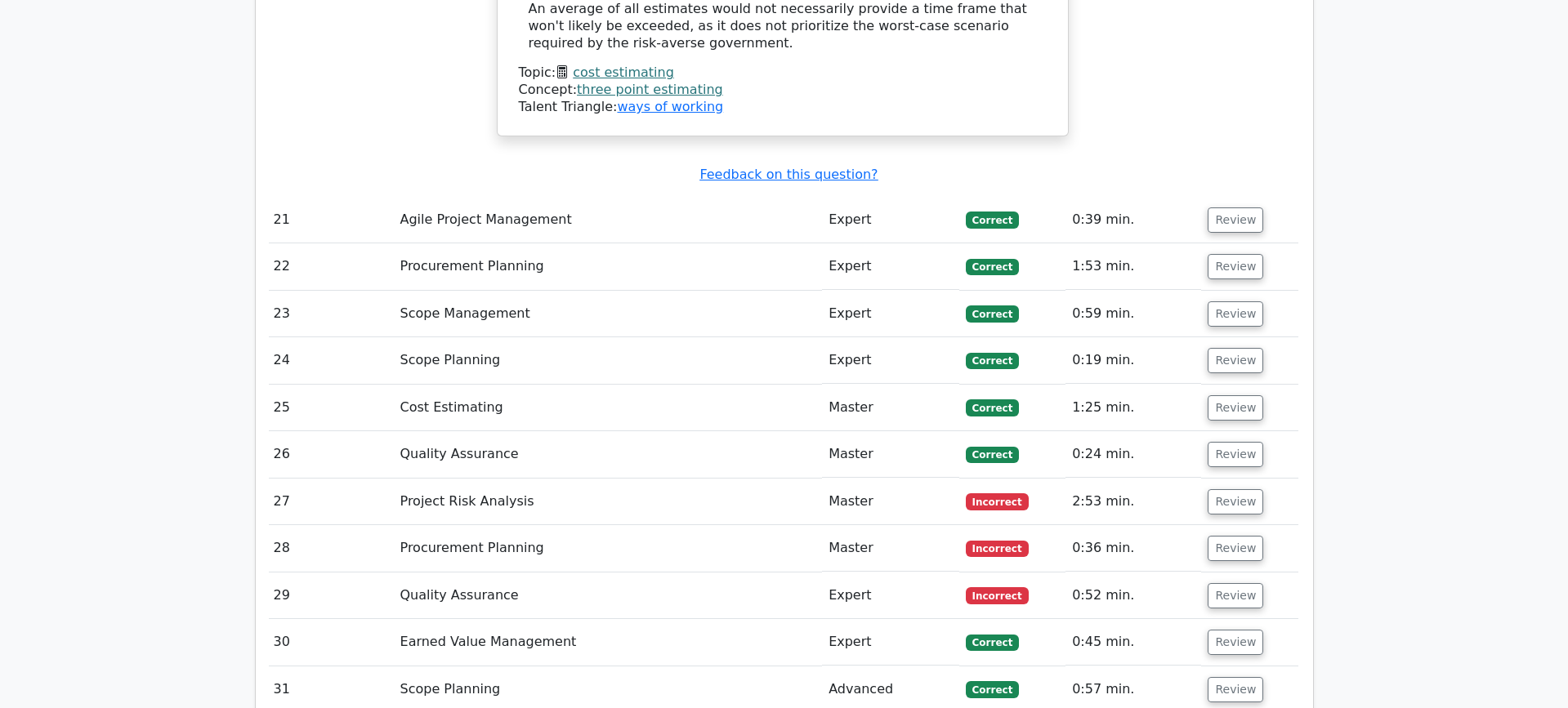
scroll to position [7311, 0]
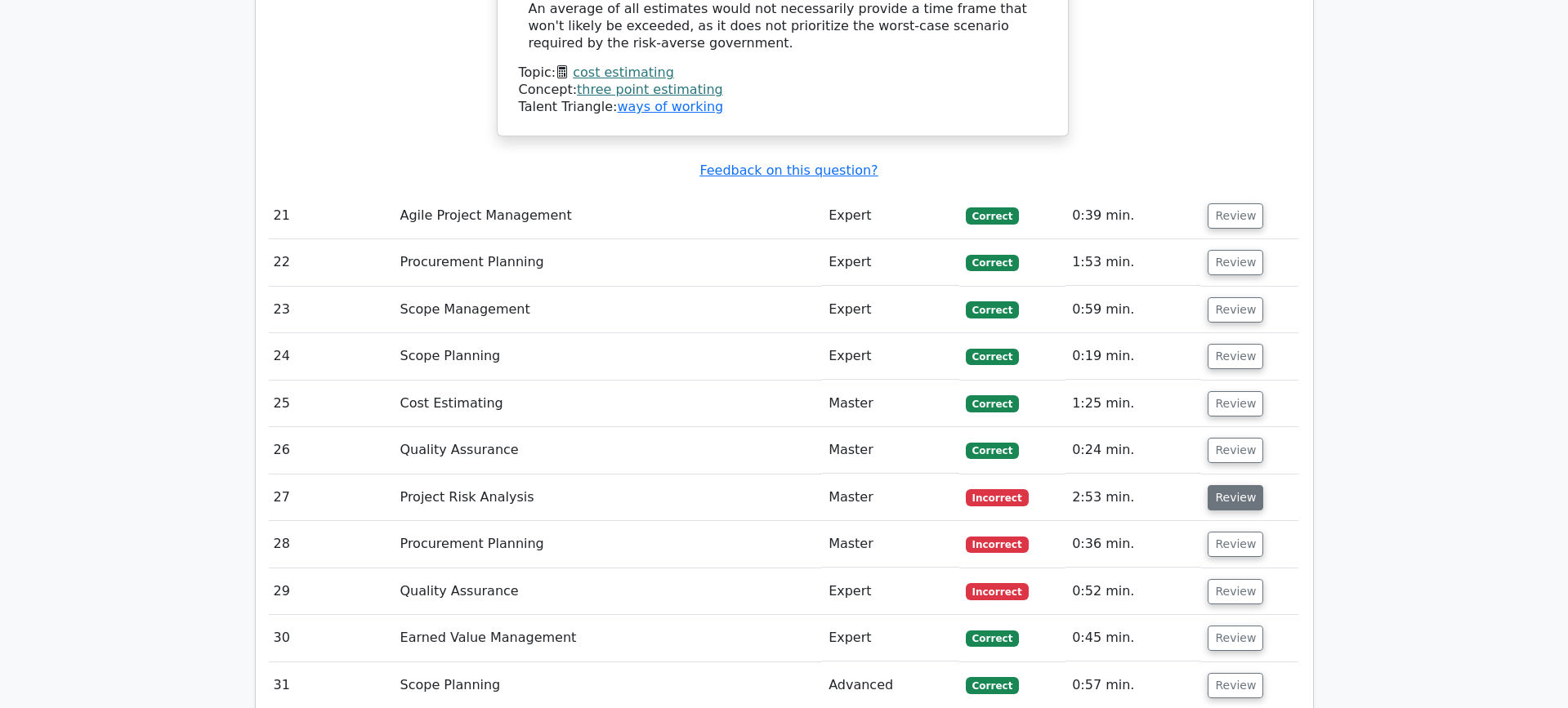
click at [1226, 485] on button "Review" at bounding box center [1234, 498] width 55 height 25
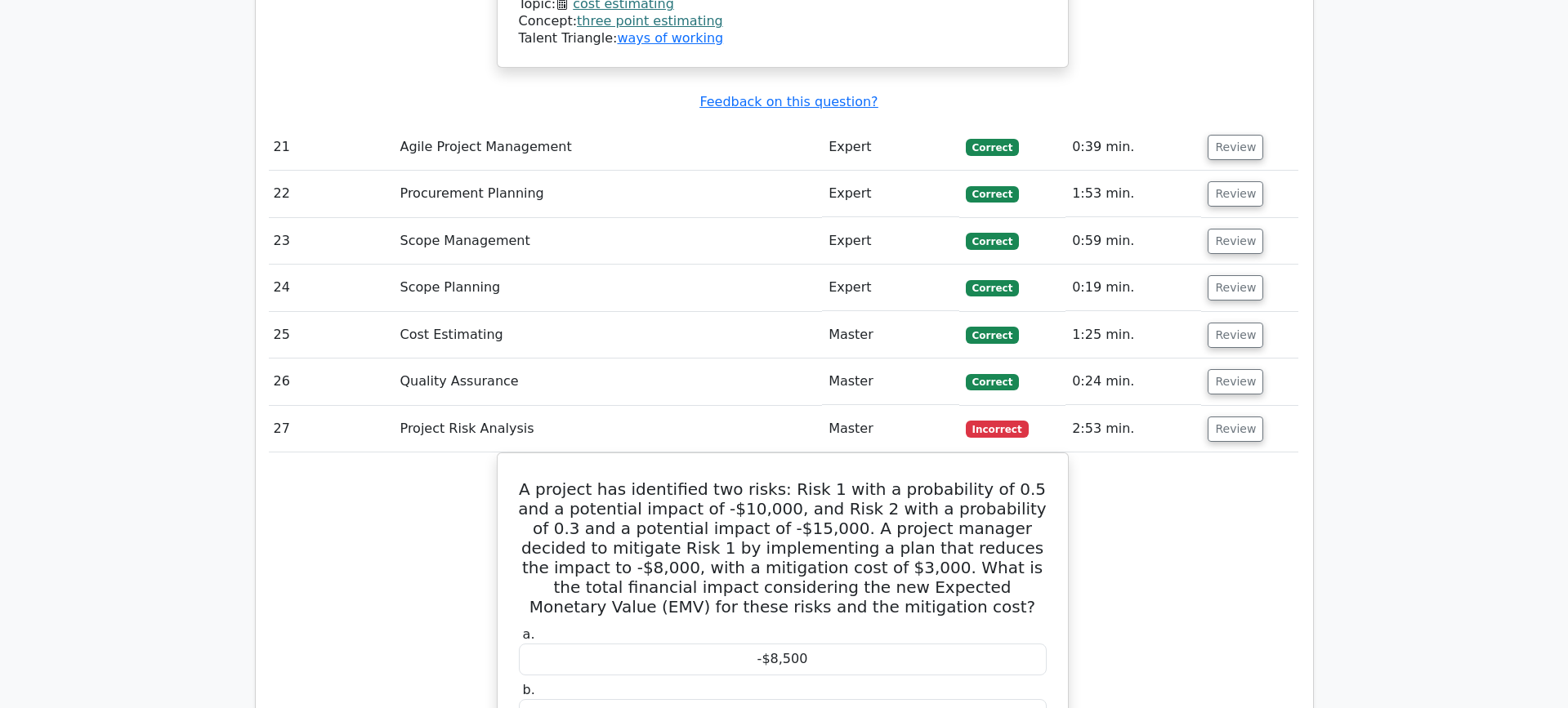
scroll to position [0, 0]
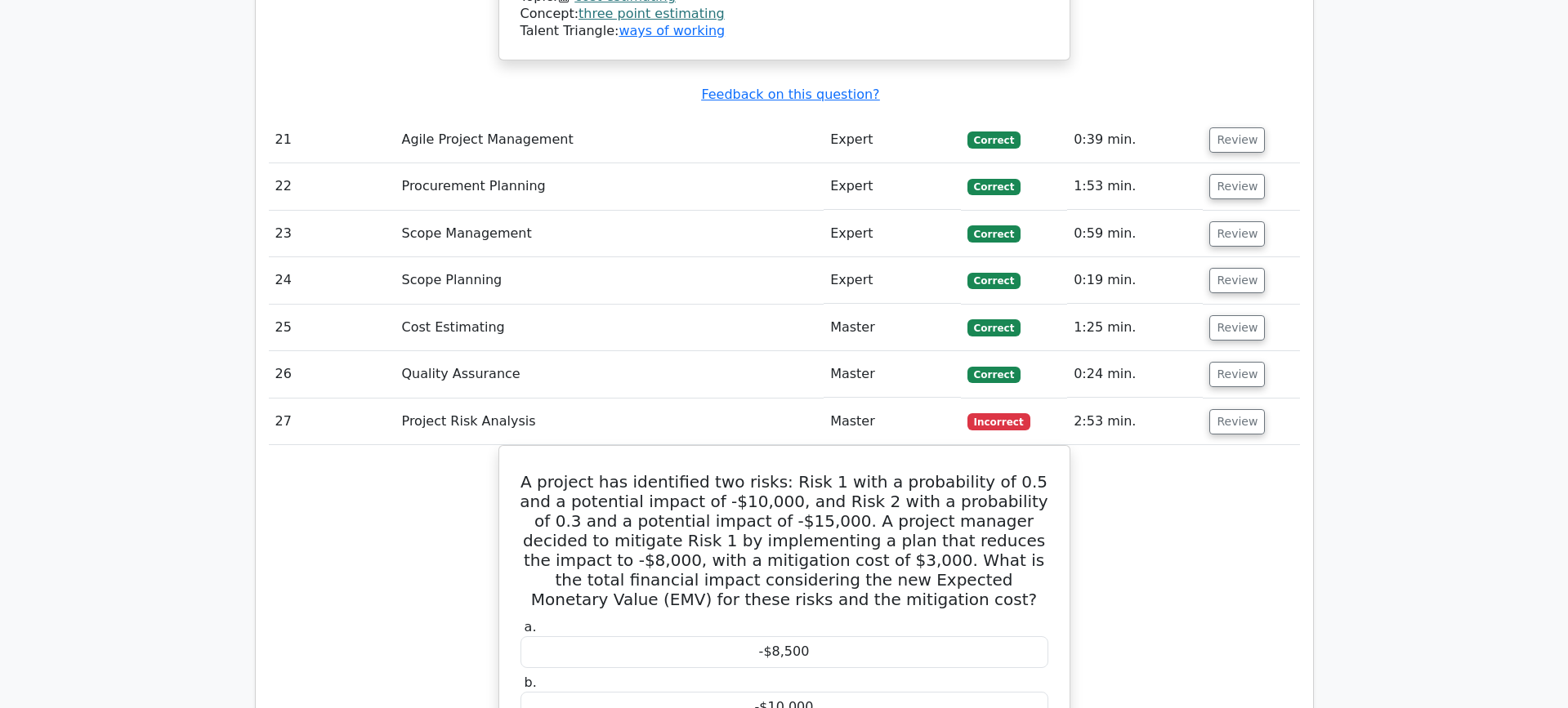
drag, startPoint x: 1078, startPoint y: 175, endPoint x: 1132, endPoint y: 176, distance: 54.0
click at [1132, 399] on td "2:53 min." at bounding box center [1135, 422] width 136 height 46
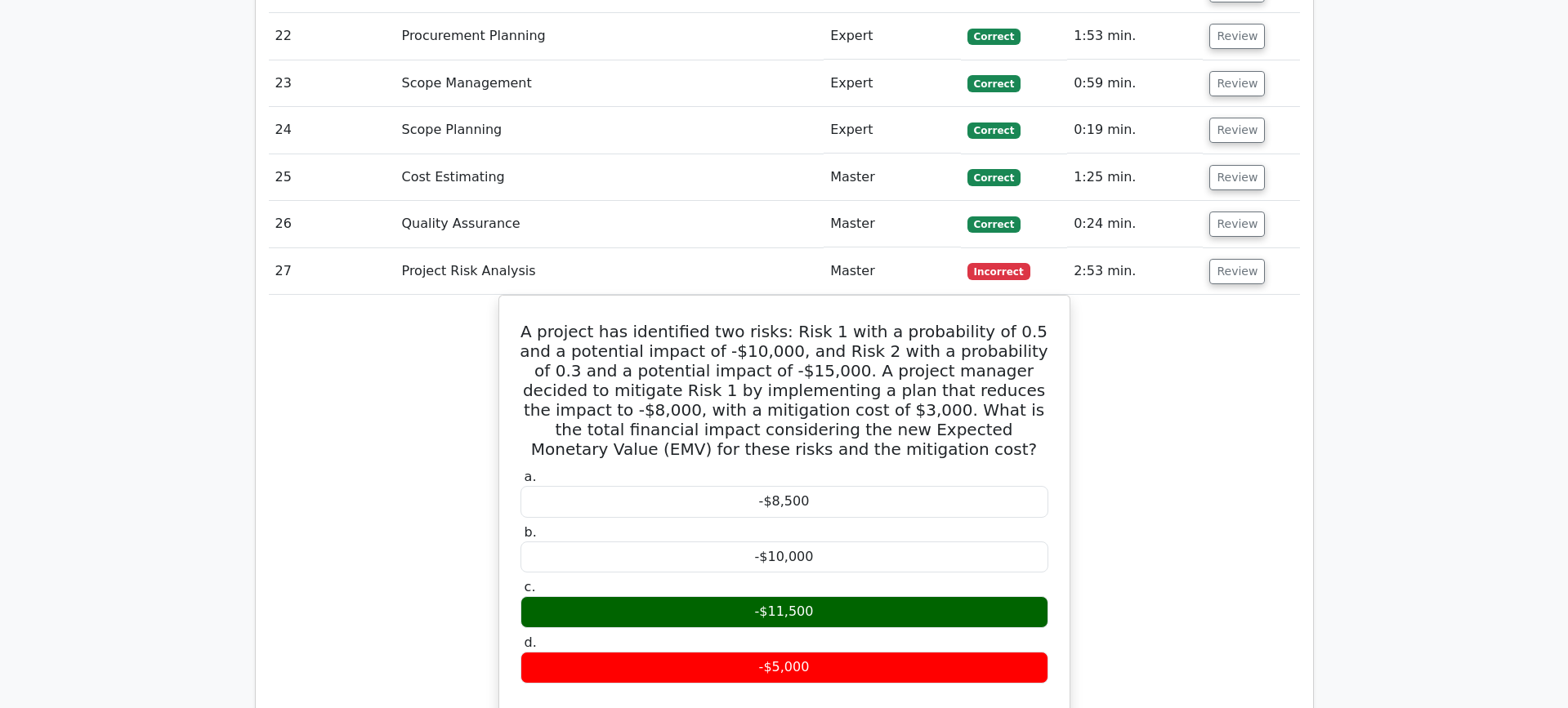
scroll to position [7536, 0]
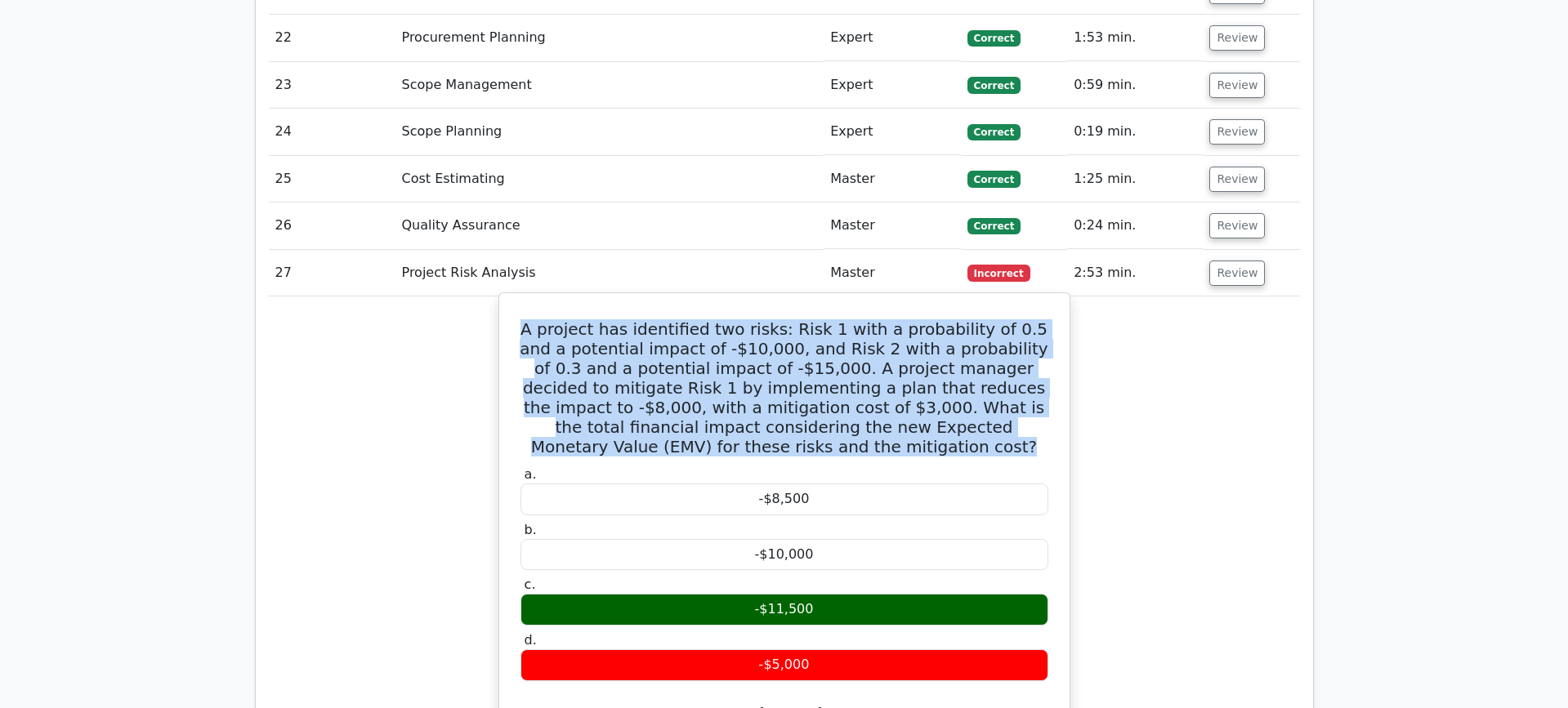
drag, startPoint x: 528, startPoint y: 73, endPoint x: 911, endPoint y: 194, distance: 401.7
click at [911, 319] on h5 "A project has identified two risks: Risk 1 with a probability of 0.5 and a pote…" at bounding box center [784, 387] width 531 height 137
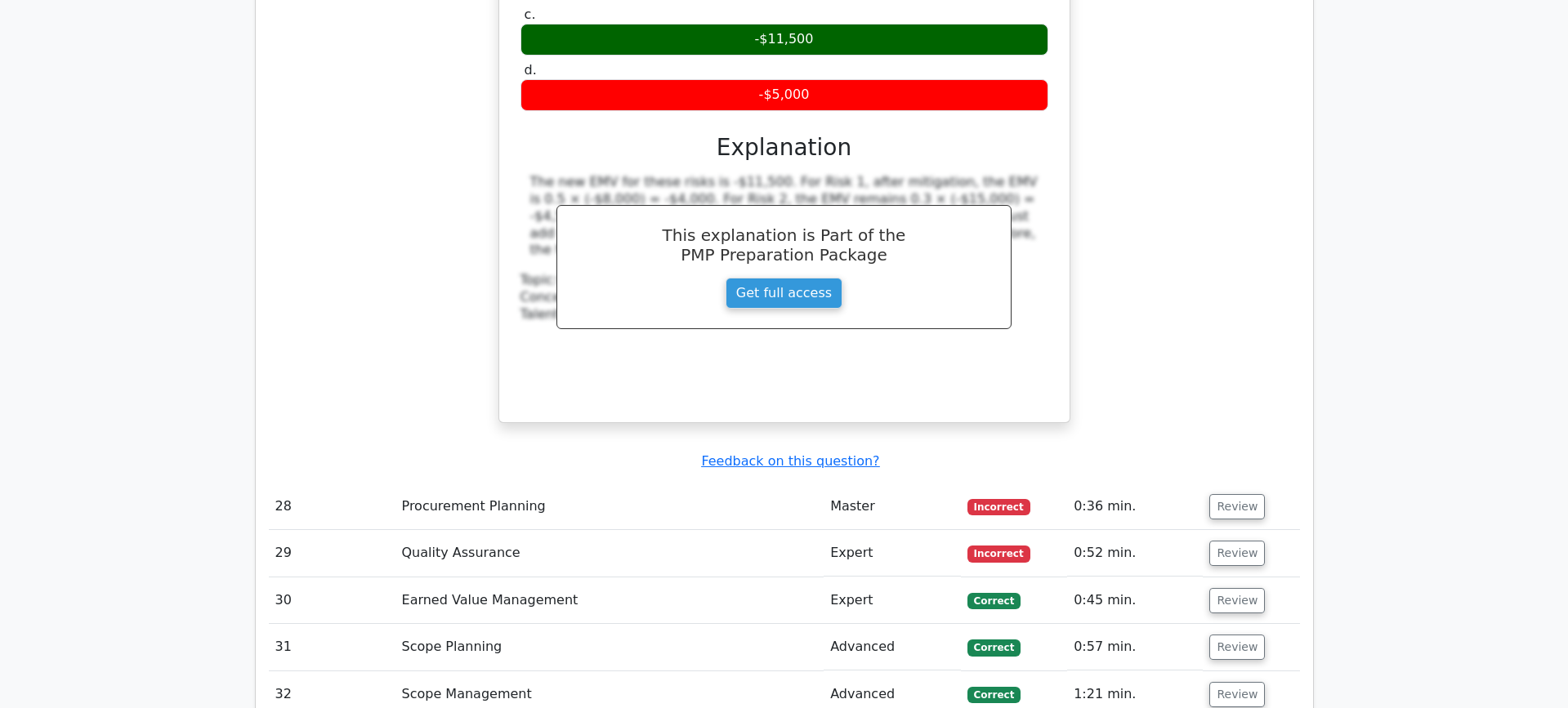
scroll to position [8104, 0]
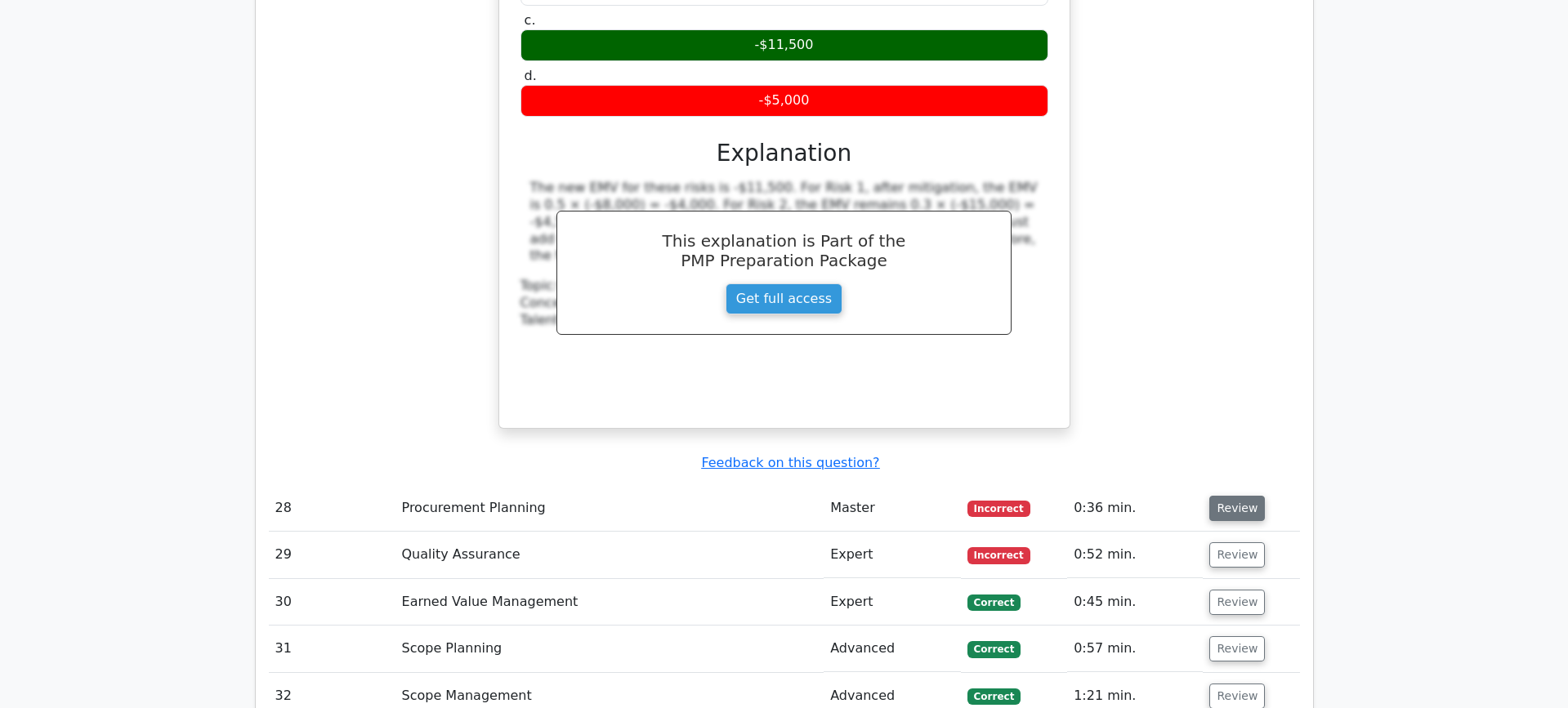
click at [1240, 496] on button "Review" at bounding box center [1236, 509] width 55 height 25
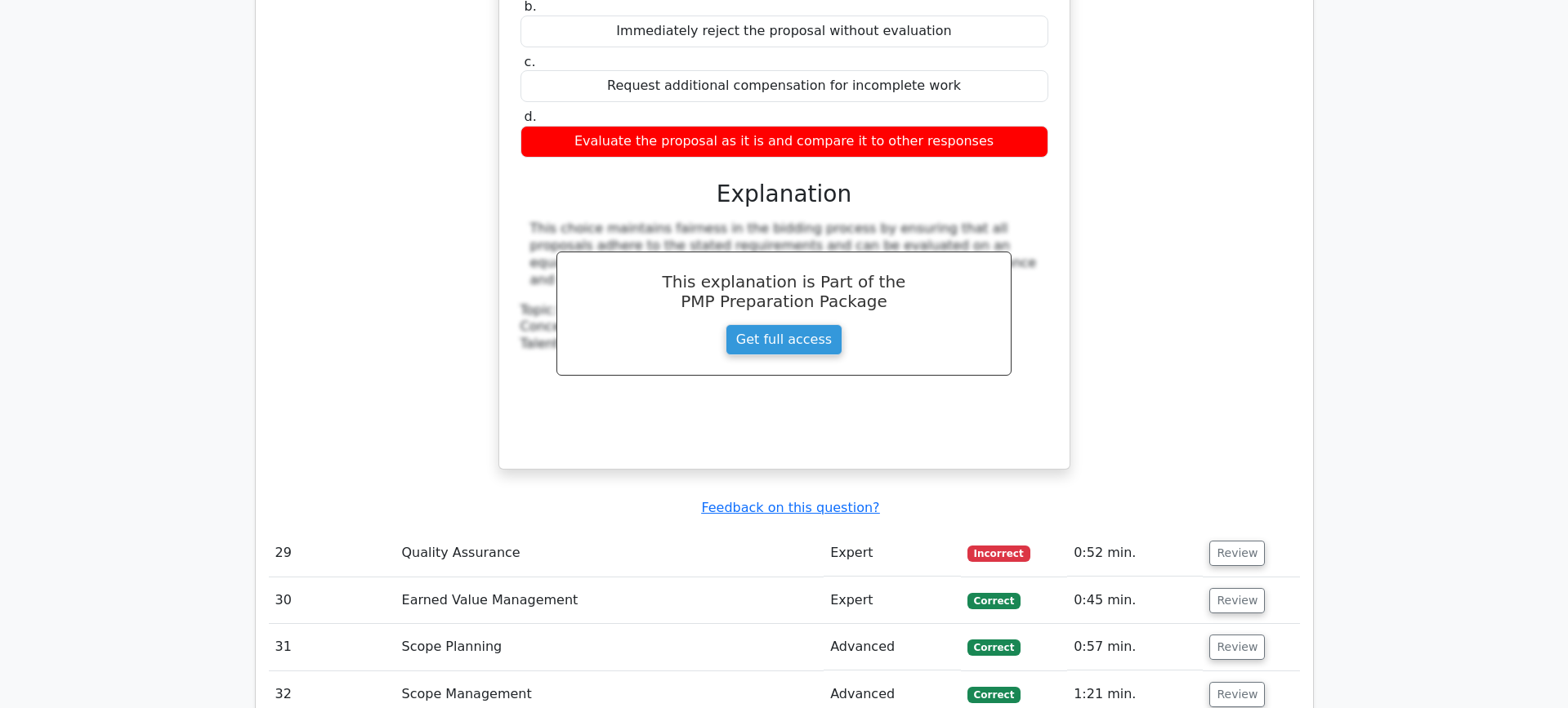
scroll to position [8831, 0]
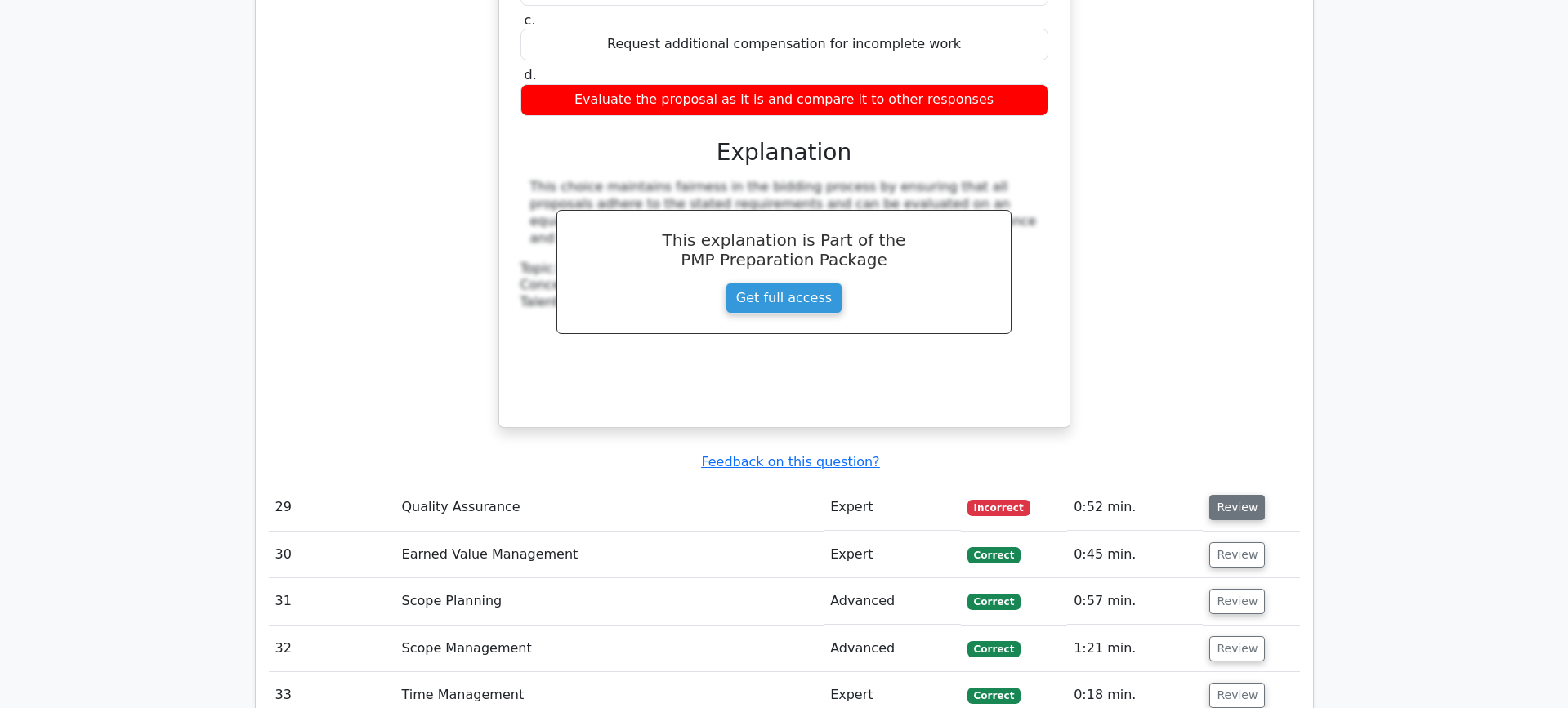
drag, startPoint x: 1248, startPoint y: 250, endPoint x: 1234, endPoint y: 256, distance: 15.2
click at [1248, 495] on button "Review" at bounding box center [1236, 508] width 55 height 25
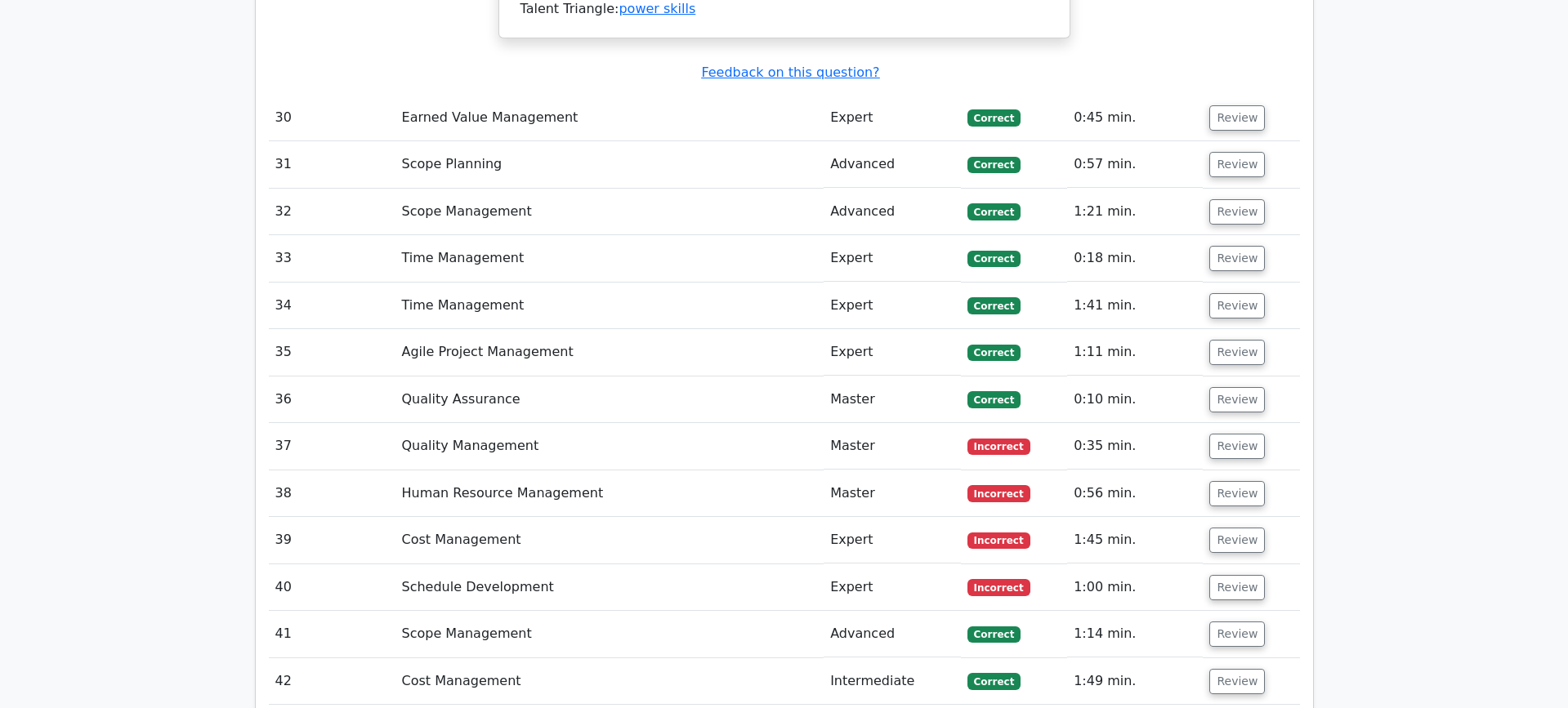
scroll to position [10237, 0]
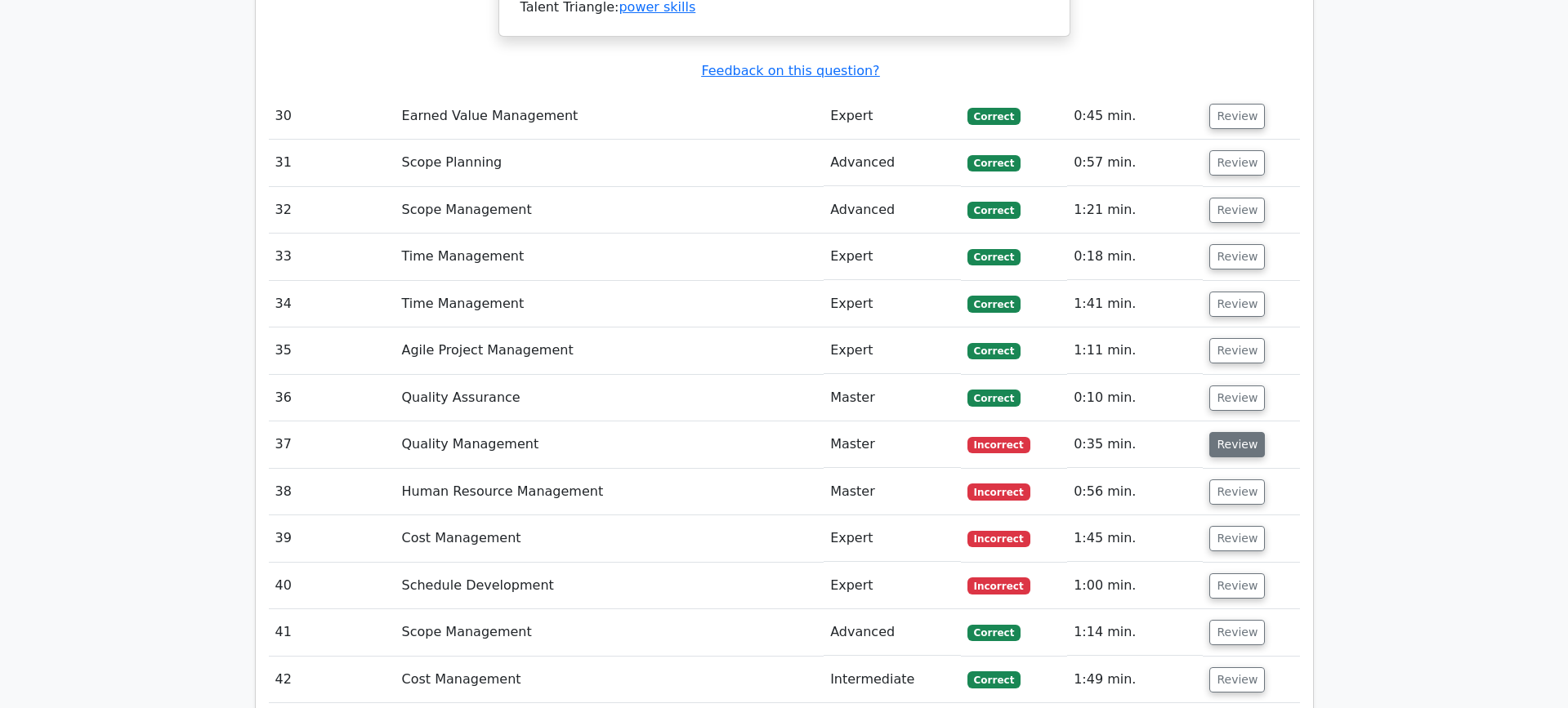
click at [1224, 432] on button "Review" at bounding box center [1236, 444] width 55 height 25
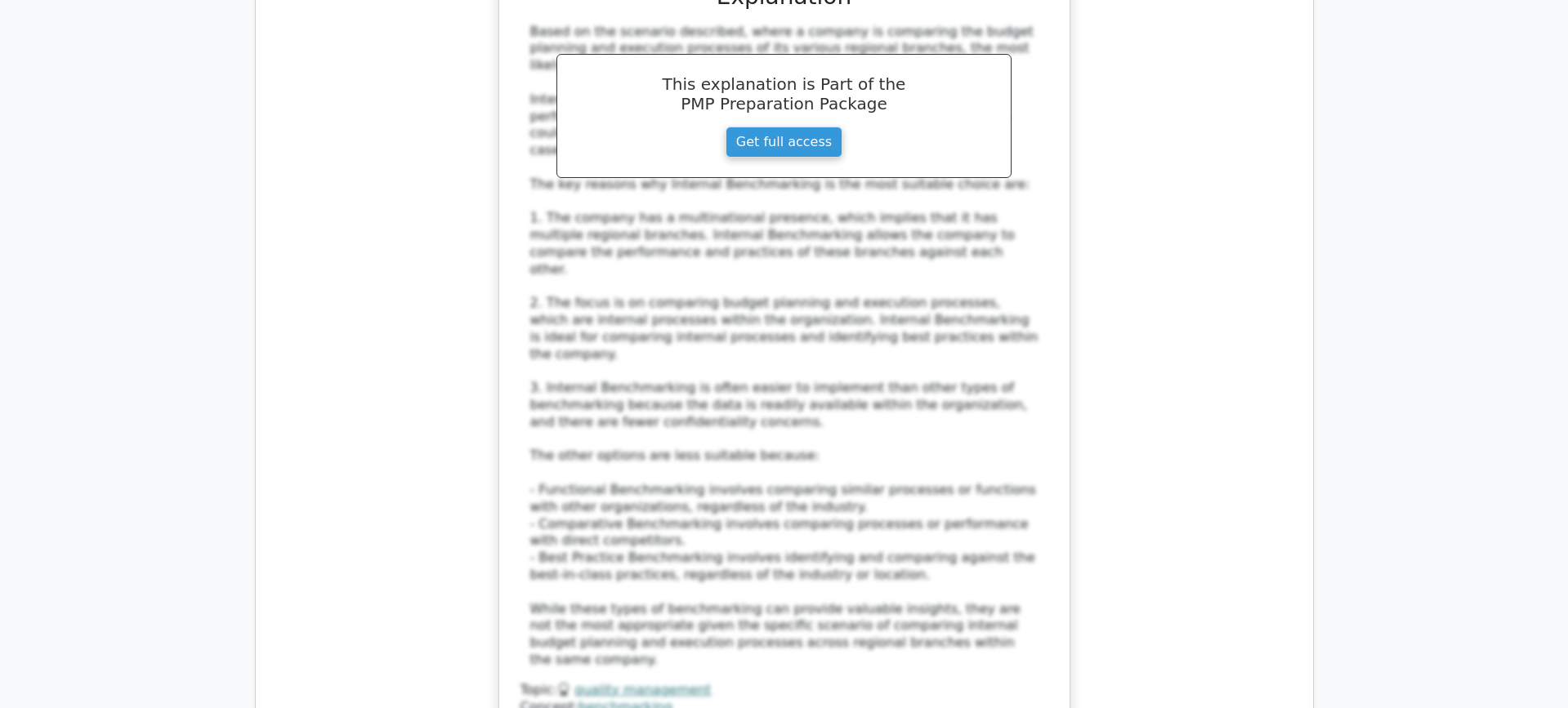
scroll to position [11078, 0]
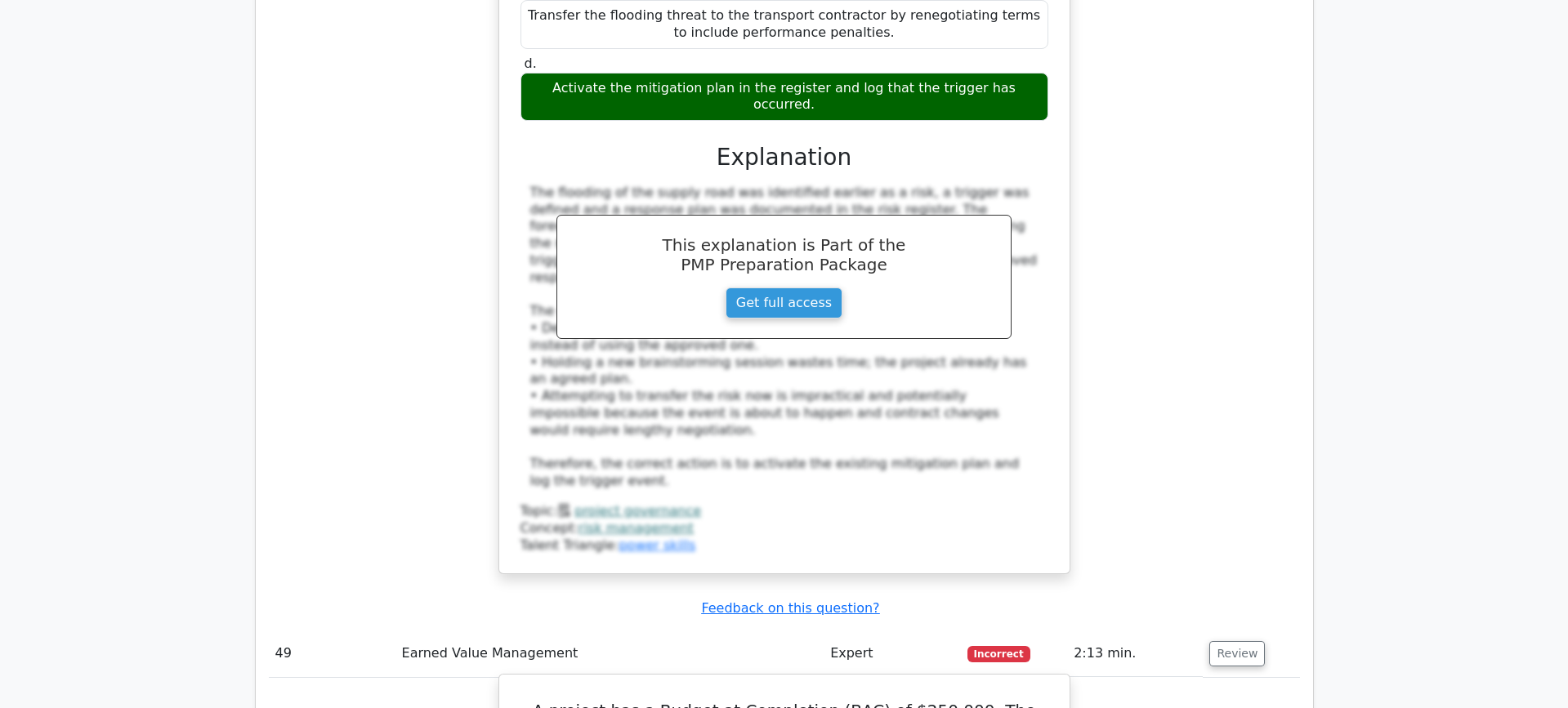
scroll to position [14330, 0]
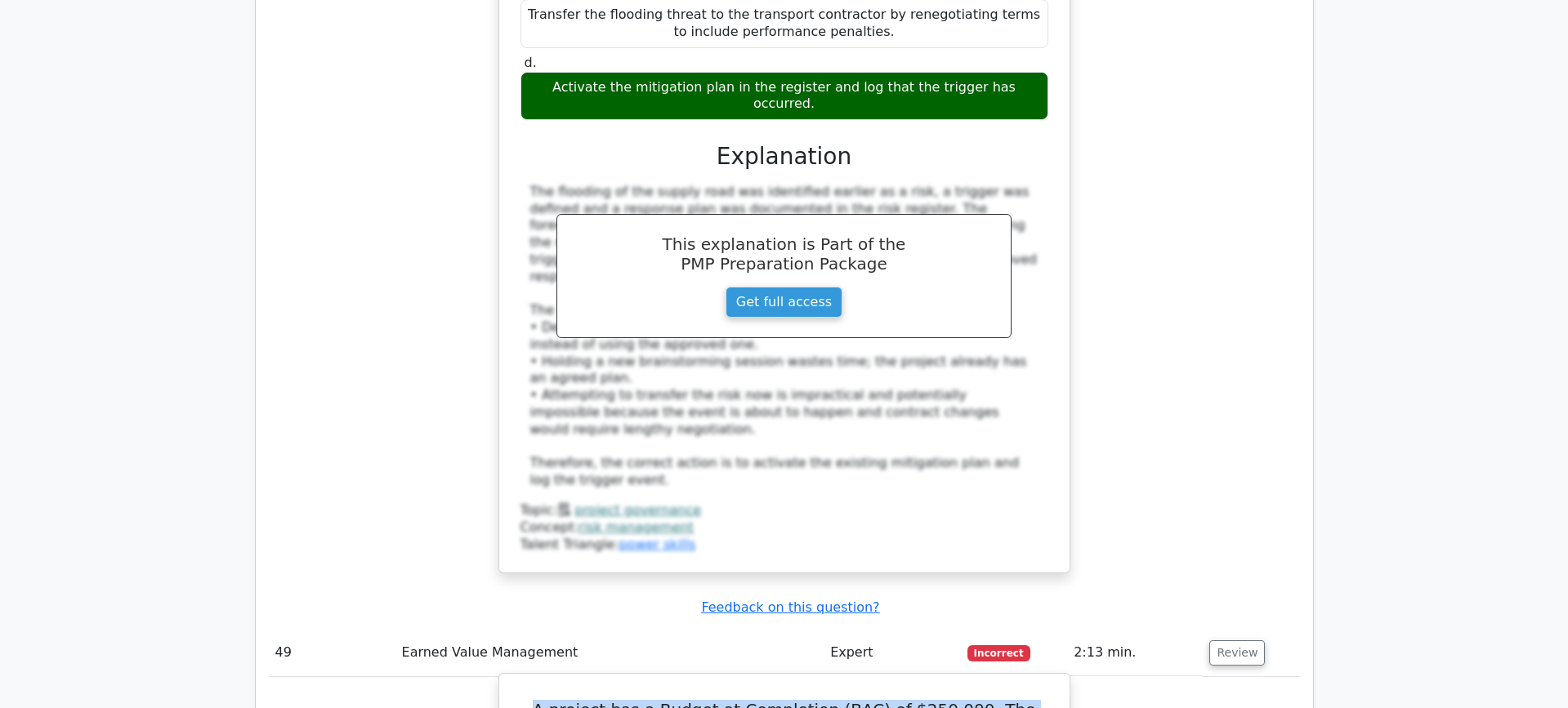
drag, startPoint x: 535, startPoint y: 154, endPoint x: 922, endPoint y: 219, distance: 392.4
copy h5 "A project has a Budget at Completion (BAC) of $250,000. The Actual Cost (AC) in…"
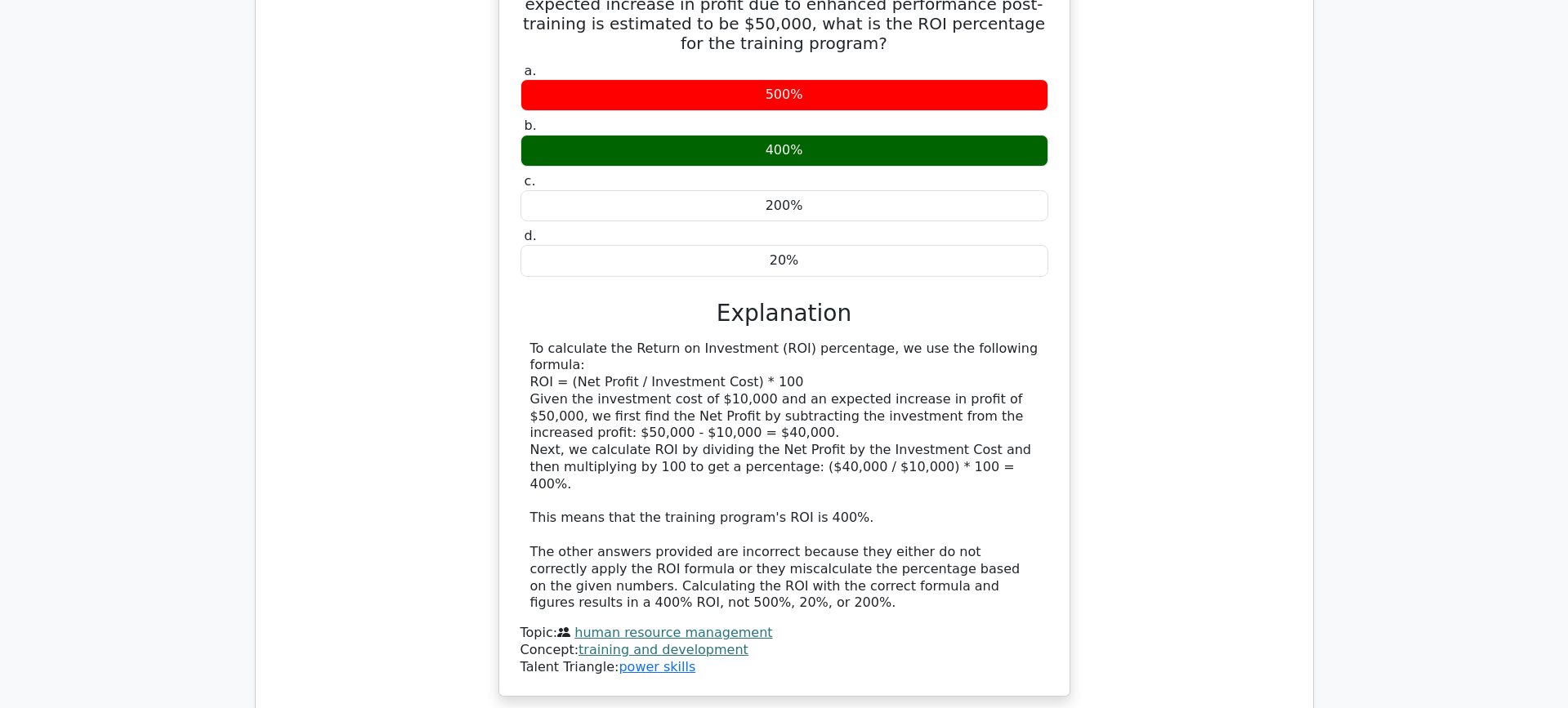
scroll to position [12012, 0]
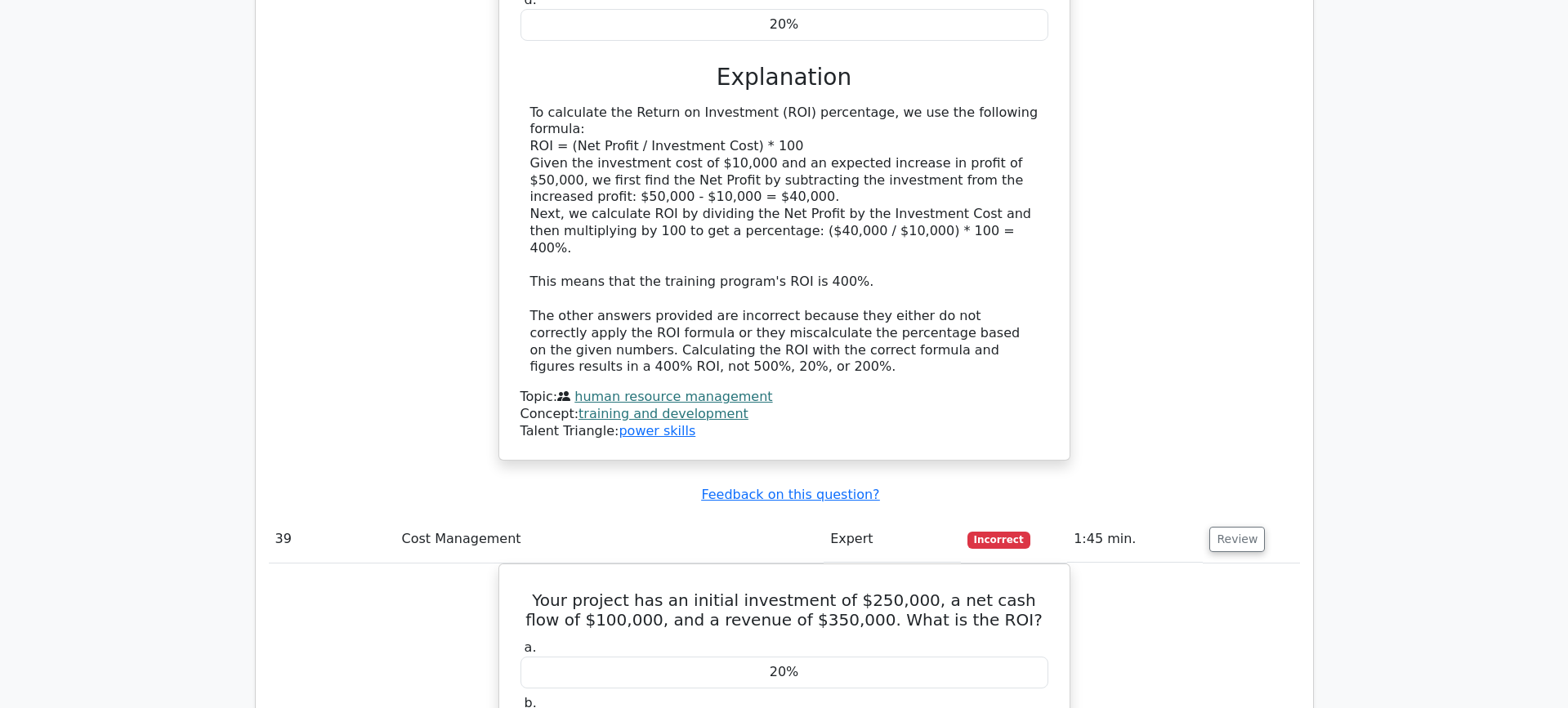
scroll to position [12244, 0]
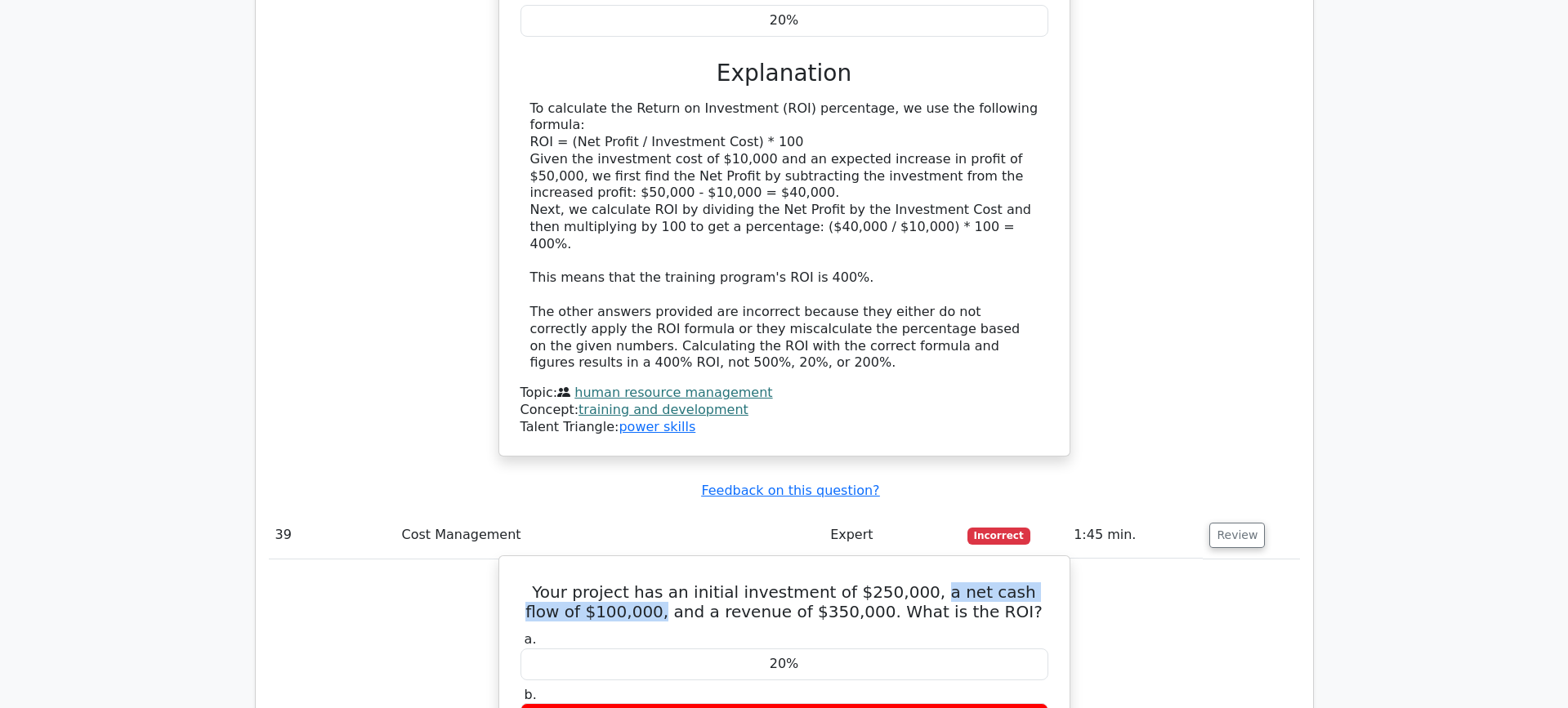
drag, startPoint x: 917, startPoint y: 144, endPoint x: 656, endPoint y: 169, distance: 262.2
click at [656, 582] on h5 "Your project has an initial investment of $250,000, a net cash flow of $100,000…" at bounding box center [784, 601] width 531 height 39
